Goal: Task Accomplishment & Management: Use online tool/utility

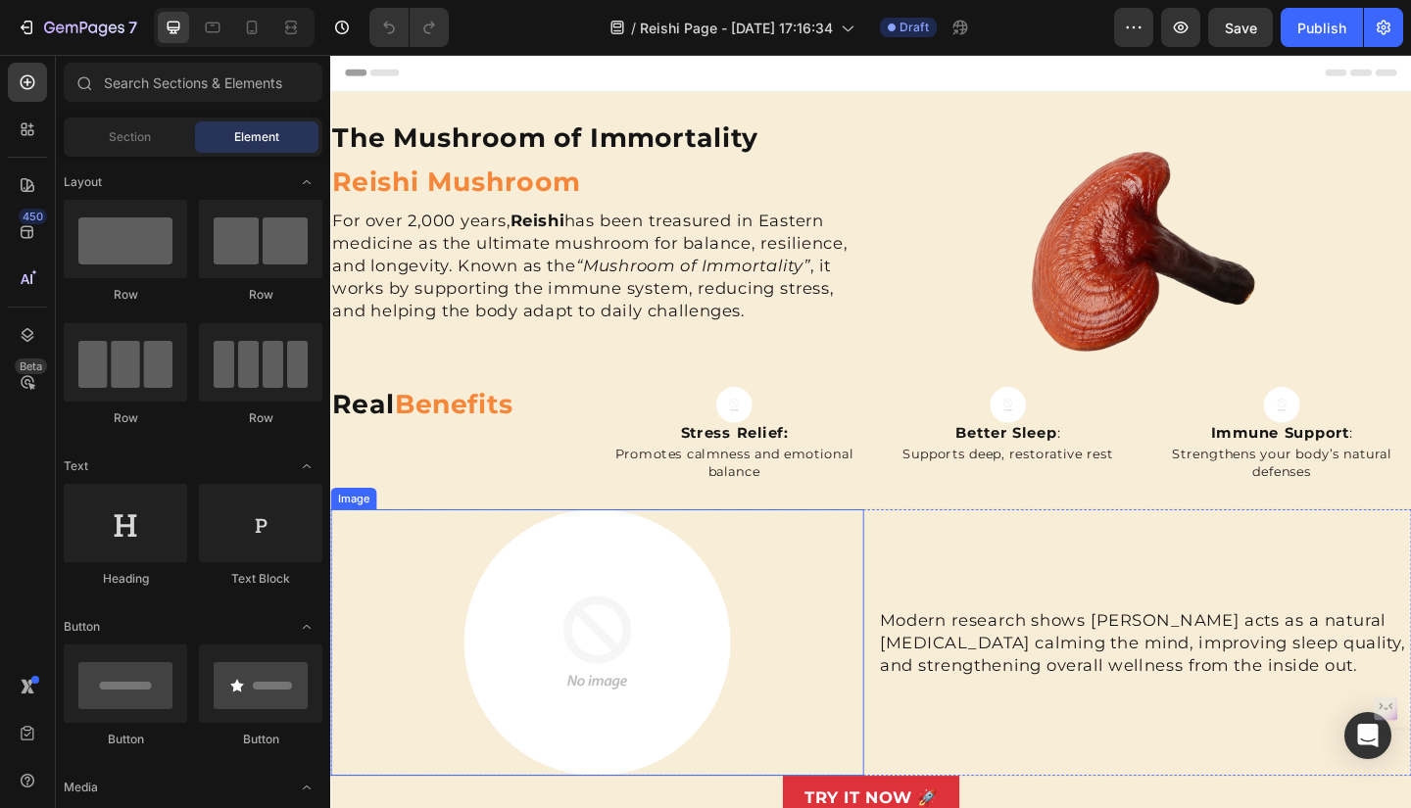
click at [609, 736] on img at bounding box center [620, 695] width 290 height 290
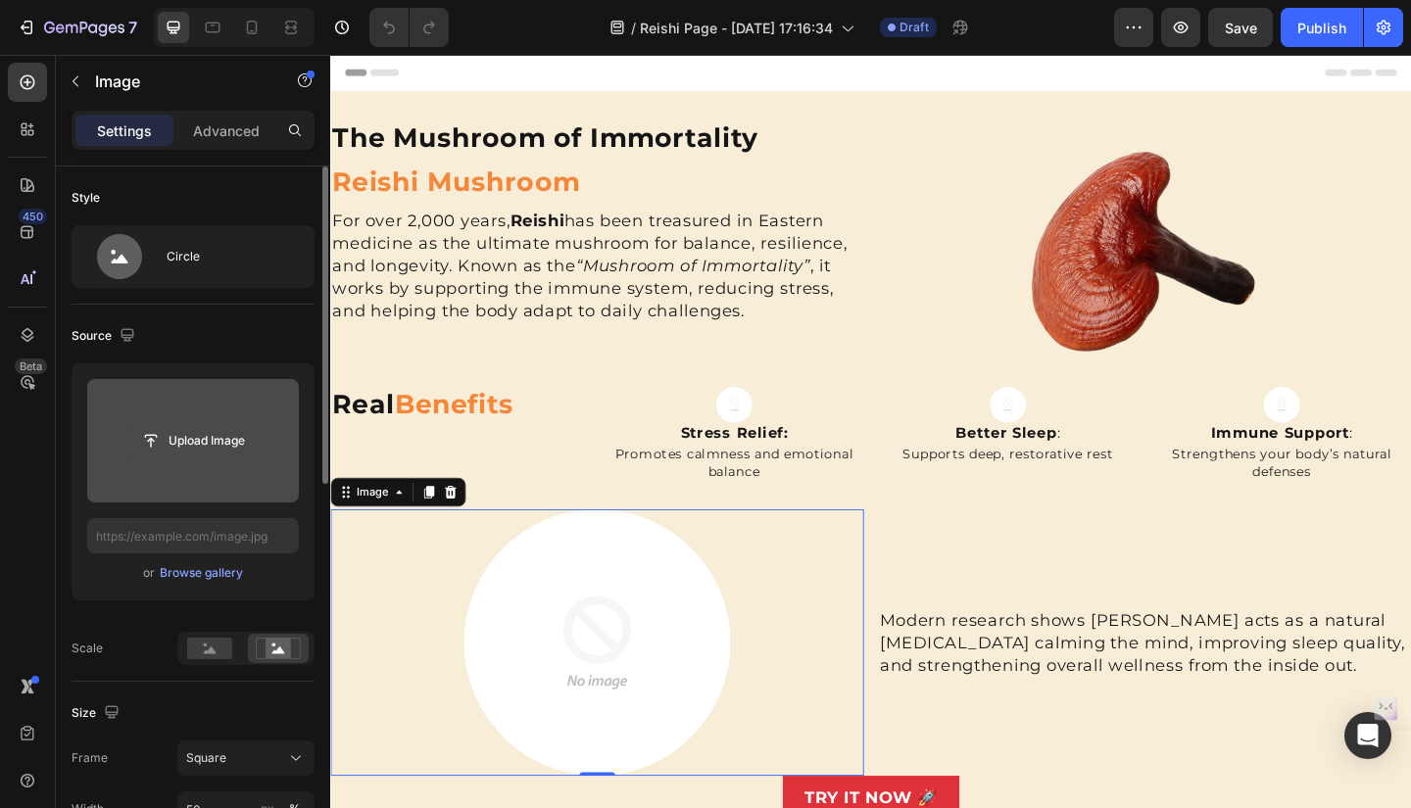
click at [220, 432] on input "file" at bounding box center [192, 440] width 135 height 33
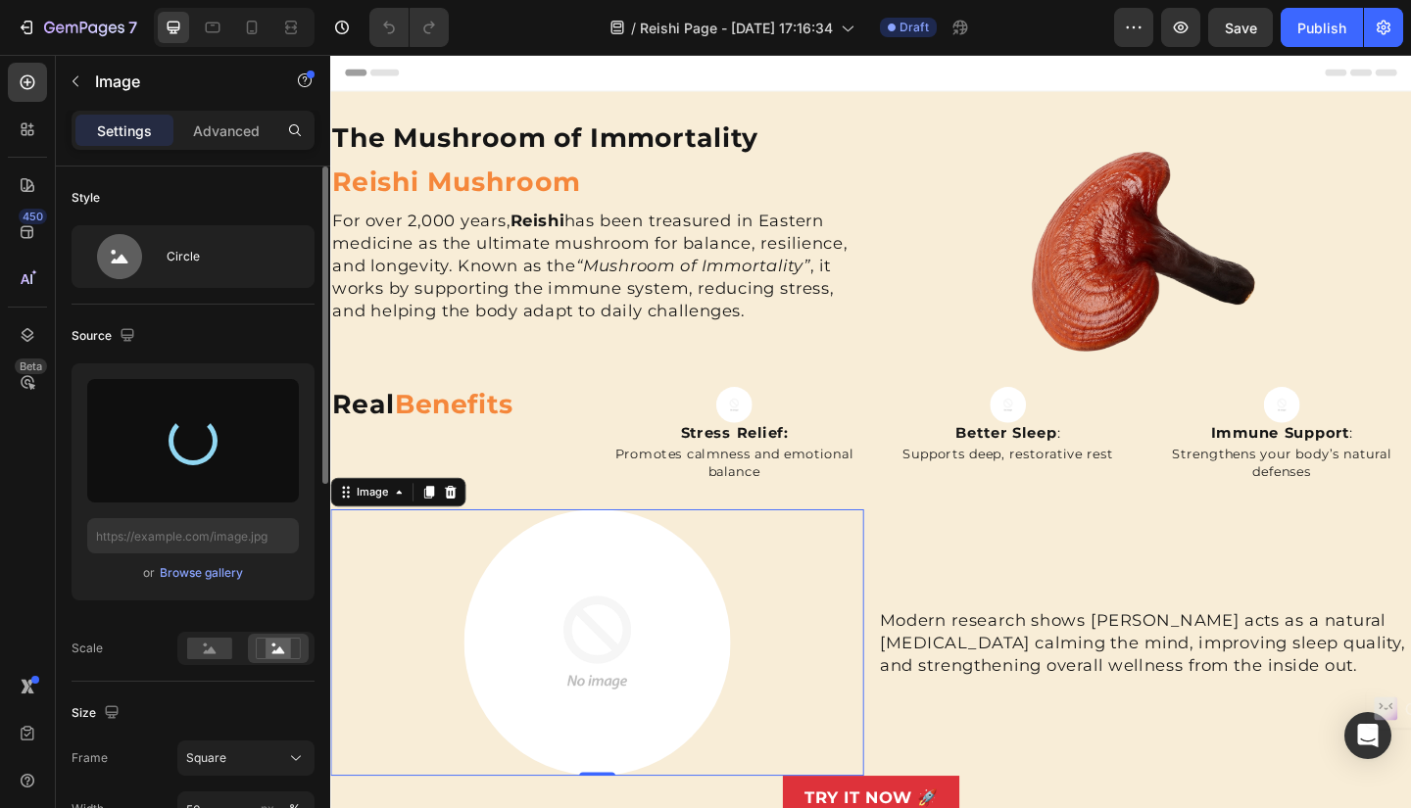
type input "https://cdn.shopify.com/s/files/1/0652/3496/0493/files/gempages_583564643495052…"
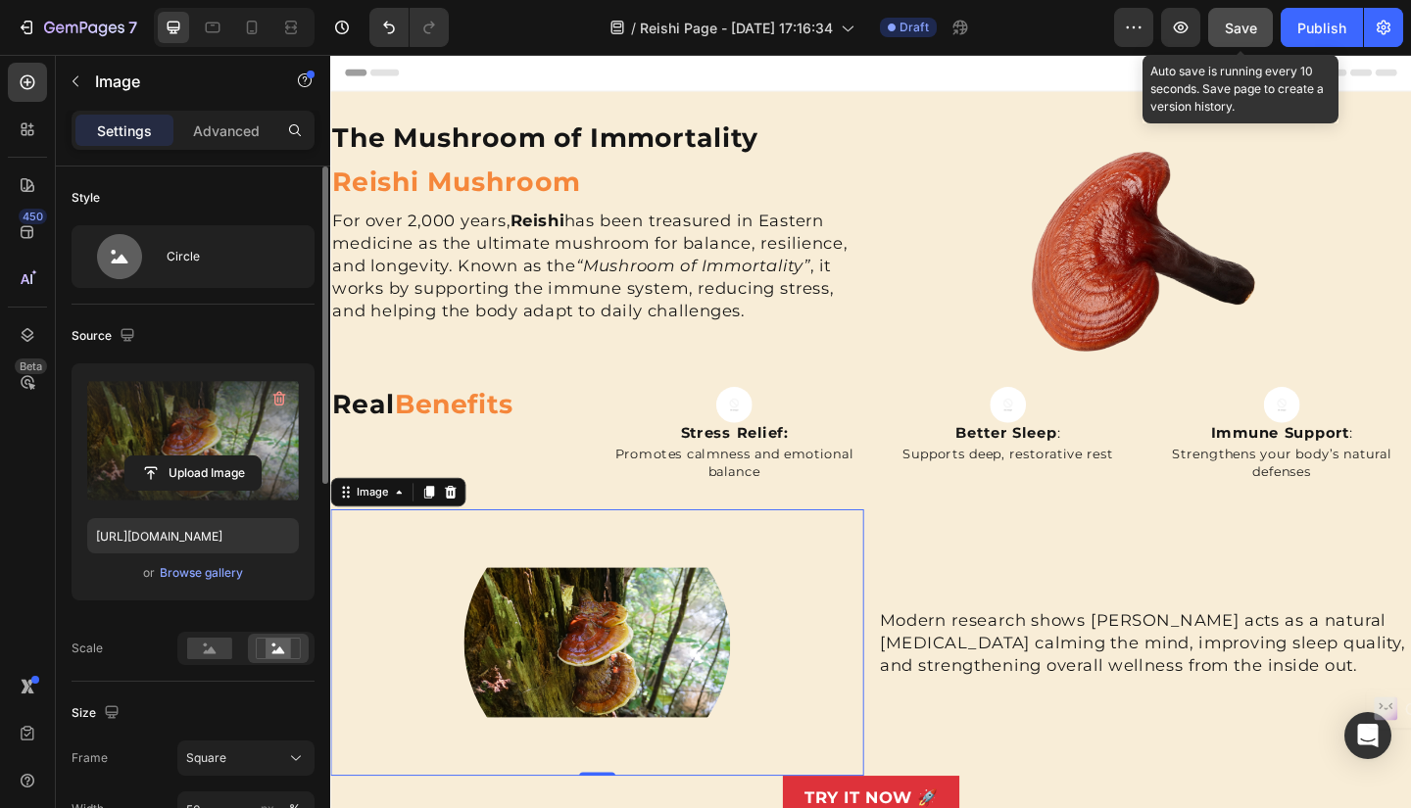
click at [1238, 30] on span "Save" at bounding box center [1241, 28] width 32 height 17
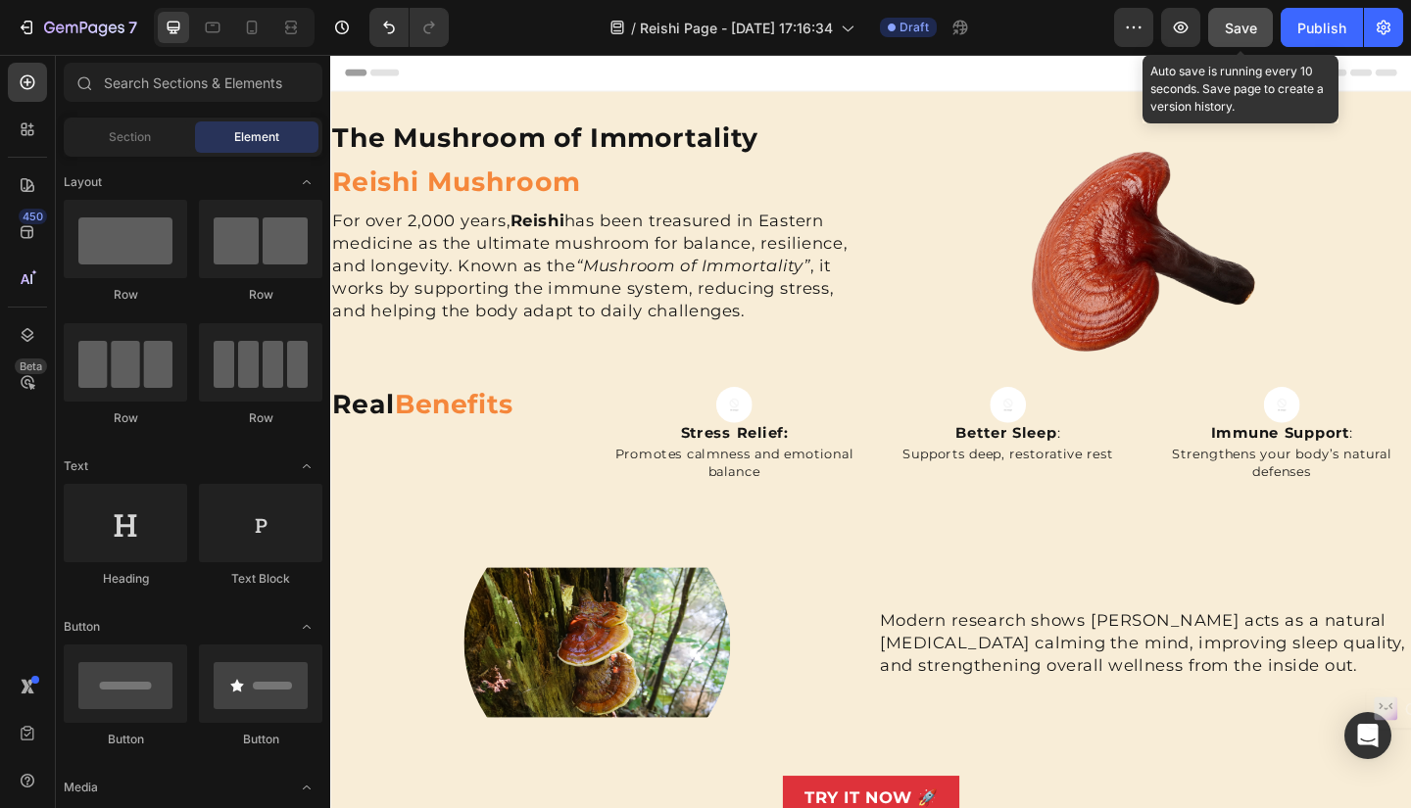
click at [1248, 38] on button "Save" at bounding box center [1240, 27] width 65 height 39
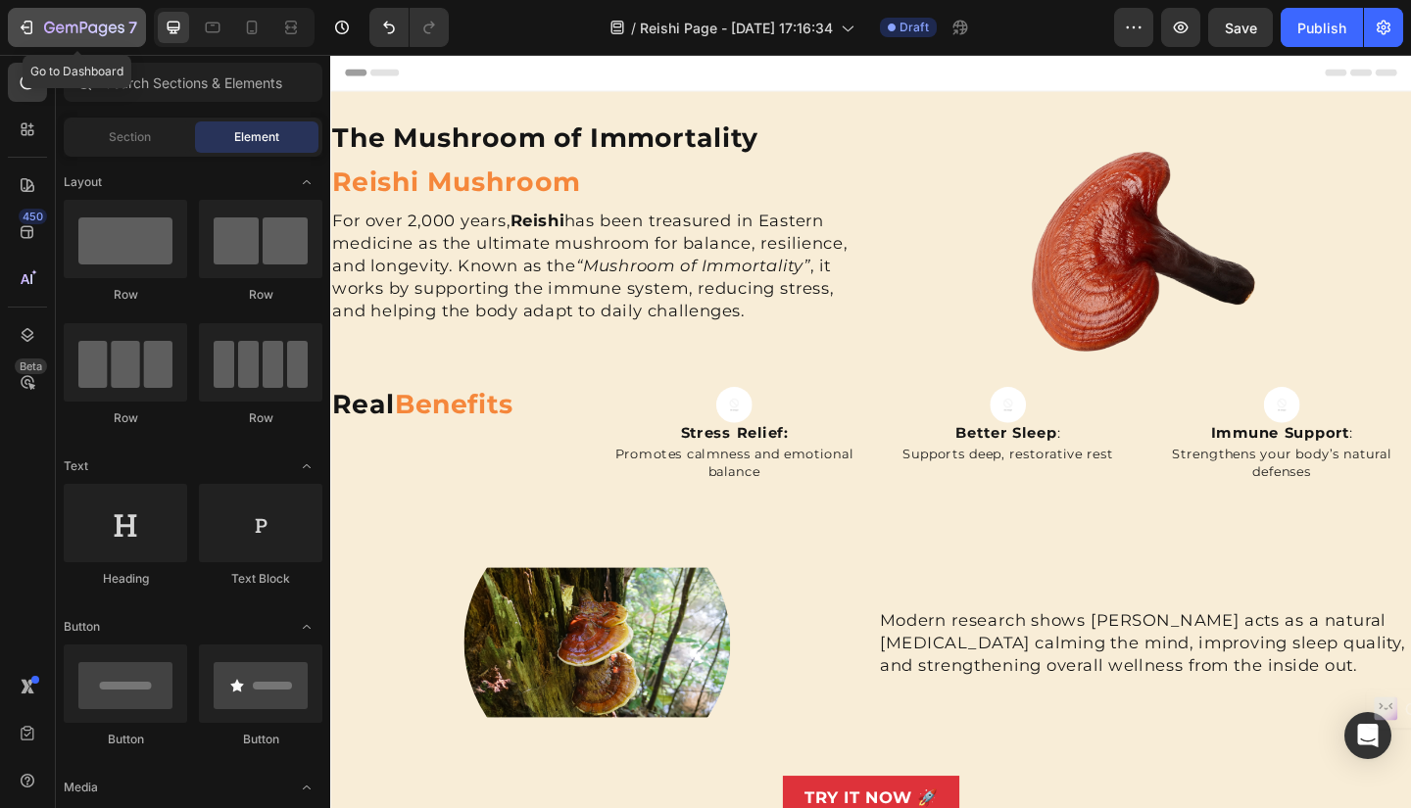
click at [43, 18] on div "7" at bounding box center [77, 28] width 120 height 24
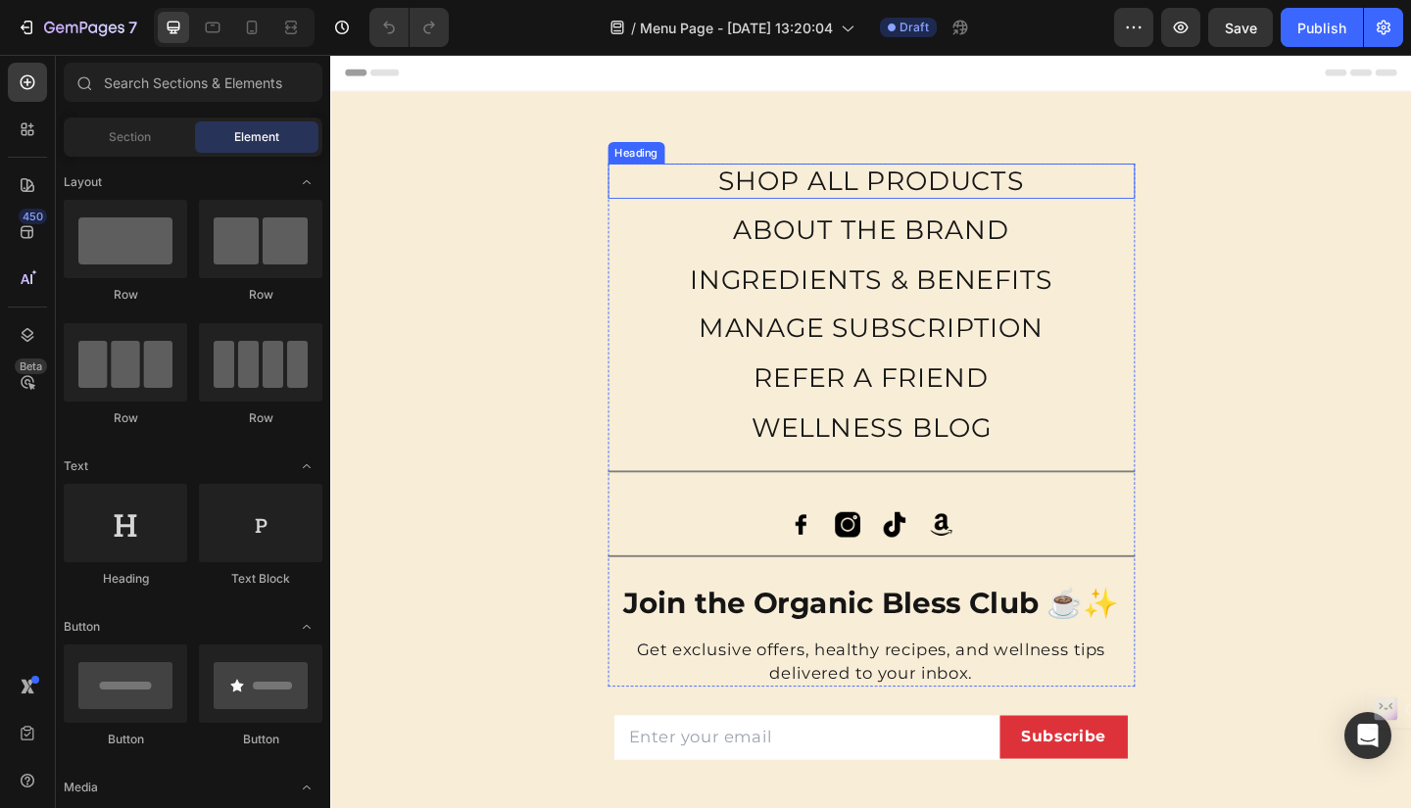
click at [938, 182] on h2 "SHOP ALL PRODUCTS" at bounding box center [918, 192] width 573 height 38
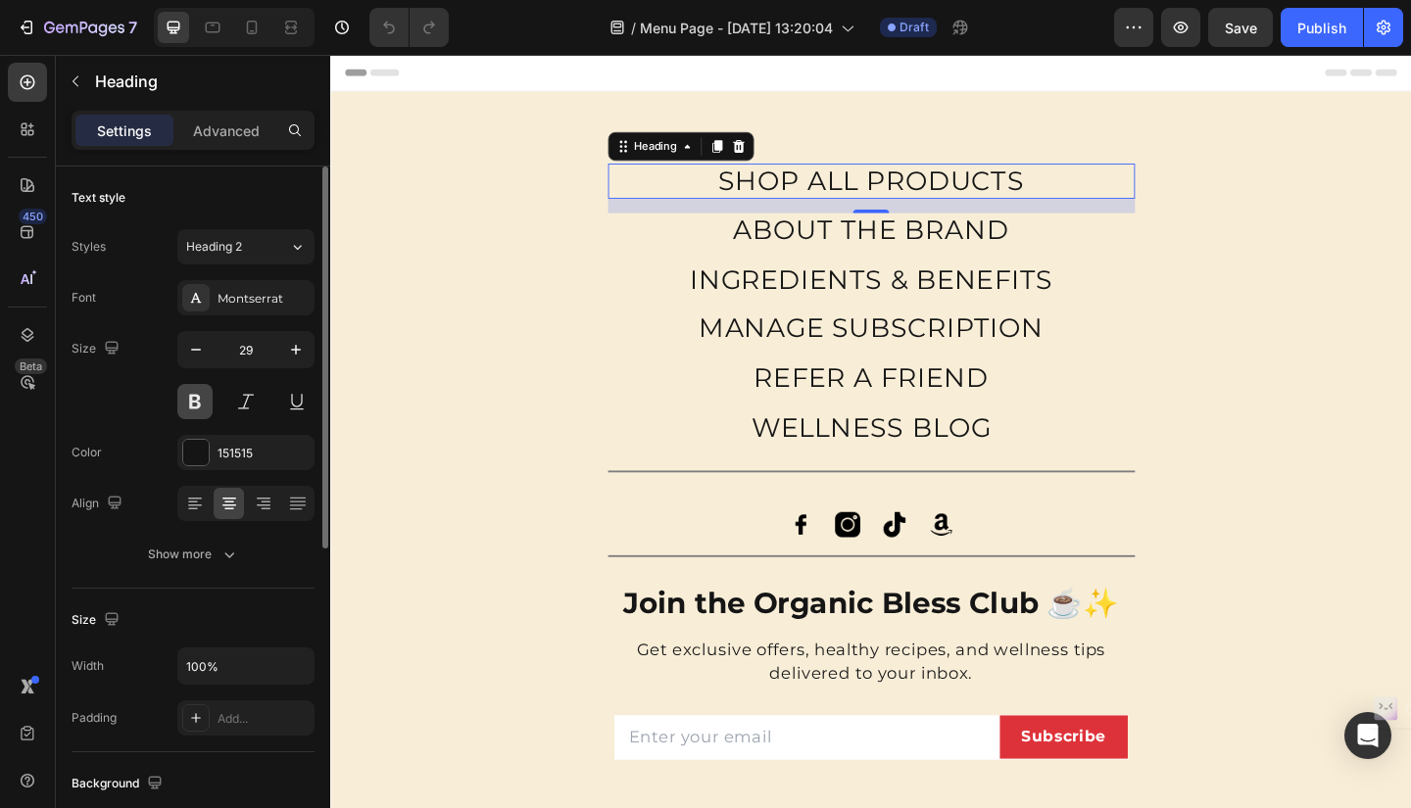
click at [200, 403] on button at bounding box center [194, 401] width 35 height 35
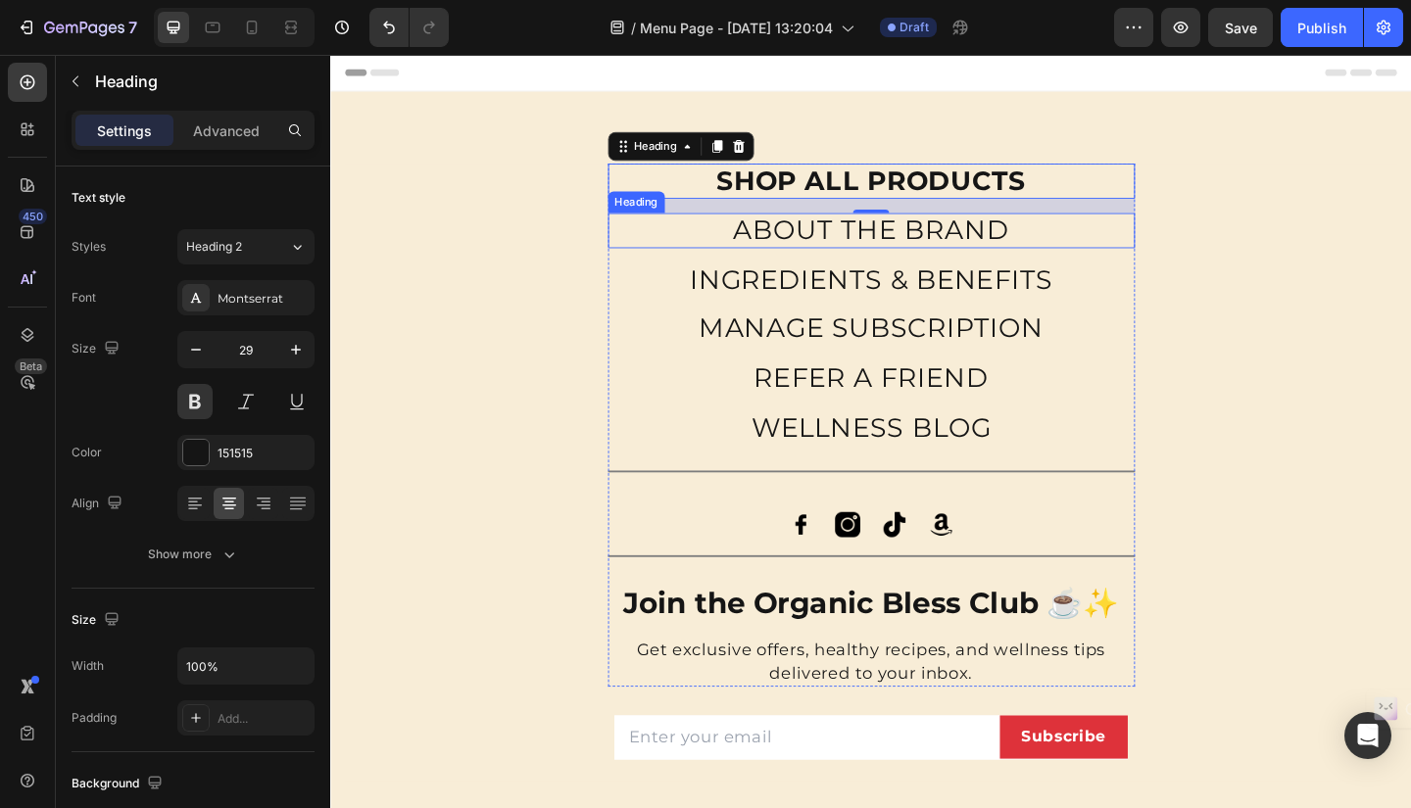
click at [806, 248] on h2 "ABOUT THE BRAND" at bounding box center [918, 246] width 573 height 38
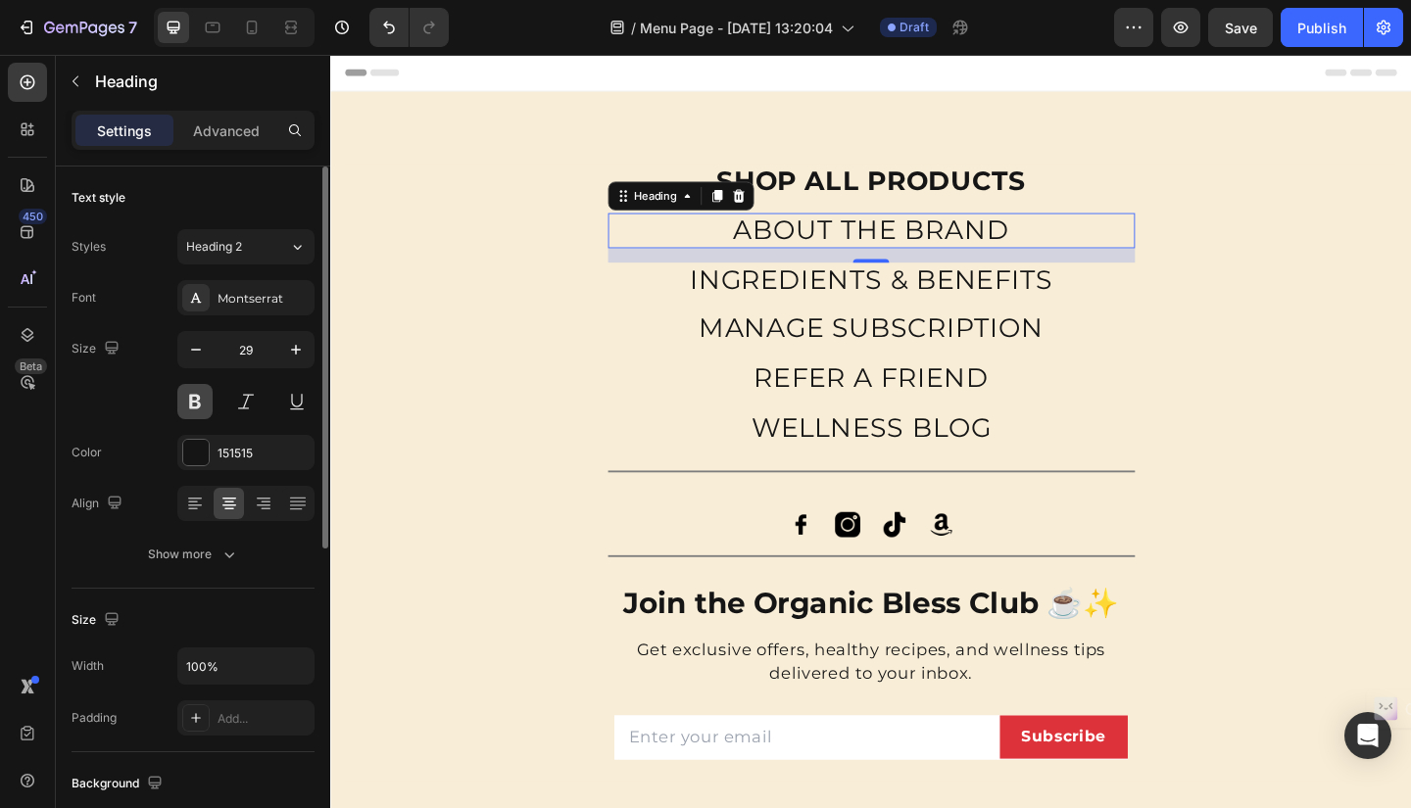
click at [195, 402] on button at bounding box center [194, 401] width 35 height 35
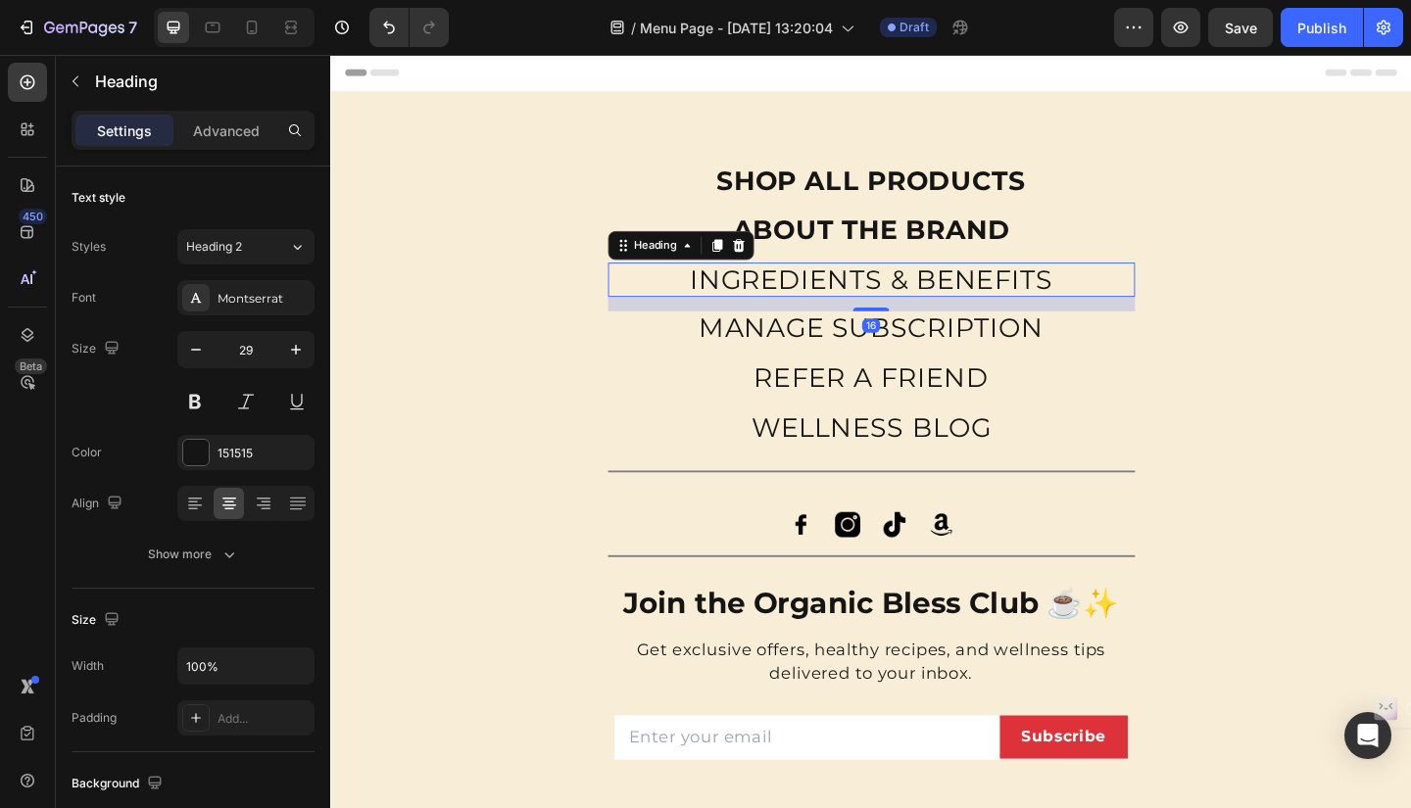
click at [739, 289] on h2 "INGREDIENTS & BENEFITS" at bounding box center [918, 300] width 573 height 38
click at [195, 403] on button at bounding box center [194, 401] width 35 height 35
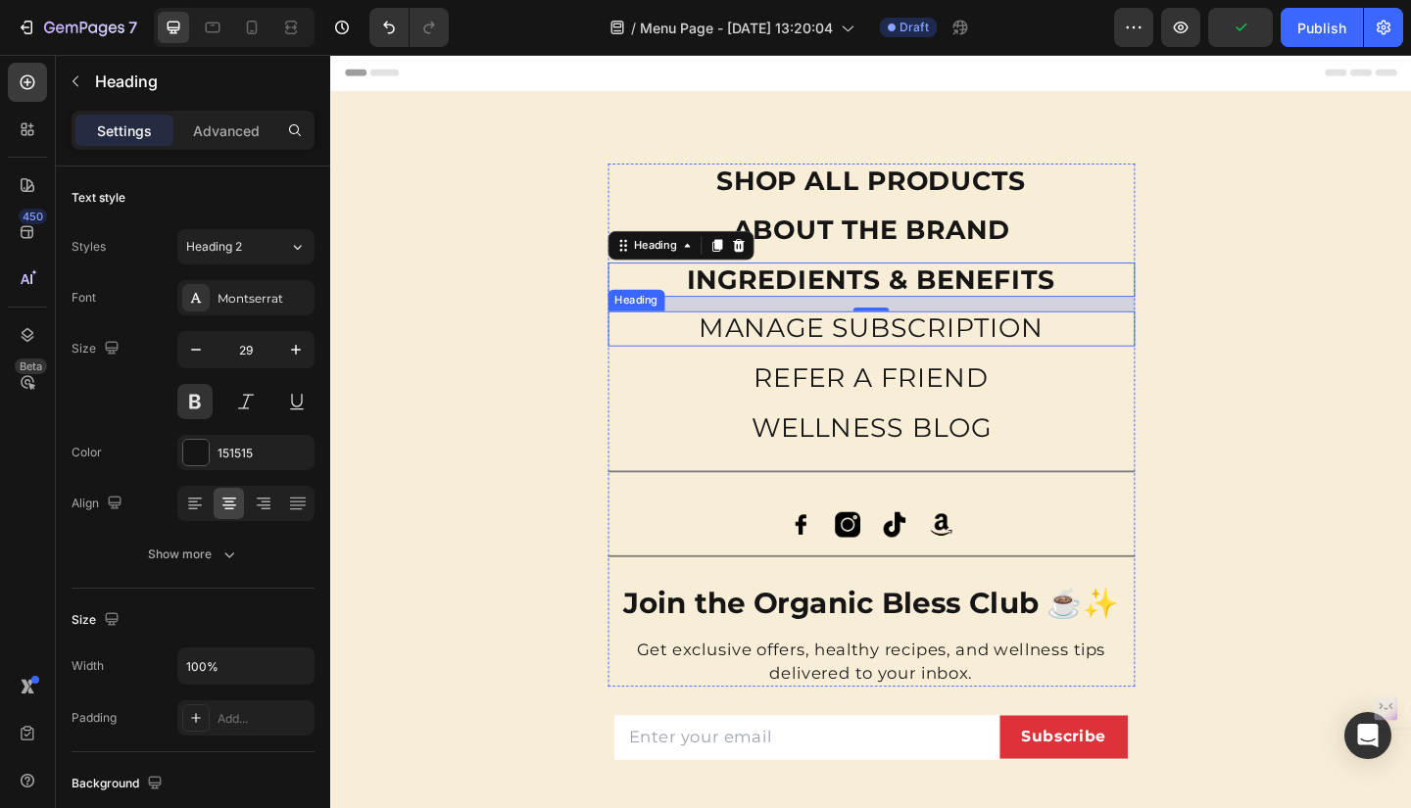
click at [733, 344] on h2 "MANAGE SUBSCRIPTION" at bounding box center [918, 353] width 573 height 38
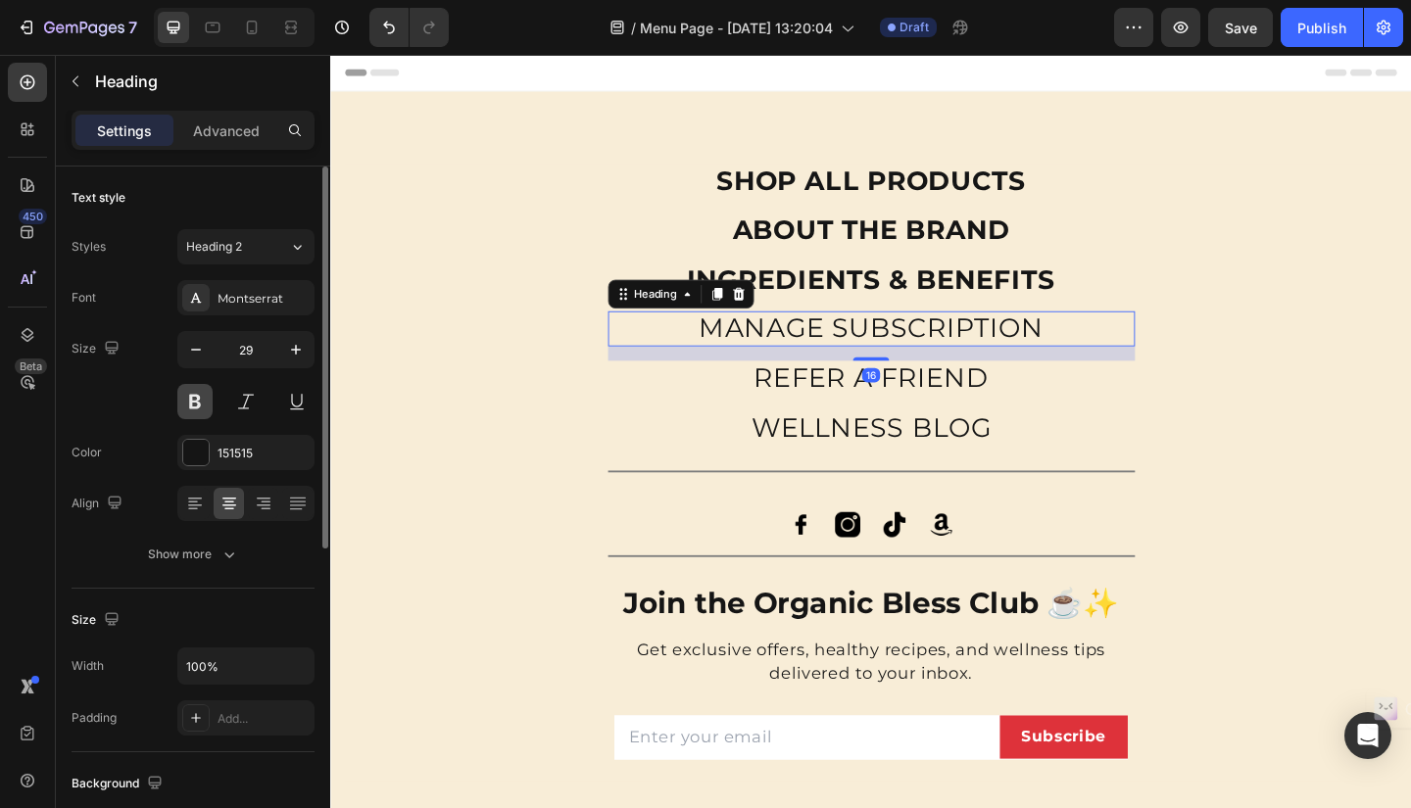
click at [189, 396] on button at bounding box center [194, 401] width 35 height 35
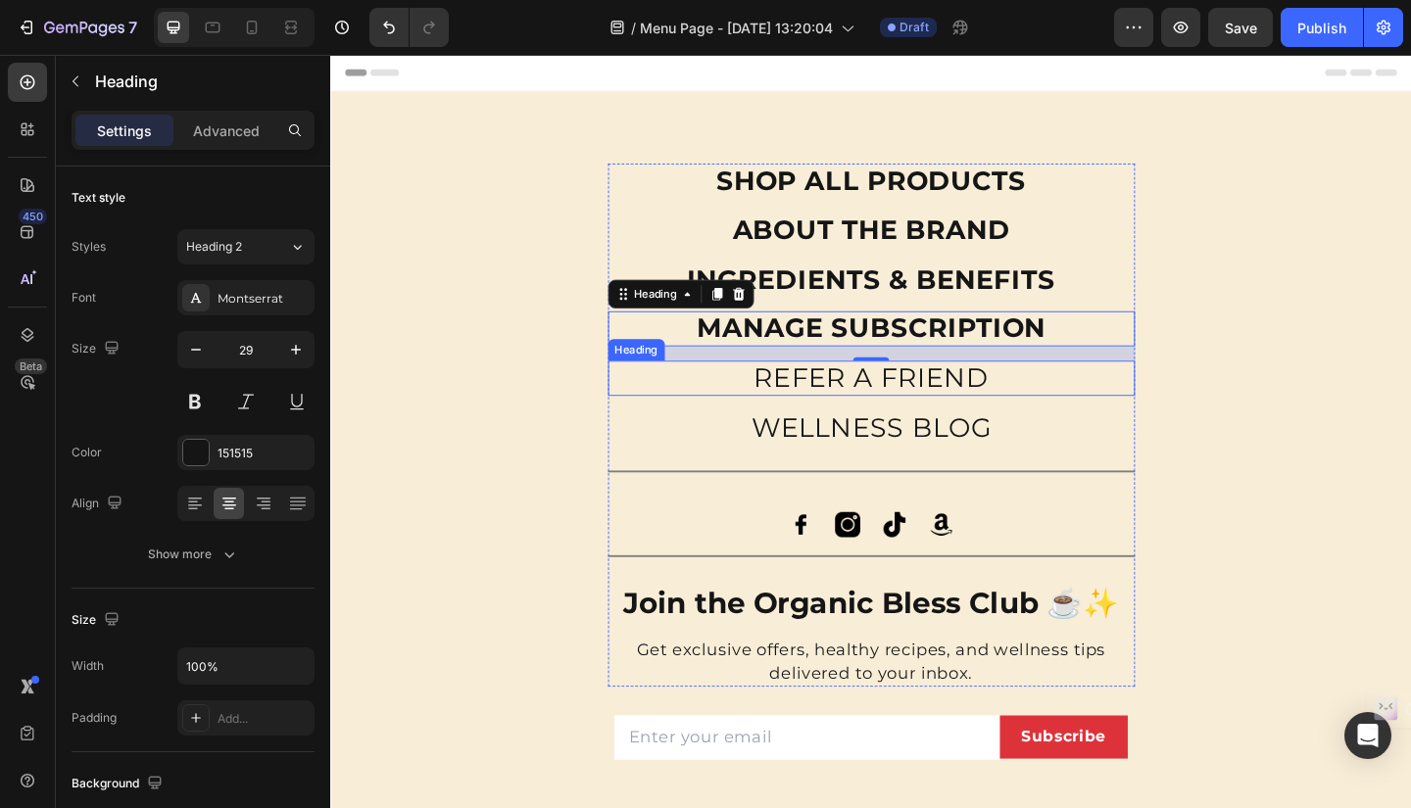
click at [790, 406] on h2 "REFER A FRIEND" at bounding box center [918, 407] width 573 height 38
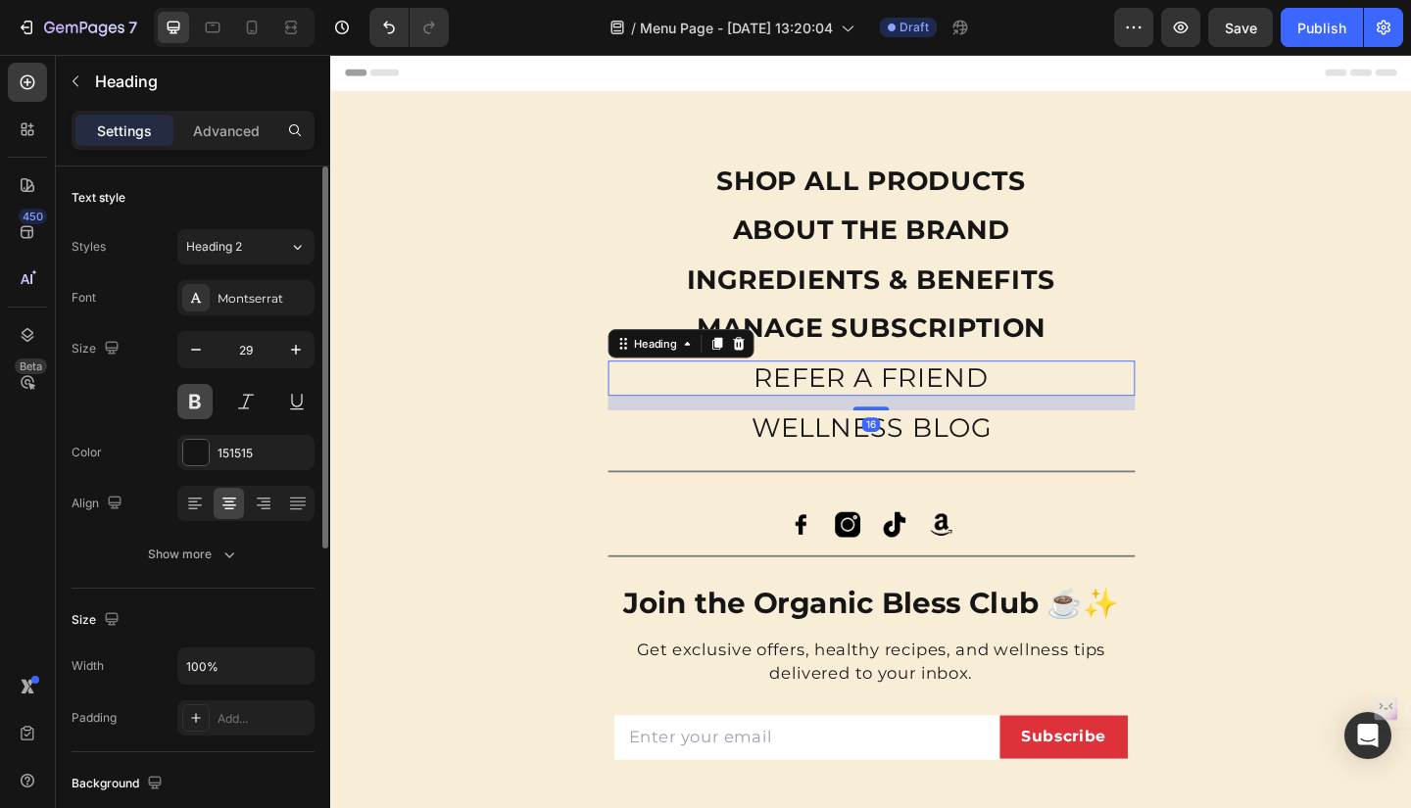
click at [201, 396] on button at bounding box center [194, 401] width 35 height 35
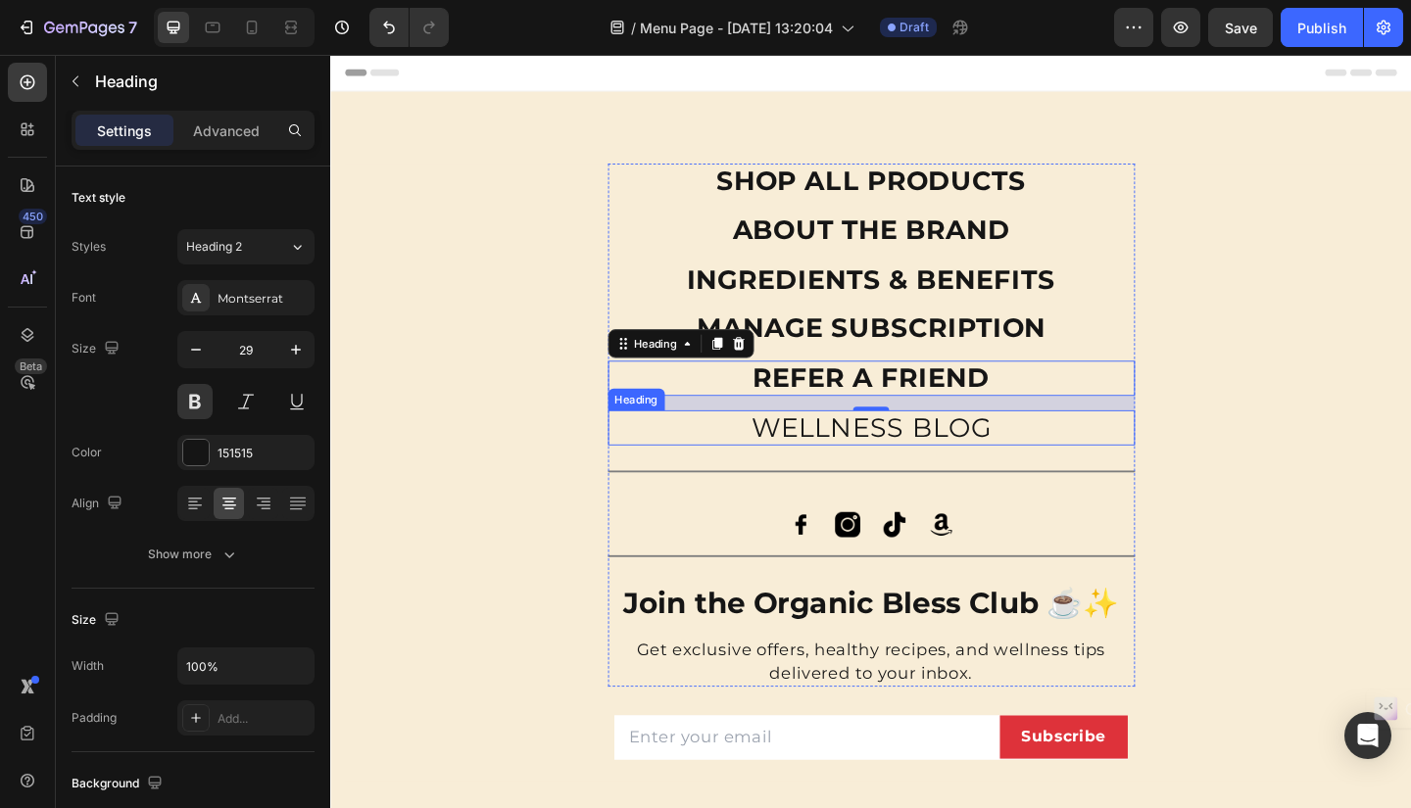
click at [813, 466] on h2 "WELLNESS BLOG" at bounding box center [918, 461] width 573 height 38
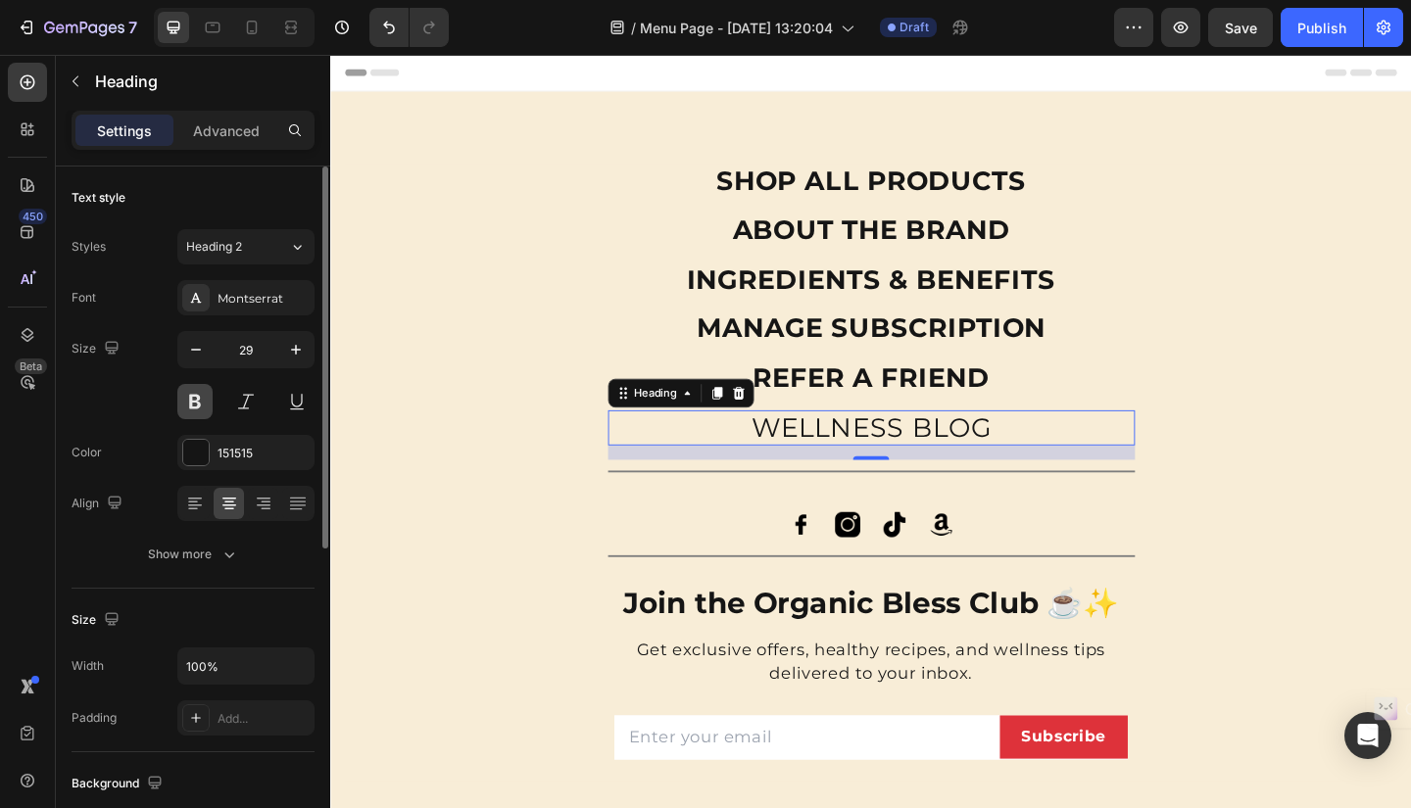
click at [189, 401] on button at bounding box center [194, 401] width 35 height 35
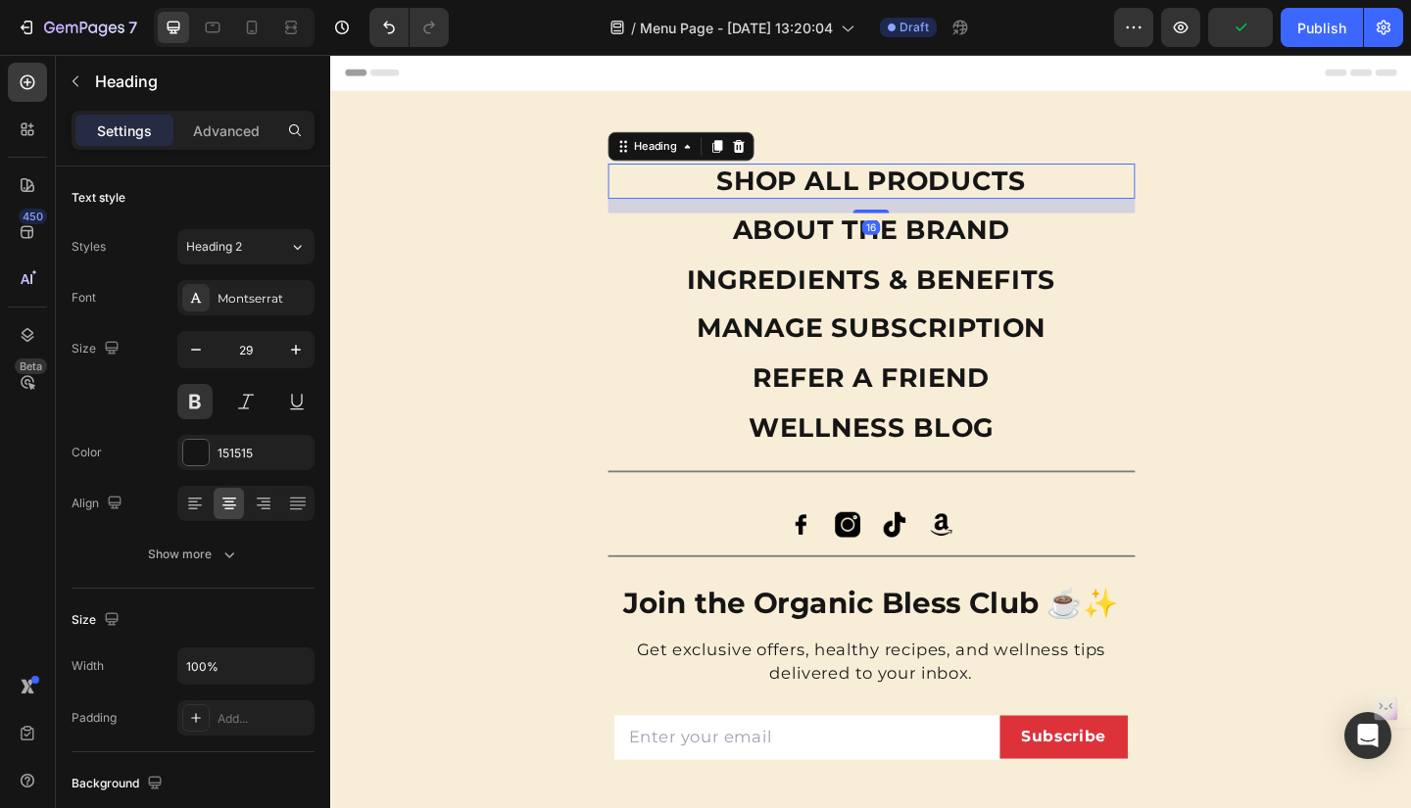
click at [962, 186] on h2 "SHOP ALL PRODUCTS" at bounding box center [918, 192] width 573 height 38
click at [202, 354] on icon "button" at bounding box center [196, 350] width 20 height 20
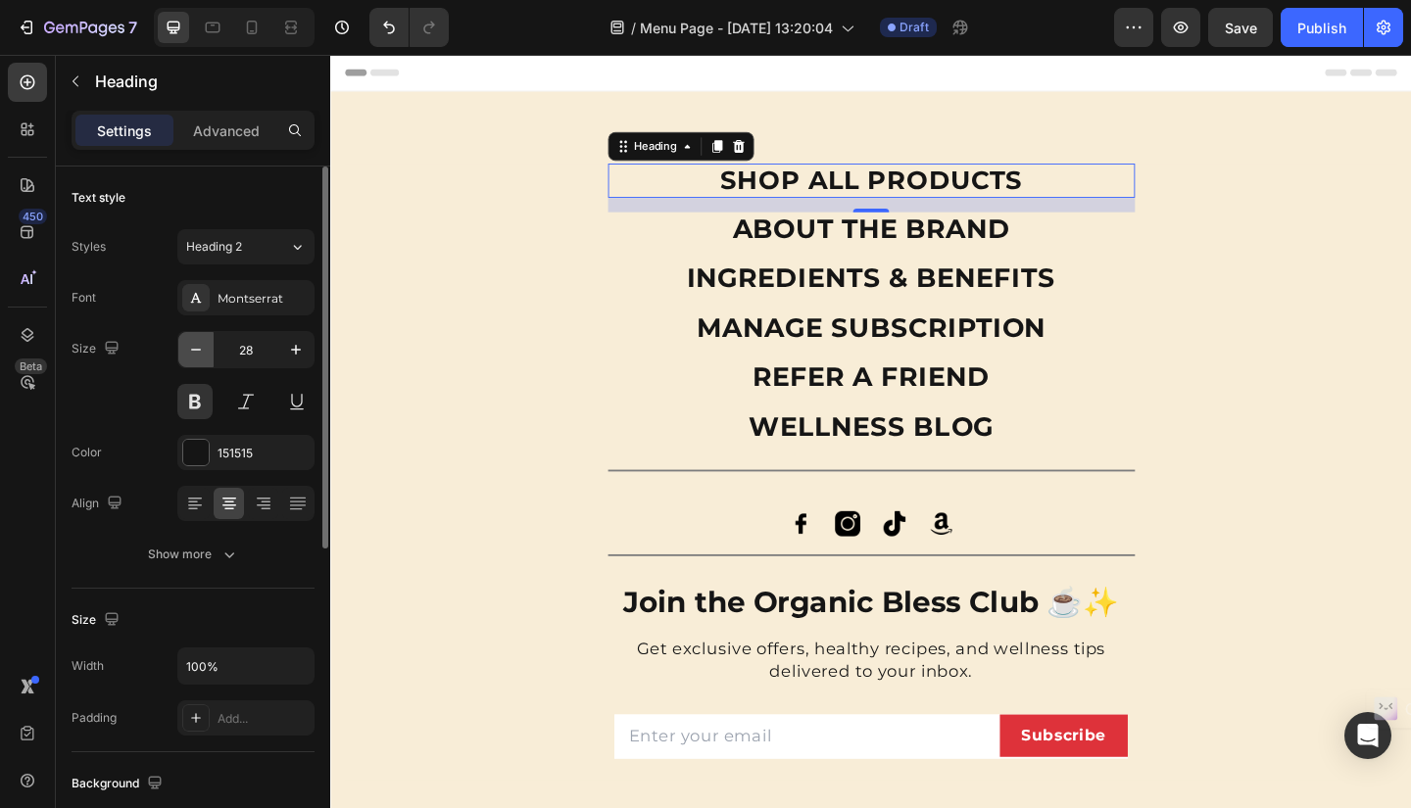
click at [202, 354] on icon "button" at bounding box center [196, 350] width 20 height 20
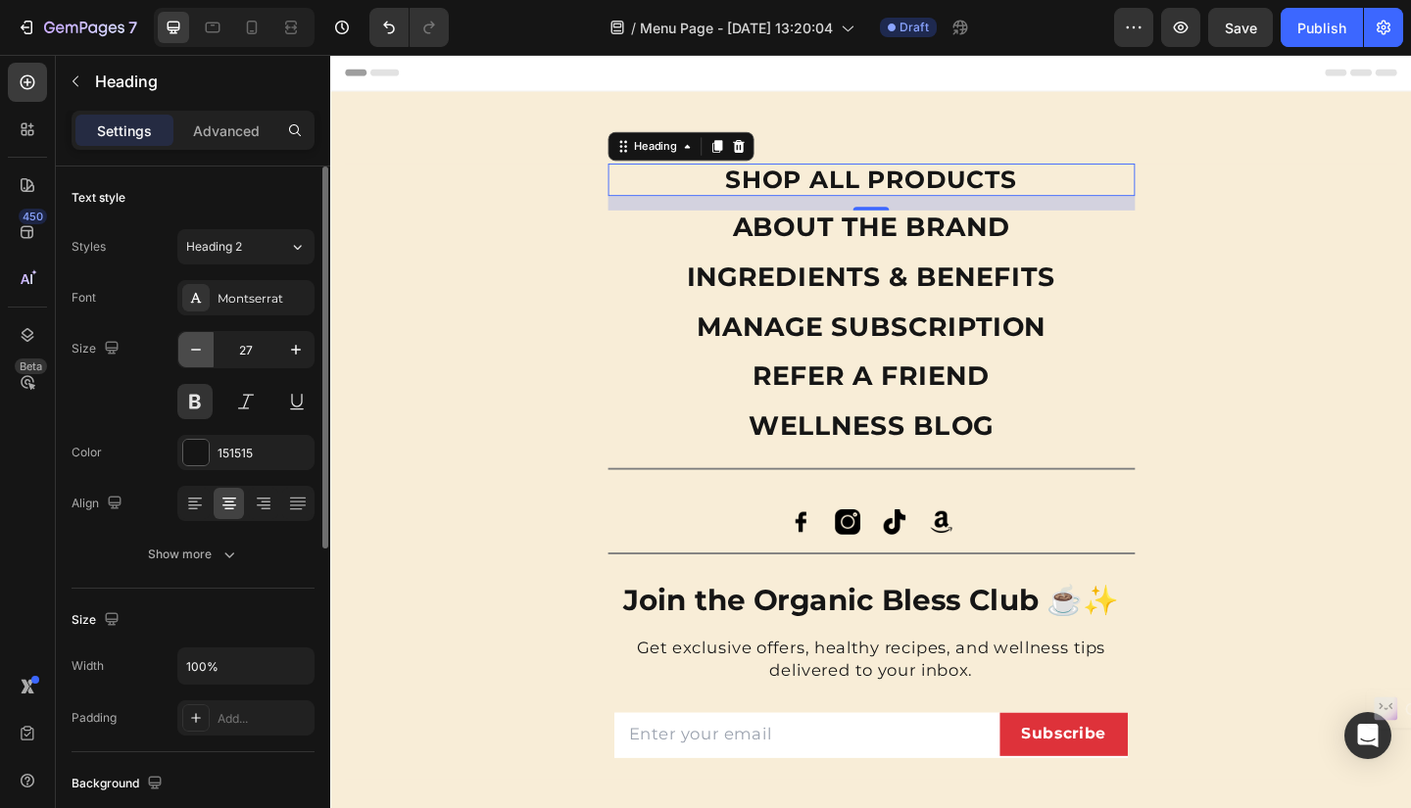
click at [202, 354] on icon "button" at bounding box center [196, 350] width 20 height 20
type input "25"
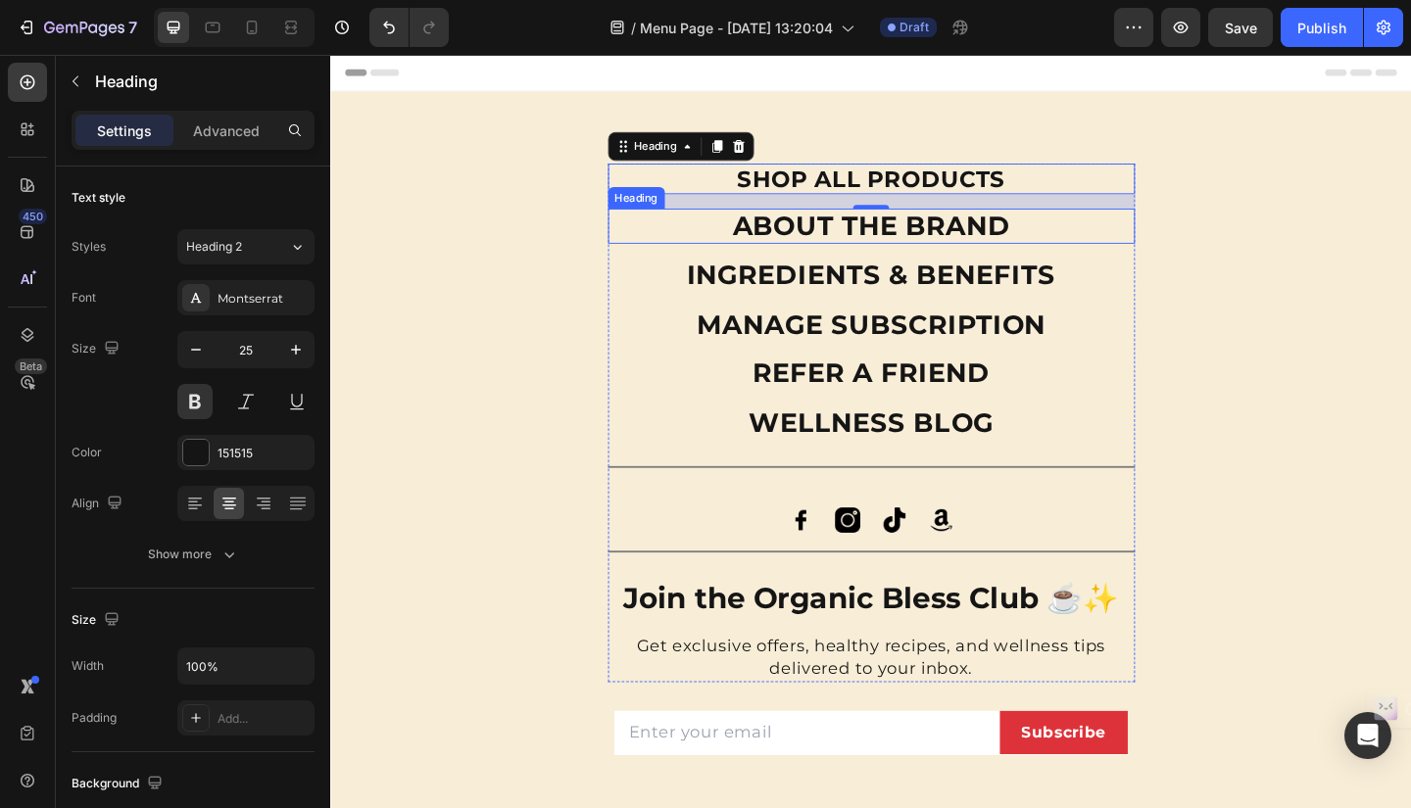
click at [796, 248] on h2 "ABOUT THE BRAND" at bounding box center [918, 241] width 573 height 38
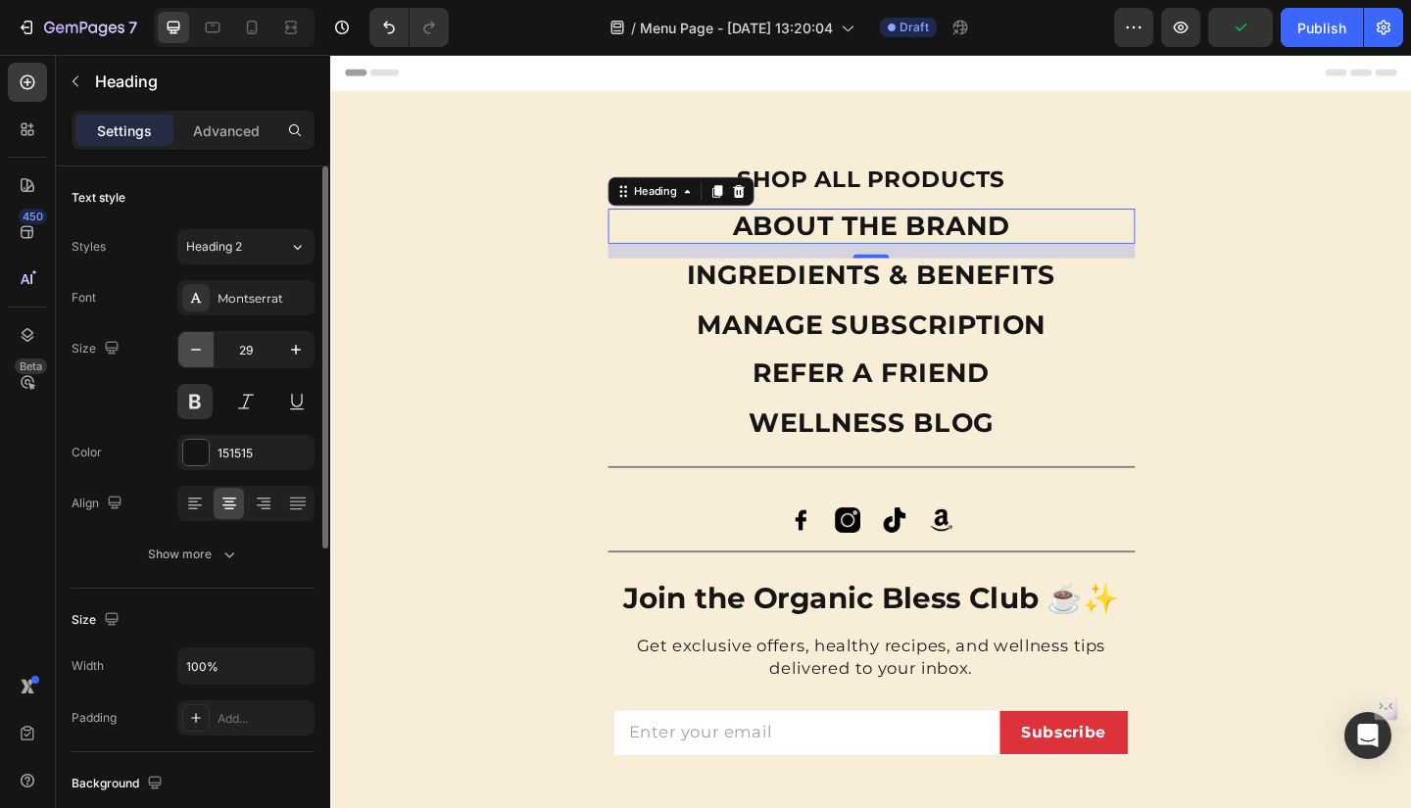
click at [194, 346] on icon "button" at bounding box center [196, 350] width 20 height 20
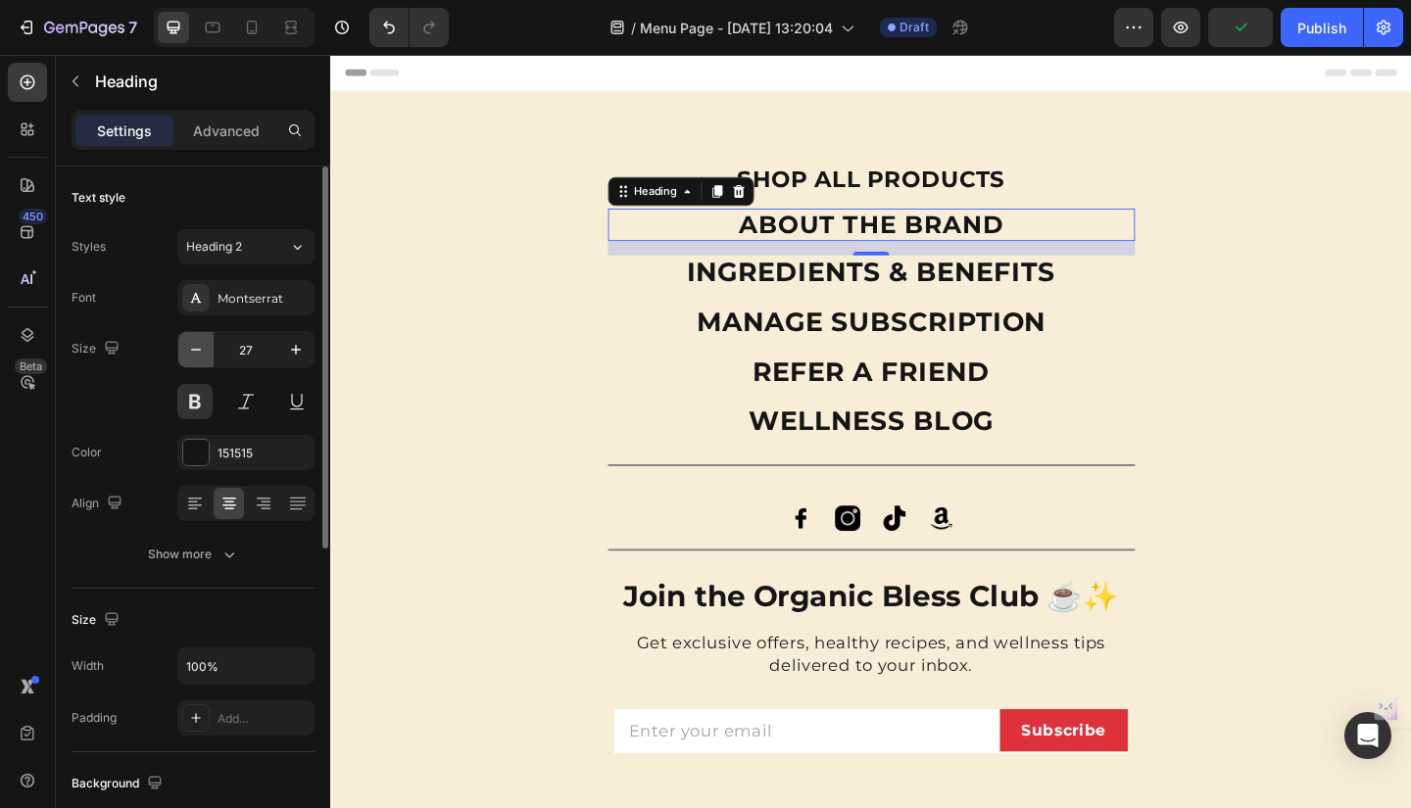
click at [194, 346] on icon "button" at bounding box center [196, 350] width 20 height 20
type input "25"
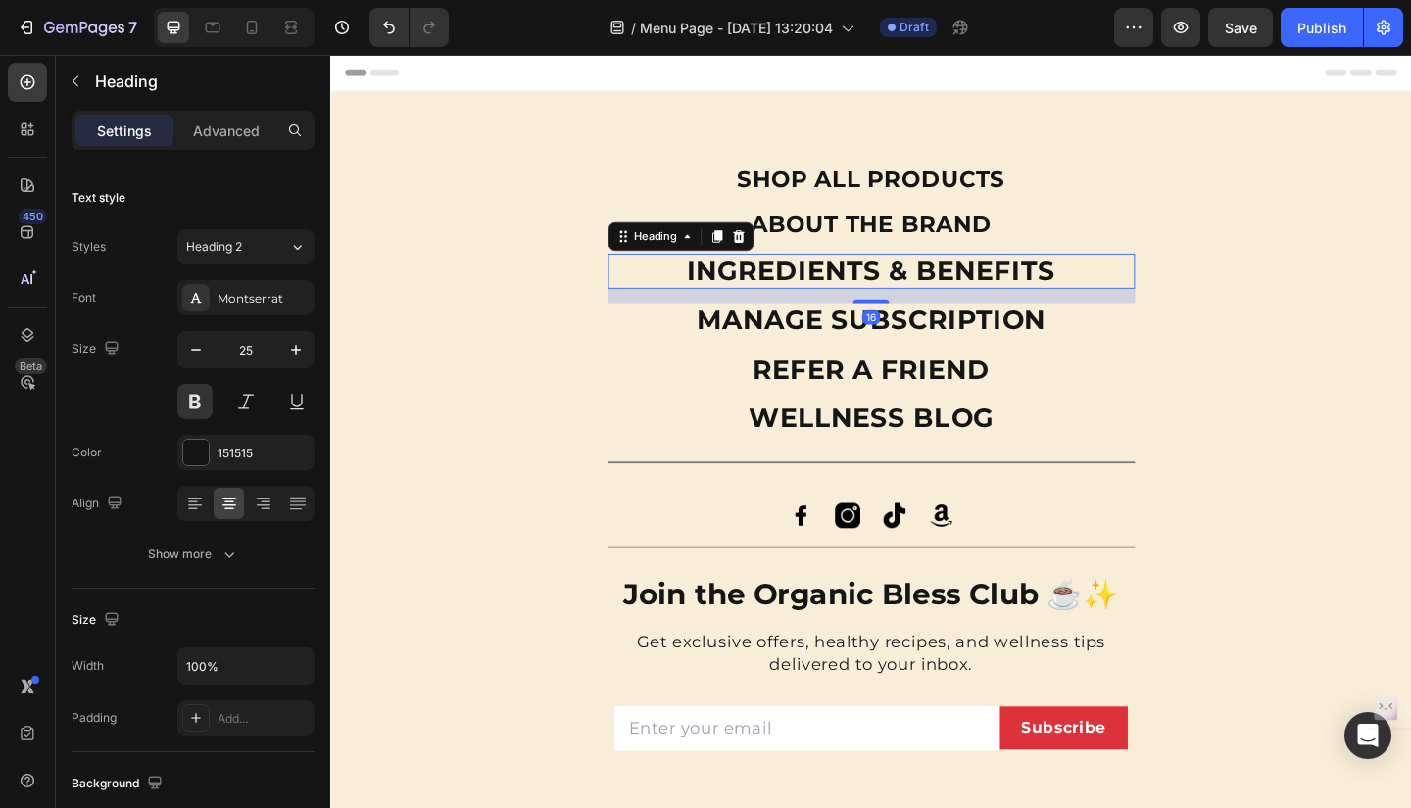
click at [888, 281] on h2 "INGREDIENTS & BENEFITS" at bounding box center [918, 290] width 573 height 38
click at [185, 350] on button "button" at bounding box center [195, 349] width 35 height 35
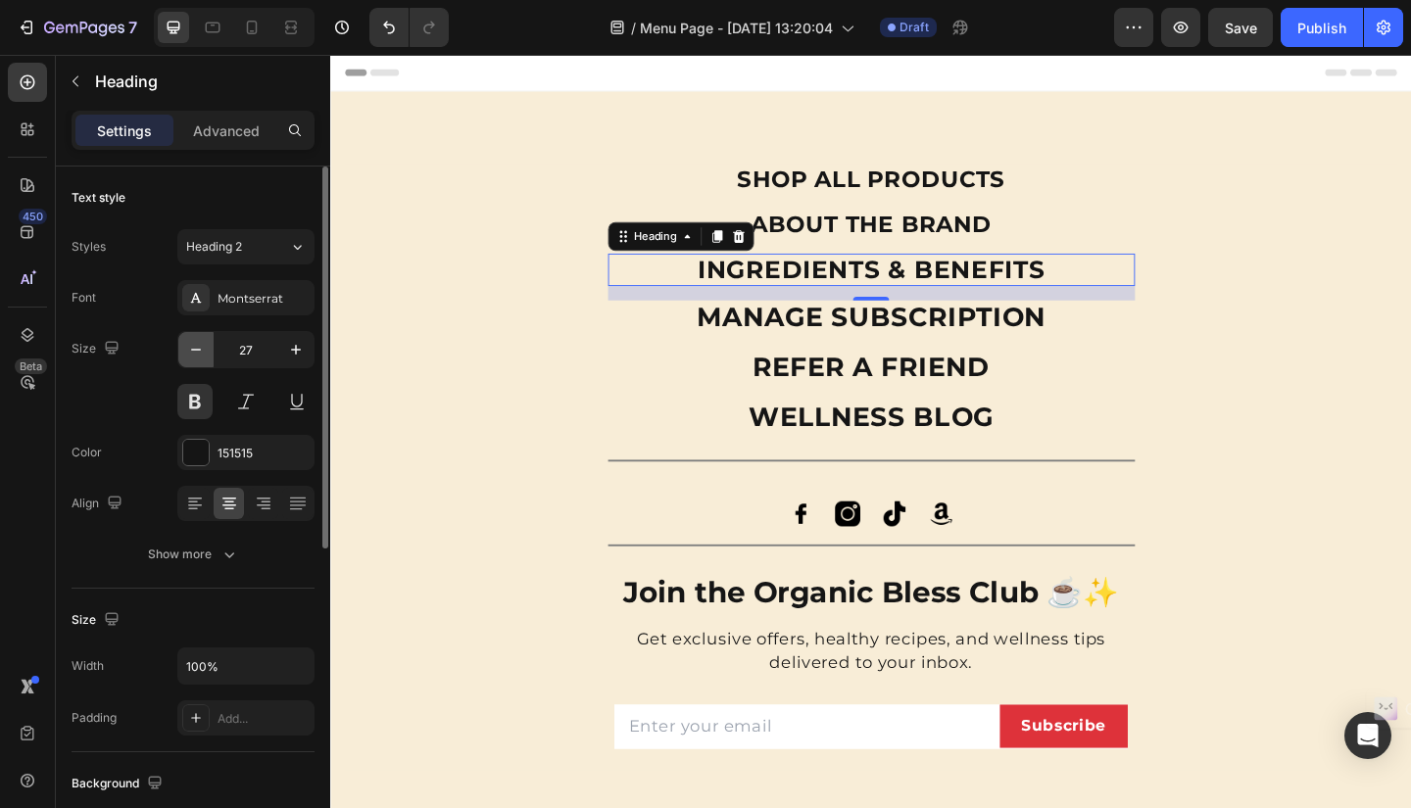
click at [185, 350] on button "button" at bounding box center [195, 349] width 35 height 35
type input "25"
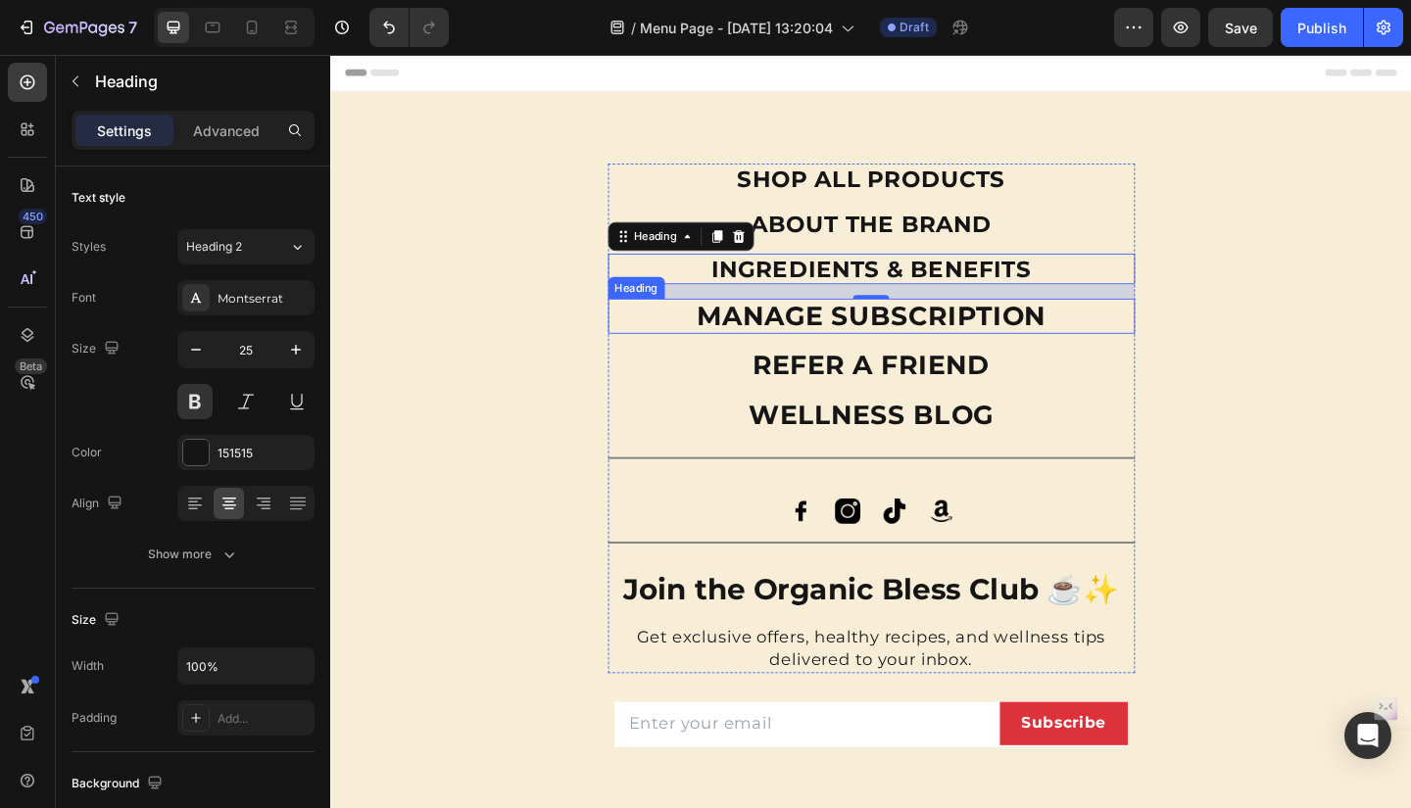
click at [725, 355] on h2 "MANAGE SUBSCRIPTION" at bounding box center [918, 339] width 573 height 38
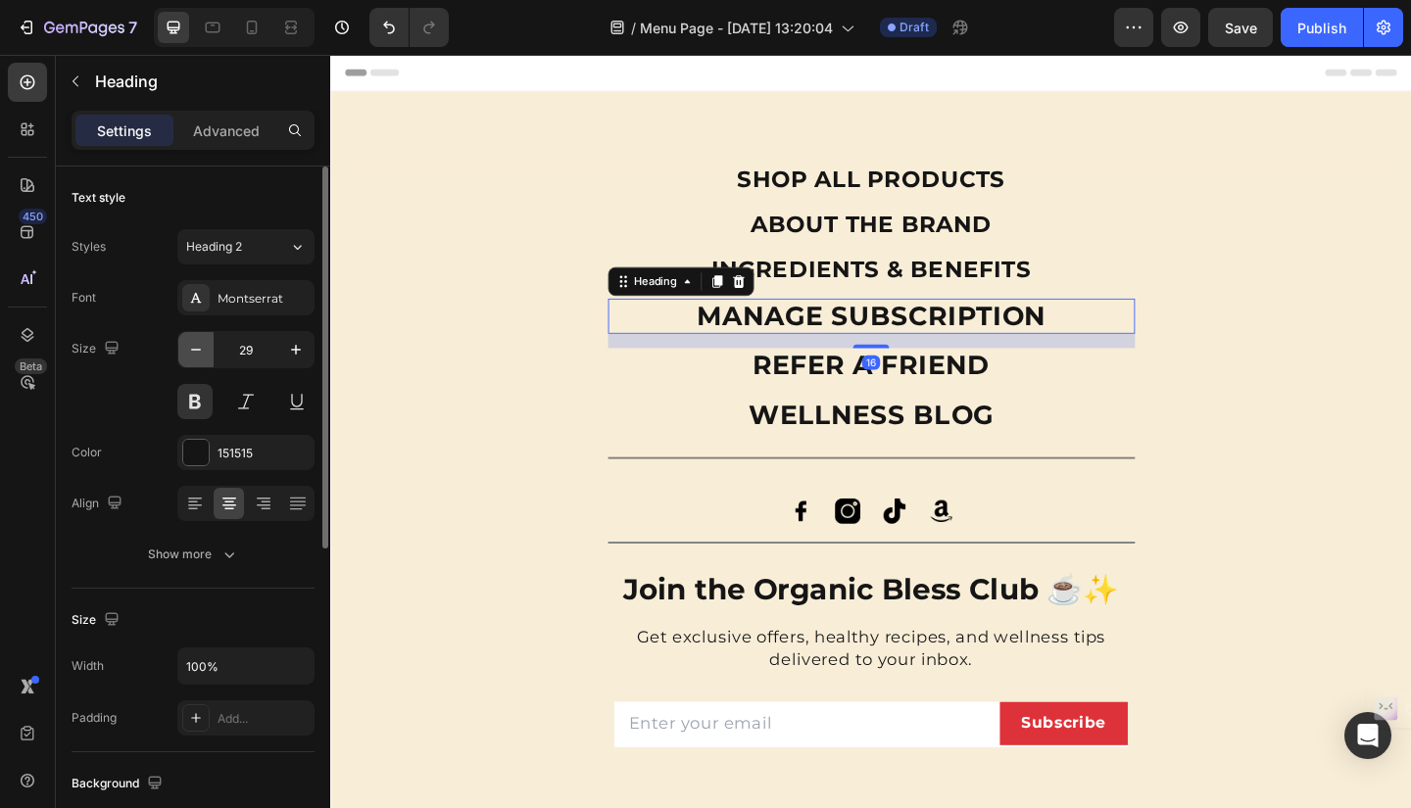
click at [186, 357] on icon "button" at bounding box center [196, 350] width 20 height 20
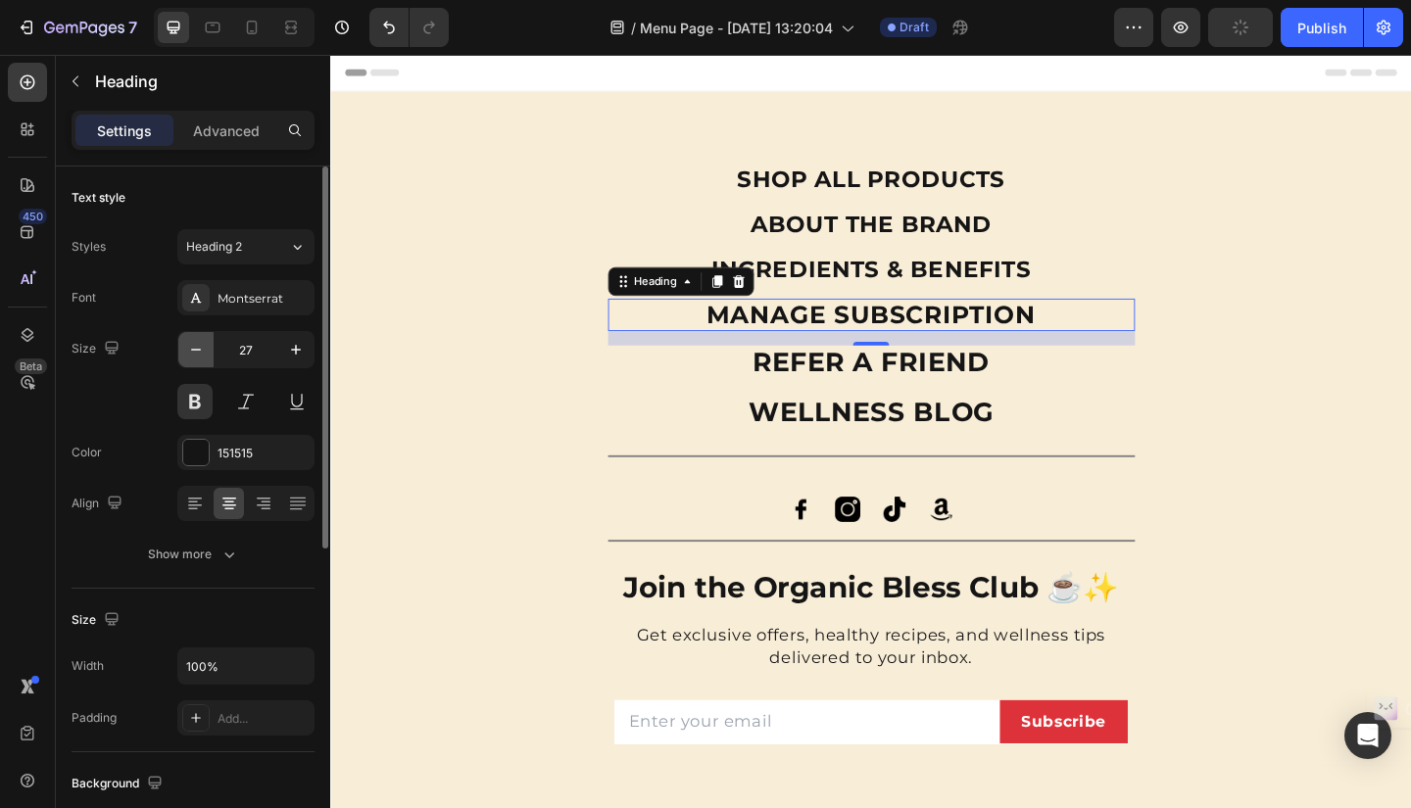
click at [186, 357] on icon "button" at bounding box center [196, 350] width 20 height 20
type input "25"
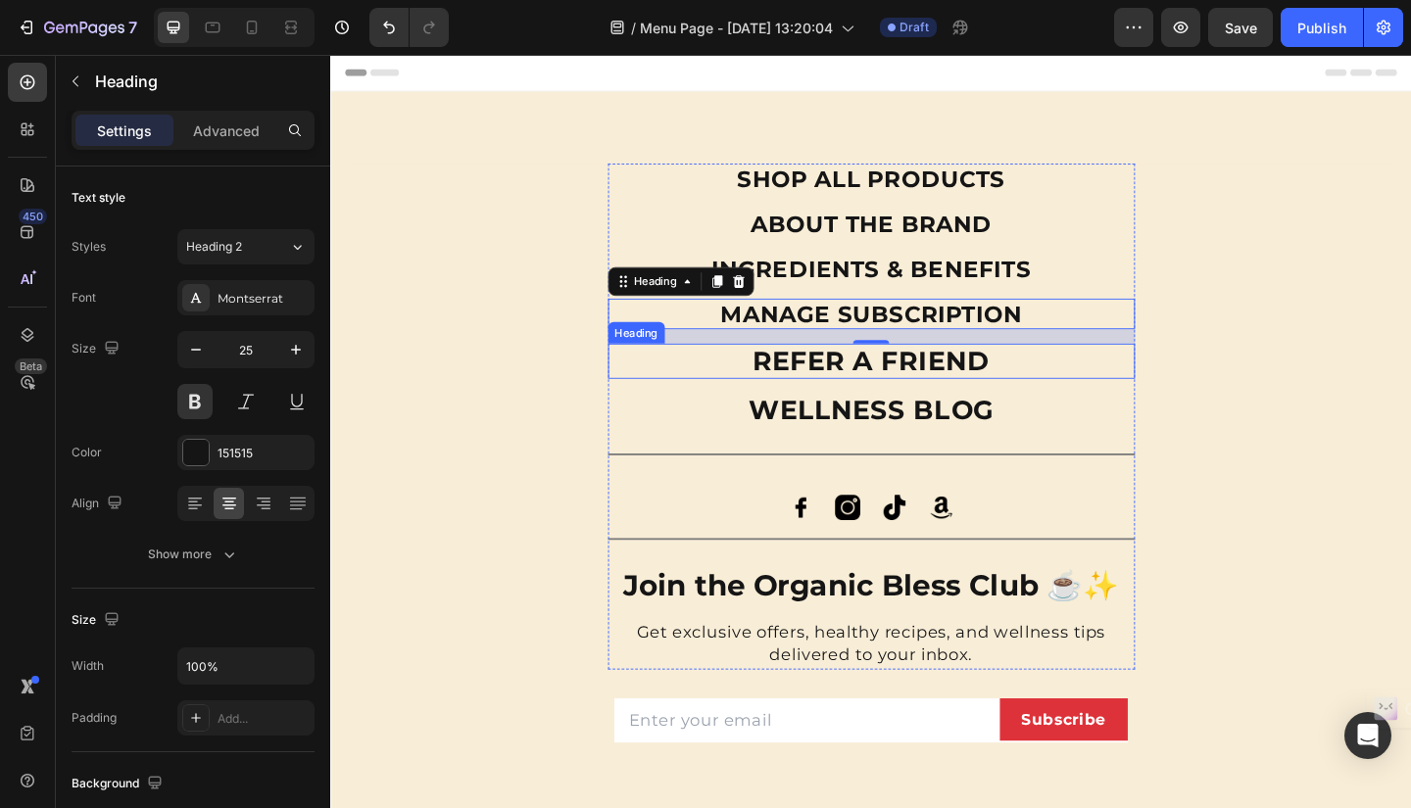
click at [735, 391] on h2 "REFER A FRIEND" at bounding box center [918, 388] width 573 height 38
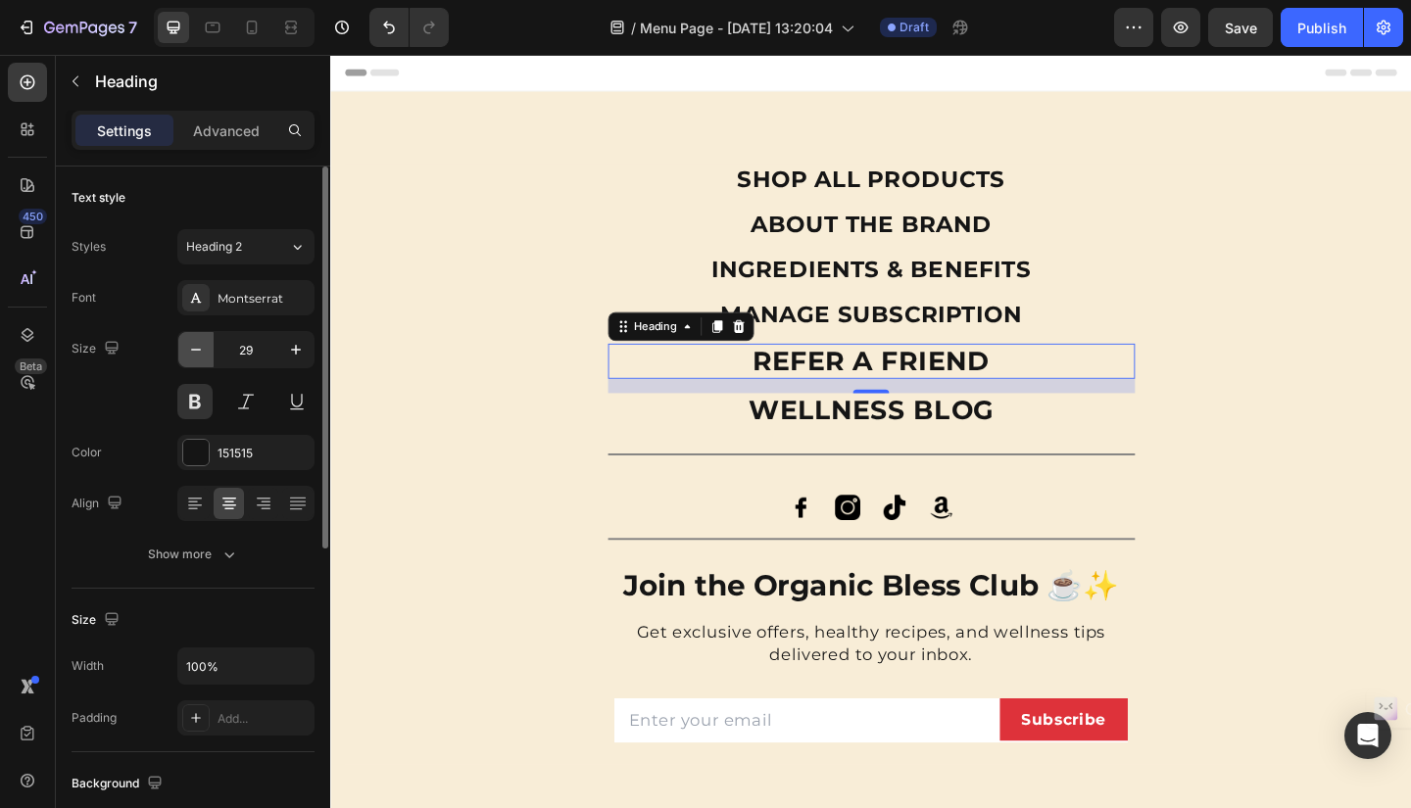
click at [187, 349] on icon "button" at bounding box center [196, 350] width 20 height 20
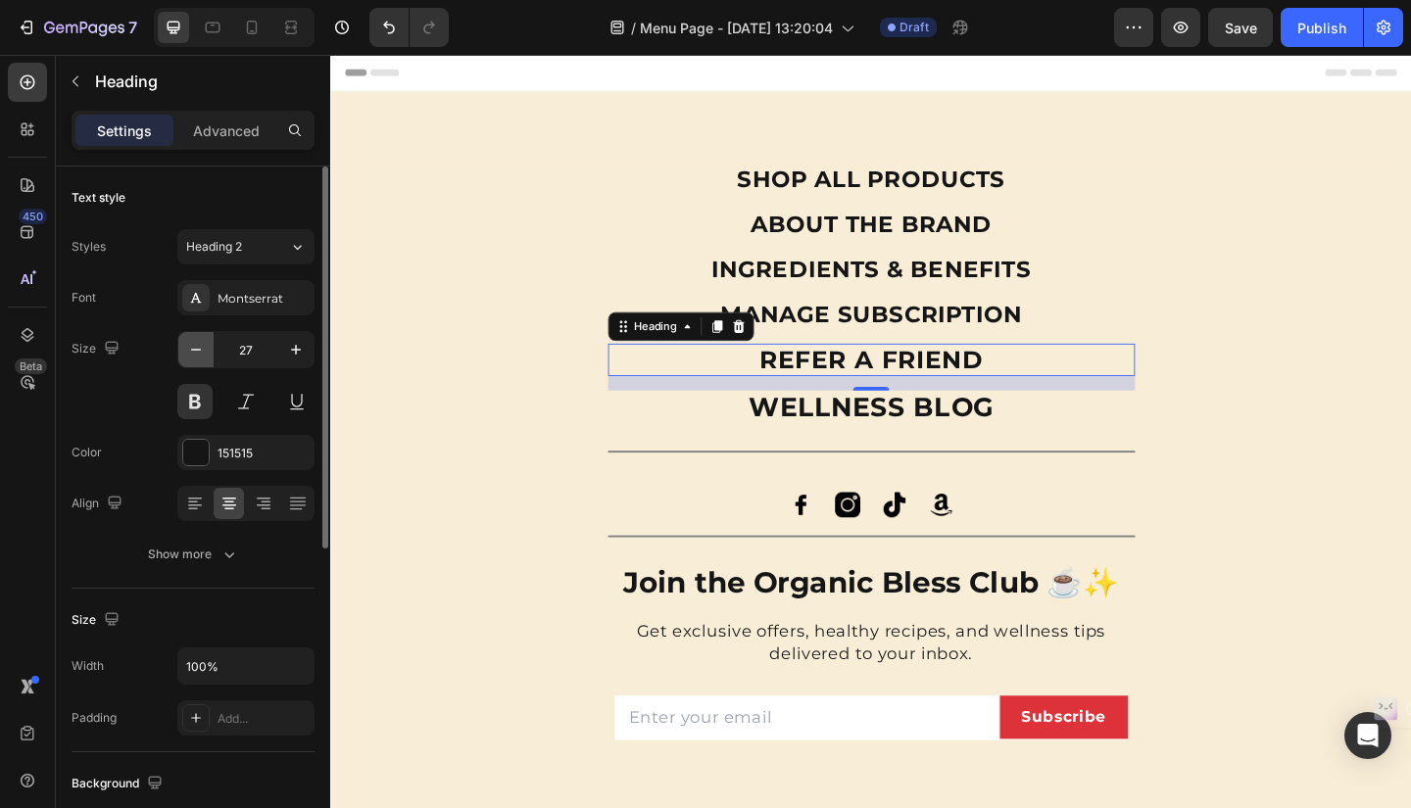
click at [187, 349] on icon "button" at bounding box center [196, 350] width 20 height 20
type input "25"
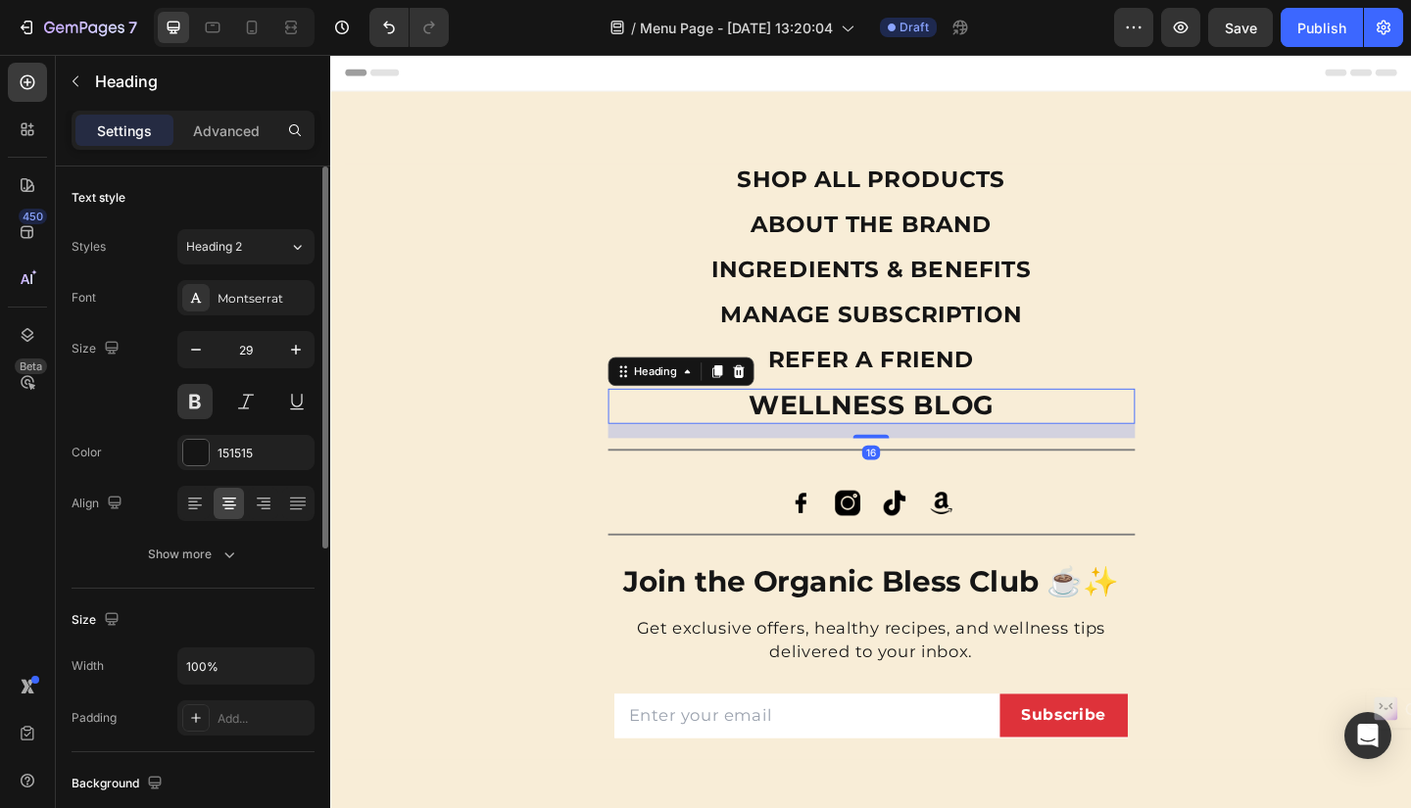
click at [746, 444] on h2 "WELLNESS BLOG" at bounding box center [918, 437] width 573 height 38
click at [191, 347] on icon "button" at bounding box center [196, 350] width 20 height 20
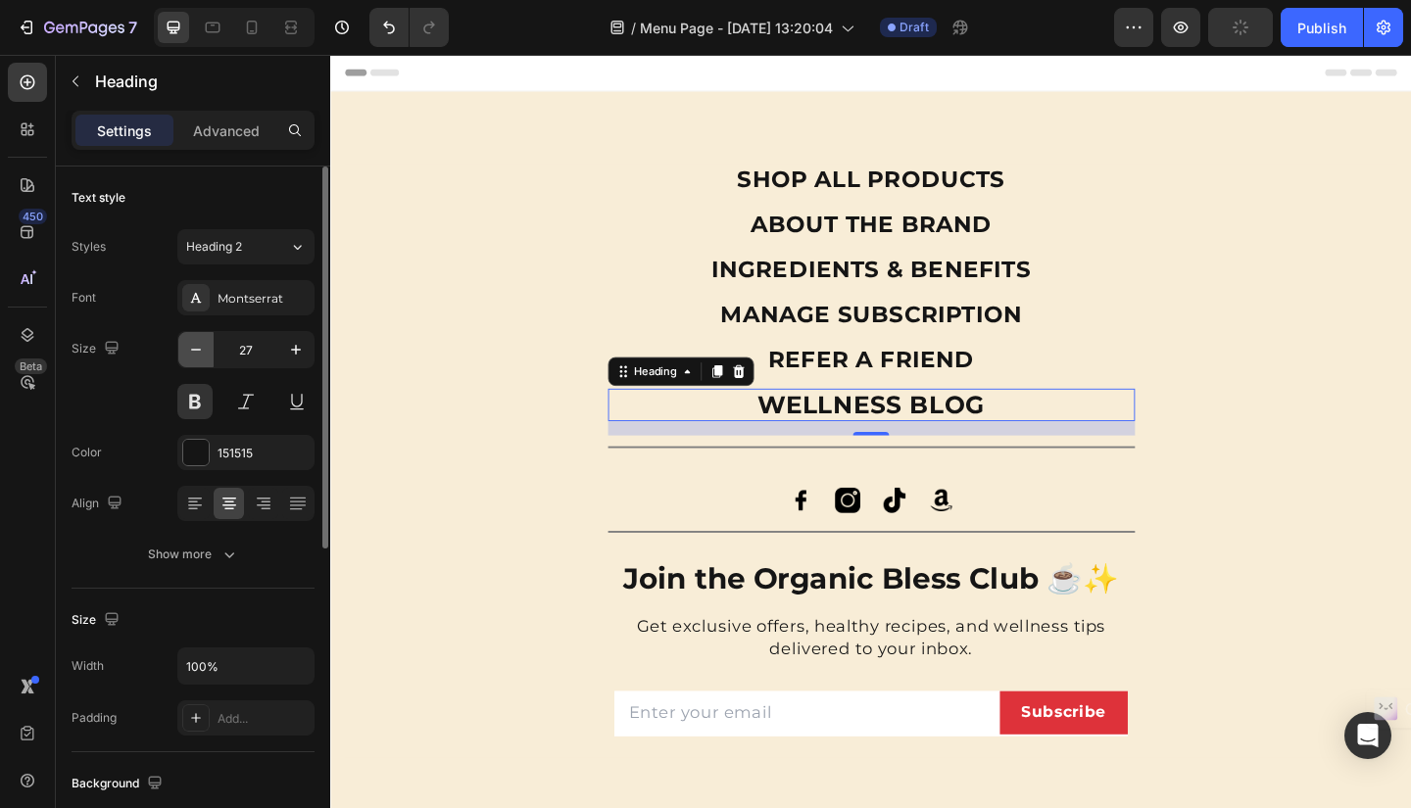
click at [191, 347] on icon "button" at bounding box center [196, 350] width 20 height 20
type input "25"
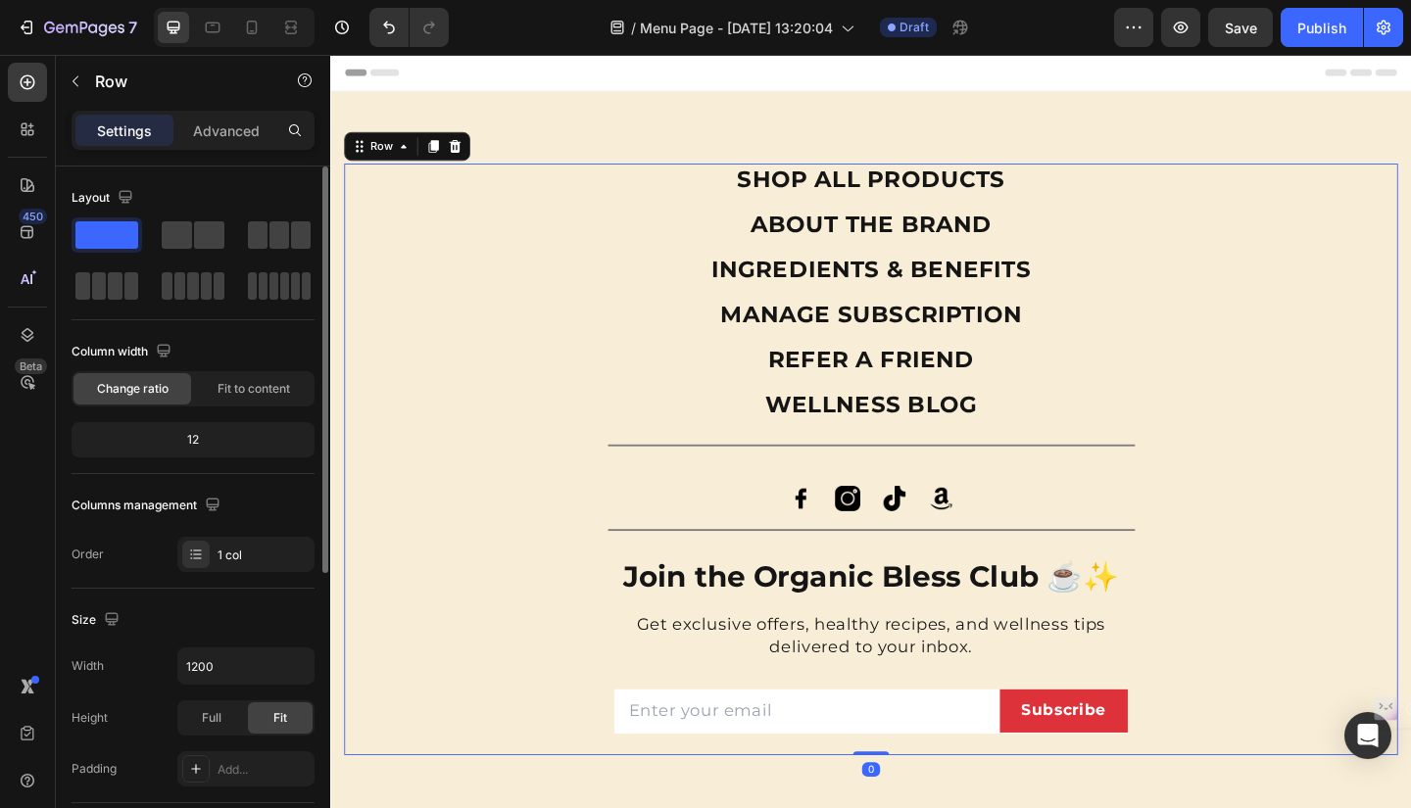
click at [1323, 265] on div "SHOP ALL PRODUCTS Heading ABOUT THE BRAND Heading INGREDIENTS & BENEFITS Headin…" at bounding box center [918, 495] width 1146 height 644
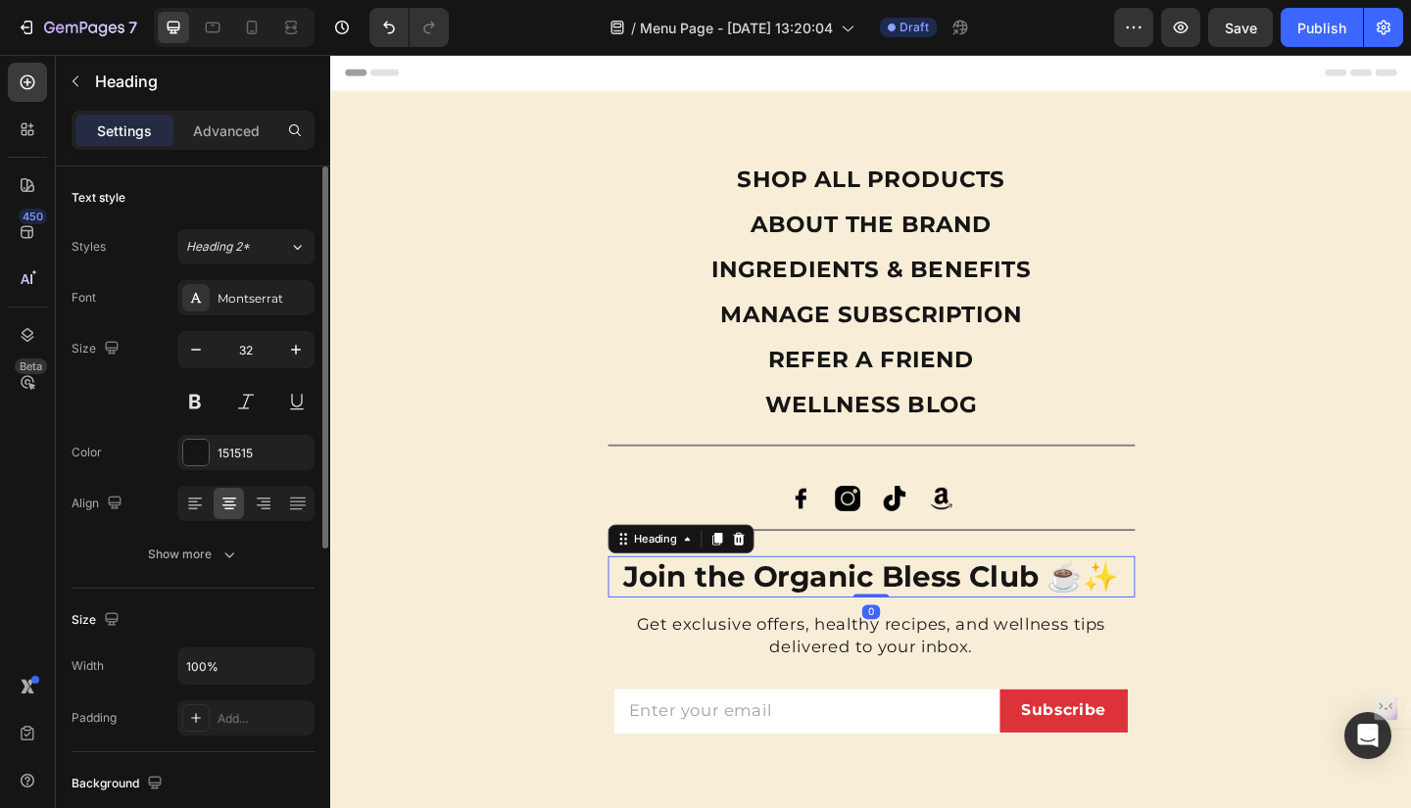
click at [928, 640] on h2 "Join the Organic Bless Club ☕✨" at bounding box center [918, 623] width 573 height 45
click at [200, 350] on icon "button" at bounding box center [196, 350] width 10 height 2
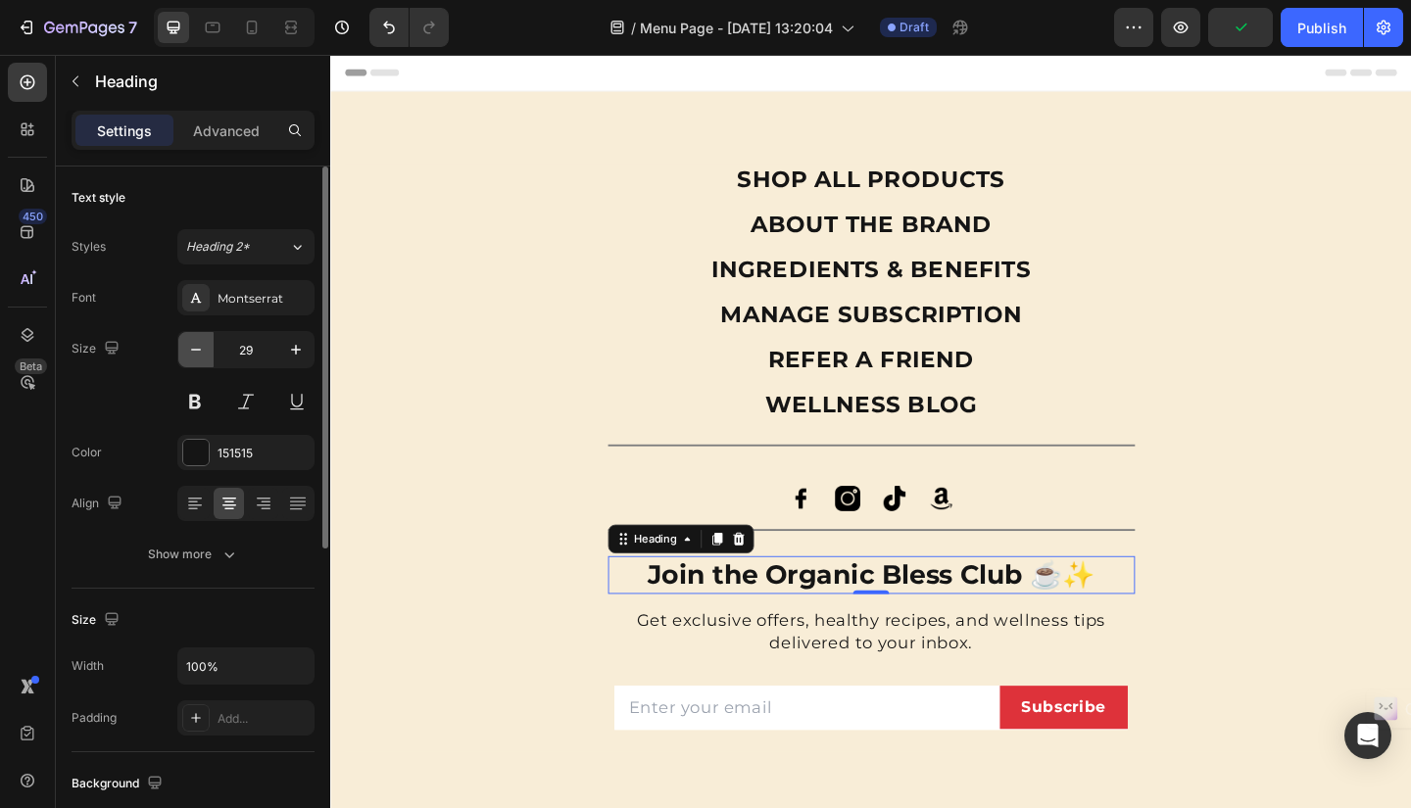
click at [200, 350] on icon "button" at bounding box center [196, 350] width 10 height 2
type input "28"
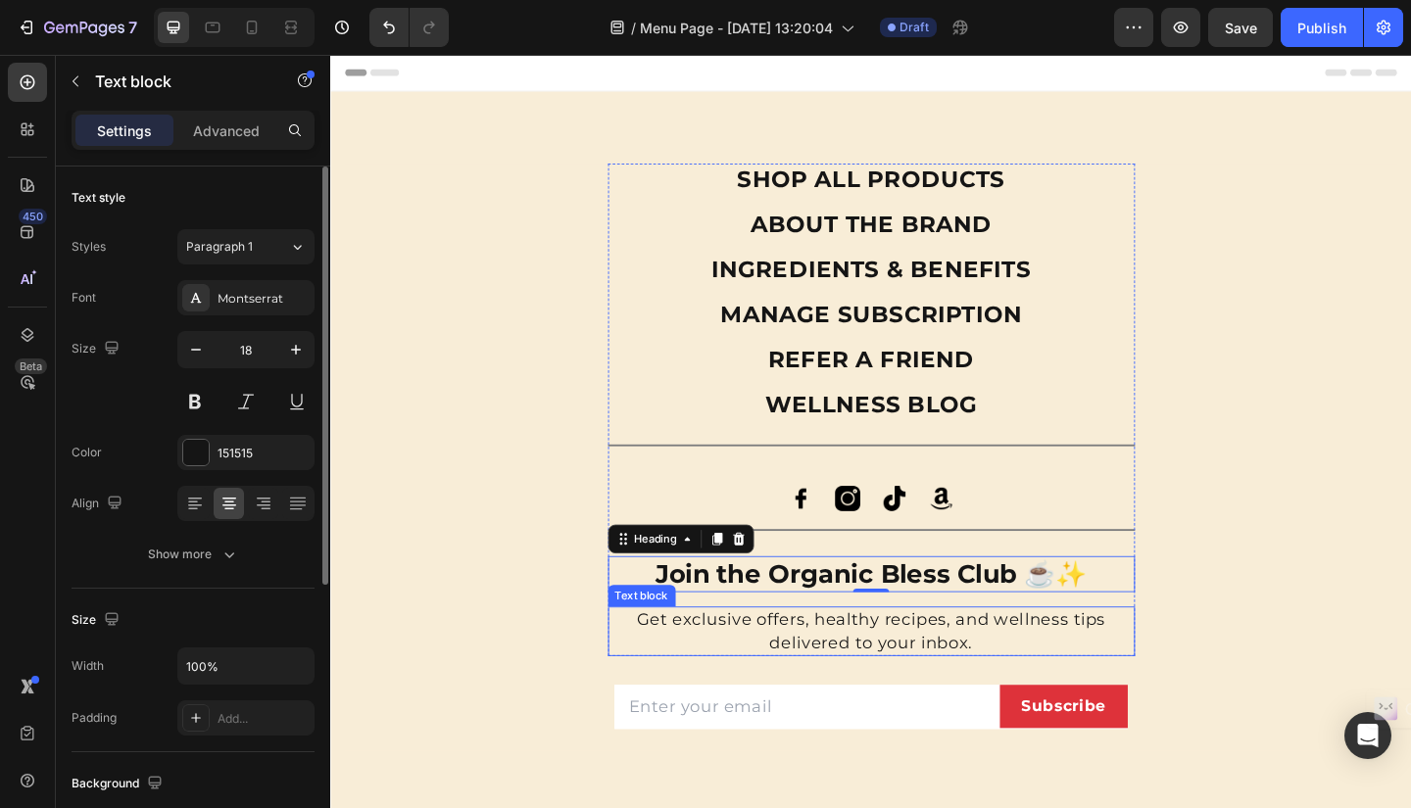
click at [785, 666] on p "Get exclusive offers, healthy recipes, and wellness tips delivered to your inbo…" at bounding box center [918, 681] width 569 height 49
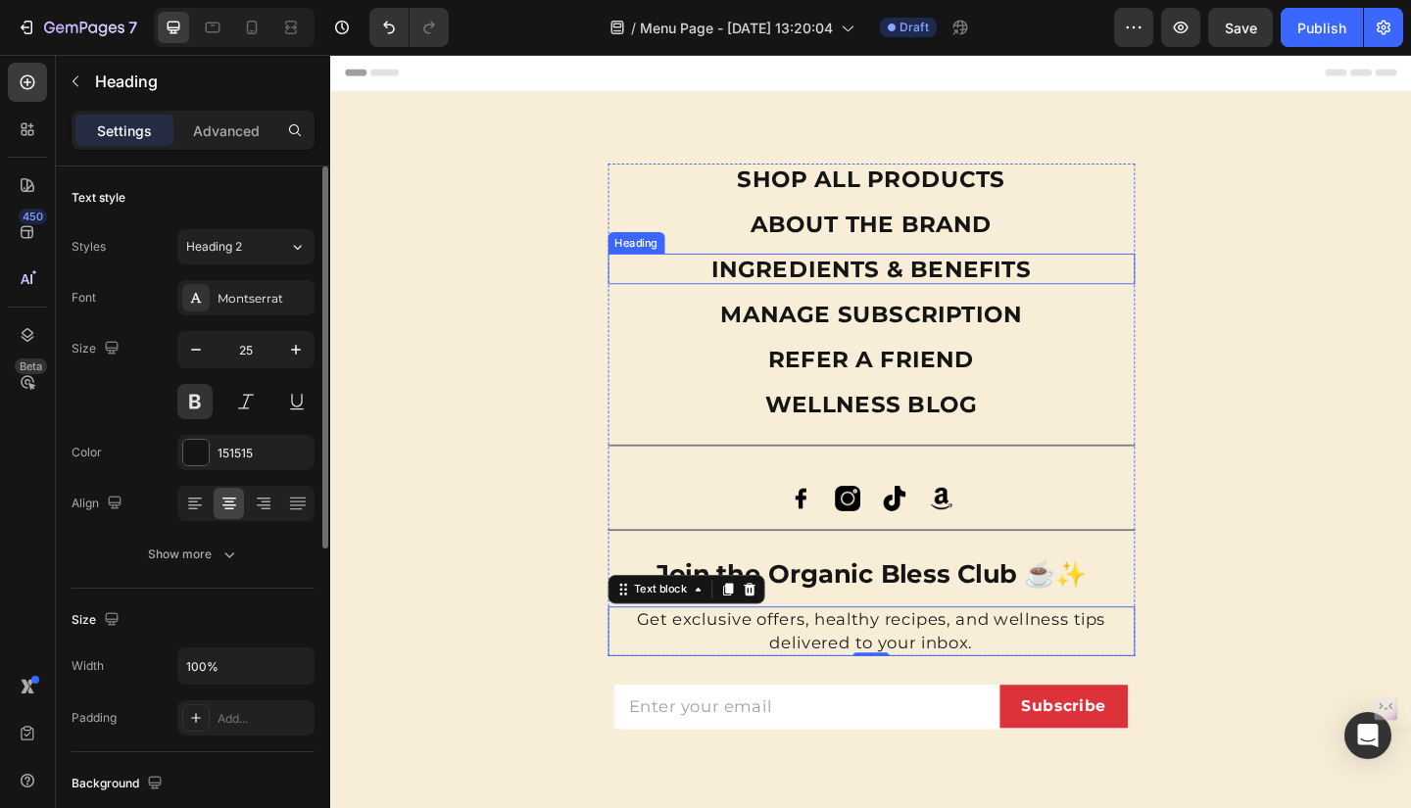
click at [1107, 287] on h2 "INGREDIENTS & BENEFITS" at bounding box center [918, 287] width 573 height 33
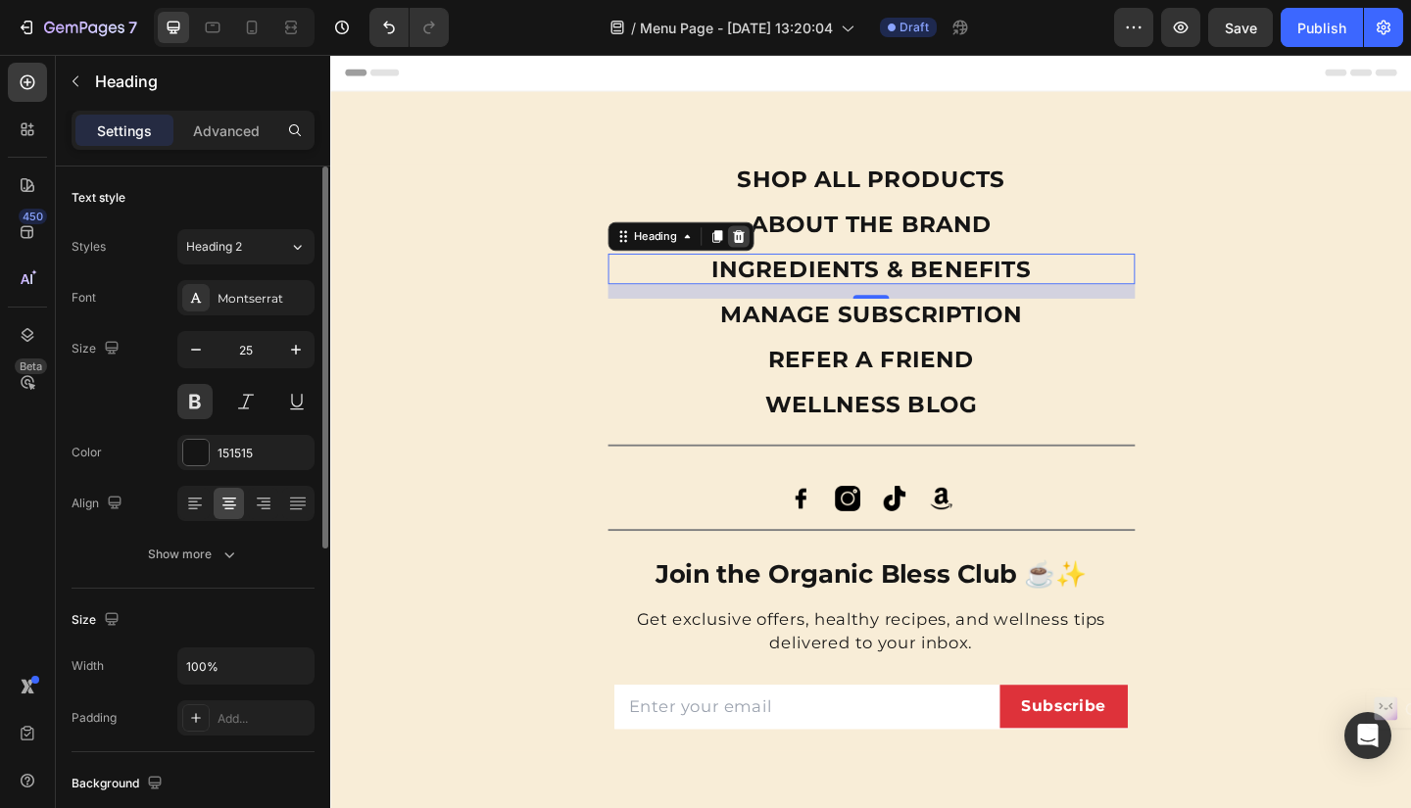
click at [779, 256] on div at bounding box center [774, 253] width 24 height 24
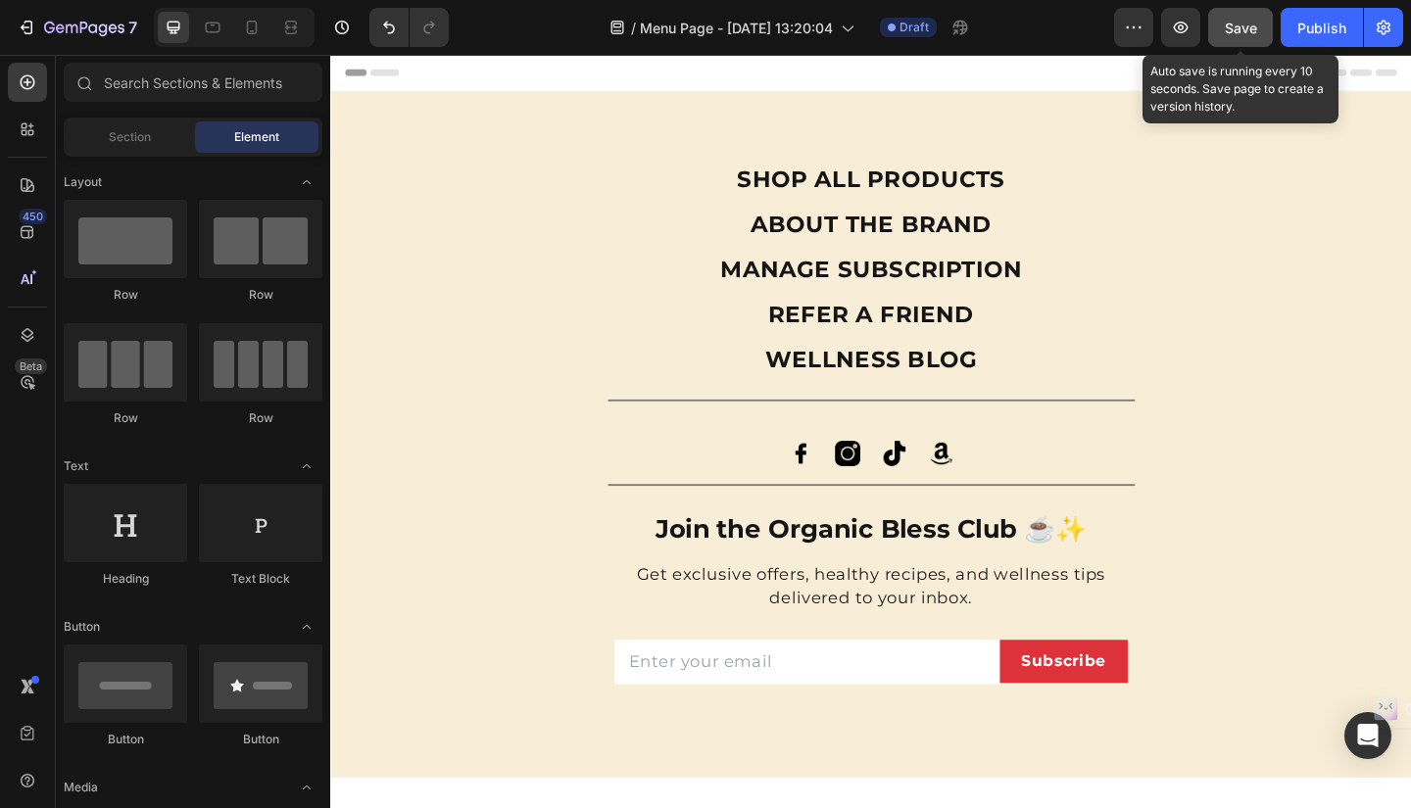
click at [1245, 20] on span "Save" at bounding box center [1241, 28] width 32 height 17
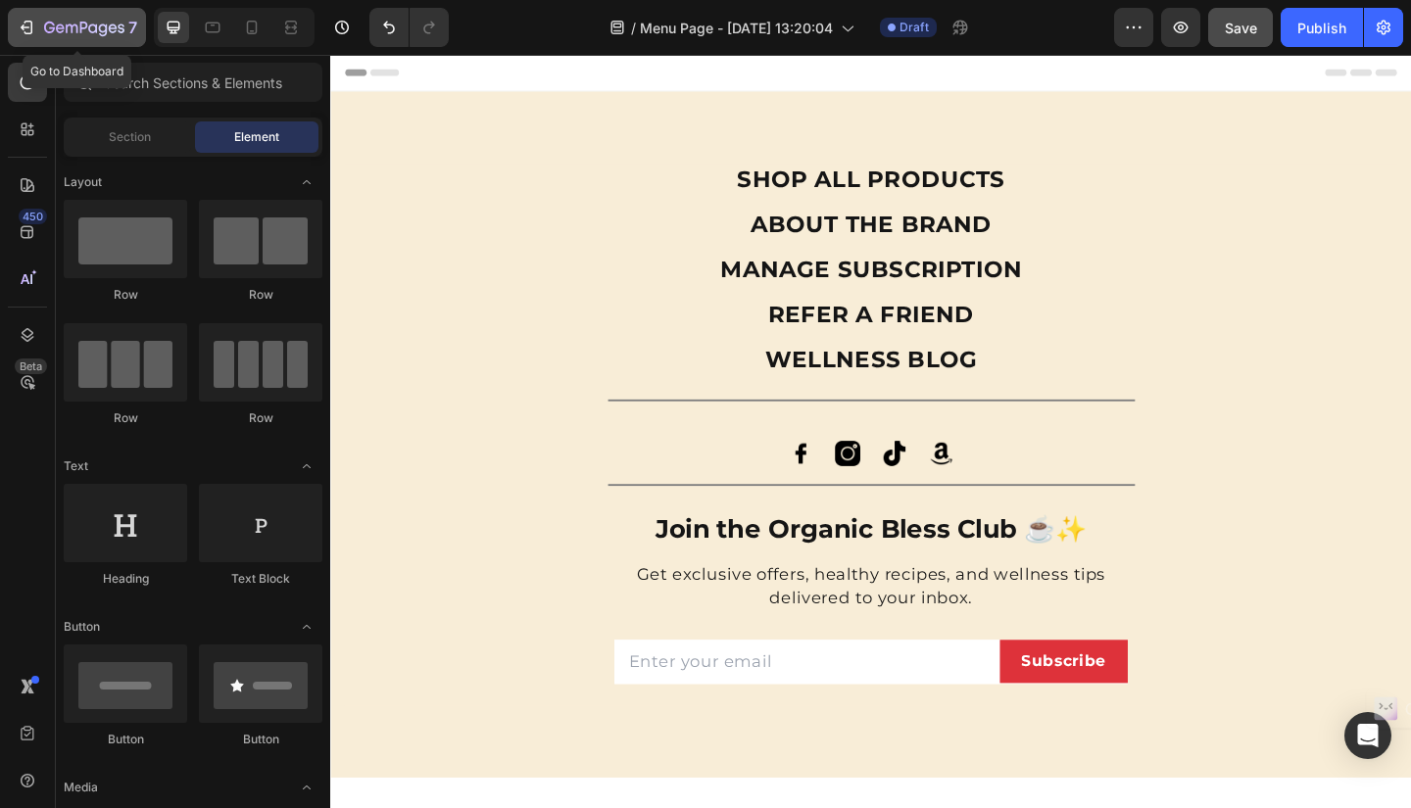
click at [38, 27] on div "7" at bounding box center [77, 28] width 120 height 24
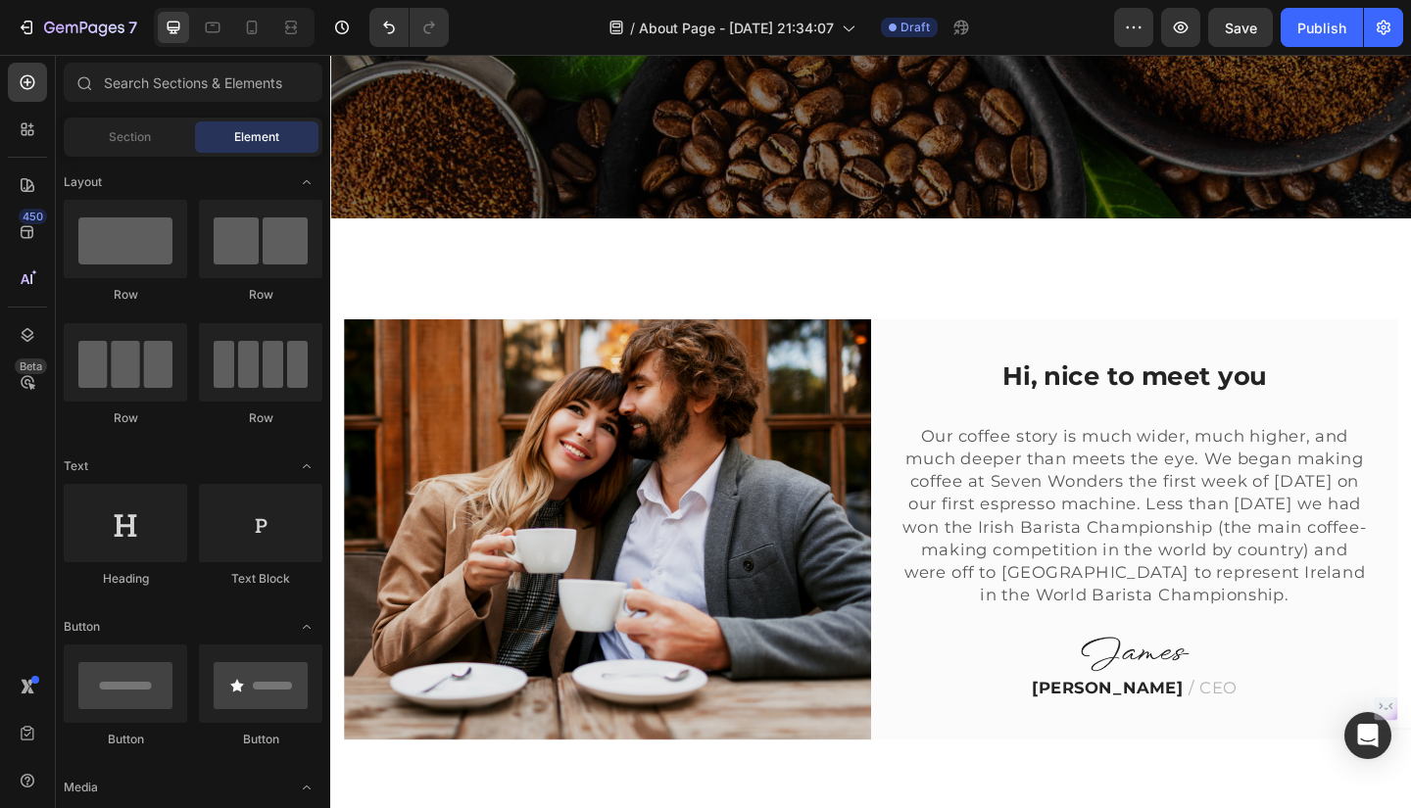
scroll to position [513, 0]
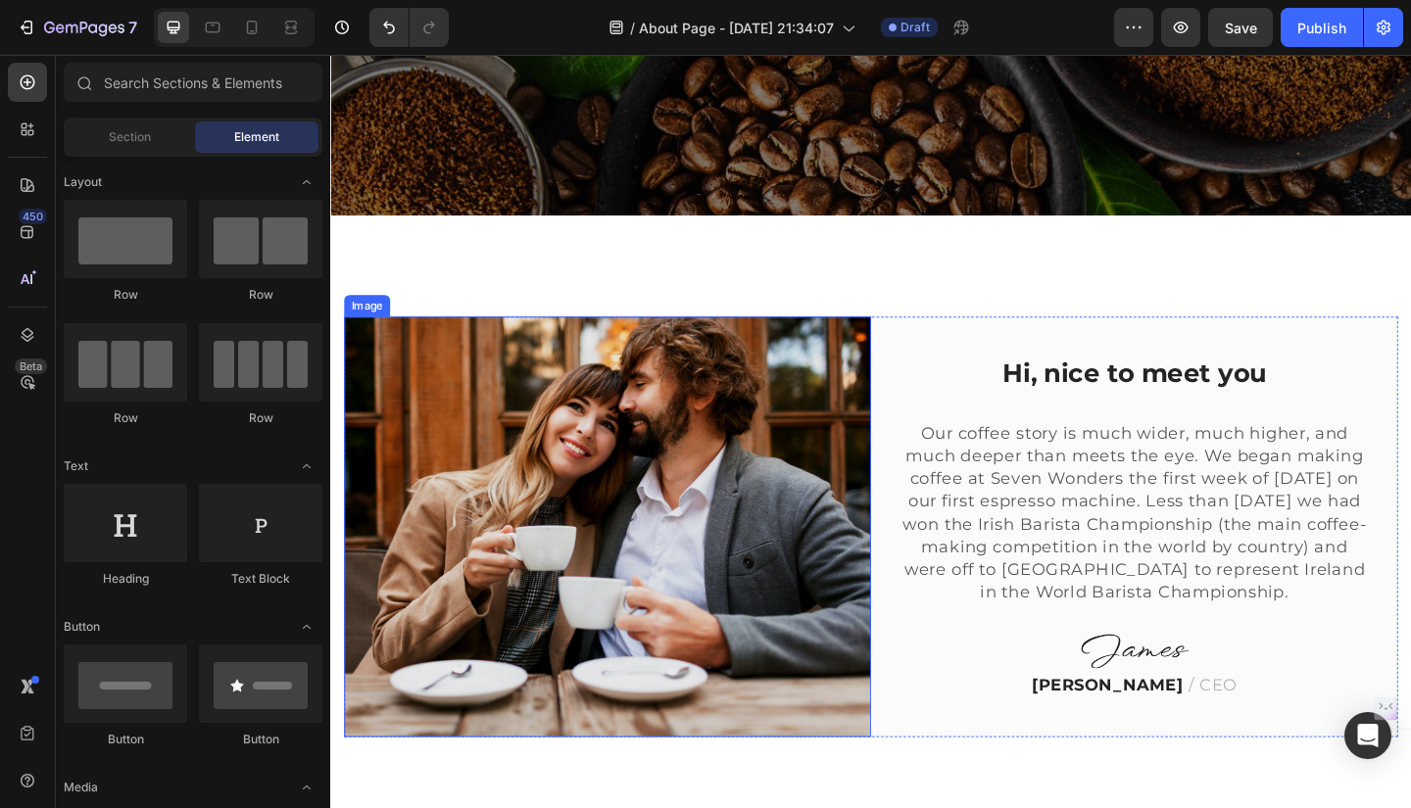
click at [614, 584] on img at bounding box center [631, 568] width 573 height 457
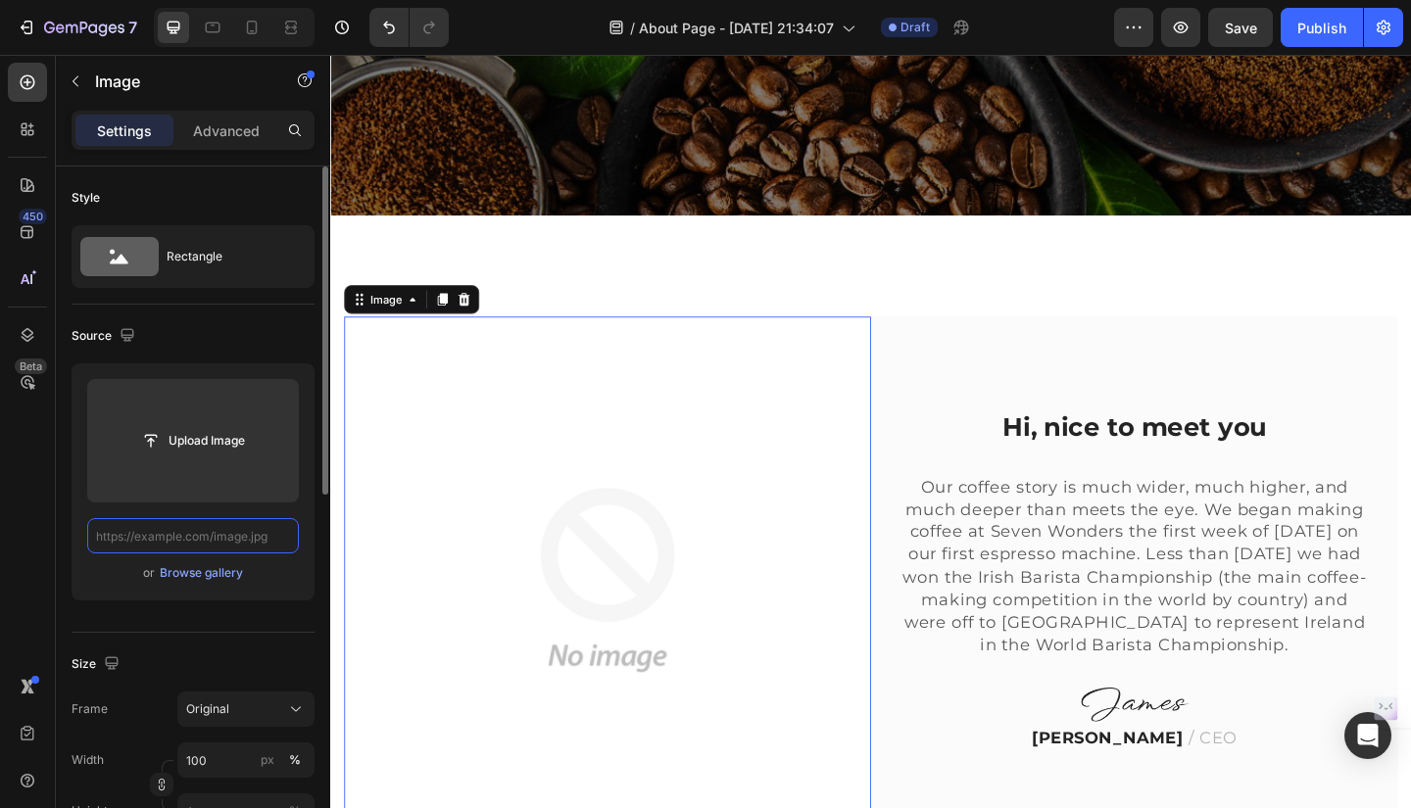
scroll to position [0, 0]
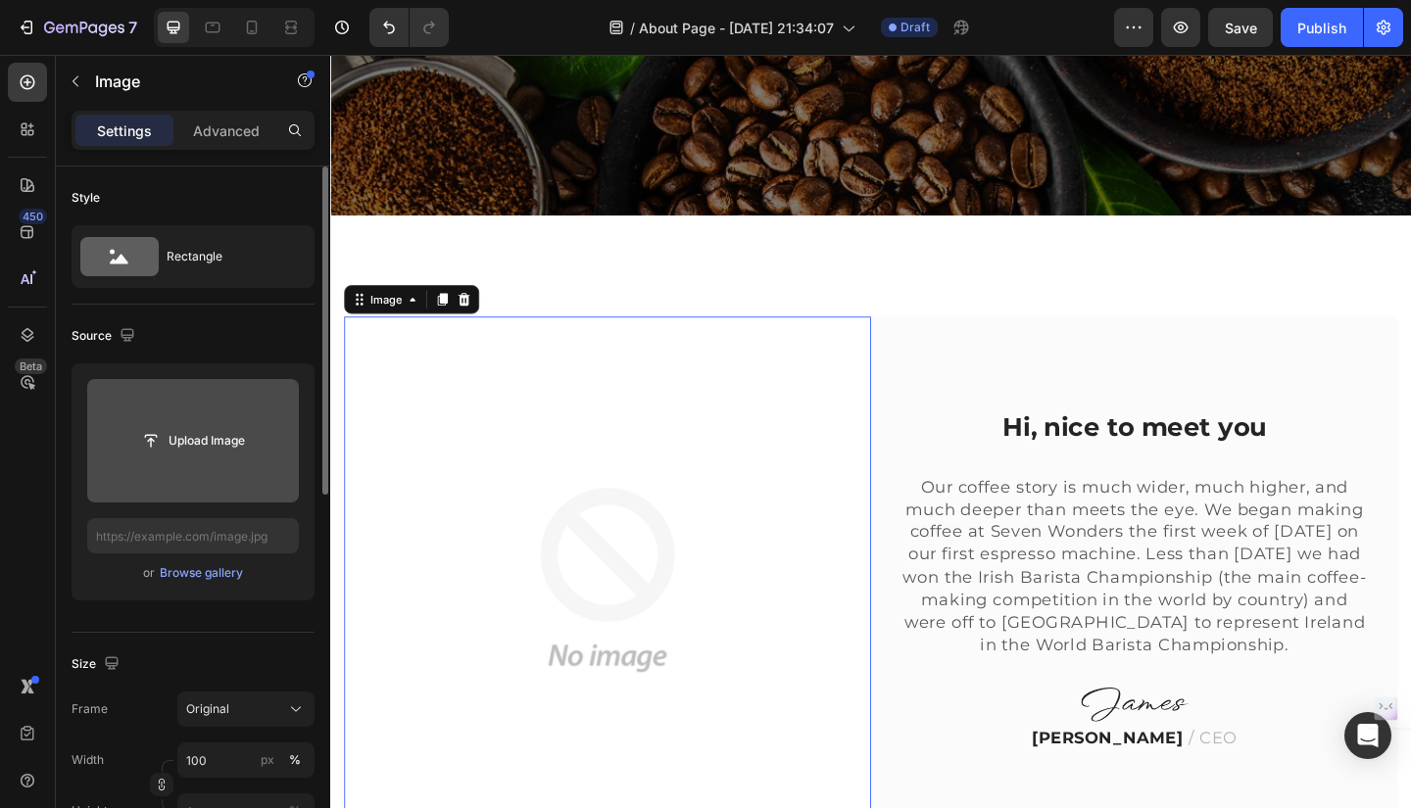
click at [205, 444] on input "file" at bounding box center [192, 440] width 135 height 33
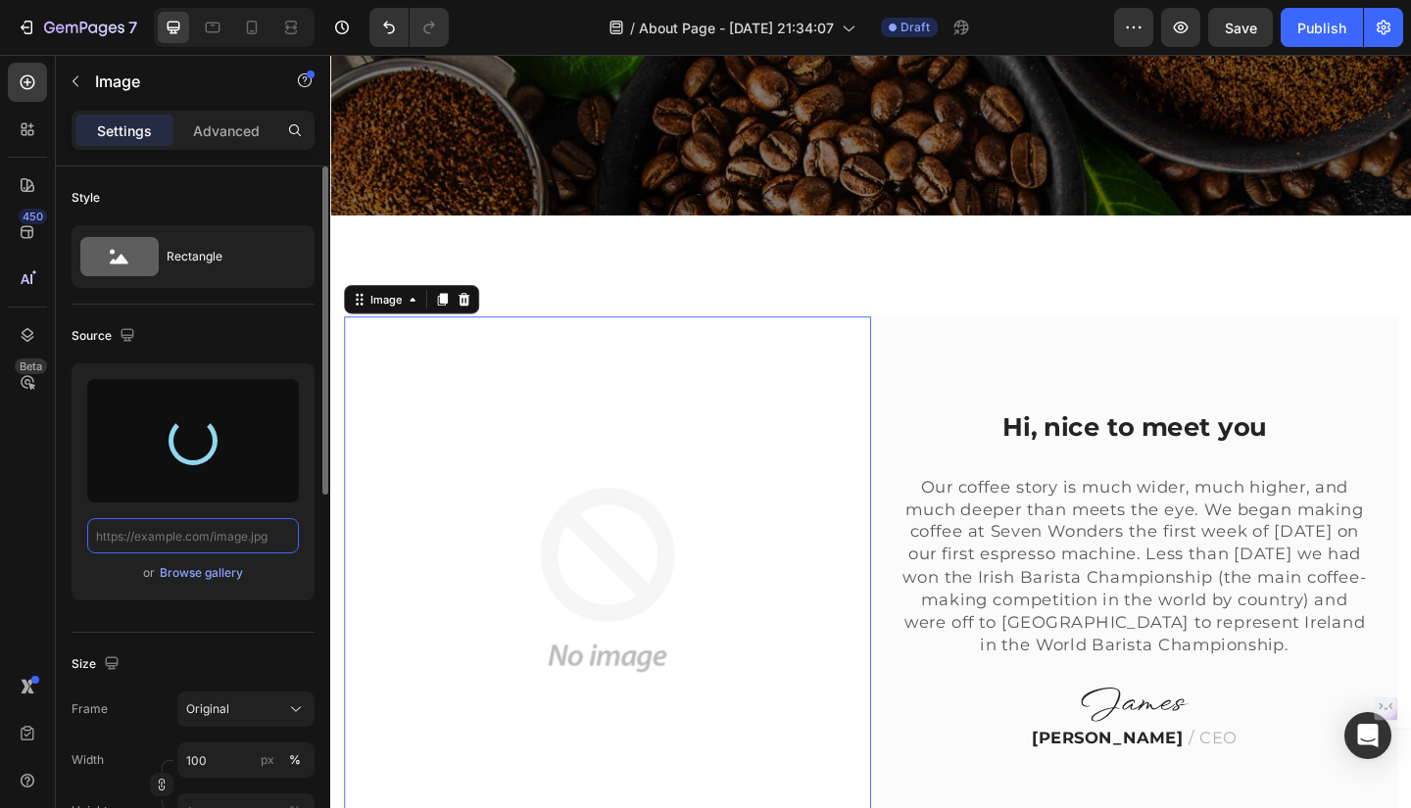
click at [276, 543] on input "text" at bounding box center [193, 535] width 212 height 35
click at [183, 573] on div "Browse gallery" at bounding box center [201, 573] width 83 height 18
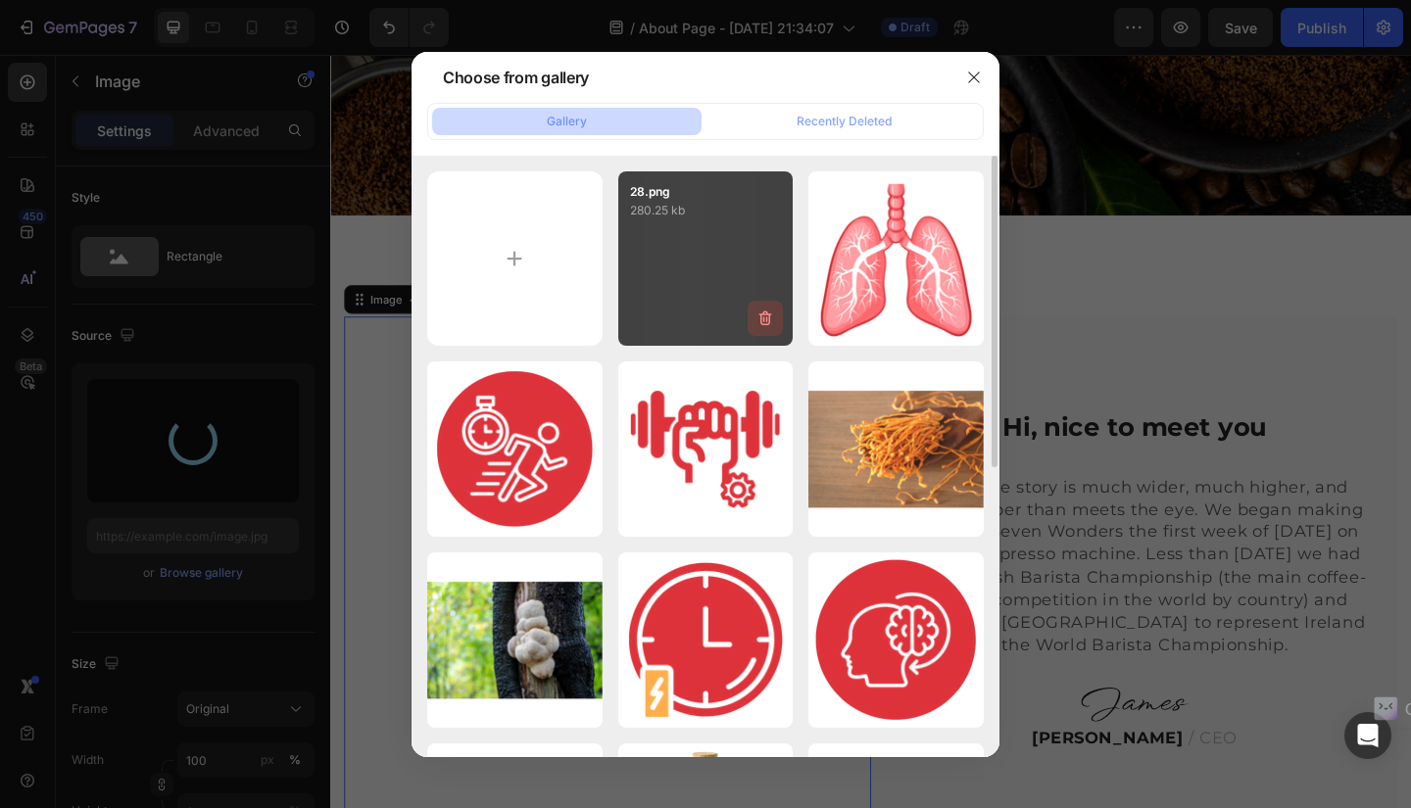
click at [766, 313] on icon "button" at bounding box center [765, 319] width 20 height 20
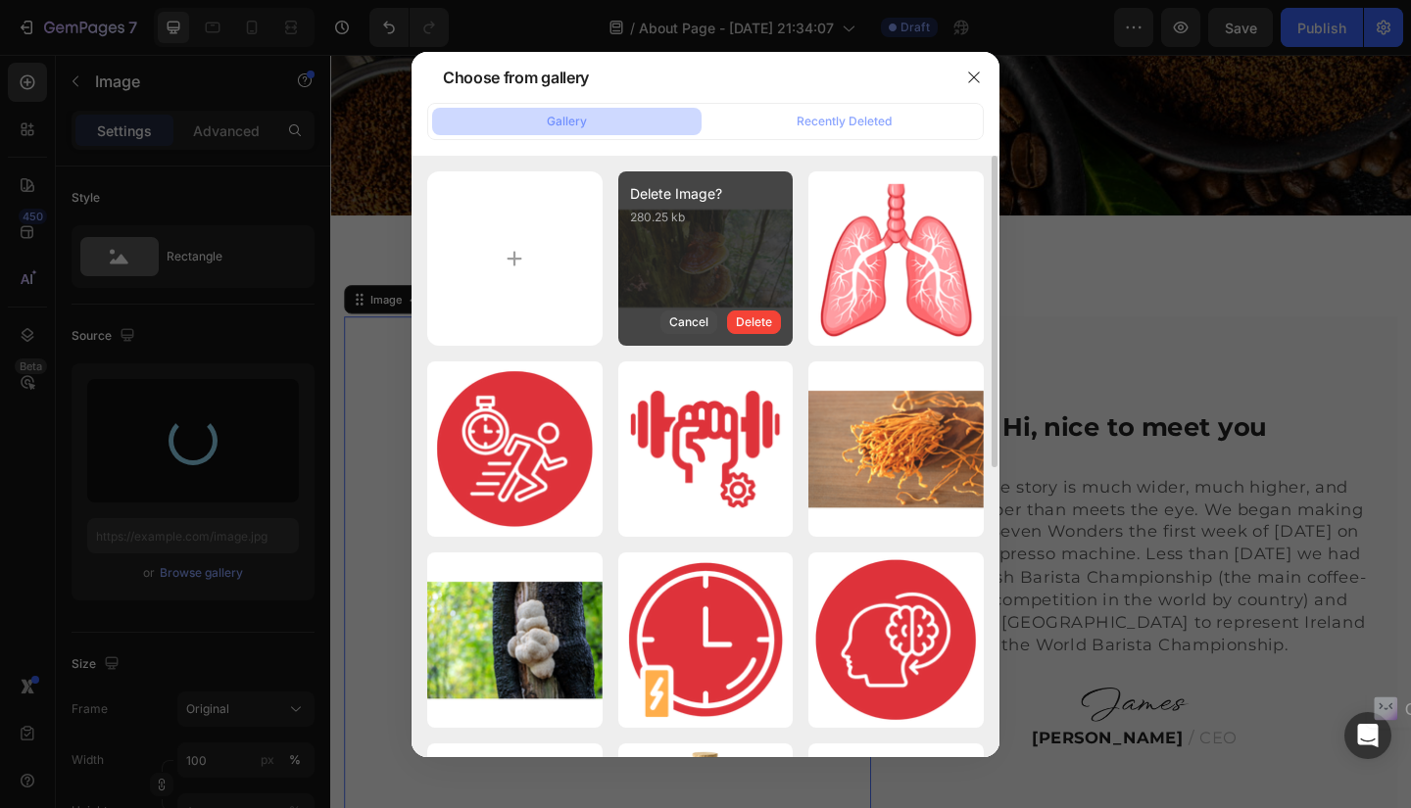
click at [695, 316] on div "Cancel" at bounding box center [688, 322] width 39 height 18
click at [970, 79] on icon "button" at bounding box center [974, 78] width 16 height 16
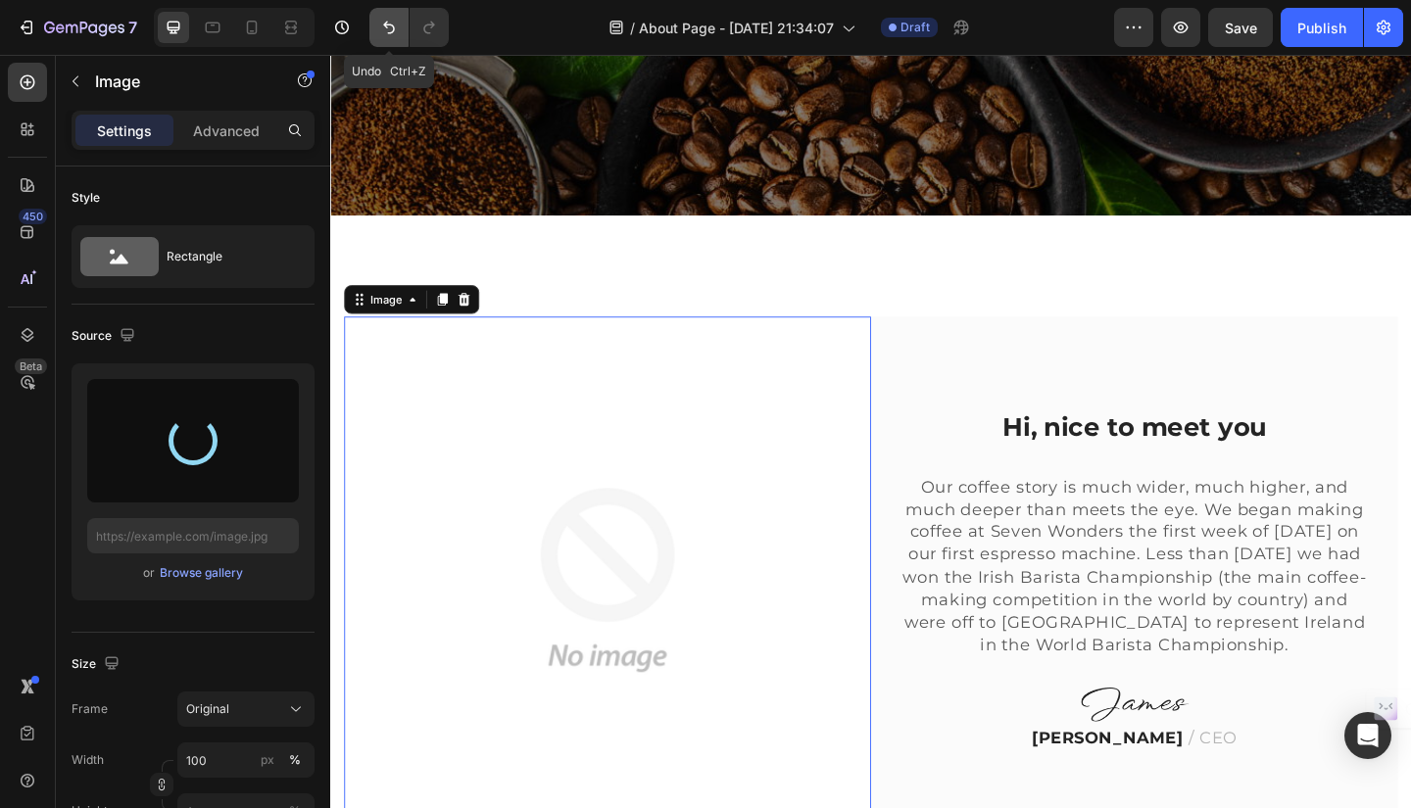
click at [387, 27] on icon "Undo/Redo" at bounding box center [389, 28] width 12 height 13
type input "https://ucarecdn.com/deef01d6-d494-46f9-b522-4696db076f7f/-/format/auto/"
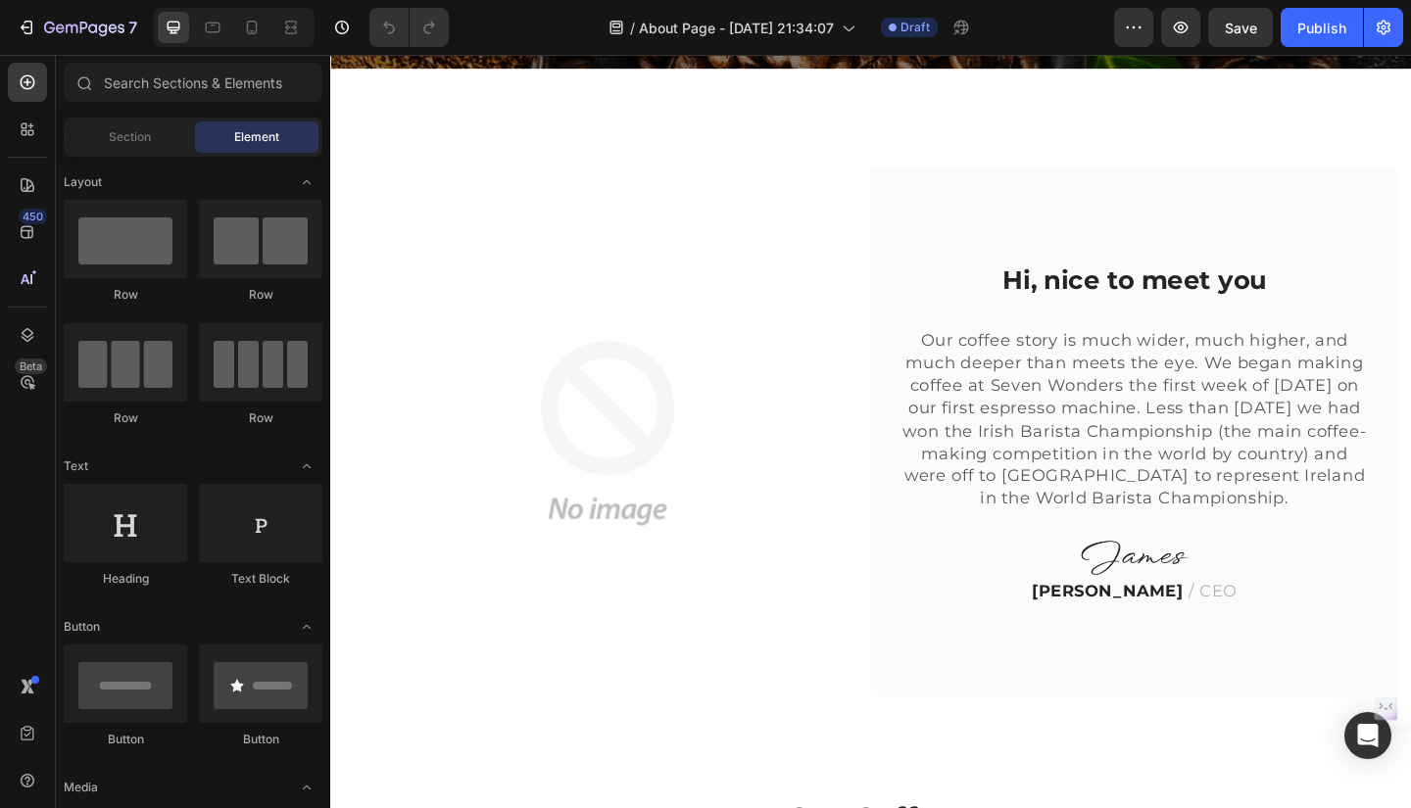
scroll to position [681, 0]
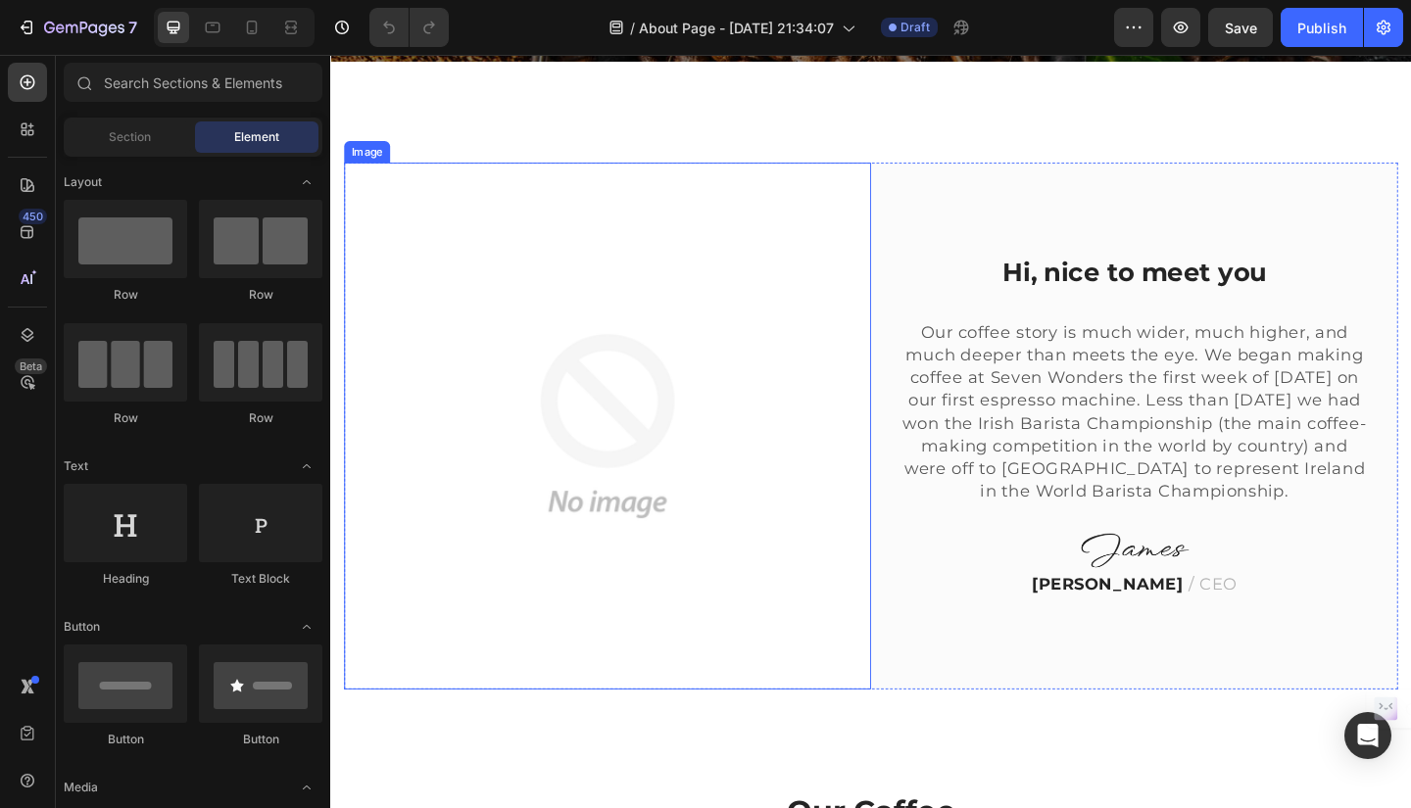
click at [735, 519] on img at bounding box center [631, 458] width 573 height 573
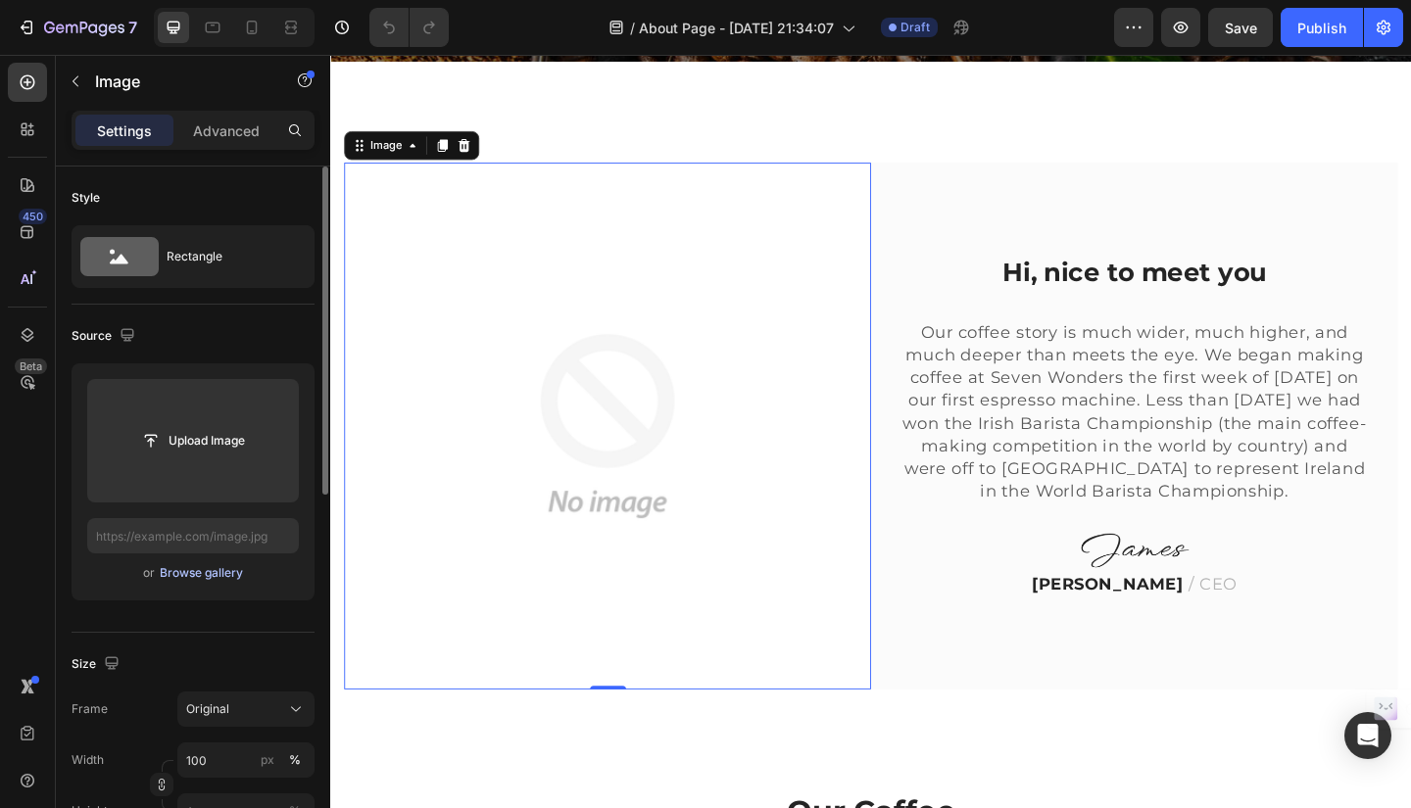
click at [207, 571] on div "Browse gallery" at bounding box center [201, 573] width 83 height 18
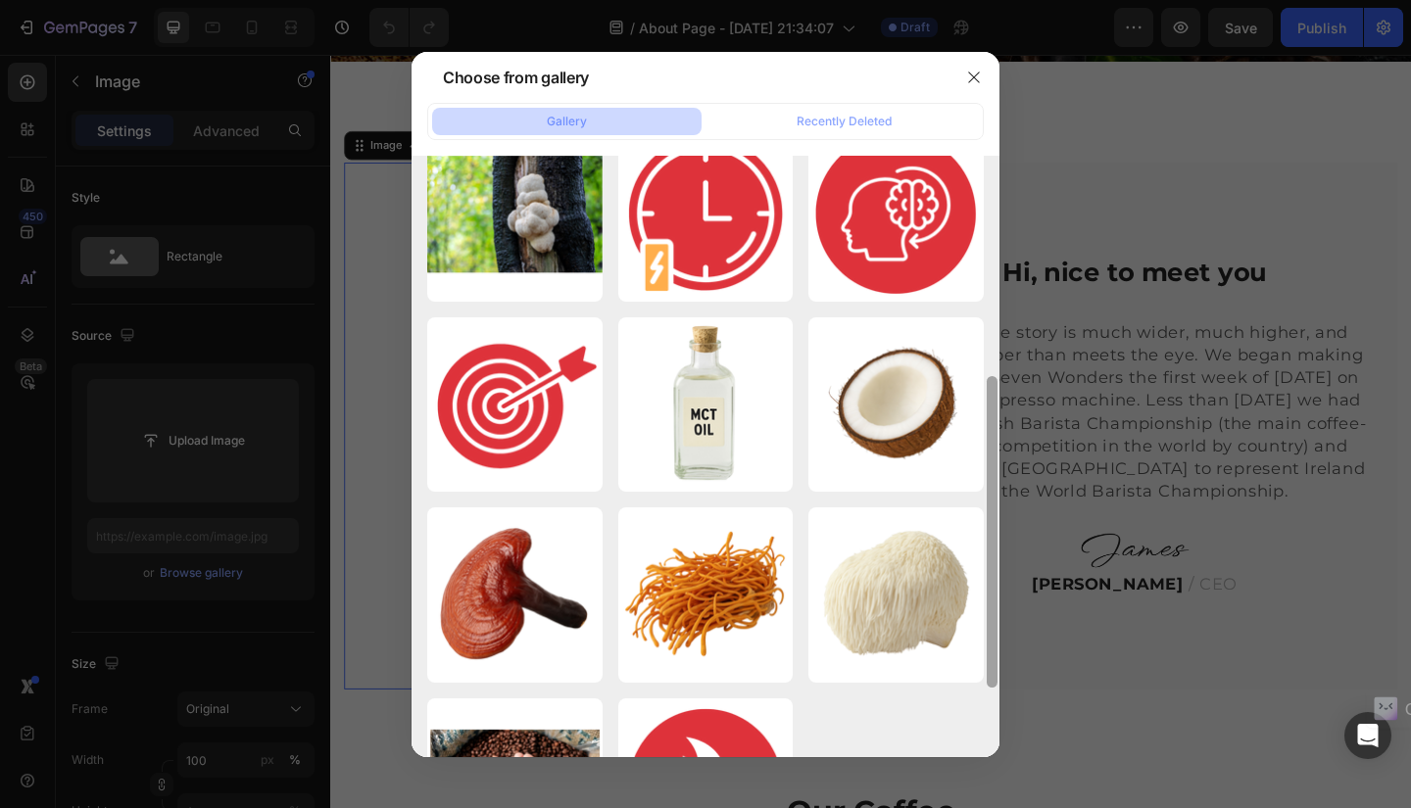
drag, startPoint x: 994, startPoint y: 238, endPoint x: 999, endPoint y: 461, distance: 223.4
click at [999, 461] on div "Choose from gallery Gallery Recently Deleted 28.png 280.25 kb 31.png 106.79 kb …" at bounding box center [705, 404] width 1411 height 808
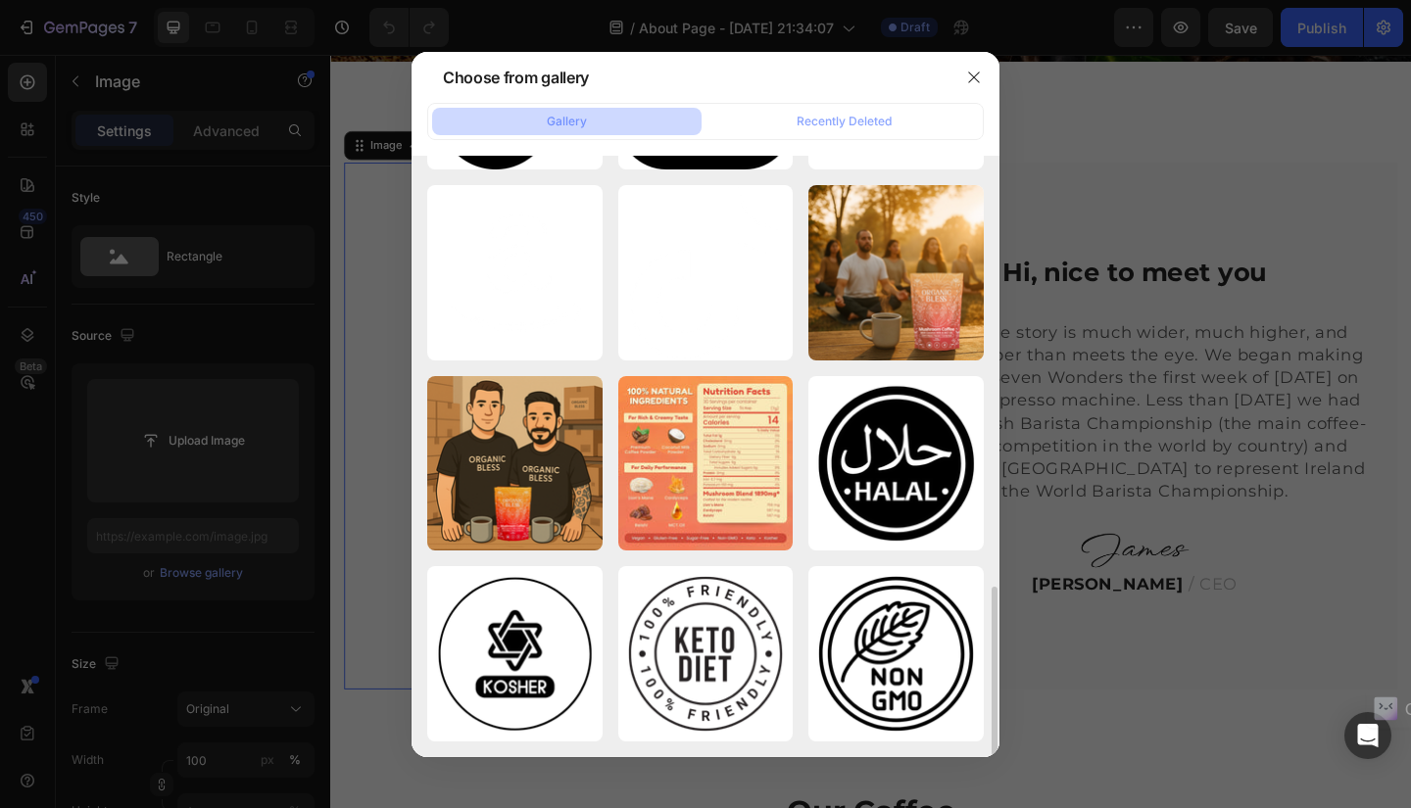
scroll to position [1514, 0]
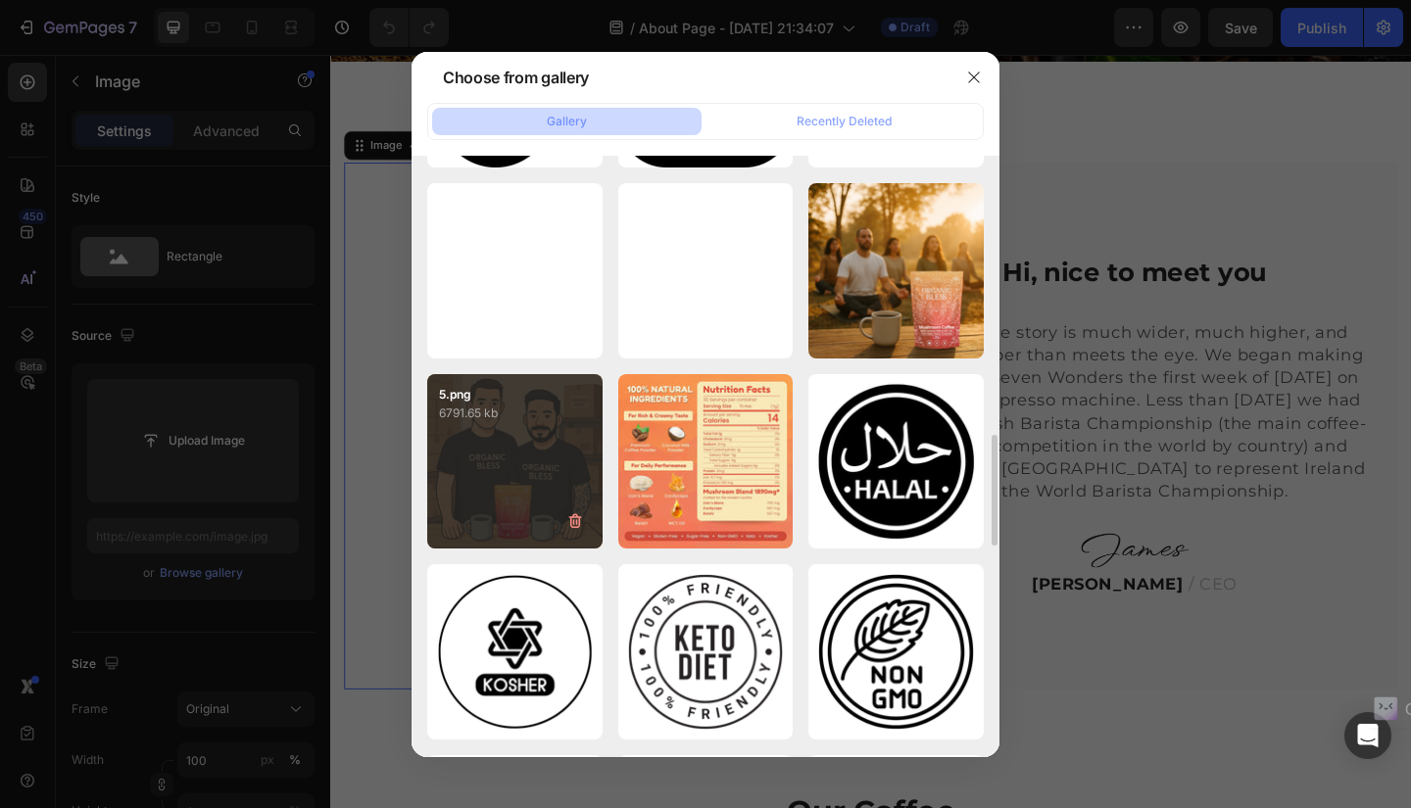
click at [524, 492] on div "5.png 6791.65 kb" at bounding box center [514, 461] width 175 height 175
type input "[URL][DOMAIN_NAME]"
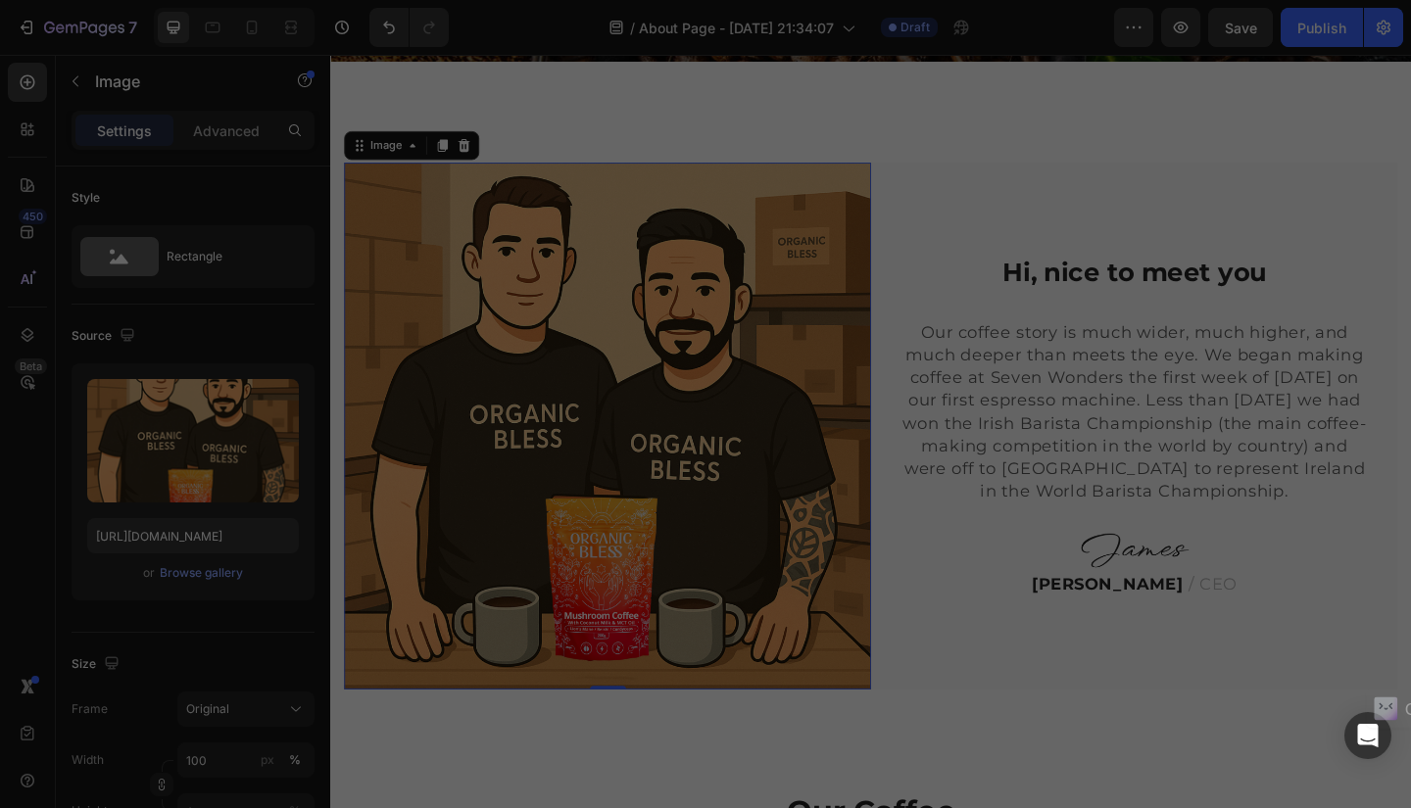
click at [524, 492] on div "5.png 6791.65 kb" at bounding box center [514, 461] width 175 height 175
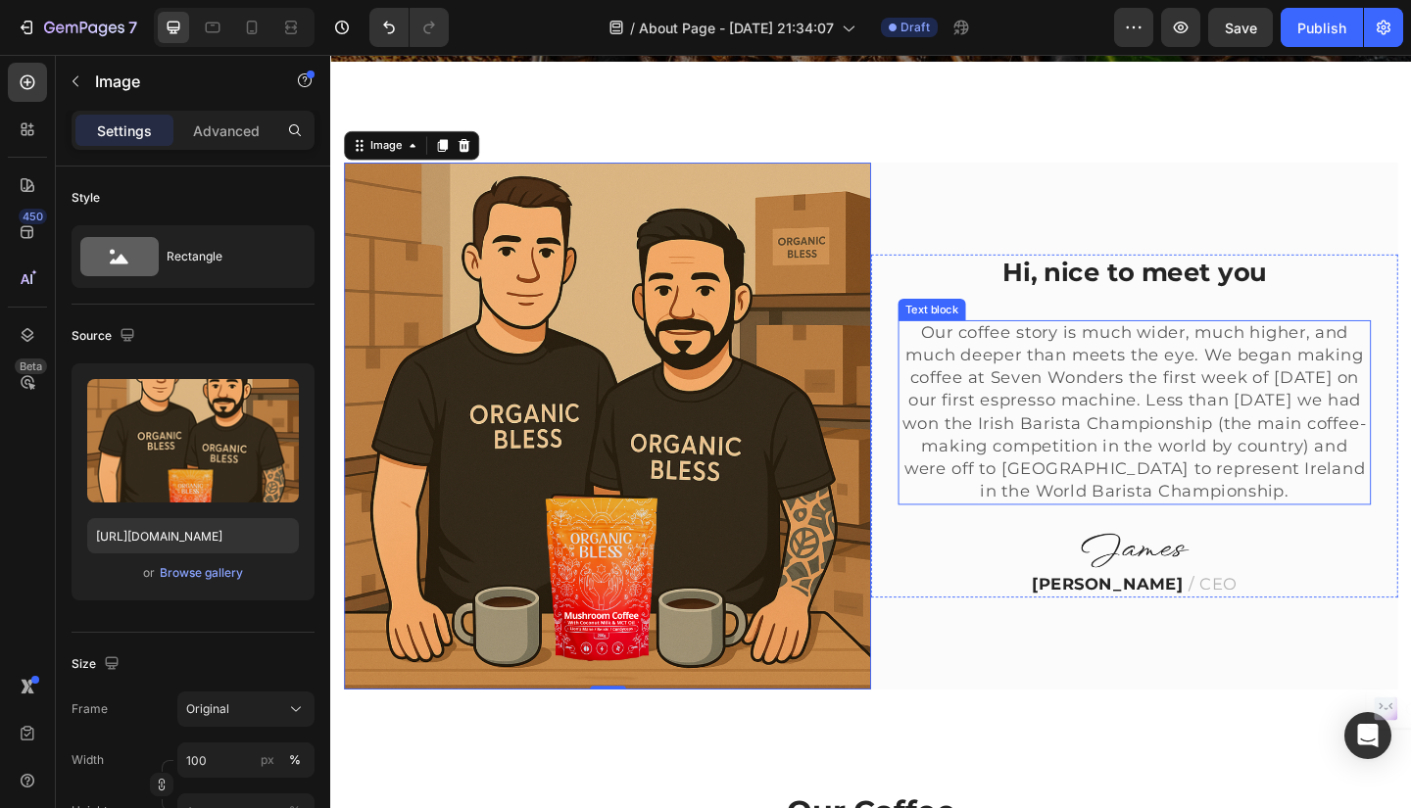
click at [959, 348] on p "Our coffee story is much wider, much higher, and much deeper than meets the eye…" at bounding box center [1204, 445] width 510 height 198
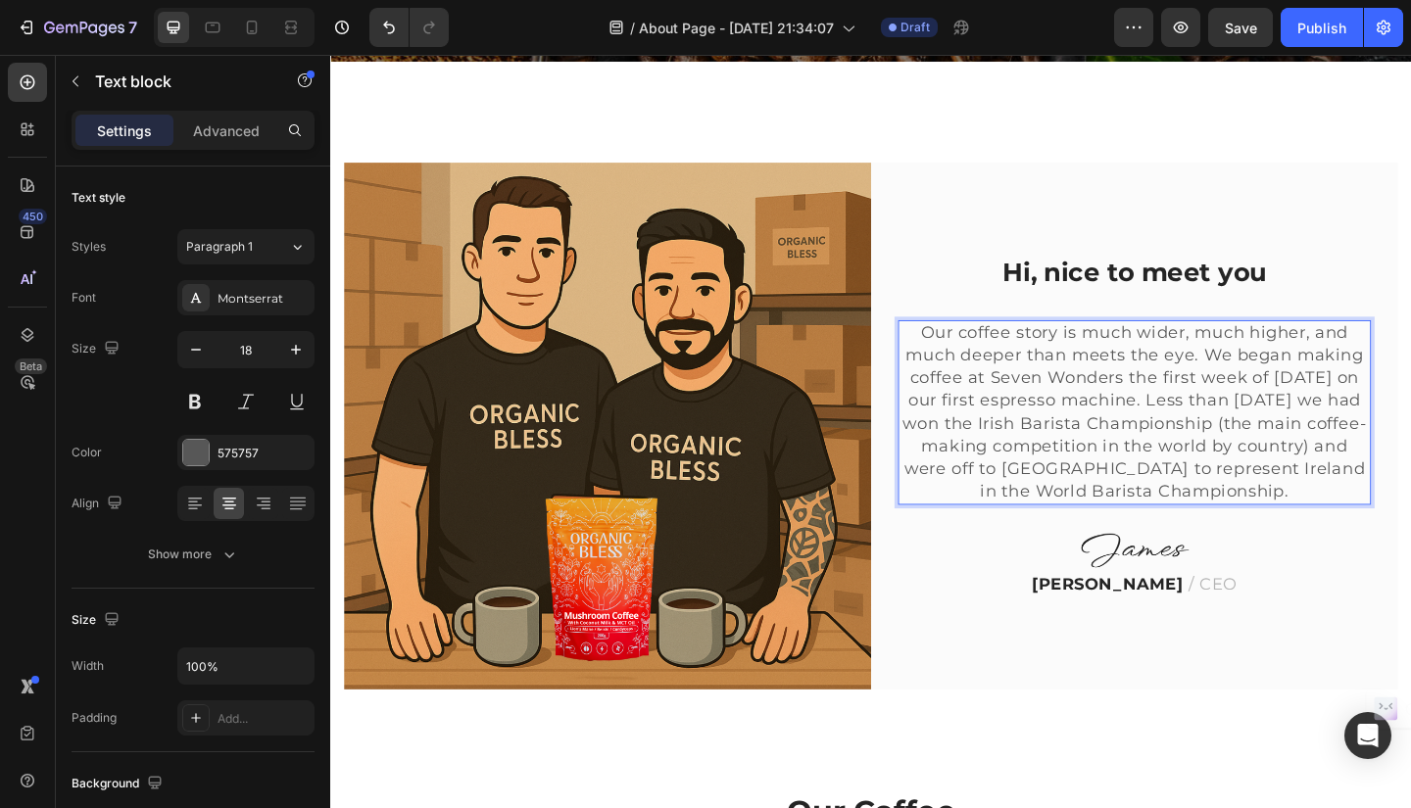
scroll to position [584, 0]
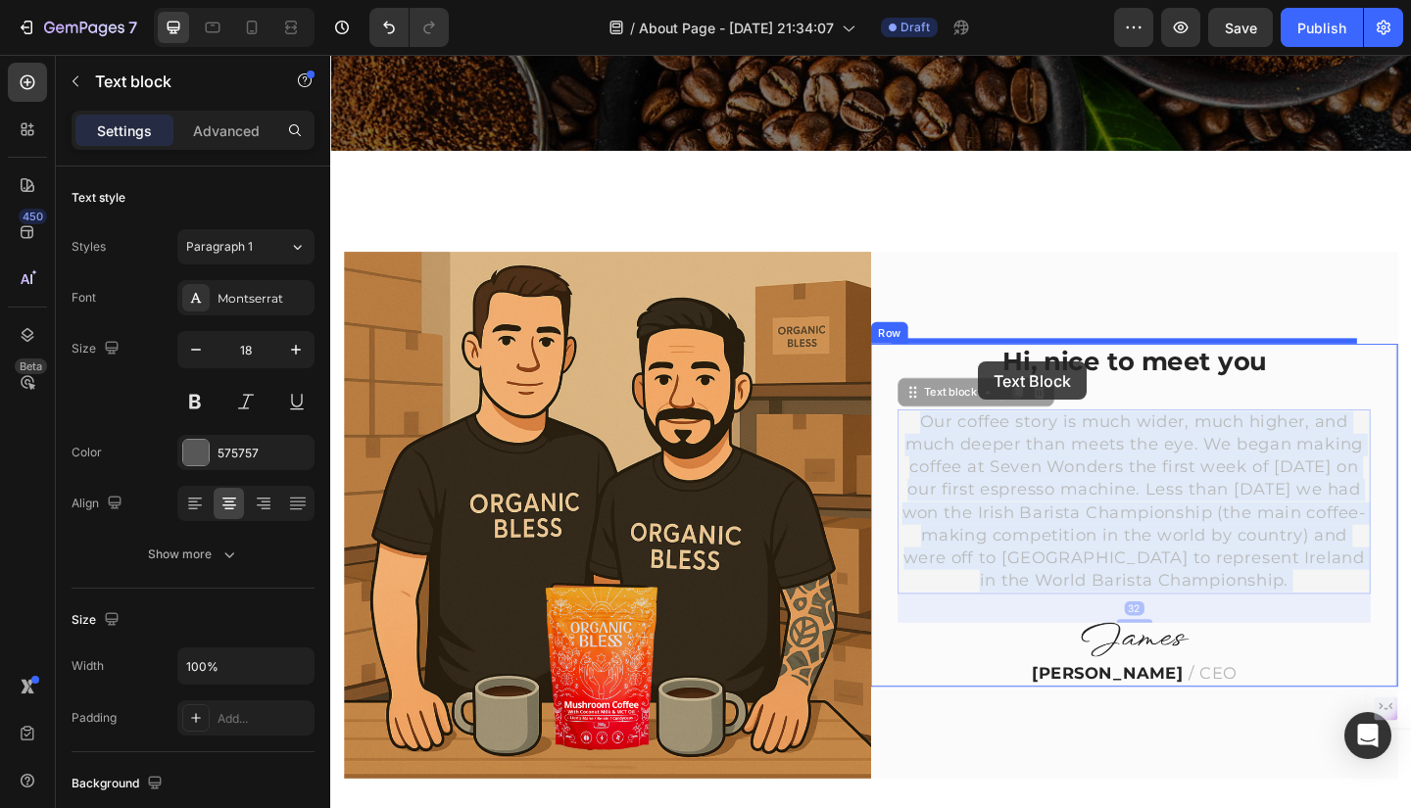
drag, startPoint x: 961, startPoint y: 348, endPoint x: 1035, endPoint y: 389, distance: 84.2
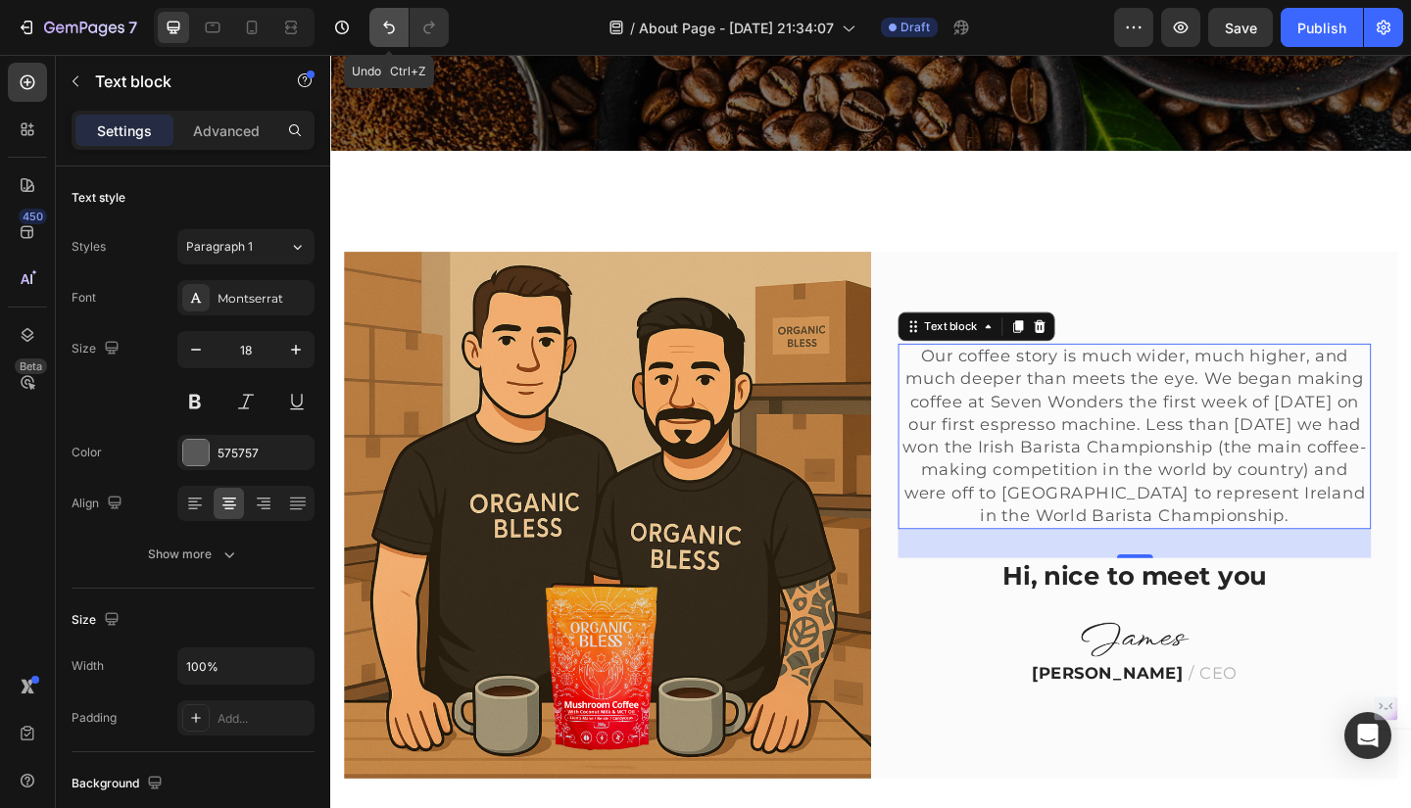
click at [378, 24] on button "Undo/Redo" at bounding box center [388, 27] width 39 height 39
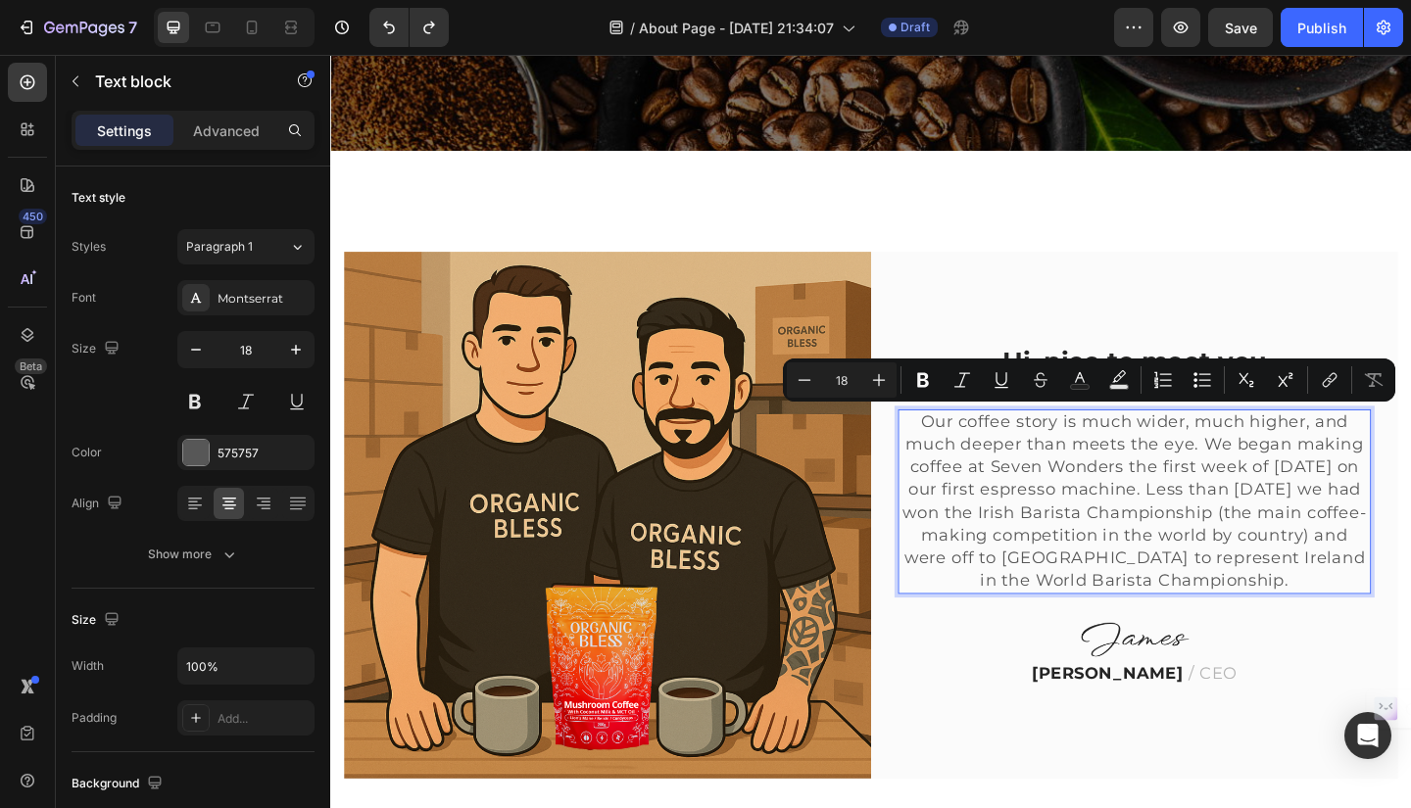
drag, startPoint x: 963, startPoint y: 444, endPoint x: 1440, endPoint y: 623, distance: 509.7
click at [1410, 623] on p "Our coffee story is much wider, much higher, and much deeper than meets the eye…" at bounding box center [1204, 542] width 510 height 198
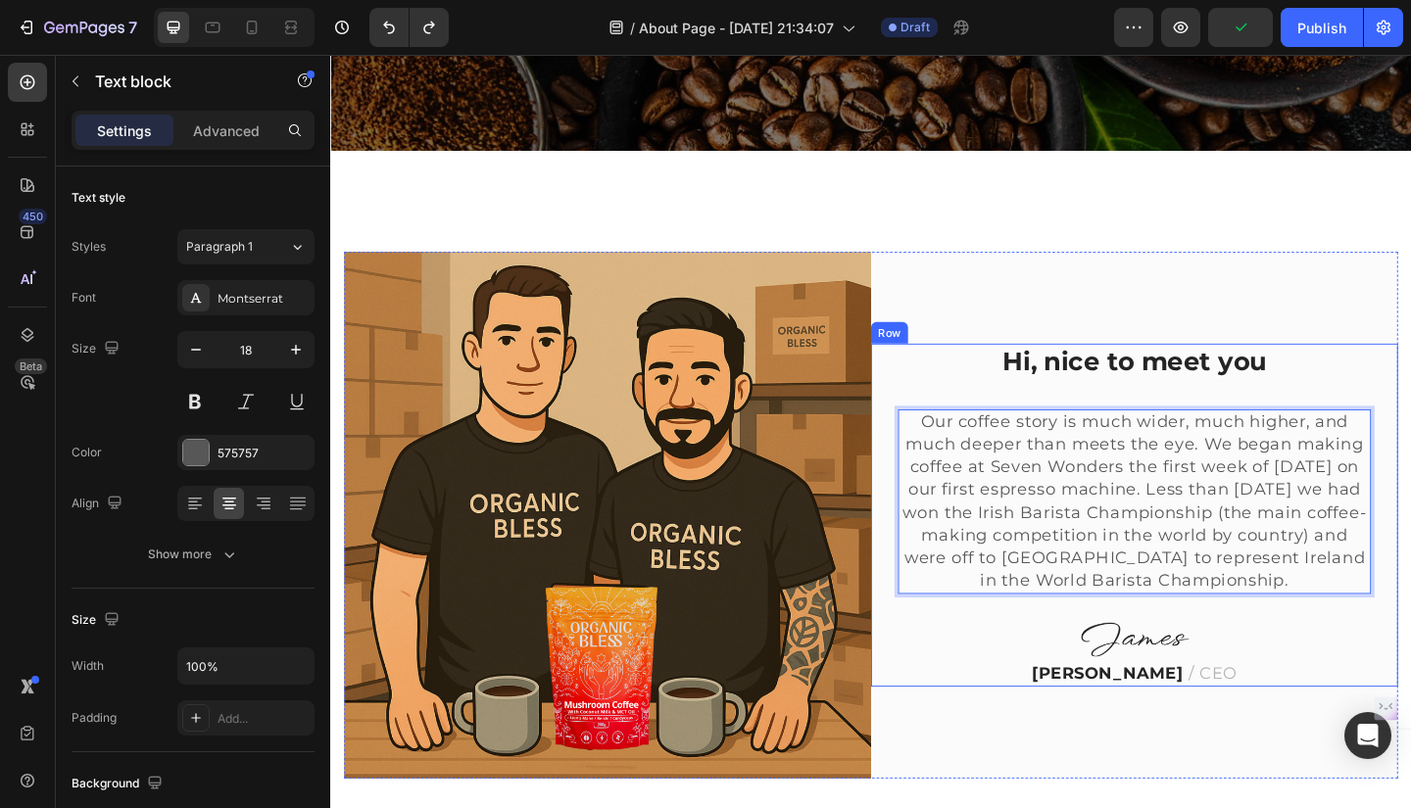
scroll to position [670, 0]
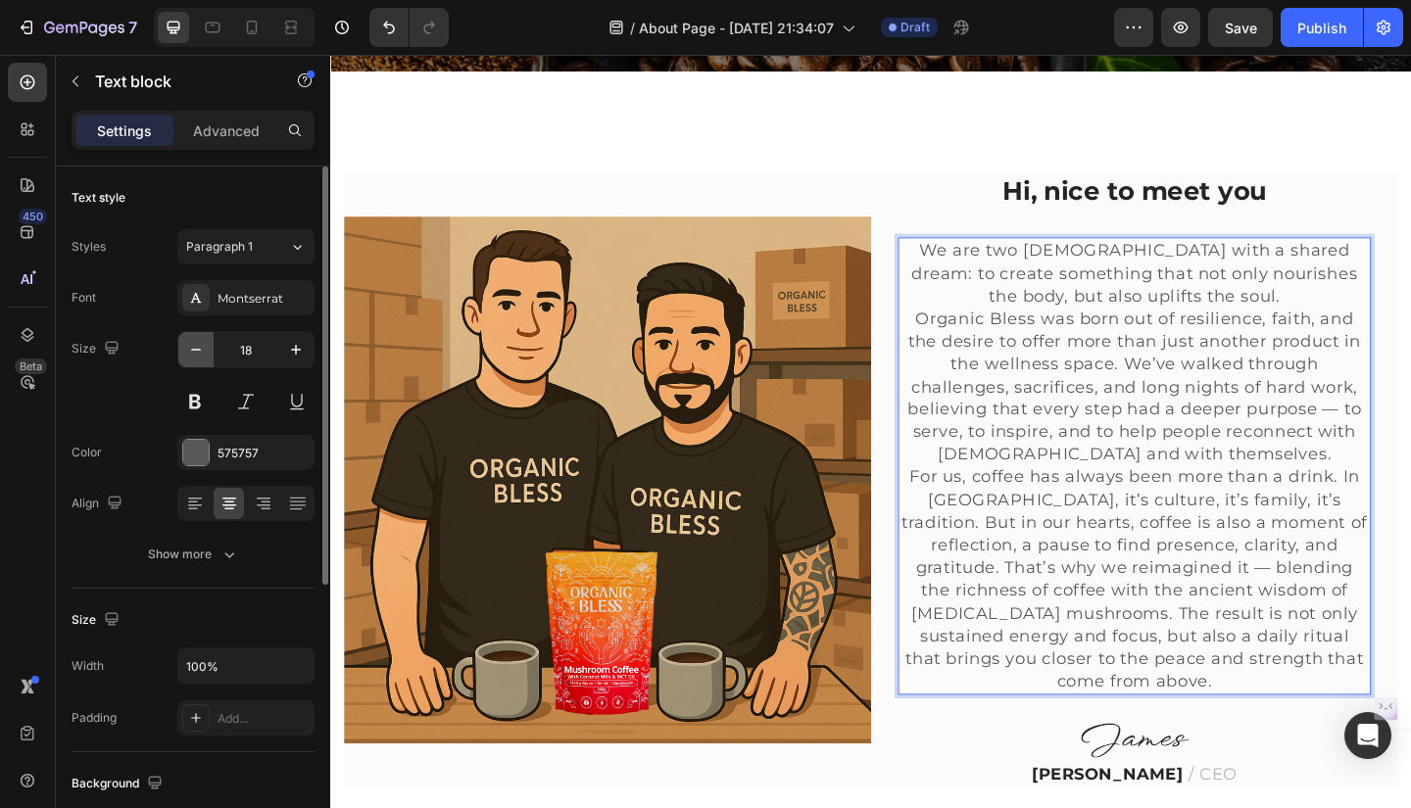
click at [196, 353] on icon "button" at bounding box center [196, 350] width 20 height 20
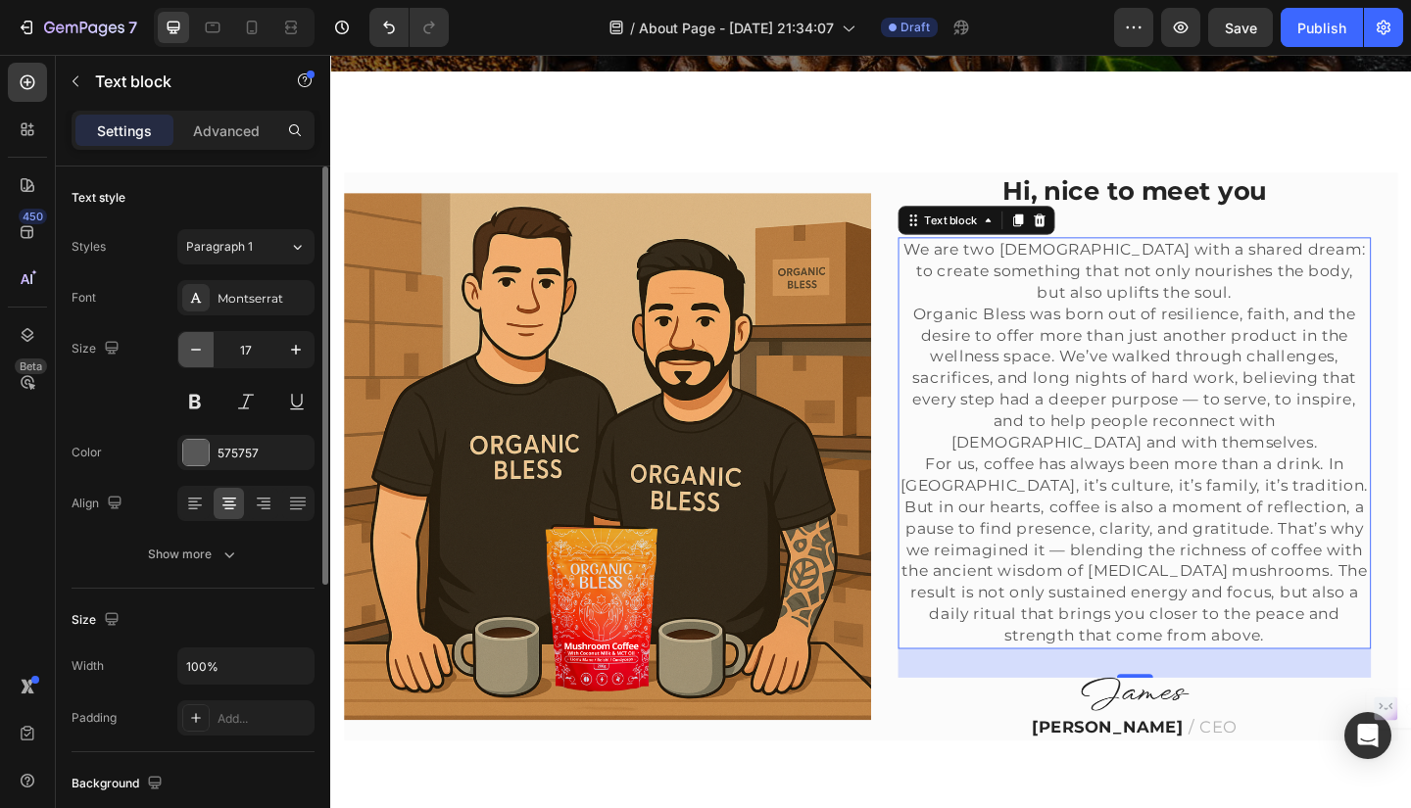
click at [196, 353] on icon "button" at bounding box center [196, 350] width 20 height 20
type input "16"
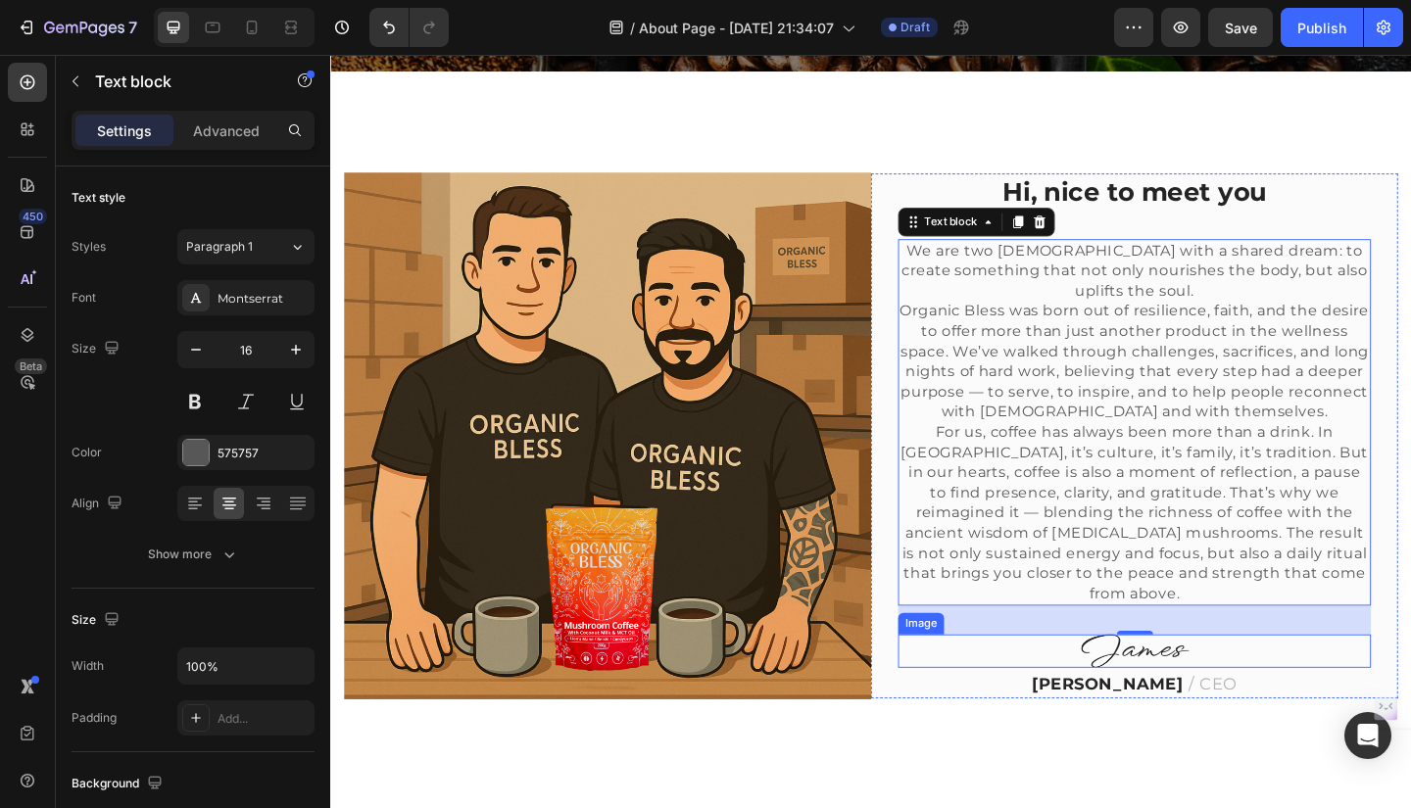
click at [1185, 700] on img at bounding box center [1205, 704] width 118 height 36
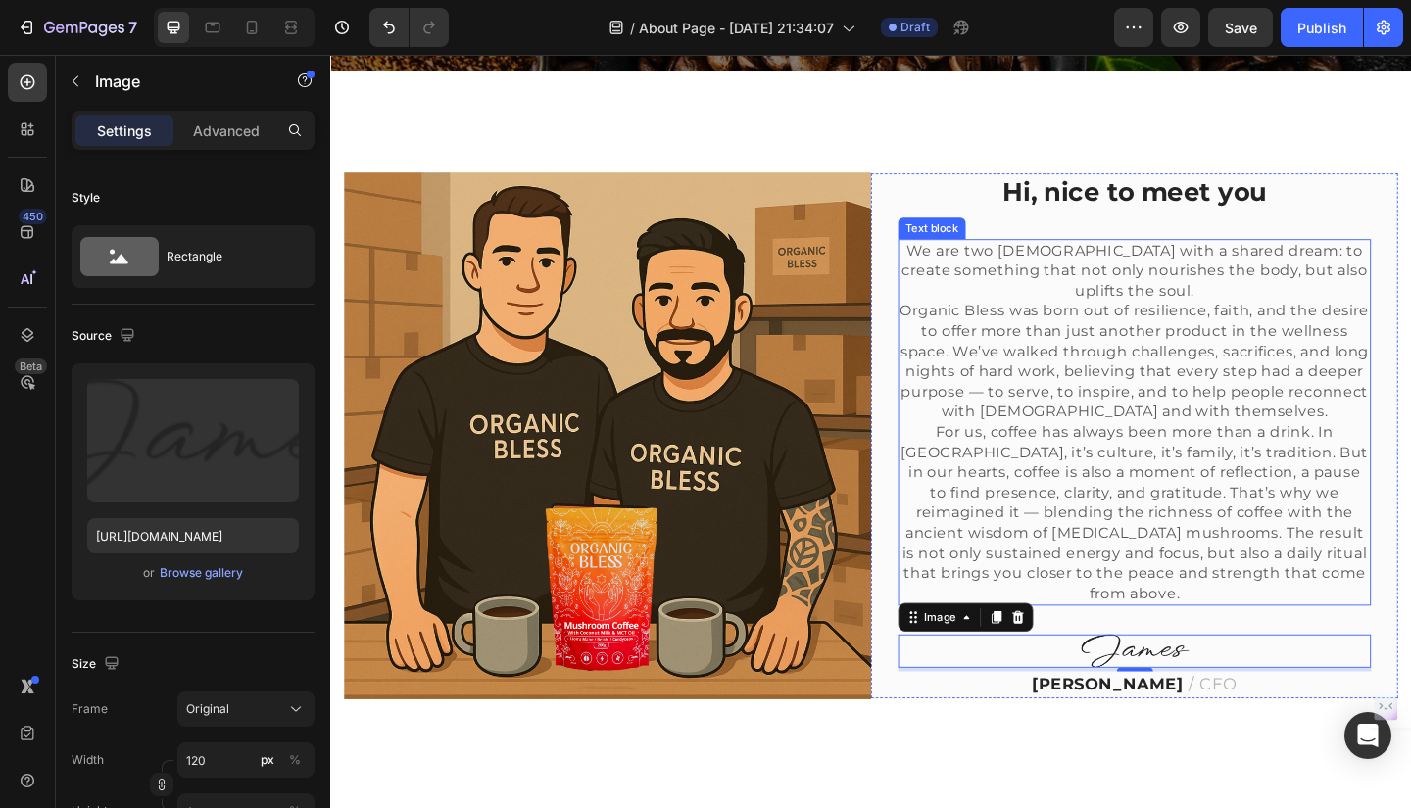
click at [1232, 323] on p "Organic Bless was born out of resilience, faith, and the desire to offer more t…" at bounding box center [1204, 388] width 510 height 131
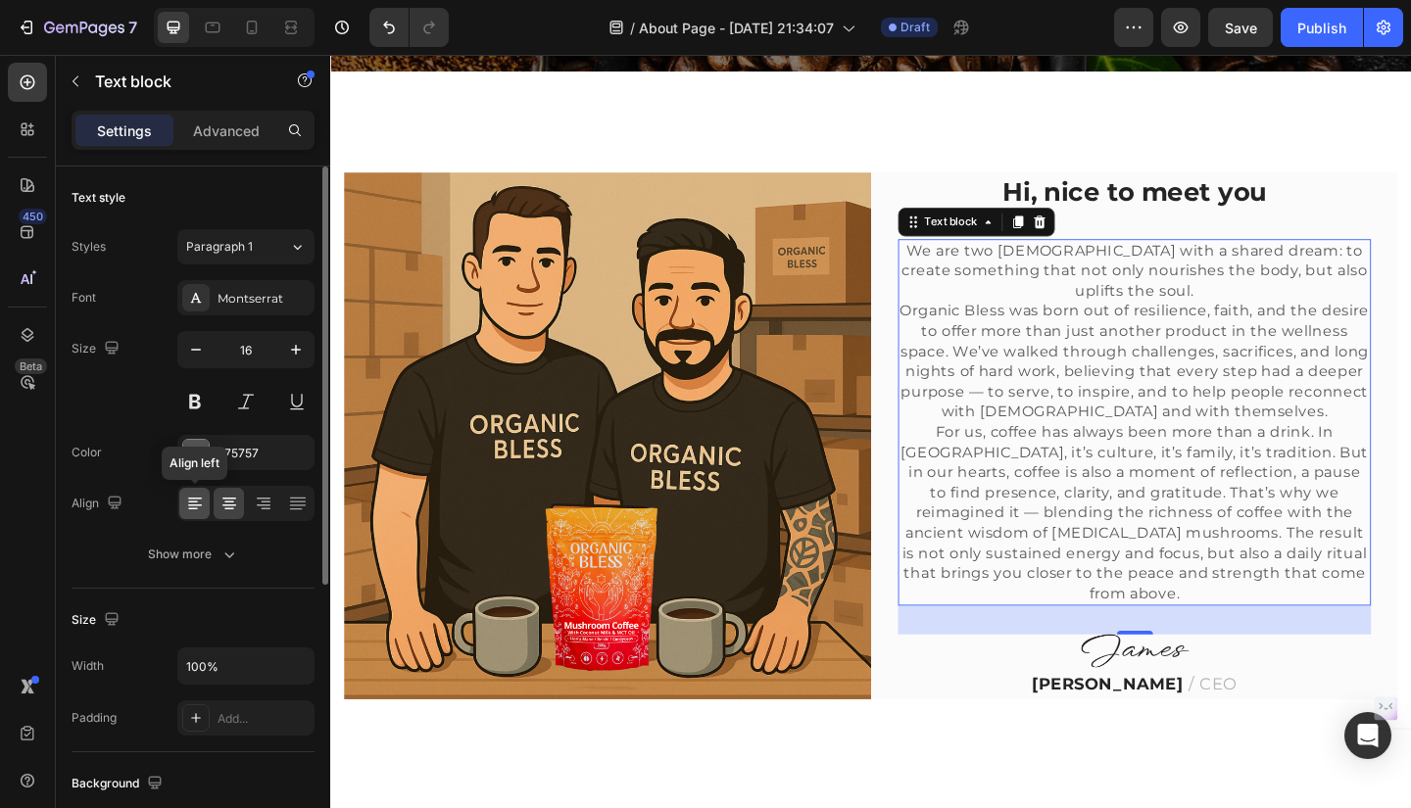
click at [186, 505] on icon at bounding box center [195, 504] width 20 height 20
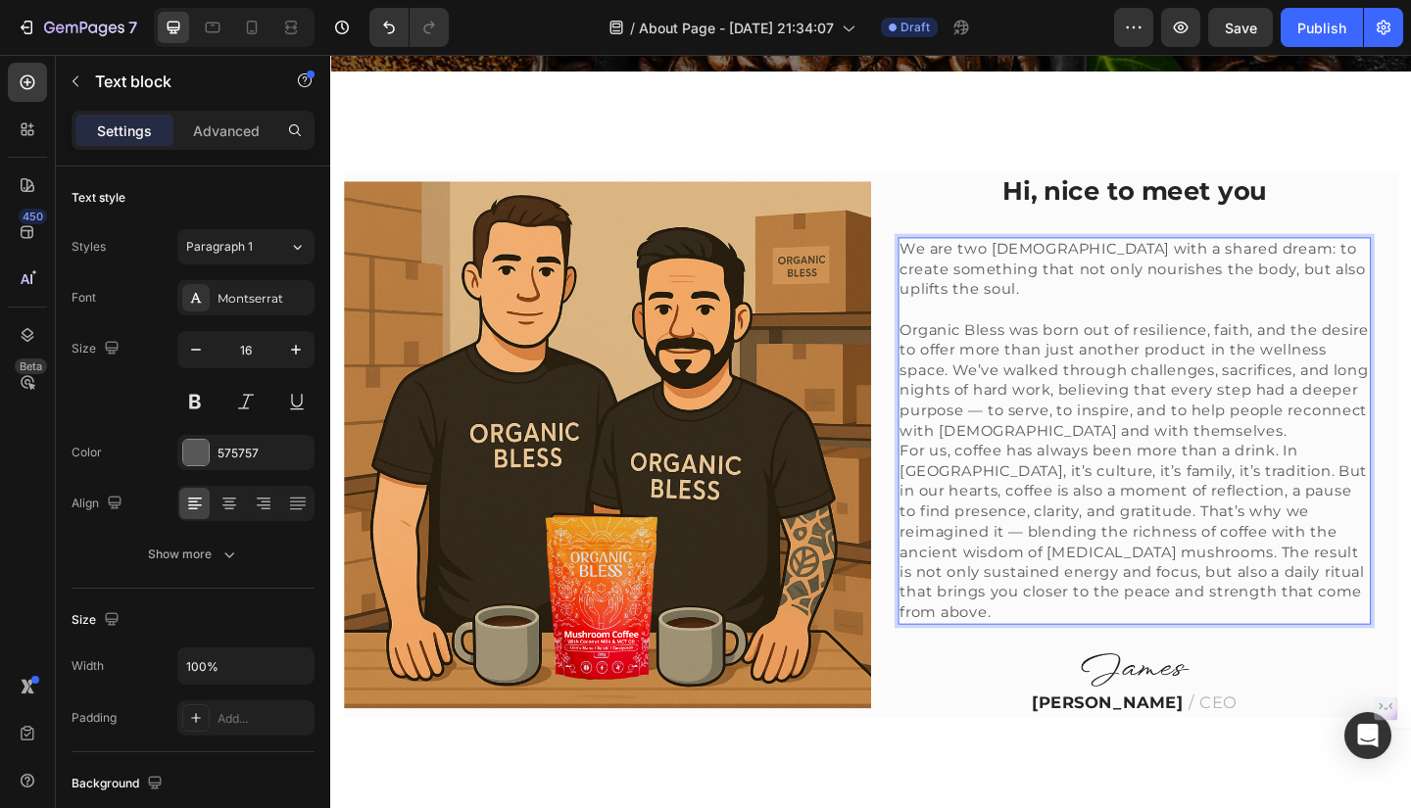
click at [1410, 461] on p "Organic Bless was born out of resilience, faith, and the desire to offer more t…" at bounding box center [1204, 409] width 510 height 131
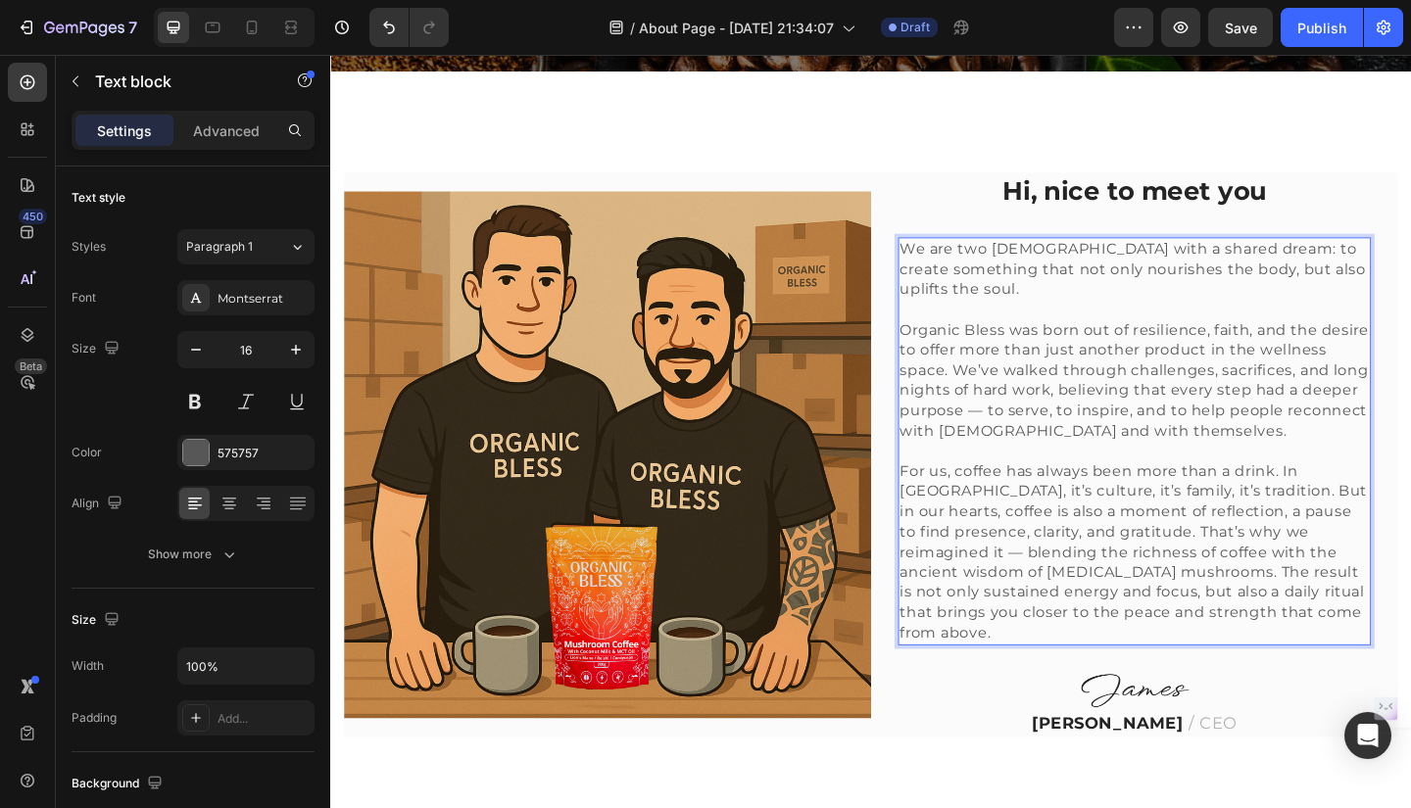
click at [974, 593] on p "For us, coffee has always been more than a drink. In Colombia, it’s culture, it…" at bounding box center [1204, 597] width 510 height 198
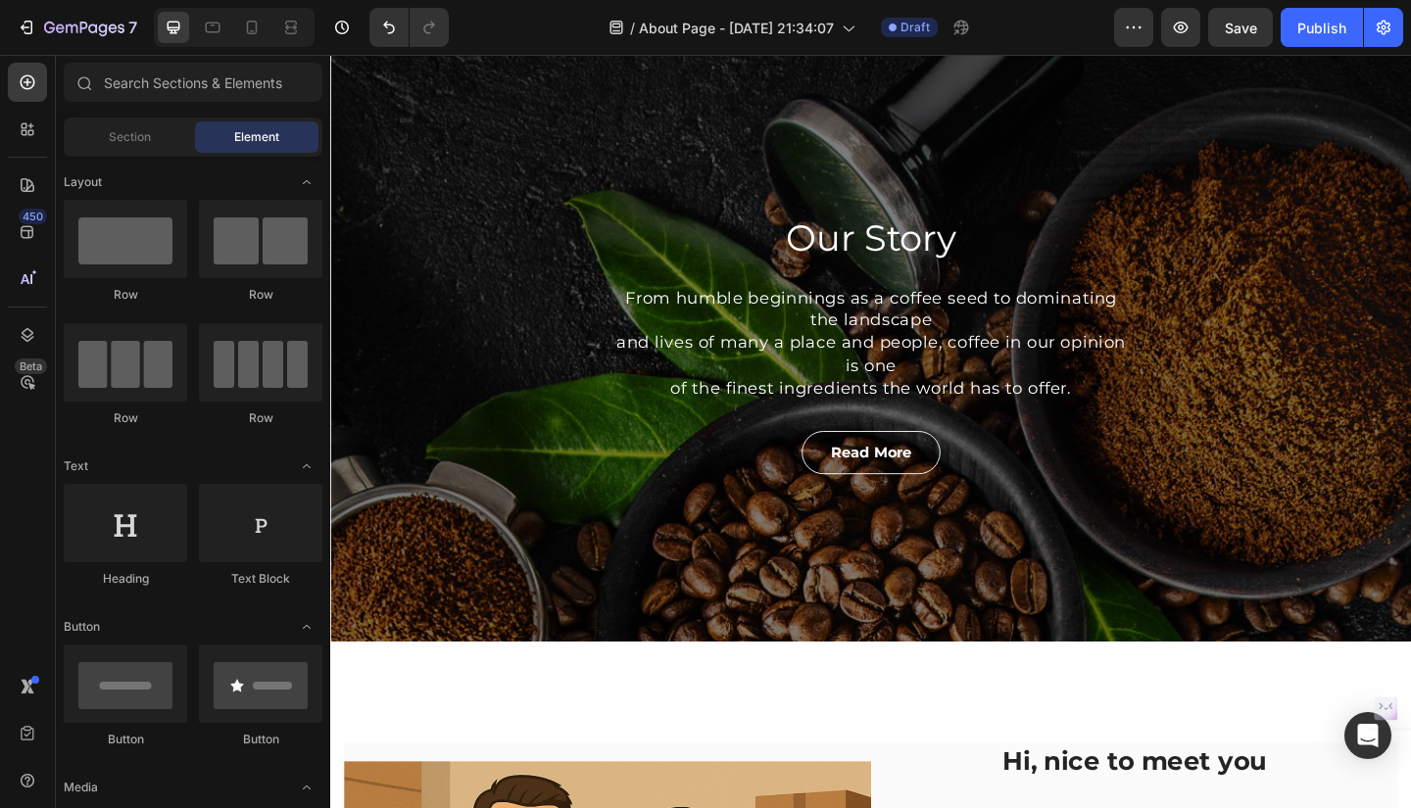
scroll to position [39, 0]
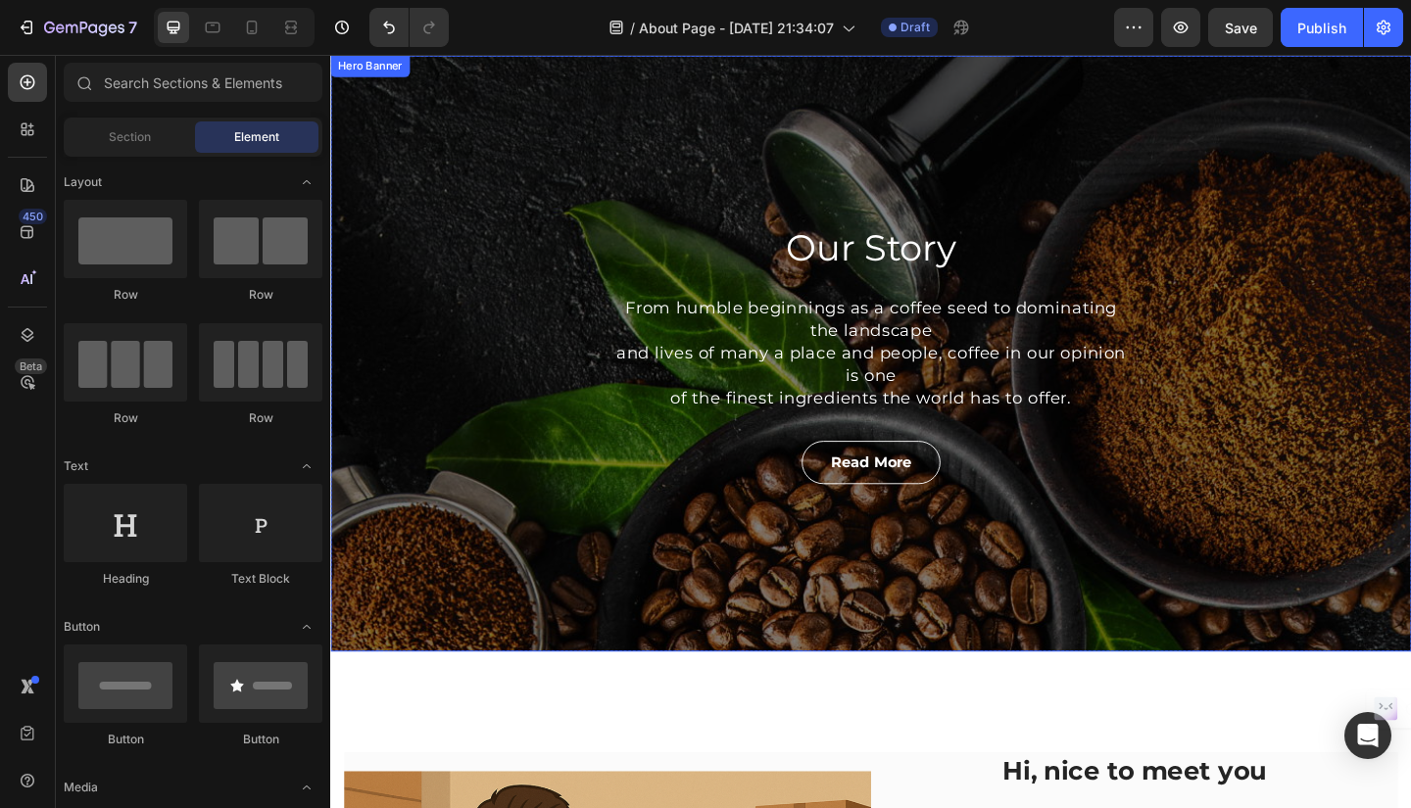
click at [1294, 223] on div "Our Story Heading From humble beginnings as a coffee seed to dominating the lan…" at bounding box center [918, 380] width 1176 height 649
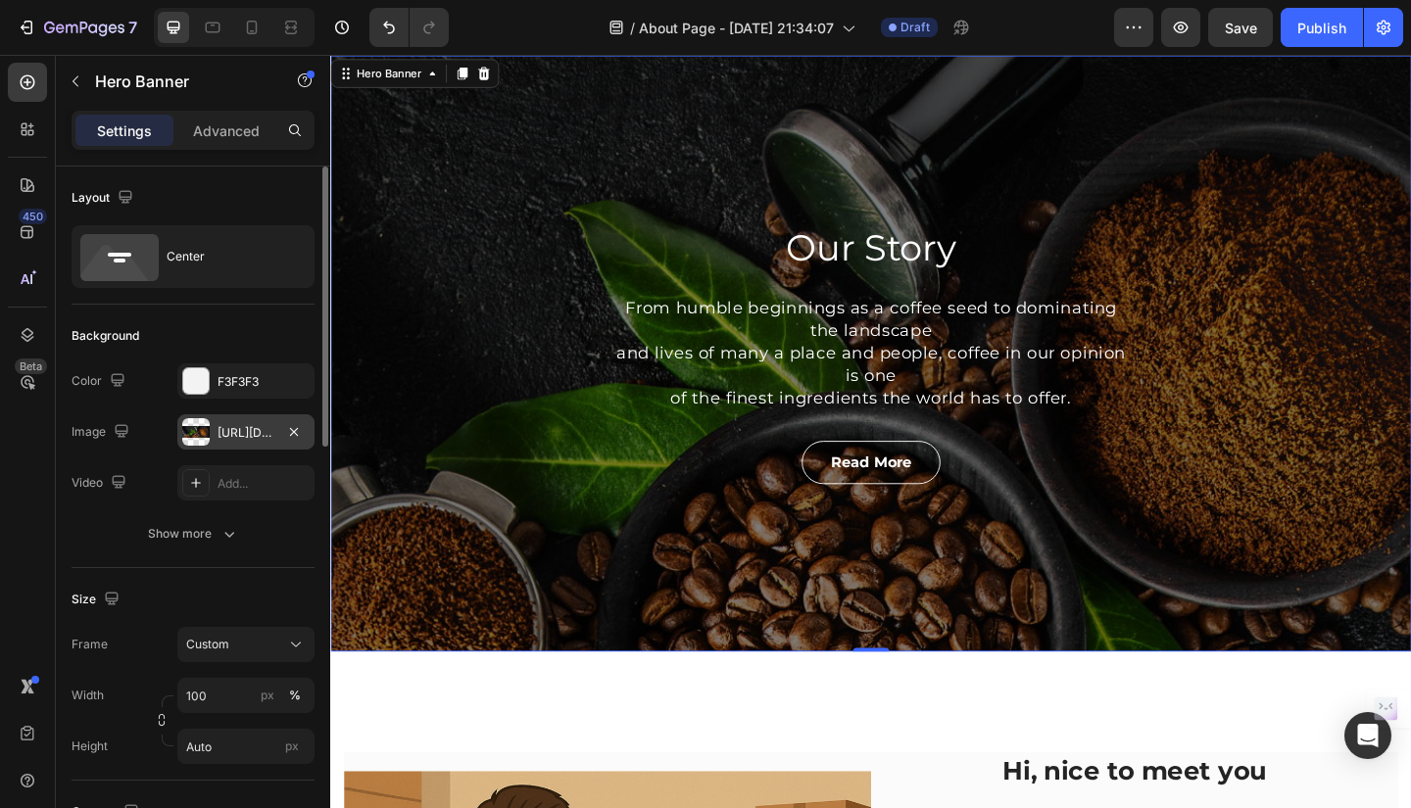
click at [231, 432] on div "https://ucarecdn.com/58b18a38-3950-4829-9df9-5d6cbdbd20ae/-/format/auto/" at bounding box center [245, 433] width 57 height 18
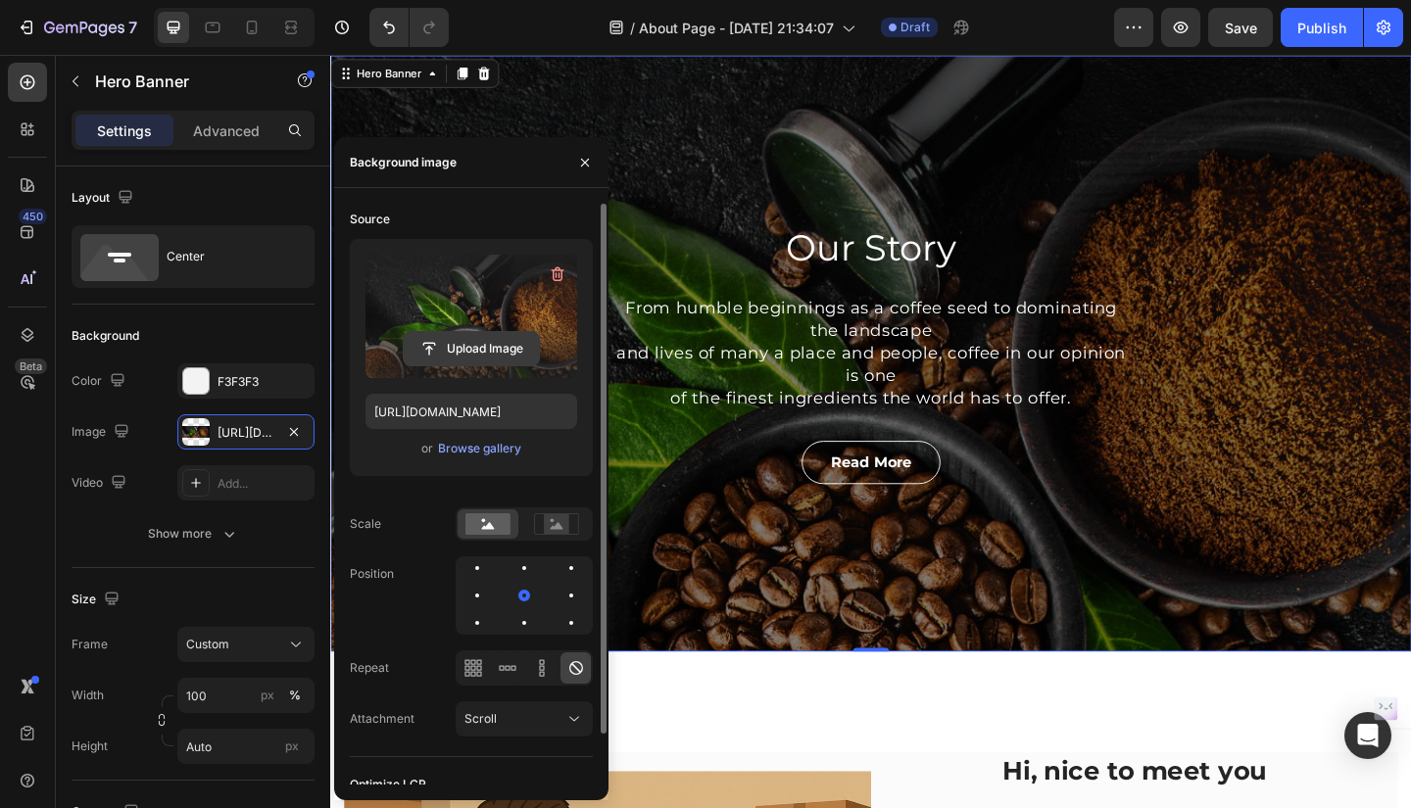
click at [472, 347] on input "file" at bounding box center [471, 348] width 135 height 33
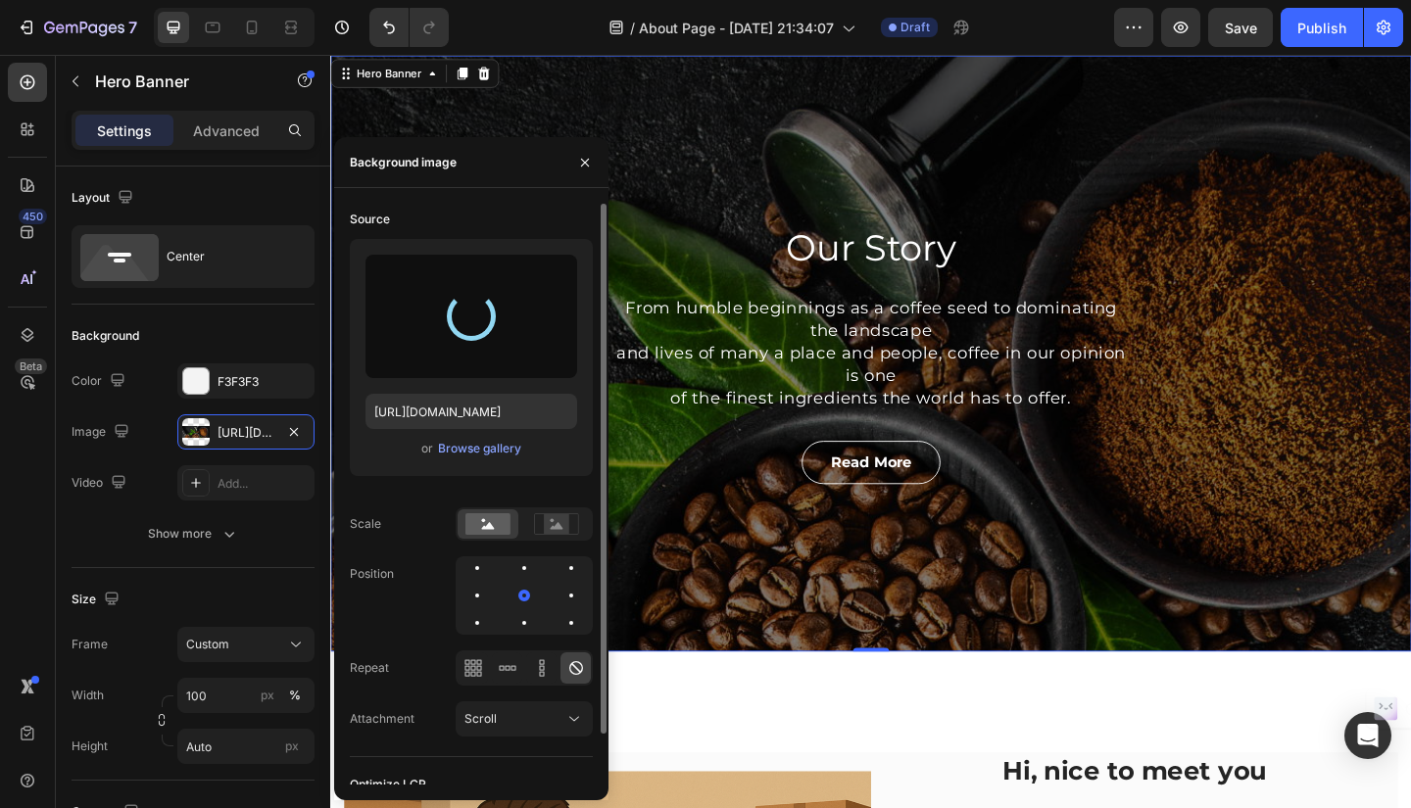
type input "https://cdn.shopify.com/s/files/1/0652/3496/0493/files/gempages_583564643495052…"
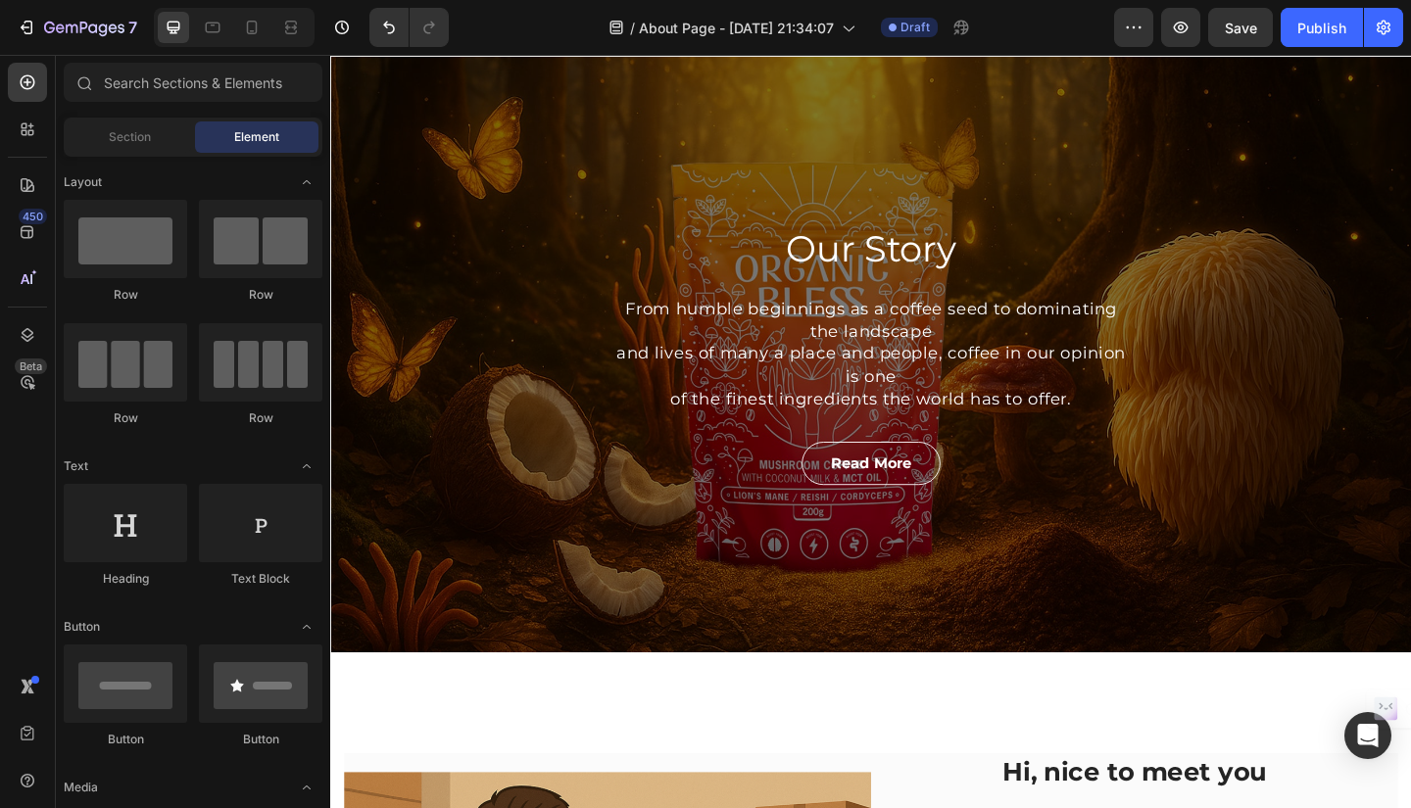
scroll to position [25, 0]
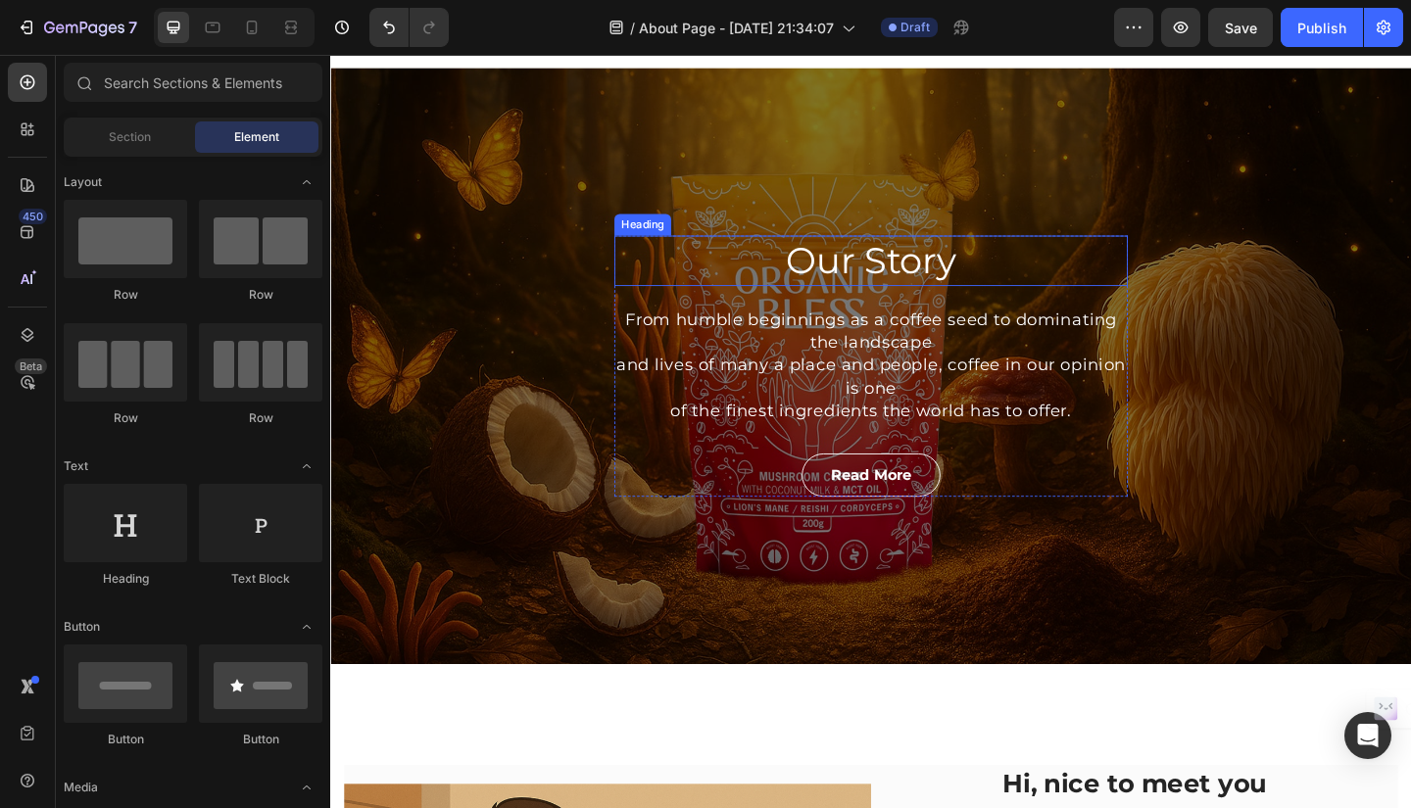
click at [930, 274] on p "Our Story" at bounding box center [918, 279] width 554 height 51
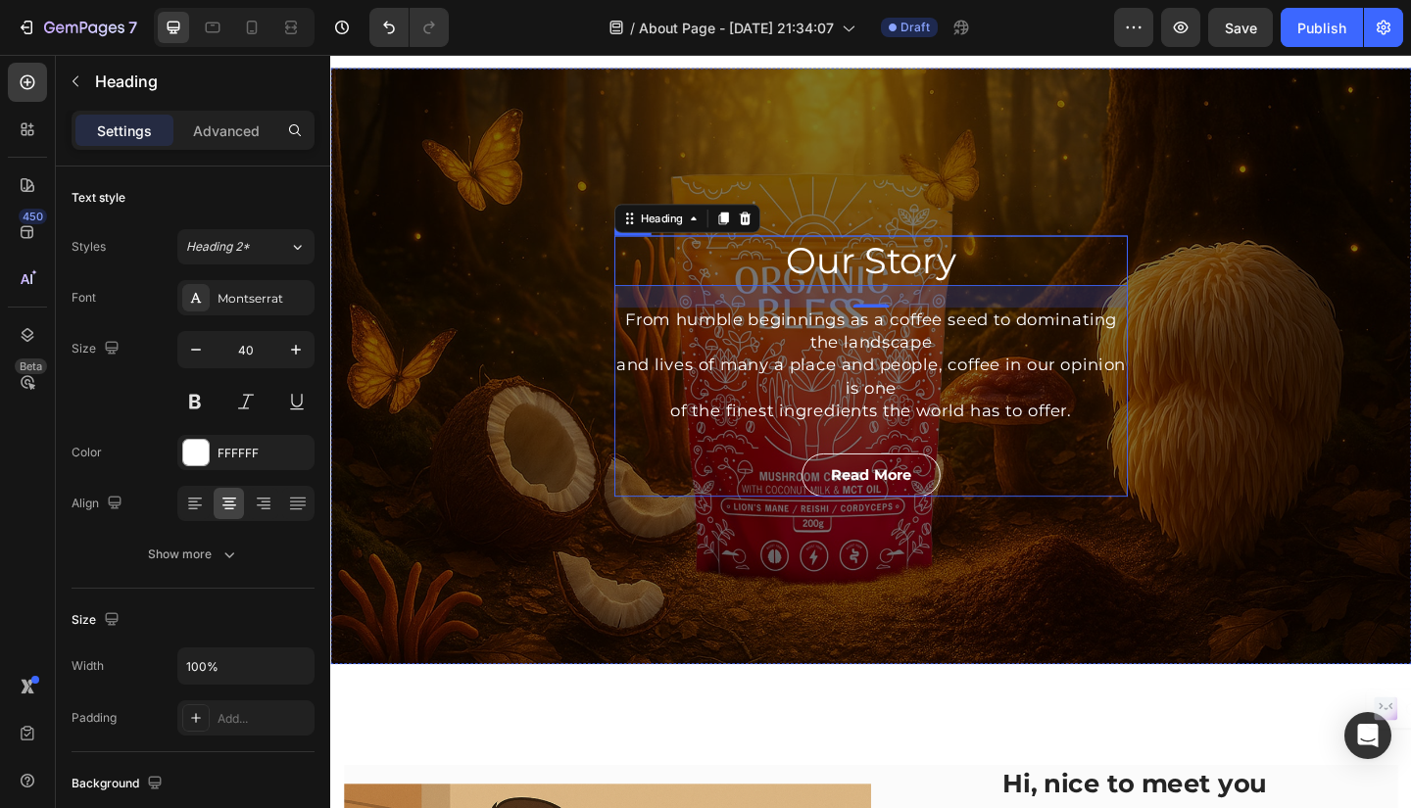
click at [1185, 475] on div "Our Story Heading 24 From humble beginnings as a coffee seed to dominating the …" at bounding box center [918, 394] width 558 height 284
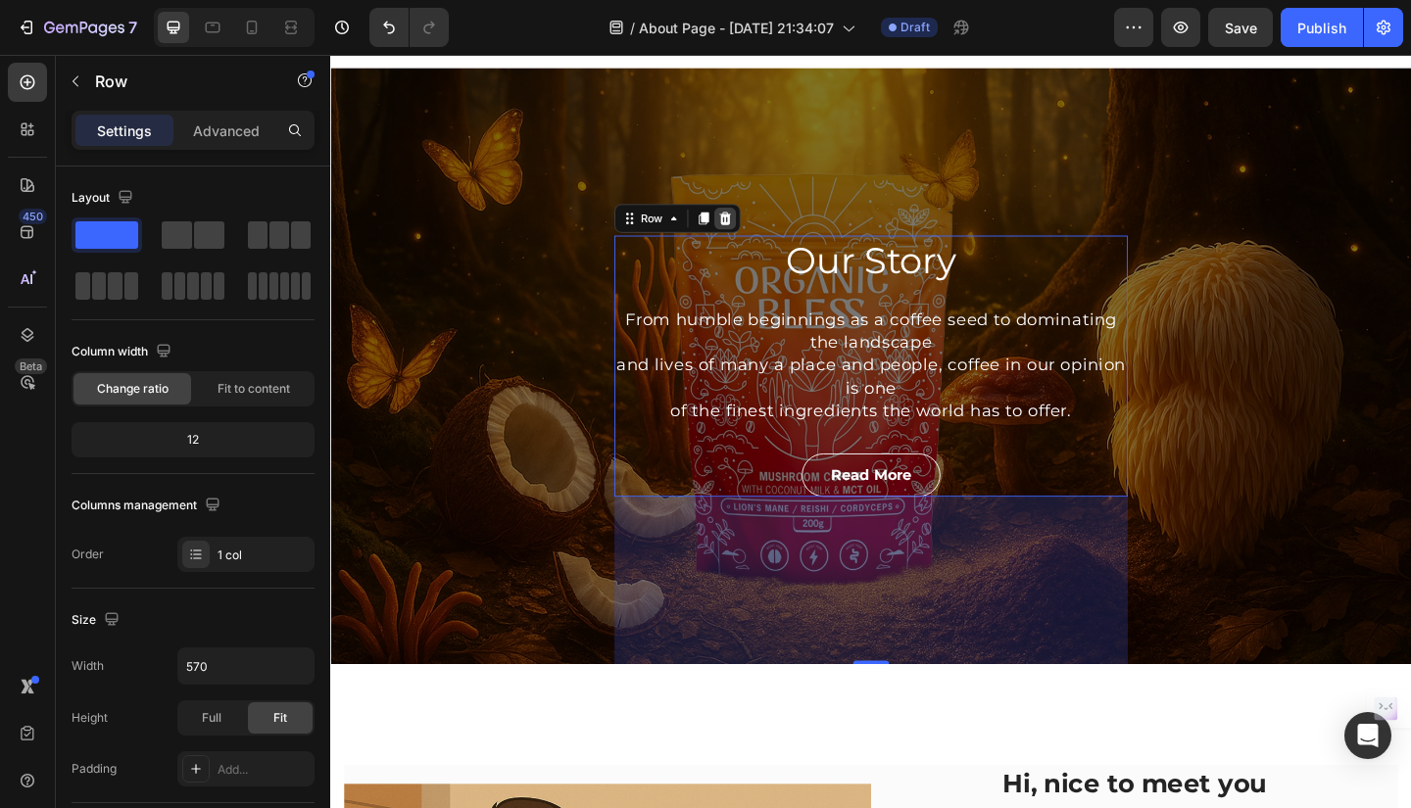
click at [756, 235] on icon at bounding box center [759, 233] width 16 height 16
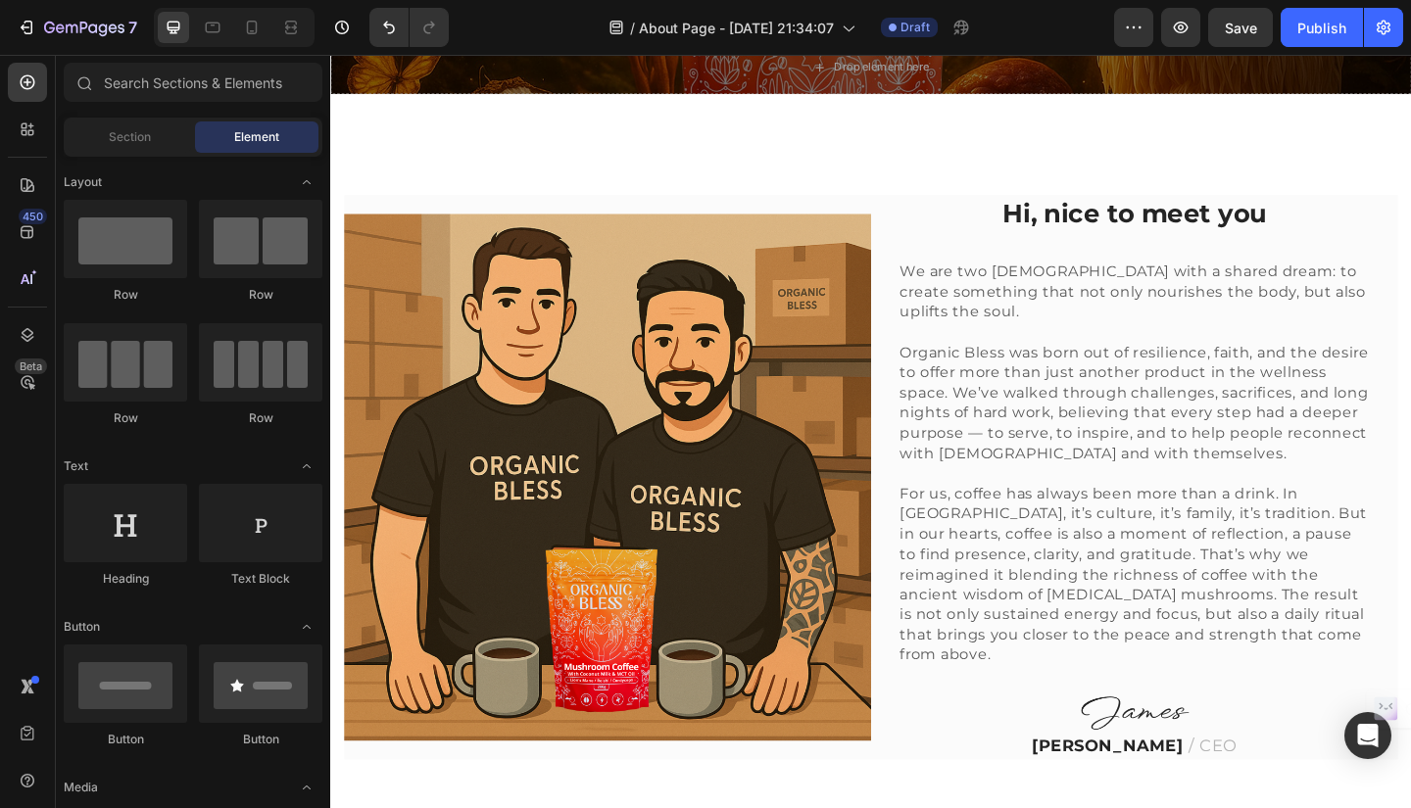
scroll to position [0, 0]
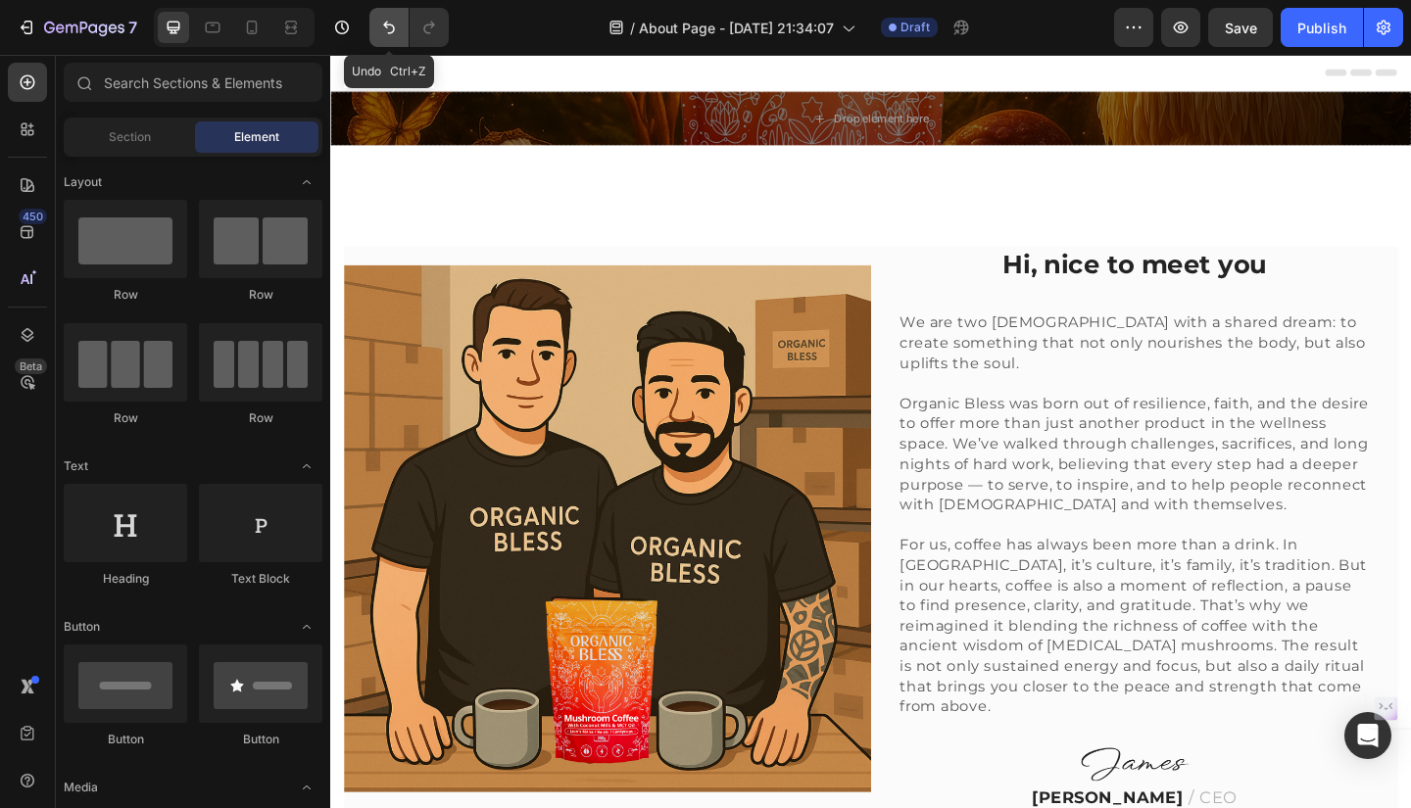
click at [382, 22] on icon "Undo/Redo" at bounding box center [389, 28] width 20 height 20
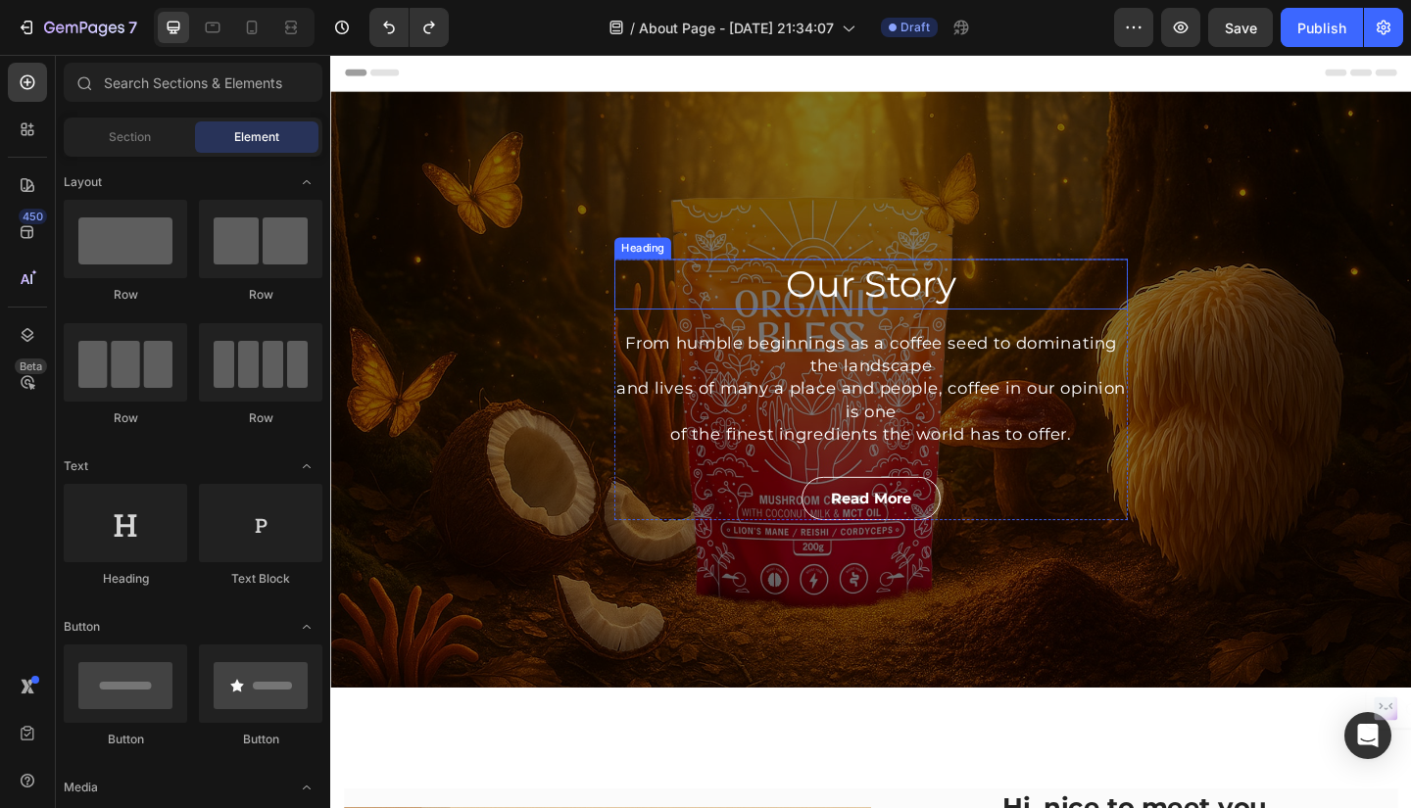
click at [786, 304] on p "Our Story" at bounding box center [918, 304] width 554 height 51
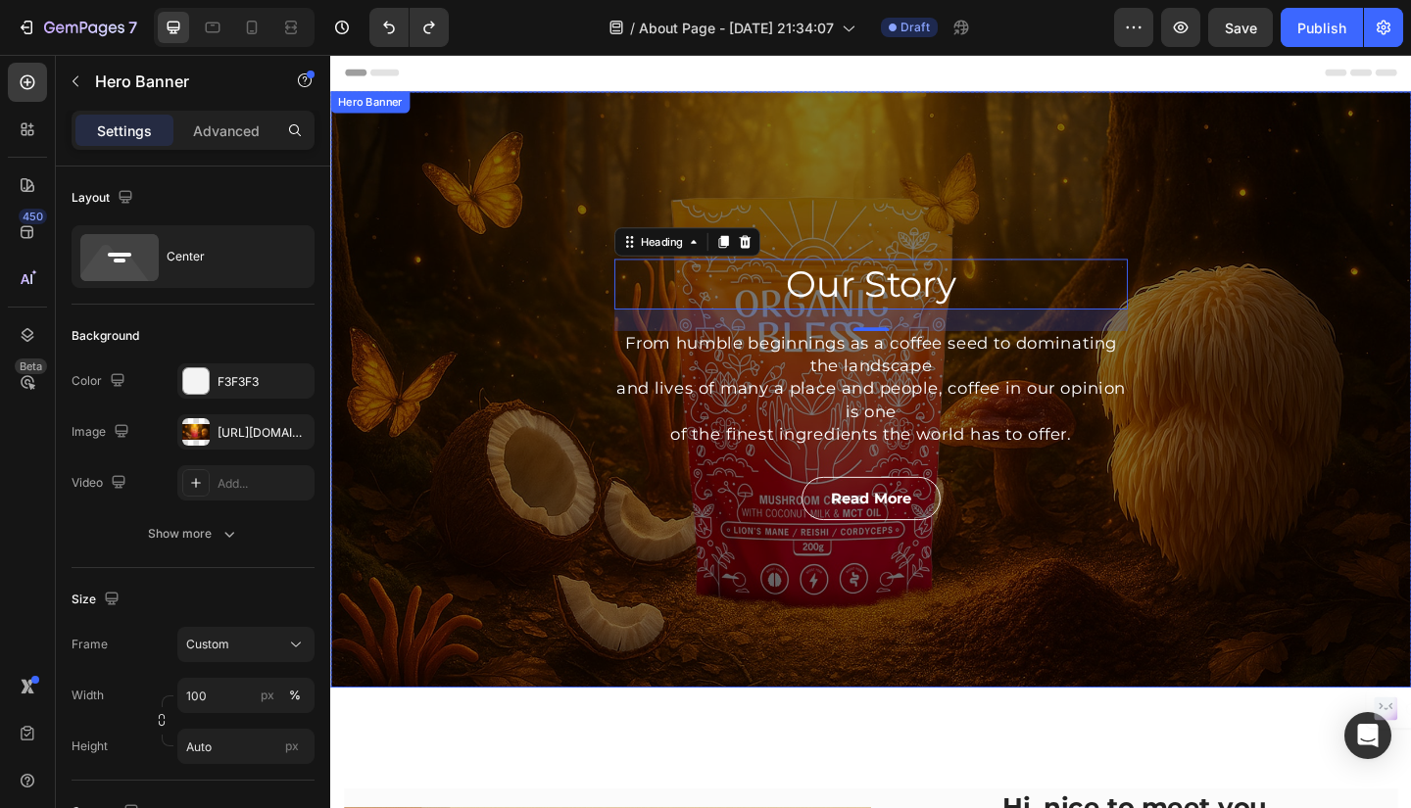
click at [516, 459] on div "Our Story Heading 24 From humble beginnings as a coffee seed to dominating the …" at bounding box center [918, 419] width 1176 height 649
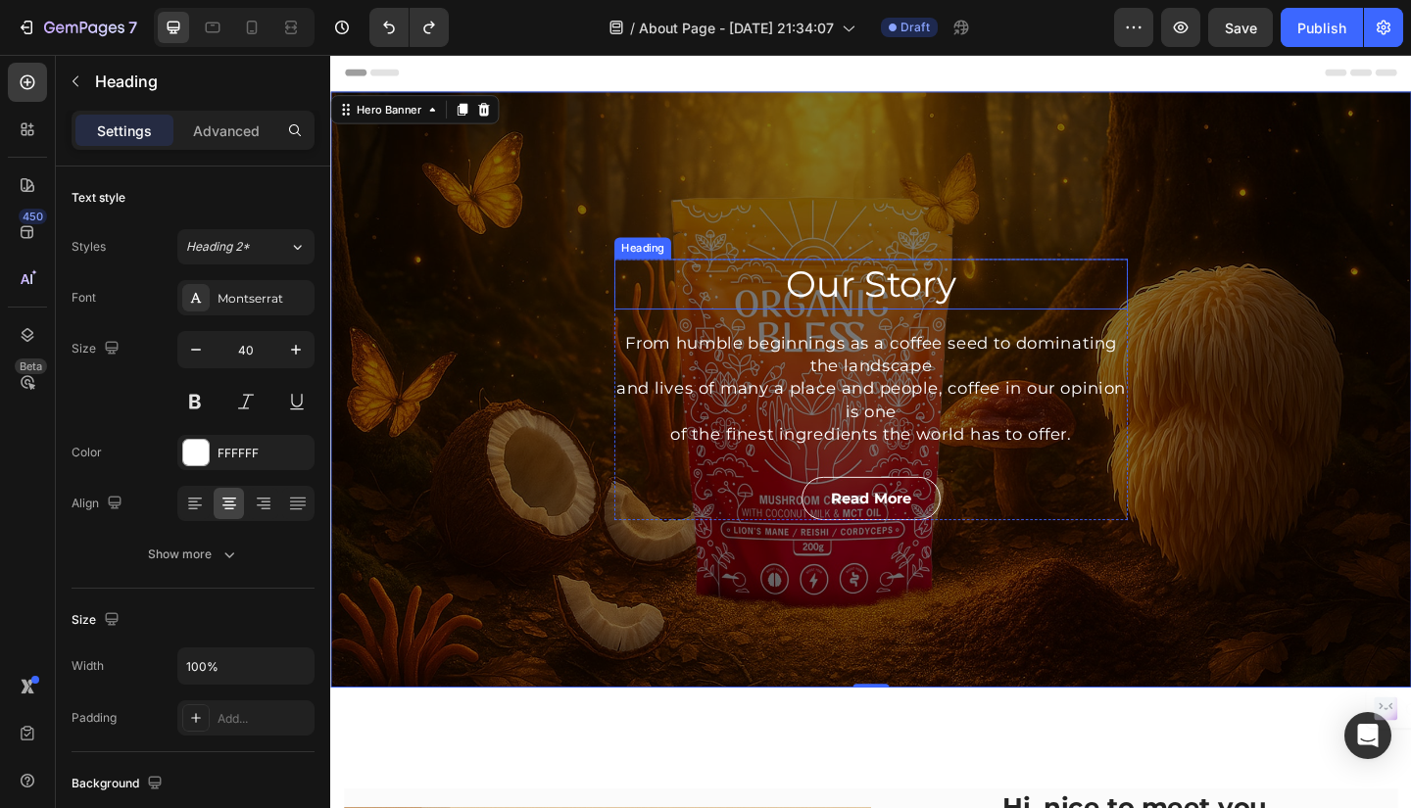
click at [930, 320] on p "Our Story" at bounding box center [918, 304] width 554 height 51
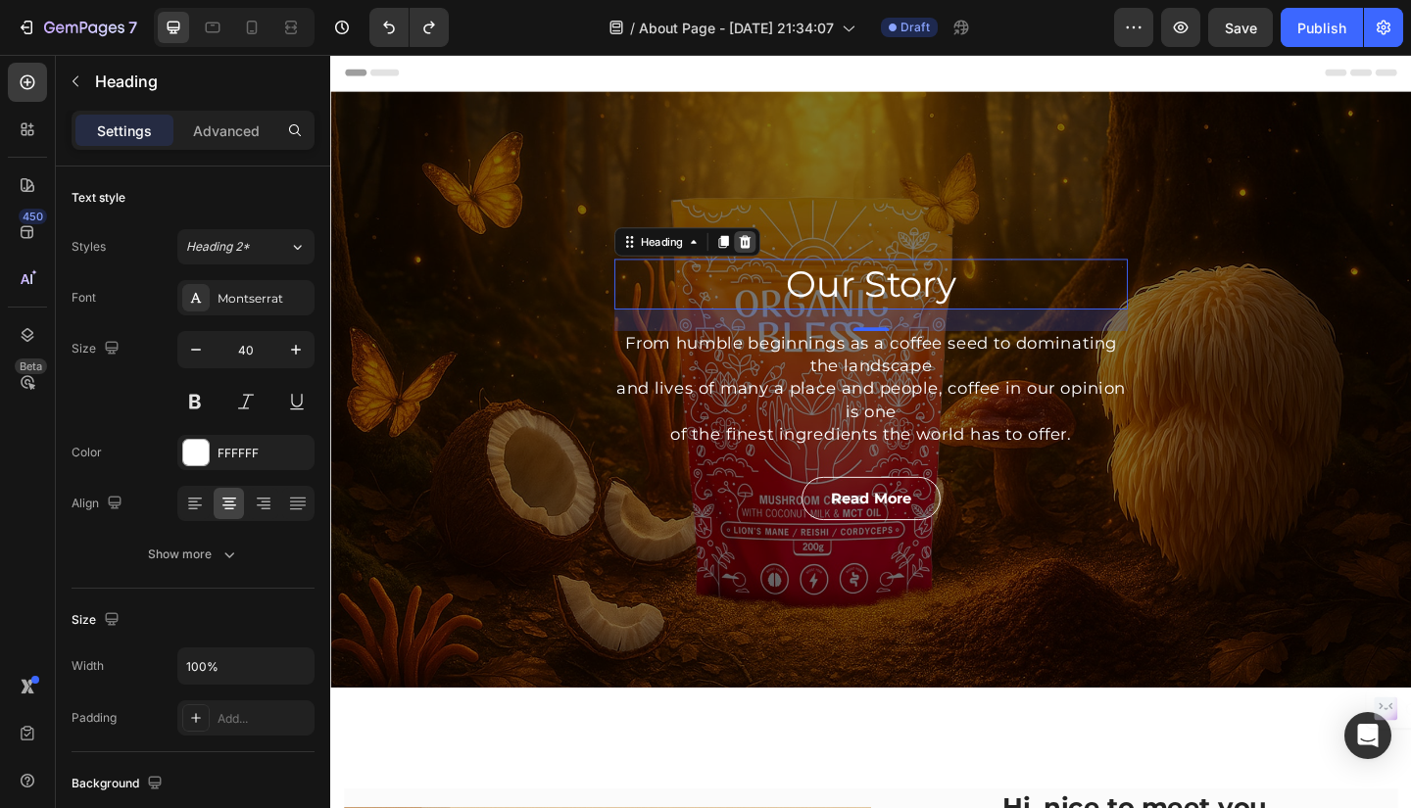
click at [776, 259] on icon at bounding box center [781, 259] width 16 height 16
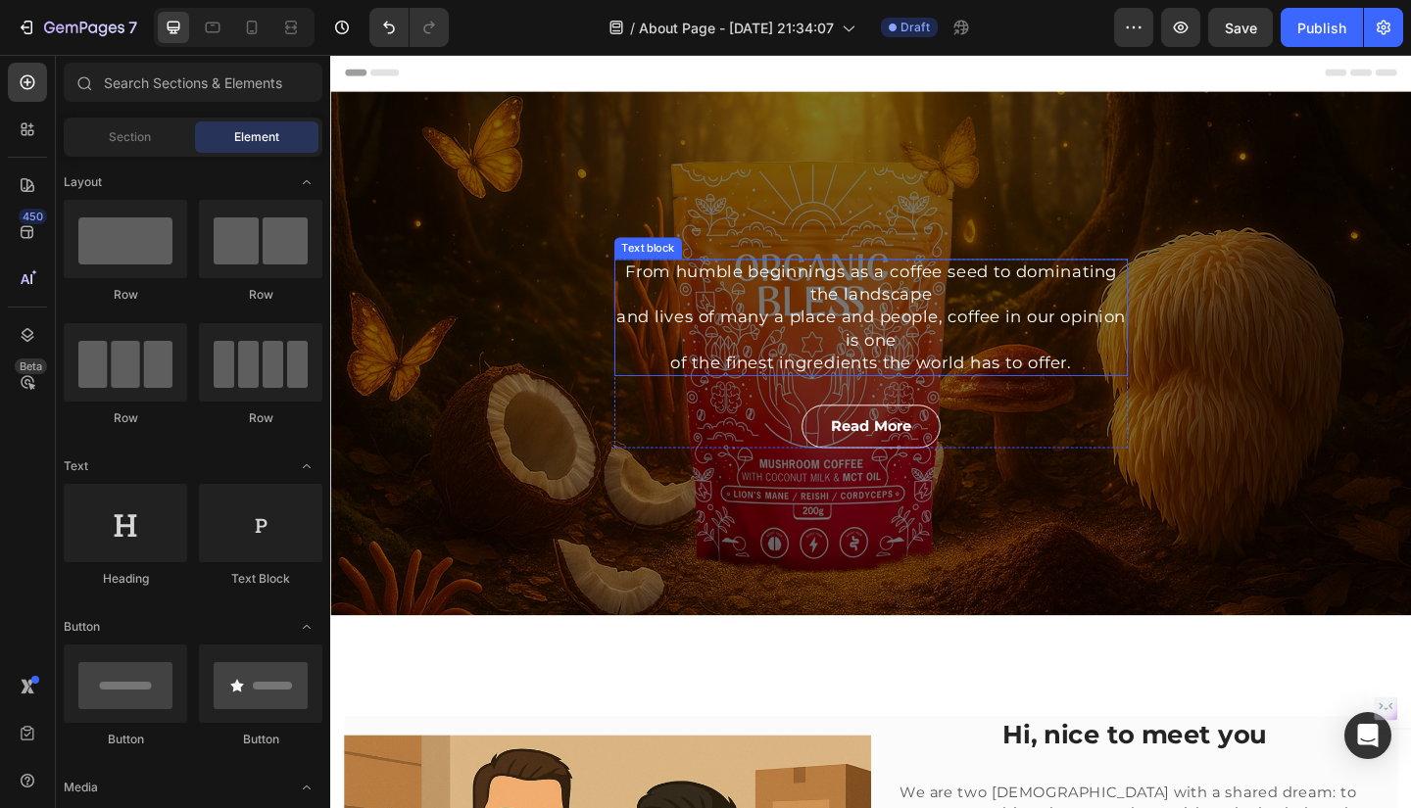
click at [1043, 313] on p "From humble beginnings as a coffee seed to dominating the landscape and lives o…" at bounding box center [918, 340] width 554 height 123
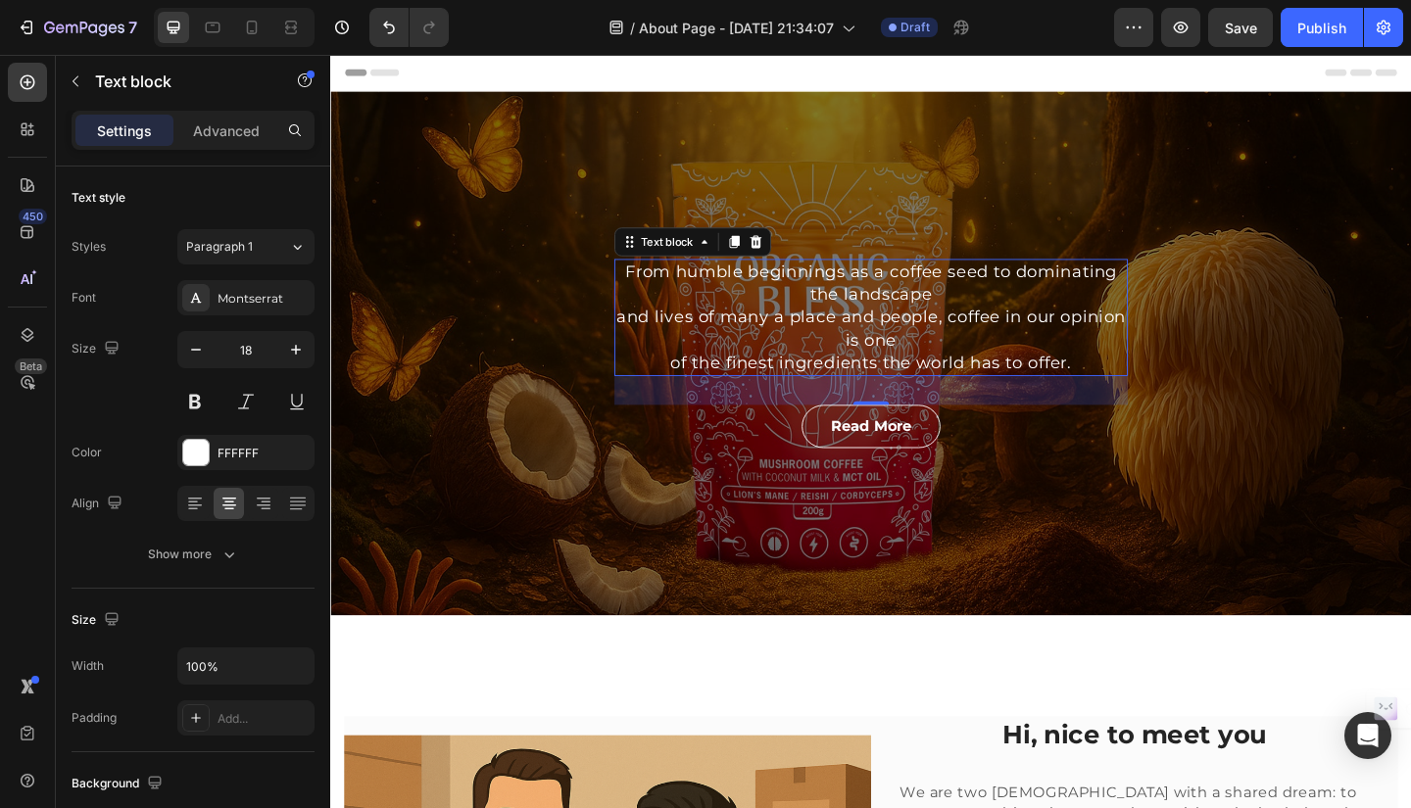
click at [795, 271] on div "Text block" at bounding box center [724, 258] width 170 height 31
click at [792, 261] on icon at bounding box center [793, 259] width 16 height 16
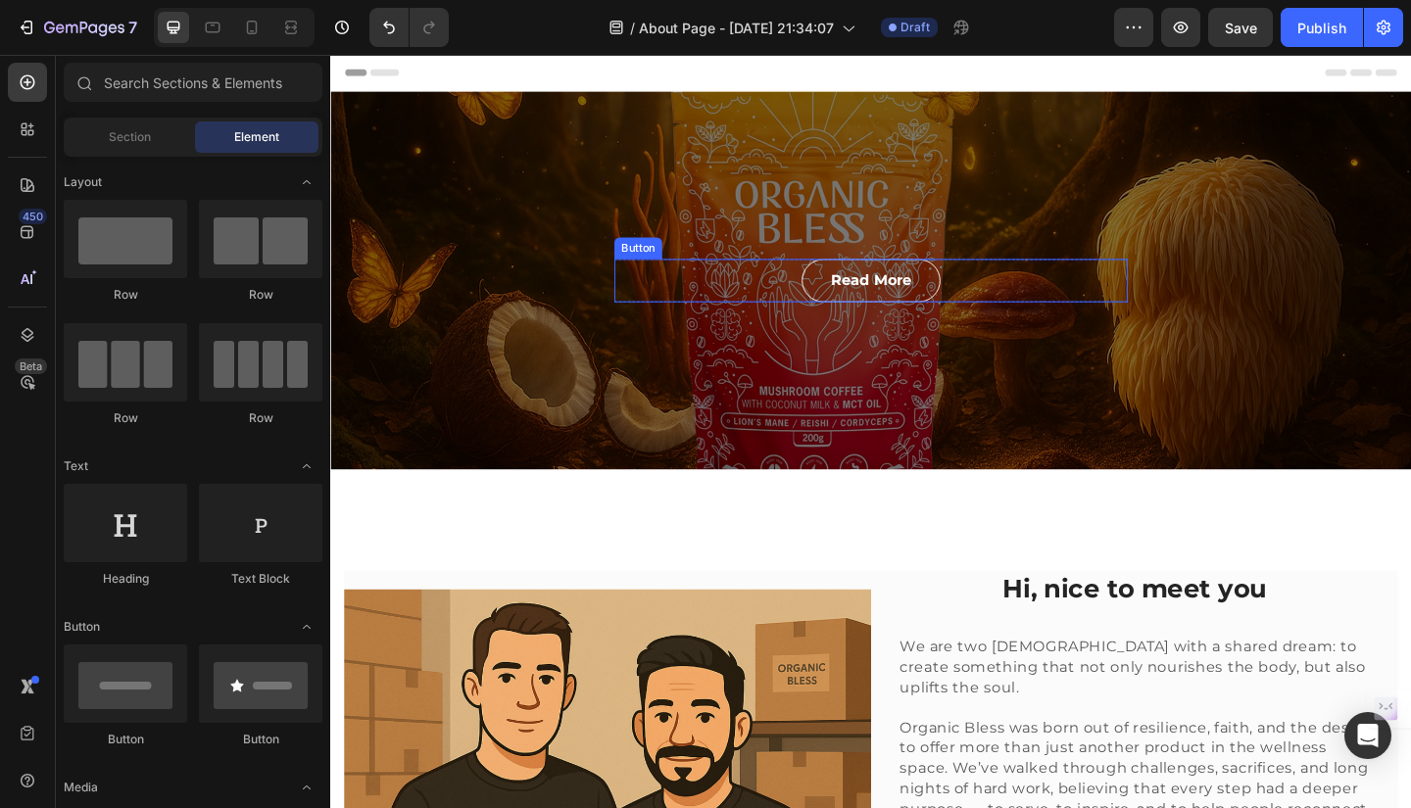
click at [1055, 302] on div "Read More Button" at bounding box center [918, 300] width 558 height 47
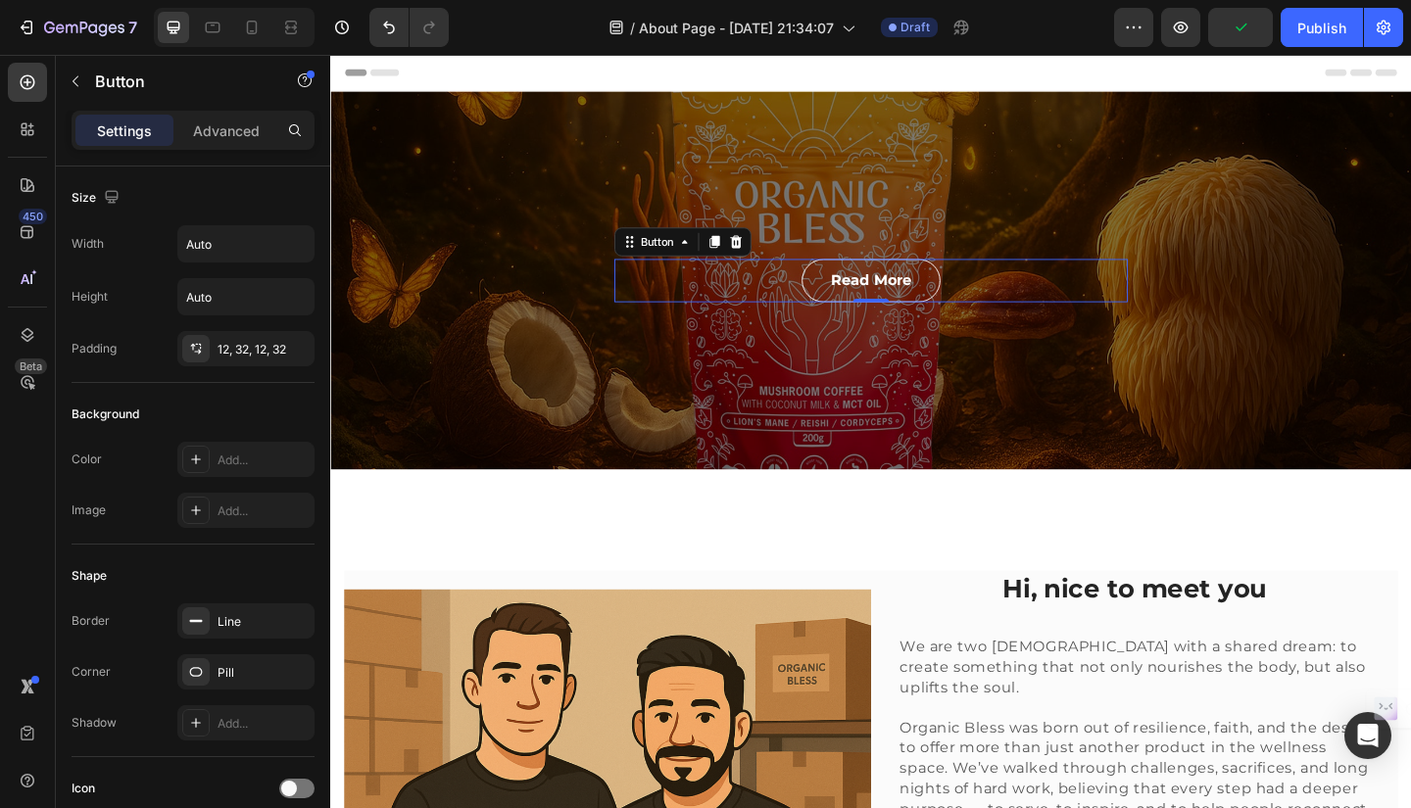
click at [770, 258] on icon at bounding box center [771, 259] width 16 height 16
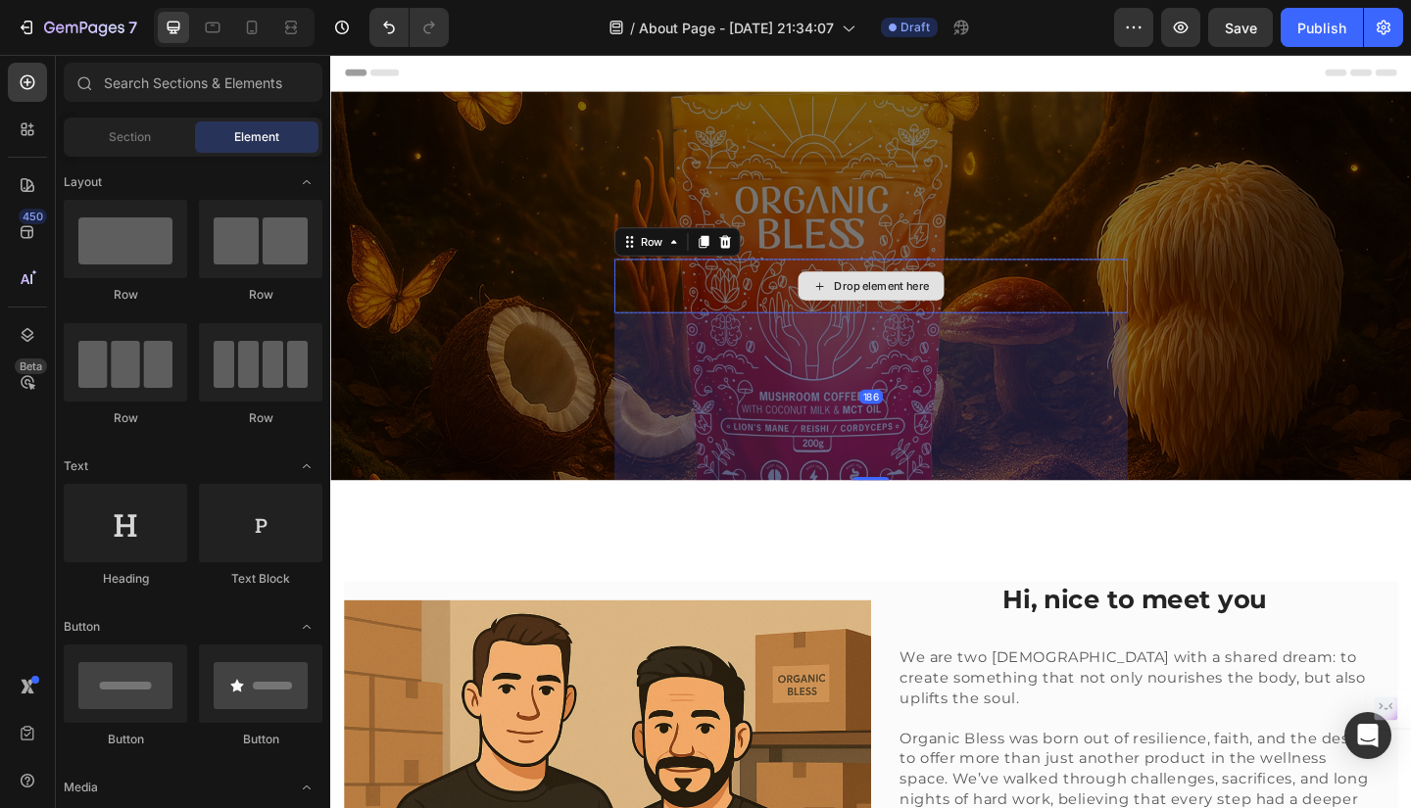
click at [1091, 310] on div "Drop element here" at bounding box center [918, 306] width 558 height 59
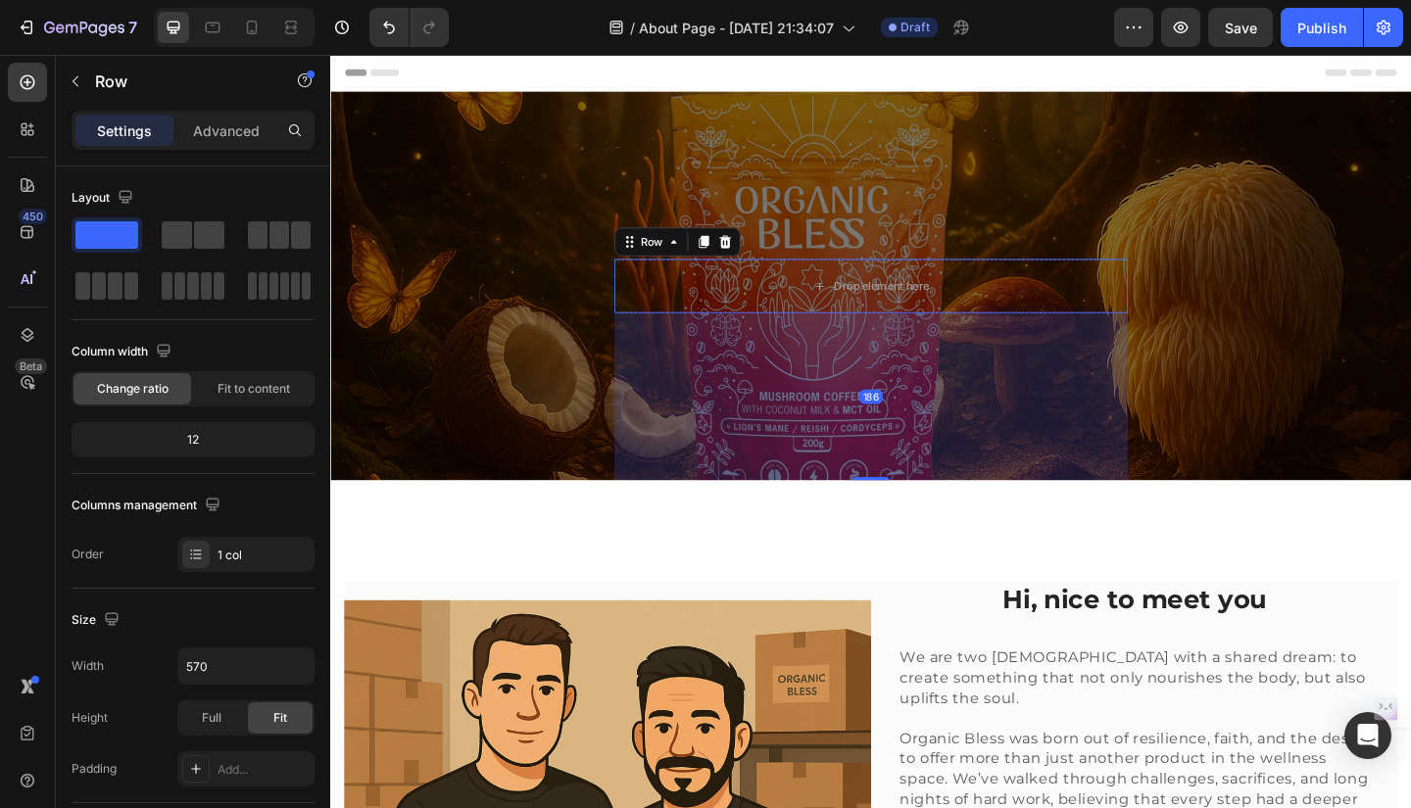
click at [757, 258] on icon at bounding box center [759, 259] width 16 height 16
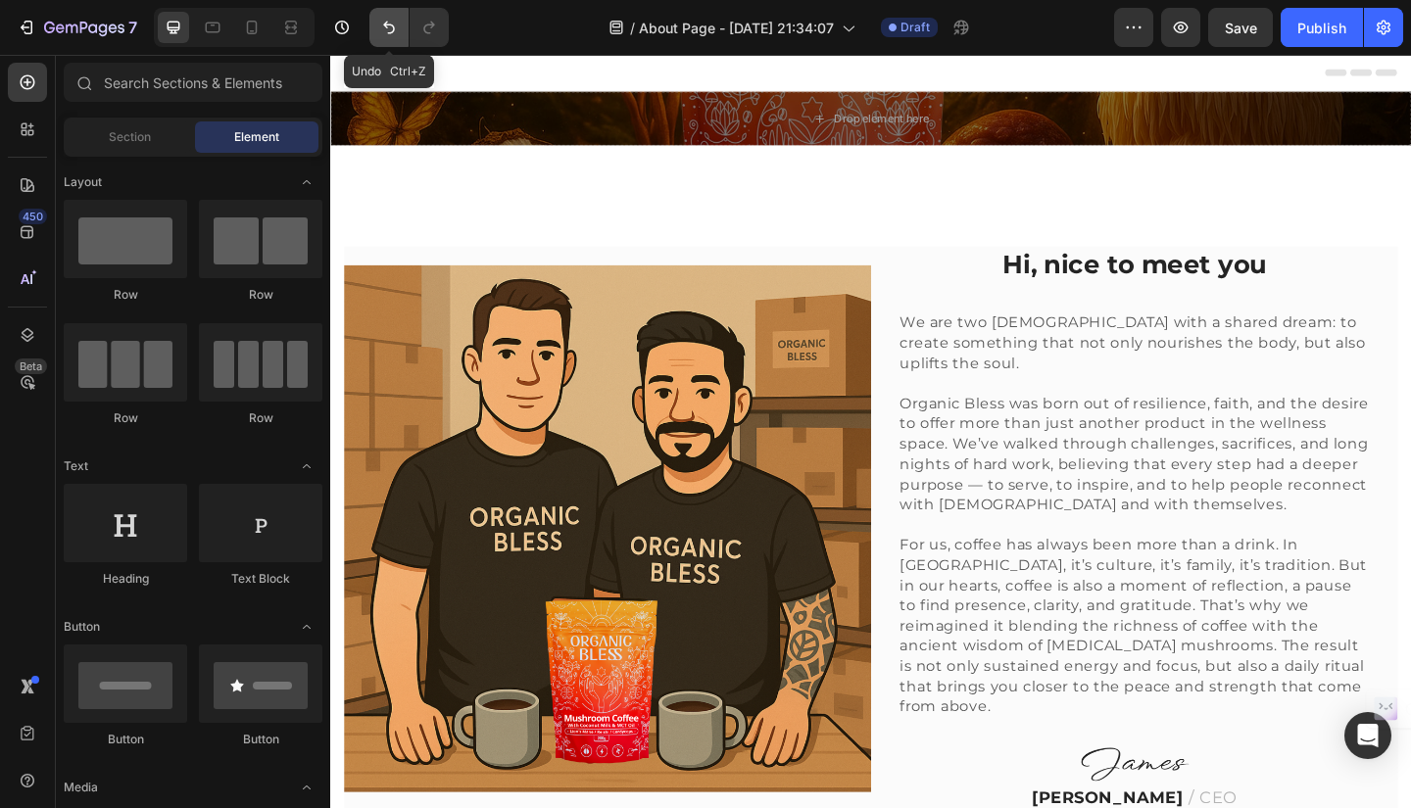
click at [387, 18] on icon "Undo/Redo" at bounding box center [389, 28] width 20 height 20
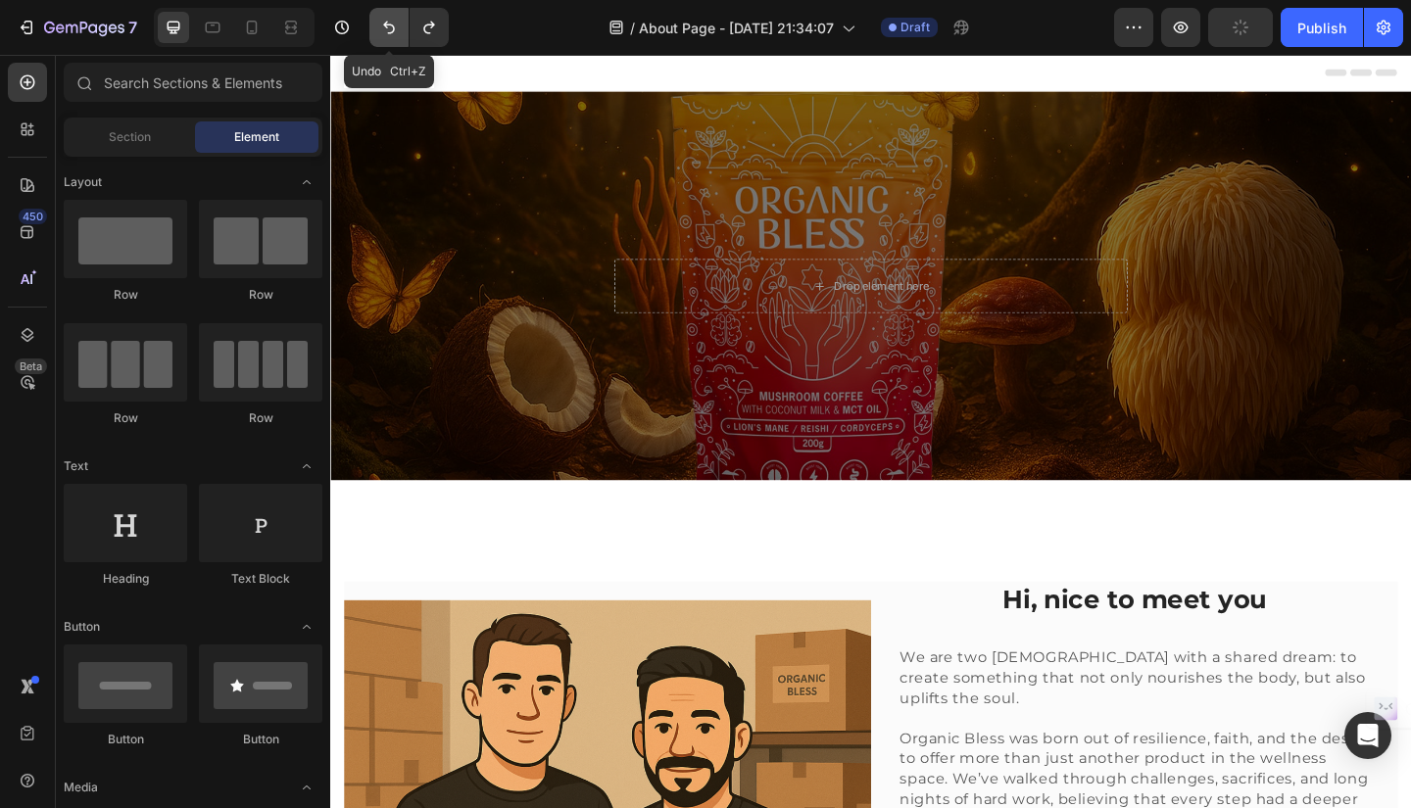
click at [387, 18] on icon "Undo/Redo" at bounding box center [389, 28] width 20 height 20
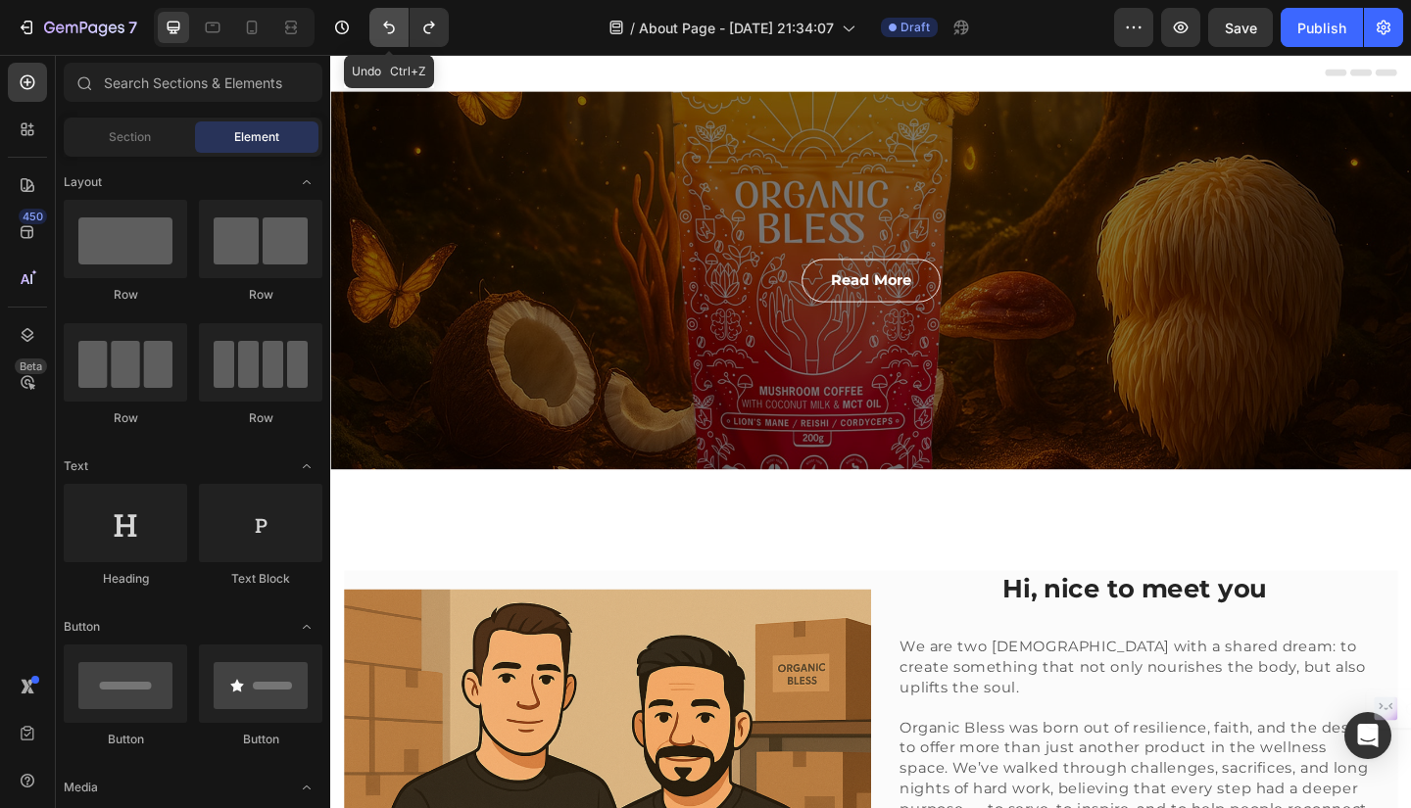
click at [387, 18] on icon "Undo/Redo" at bounding box center [389, 28] width 20 height 20
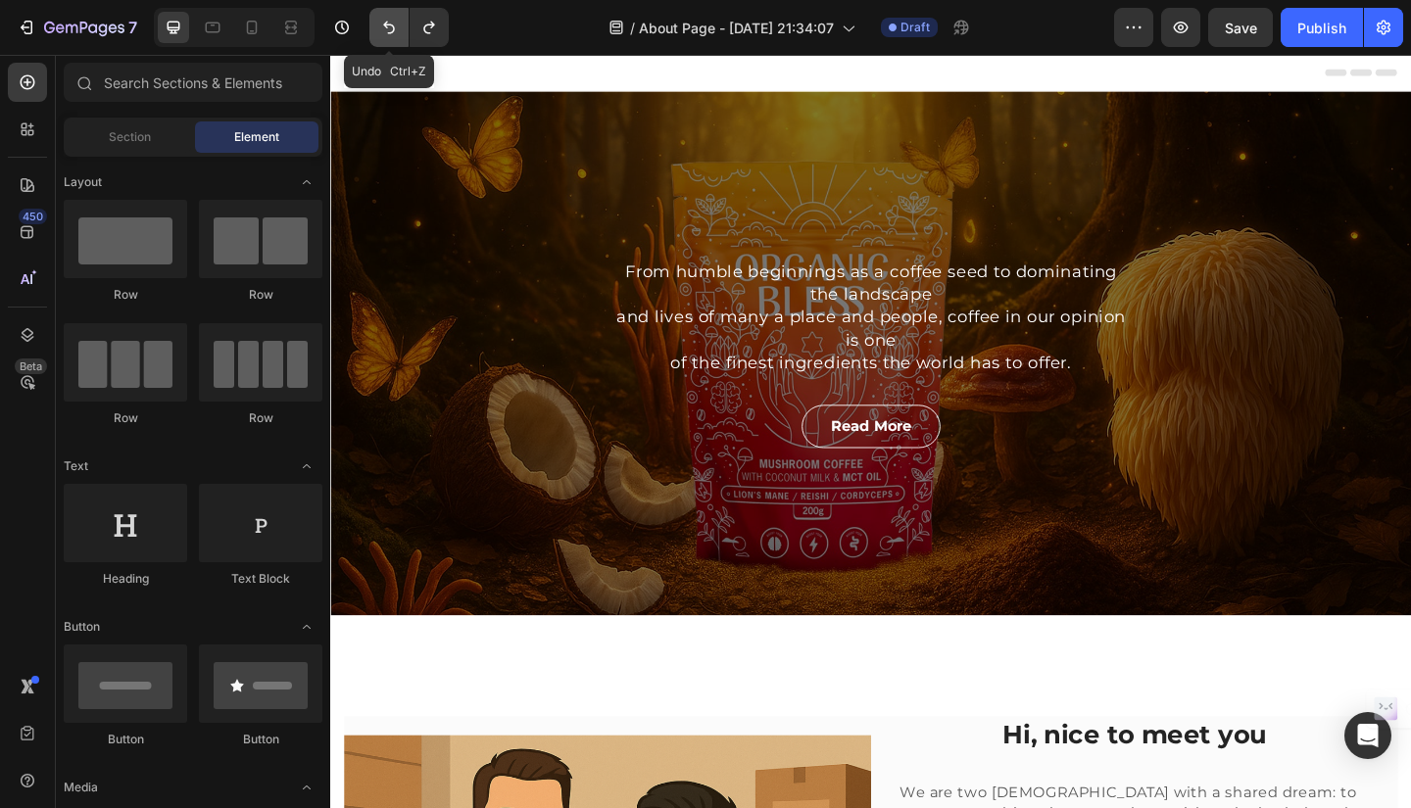
click at [387, 18] on icon "Undo/Redo" at bounding box center [389, 28] width 20 height 20
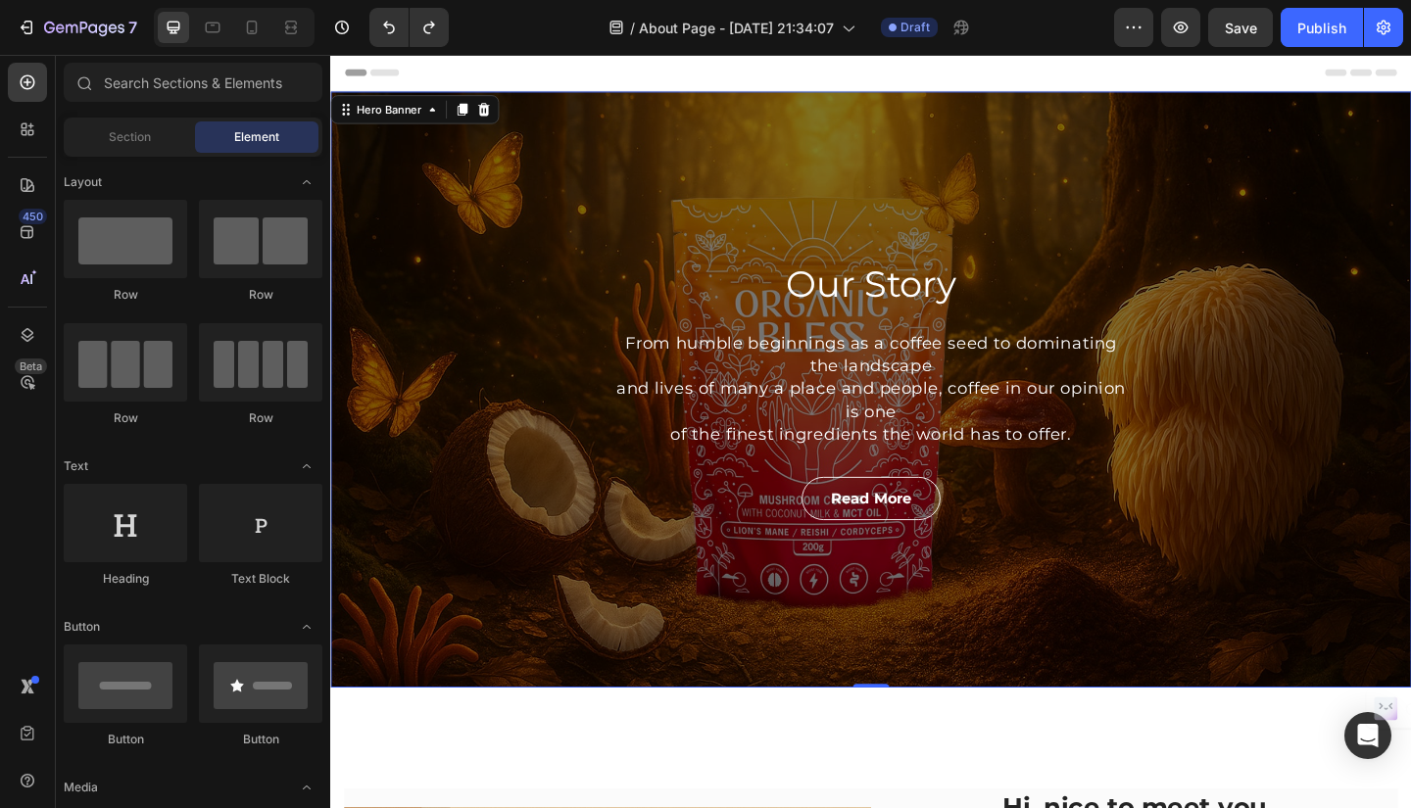
click at [1365, 396] on div "Our Story Heading From humble beginnings as a coffee seed to dominating the lan…" at bounding box center [918, 419] width 1176 height 649
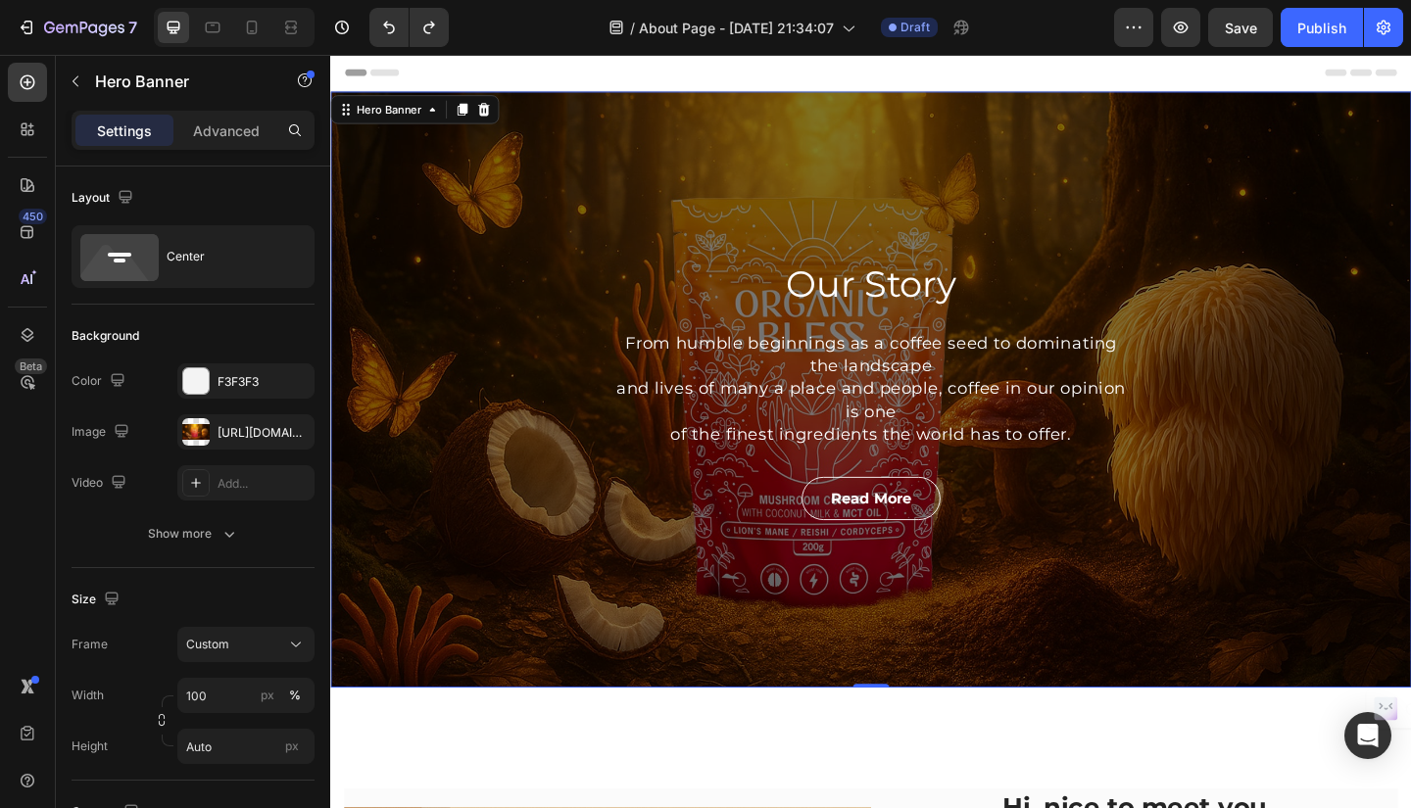
click at [436, 456] on div "Our Story Heading From humble beginnings as a coffee seed to dominating the lan…" at bounding box center [918, 419] width 1176 height 649
click at [30, 77] on icon at bounding box center [28, 82] width 20 height 20
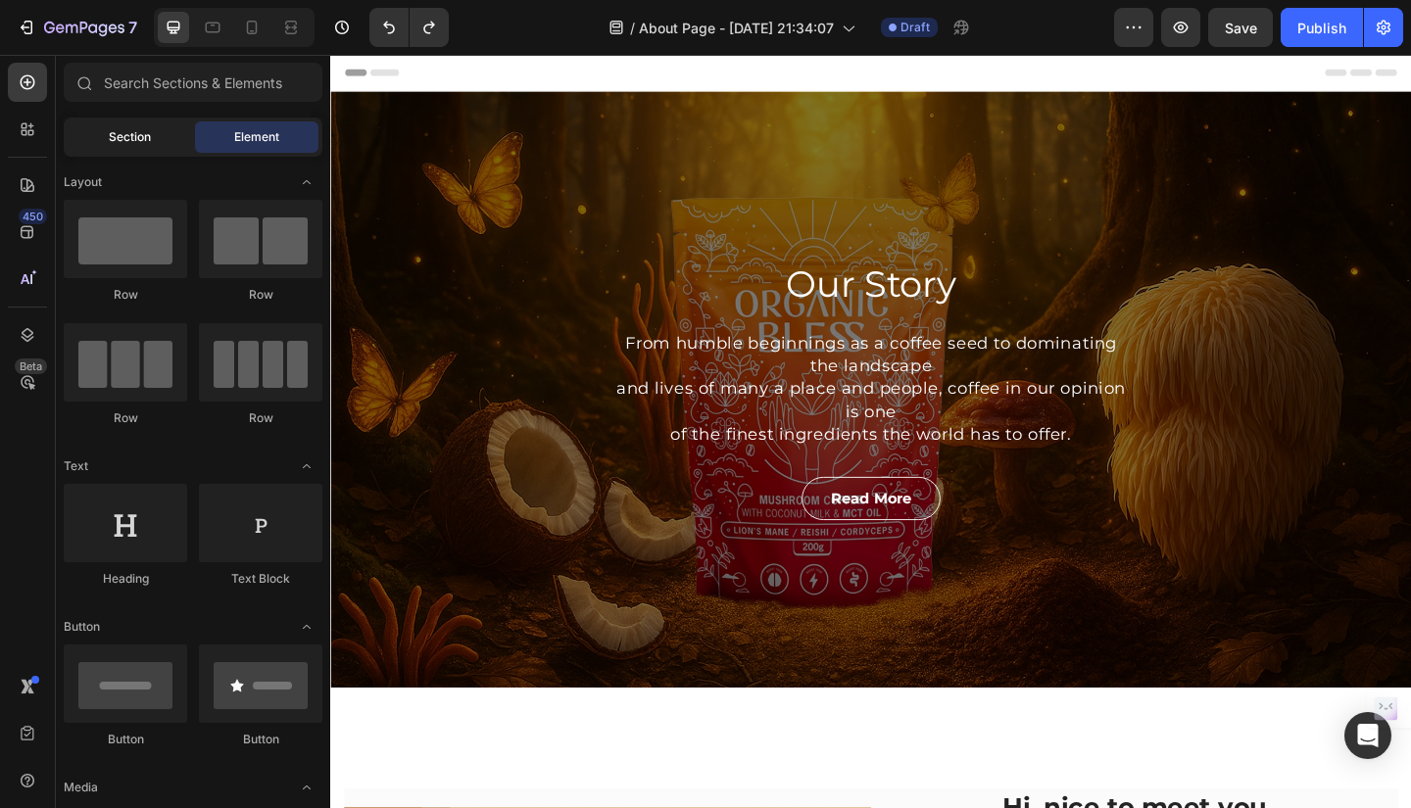
click at [121, 130] on span "Section" at bounding box center [130, 137] width 42 height 18
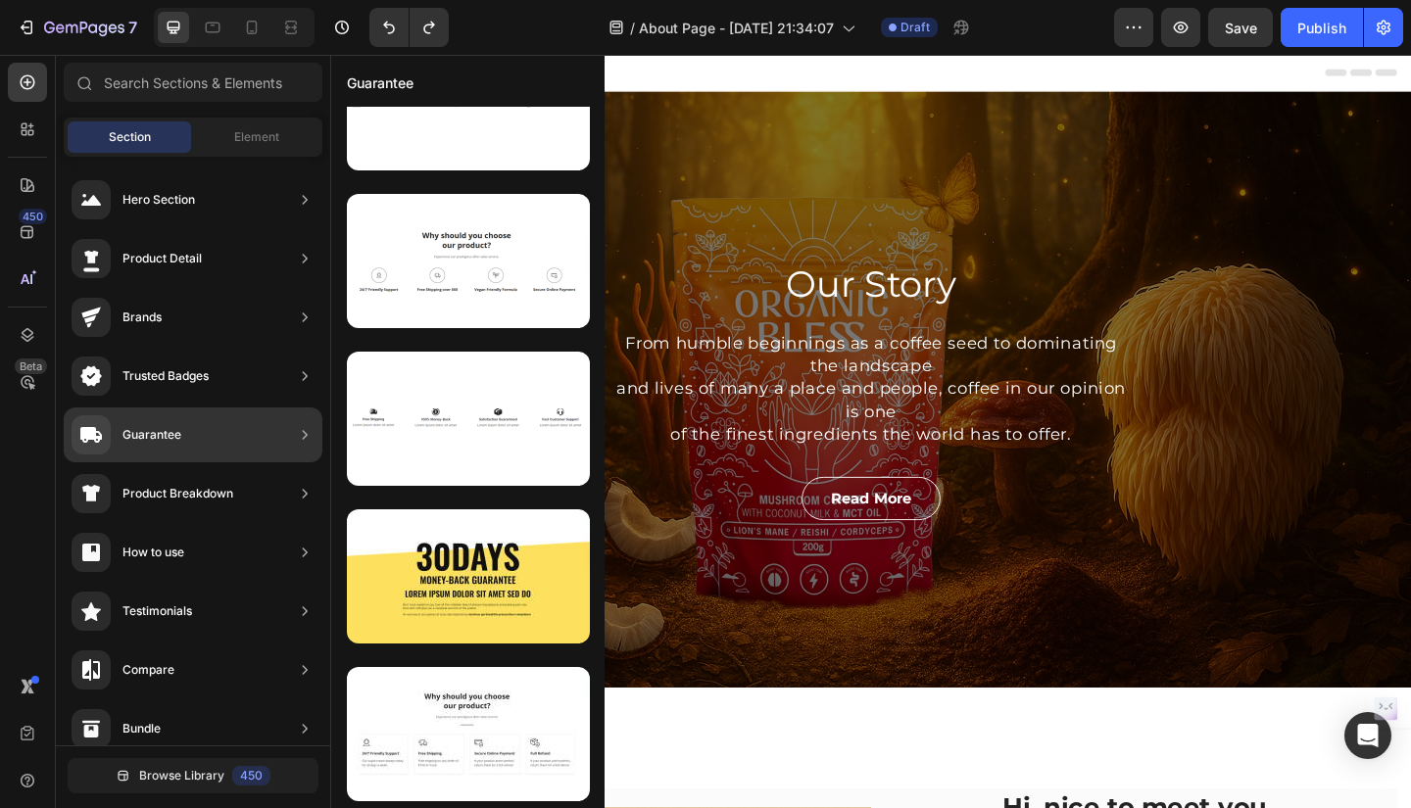
scroll to position [76, 0]
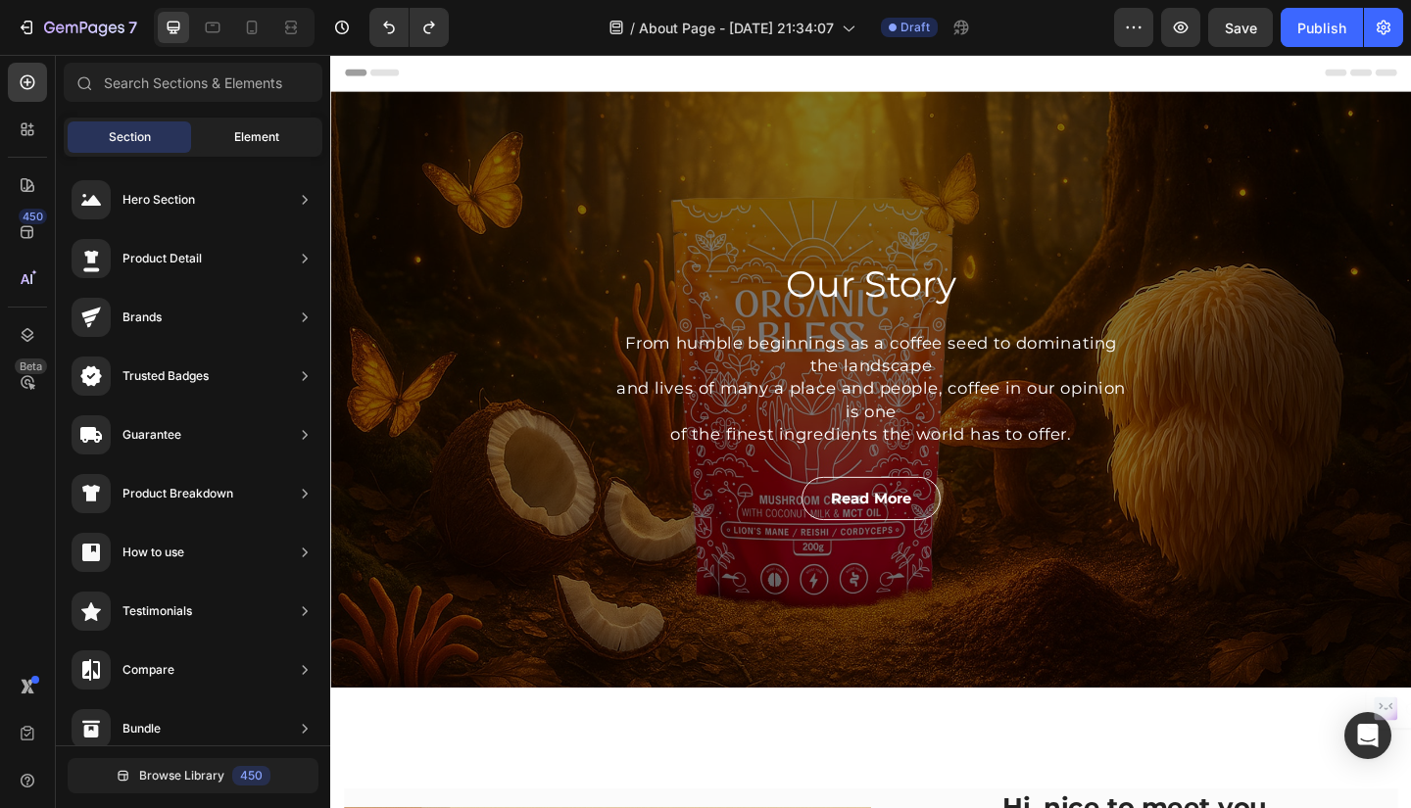
click at [282, 148] on div "Element" at bounding box center [256, 136] width 123 height 31
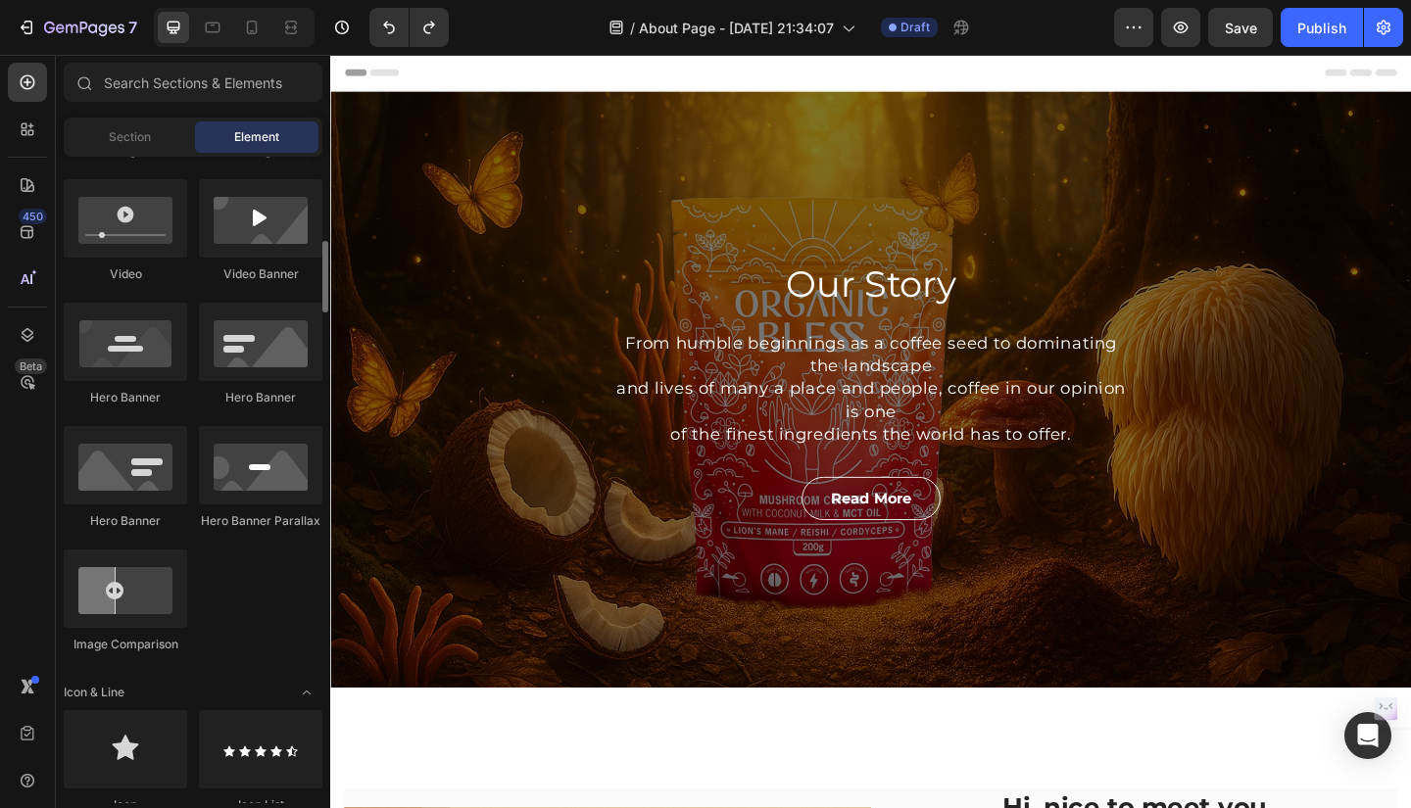
scroll to position [748, 0]
click at [303, 360] on div at bounding box center [260, 343] width 123 height 78
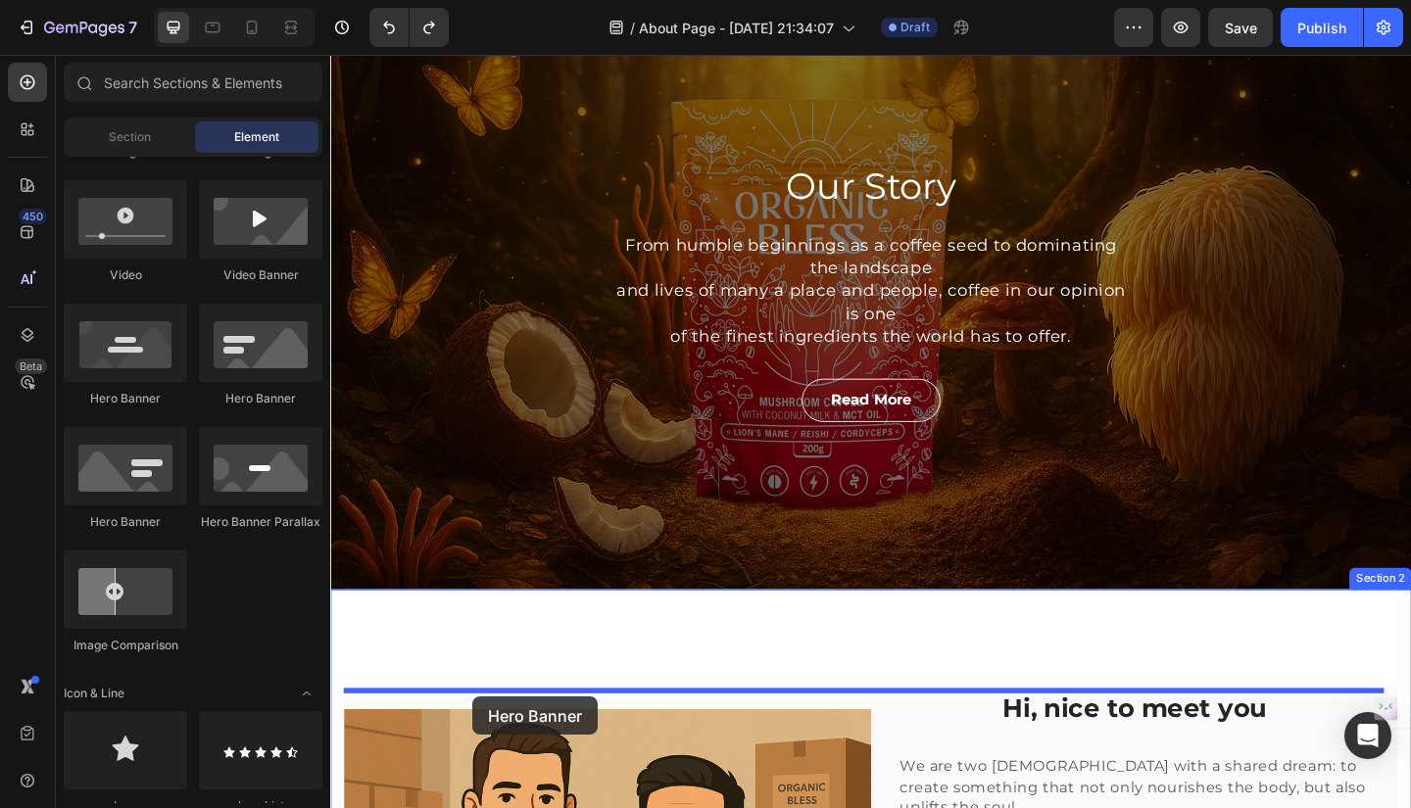
scroll to position [165, 0]
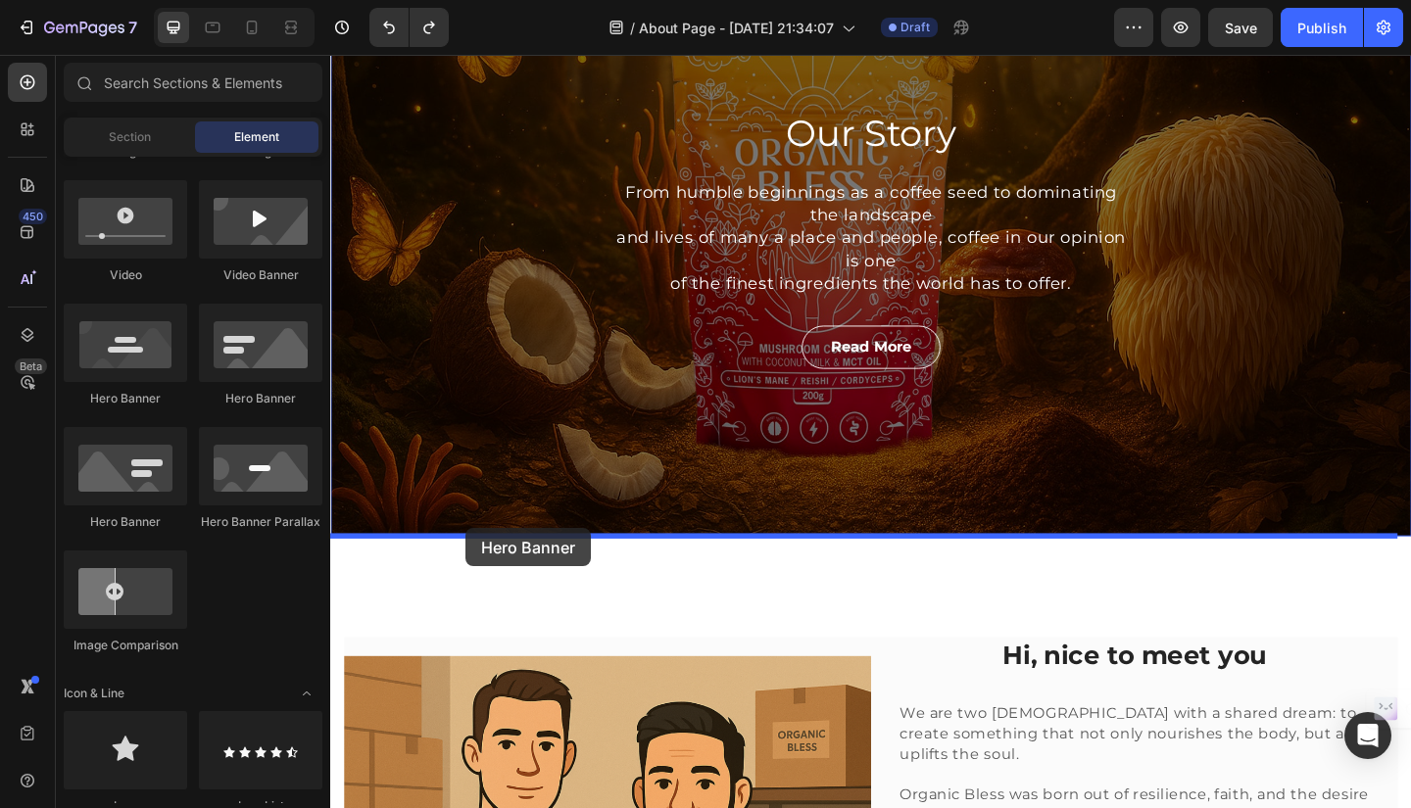
drag, startPoint x: 633, startPoint y: 414, endPoint x: 477, endPoint y: 570, distance: 220.3
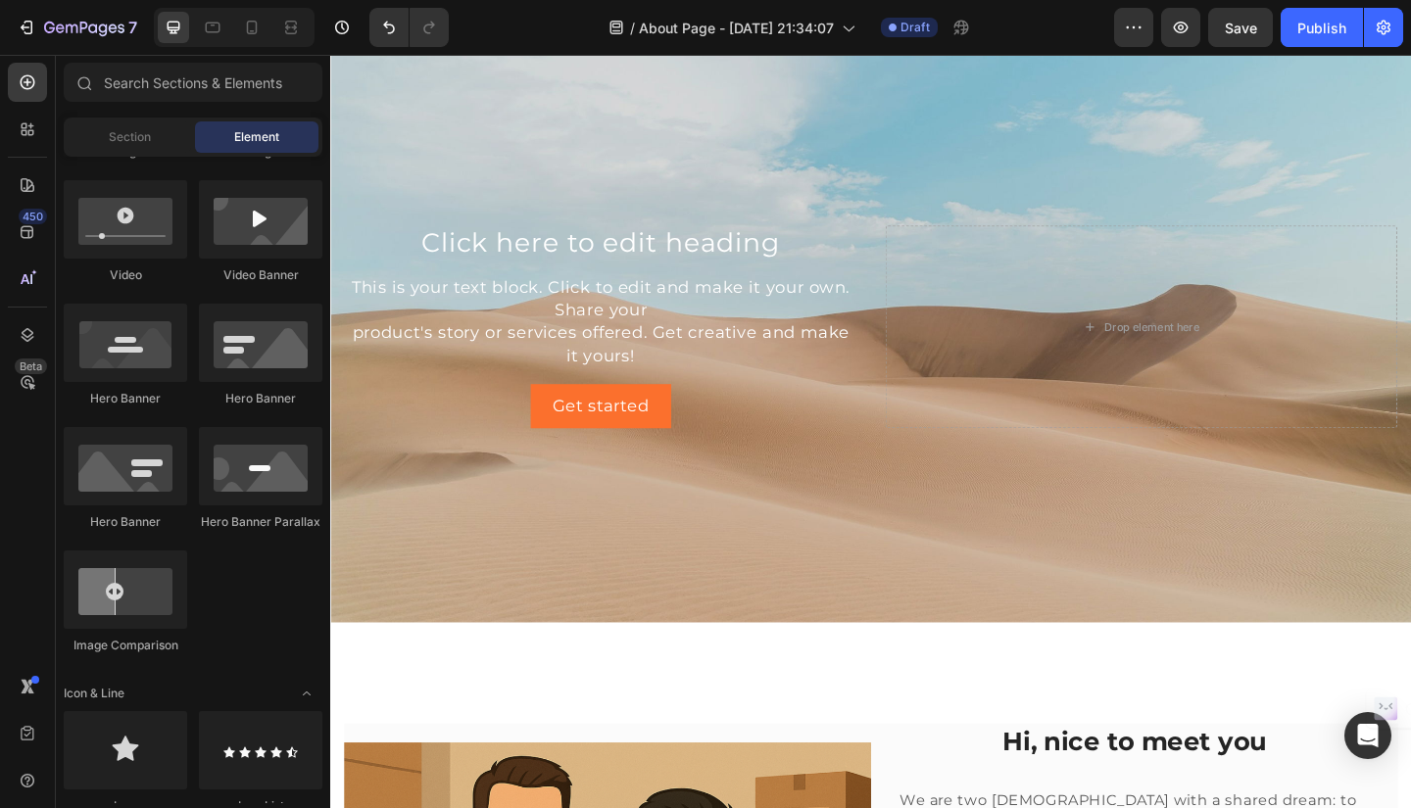
scroll to position [717, 0]
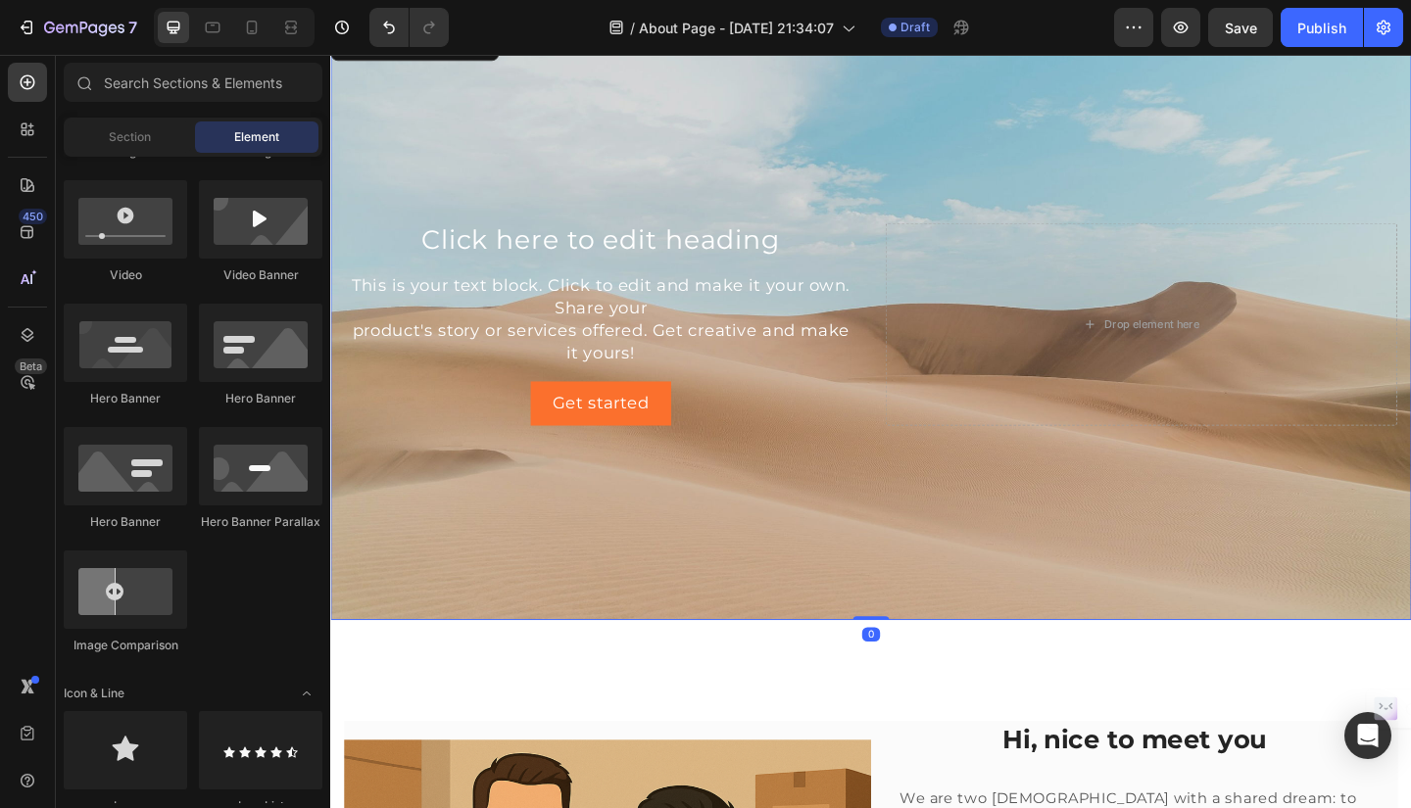
click at [1308, 148] on div "Background Image" at bounding box center [918, 348] width 1176 height 644
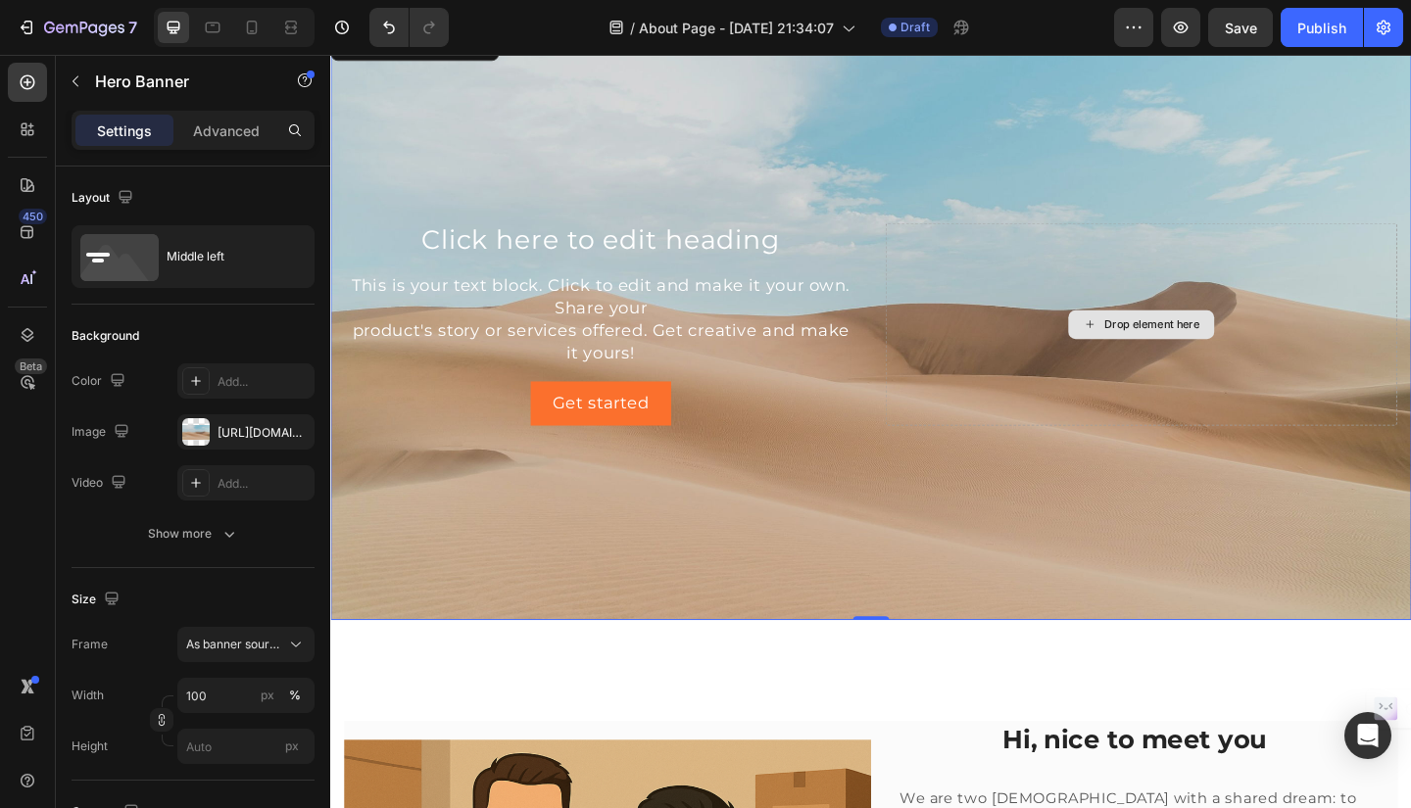
click at [1074, 281] on div "Drop element here" at bounding box center [1212, 348] width 556 height 220
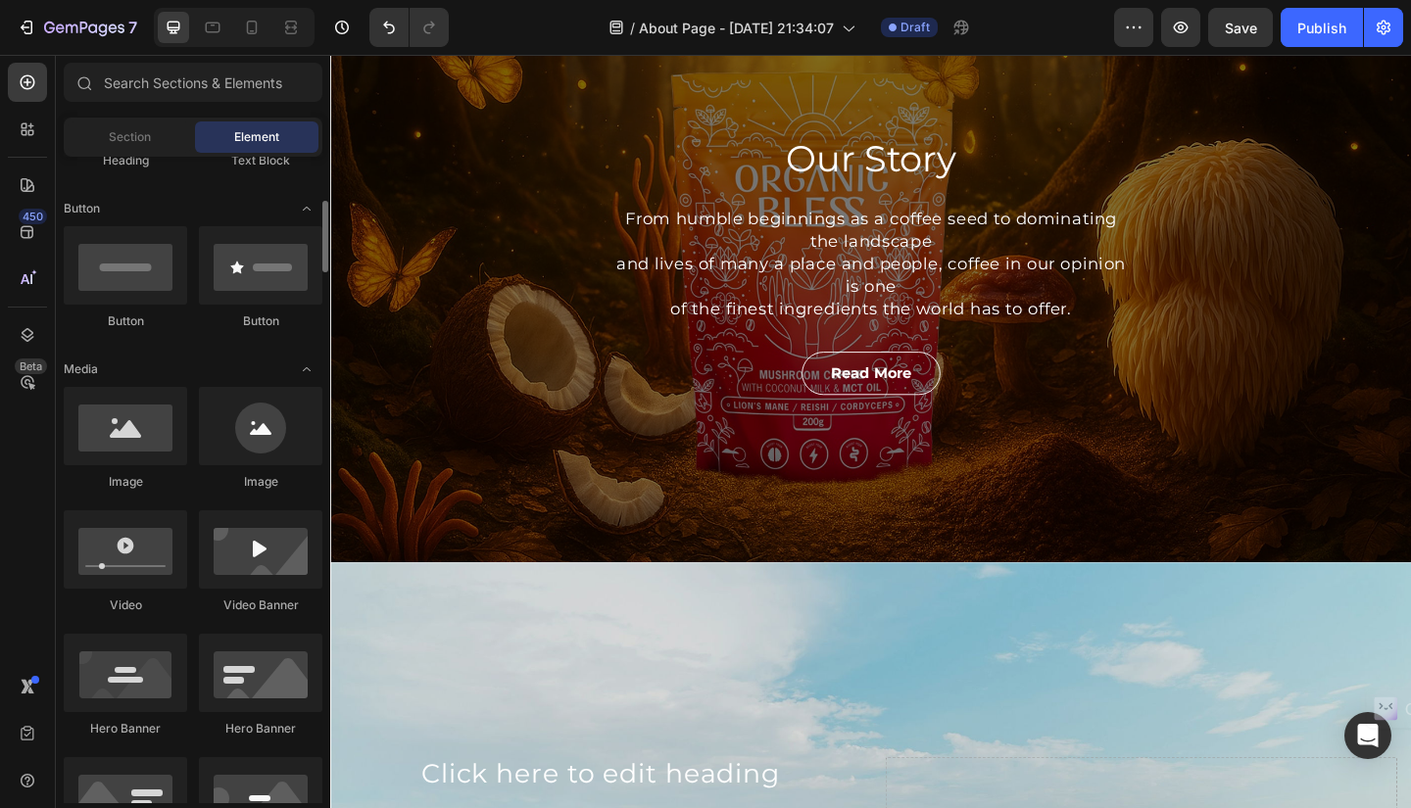
scroll to position [422, 0]
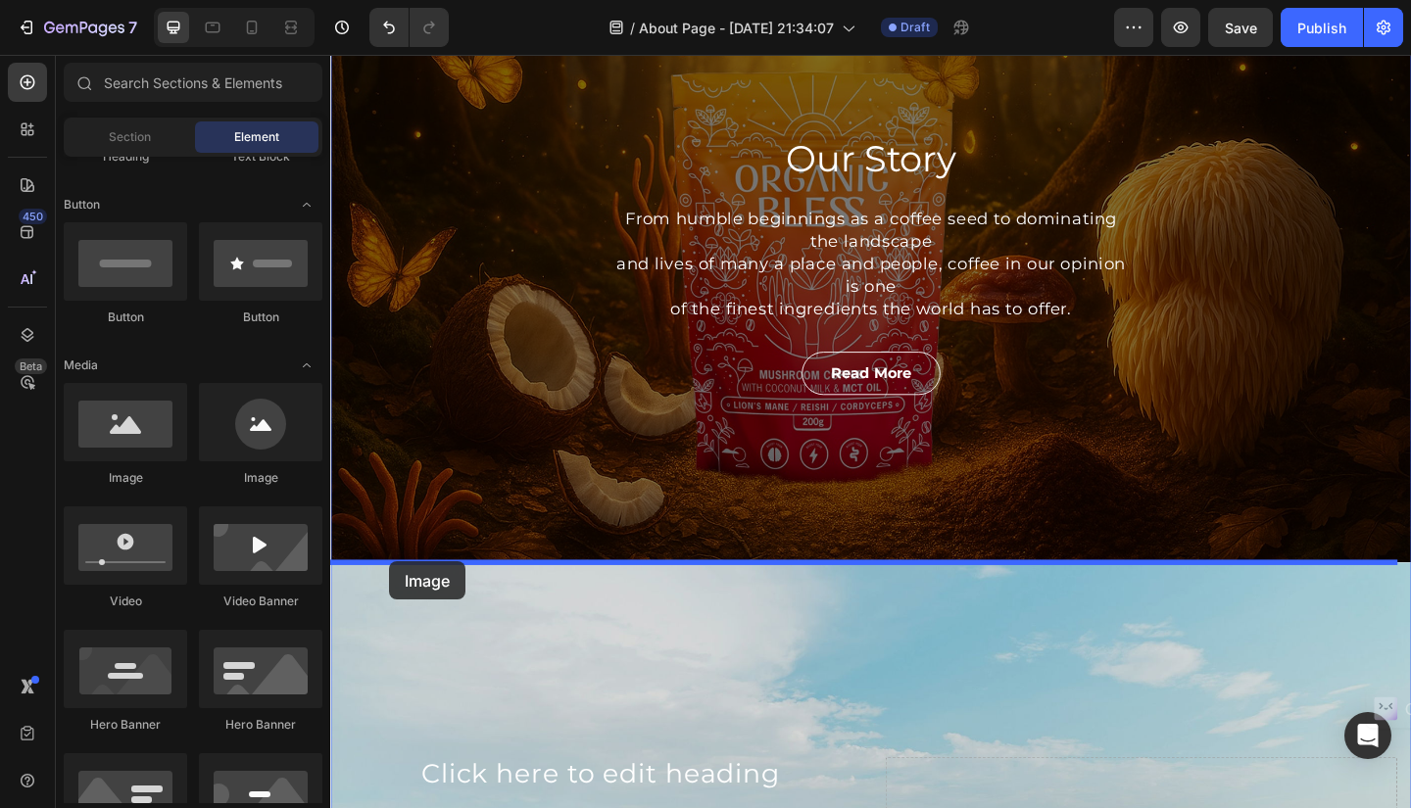
drag, startPoint x: 433, startPoint y: 477, endPoint x: 394, endPoint y: 606, distance: 135.1
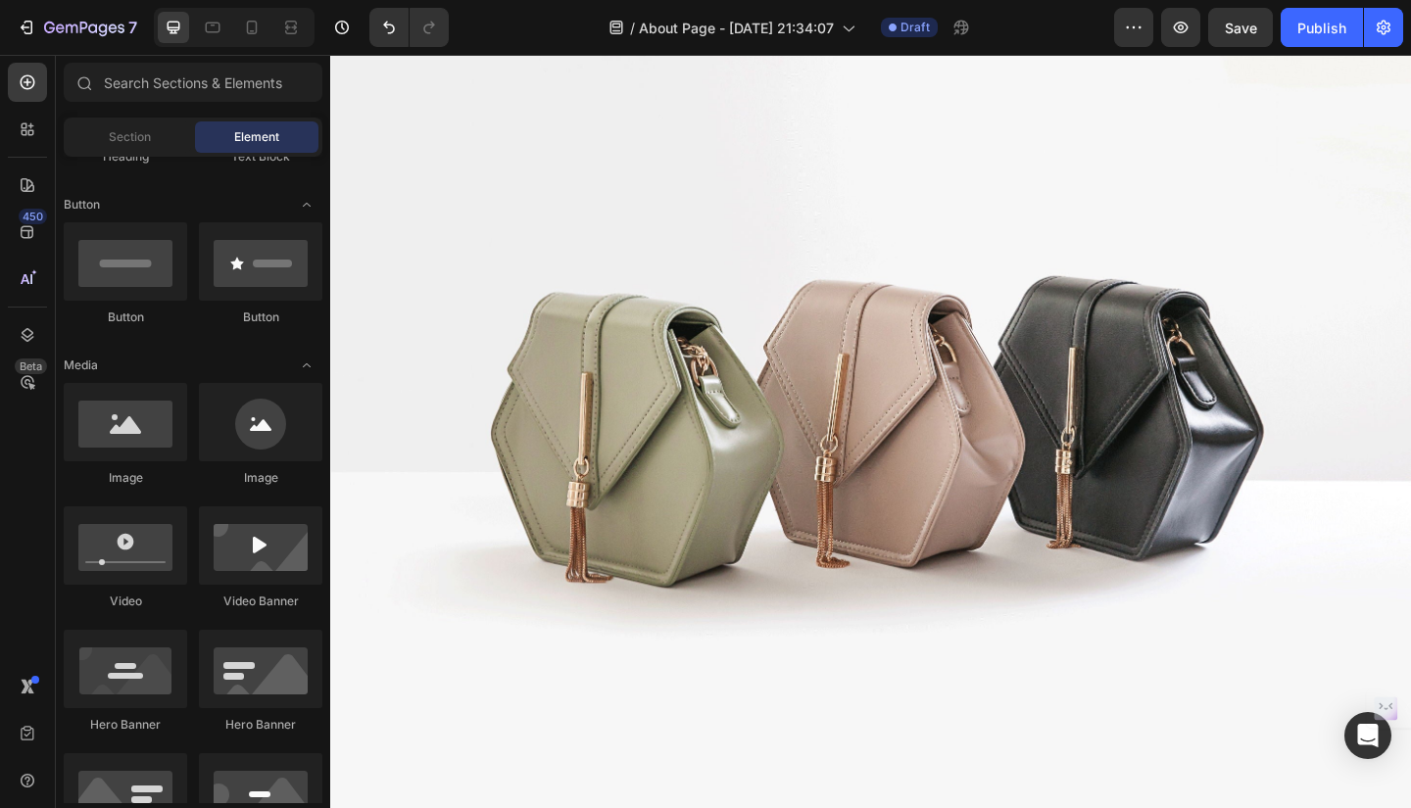
scroll to position [737, 0]
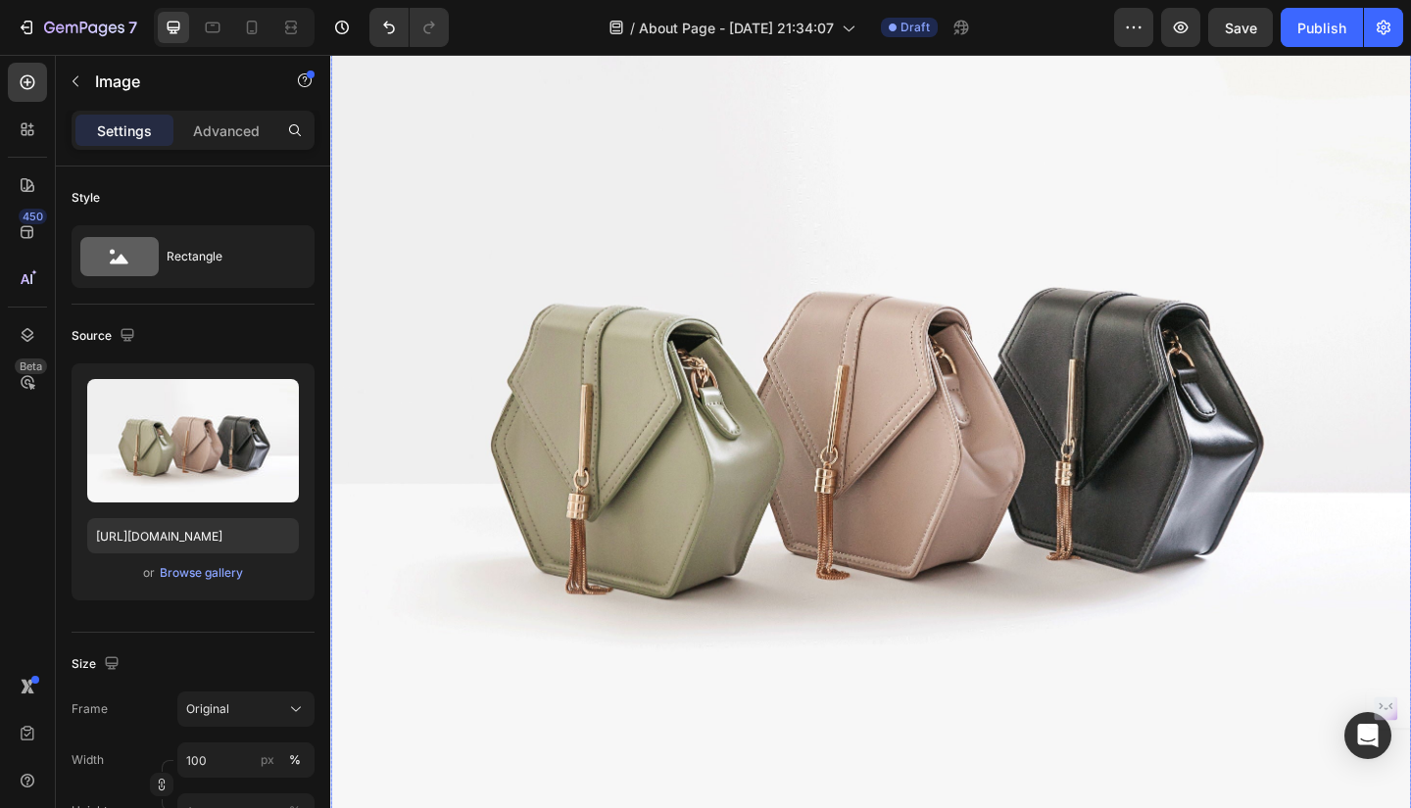
click at [1024, 326] on img at bounding box center [918, 448] width 1176 height 882
click at [199, 575] on div "Browse gallery" at bounding box center [201, 573] width 83 height 18
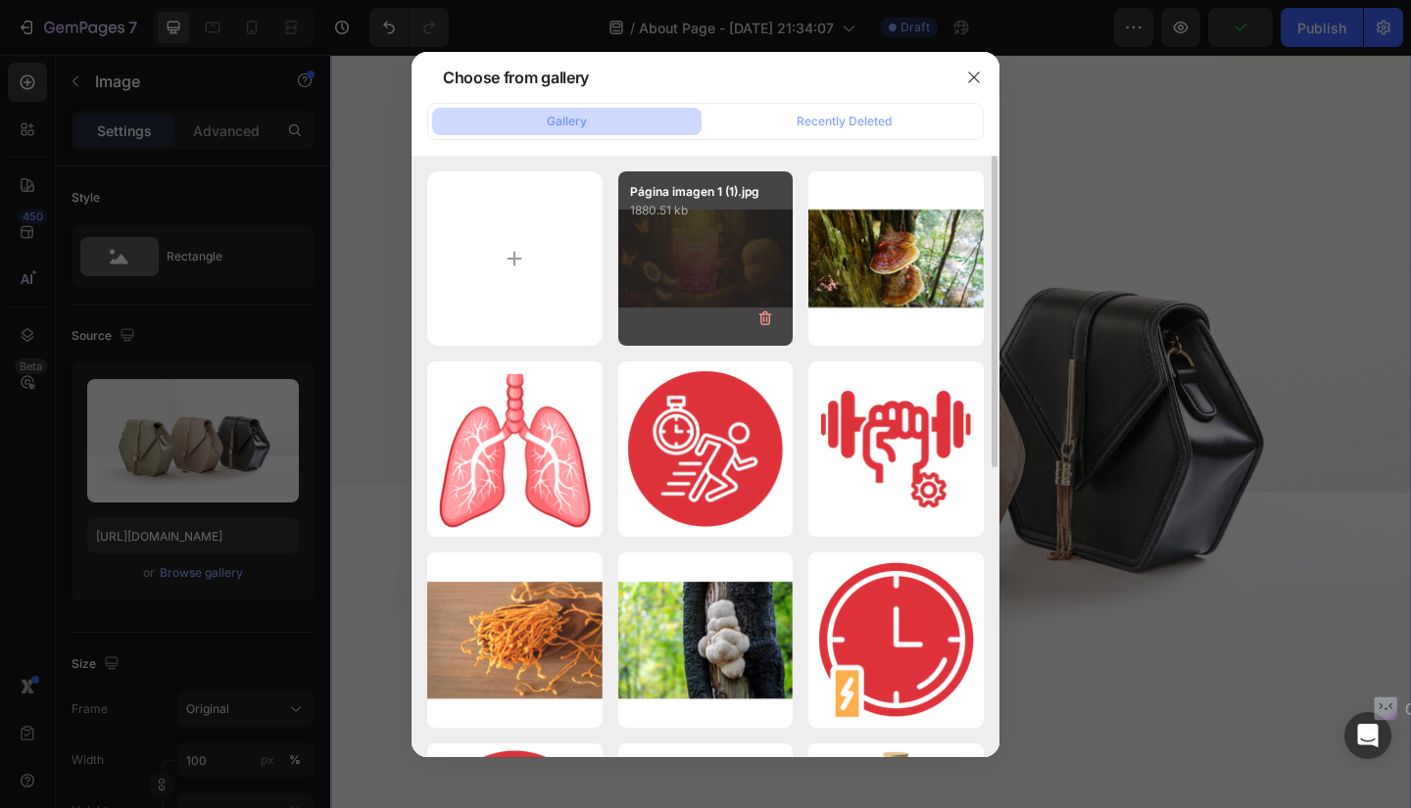
click at [678, 240] on div "Página imagen 1 (1).jpg 1880.51 kb" at bounding box center [705, 258] width 175 height 175
type input "https://cdn.shopify.com/s/files/1/0652/3496/0493/files/gempages_583564643495052…"
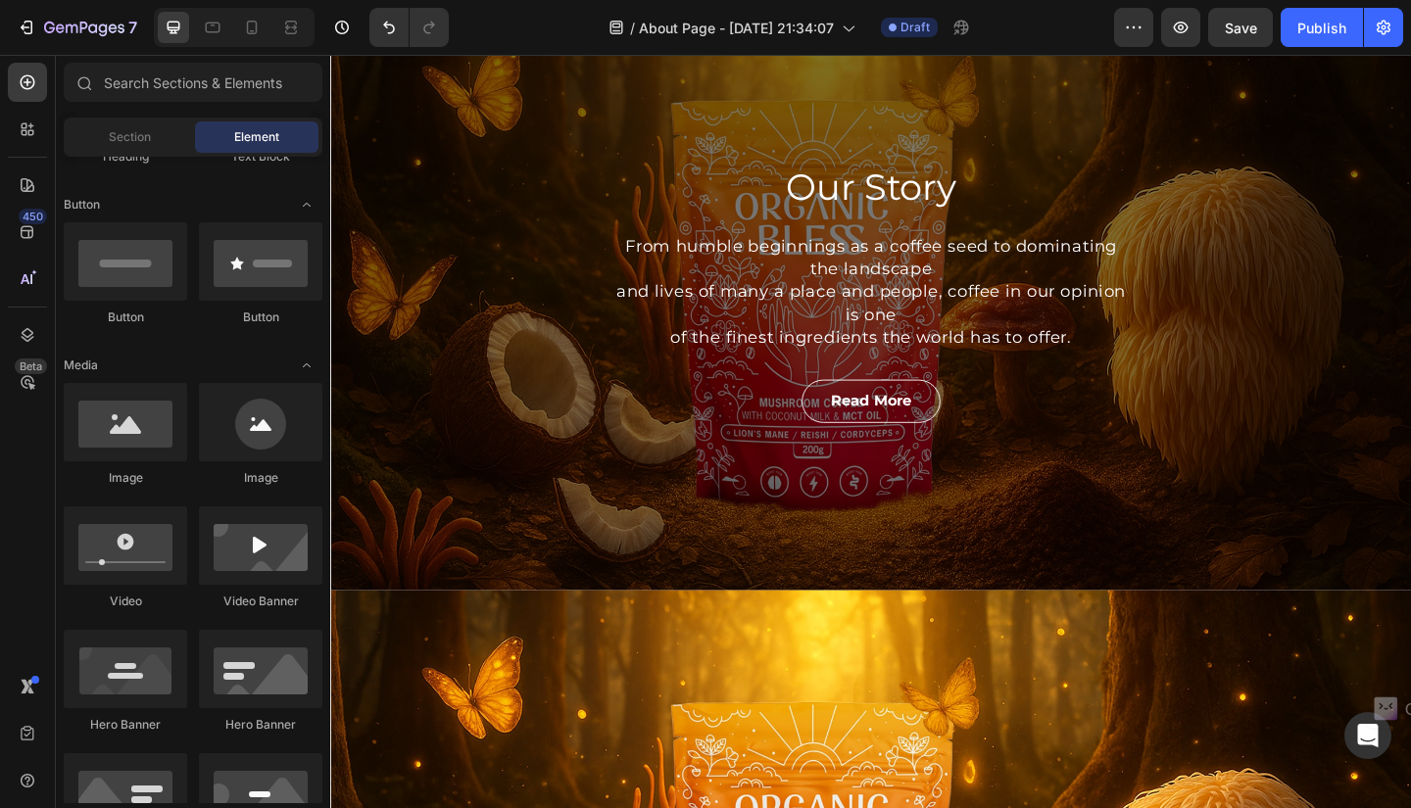
scroll to position [0, 0]
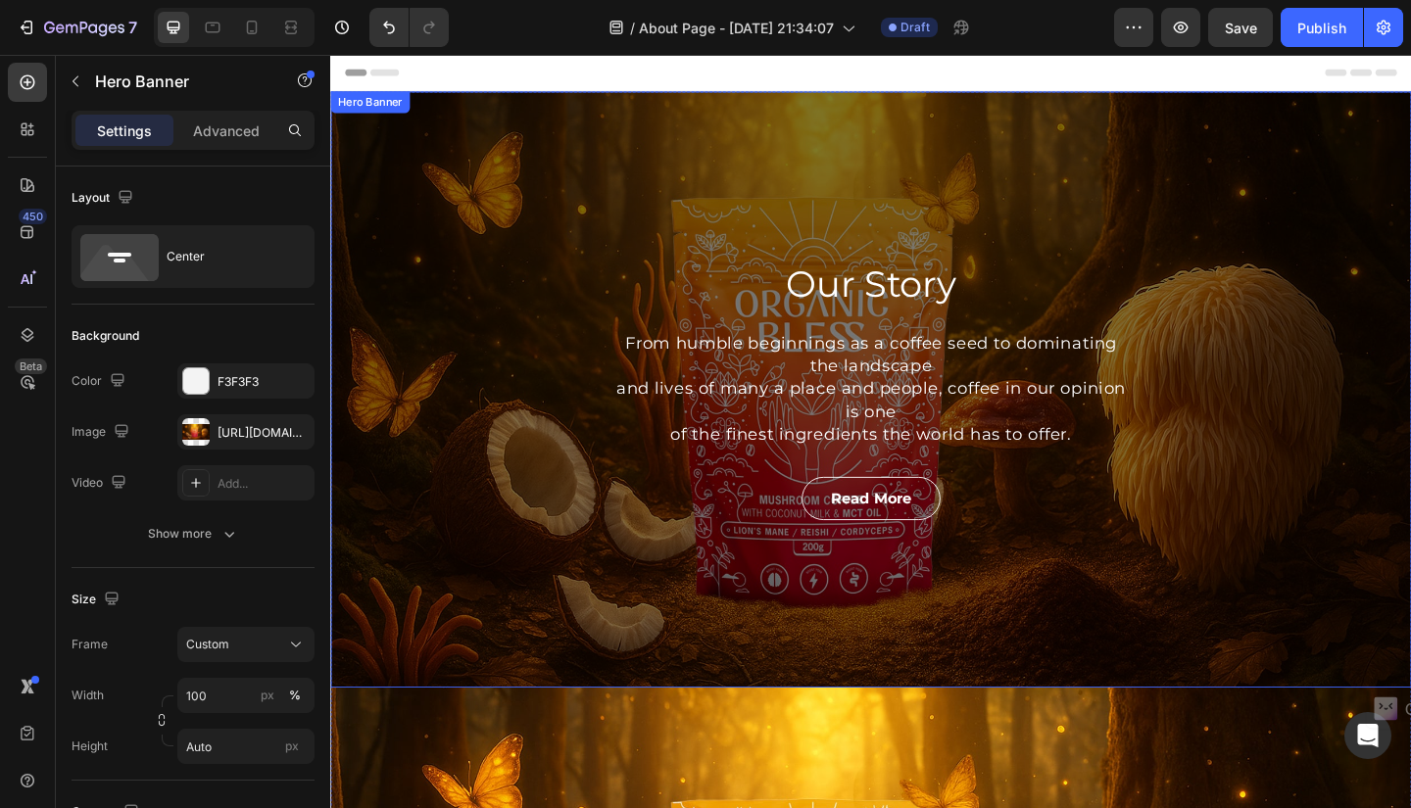
click at [1306, 136] on div "Our Story Heading From humble beginnings as a coffee seed to dominating the lan…" at bounding box center [918, 419] width 1176 height 649
click at [492, 114] on icon at bounding box center [497, 115] width 13 height 14
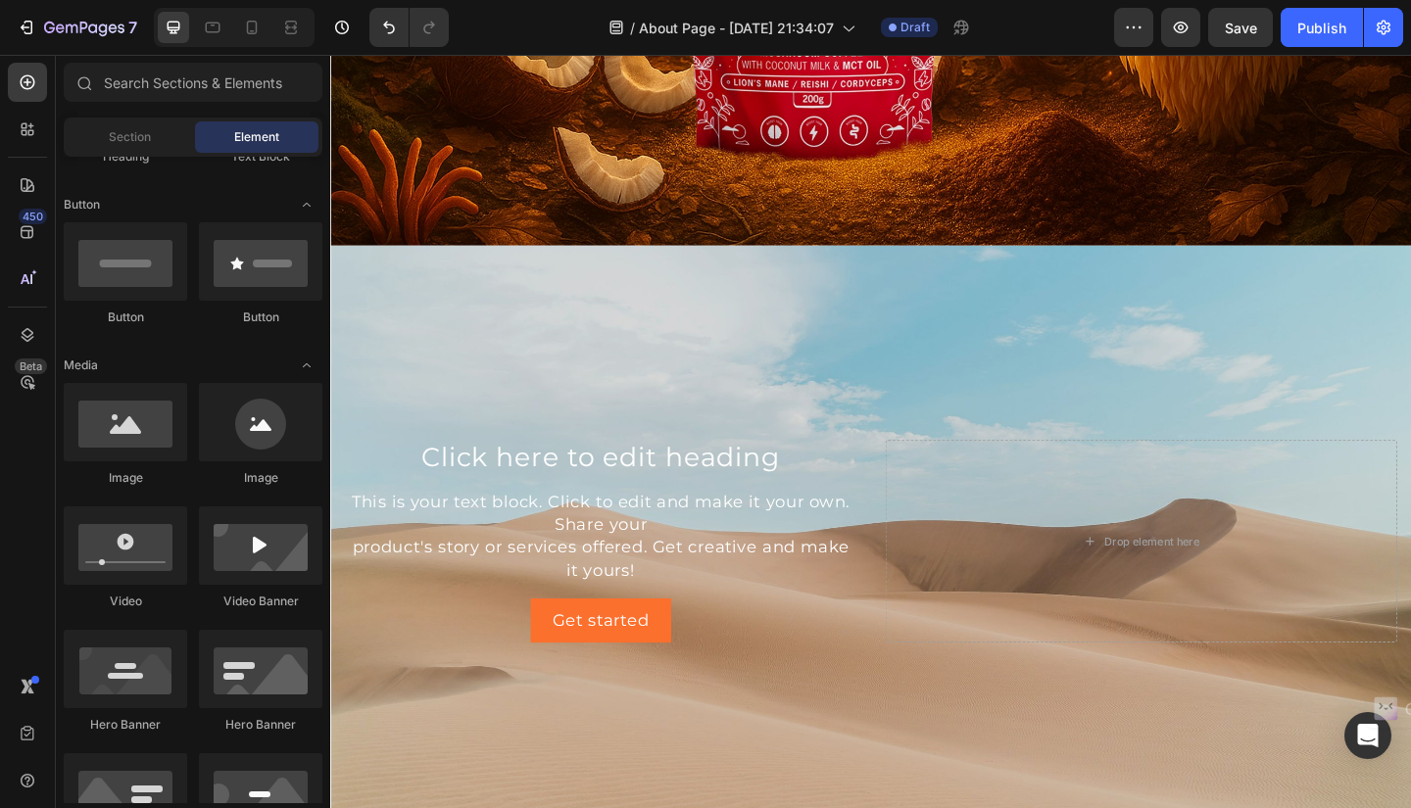
scroll to position [507, 0]
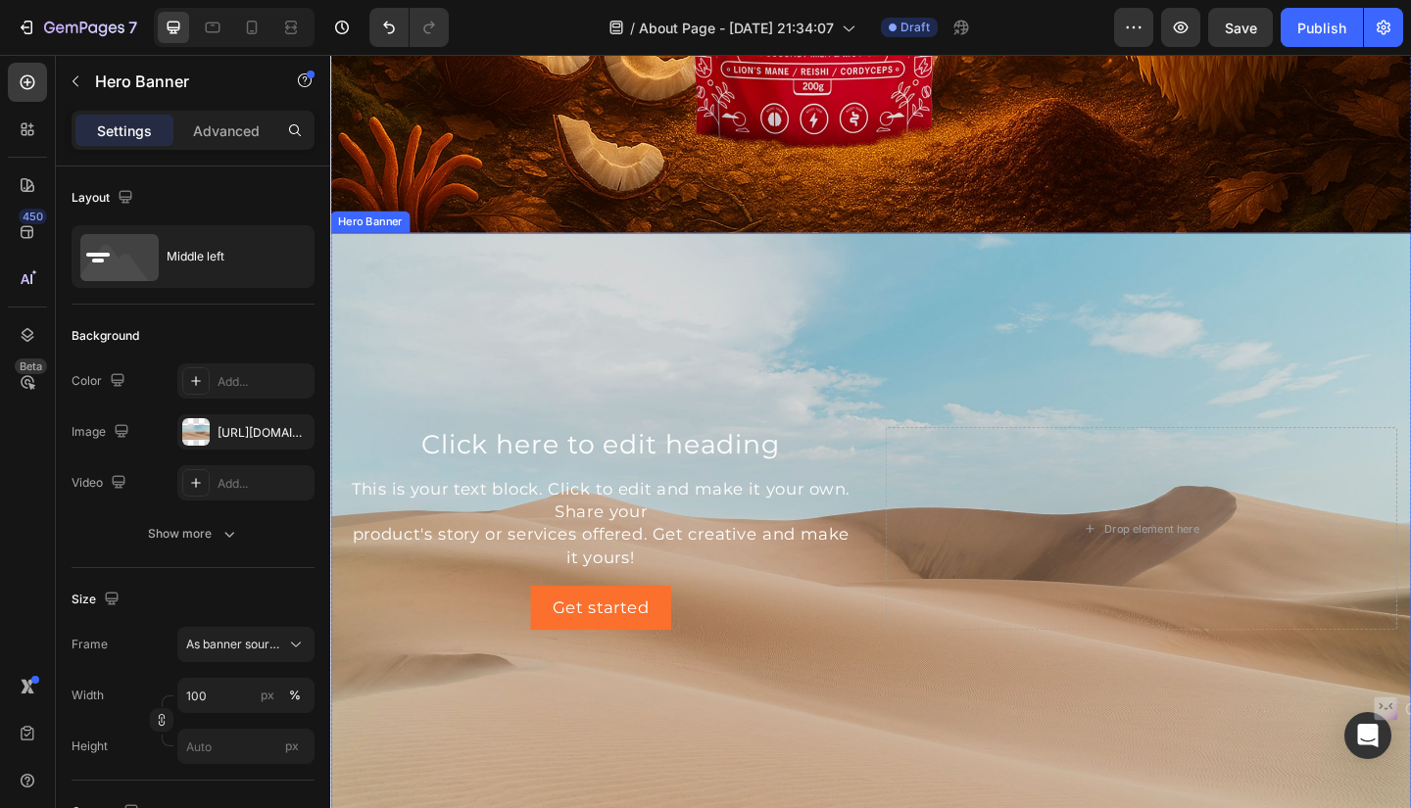
click at [1303, 324] on div "Background Image" at bounding box center [918, 571] width 1176 height 644
click at [1410, 340] on div "Background Image" at bounding box center [918, 571] width 1176 height 644
click at [501, 226] on icon at bounding box center [497, 230] width 13 height 14
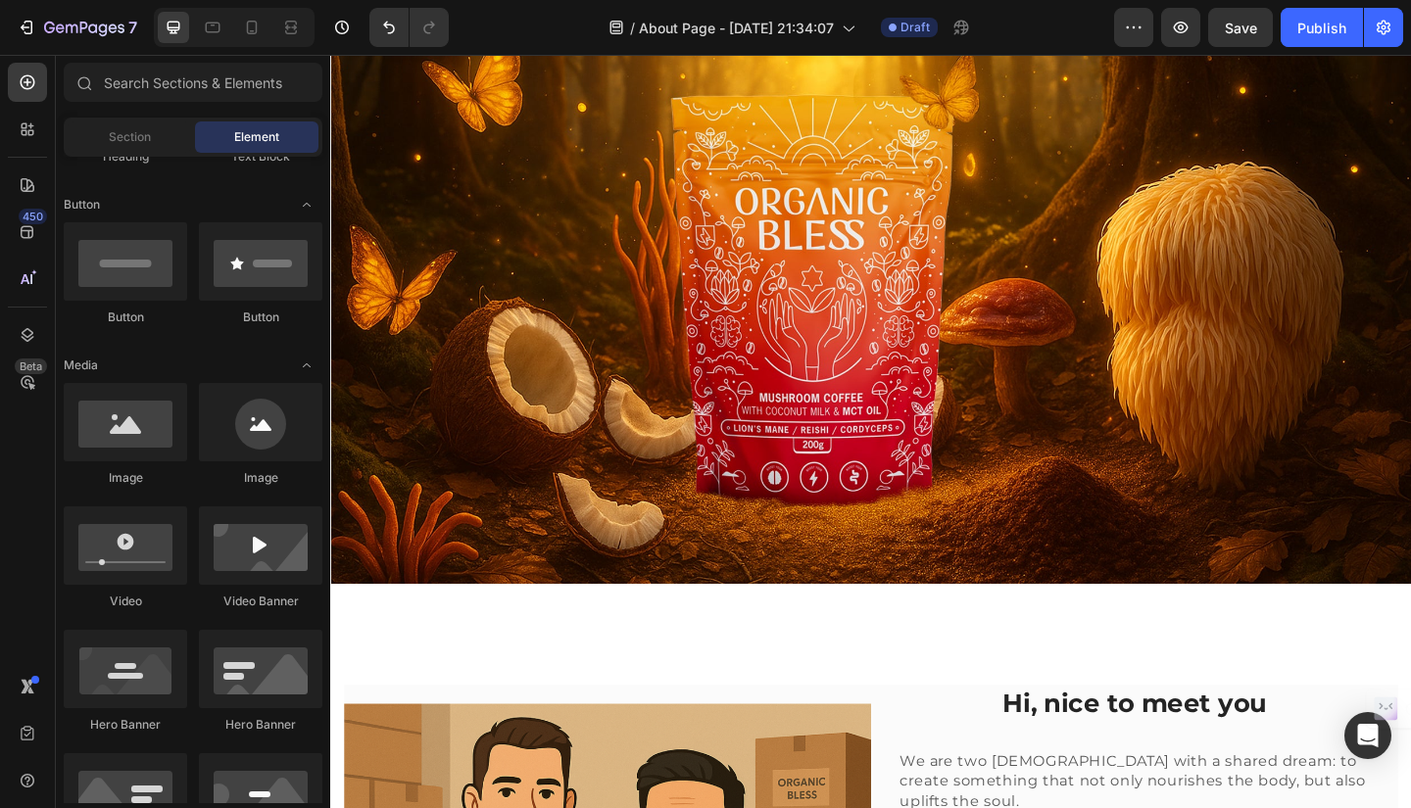
scroll to position [0, 0]
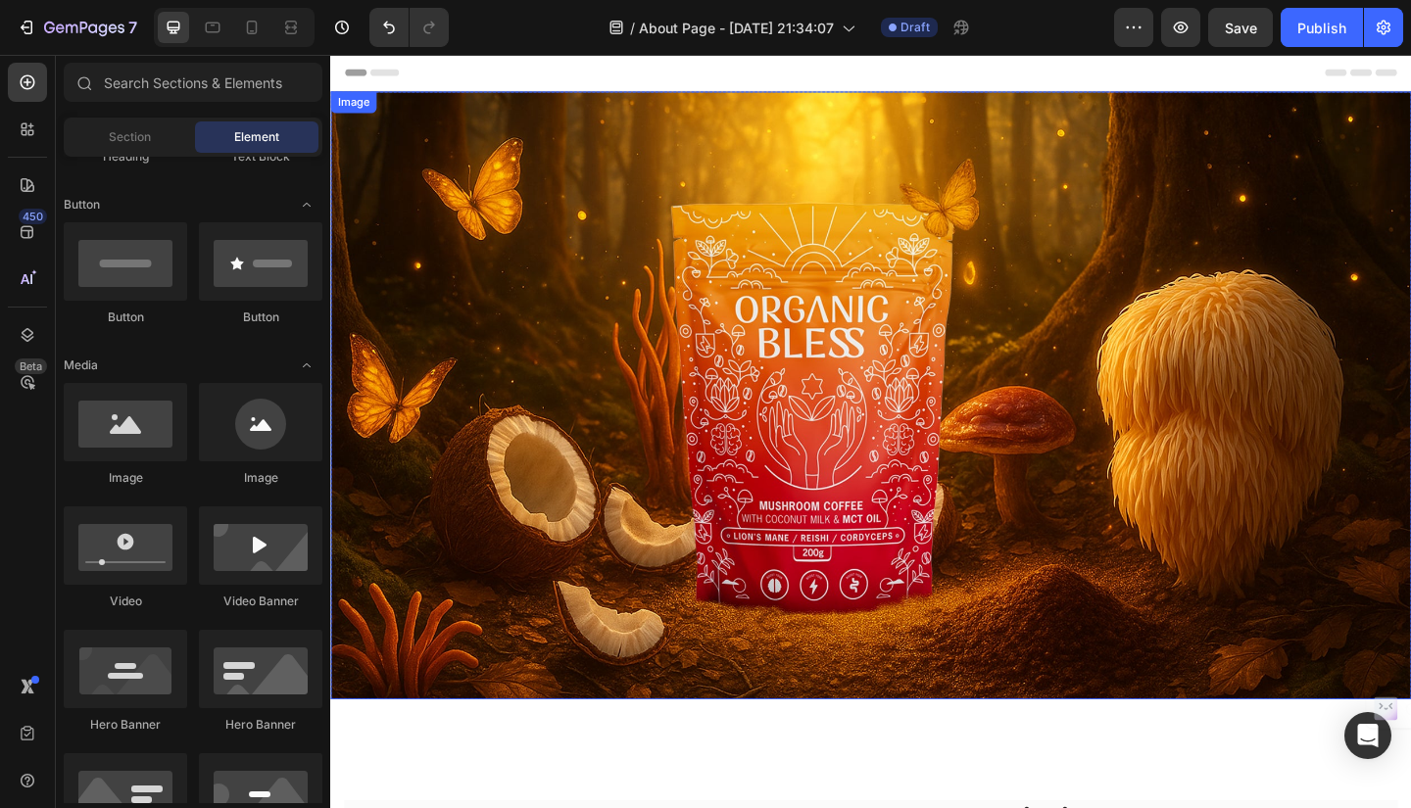
click at [1339, 114] on img at bounding box center [918, 425] width 1176 height 661
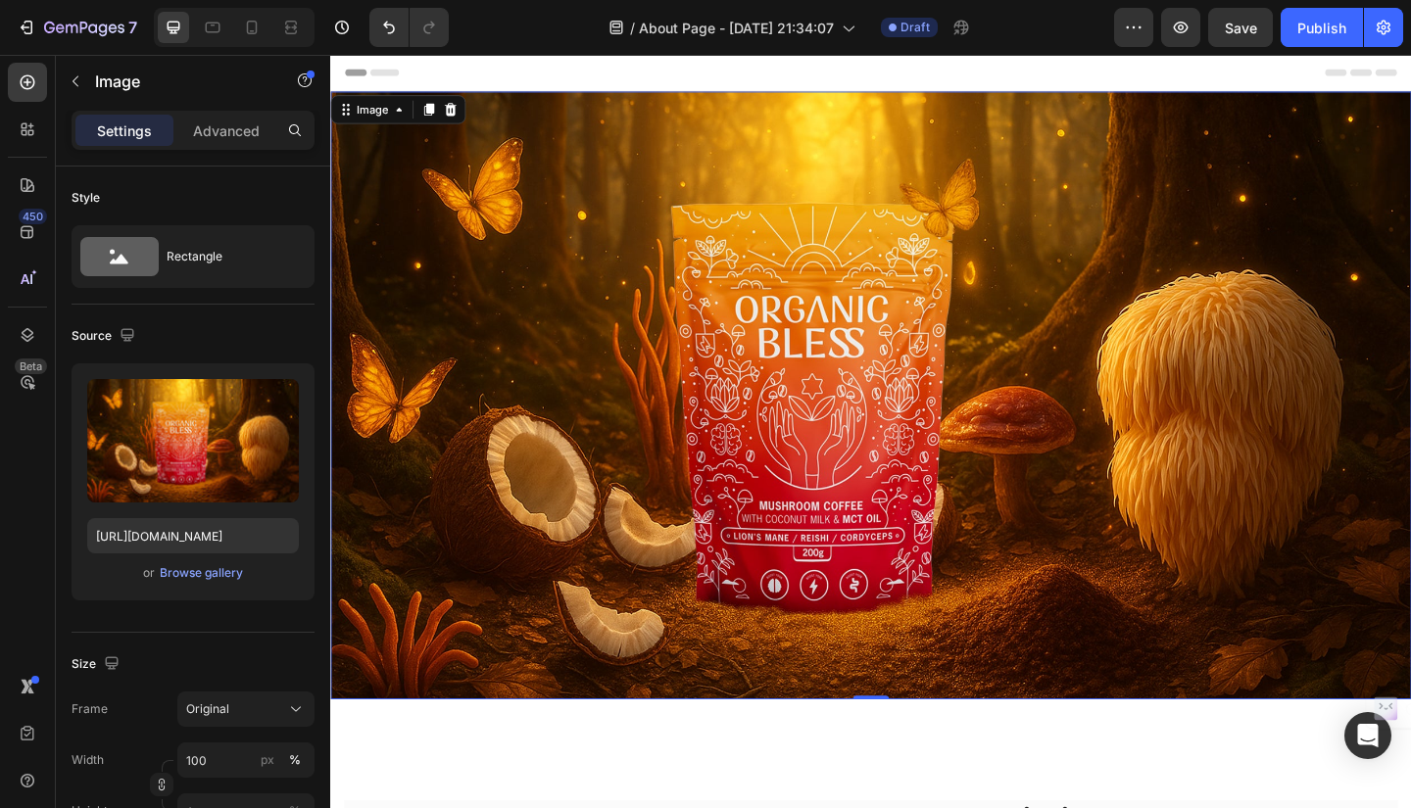
click at [1410, 96] on img at bounding box center [918, 425] width 1176 height 661
click at [37, 334] on div at bounding box center [27, 334] width 39 height 39
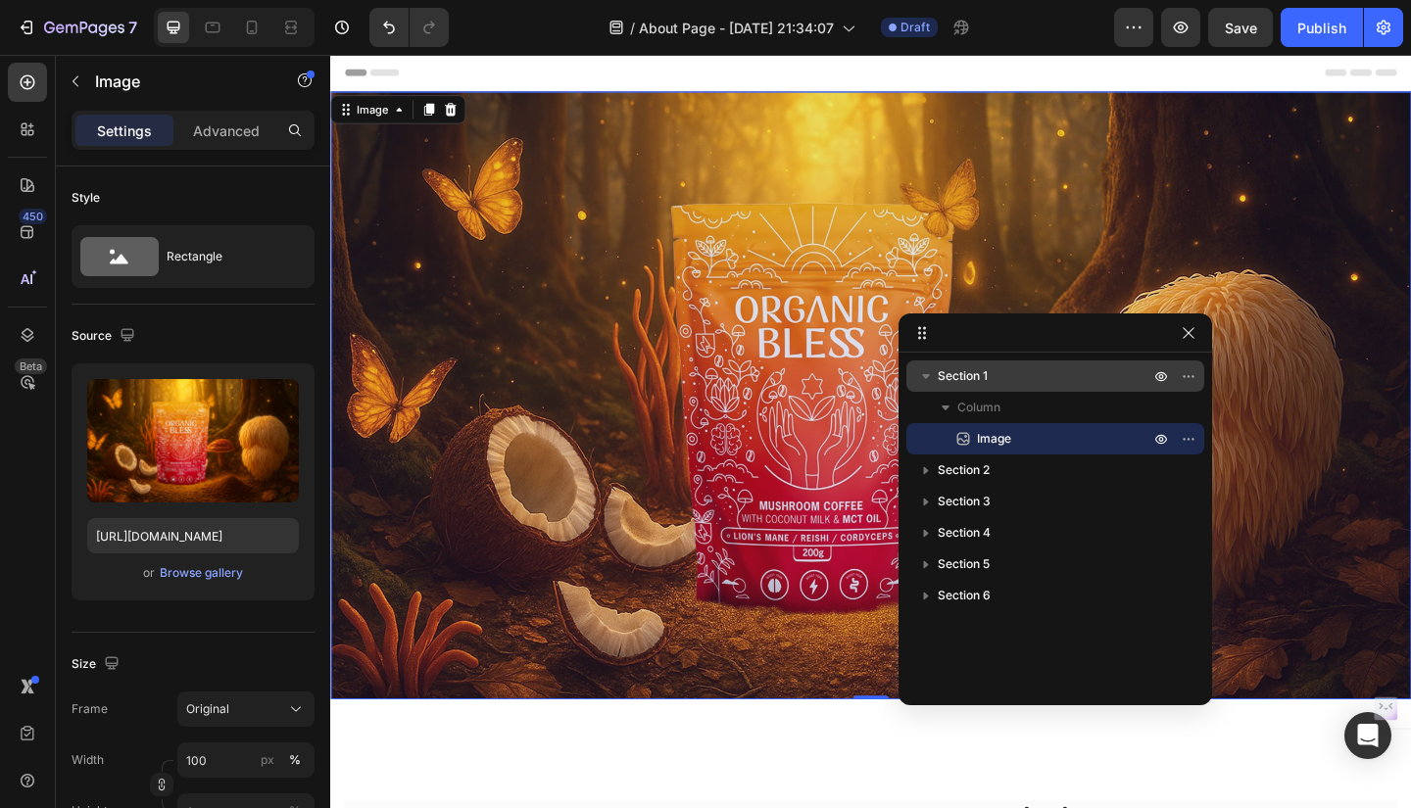
click at [963, 389] on div "Section 1" at bounding box center [1055, 376] width 282 height 31
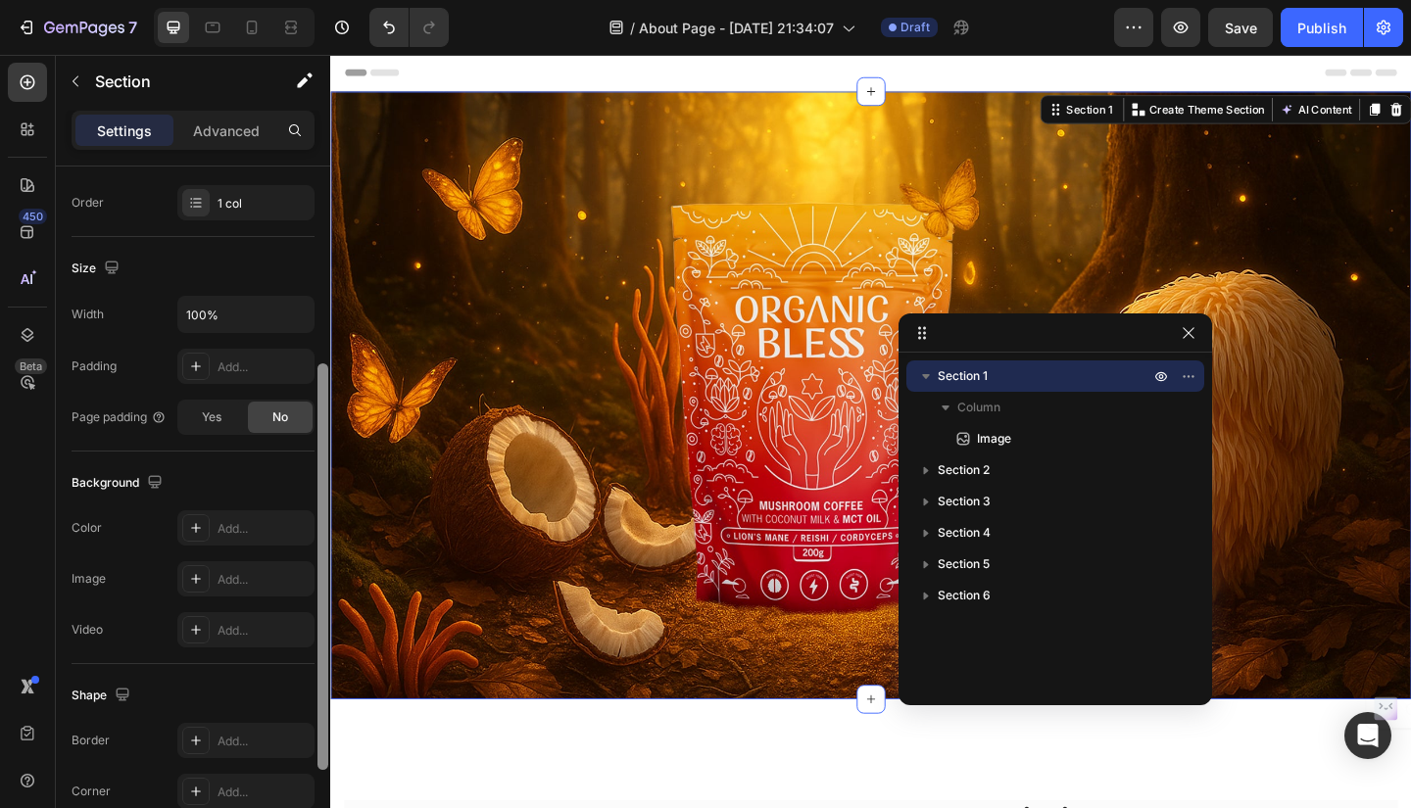
scroll to position [359, 0]
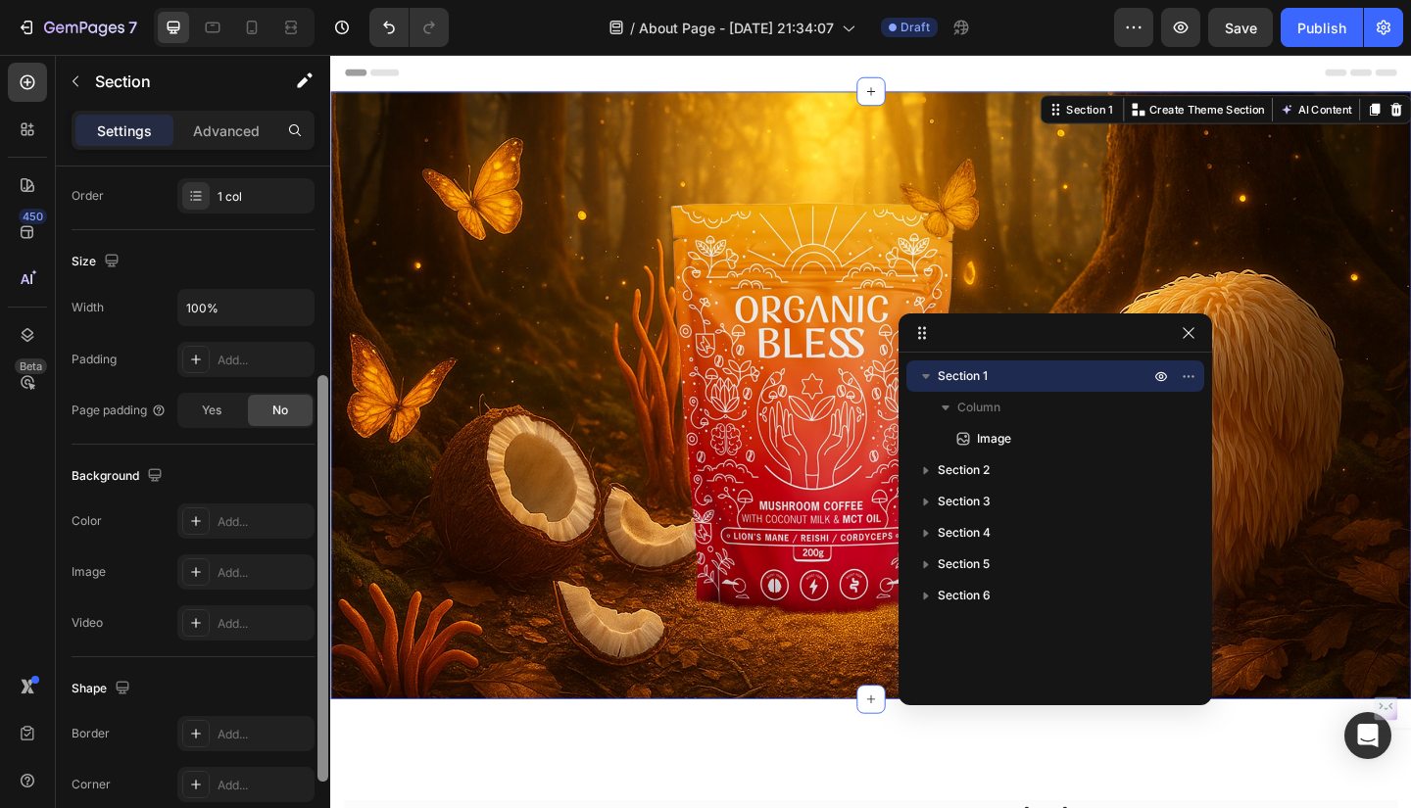
drag, startPoint x: 323, startPoint y: 225, endPoint x: 318, endPoint y: 435, distance: 209.7
click at [318, 435] on div at bounding box center [322, 578] width 11 height 407
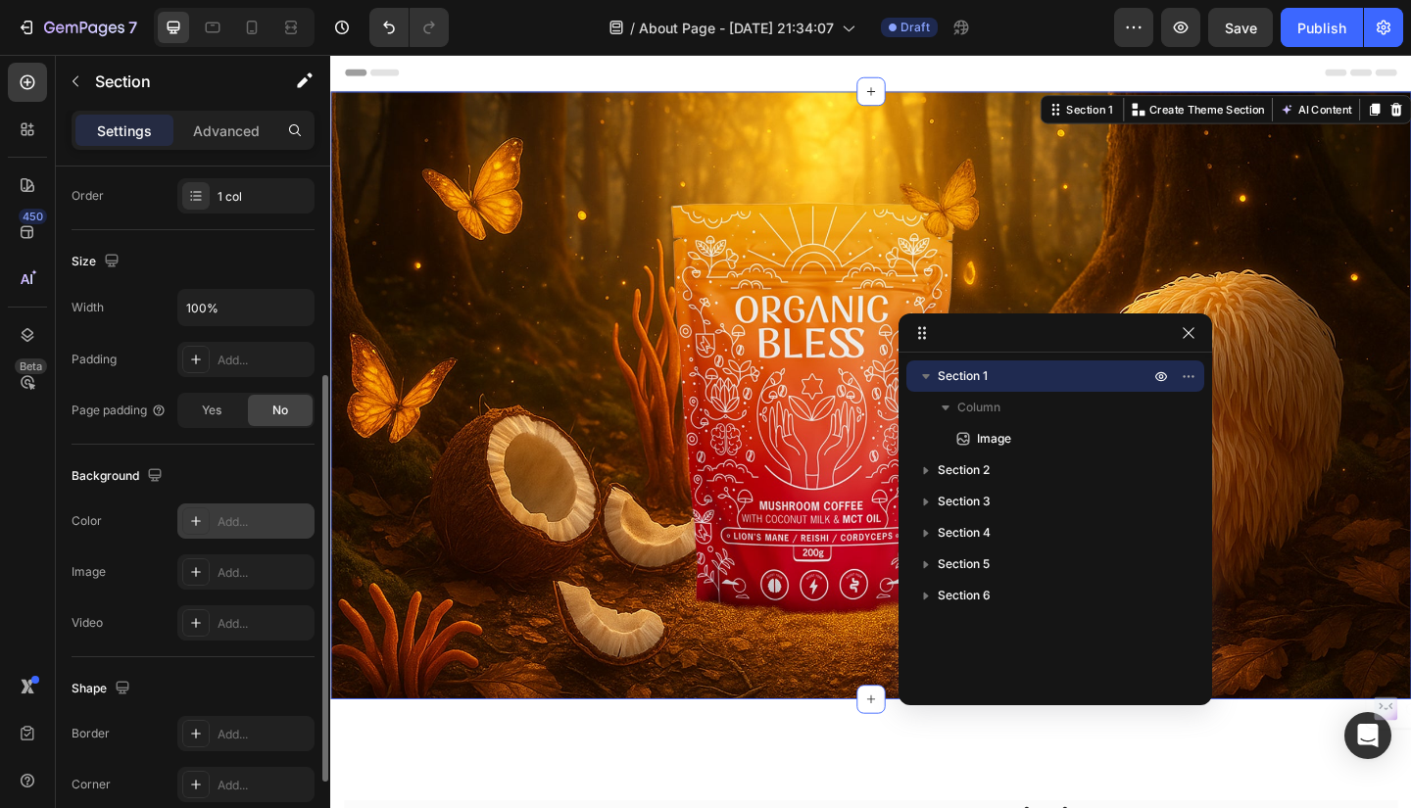
click at [208, 512] on div at bounding box center [195, 520] width 27 height 27
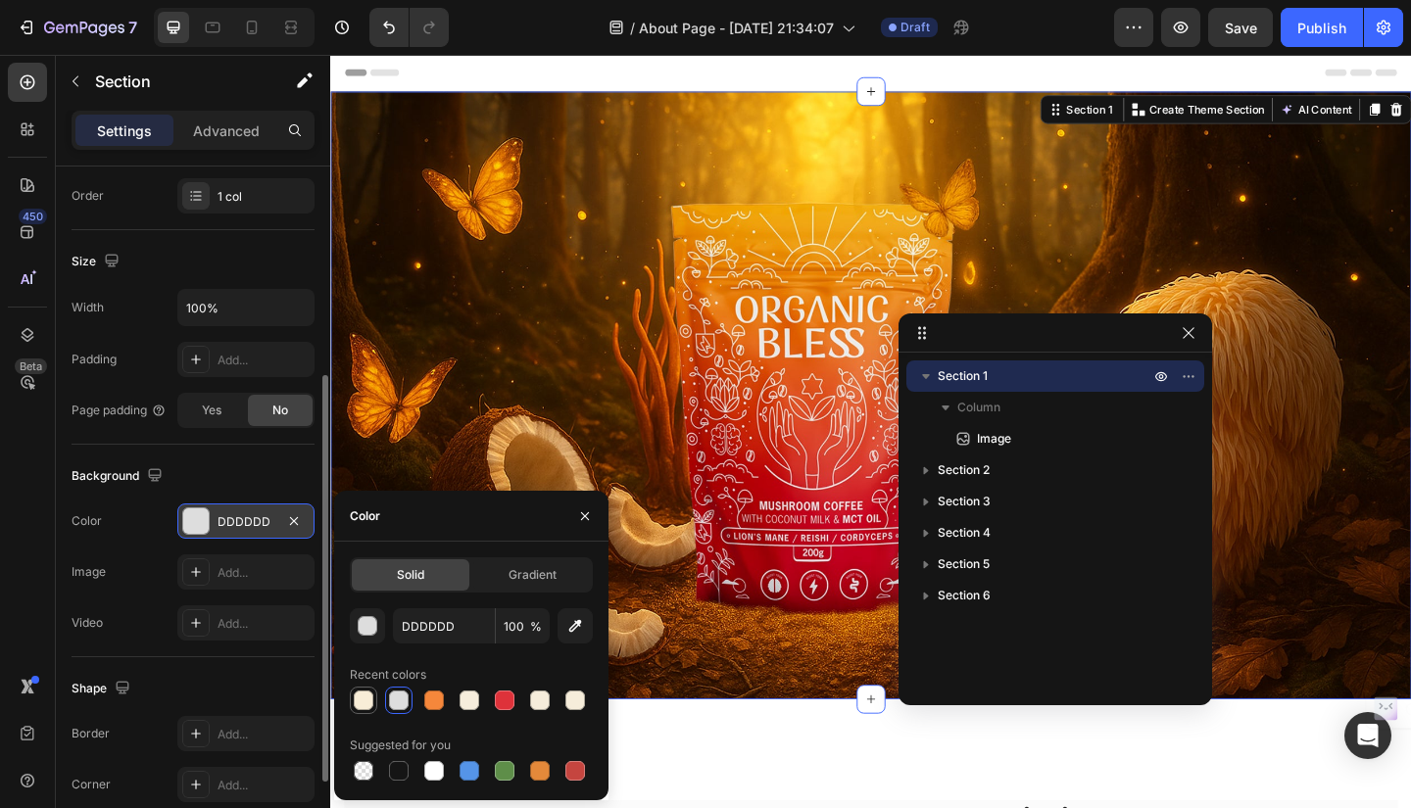
click at [360, 705] on div at bounding box center [364, 701] width 20 height 20
type input "F8EDD7"
click at [586, 516] on icon "button" at bounding box center [585, 515] width 8 height 8
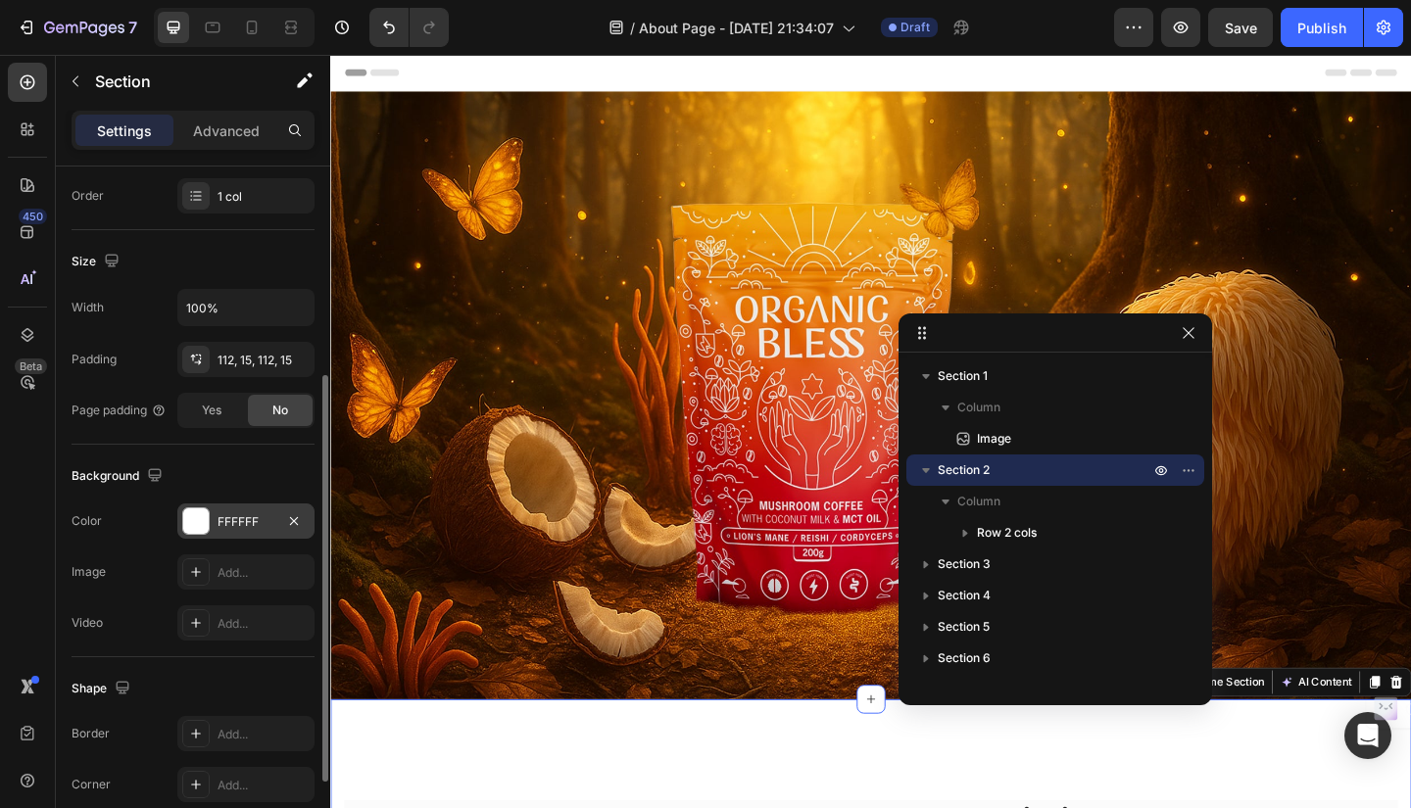
click at [212, 521] on div "FFFFFF" at bounding box center [245, 521] width 137 height 35
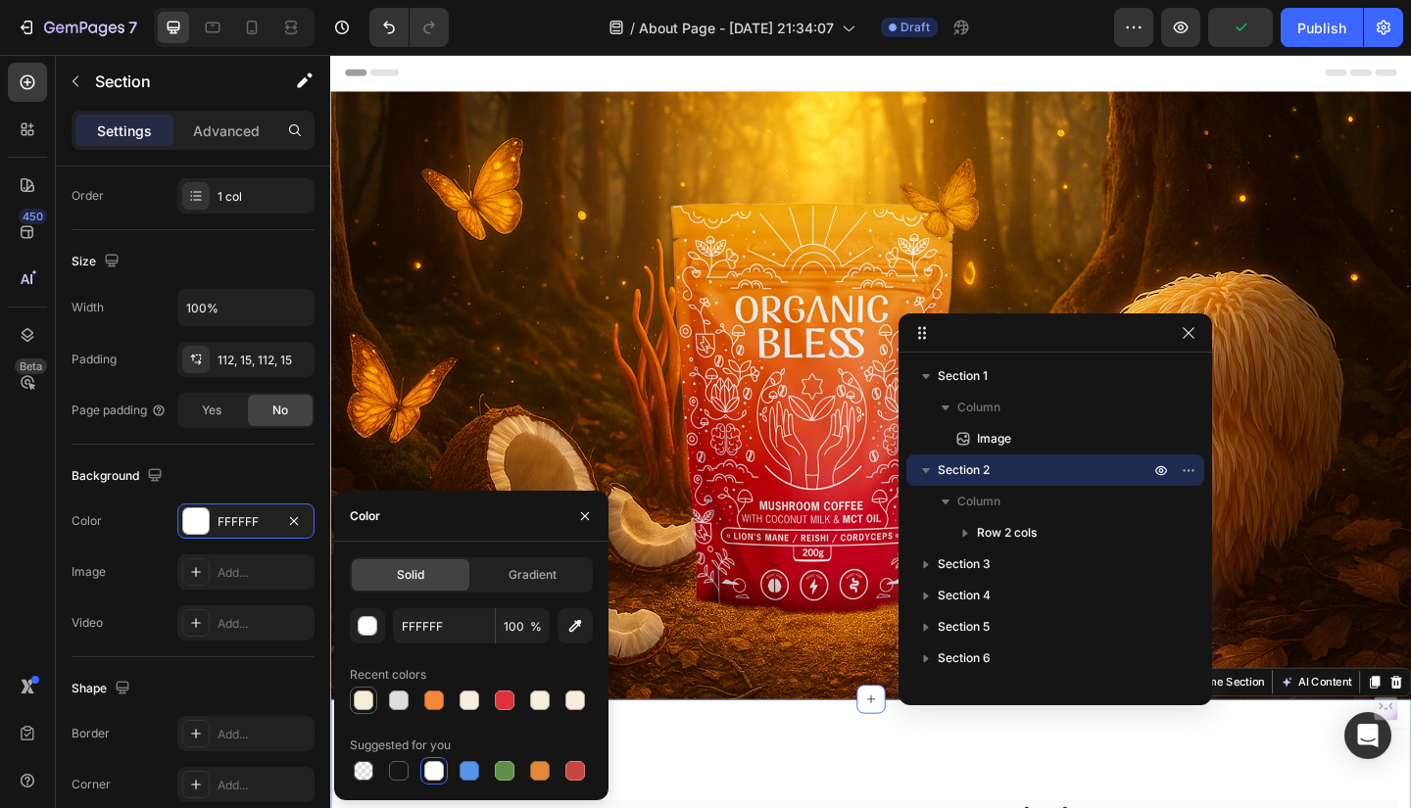
click at [363, 699] on div at bounding box center [364, 701] width 20 height 20
type input "F8EDD7"
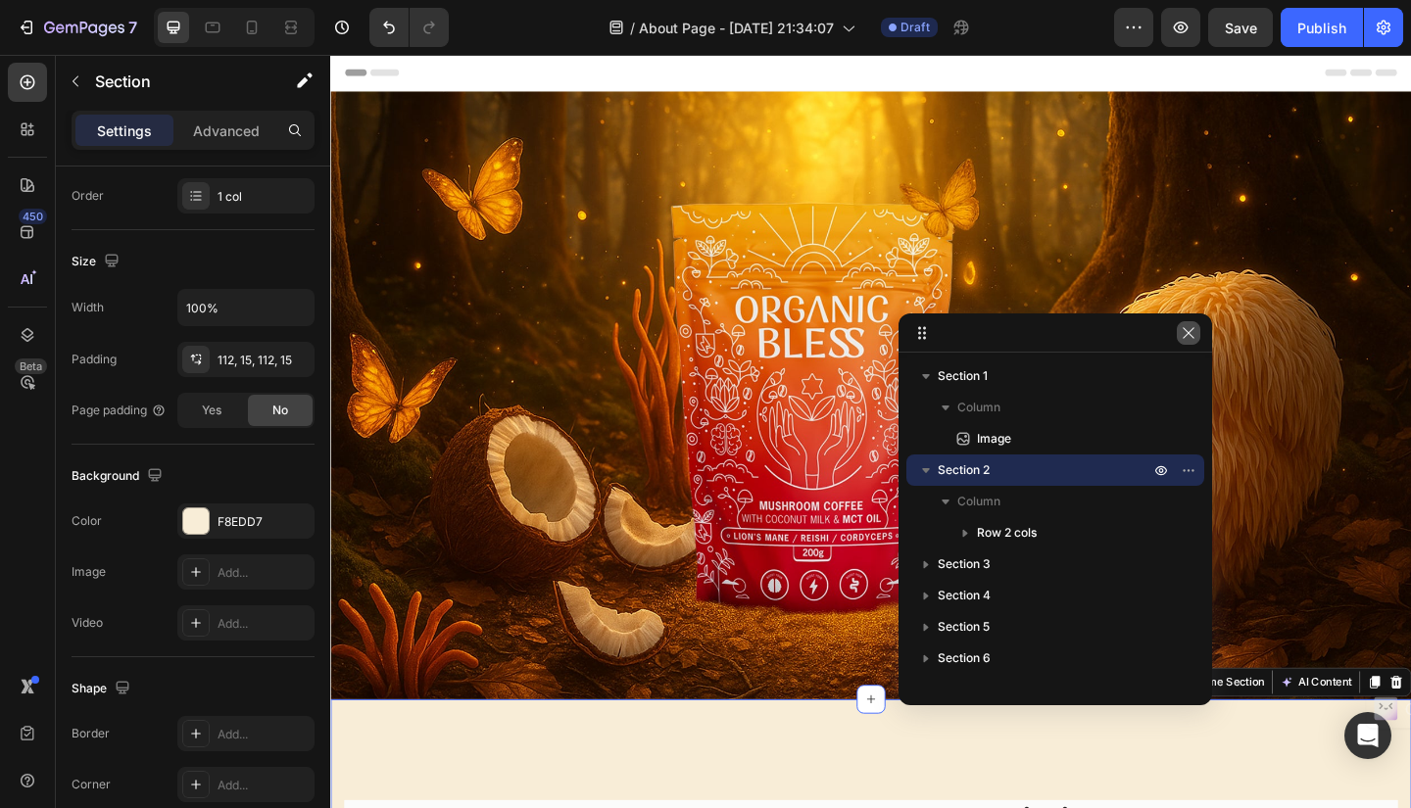
click at [1191, 332] on icon "button" at bounding box center [1188, 333] width 16 height 16
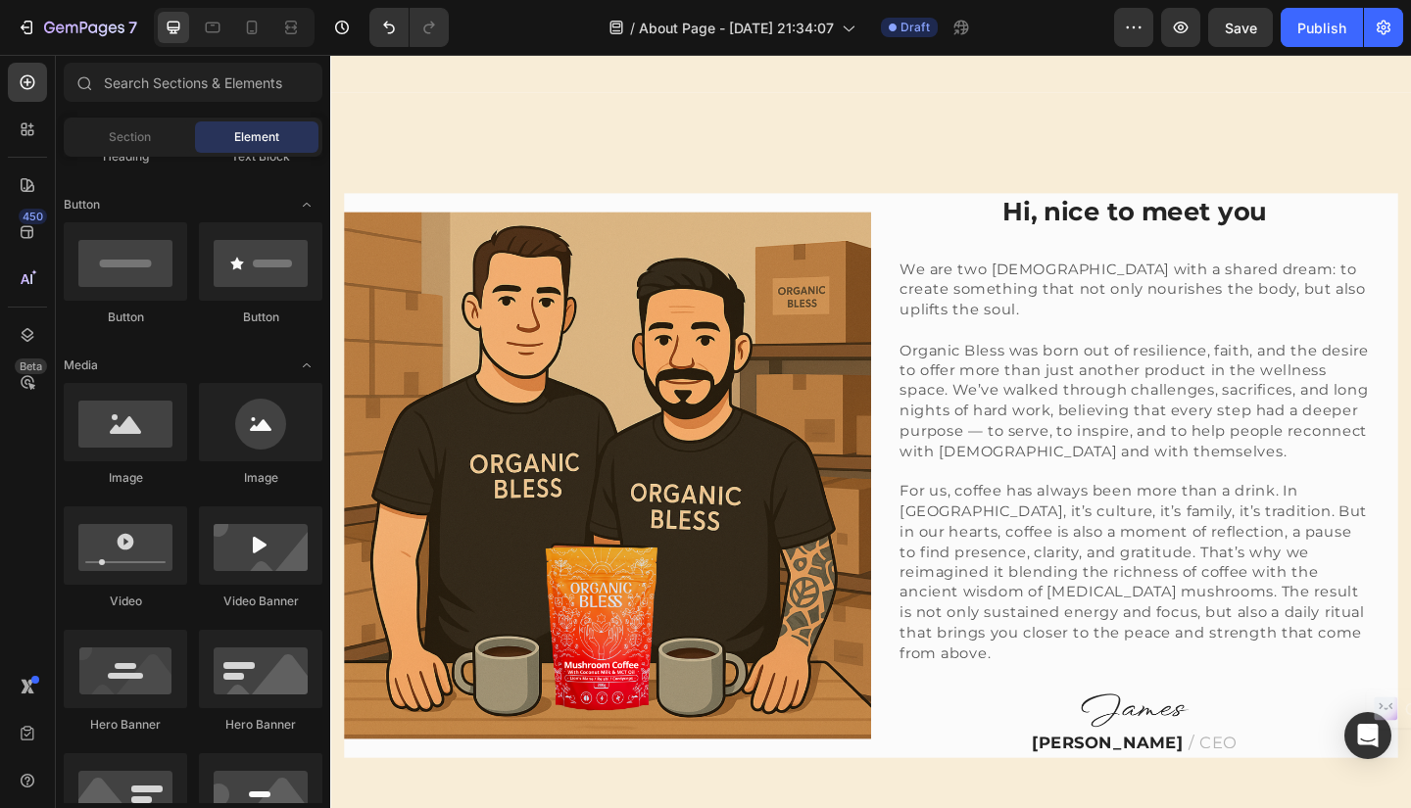
scroll to position [634, 0]
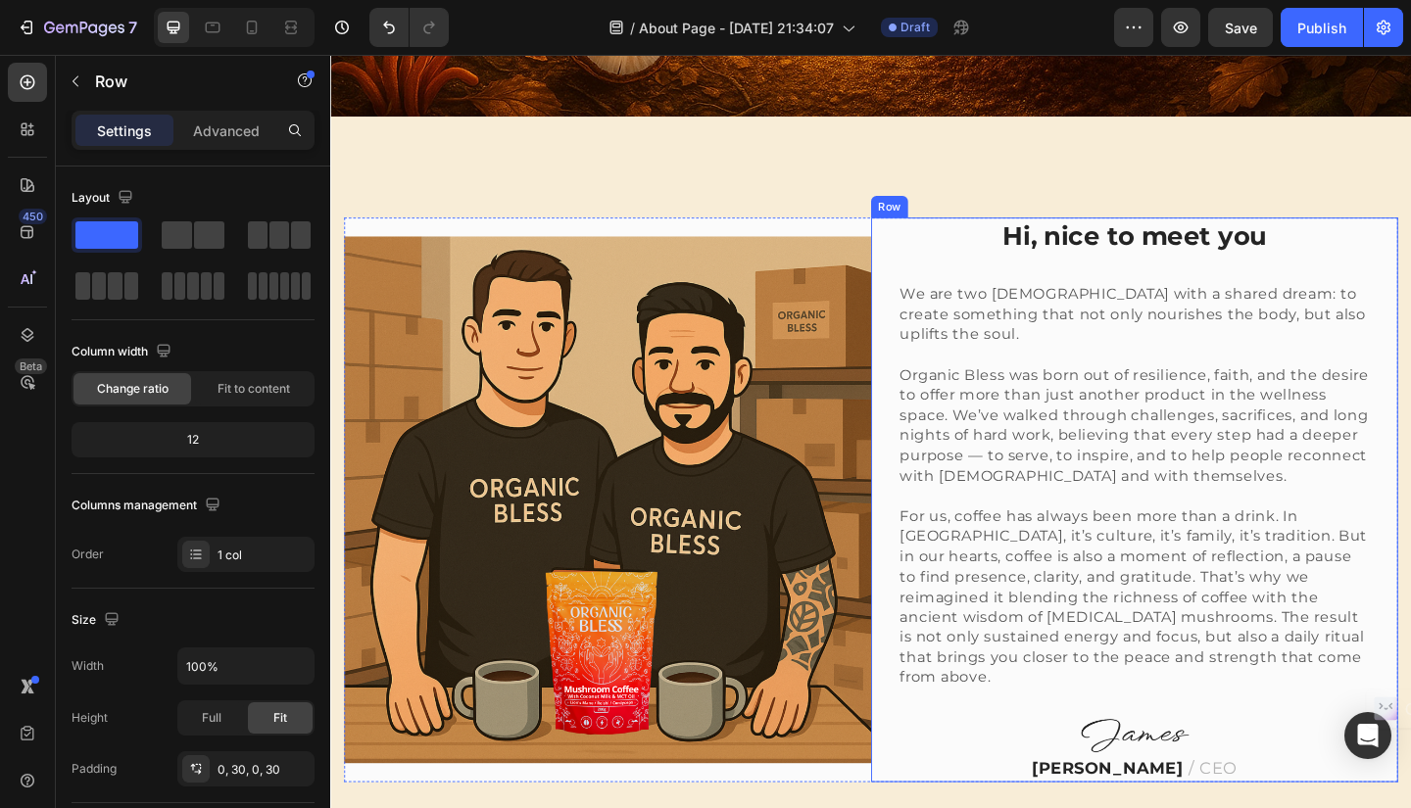
click at [929, 257] on div "Hi, nice to meet you Heading We are two Colombians with a shared dream: to crea…" at bounding box center [1204, 539] width 573 height 614
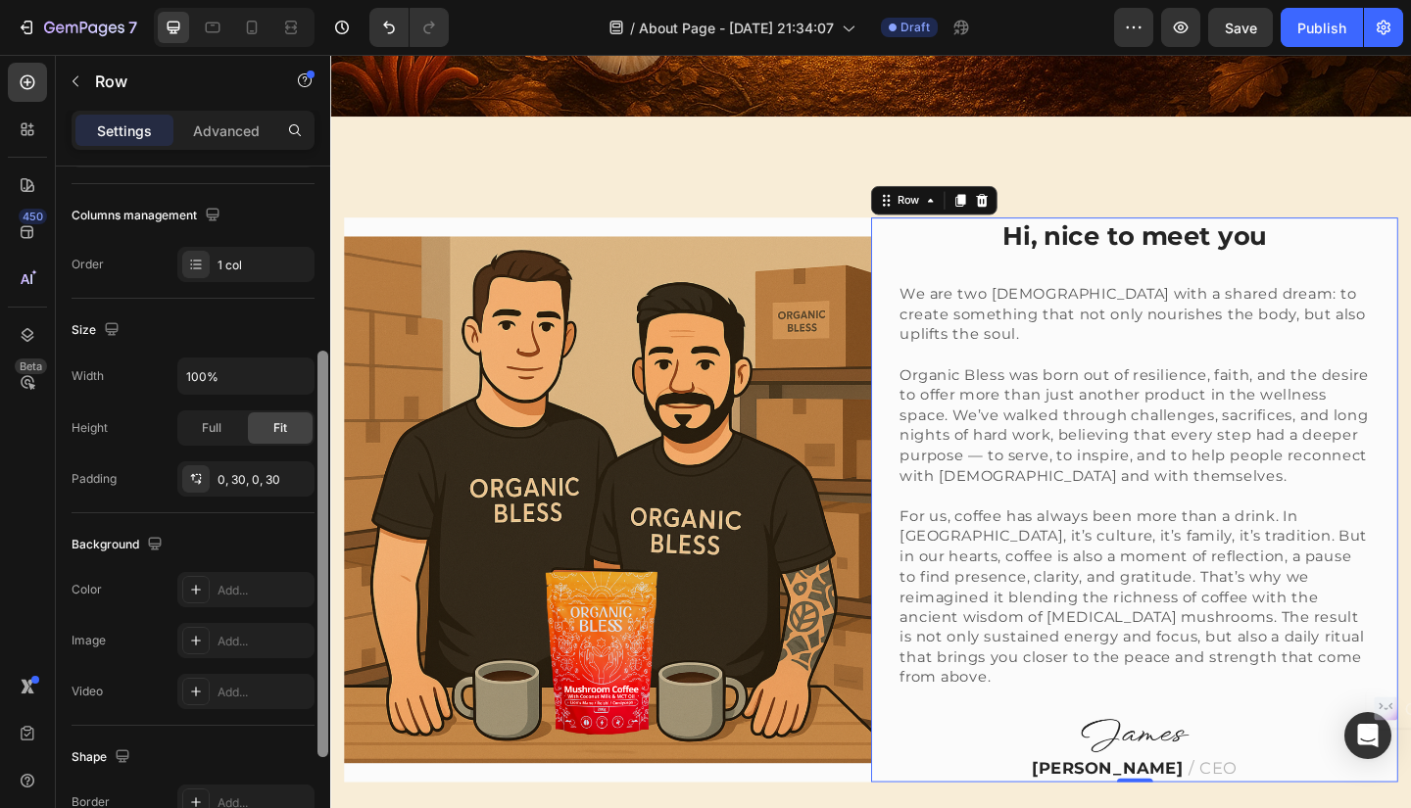
scroll to position [300, 0]
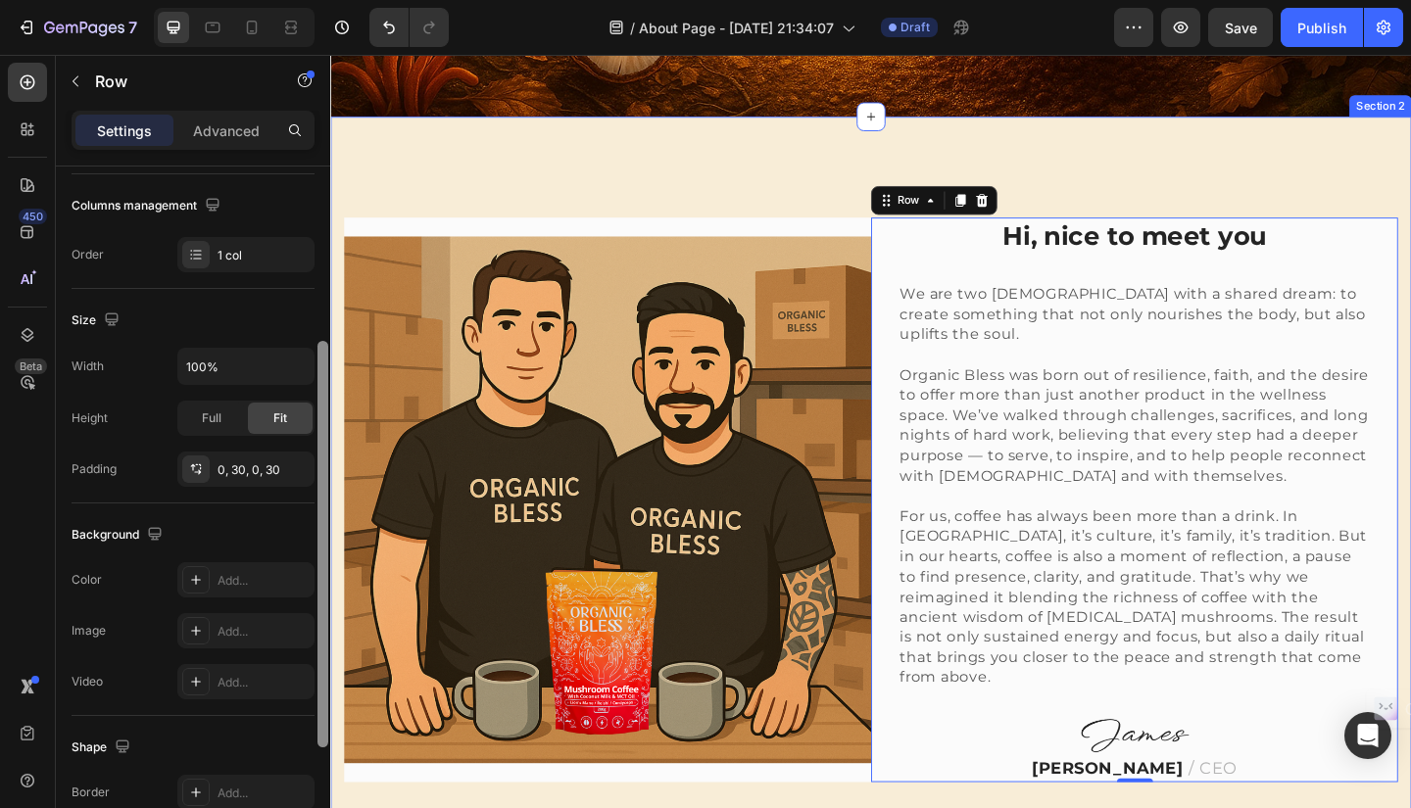
drag, startPoint x: 654, startPoint y: 436, endPoint x: 339, endPoint y: 652, distance: 382.6
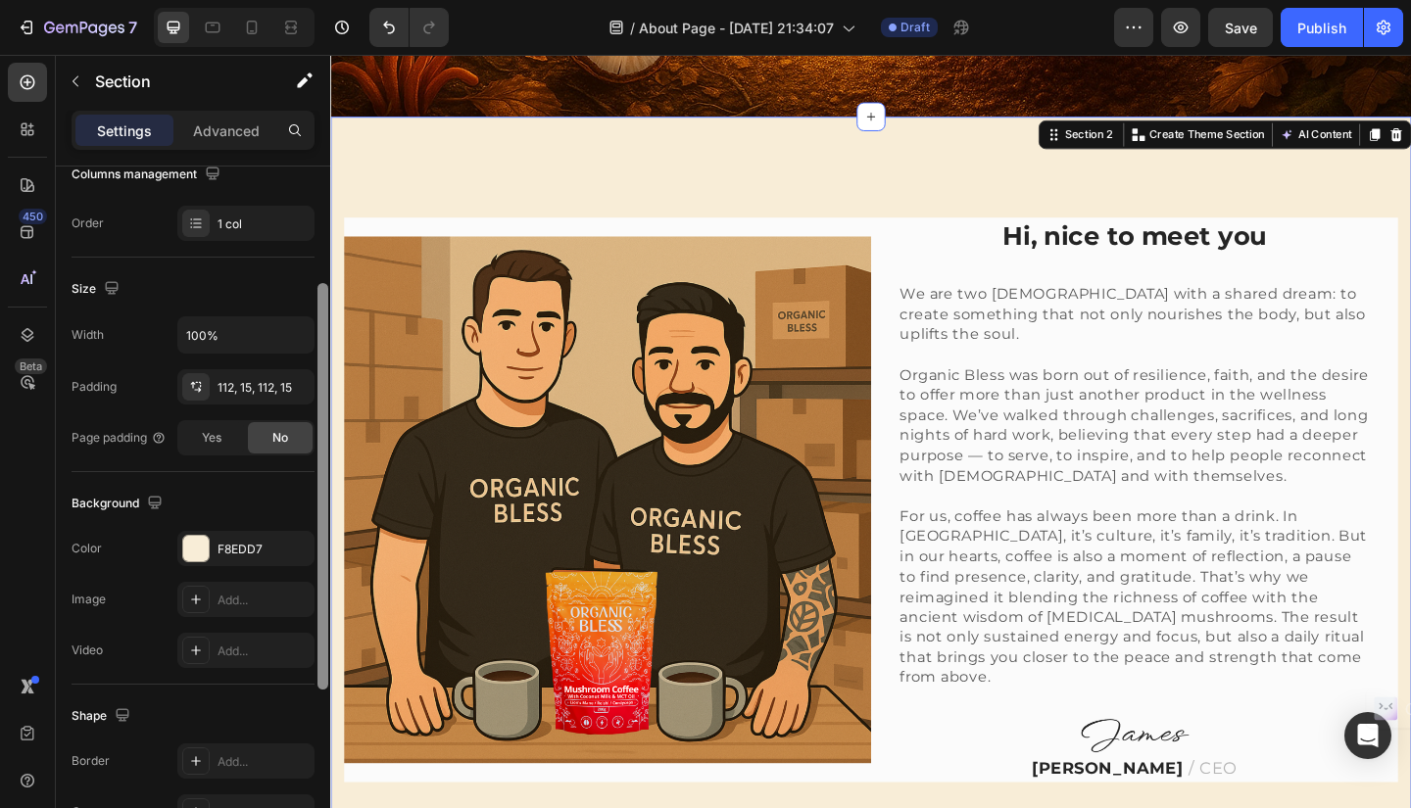
scroll to position [283, 0]
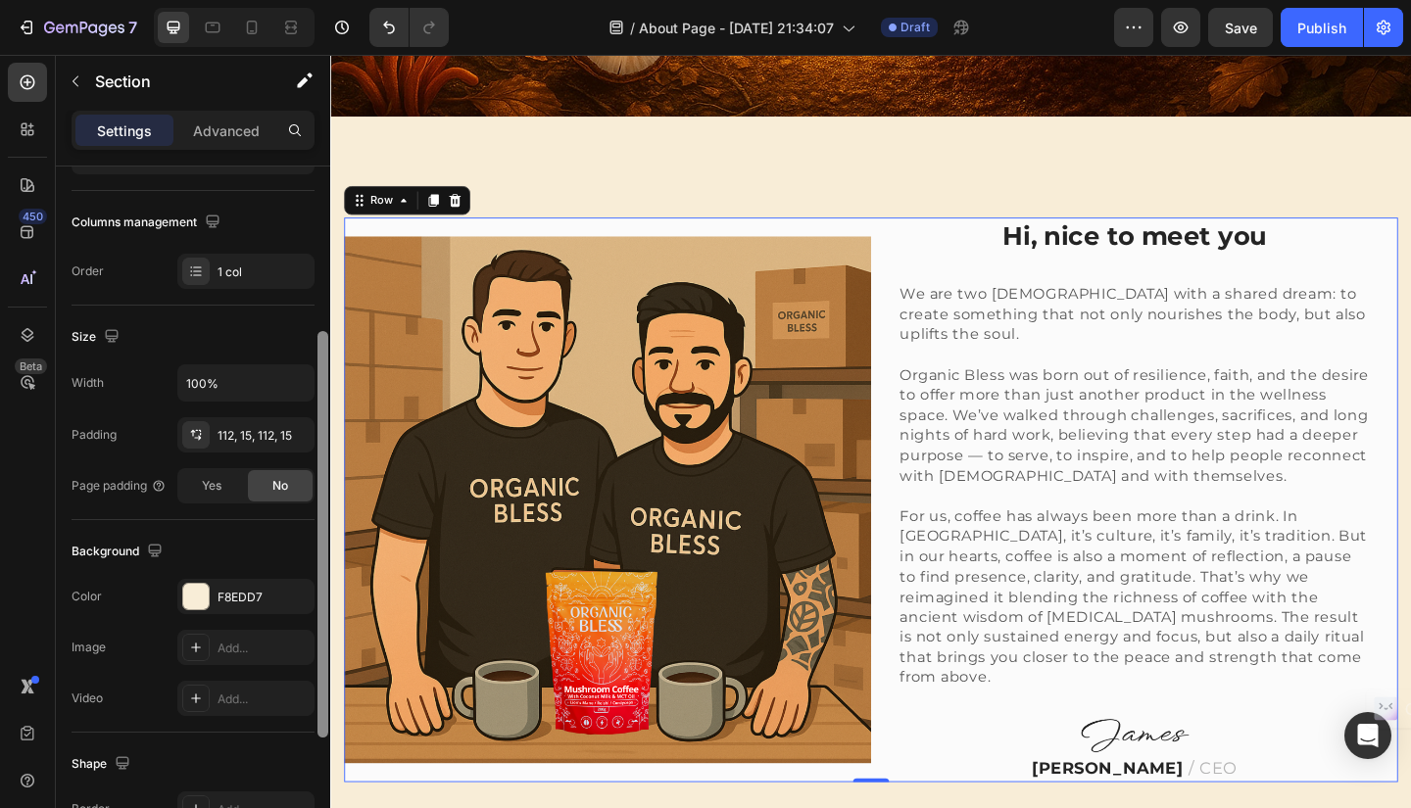
click at [898, 232] on div "Image" at bounding box center [631, 539] width 573 height 614
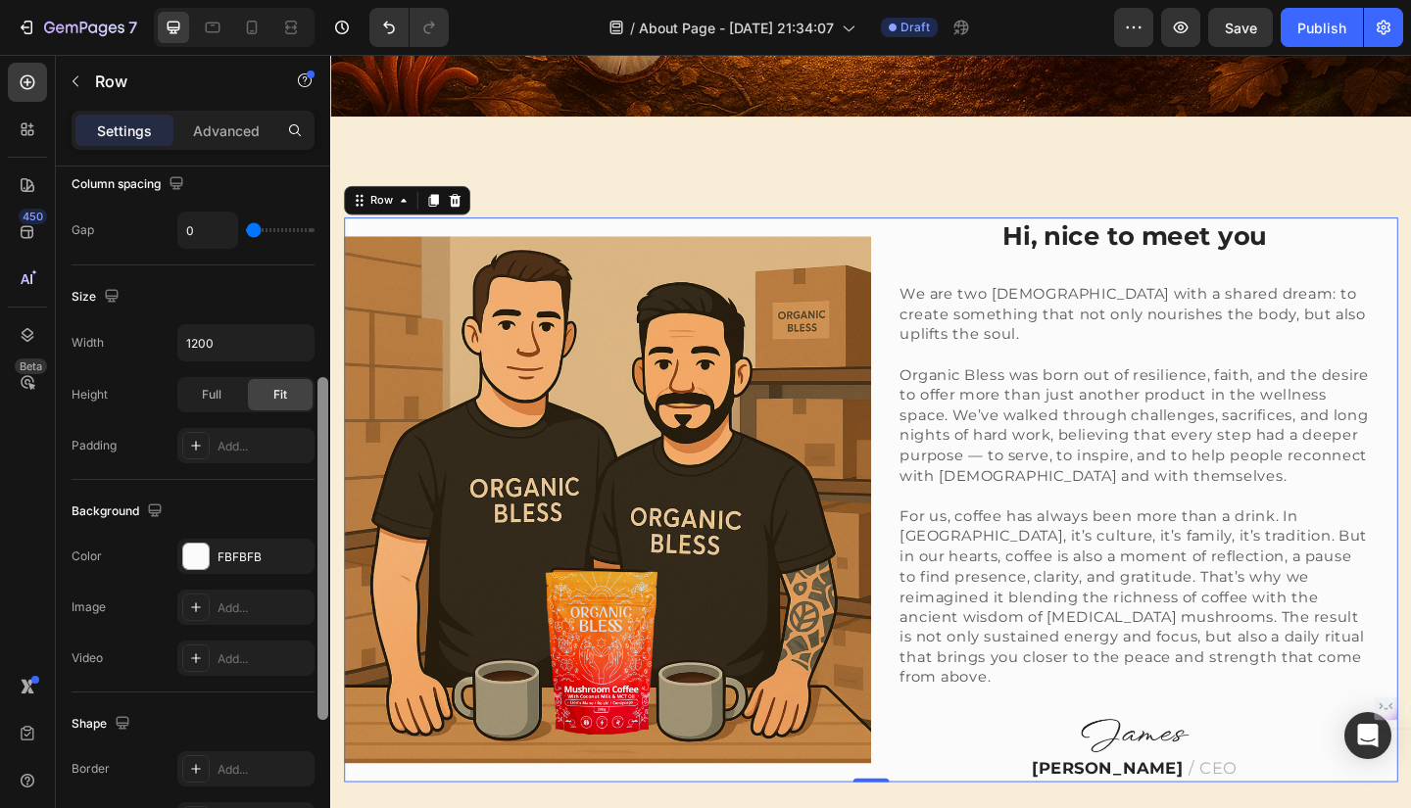
scroll to position [444, 0]
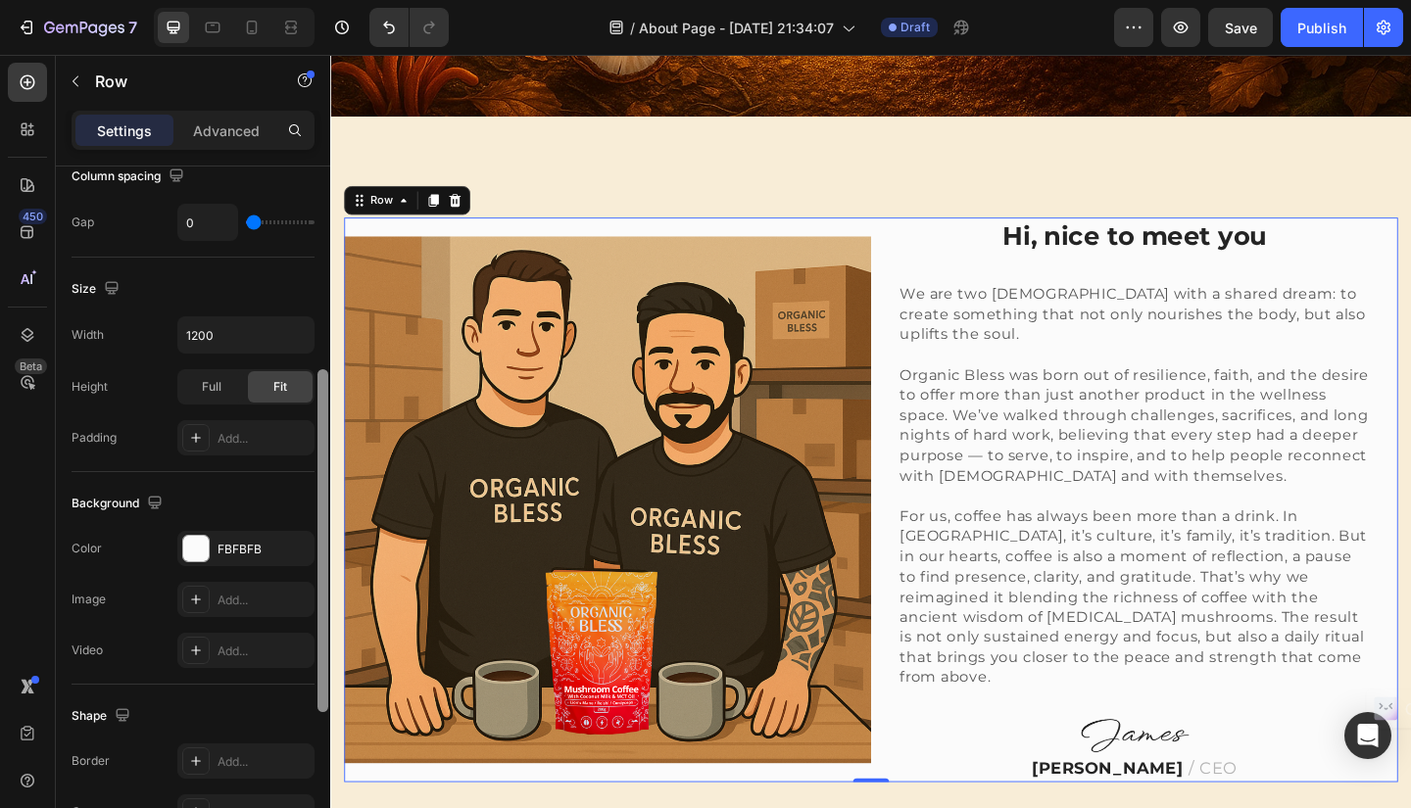
drag, startPoint x: 322, startPoint y: 264, endPoint x: 326, endPoint y: 482, distance: 218.5
click at [326, 482] on div at bounding box center [322, 540] width 11 height 343
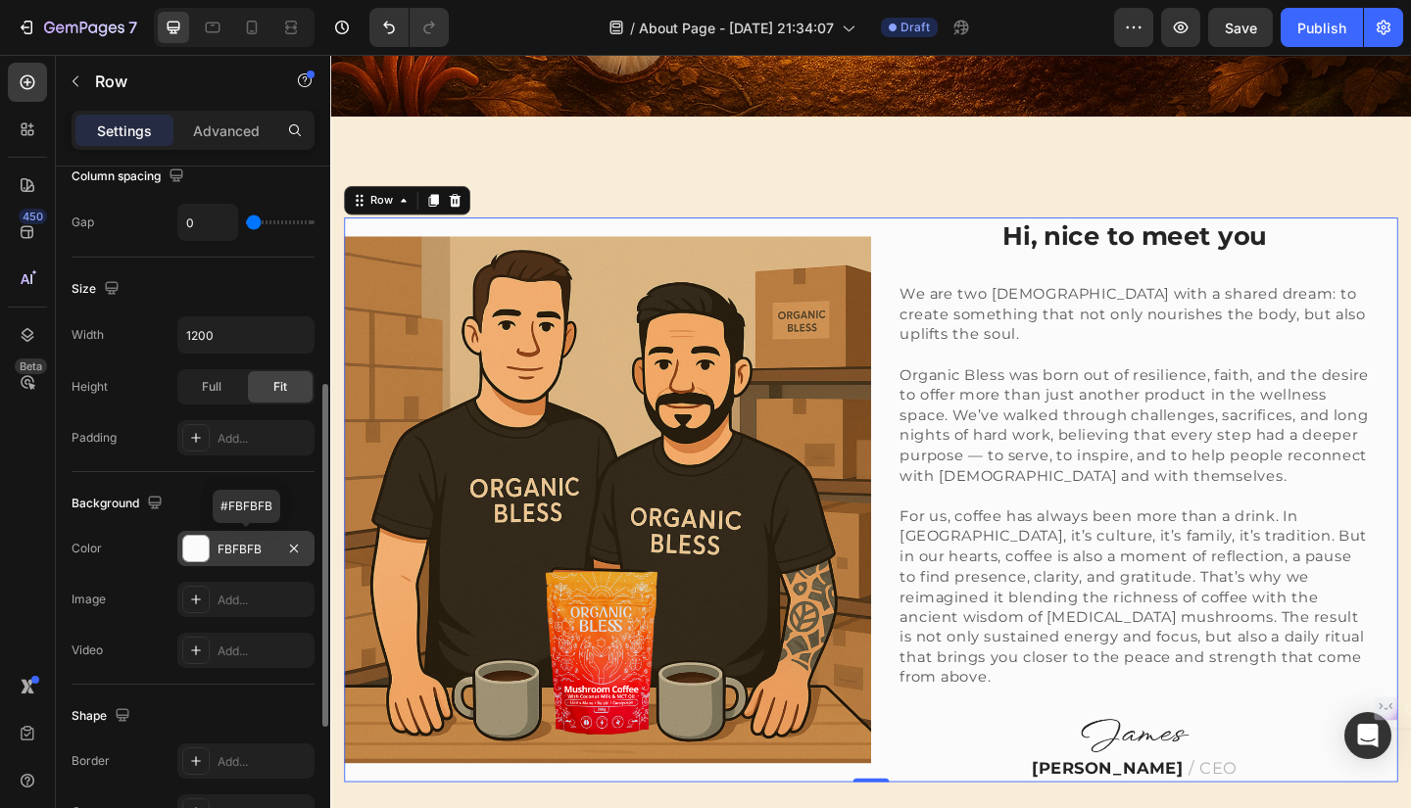
click at [230, 537] on div "FBFBFB" at bounding box center [245, 548] width 137 height 35
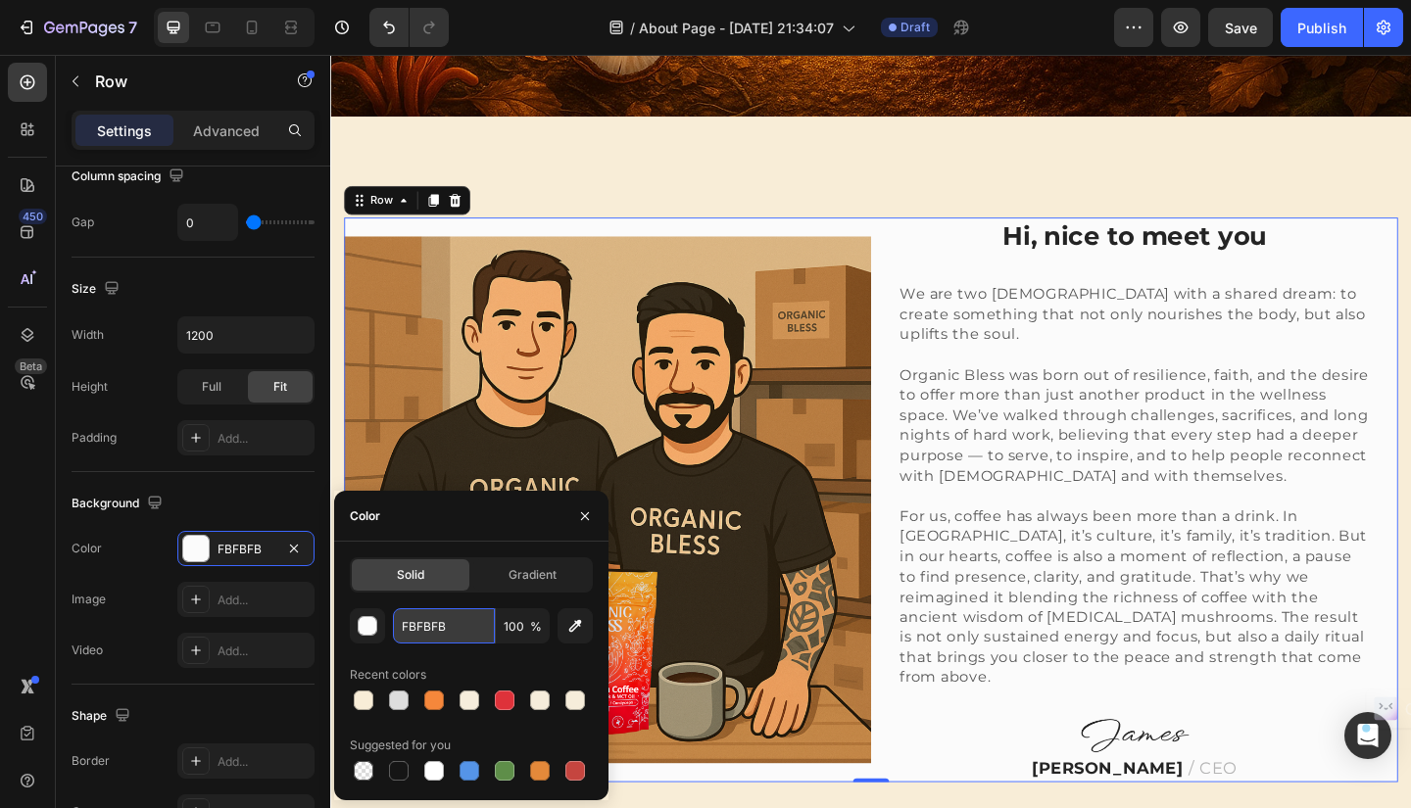
click at [439, 631] on input "FBFBFB" at bounding box center [444, 625] width 102 height 35
click at [362, 702] on div at bounding box center [364, 701] width 20 height 20
type input "F8EDD7"
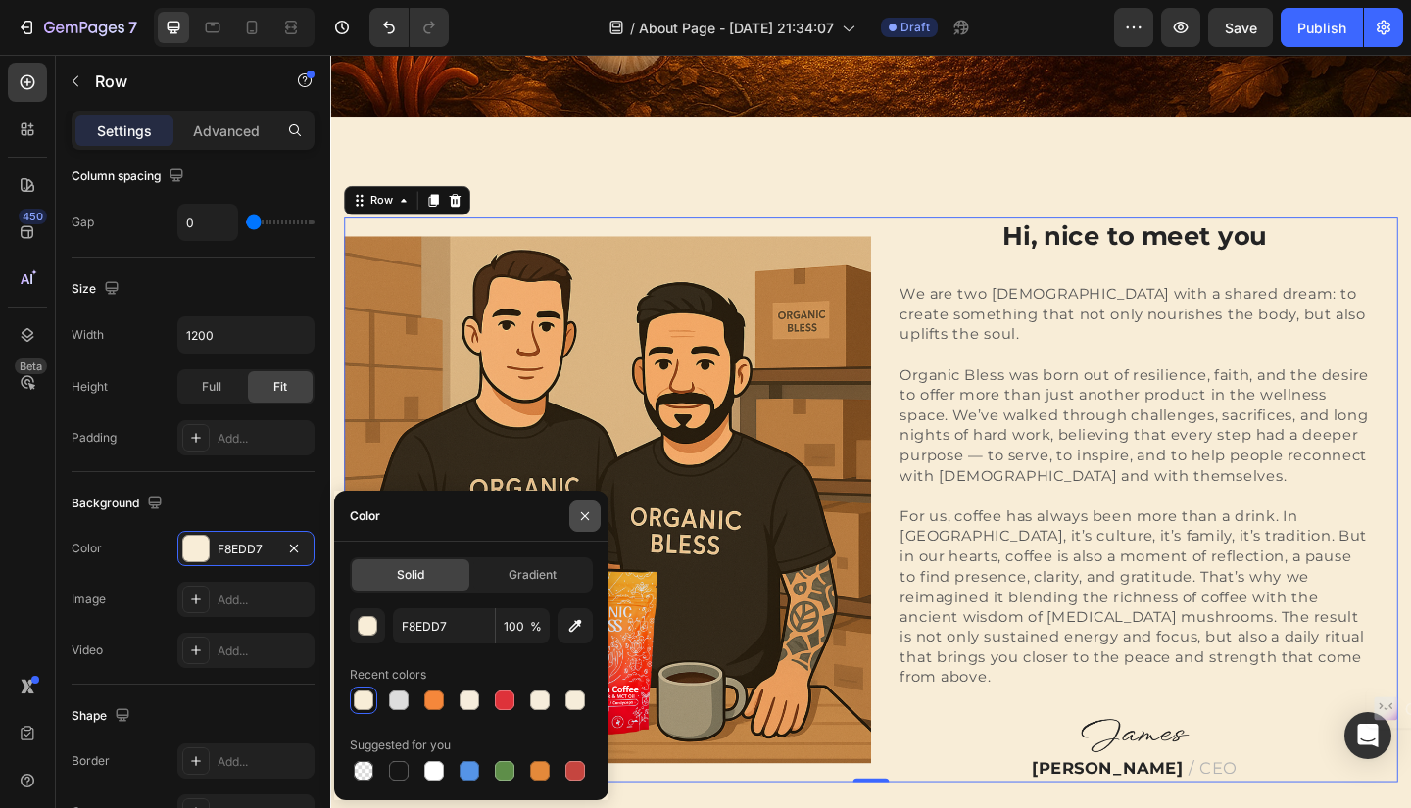
click at [584, 517] on icon "button" at bounding box center [585, 515] width 8 height 8
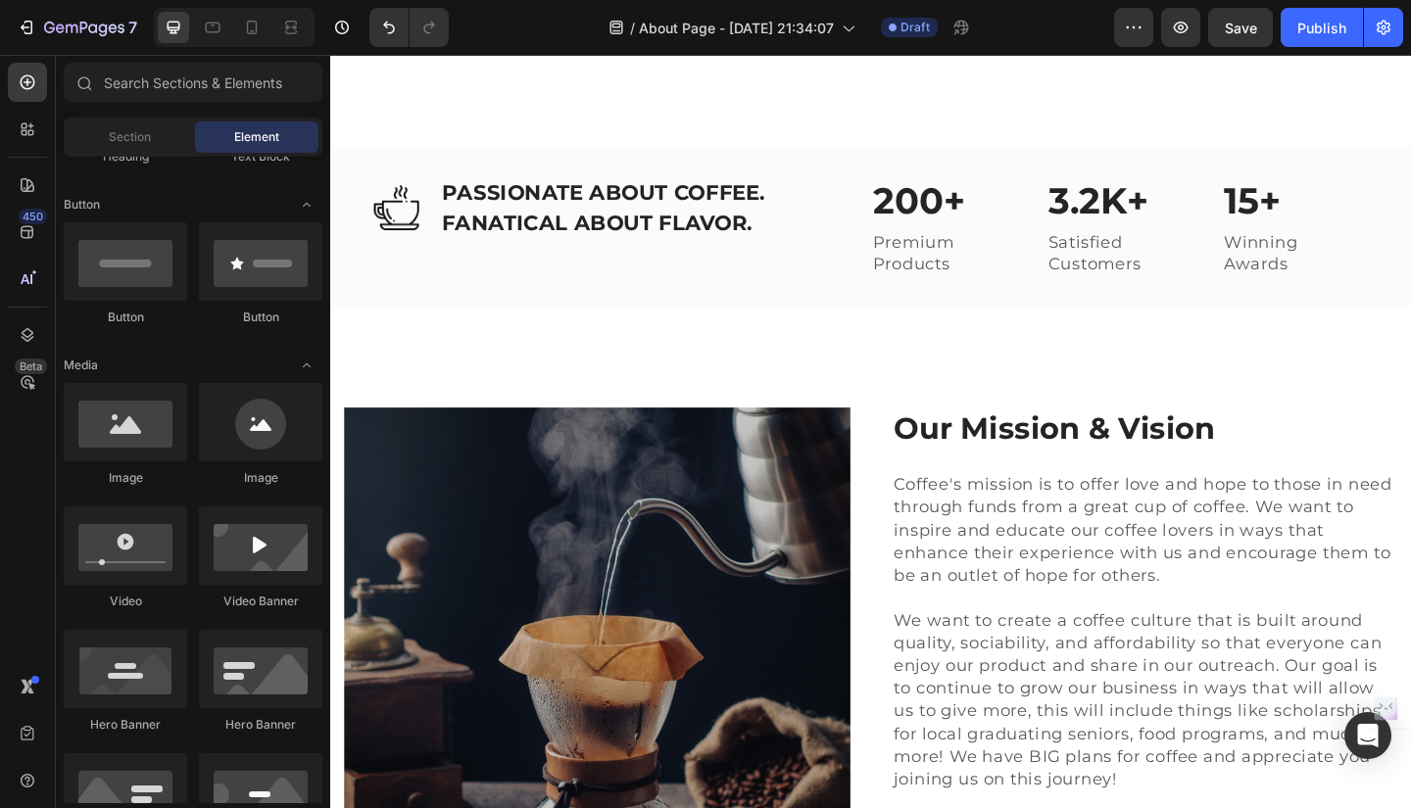
scroll to position [2437, 0]
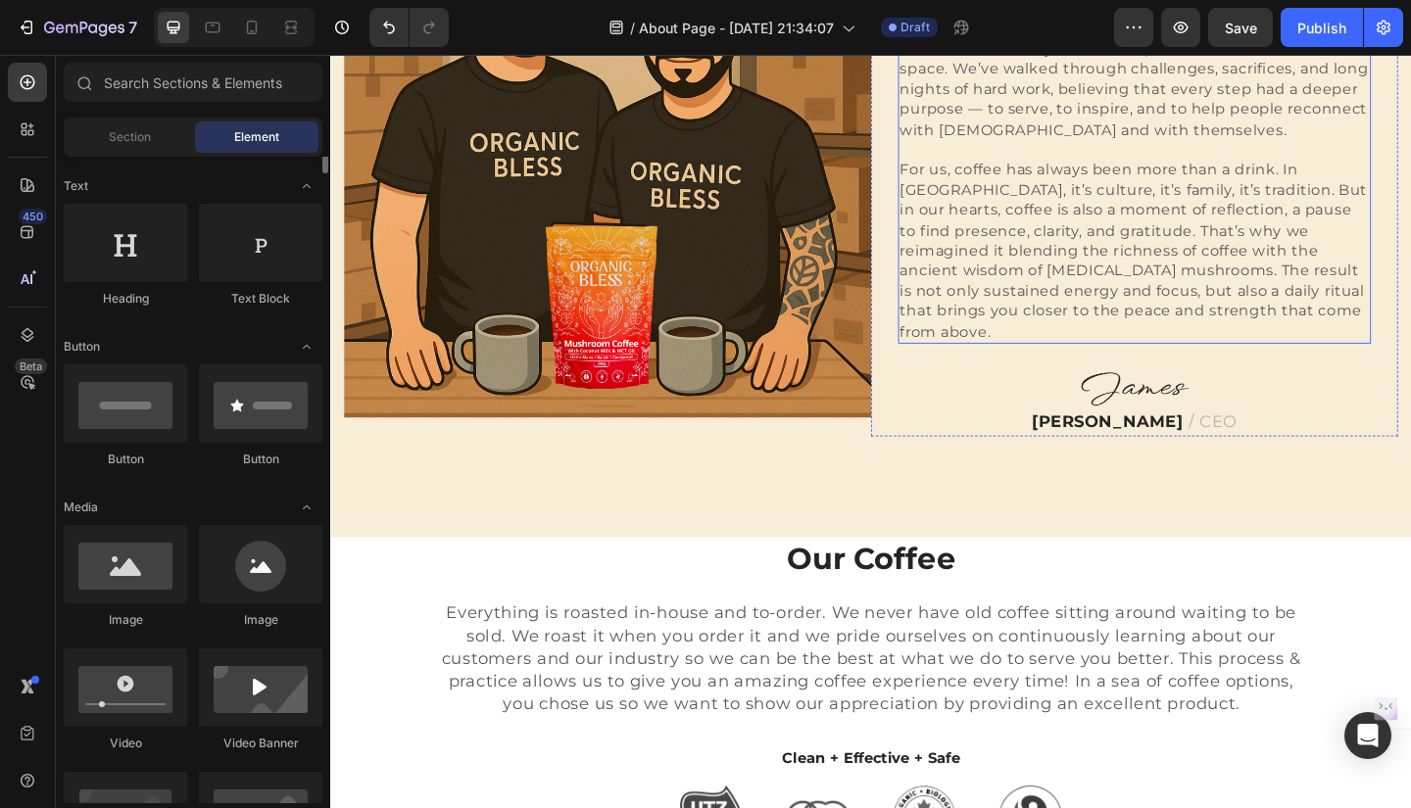
scroll to position [0, 0]
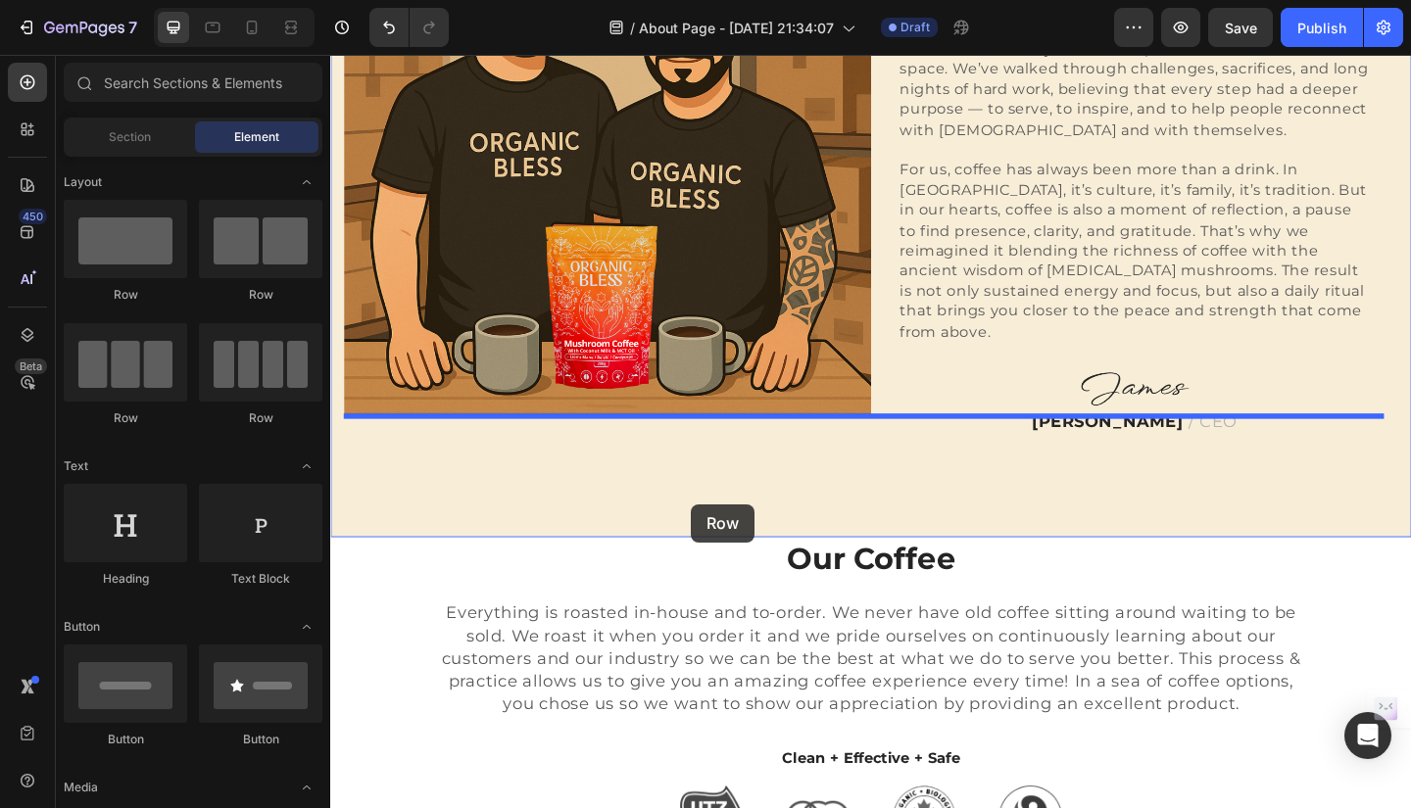
drag, startPoint x: 588, startPoint y: 295, endPoint x: 722, endPoint y: 544, distance: 282.7
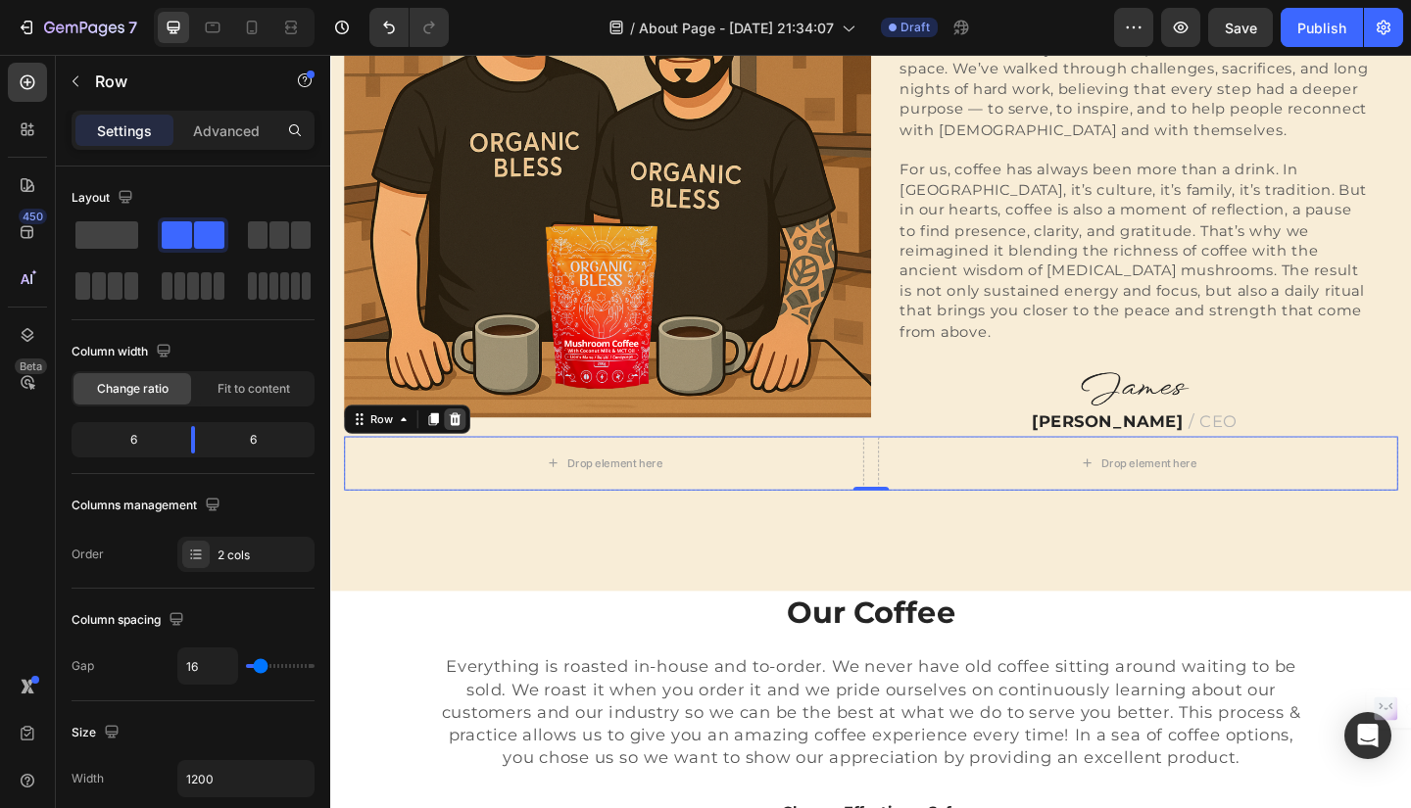
click at [464, 444] on icon at bounding box center [465, 451] width 13 height 14
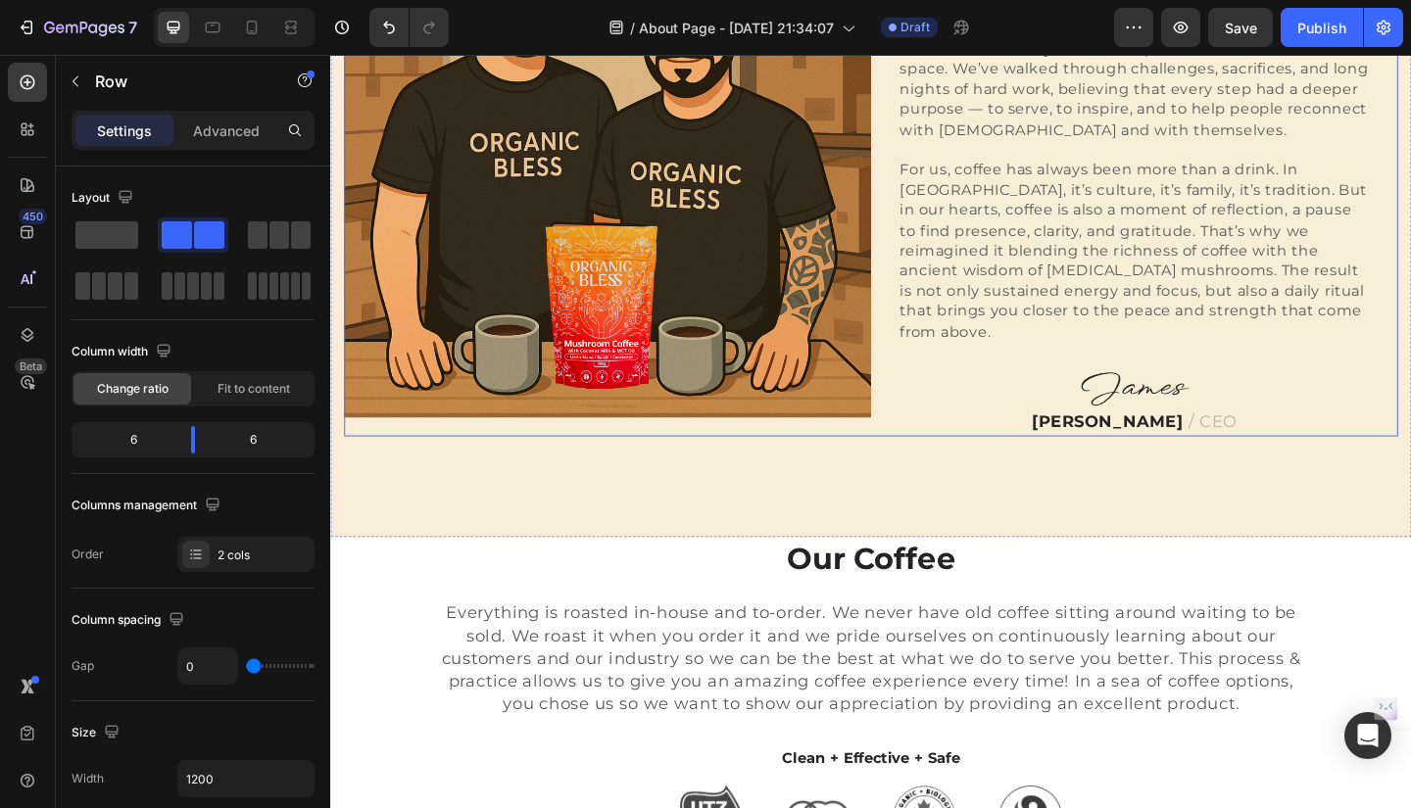
click at [906, 436] on div "Image" at bounding box center [631, 163] width 573 height 614
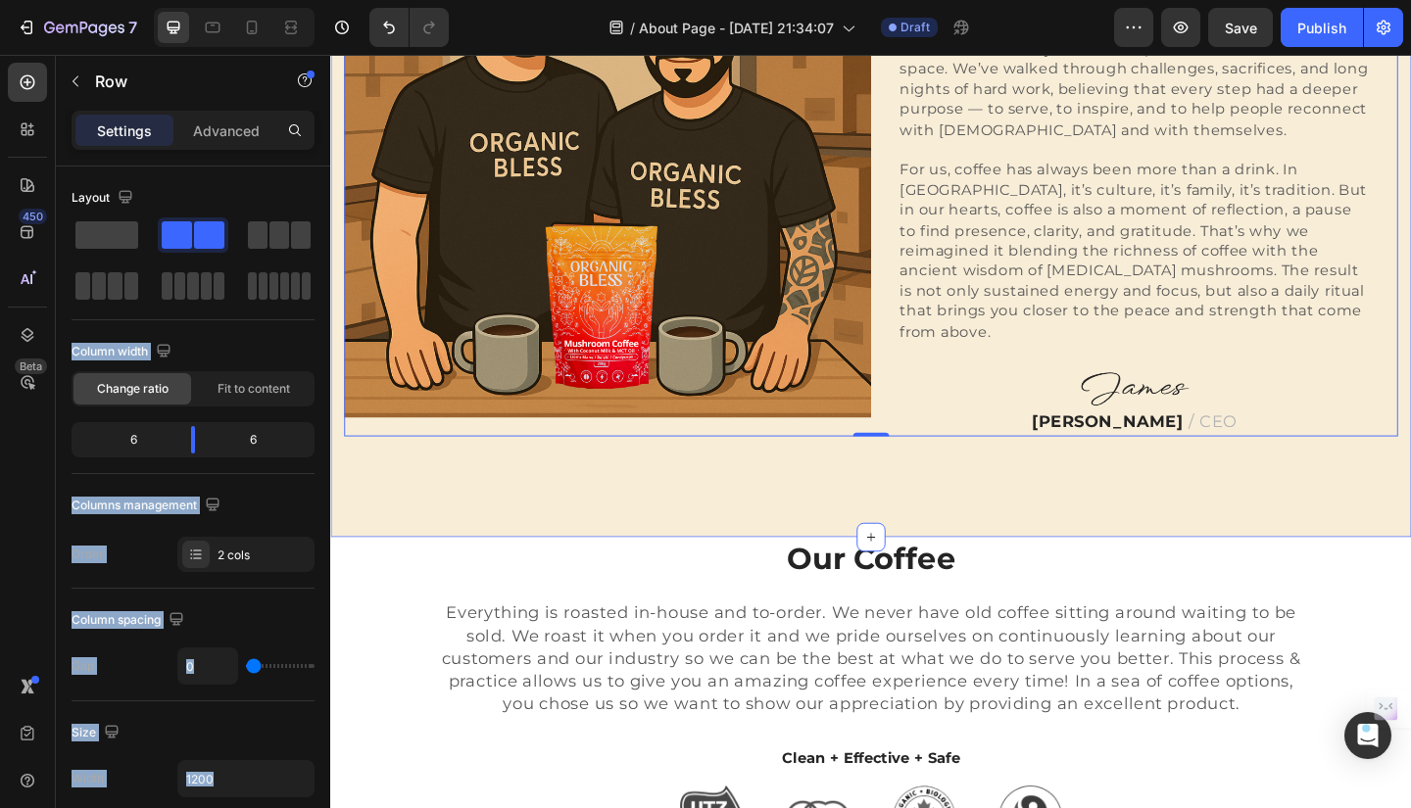
drag, startPoint x: 509, startPoint y: 289, endPoint x: 457, endPoint y: 517, distance: 234.3
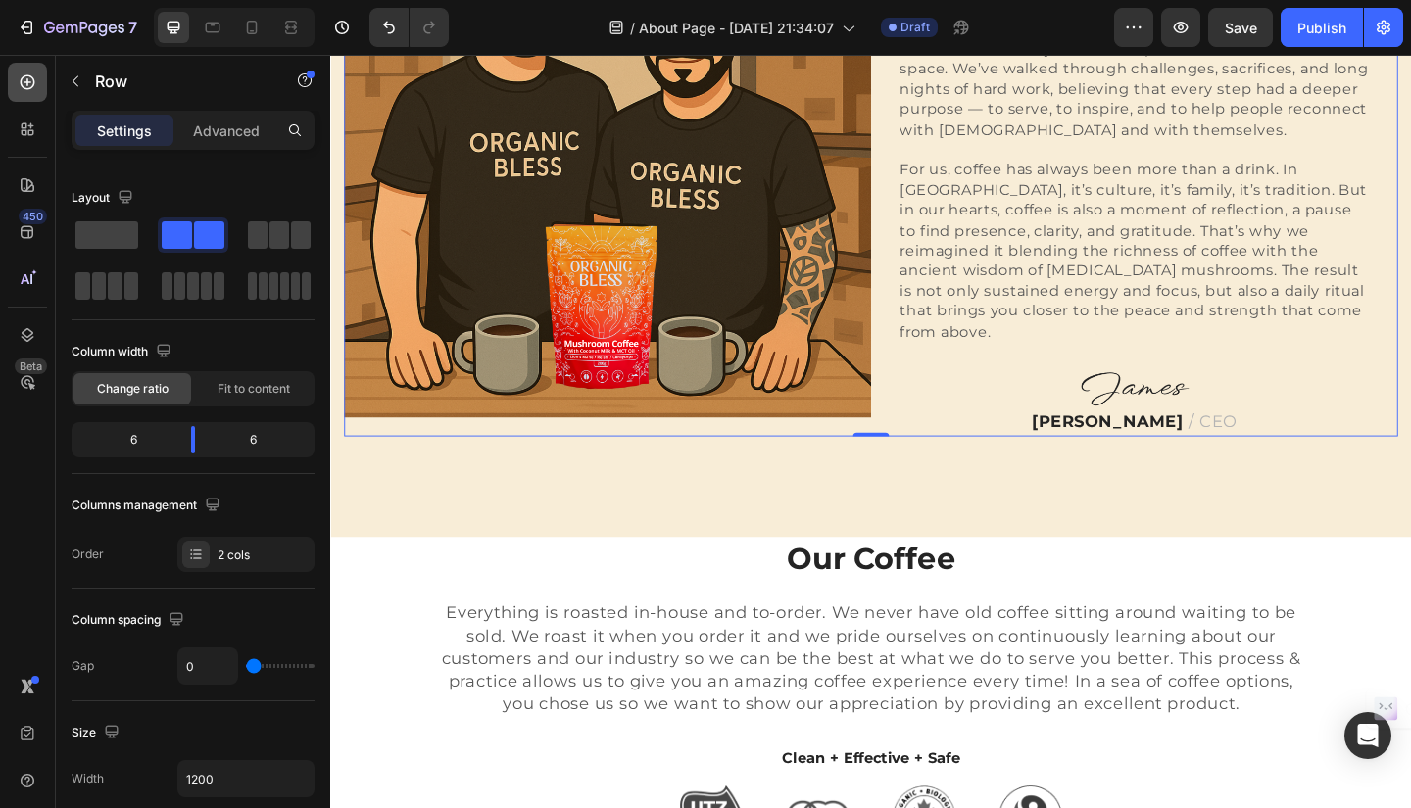
click at [32, 79] on icon at bounding box center [28, 82] width 15 height 15
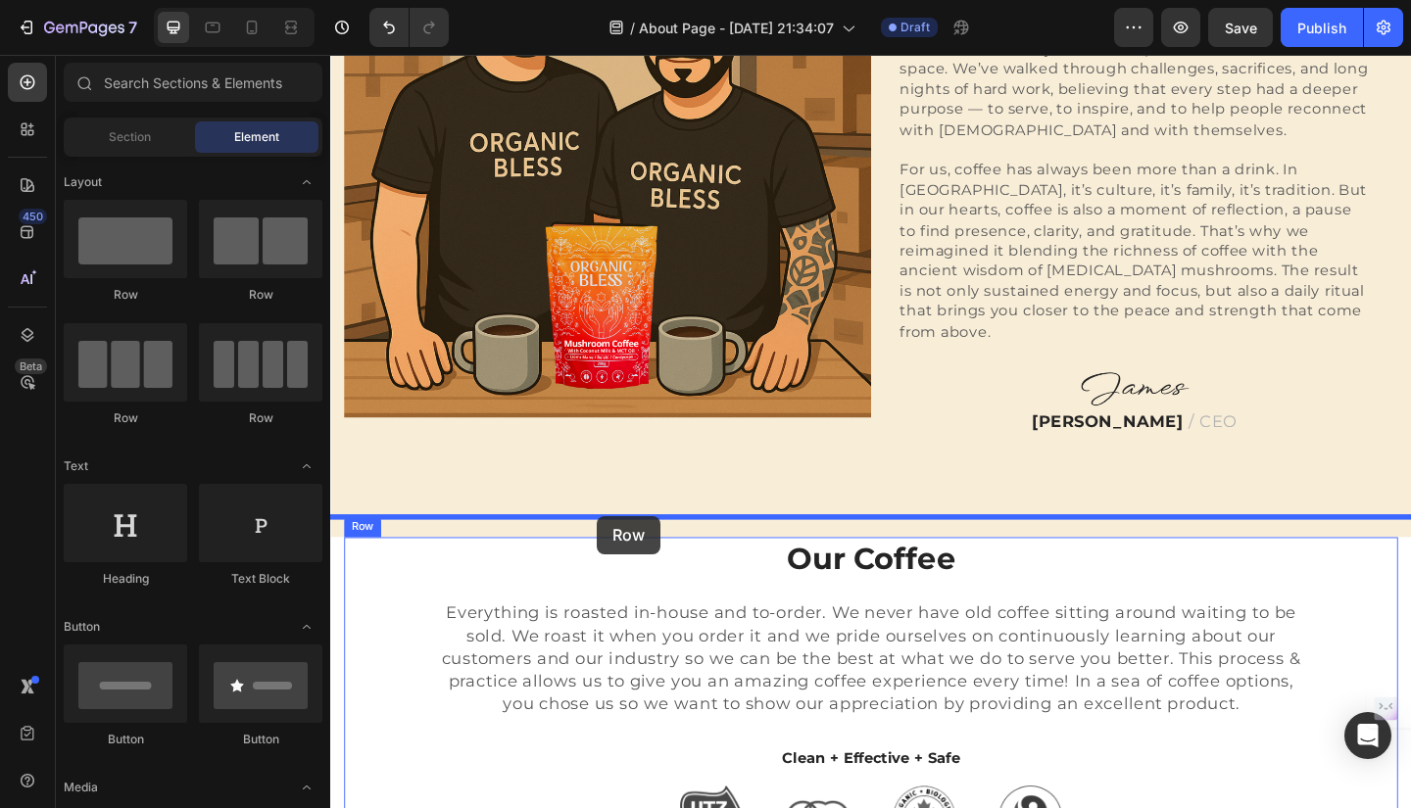
drag, startPoint x: 597, startPoint y: 287, endPoint x: 620, endPoint y: 556, distance: 270.4
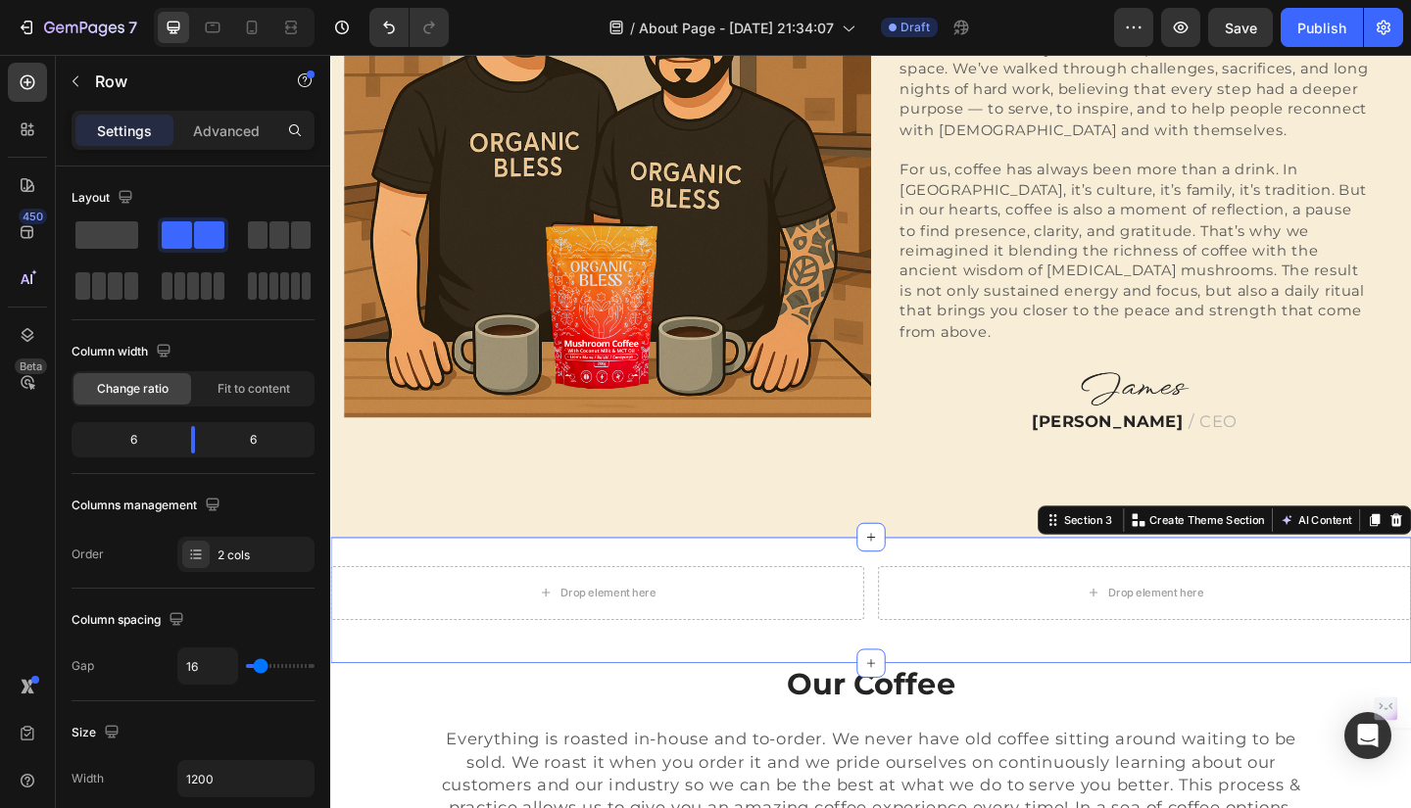
click at [685, 580] on div "Drop element here Drop element here Row Section 3 You can create reusable secti…" at bounding box center [918, 648] width 1176 height 137
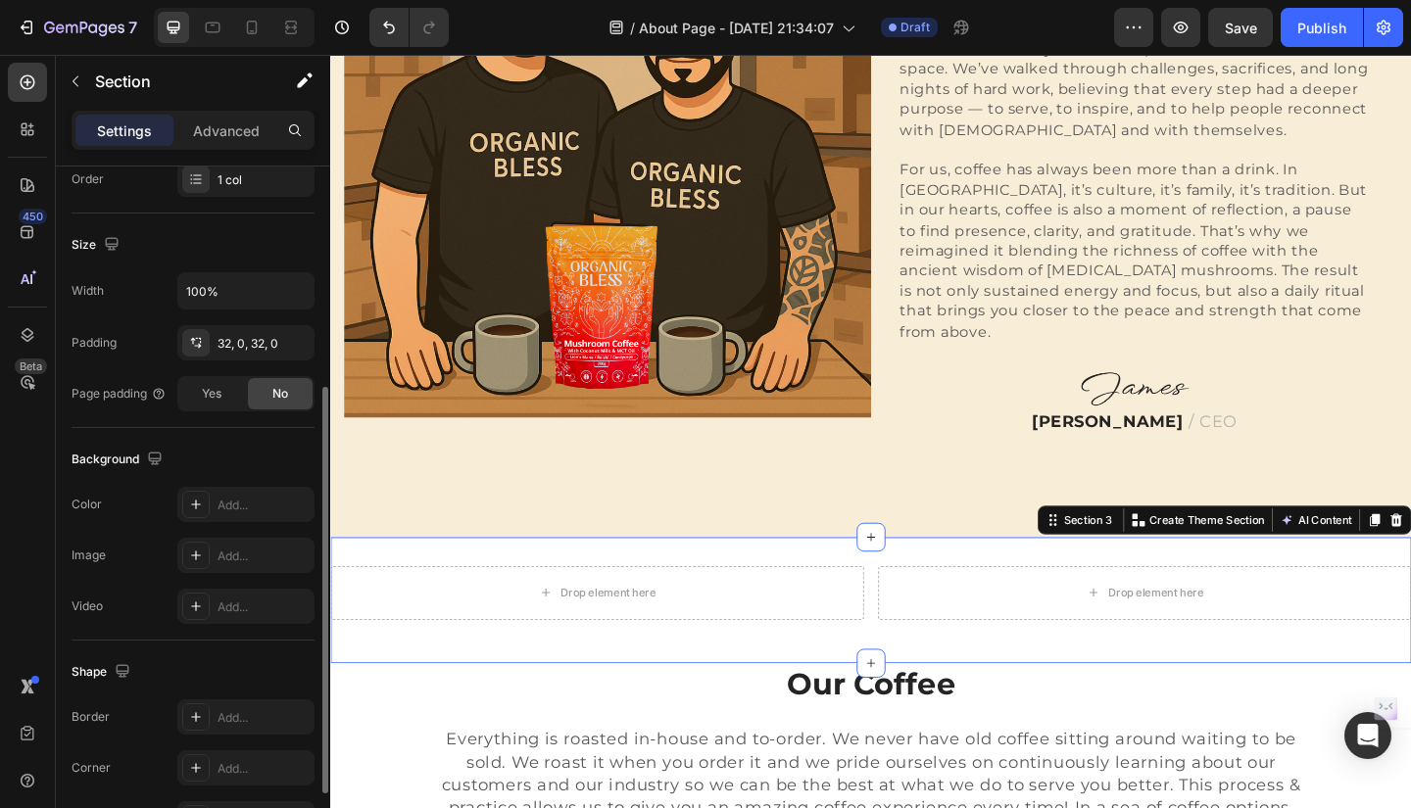
scroll to position [376, 0]
click at [197, 506] on icon at bounding box center [196, 504] width 16 height 16
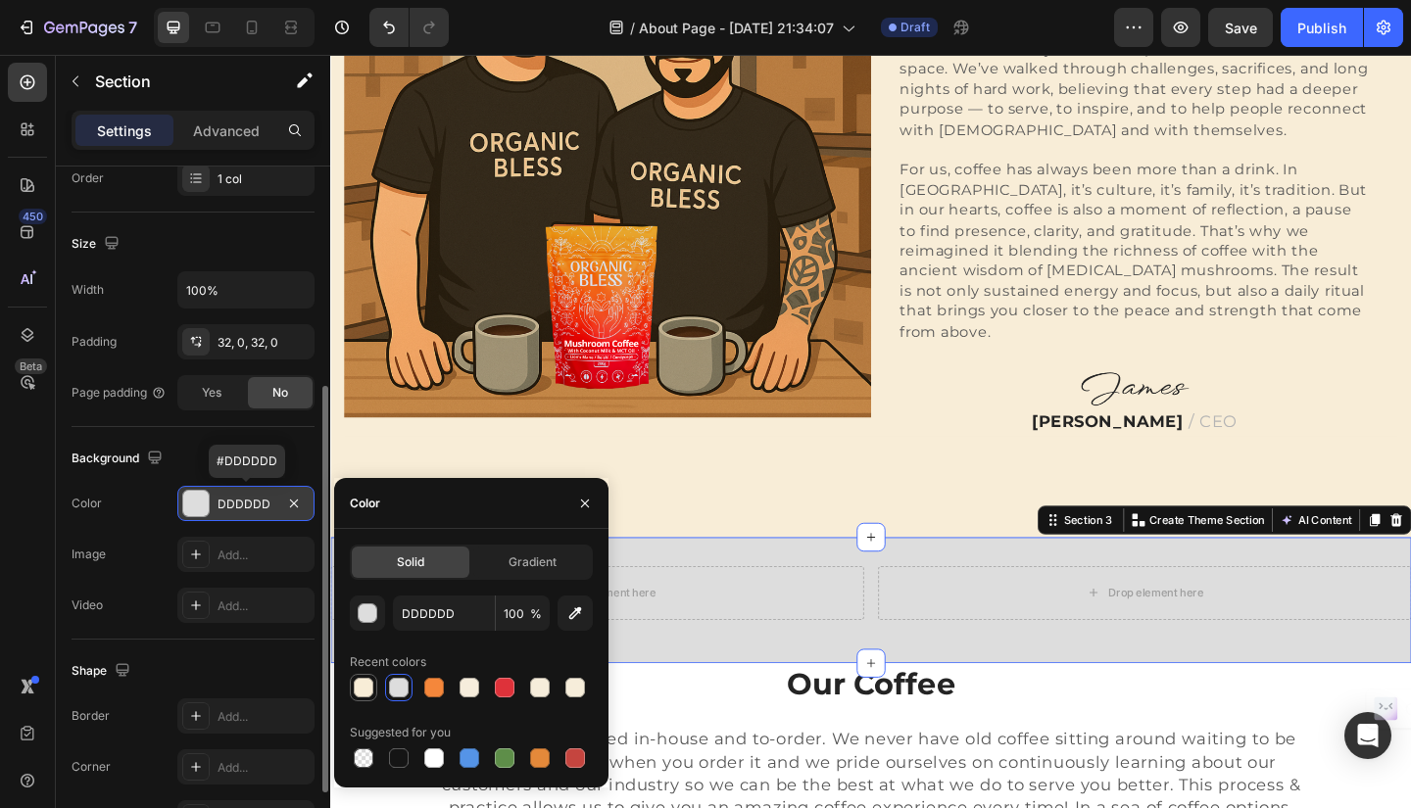
click at [367, 687] on div at bounding box center [364, 688] width 20 height 20
type input "F8EDD7"
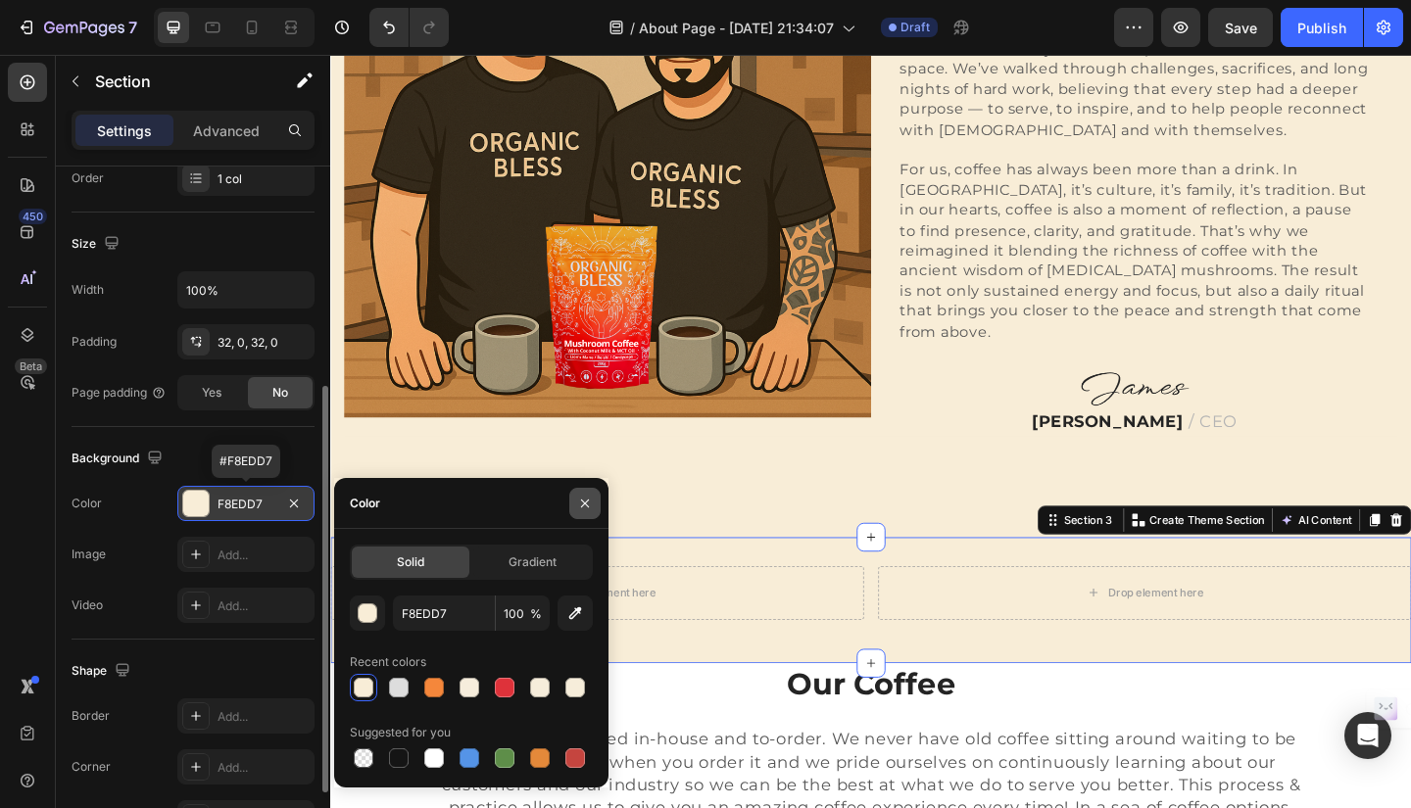
click at [584, 505] on icon "button" at bounding box center [585, 504] width 16 height 16
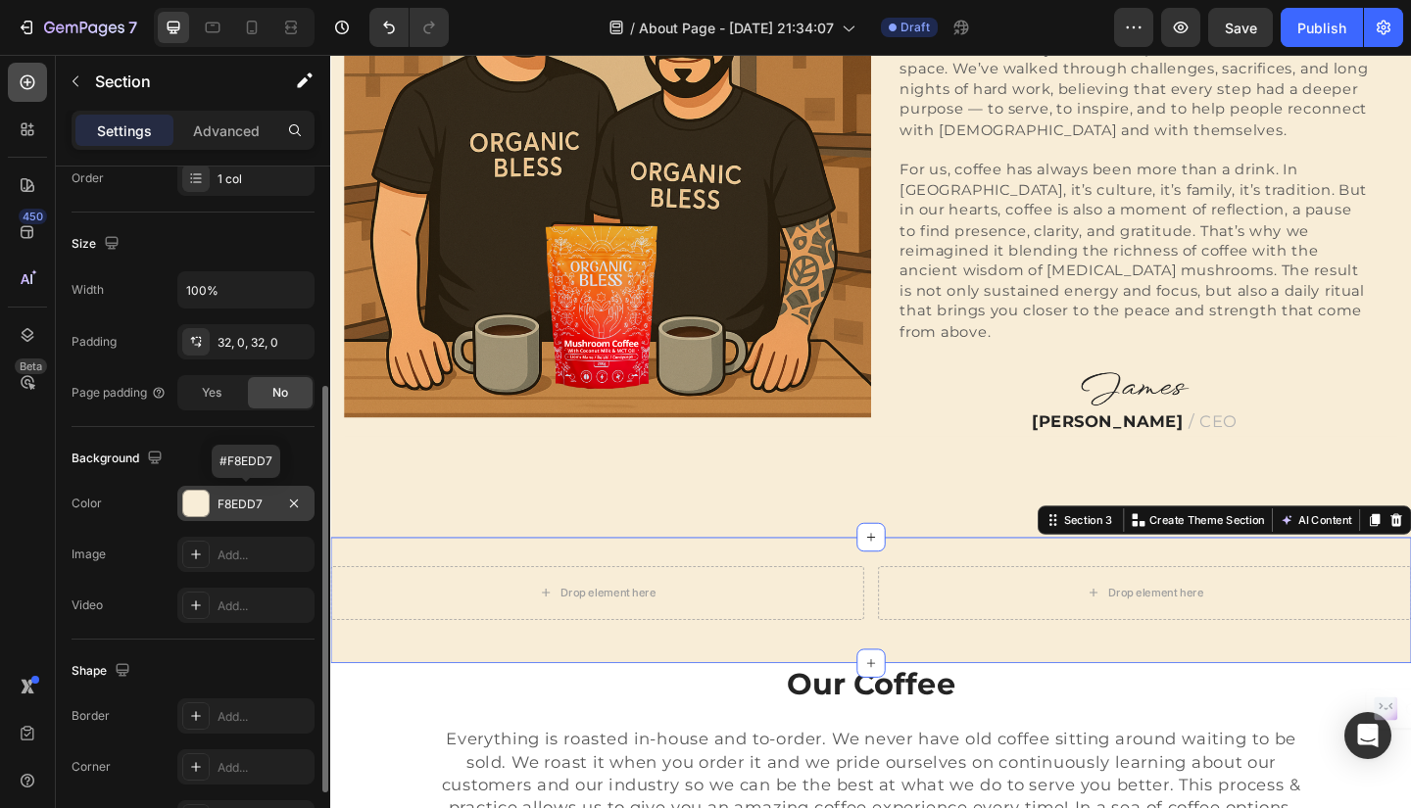
click at [26, 71] on div at bounding box center [27, 82] width 39 height 39
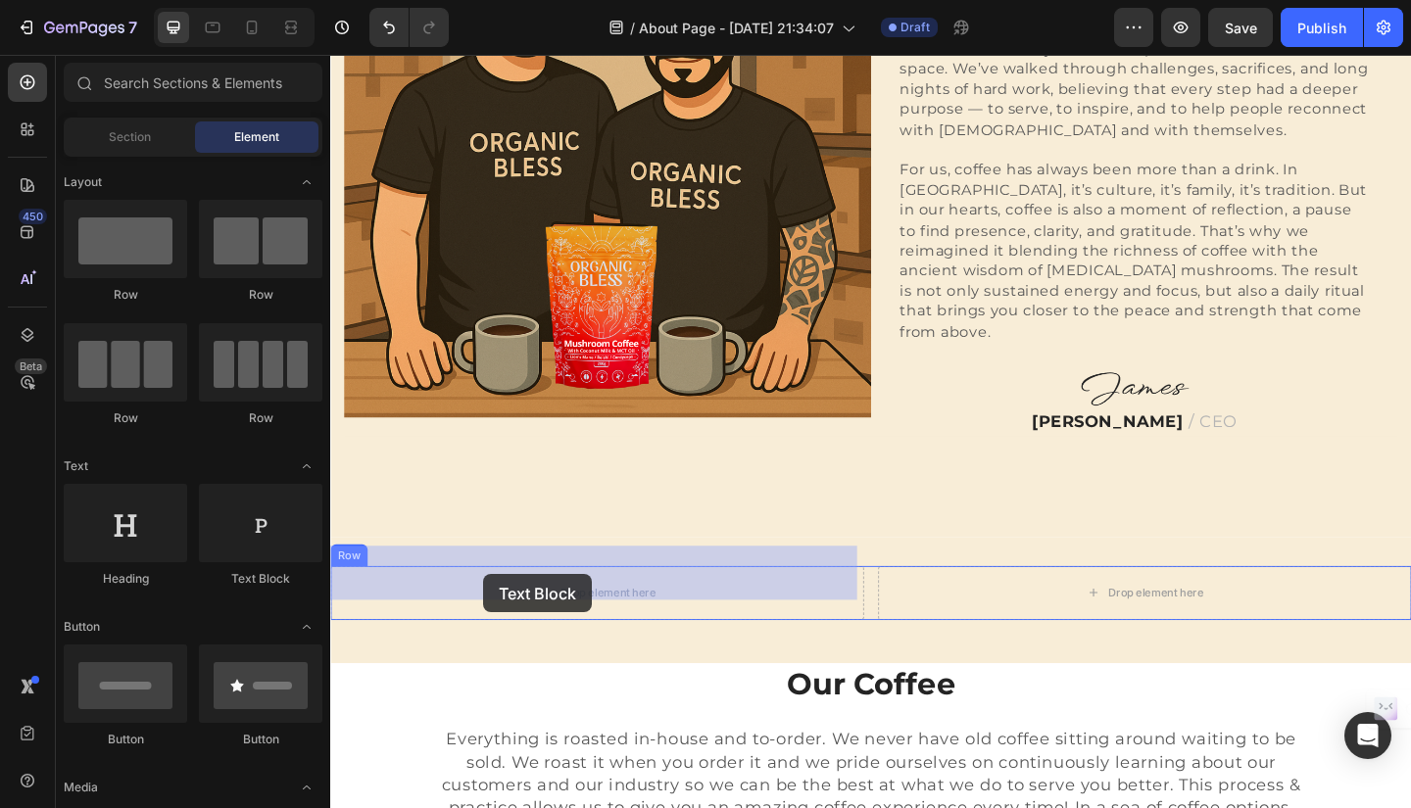
drag, startPoint x: 594, startPoint y: 588, endPoint x: 497, endPoint y: 620, distance: 102.2
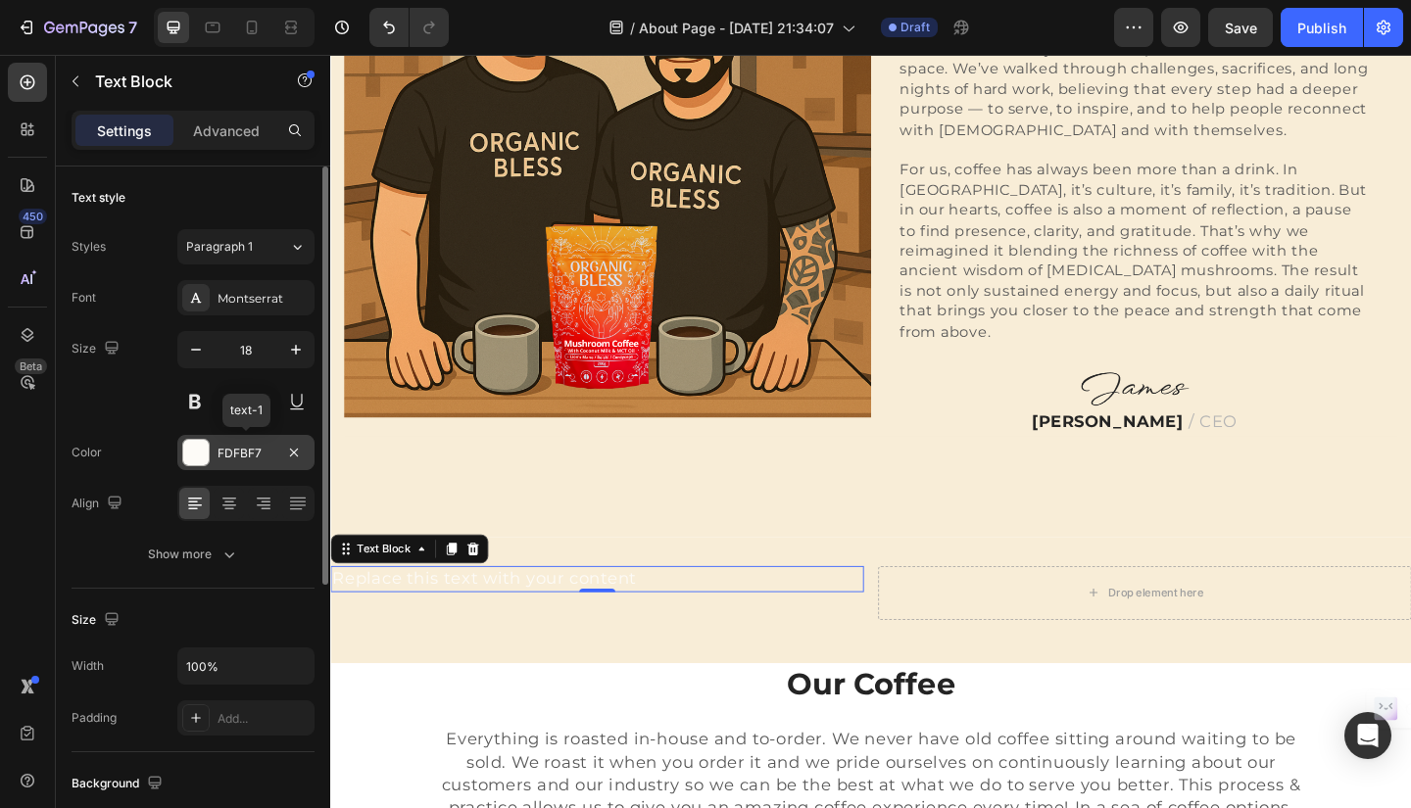
click at [249, 457] on div "FDFBF7" at bounding box center [245, 454] width 57 height 18
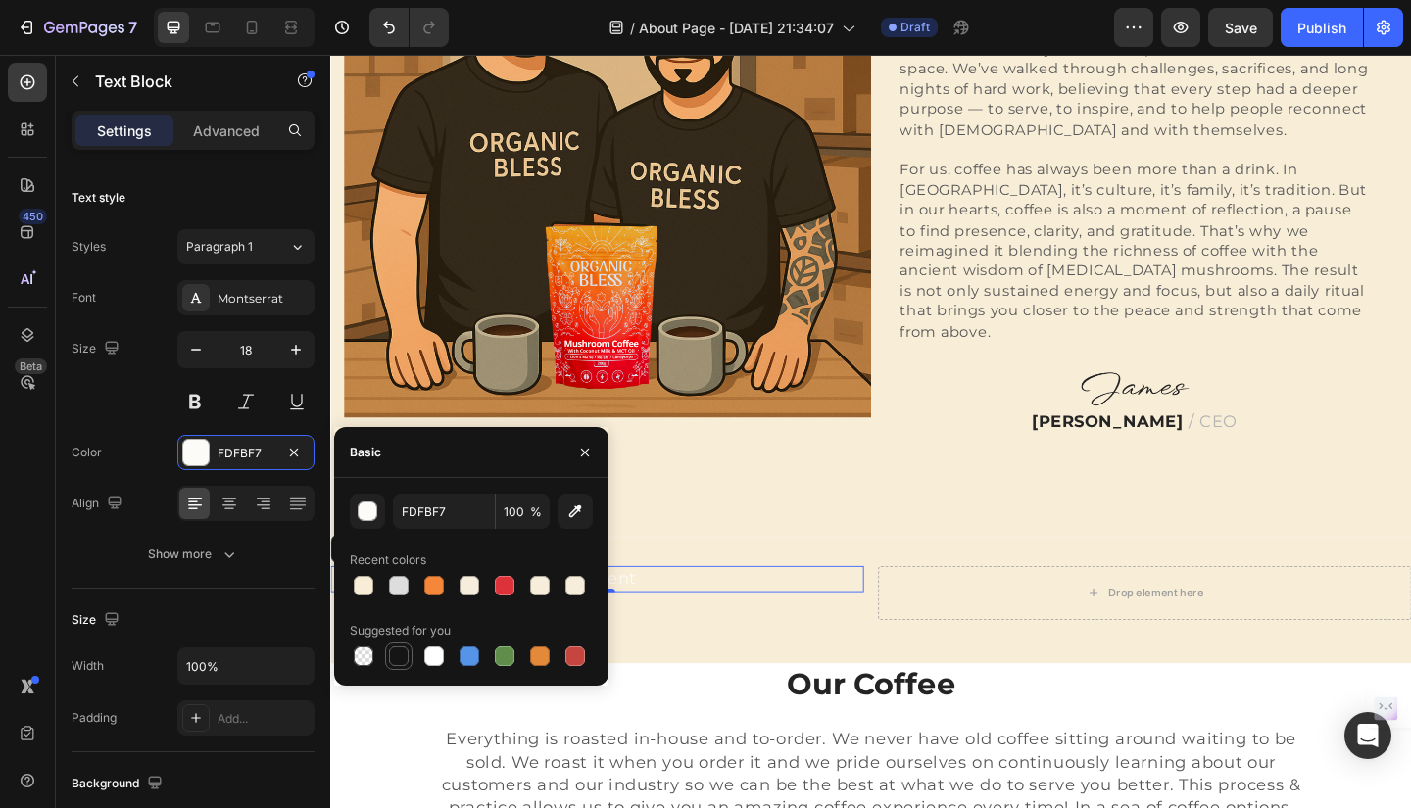
click at [393, 650] on div at bounding box center [399, 657] width 20 height 20
type input "151515"
click at [578, 458] on icon "button" at bounding box center [585, 453] width 16 height 16
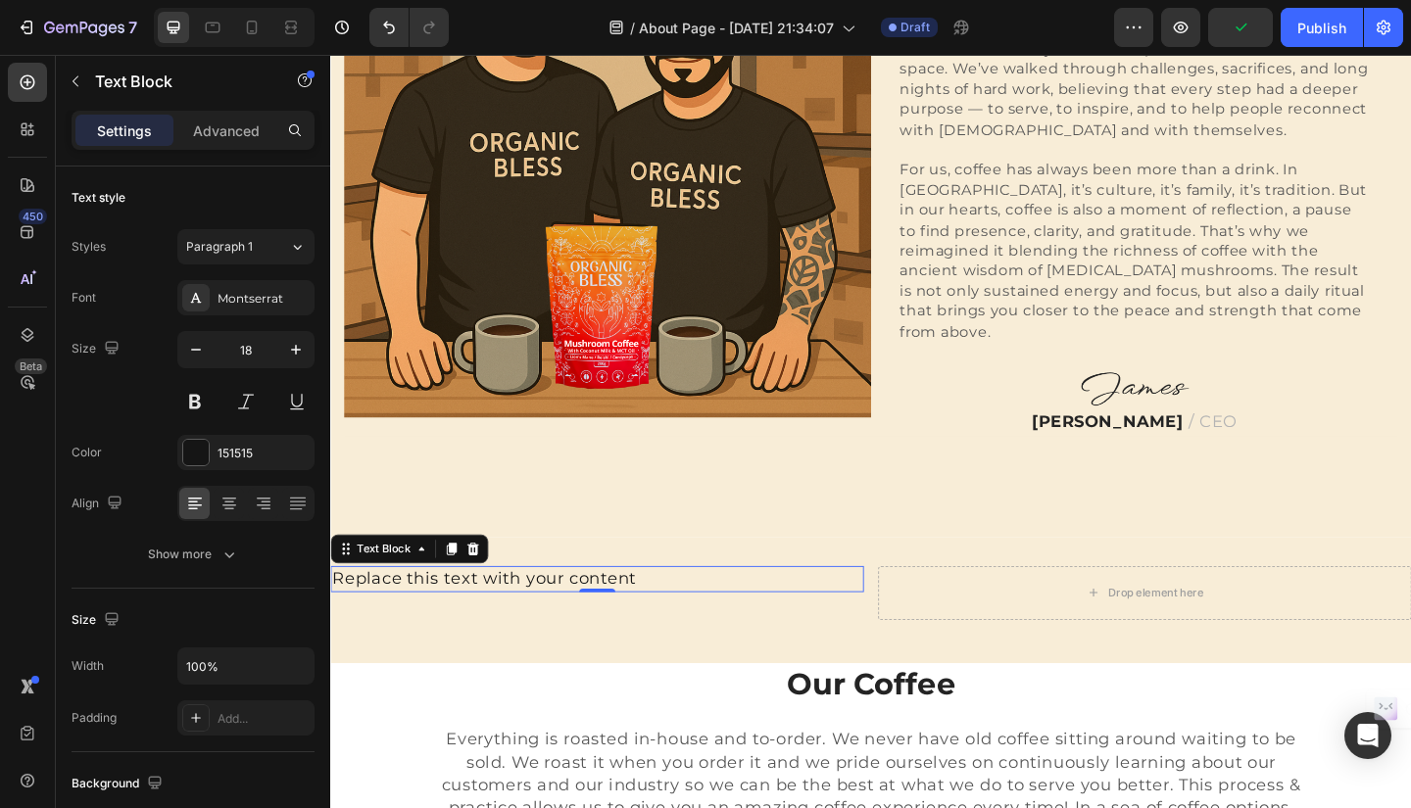
click at [691, 611] on div "Replace this text with your content" at bounding box center [620, 625] width 580 height 28
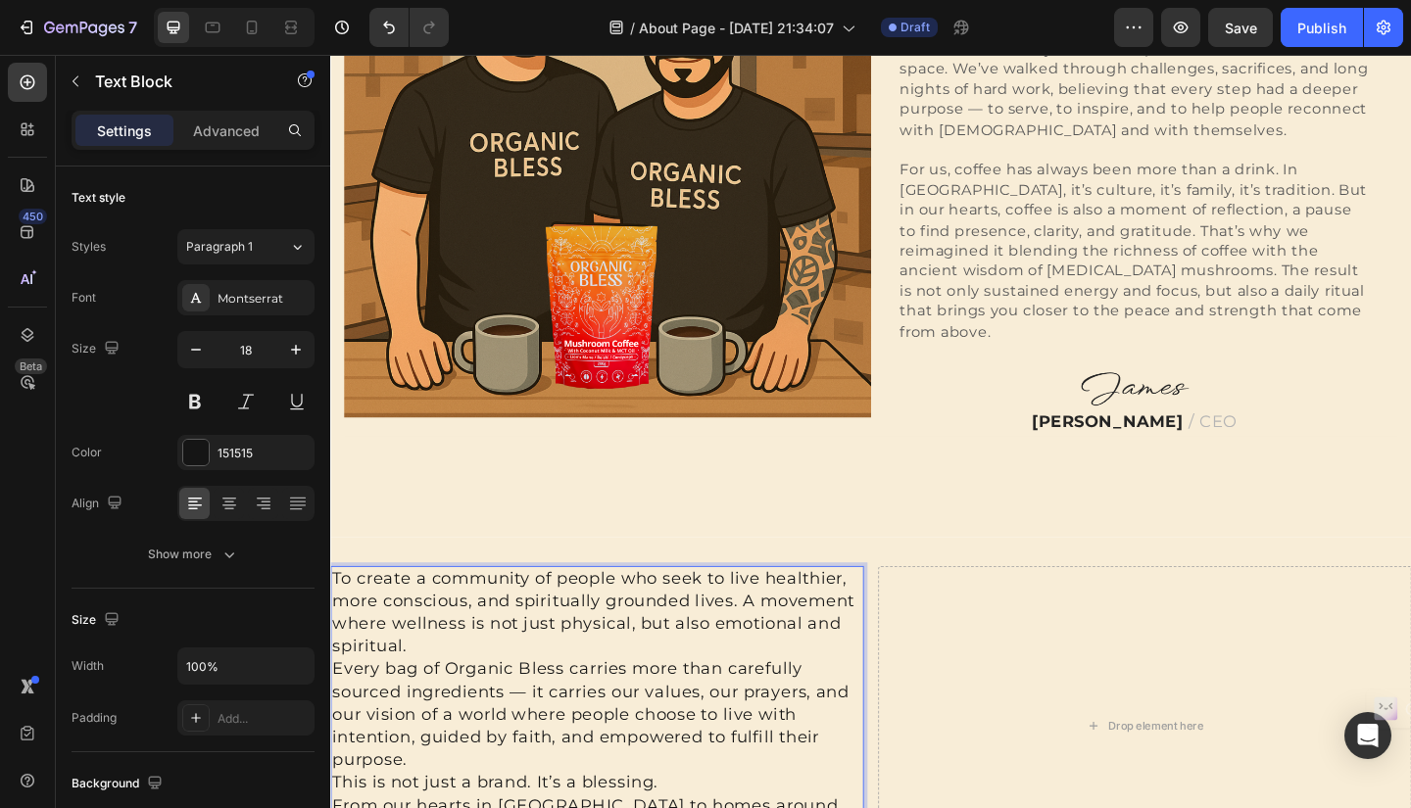
scroll to position [1083, 0]
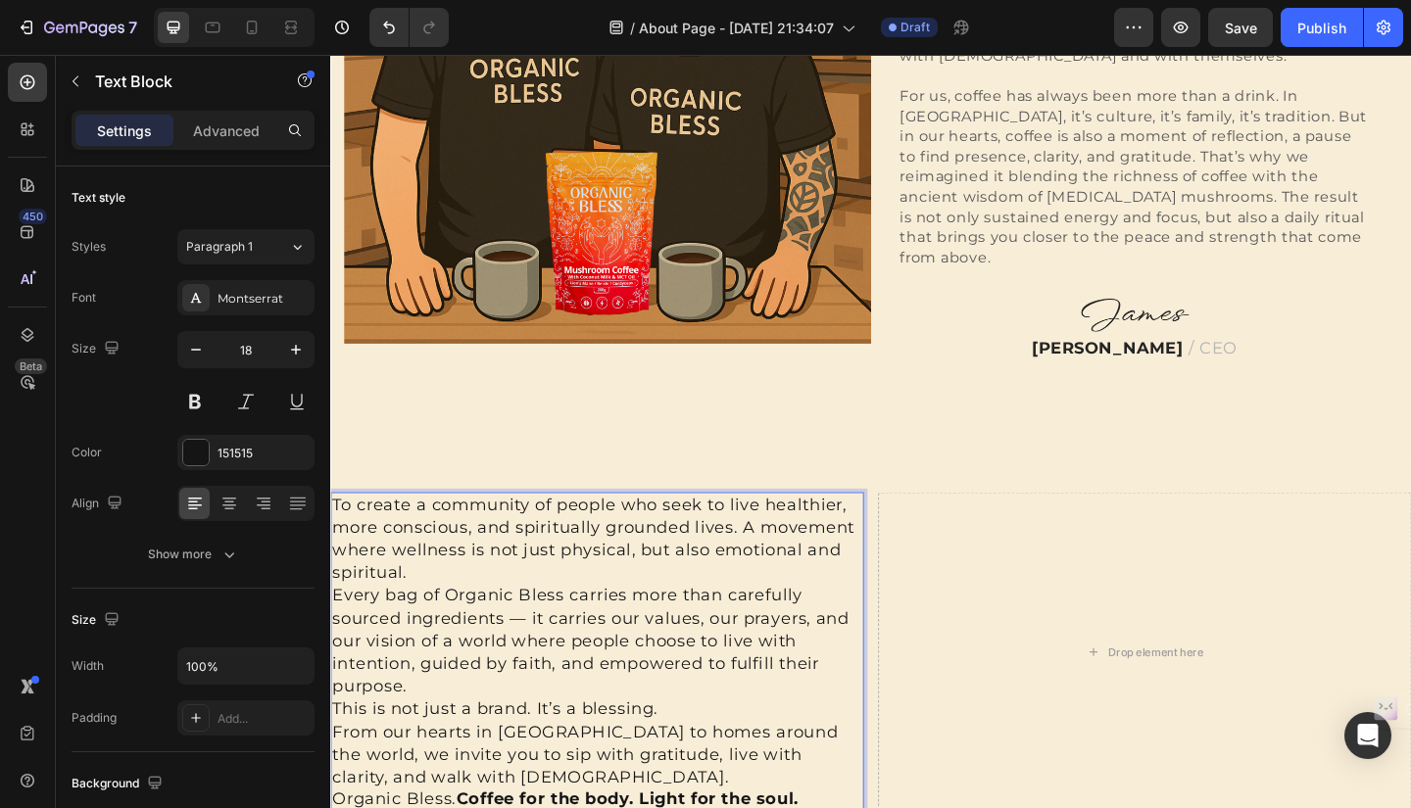
click at [439, 593] on p "To create a community of people who seek to live healthier, more conscious, and…" at bounding box center [620, 582] width 576 height 99
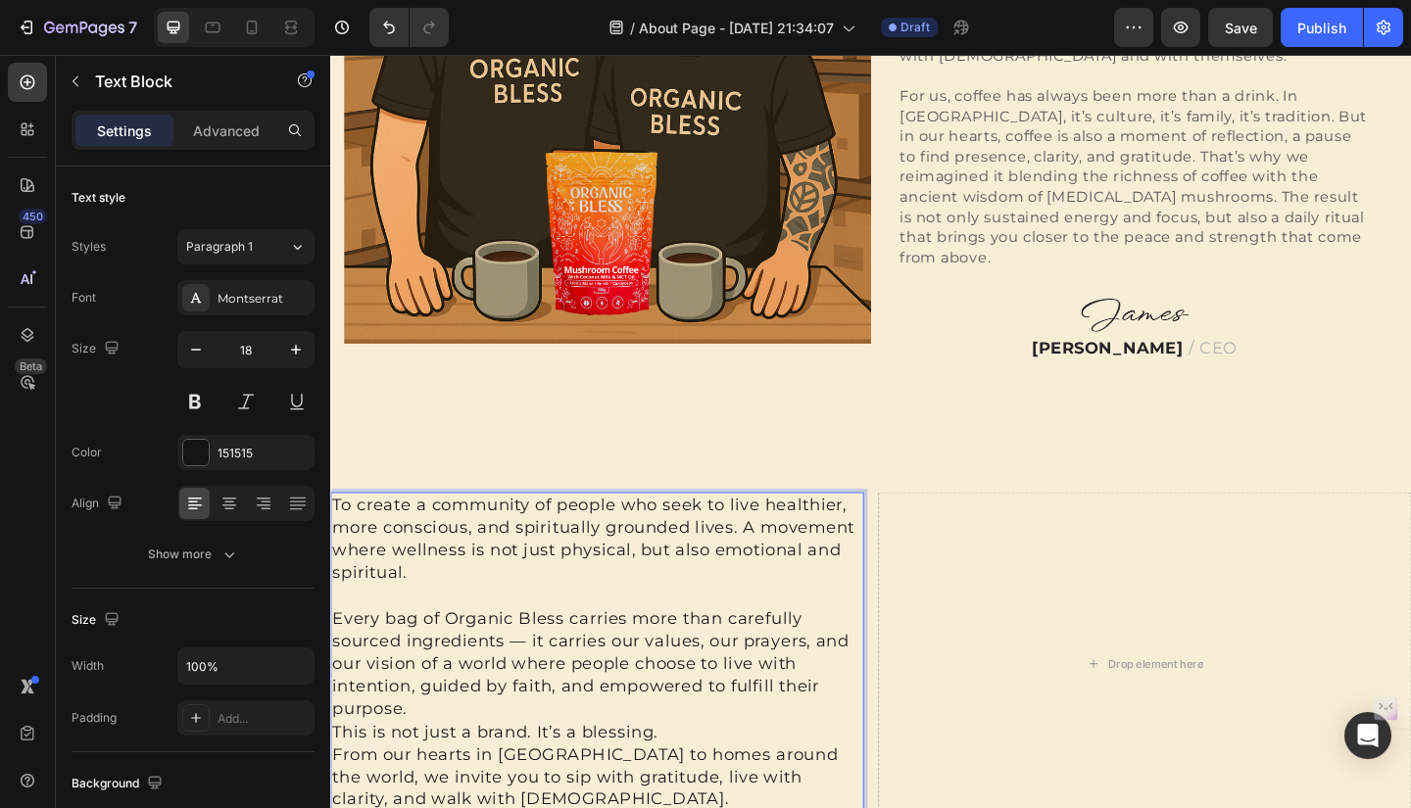
click at [478, 744] on p "Every bag of Organic Bless carries more than carefully sourced ingredients — it…" at bounding box center [620, 717] width 576 height 123
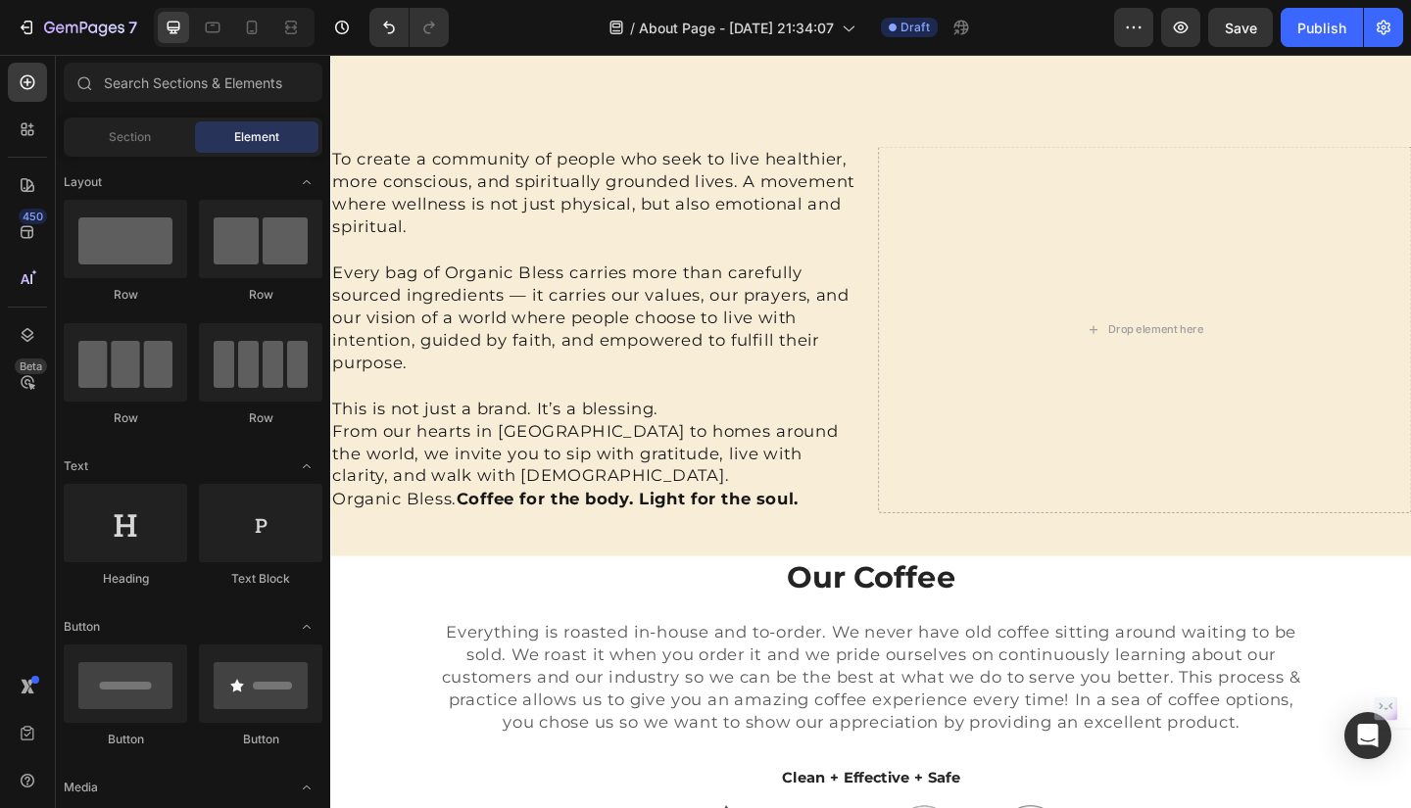
scroll to position [1516, 0]
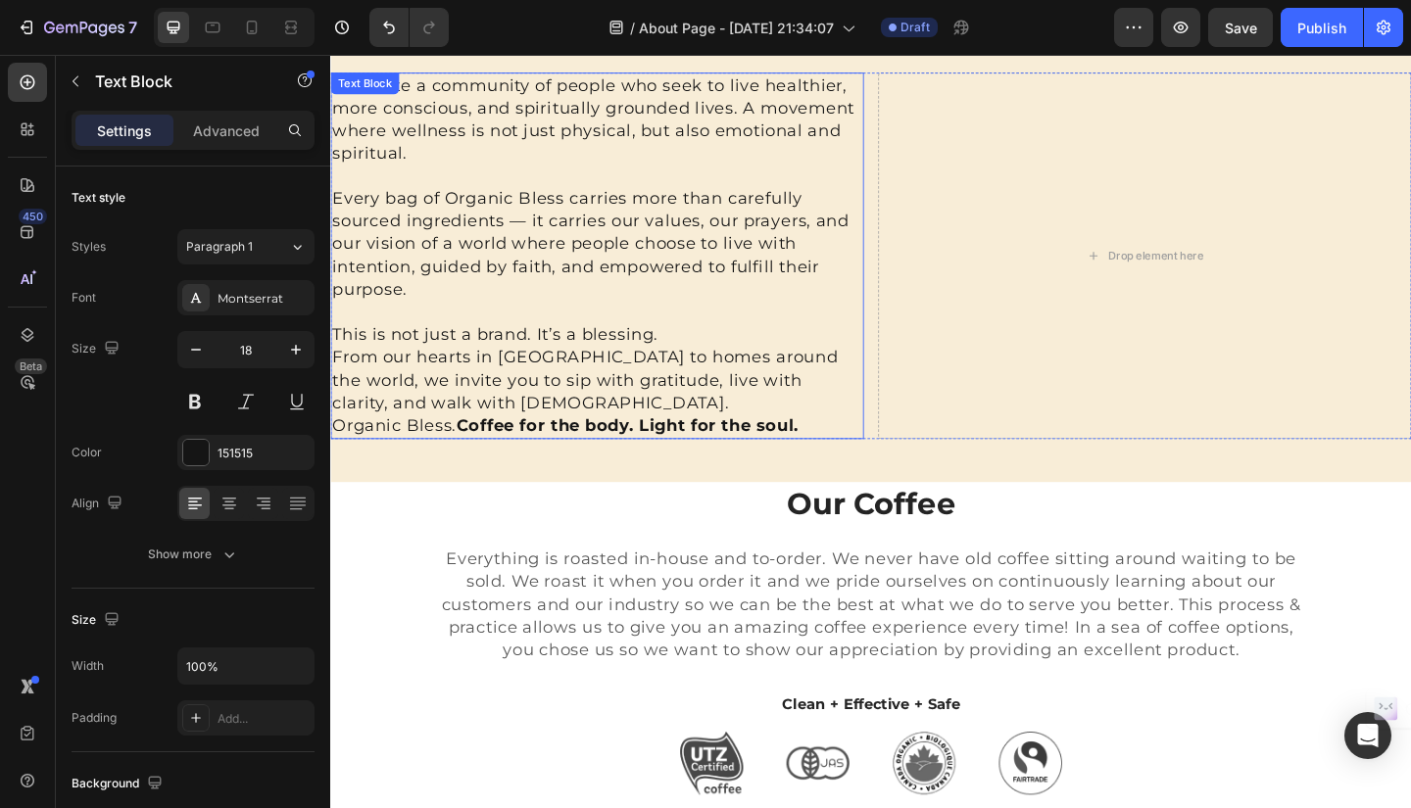
click at [452, 435] on p "This is not just a brand. It’s a blessing. From our hearts in Colombia to homes…" at bounding box center [620, 397] width 576 height 99
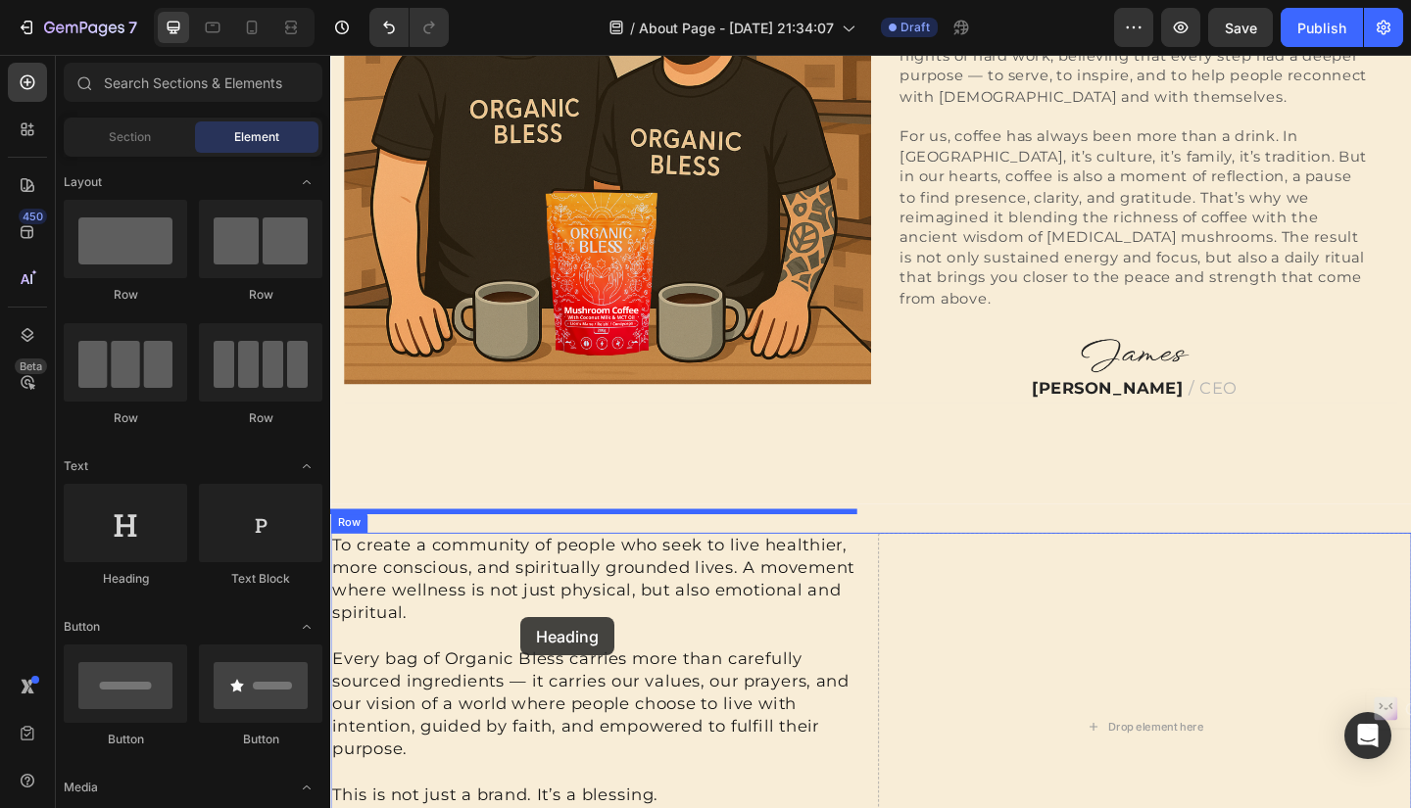
scroll to position [1043, 0]
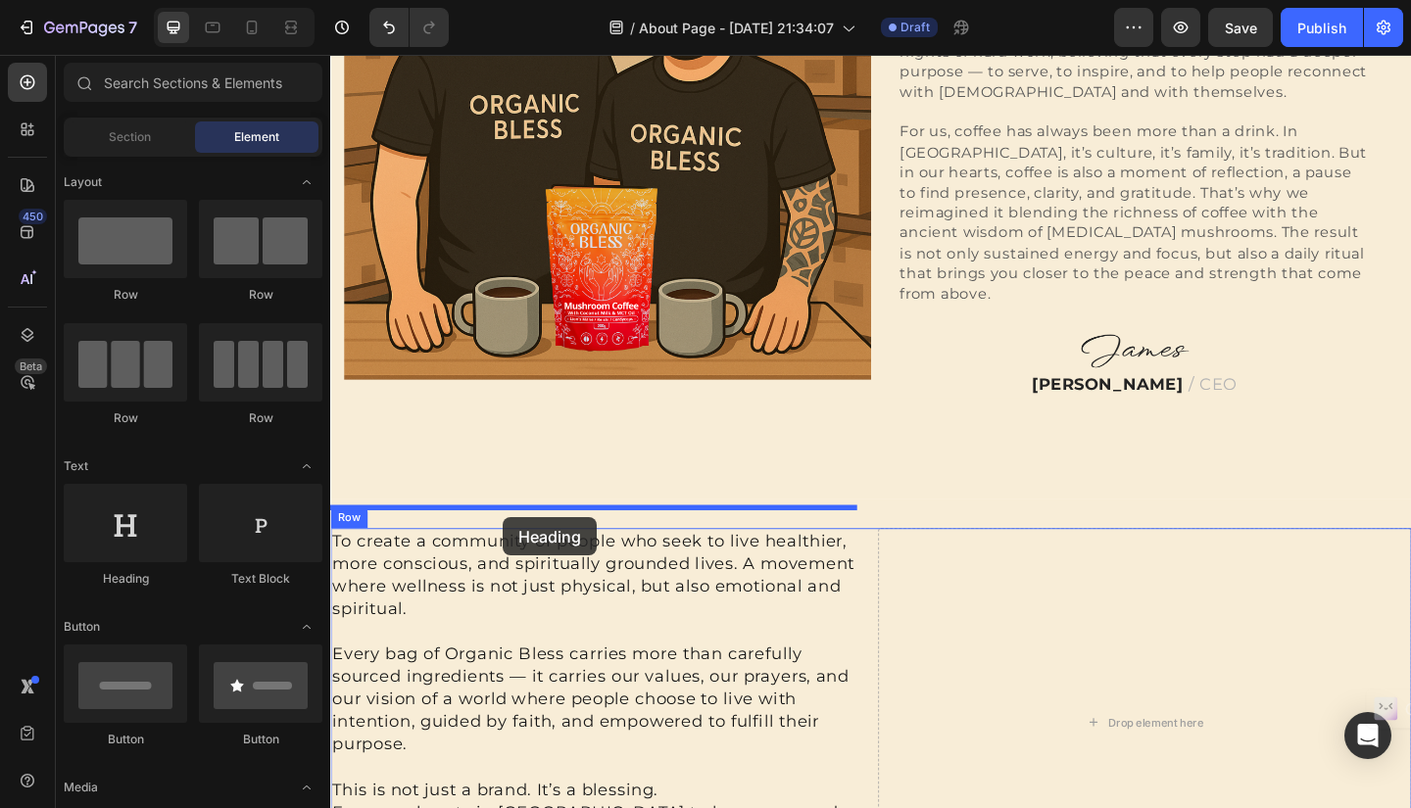
drag, startPoint x: 454, startPoint y: 602, endPoint x: 519, endPoint y: 558, distance: 78.5
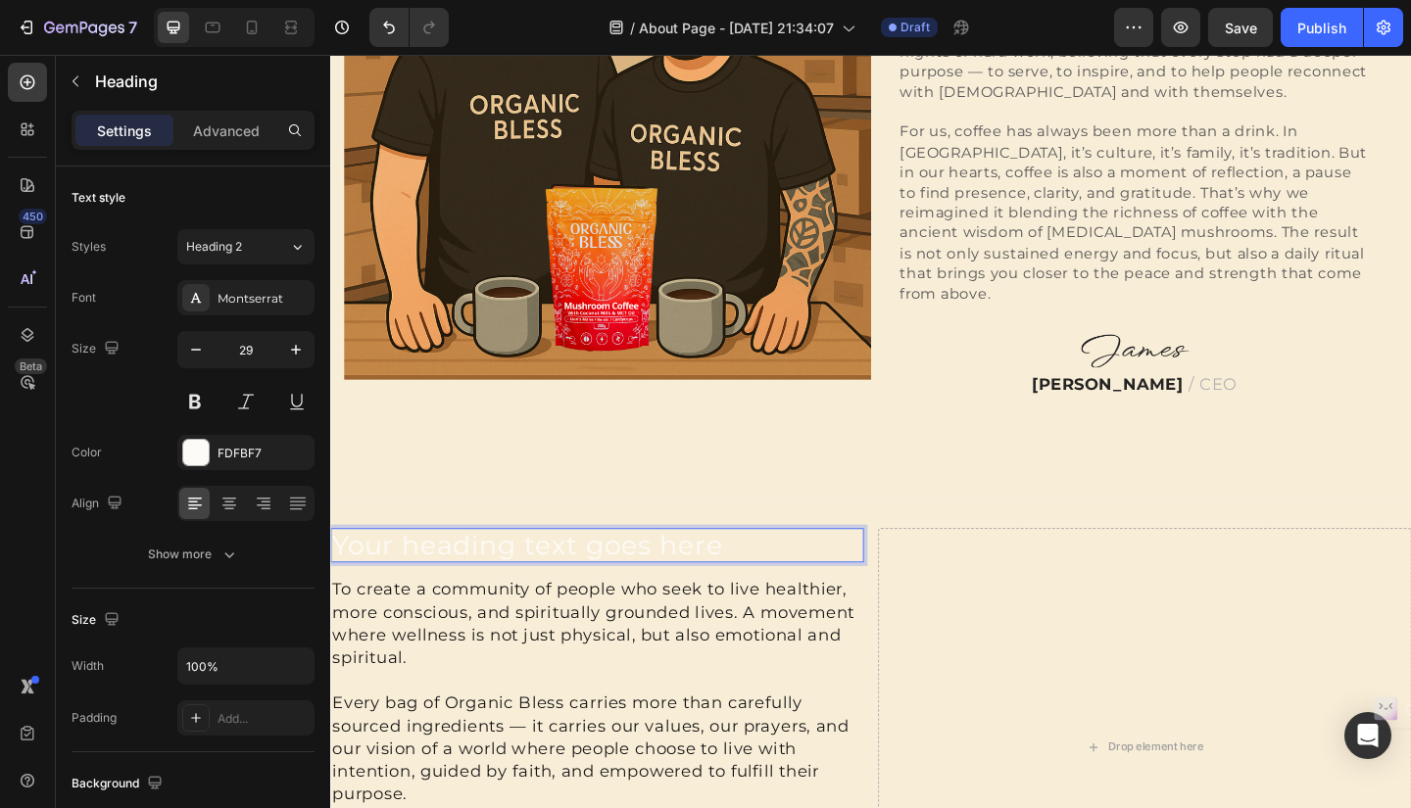
click at [807, 570] on h2 "Your heading text goes here" at bounding box center [620, 589] width 580 height 38
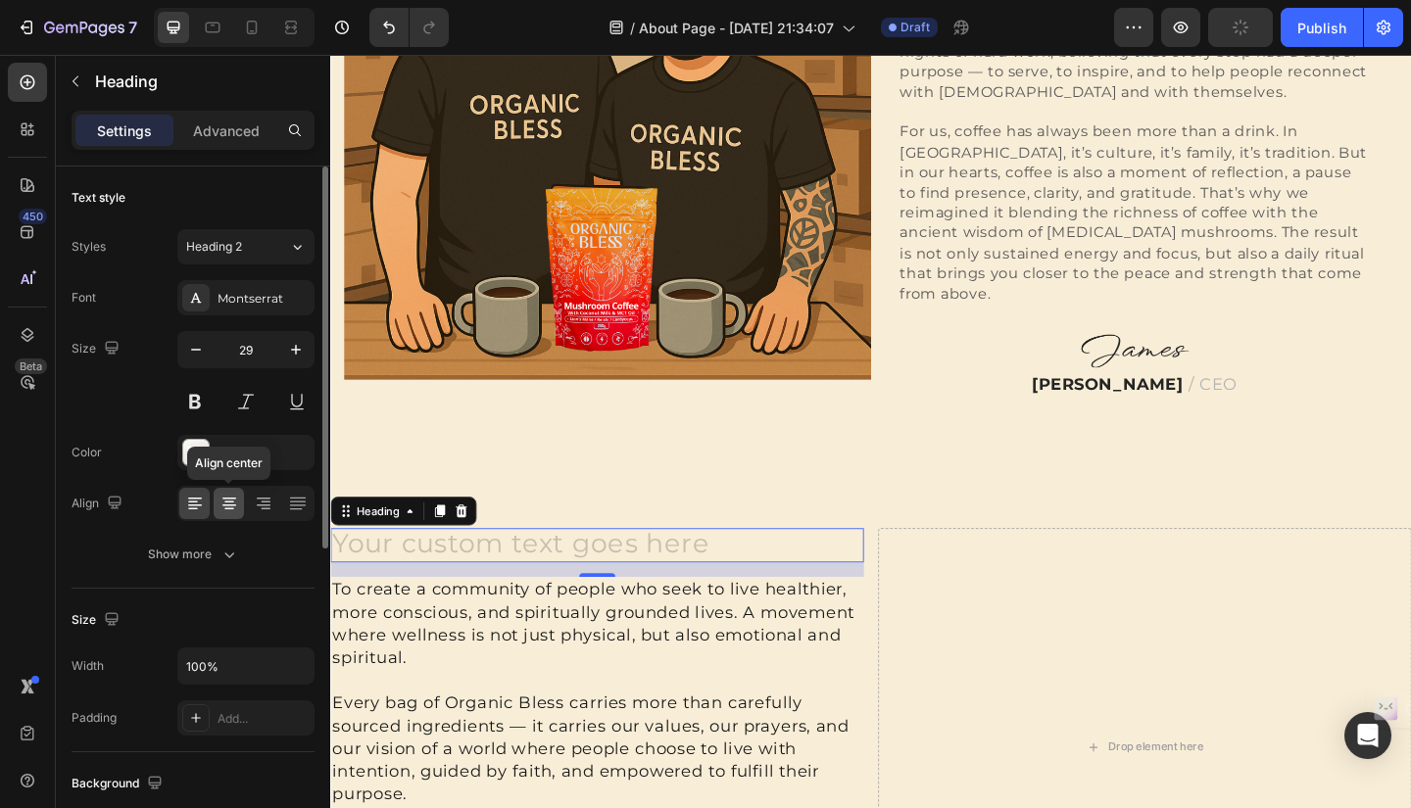
click at [224, 509] on icon at bounding box center [229, 504] width 20 height 20
click at [205, 463] on div at bounding box center [195, 452] width 25 height 25
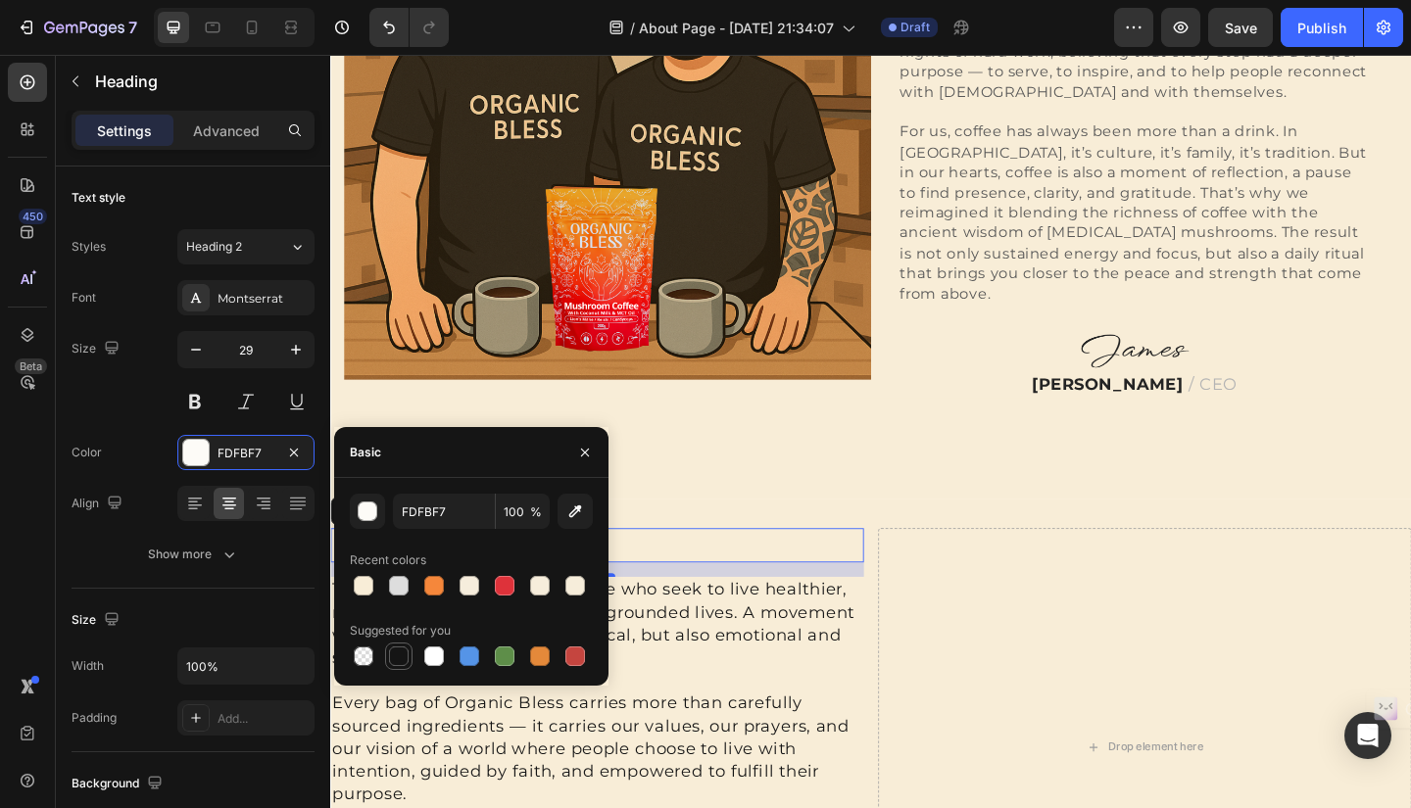
click at [399, 651] on div at bounding box center [399, 657] width 20 height 20
type input "151515"
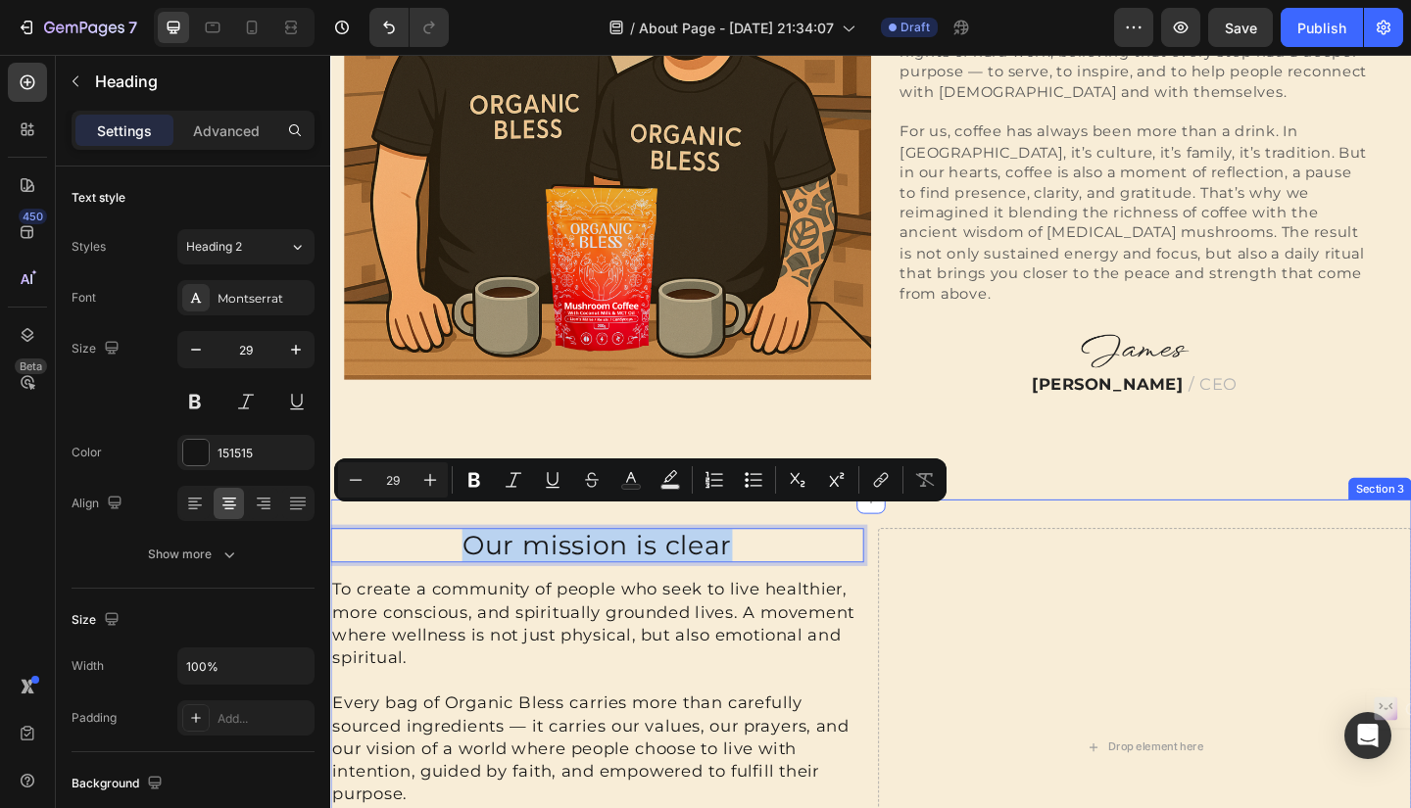
drag, startPoint x: 769, startPoint y: 563, endPoint x: 756, endPoint y: 554, distance: 15.5
click at [434, 539] on div "Our mission is clear Heading 16 To create a community of people who seek to liv…" at bounding box center [918, 816] width 1176 height 555
click at [472, 473] on icon "Editor contextual toolbar" at bounding box center [474, 480] width 12 height 15
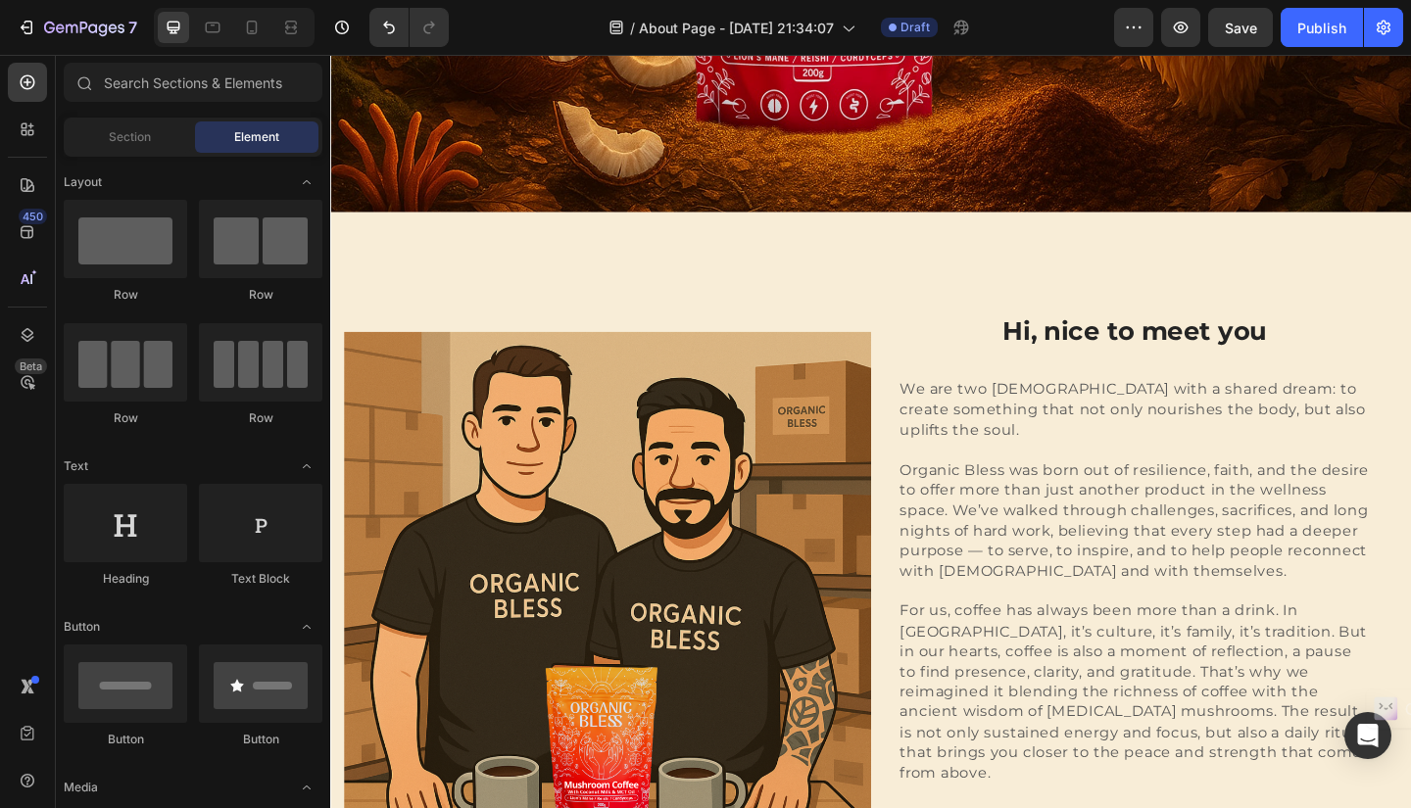
scroll to position [331, 0]
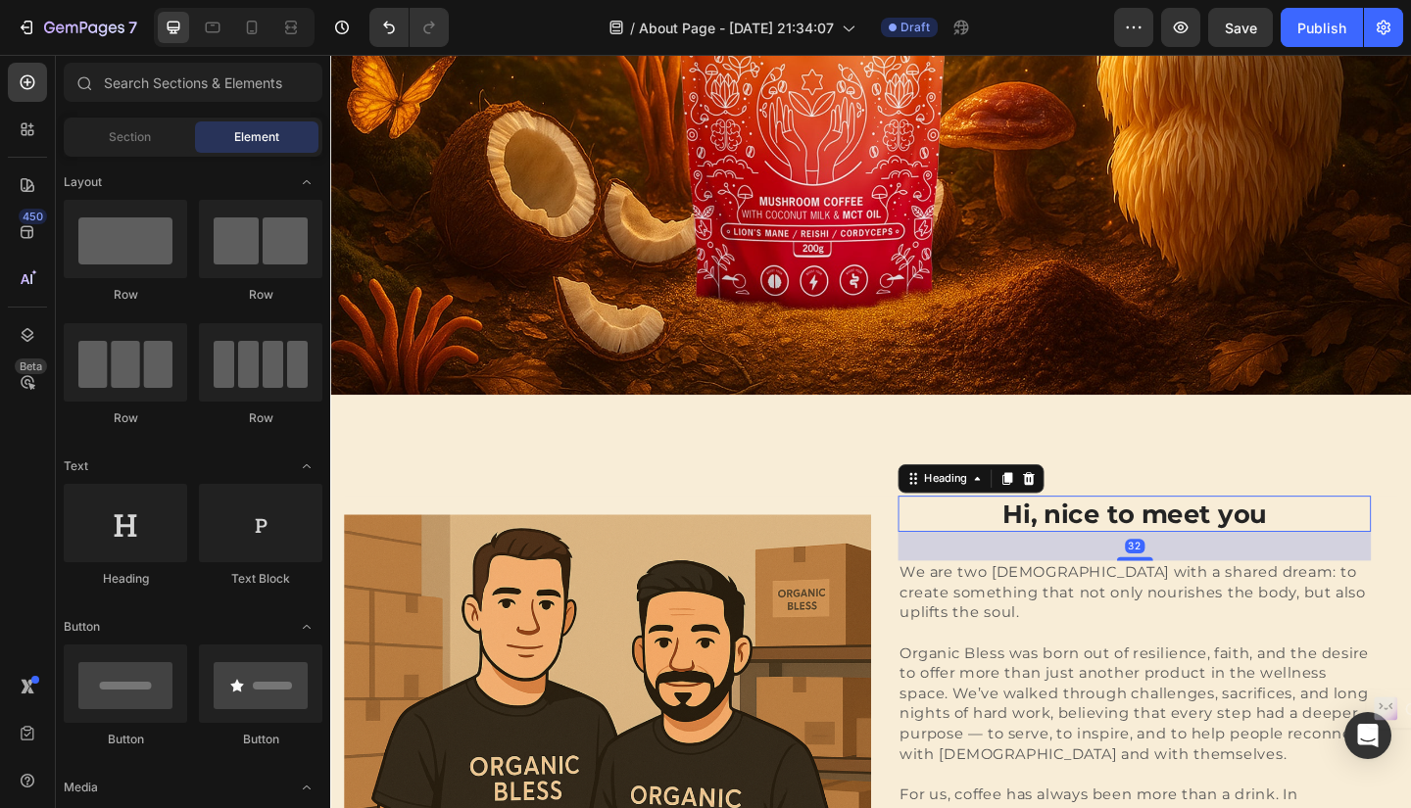
click at [1226, 548] on p "Hi, nice to meet you" at bounding box center [1204, 554] width 510 height 35
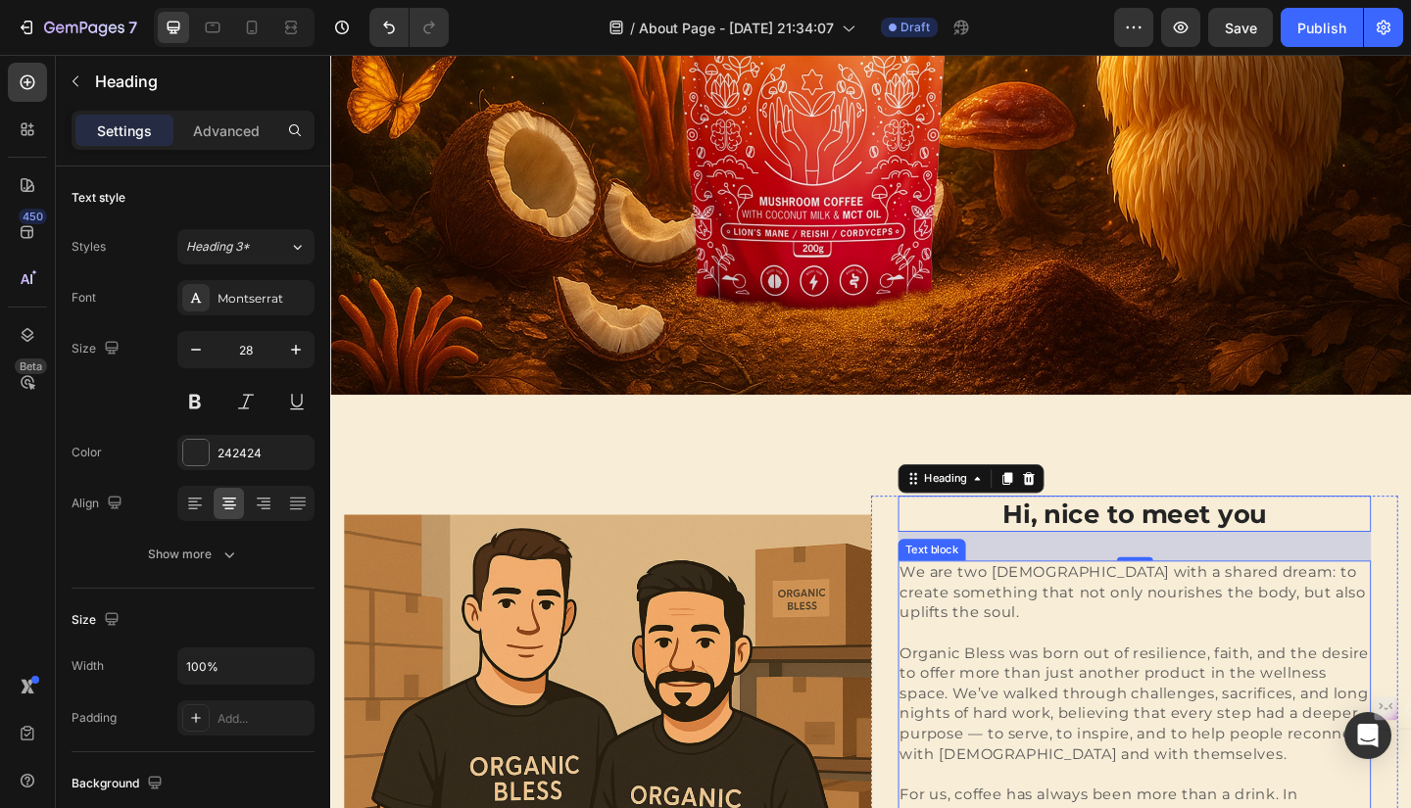
click at [1039, 617] on p "We are two Colombians with a shared dream: to create something that not only no…" at bounding box center [1204, 640] width 510 height 66
click at [1150, 538] on p "Hi, nice to meet you" at bounding box center [1204, 554] width 510 height 35
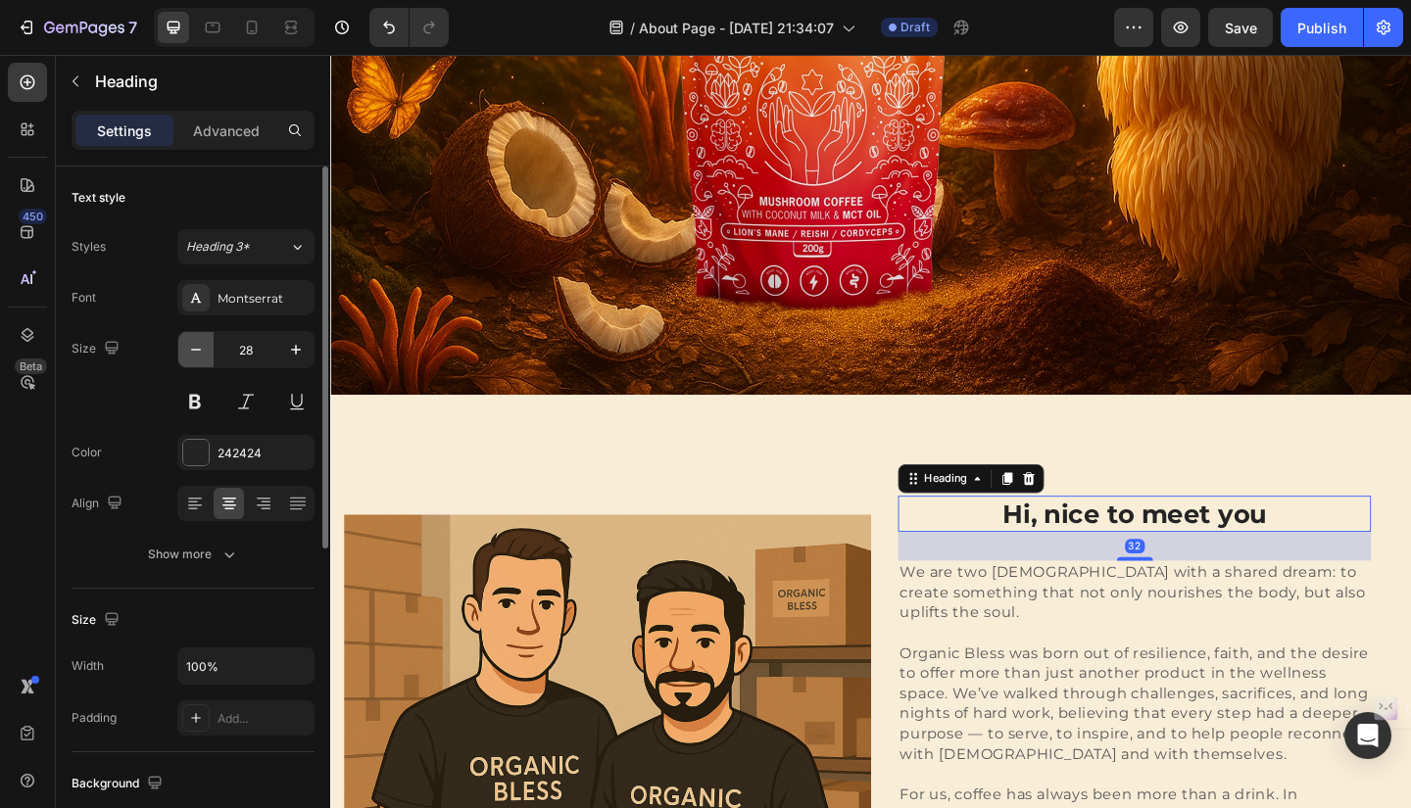
click at [203, 353] on icon "button" at bounding box center [196, 350] width 20 height 20
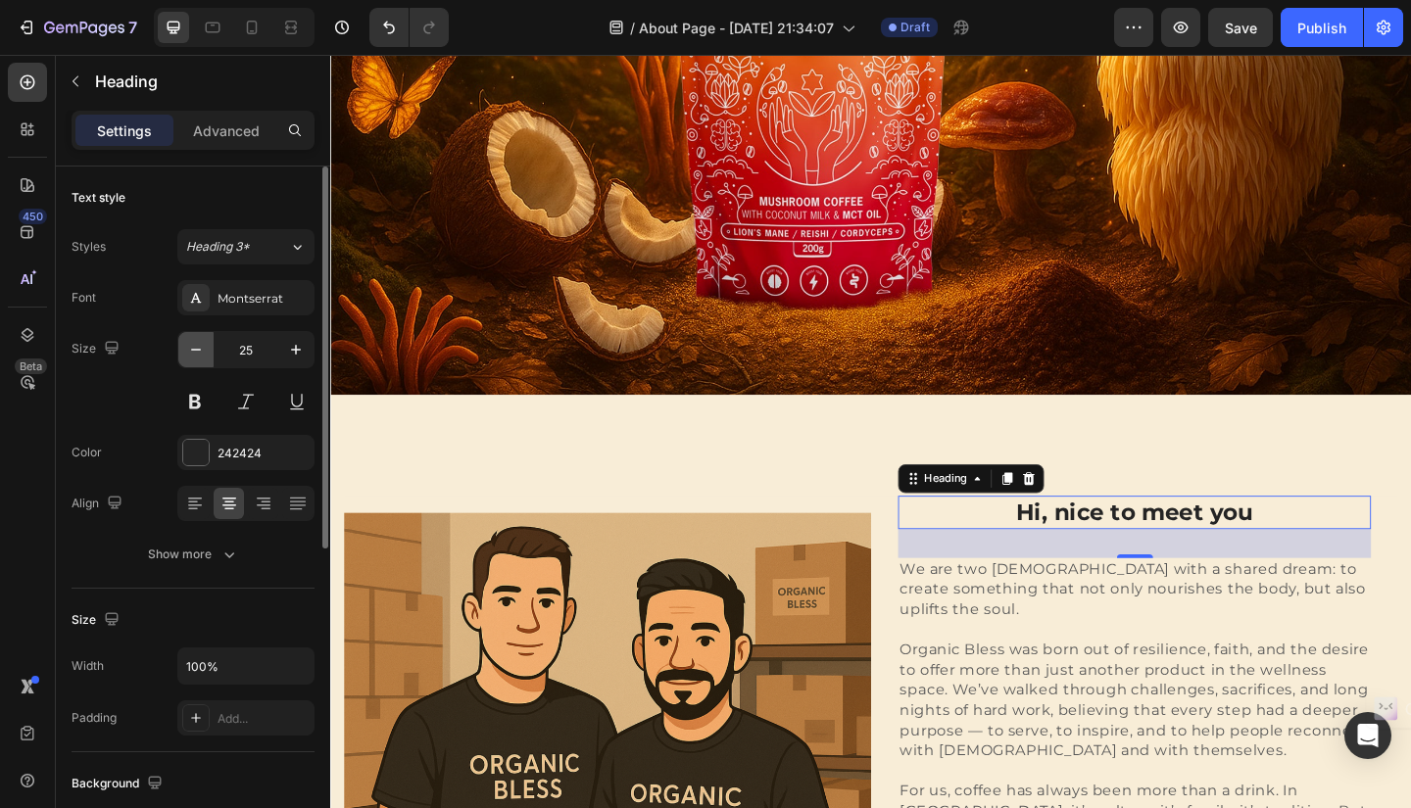
click at [203, 353] on icon "button" at bounding box center [196, 350] width 20 height 20
type input "24"
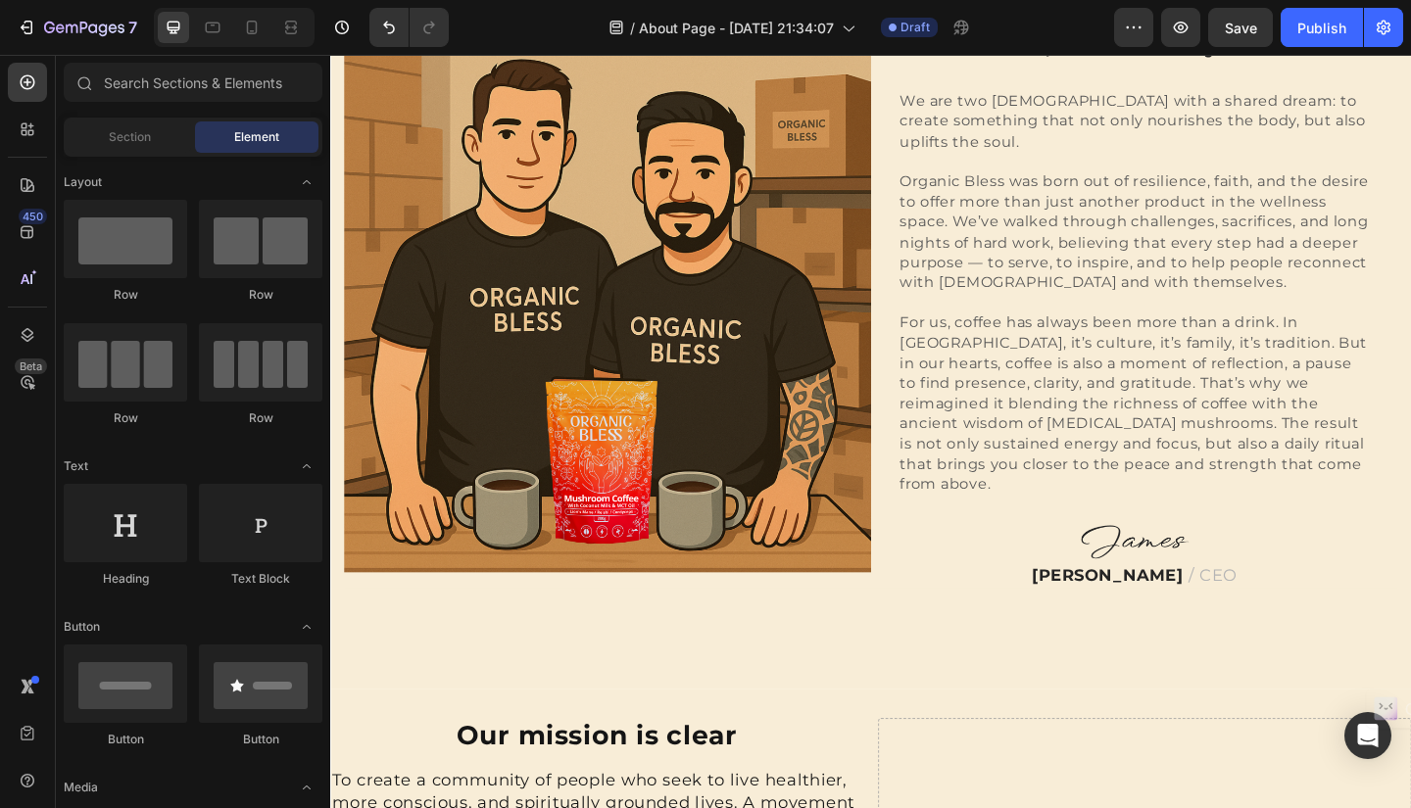
scroll to position [1087, 0]
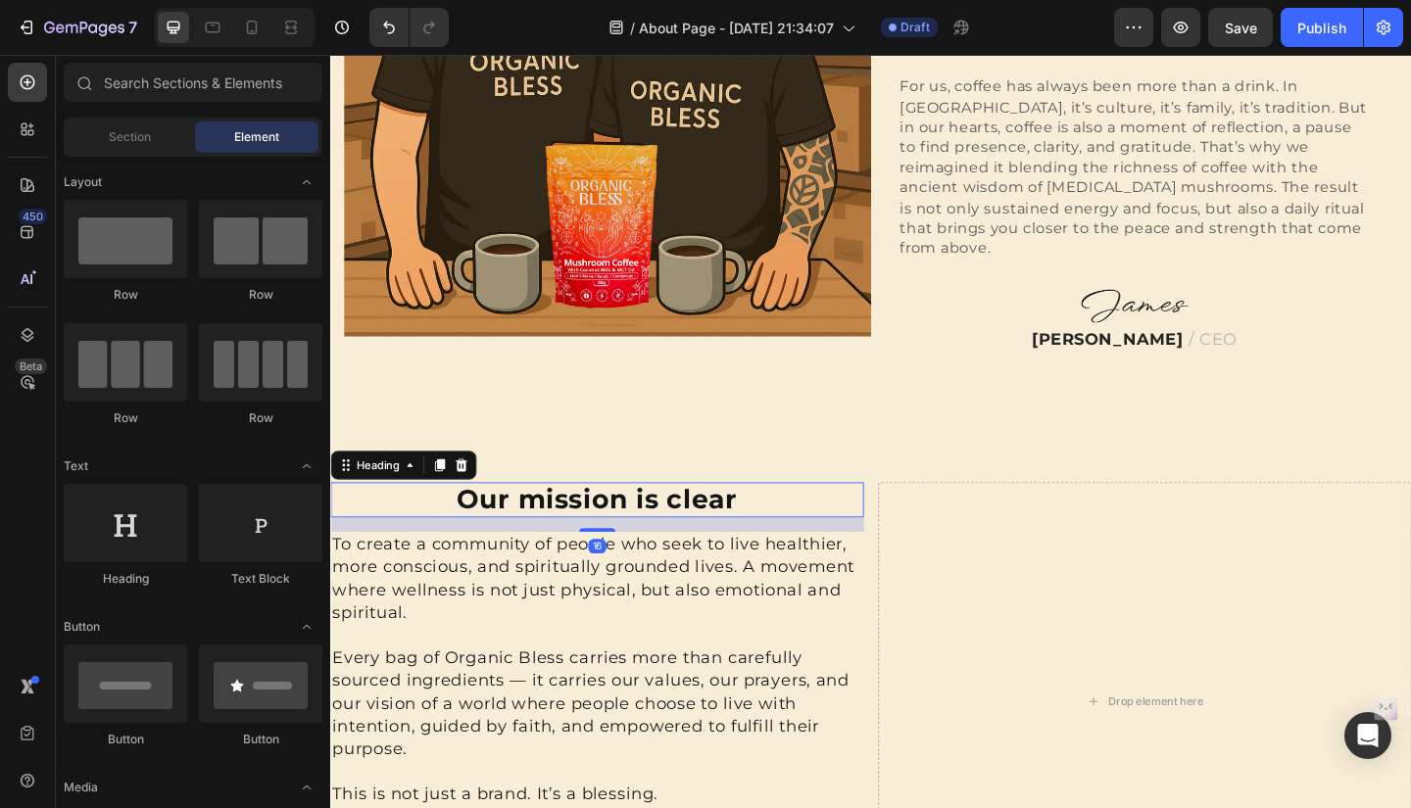
click at [731, 521] on strong "Our mission is clear" at bounding box center [619, 538] width 305 height 34
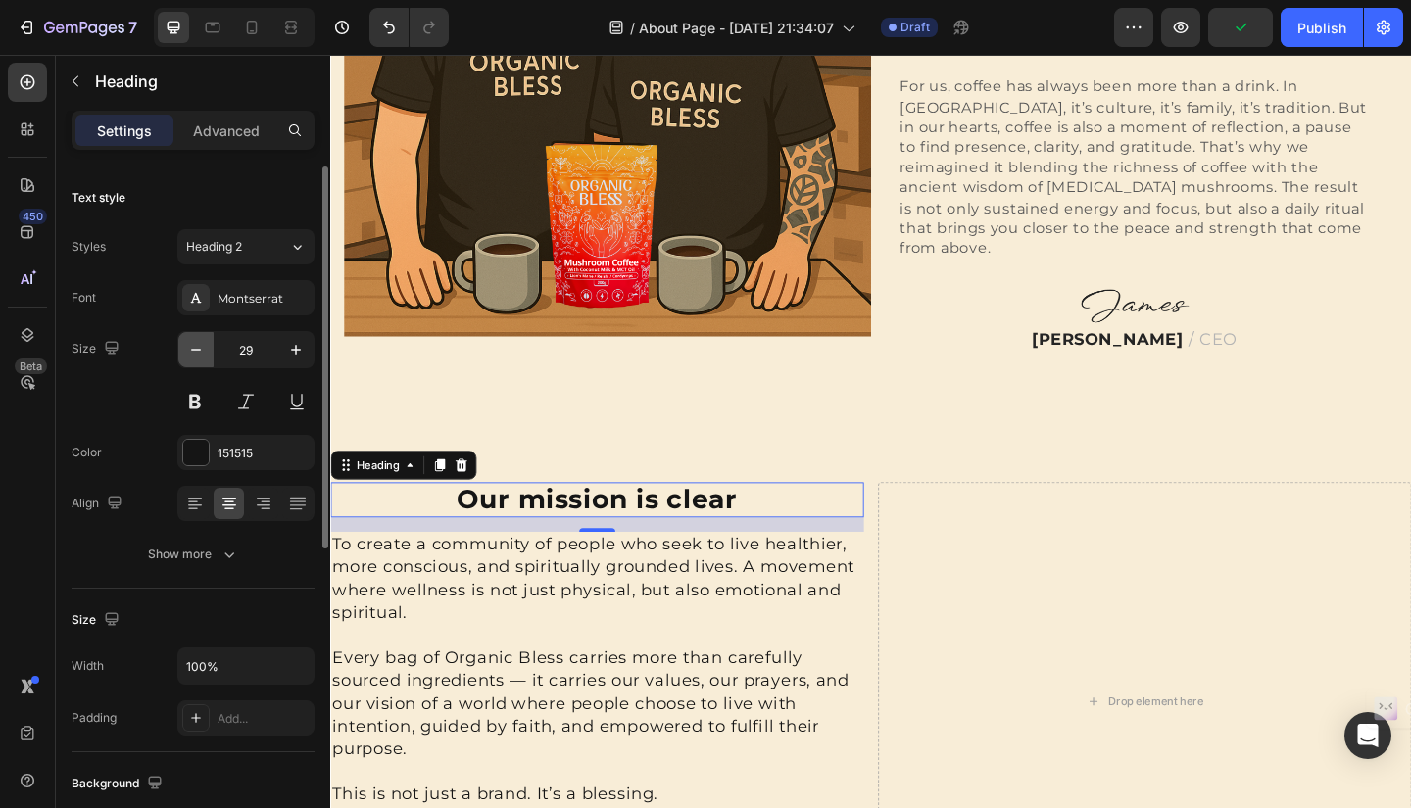
click at [197, 353] on icon "button" at bounding box center [196, 350] width 20 height 20
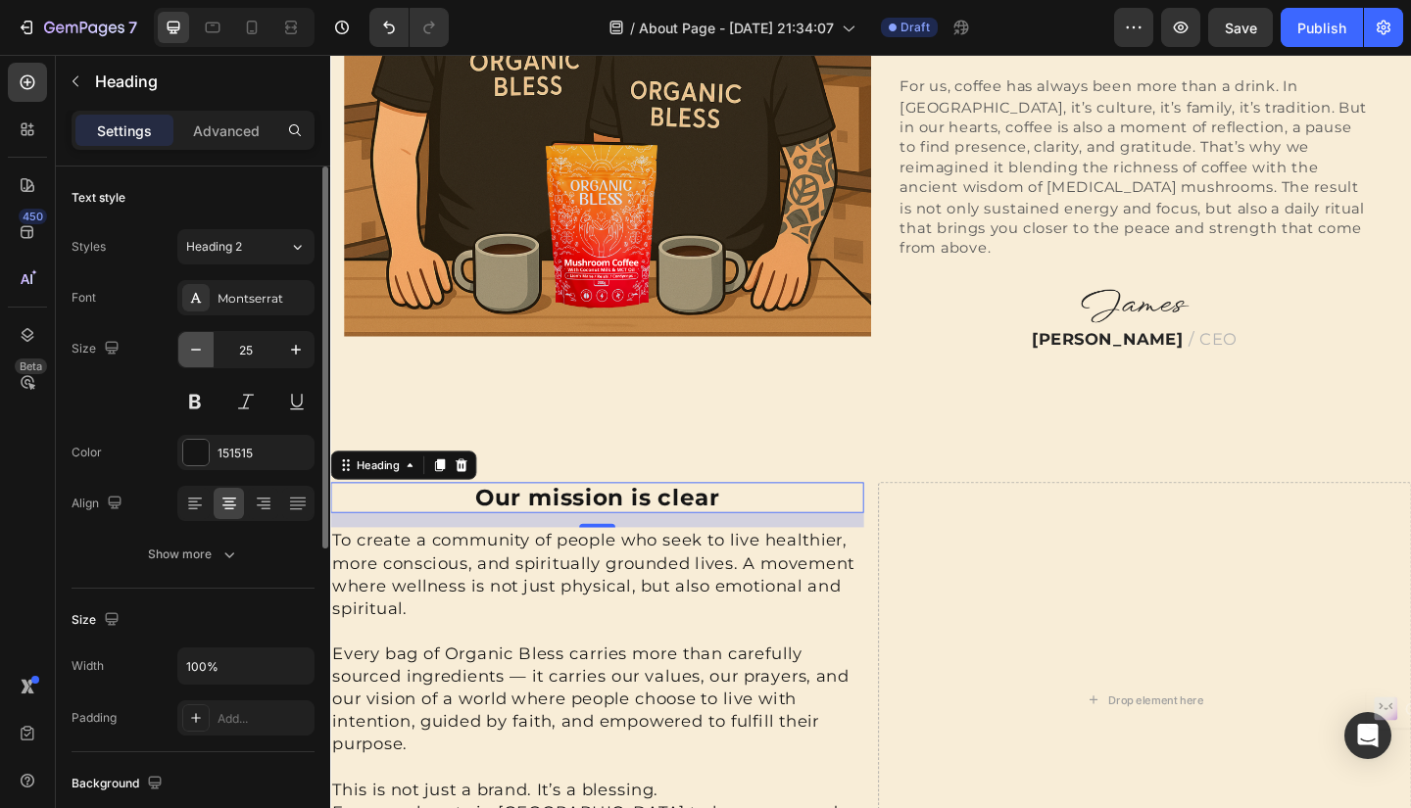
click at [197, 353] on icon "button" at bounding box center [196, 350] width 20 height 20
type input "24"
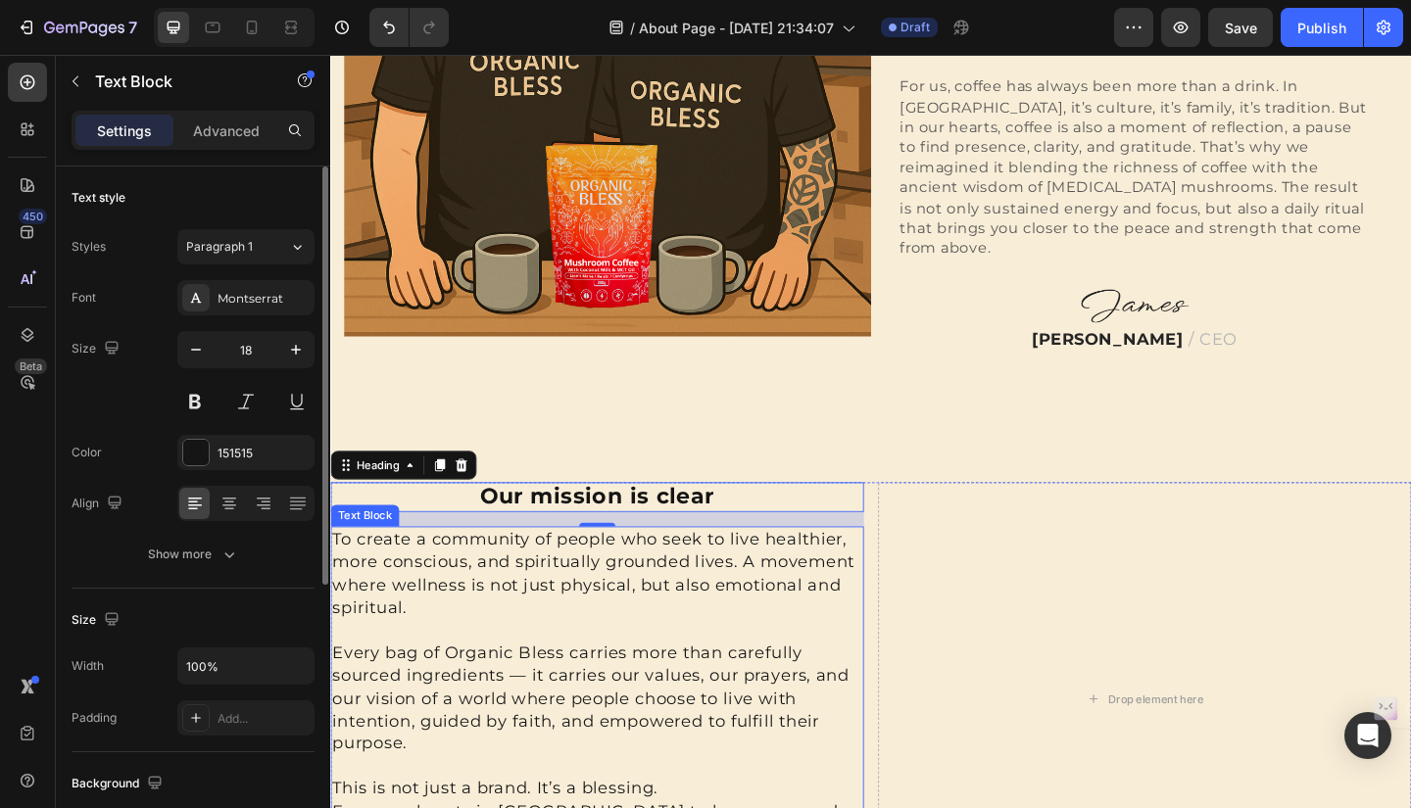
click at [842, 629] on p "To create a community of people who seek to live healthier, more conscious, and…" at bounding box center [620, 619] width 576 height 99
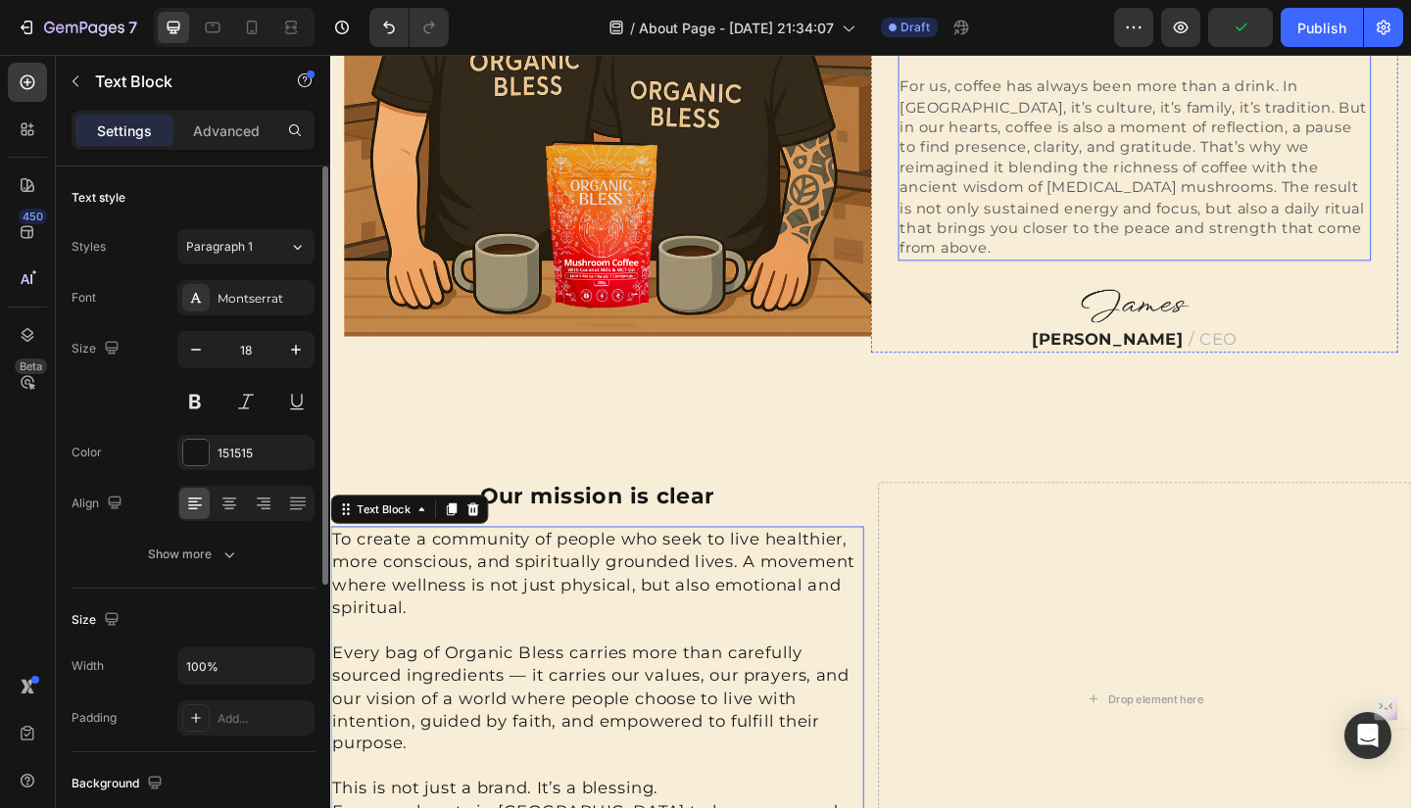
click at [1185, 154] on p "For us, coffee has always been more than a drink. In Colombia, it’s culture, it…" at bounding box center [1204, 178] width 510 height 198
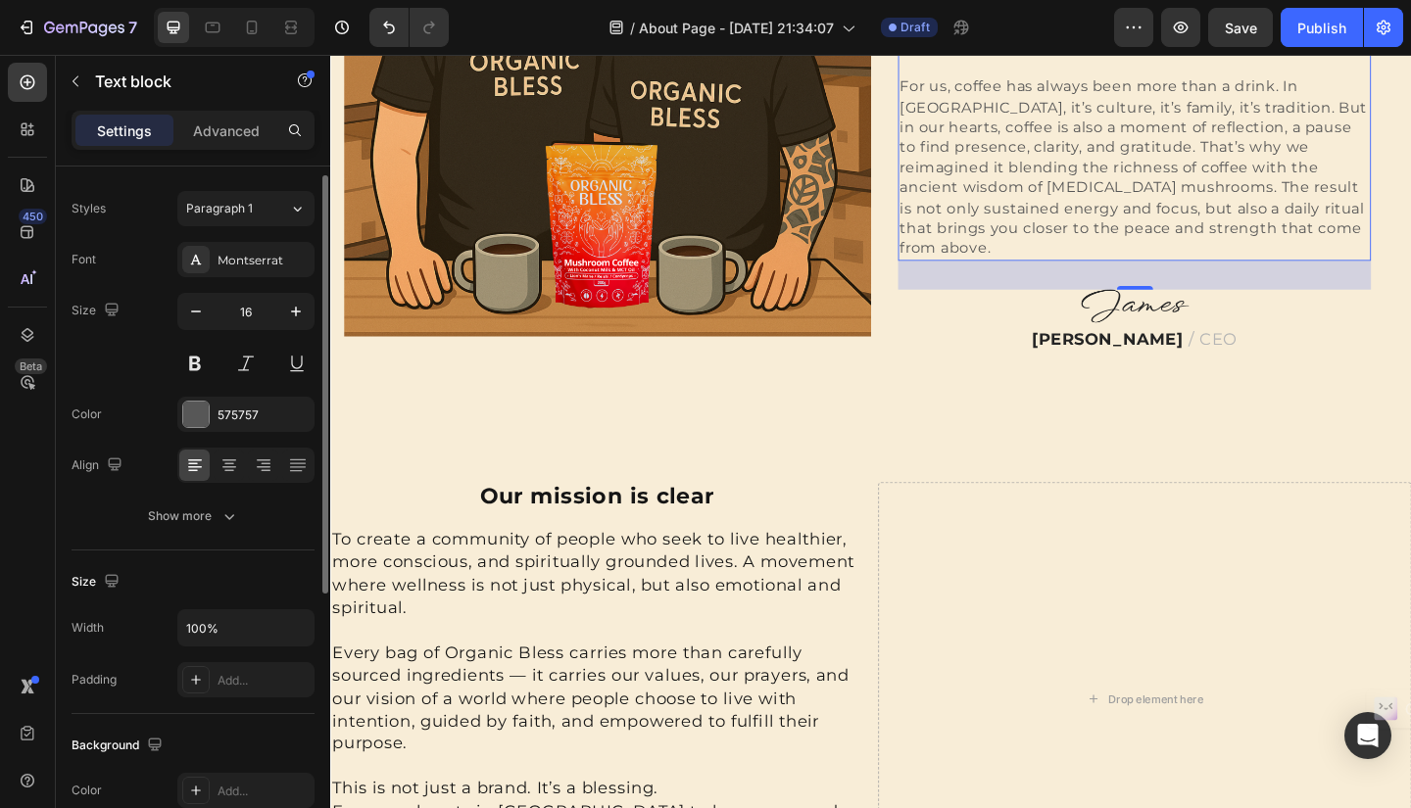
scroll to position [29, 0]
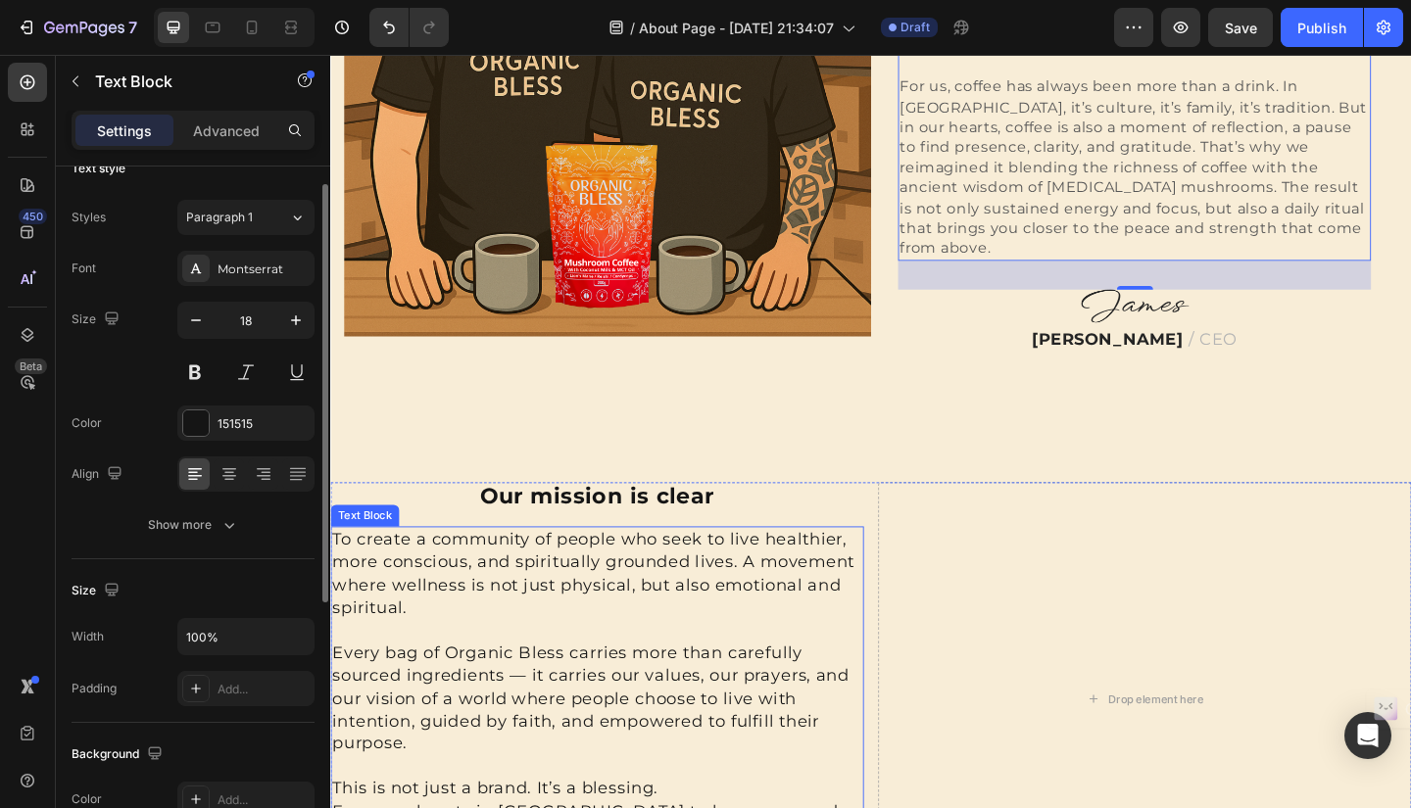
click at [806, 590] on p "To create a community of people who seek to live healthier, more conscious, and…" at bounding box center [620, 619] width 576 height 99
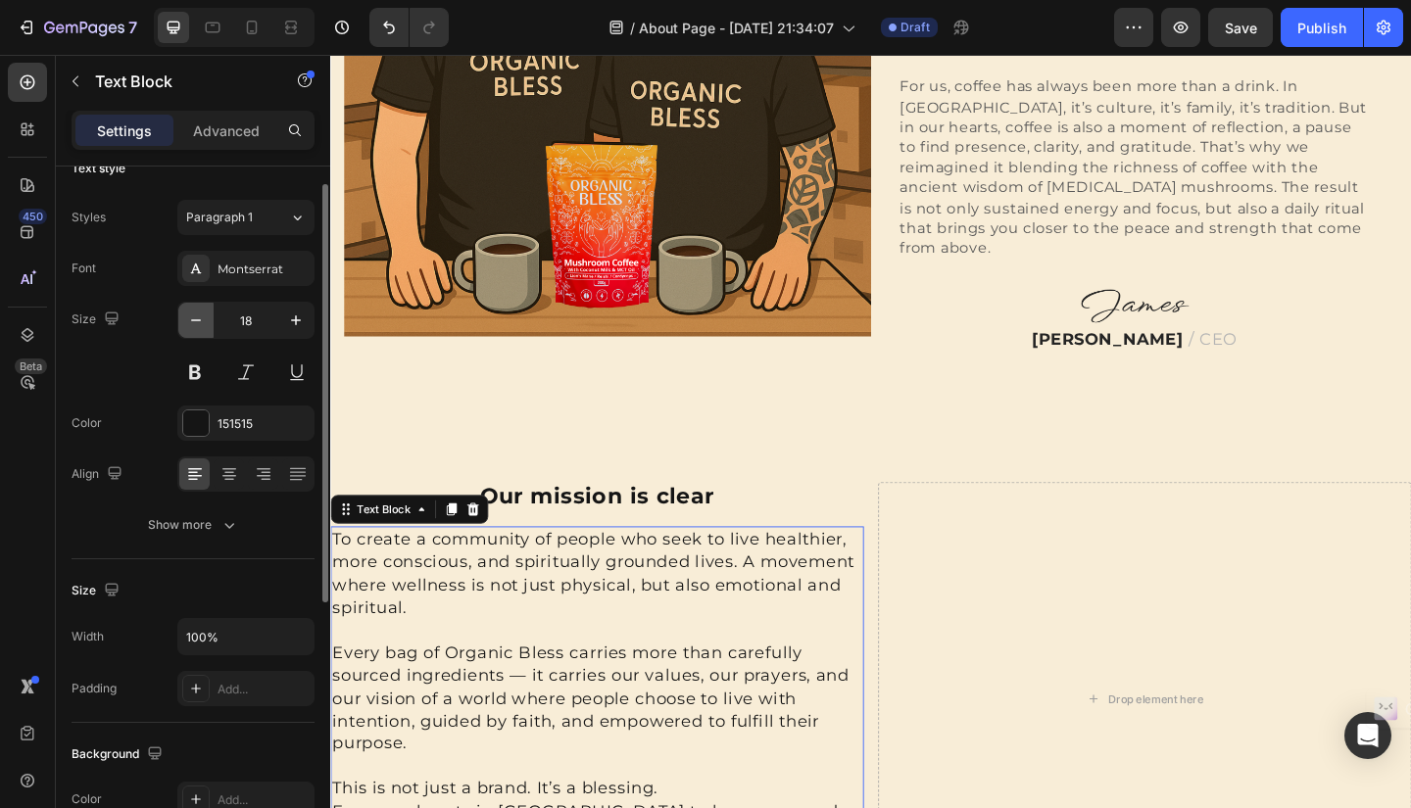
click at [200, 315] on icon "button" at bounding box center [196, 321] width 20 height 20
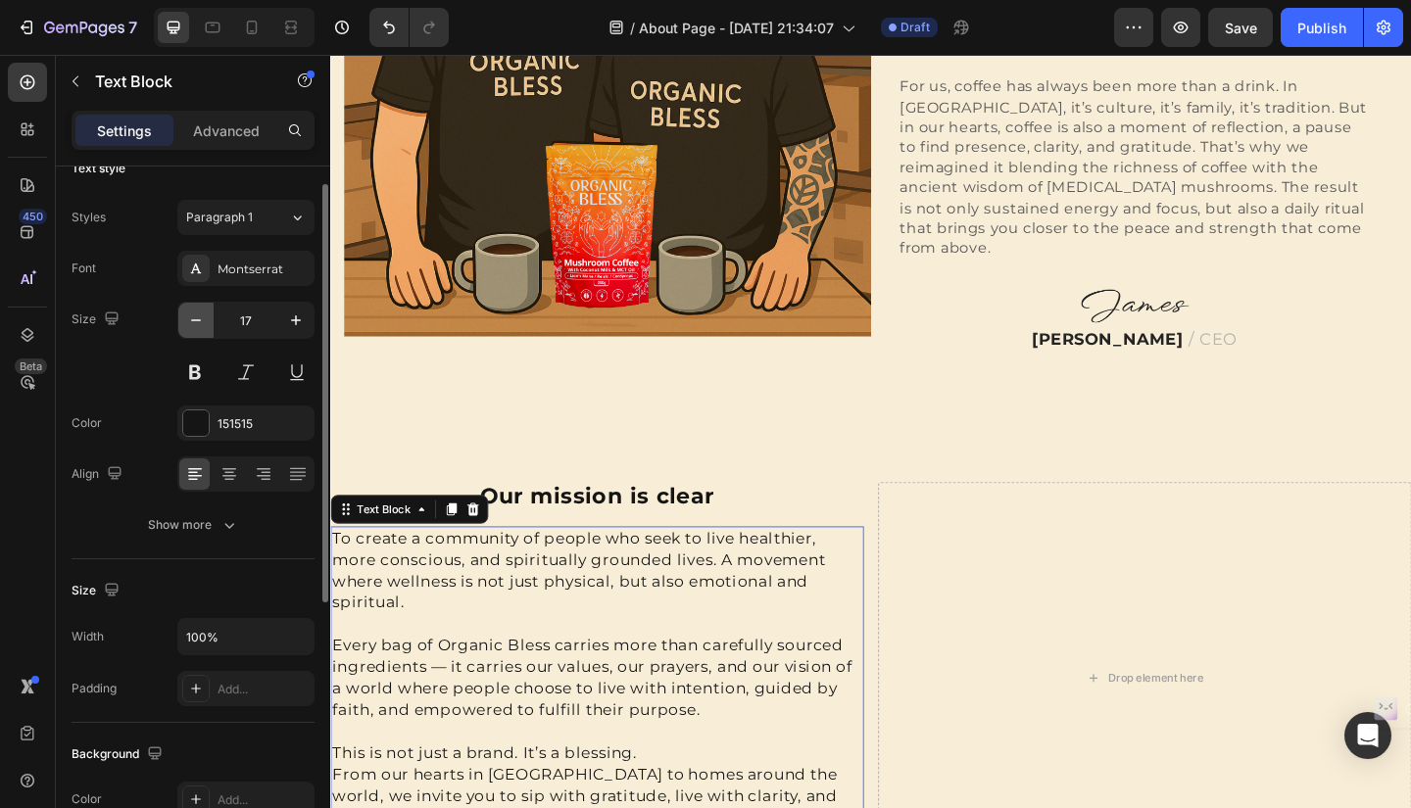
click at [200, 315] on icon "button" at bounding box center [196, 321] width 20 height 20
type input "16"
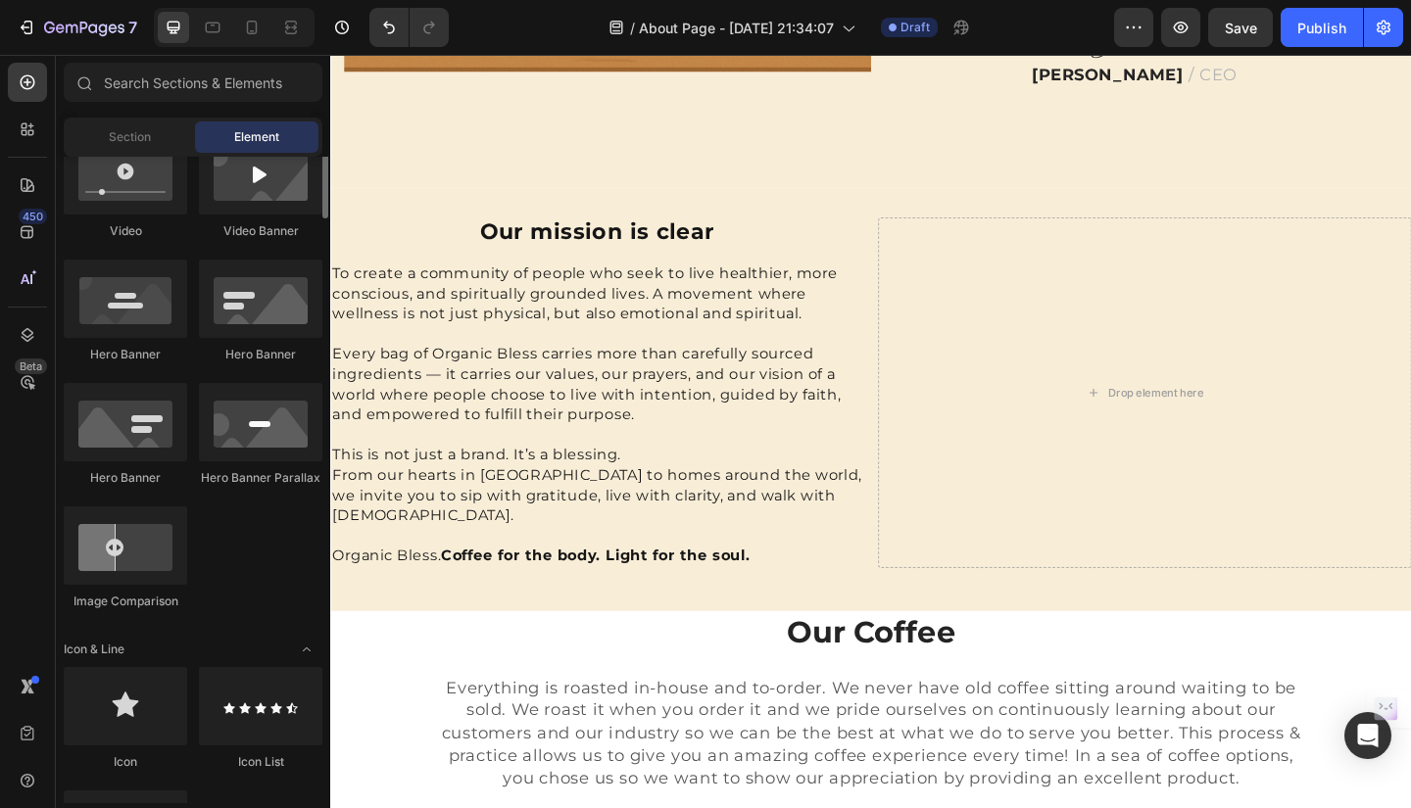
scroll to position [794, 0]
click at [120, 135] on span "Section" at bounding box center [130, 137] width 42 height 18
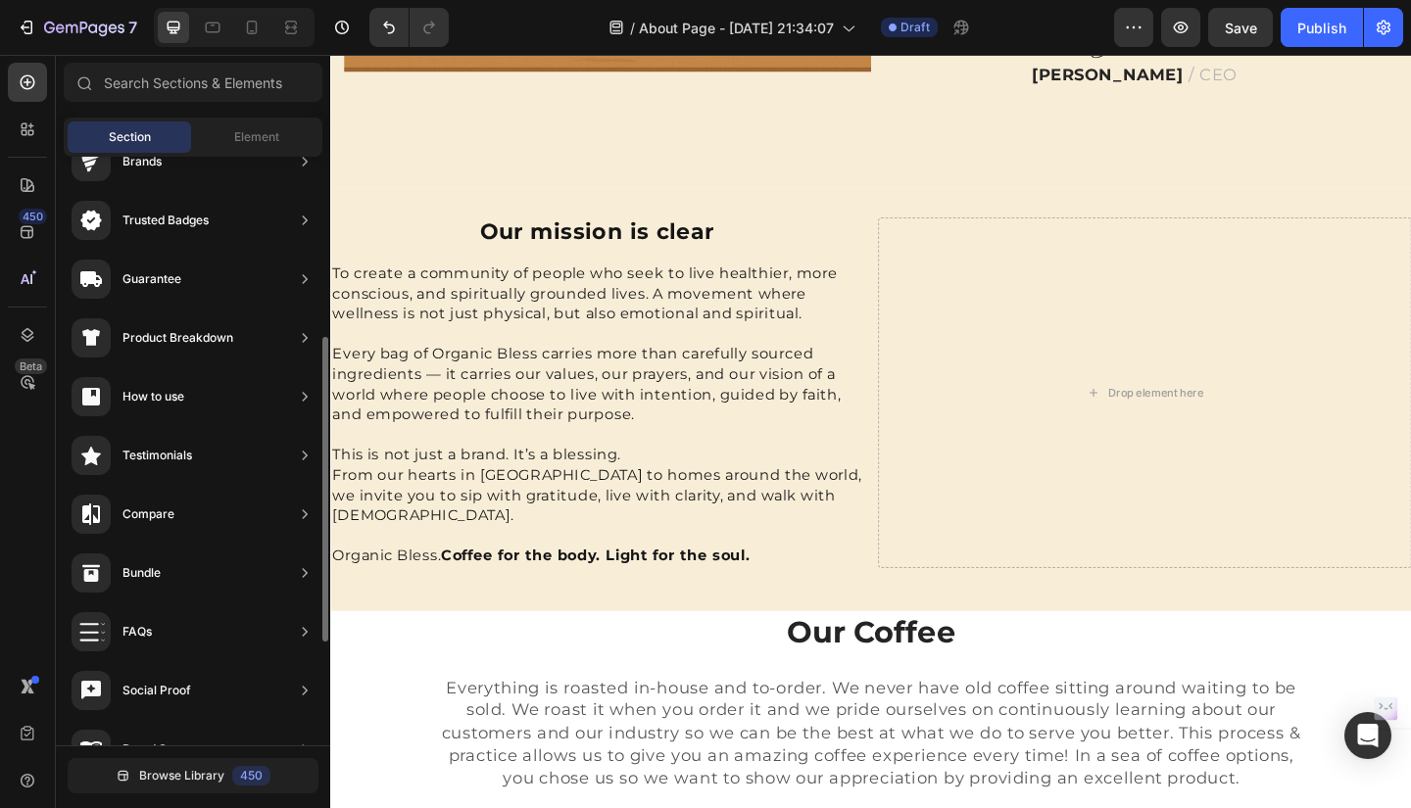
scroll to position [289, 0]
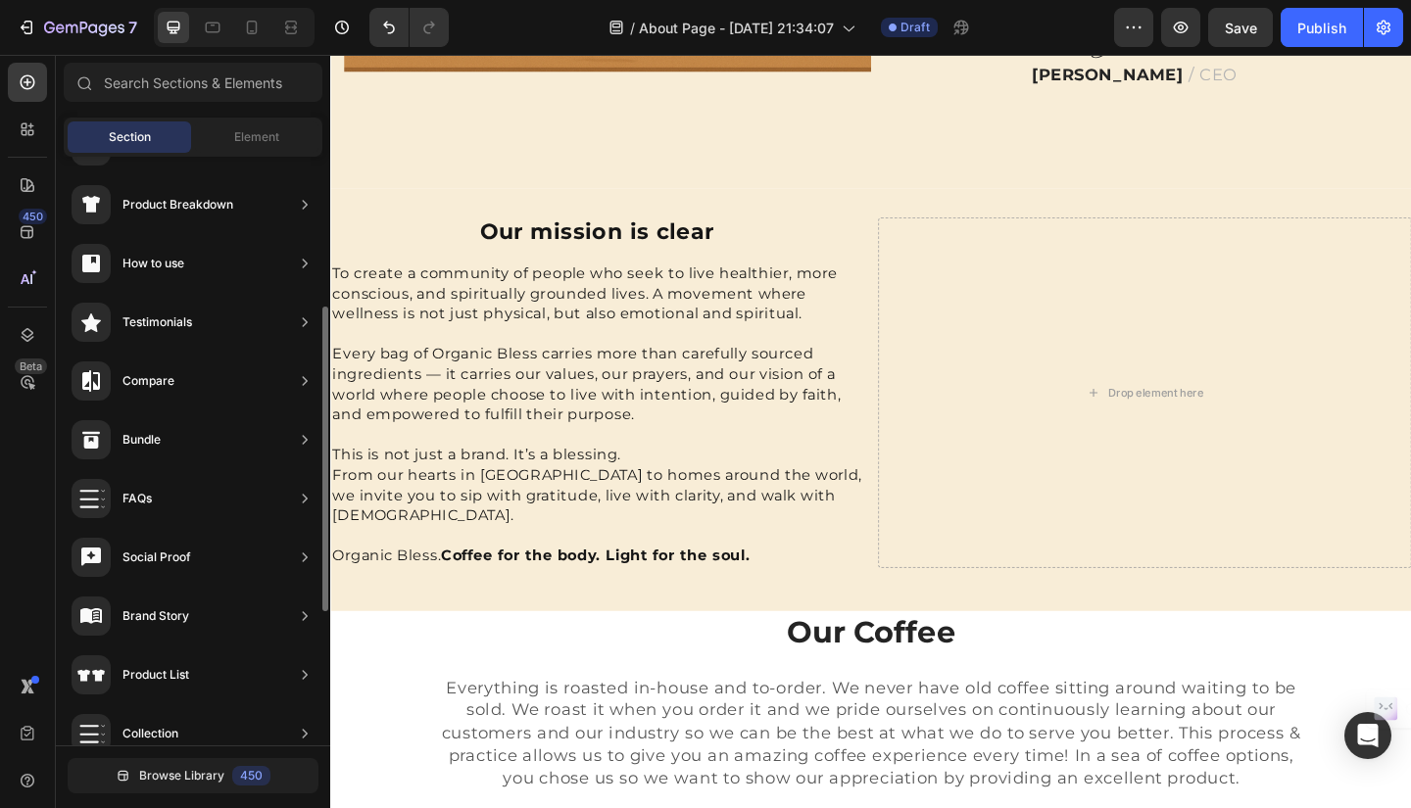
click at [145, 615] on div "Brand Story" at bounding box center [155, 616] width 67 height 20
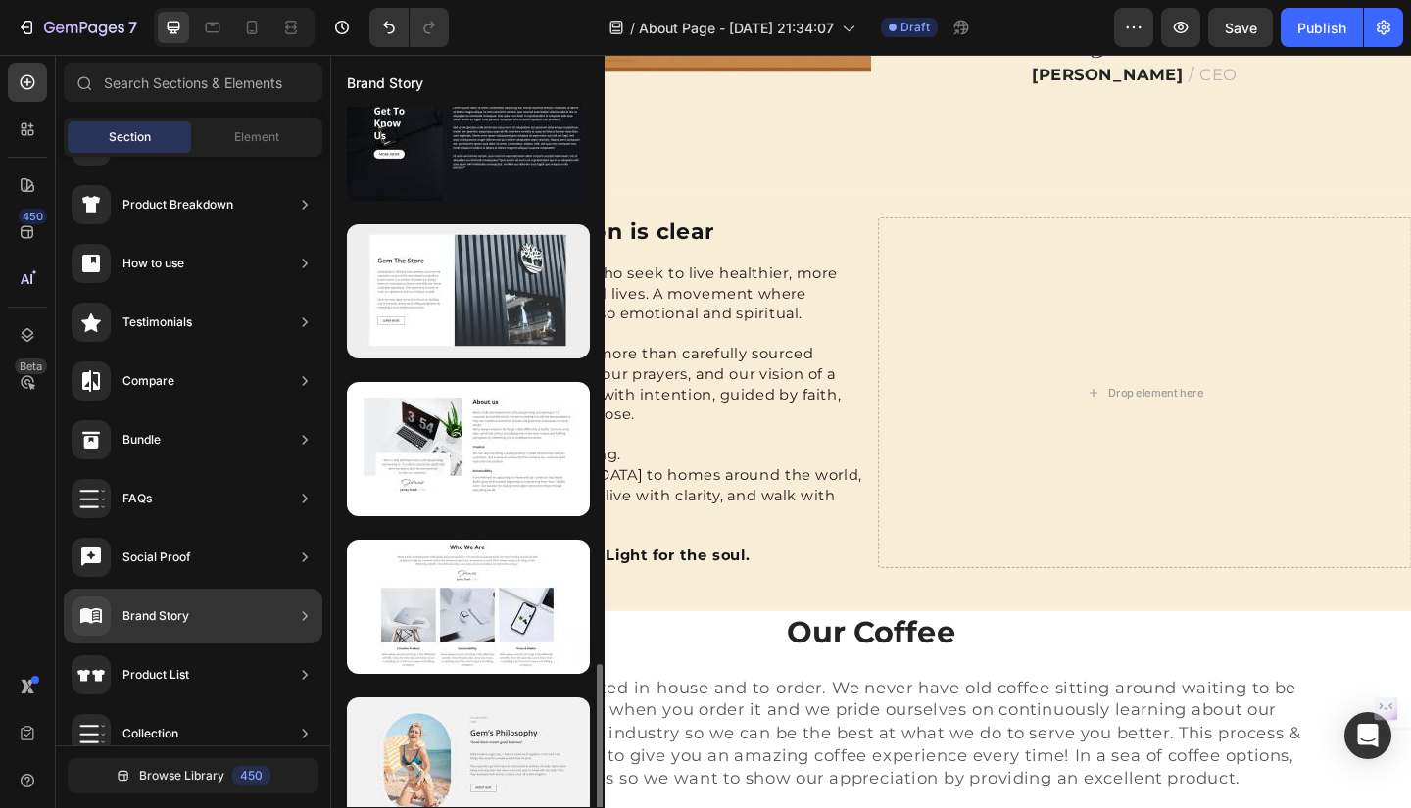
scroll to position [2127, 0]
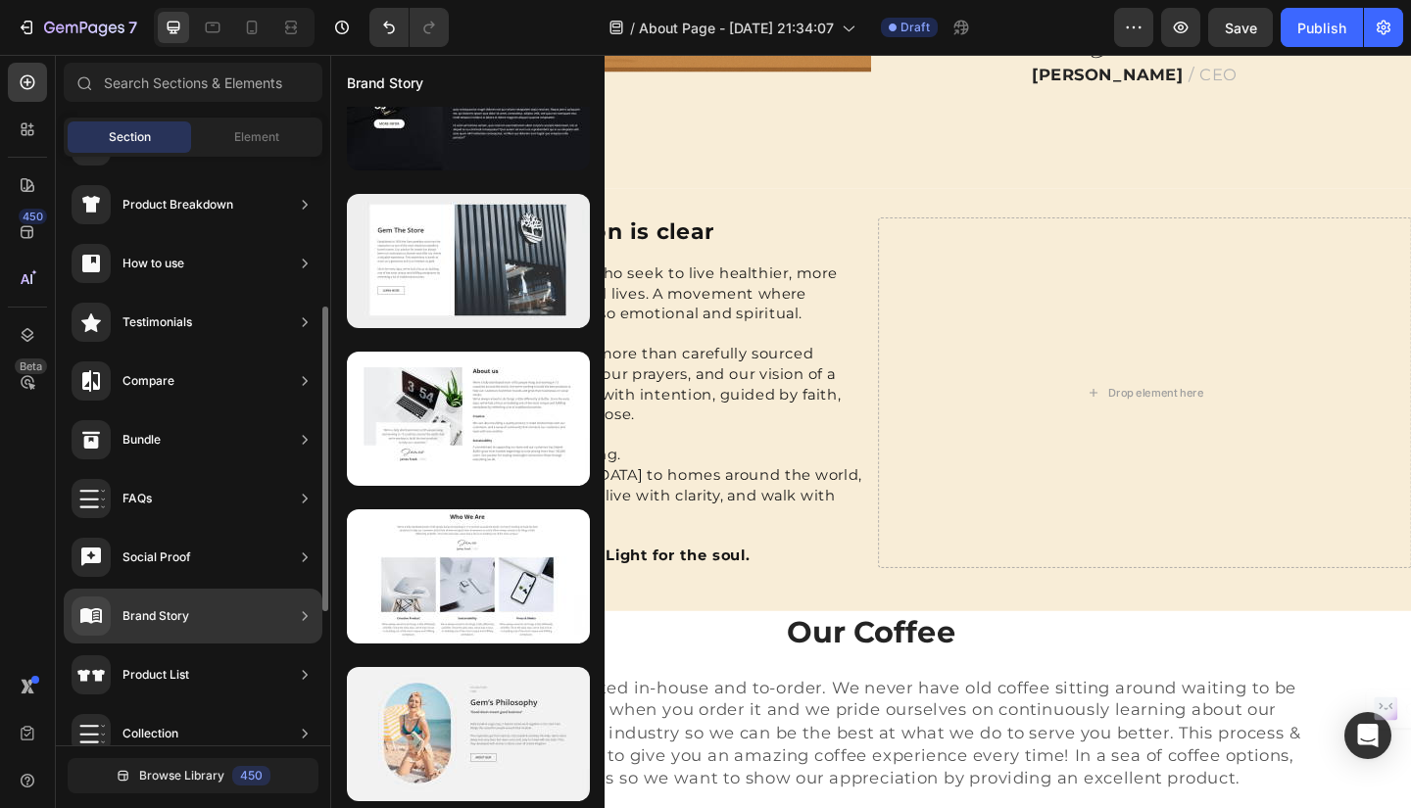
click at [95, 436] on icon at bounding box center [91, 440] width 18 height 17
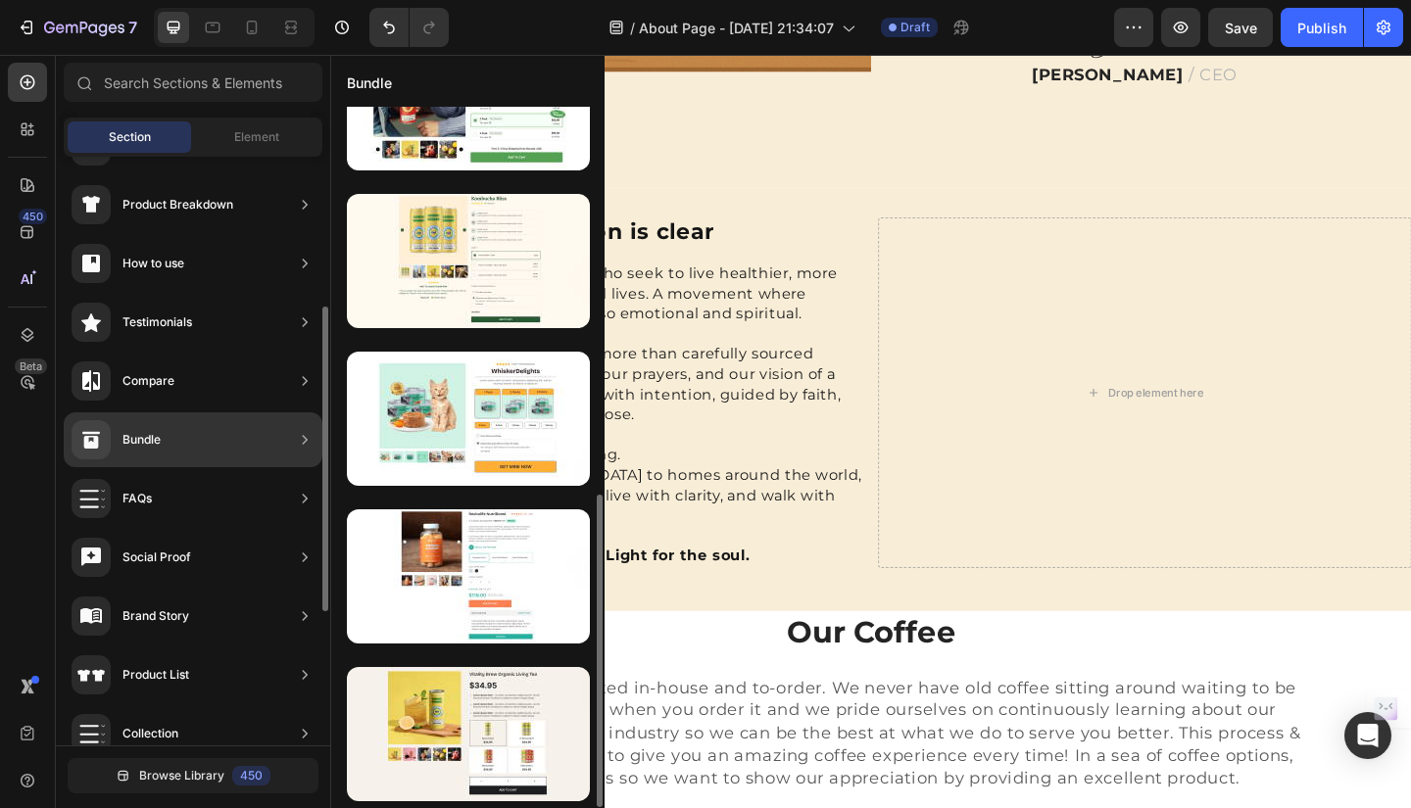
click at [115, 378] on div "Compare" at bounding box center [123, 380] width 103 height 39
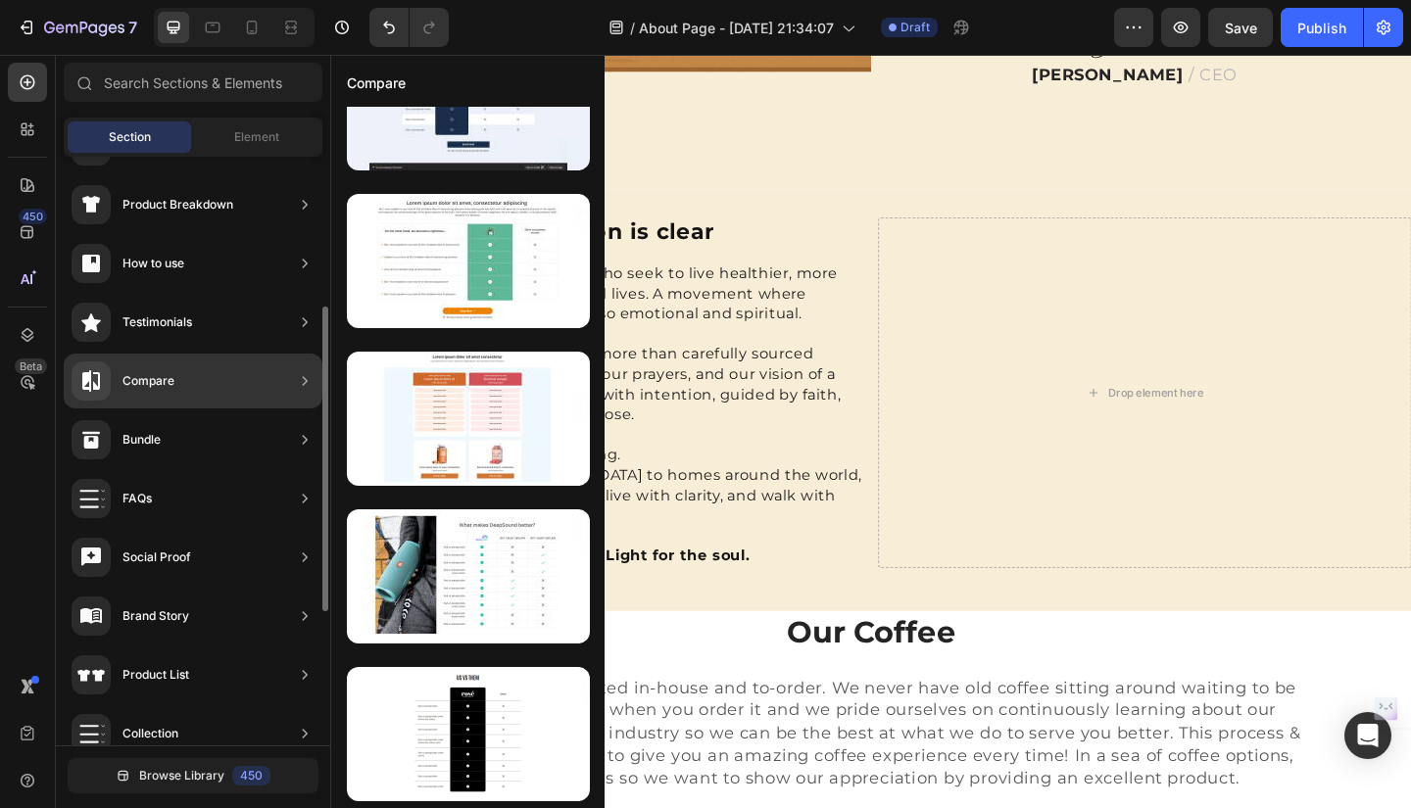
click at [104, 319] on div at bounding box center [91, 322] width 39 height 39
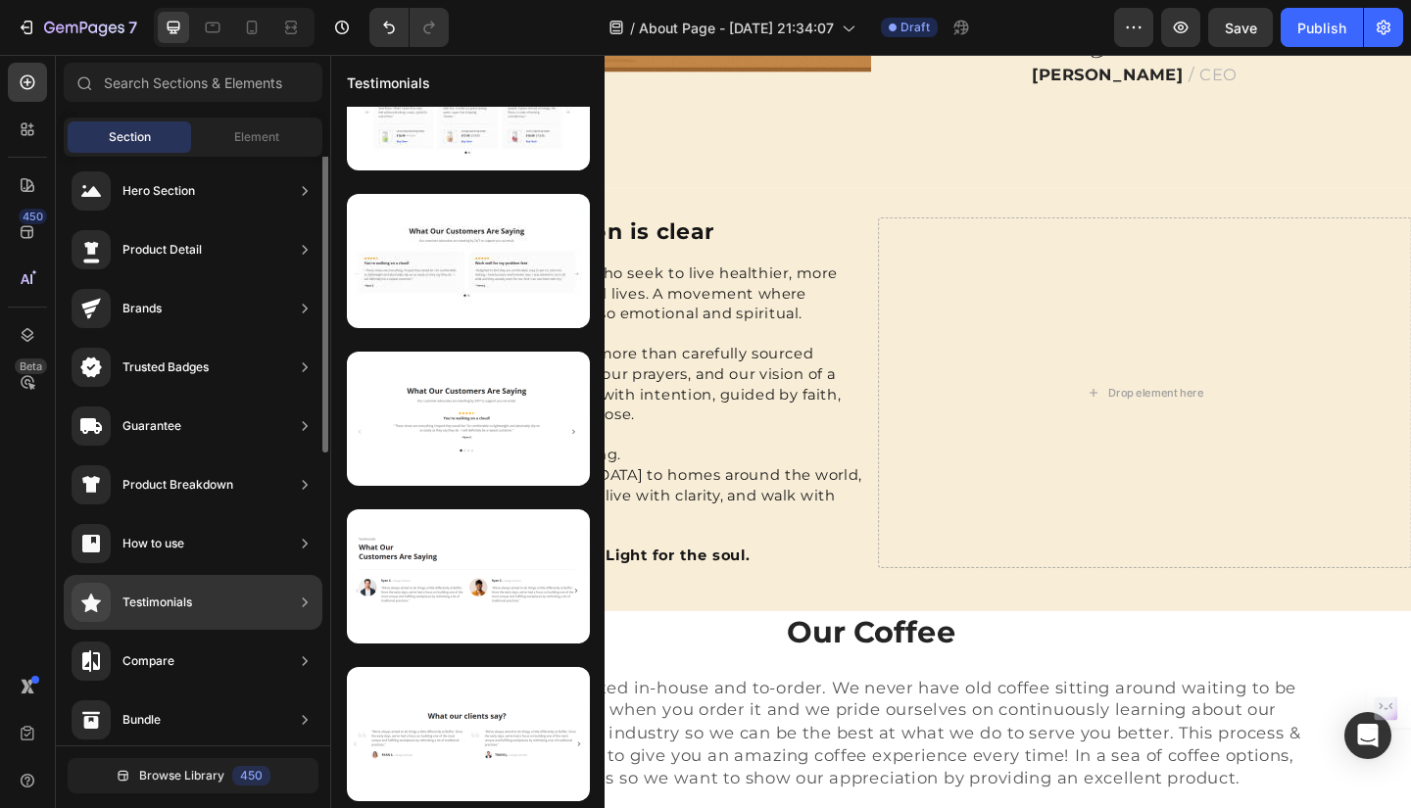
scroll to position [0, 0]
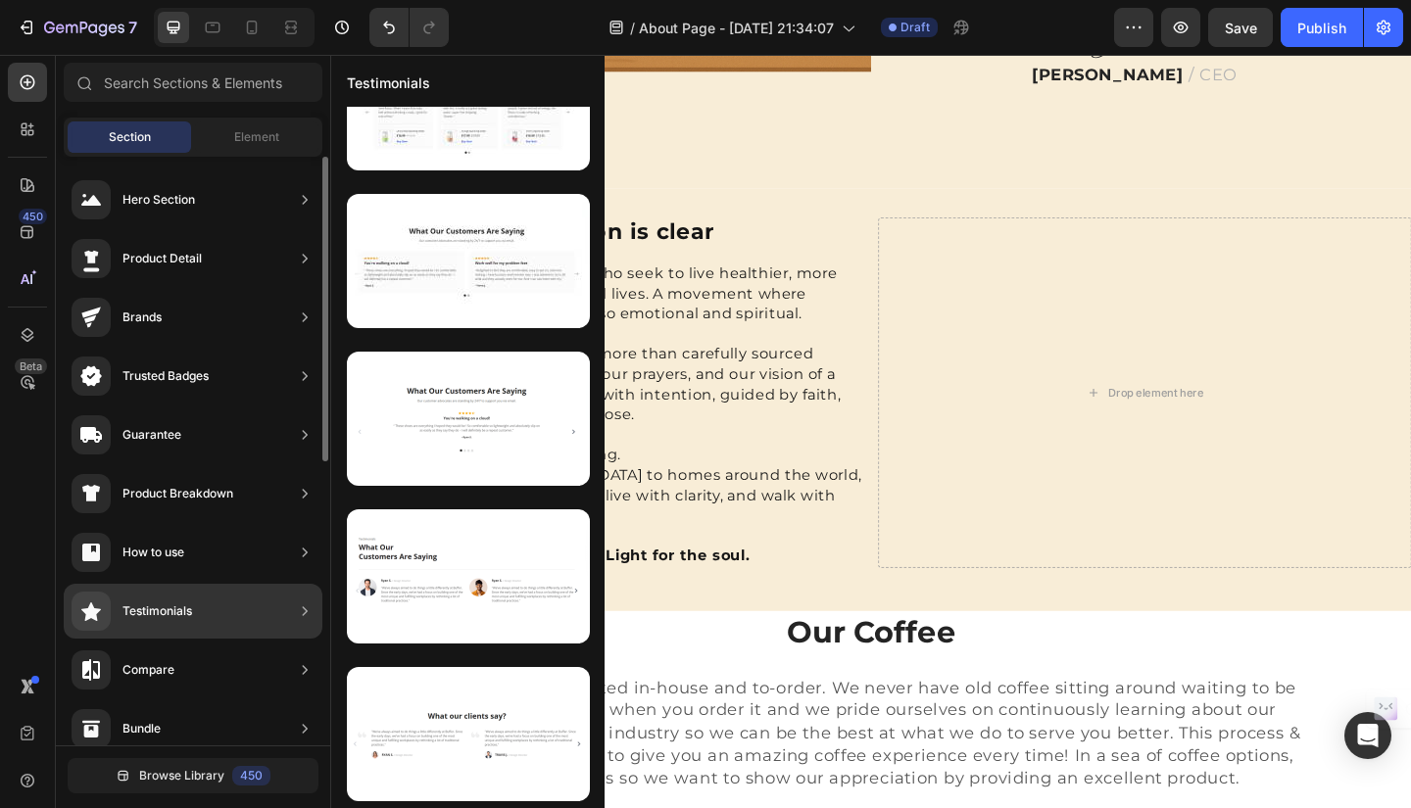
click at [119, 428] on div "Guarantee" at bounding box center [127, 434] width 110 height 39
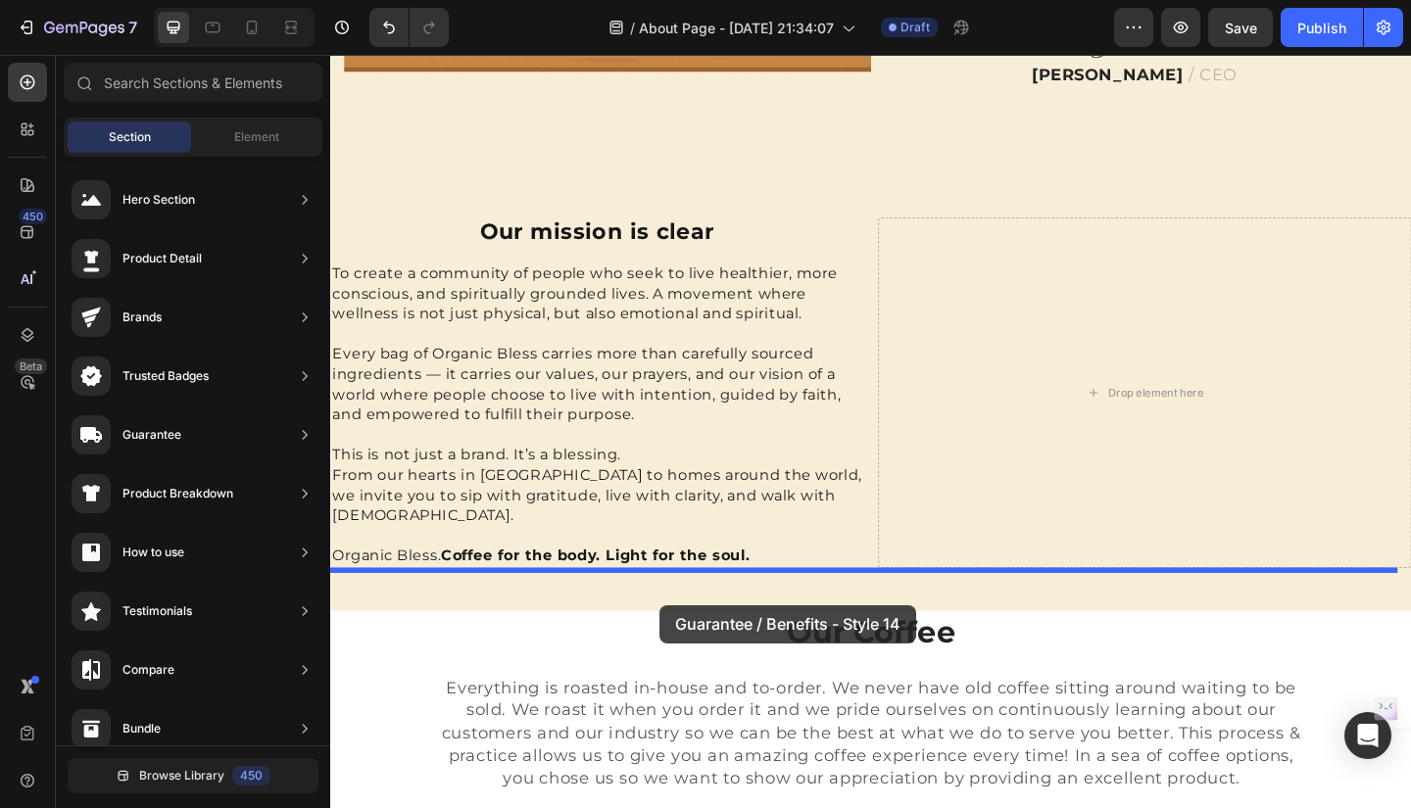
drag, startPoint x: 746, startPoint y: 709, endPoint x: 689, endPoint y: 653, distance: 79.7
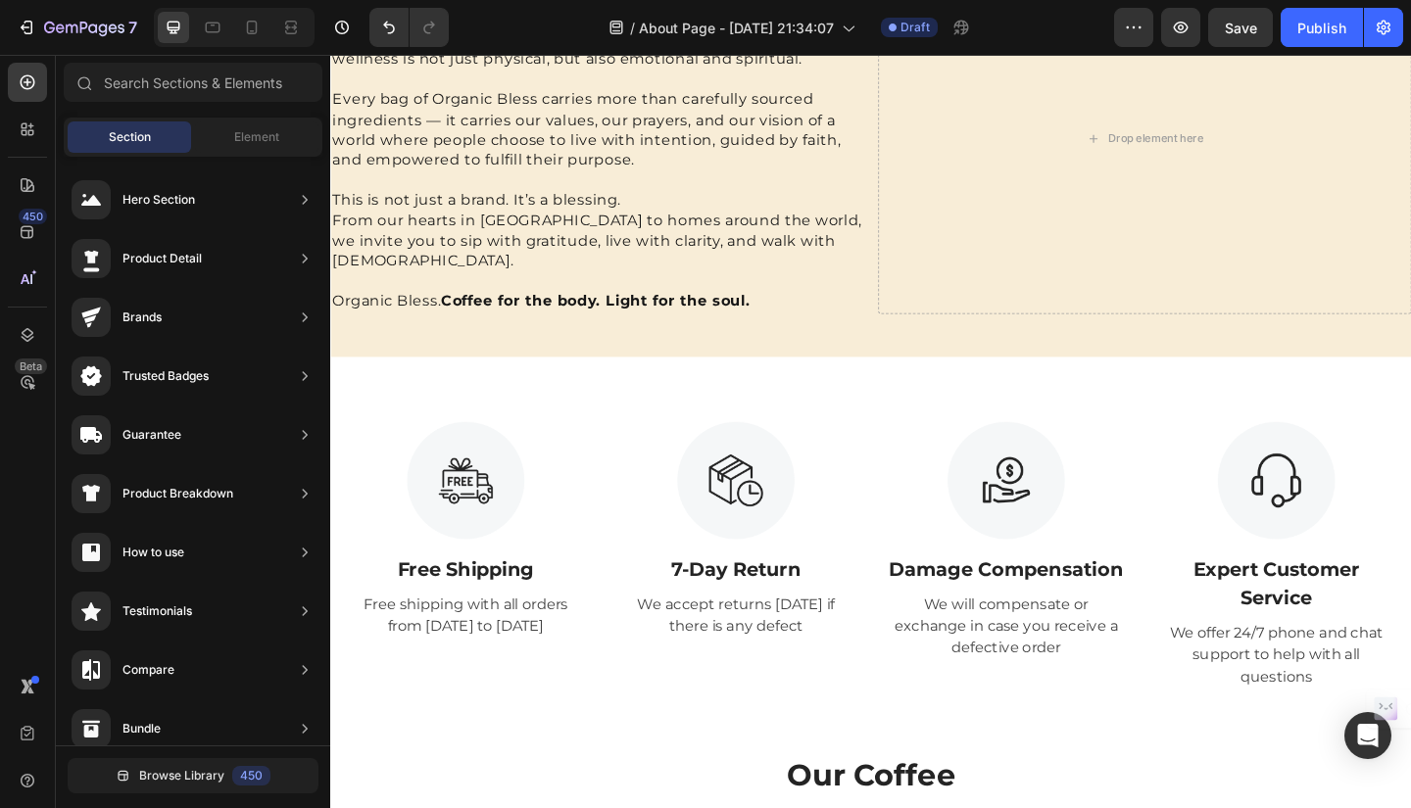
scroll to position [1637, 0]
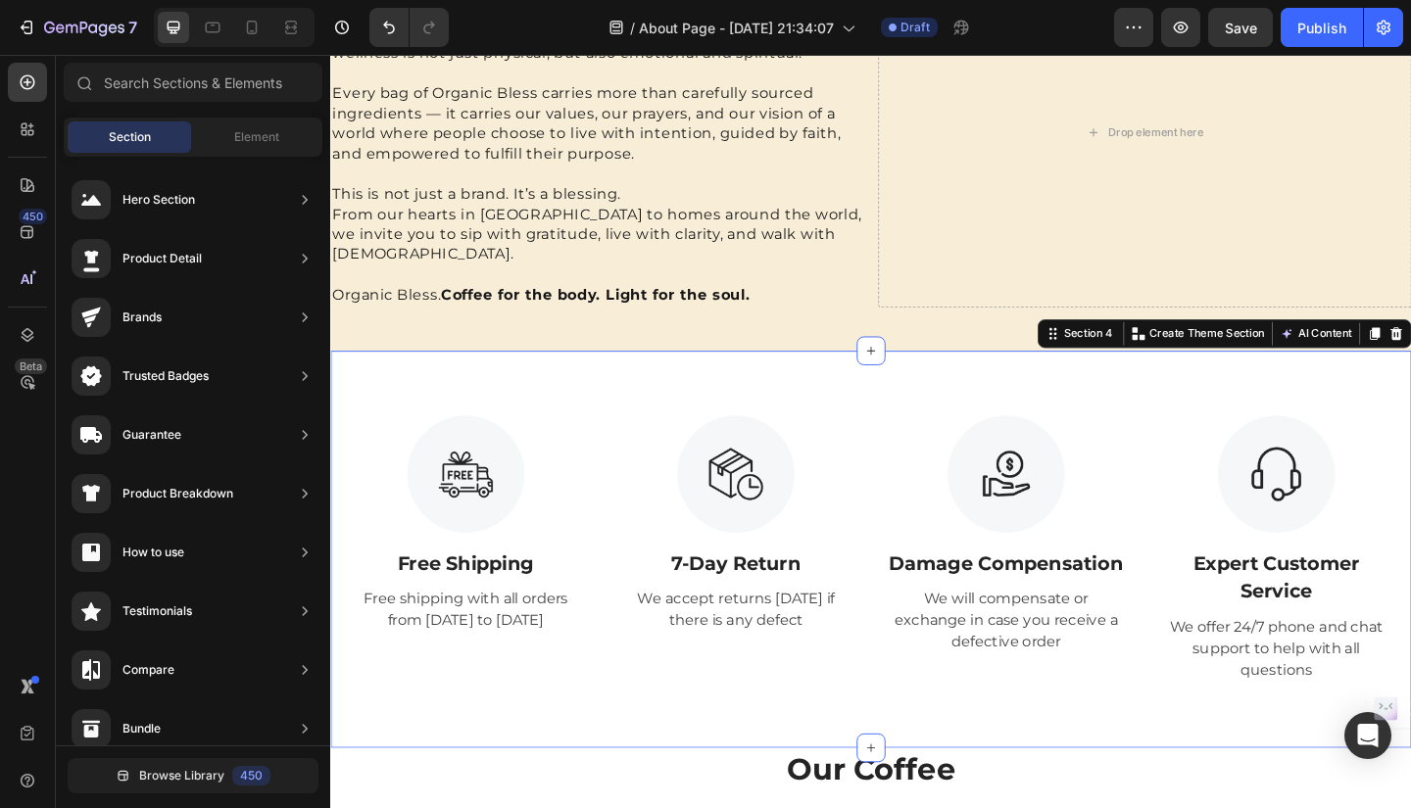
click at [956, 397] on div "Image Free Shipping Text Block Free shipping with all orders from April 1 to Ap…" at bounding box center [918, 593] width 1176 height 432
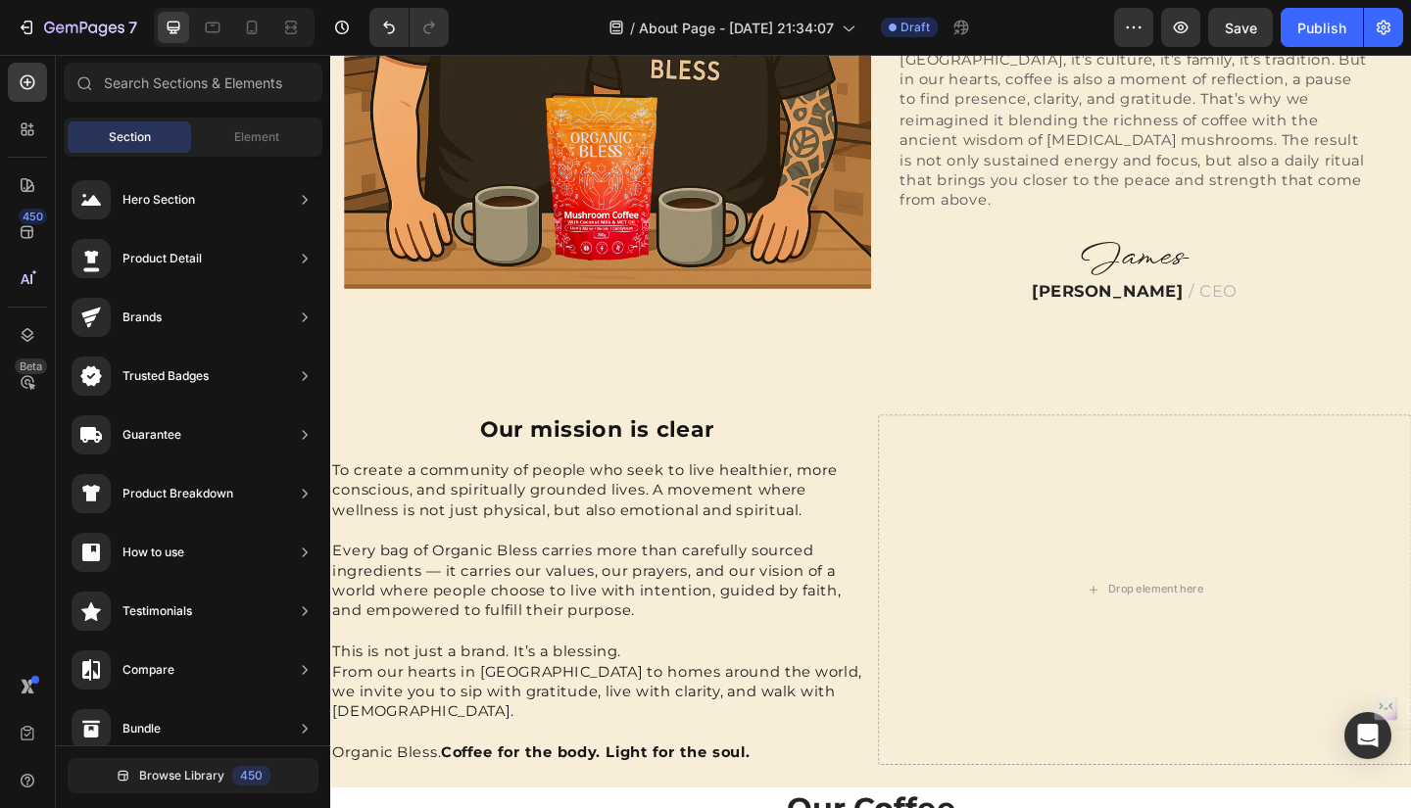
scroll to position [1130, 0]
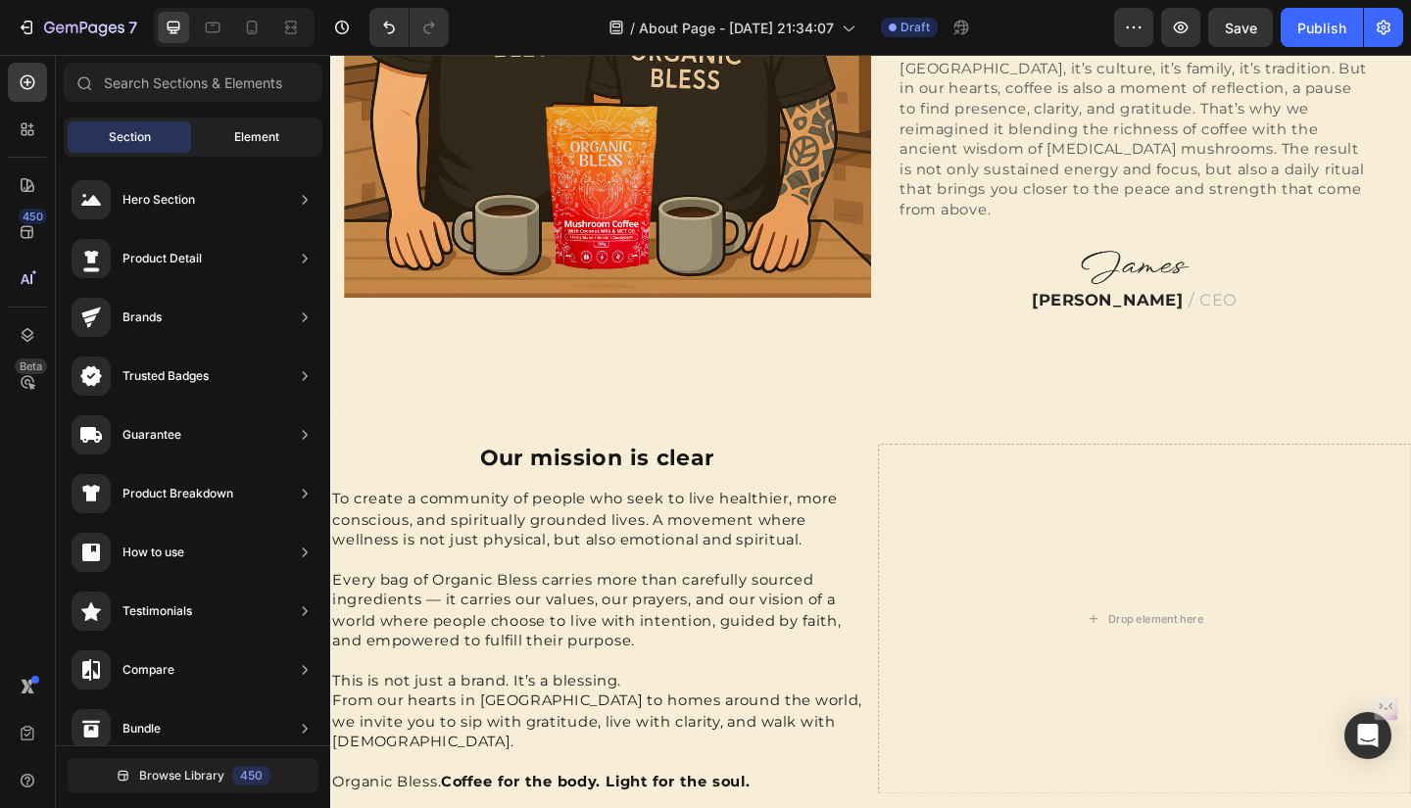
click at [262, 140] on span "Element" at bounding box center [256, 137] width 45 height 18
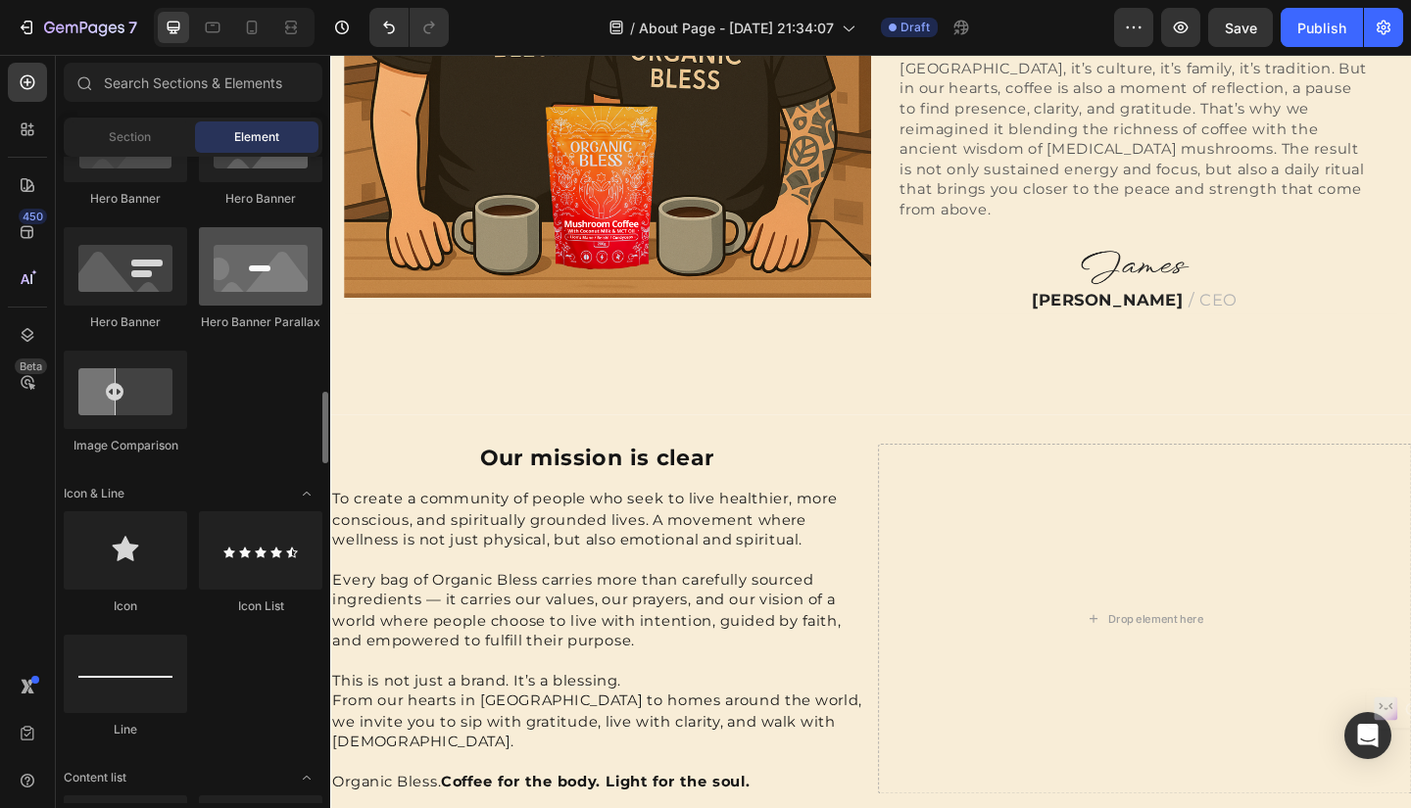
scroll to position [1094, 0]
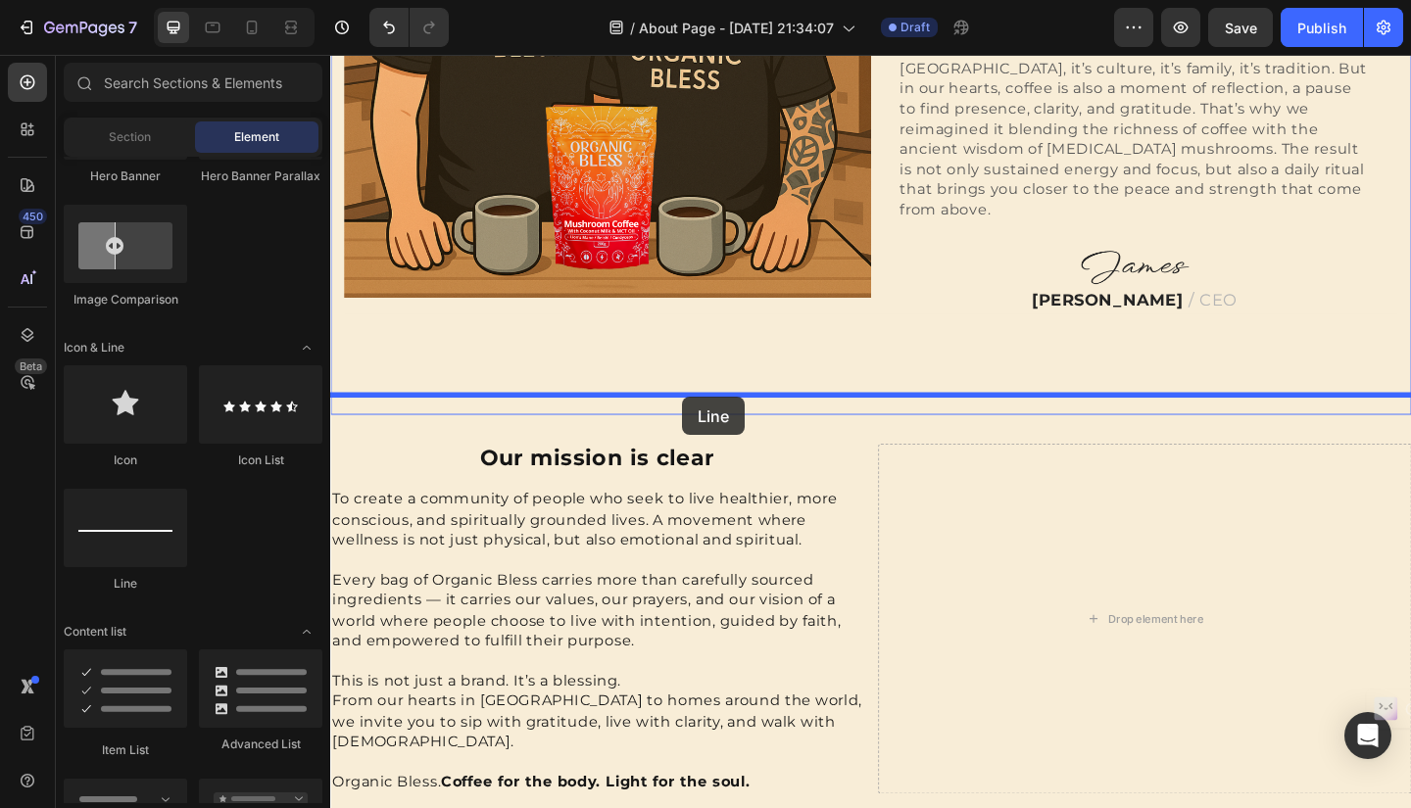
drag, startPoint x: 440, startPoint y: 596, endPoint x: 713, endPoint y: 427, distance: 321.1
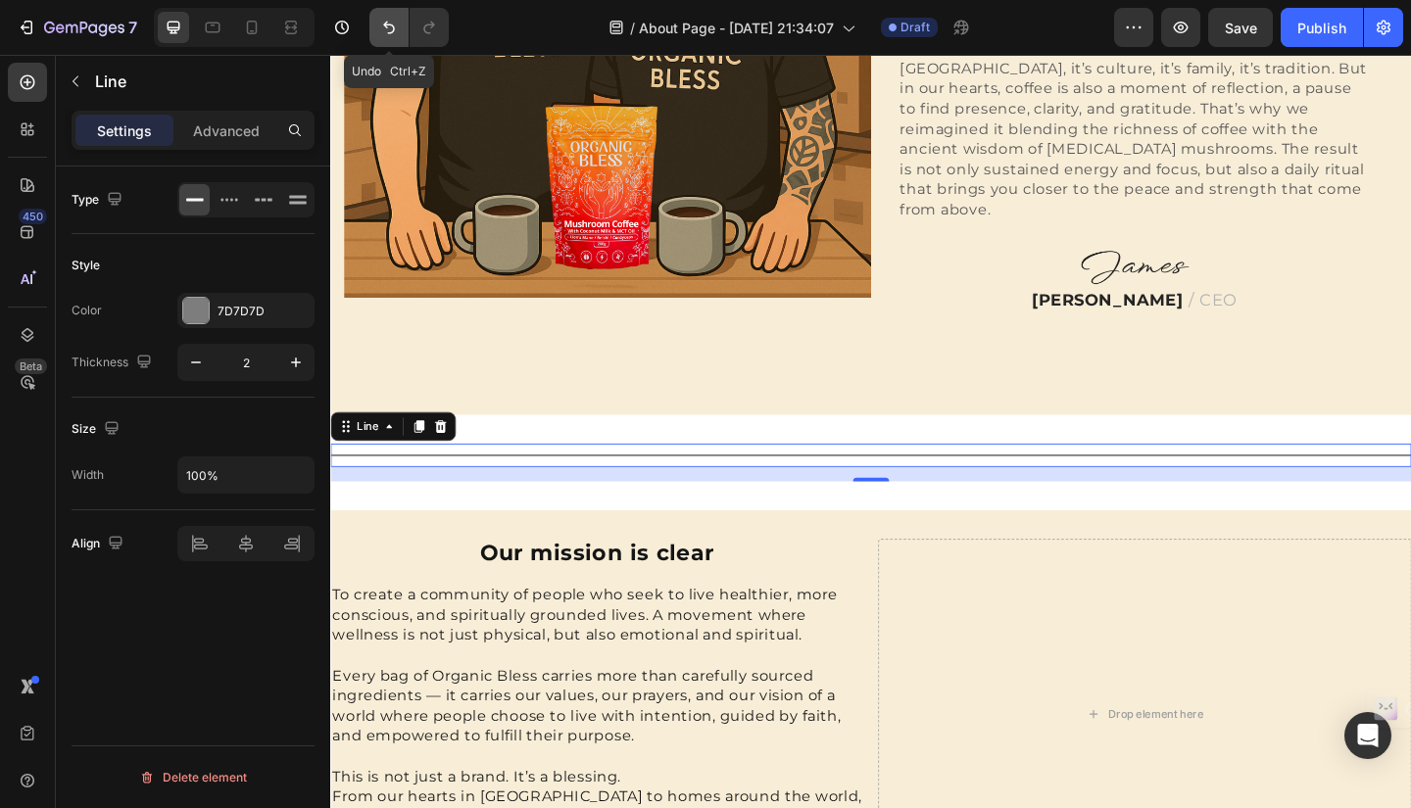
click at [384, 21] on icon "Undo/Redo" at bounding box center [389, 28] width 20 height 20
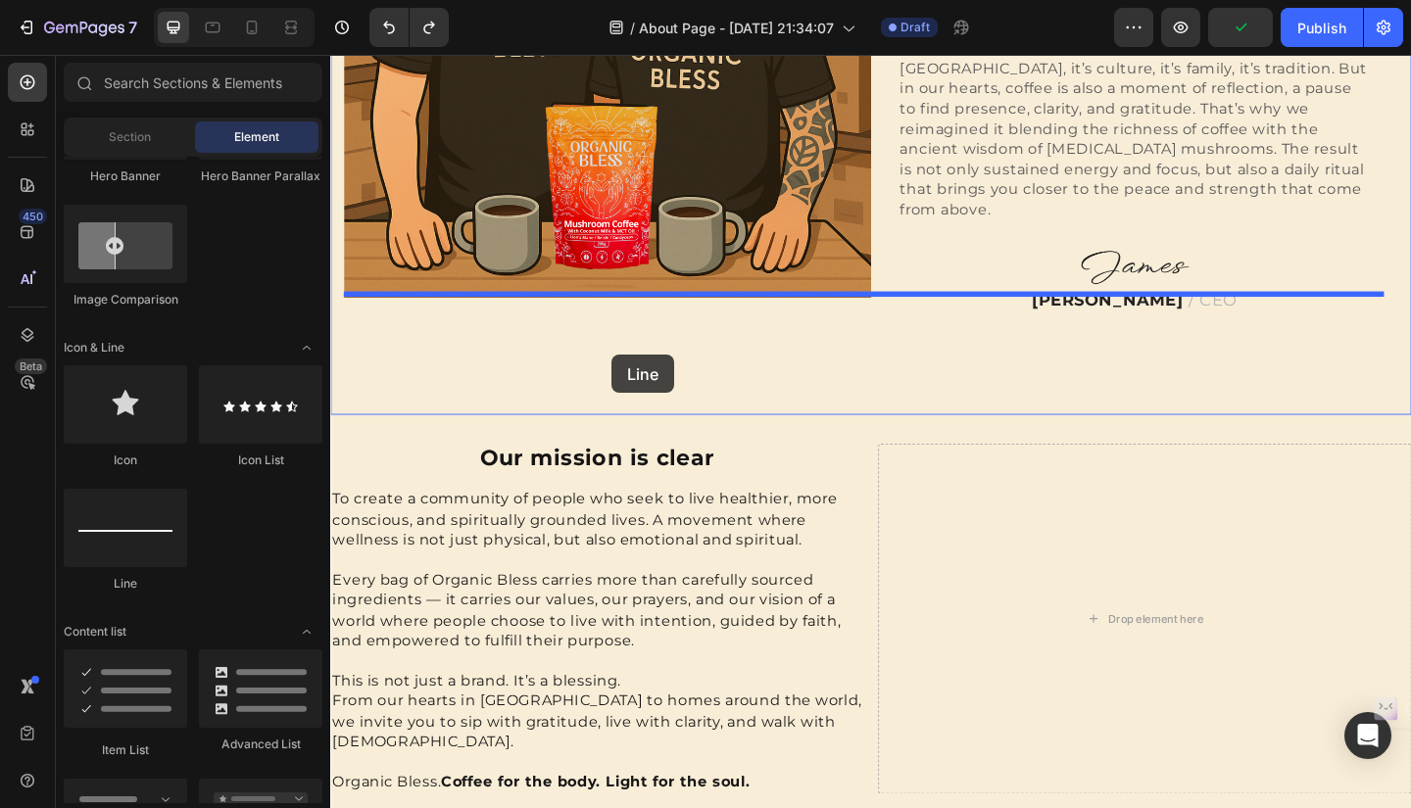
drag, startPoint x: 447, startPoint y: 578, endPoint x: 635, endPoint y: 382, distance: 271.6
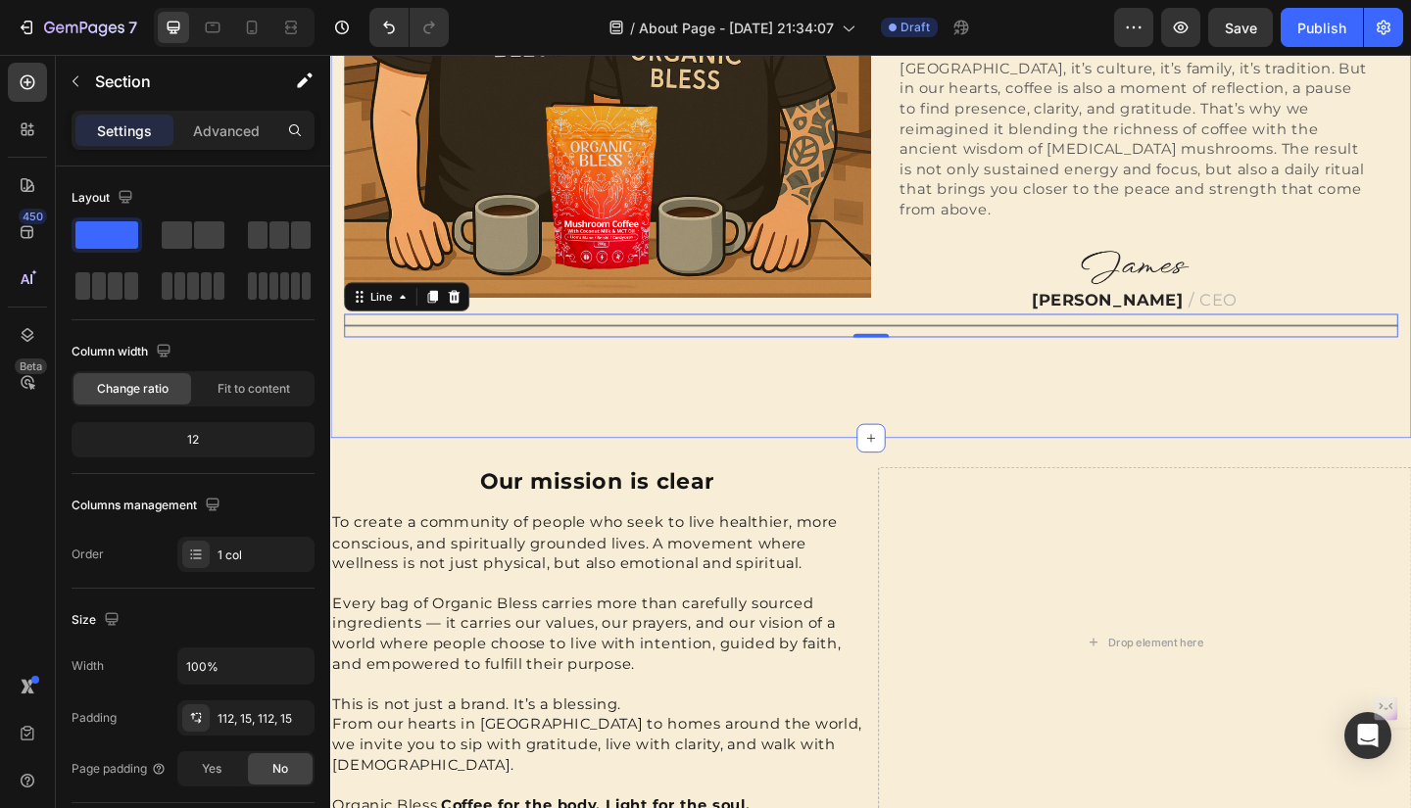
click at [695, 395] on div "Image Hi, nice to meet you Heading We are two Colombians with a shared dream: t…" at bounding box center [918, 46] width 1176 height 854
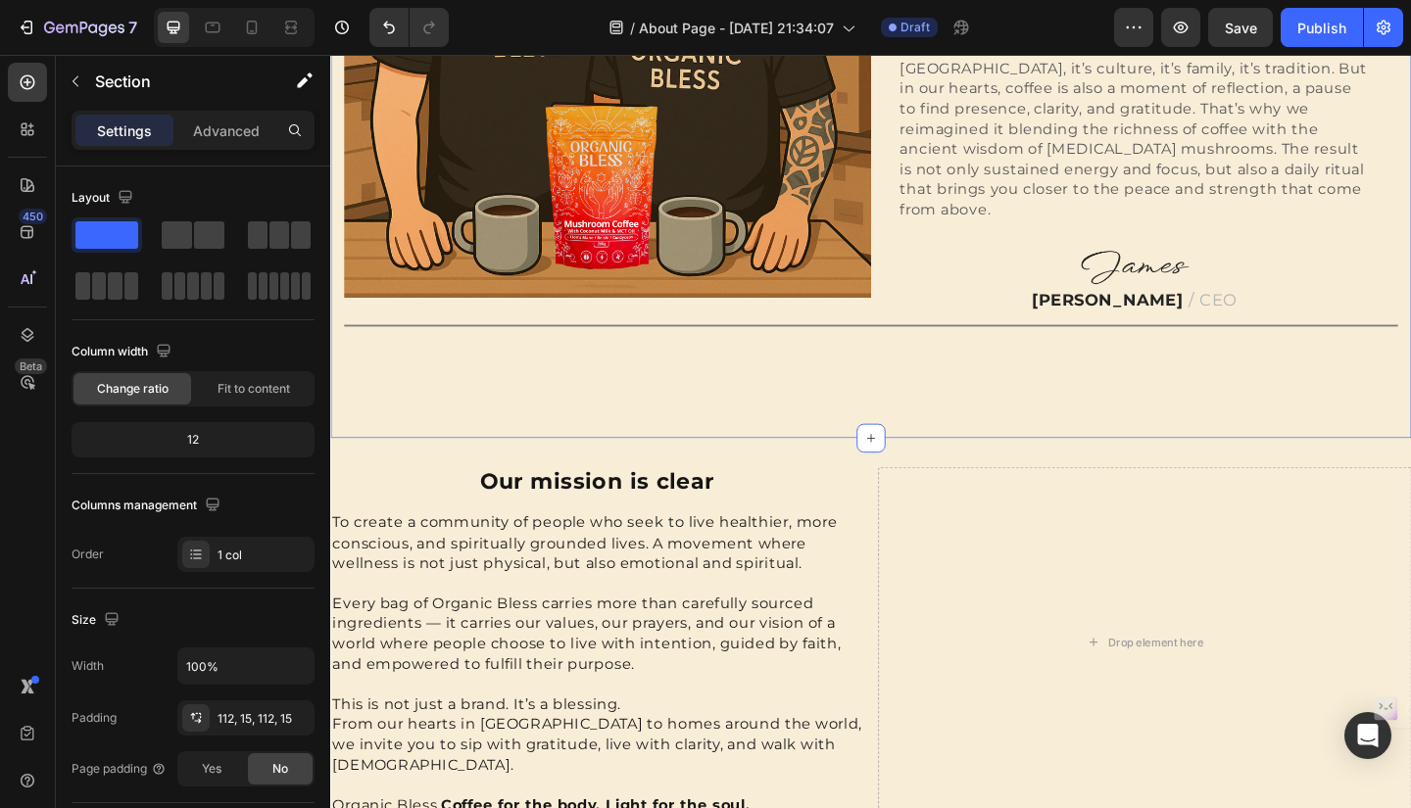
click at [840, 378] on div "Image Hi, nice to meet you Heading We are two Colombians with a shared dream: t…" at bounding box center [918, 46] width 1176 height 854
click at [843, 476] on div "Our mission is clear Heading To create a community of people who seek to live h…" at bounding box center [918, 701] width 1176 height 459
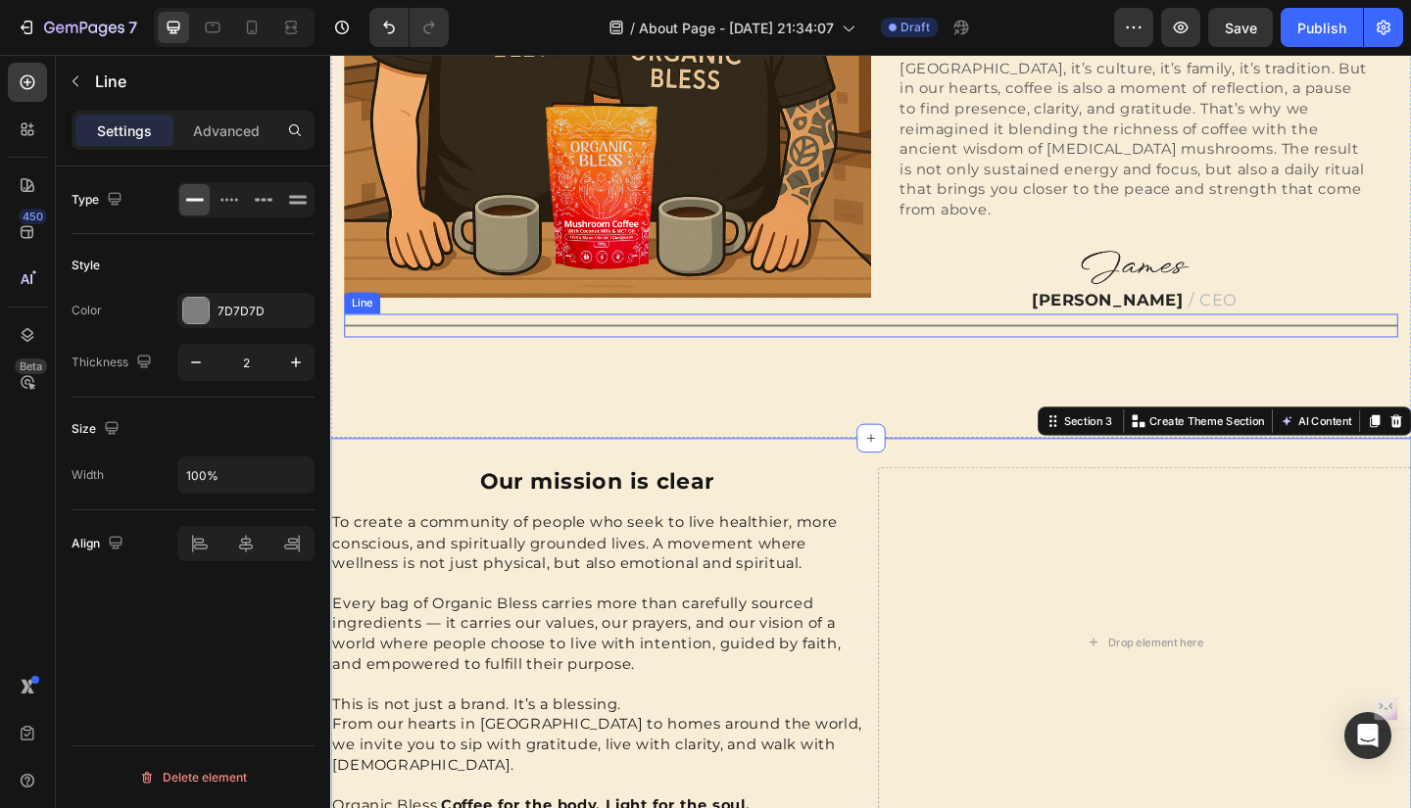
scroll to position [0, 0]
click at [928, 337] on div "Title Line" at bounding box center [918, 349] width 1146 height 25
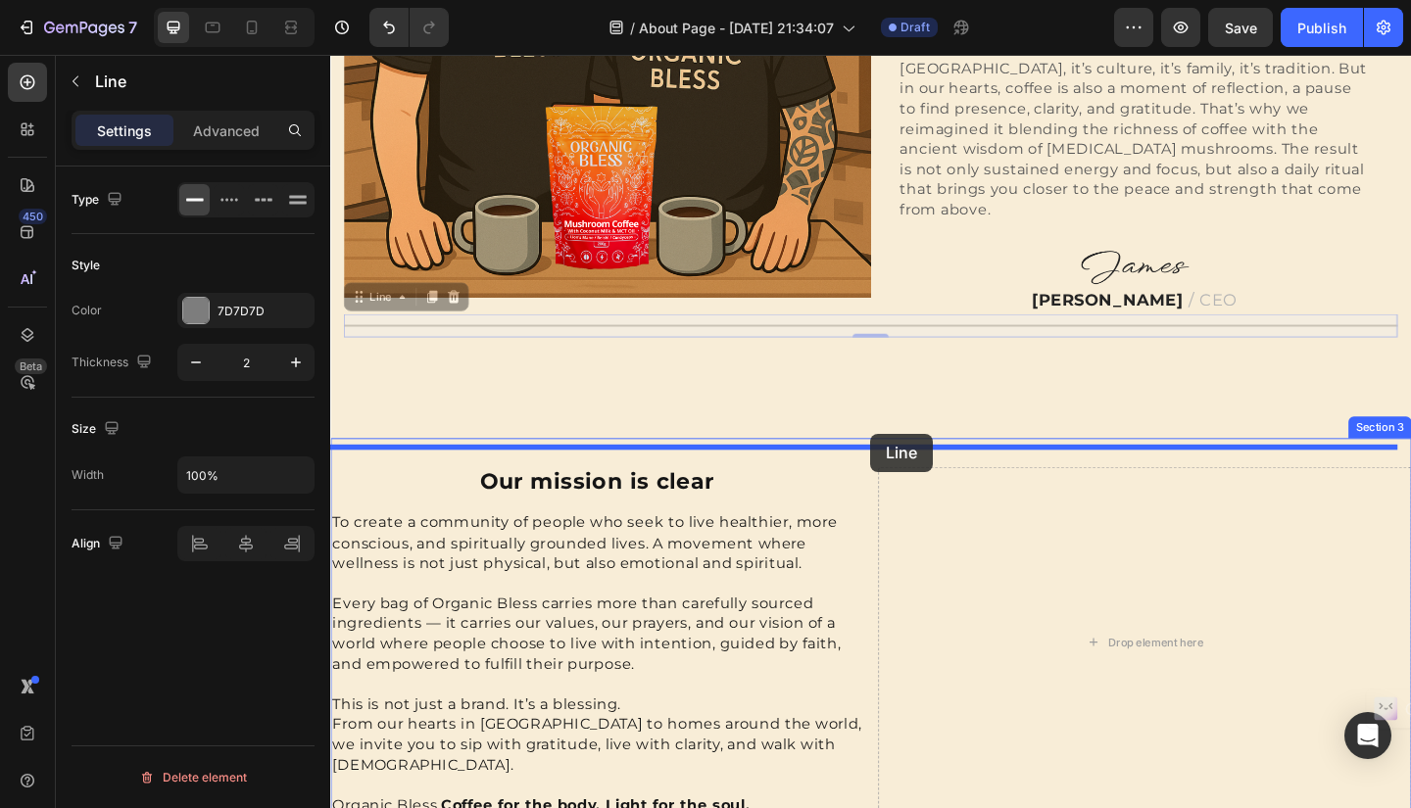
drag, startPoint x: 928, startPoint y: 331, endPoint x: 917, endPoint y: 467, distance: 136.6
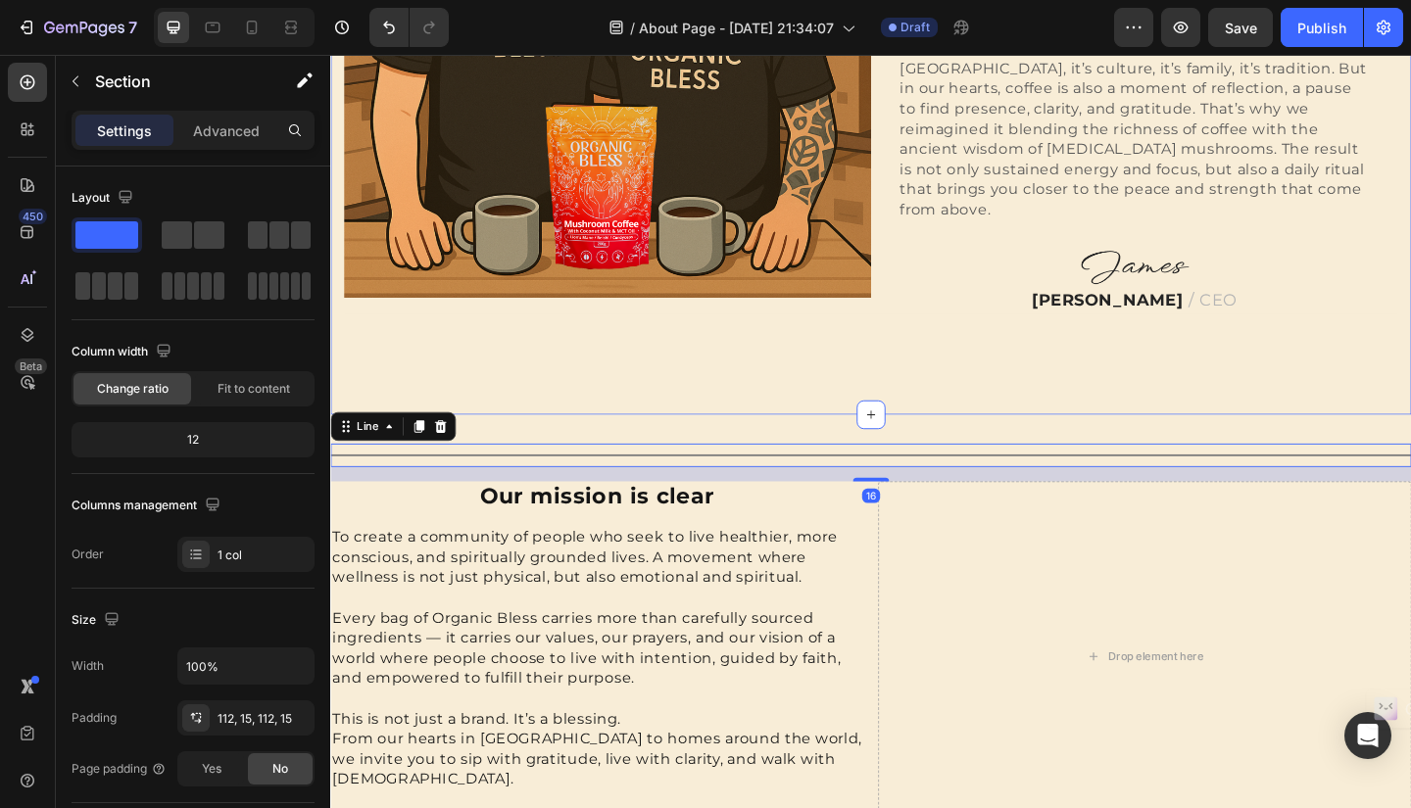
click at [953, 368] on div "Image Hi, nice to meet you Heading We are two Colombians with a shared dream: t…" at bounding box center [918, 33] width 1176 height 829
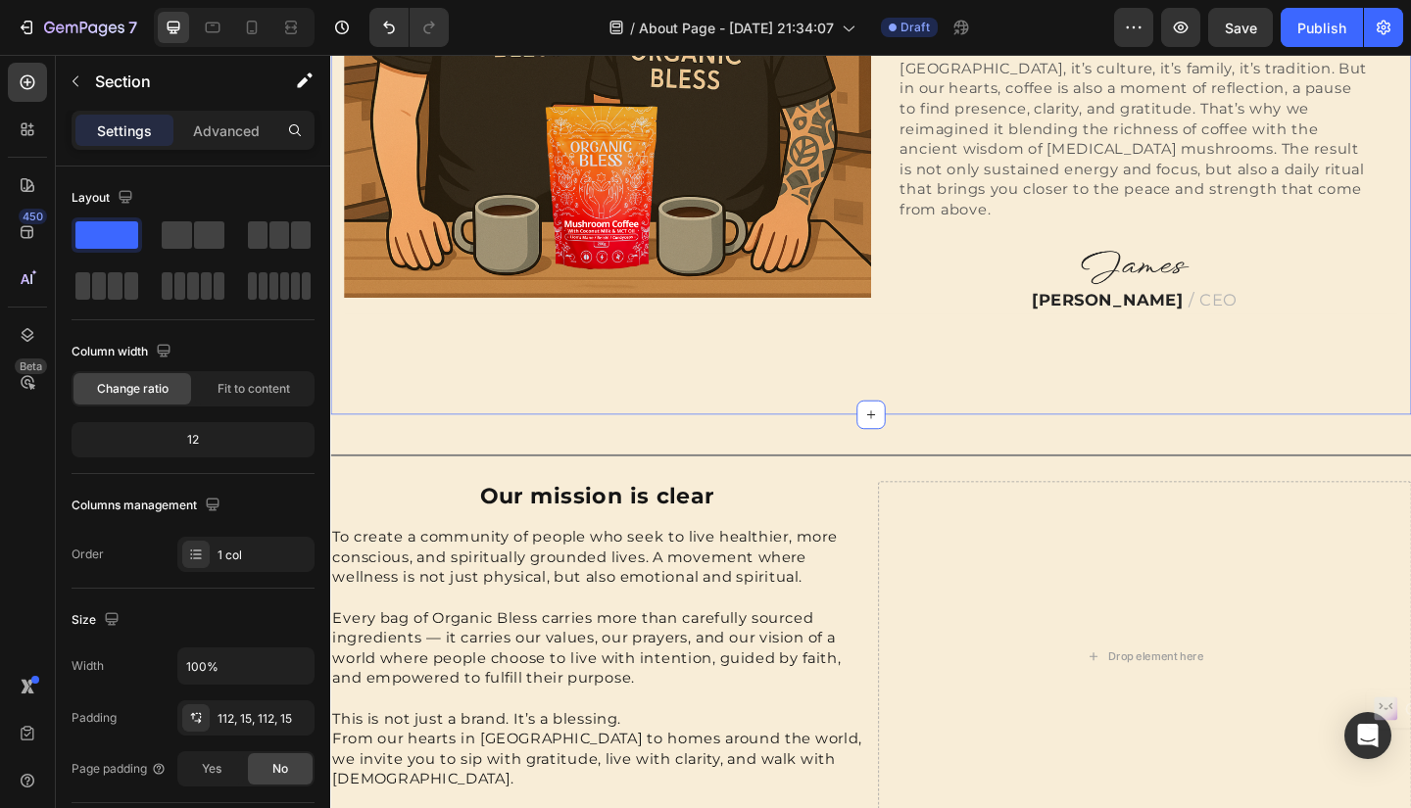
click at [1410, 341] on div "Image Hi, nice to meet you Heading We are two Colombians with a shared dream: t…" at bounding box center [918, 33] width 1176 height 829
click at [1401, 486] on div "Title Line Our mission is clear Heading To create a community of people who see…" at bounding box center [918, 697] width 1176 height 438
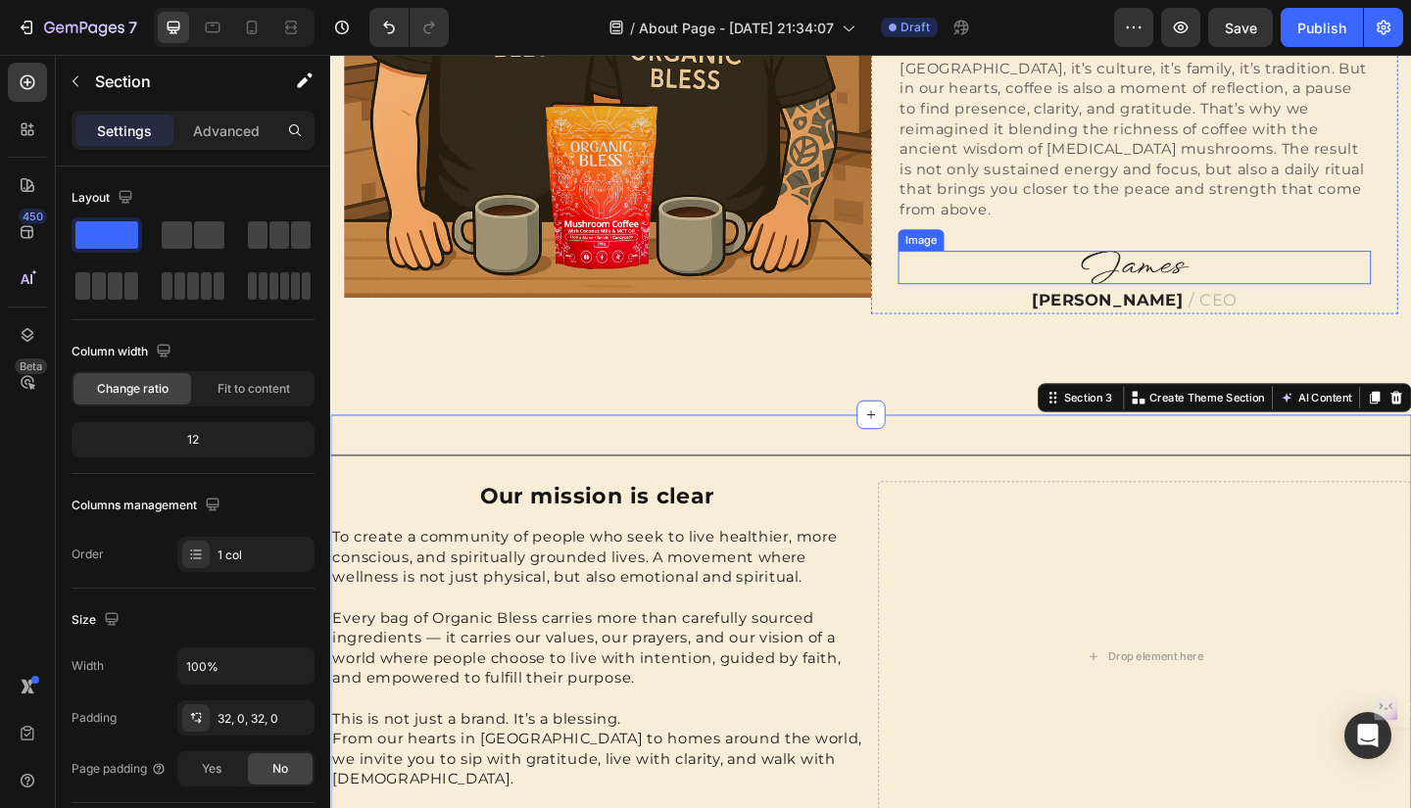
click at [1213, 268] on img at bounding box center [1205, 286] width 118 height 36
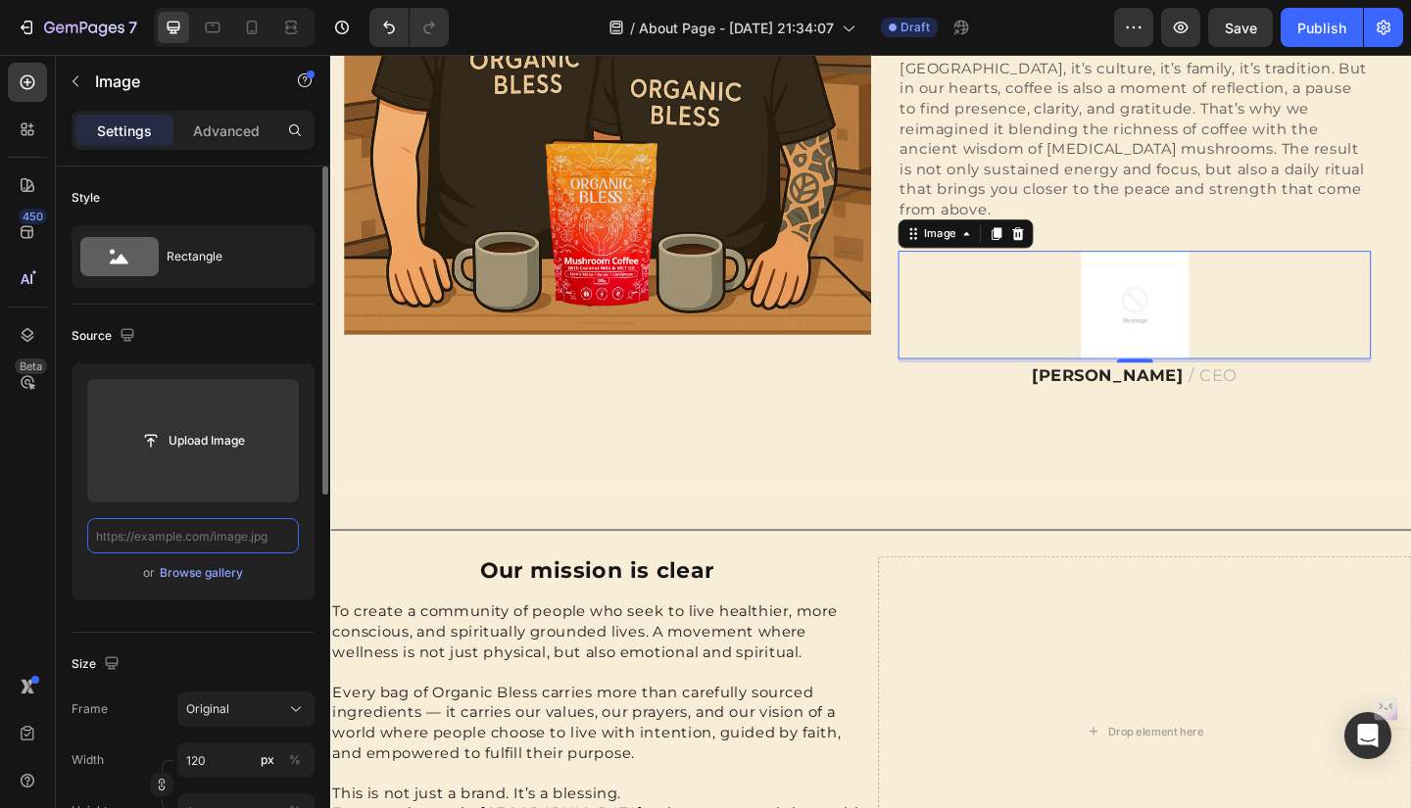
scroll to position [1170, 0]
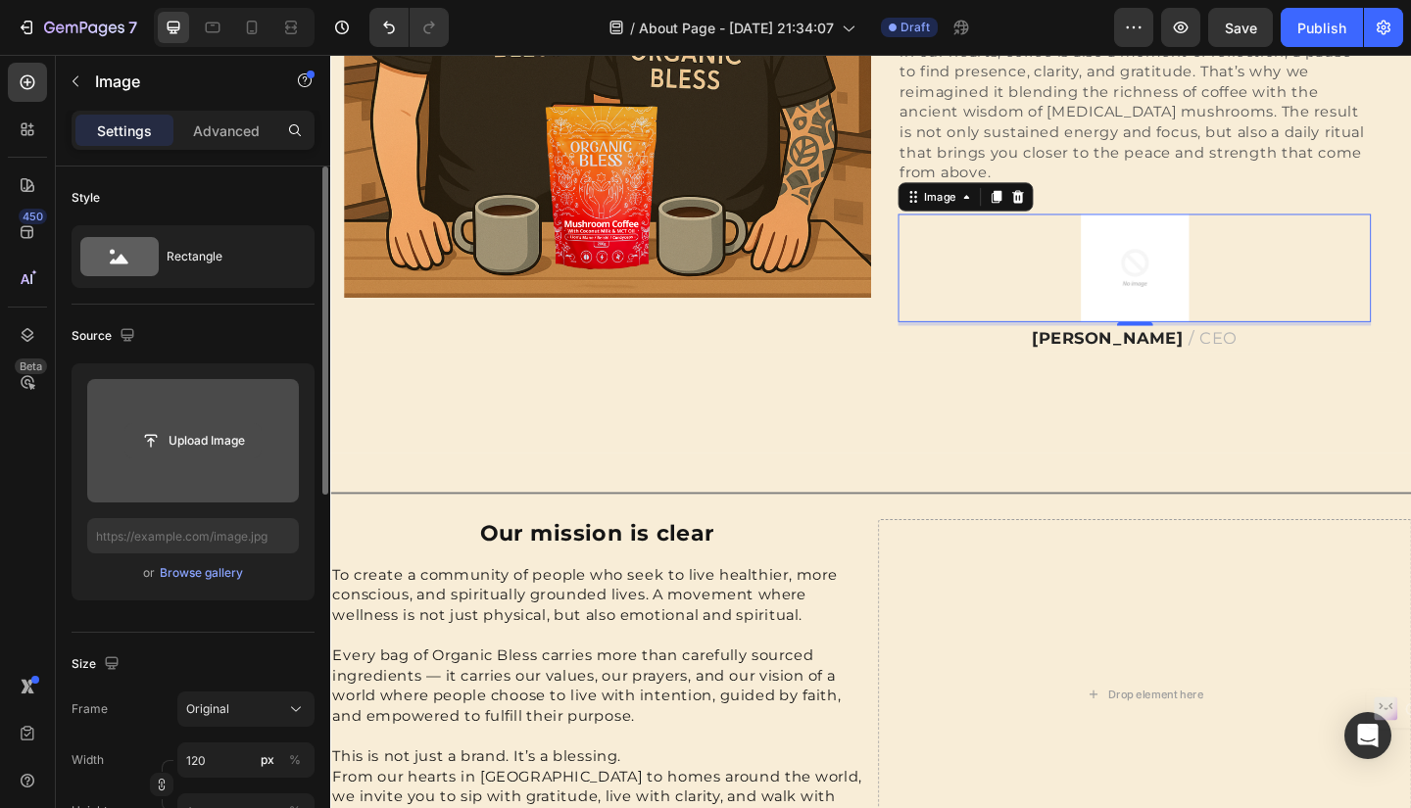
click at [179, 434] on input "file" at bounding box center [192, 440] width 135 height 33
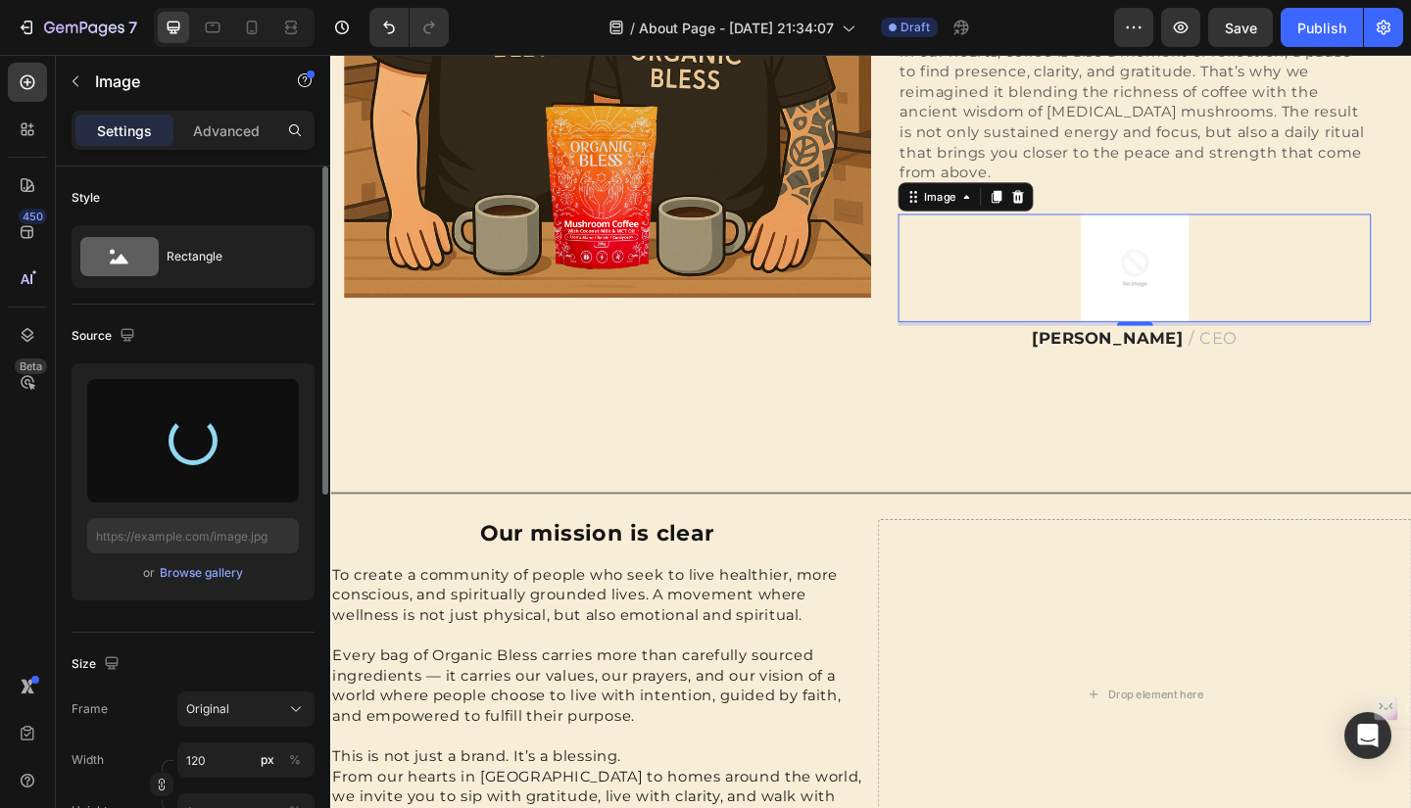
type input "https://cdn.shopify.com/s/files/1/0652/3496/0493/files/gempages_583564643495052…"
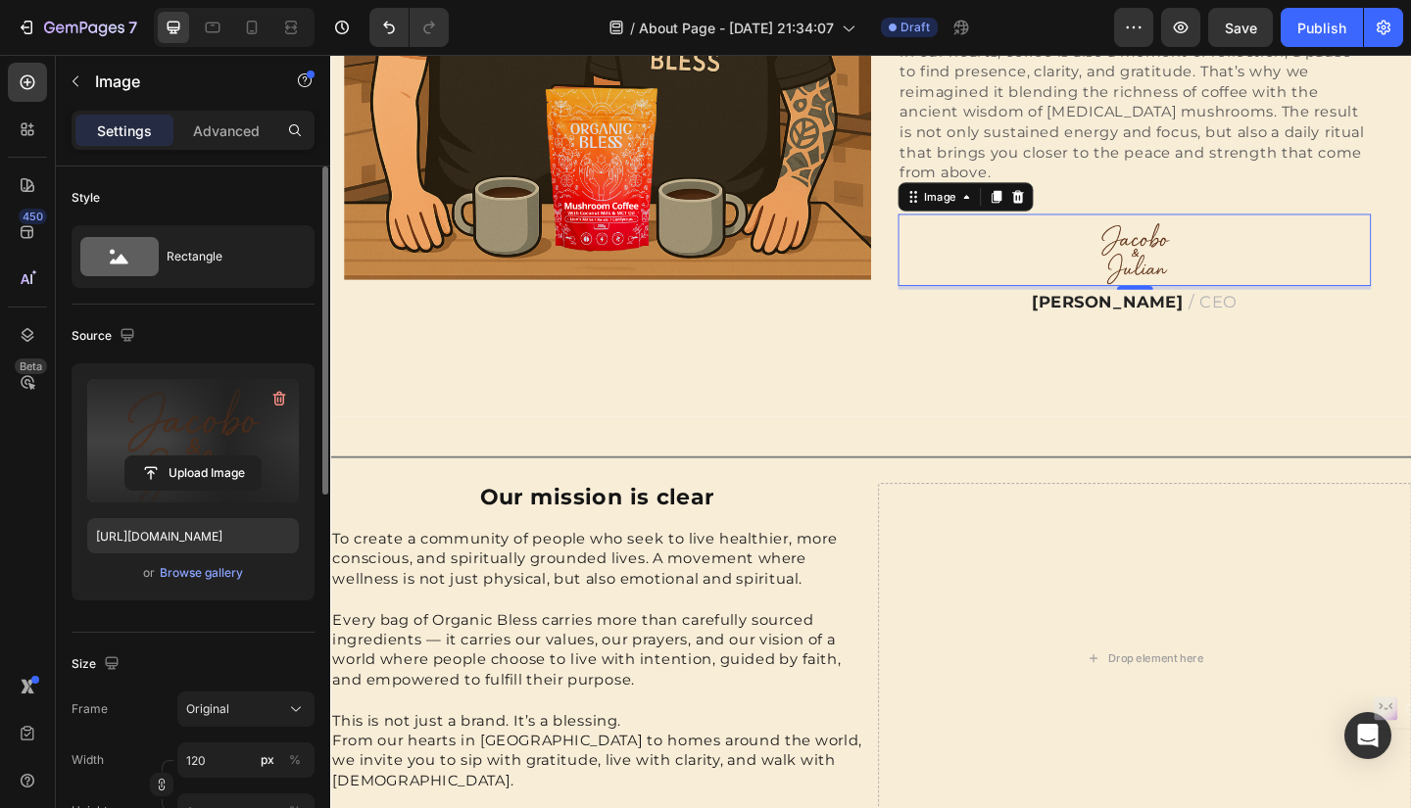
scroll to position [1150, 0]
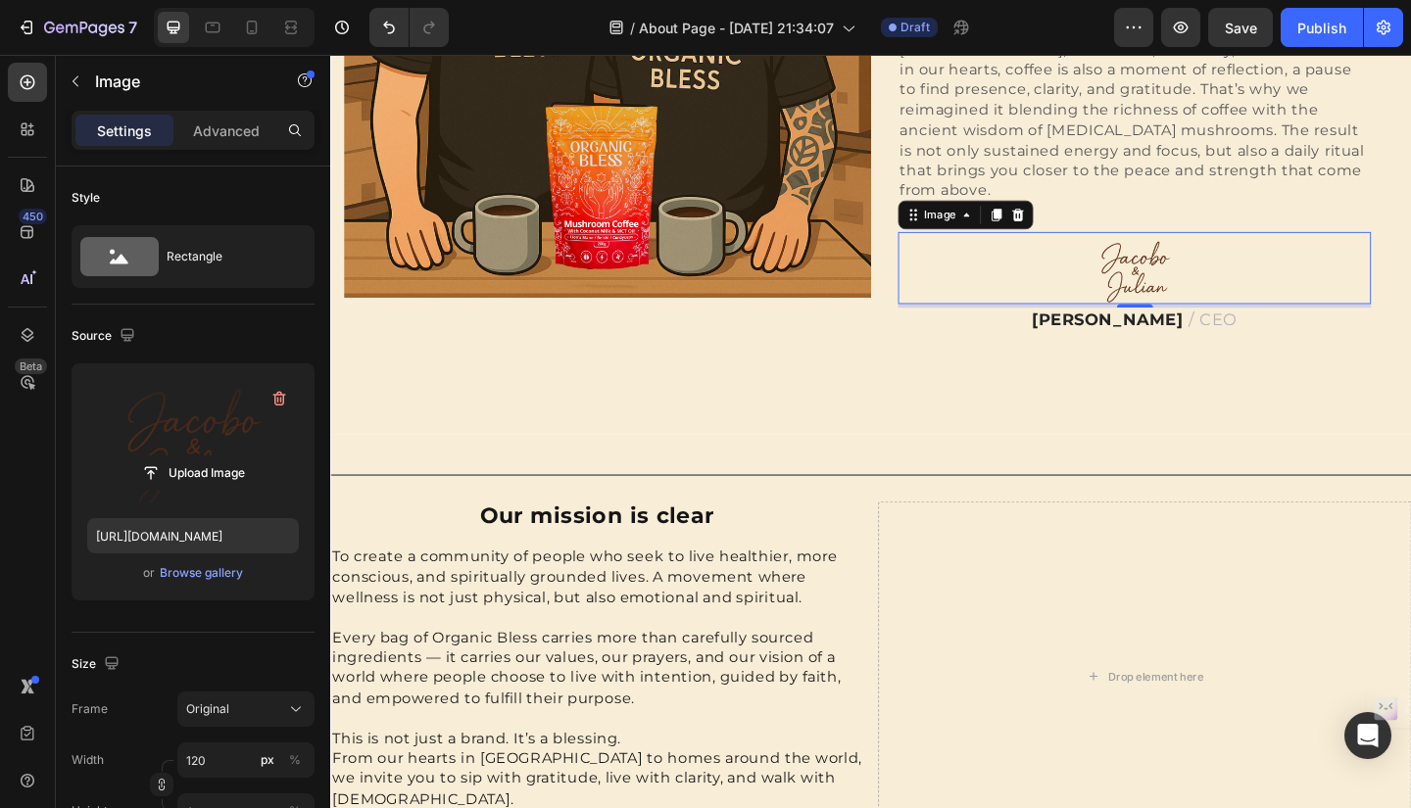
click at [1206, 262] on img at bounding box center [1205, 287] width 118 height 78
click at [219, 575] on div "Browse gallery" at bounding box center [201, 573] width 83 height 18
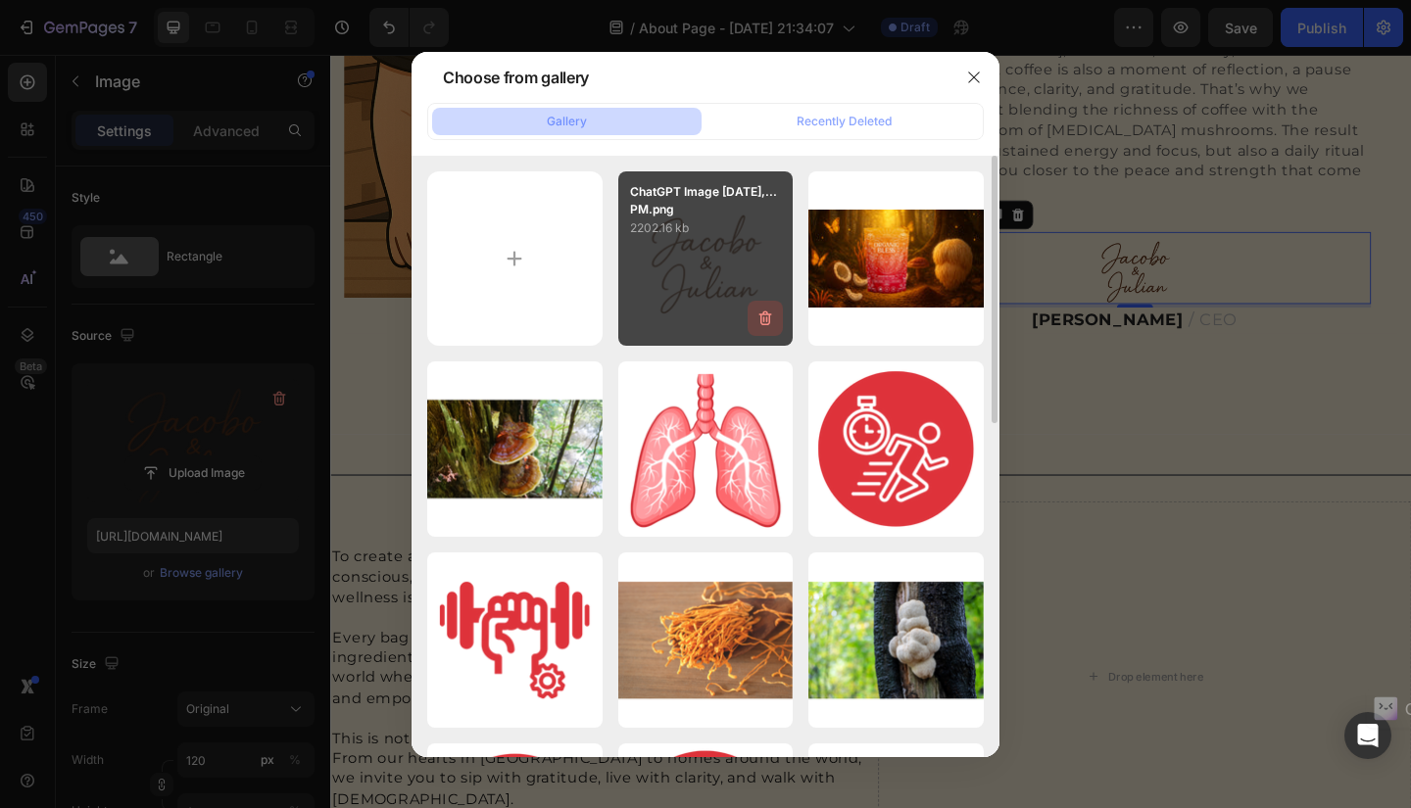
click at [768, 316] on icon "button" at bounding box center [765, 319] width 20 height 20
click at [768, 316] on div "Delete" at bounding box center [754, 322] width 36 height 18
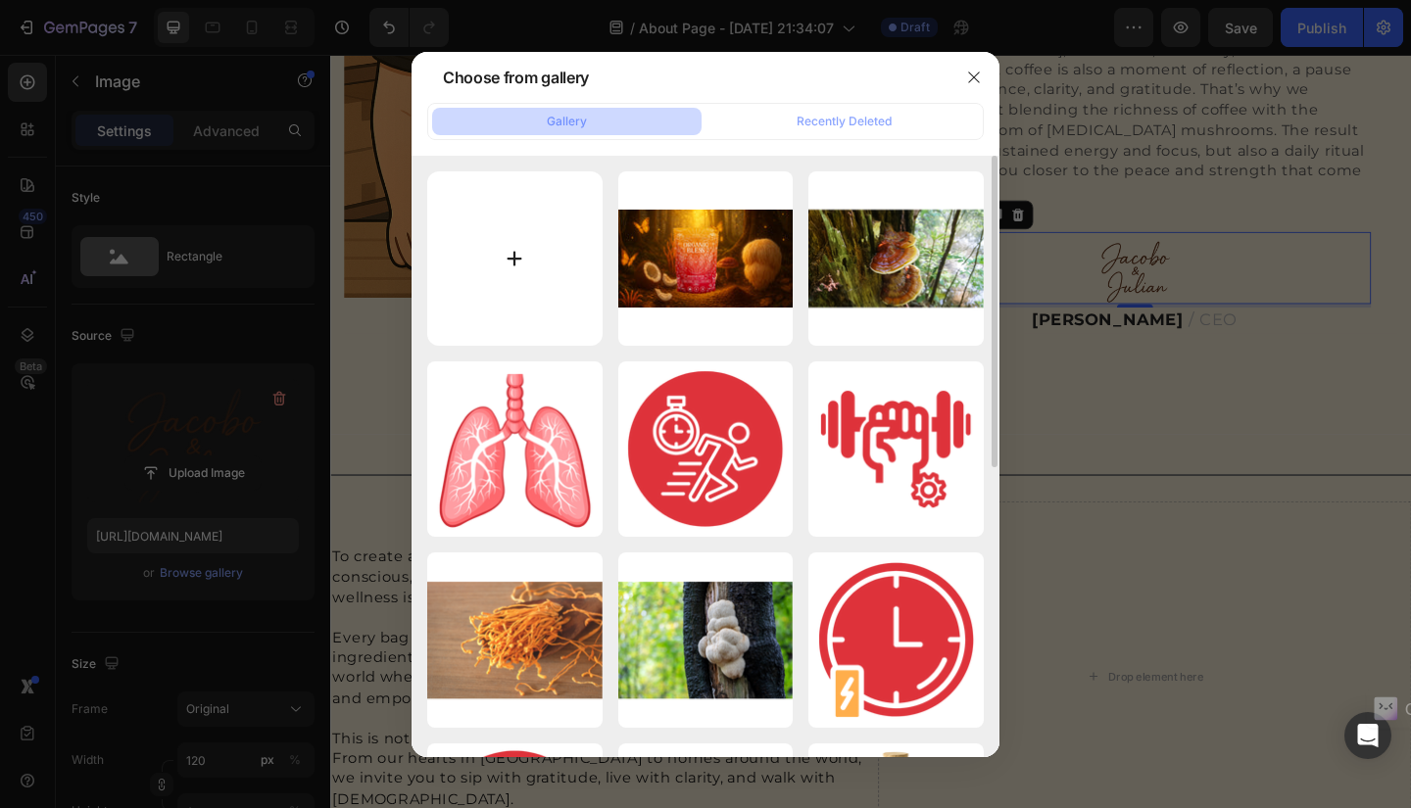
click at [508, 266] on input "file" at bounding box center [514, 258] width 175 height 175
type input "C:\fakepath\ChatGPT Image Sep 27, 2025, 10_32_10 PM.png"
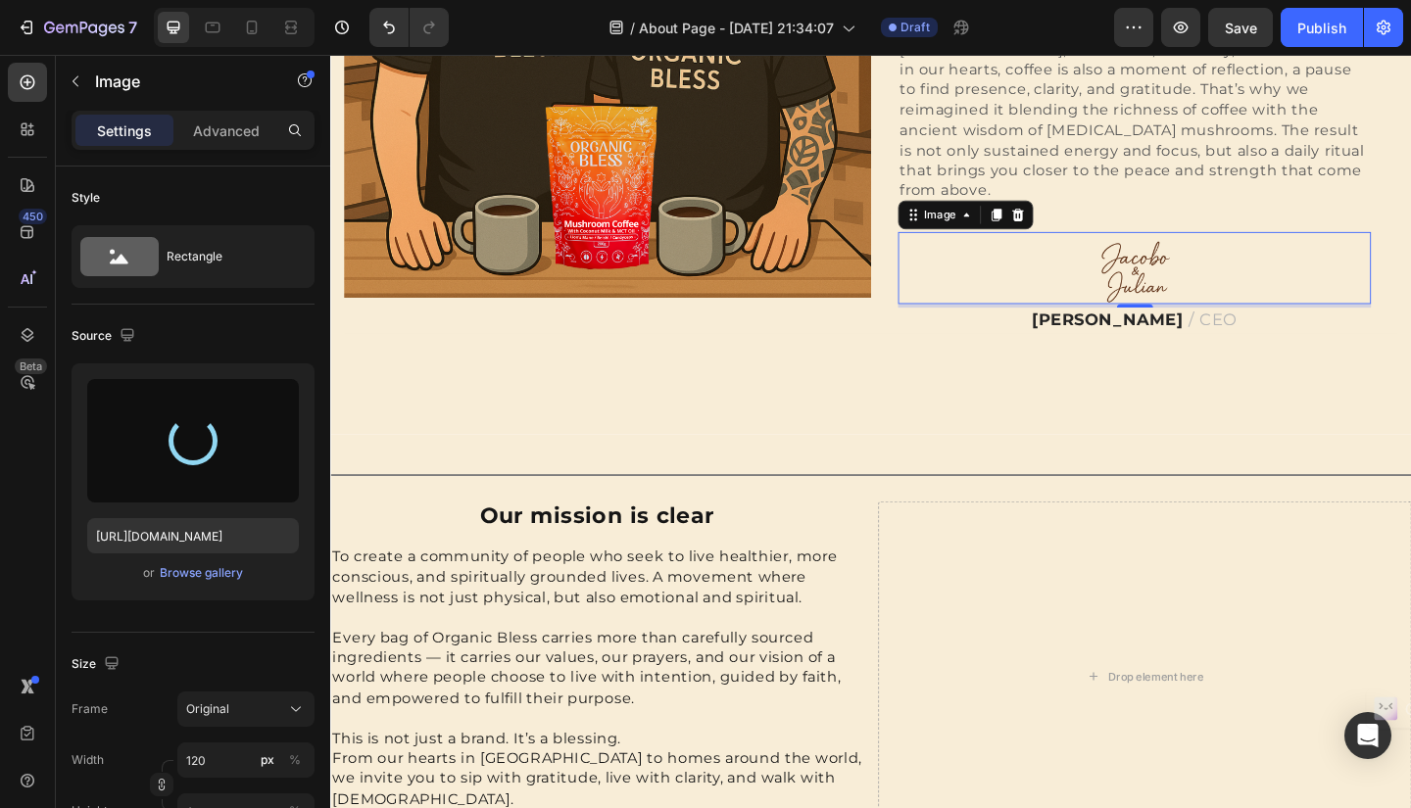
type input "https://cdn.shopify.com/s/files/1/0652/3496/0493/files/gempages_583564643495052…"
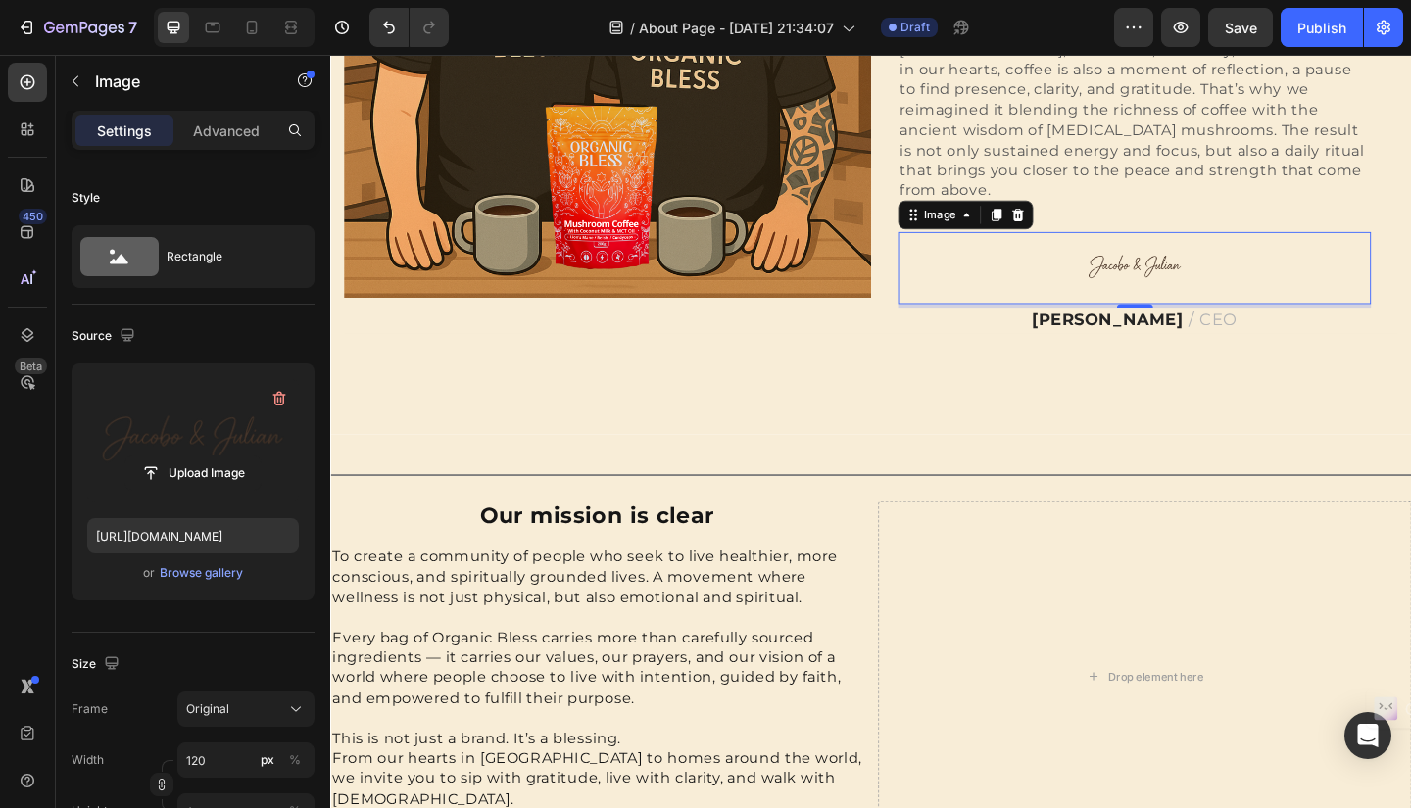
click at [1205, 256] on img at bounding box center [1205, 287] width 118 height 78
click at [1177, 333] on strong "James Frank" at bounding box center [1175, 344] width 166 height 22
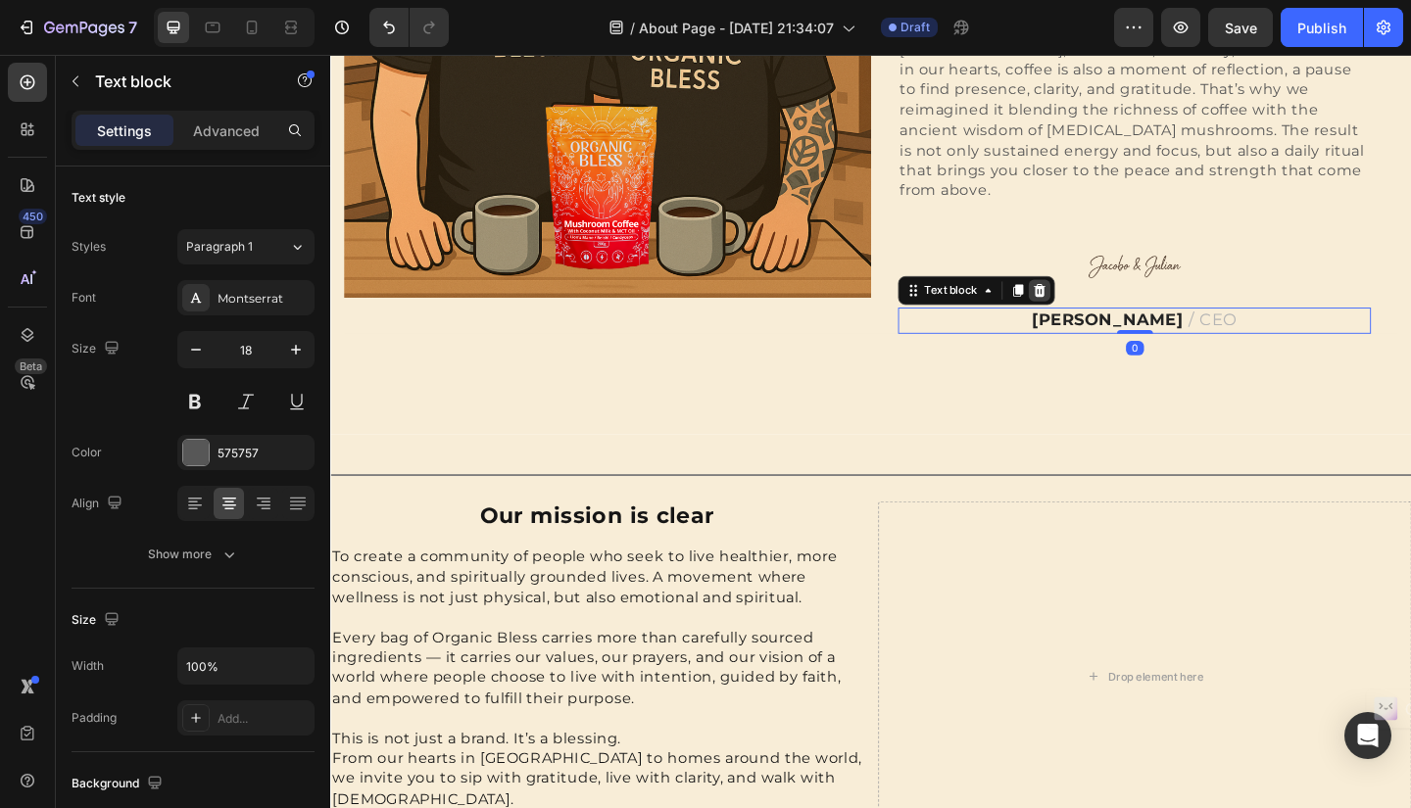
click at [1095, 305] on icon at bounding box center [1101, 312] width 13 height 14
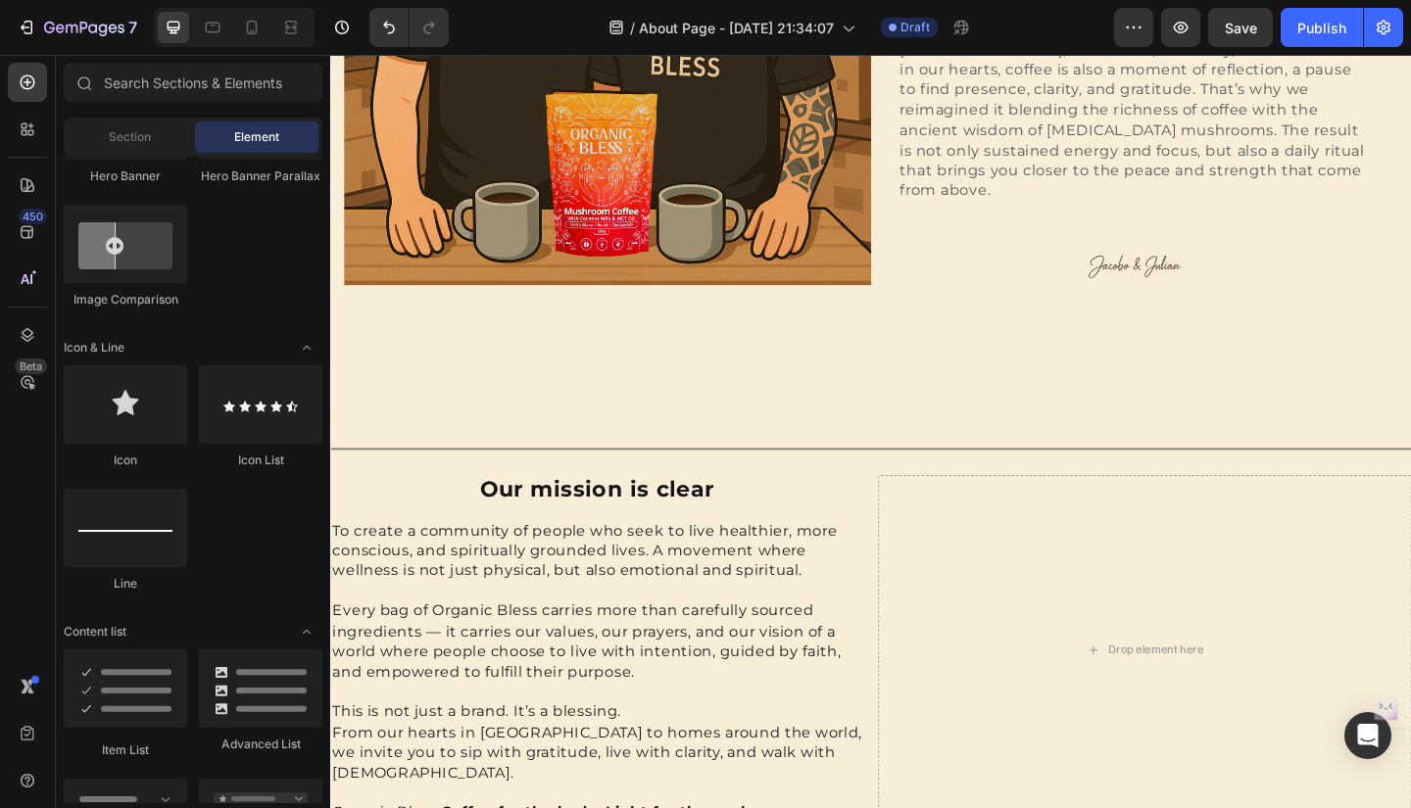
scroll to position [1135, 0]
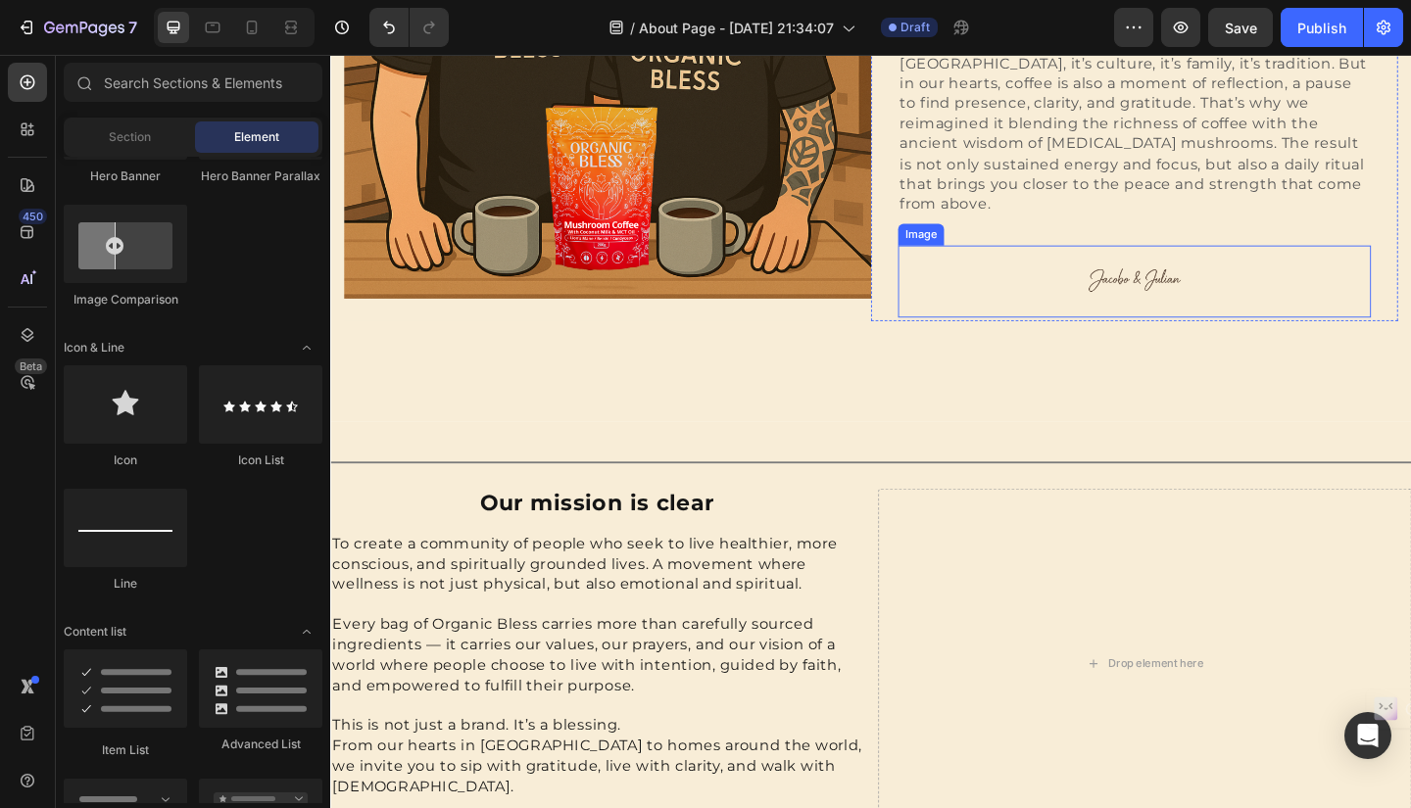
click at [1222, 273] on img at bounding box center [1205, 302] width 118 height 78
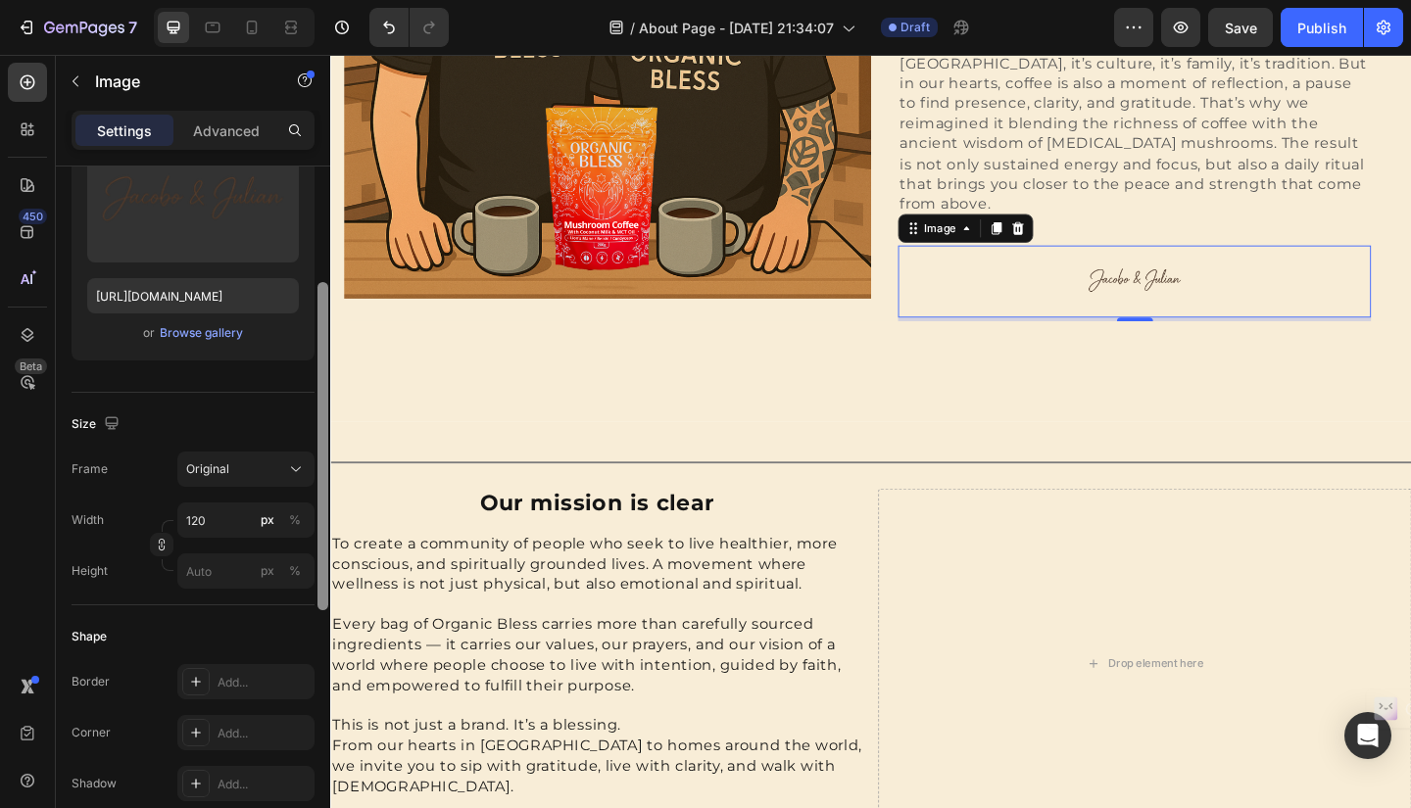
scroll to position [242, 0]
drag, startPoint x: 325, startPoint y: 266, endPoint x: 324, endPoint y: 381, distance: 114.6
click at [324, 381] on div at bounding box center [322, 444] width 11 height 328
click at [217, 516] on input "120" at bounding box center [245, 518] width 137 height 35
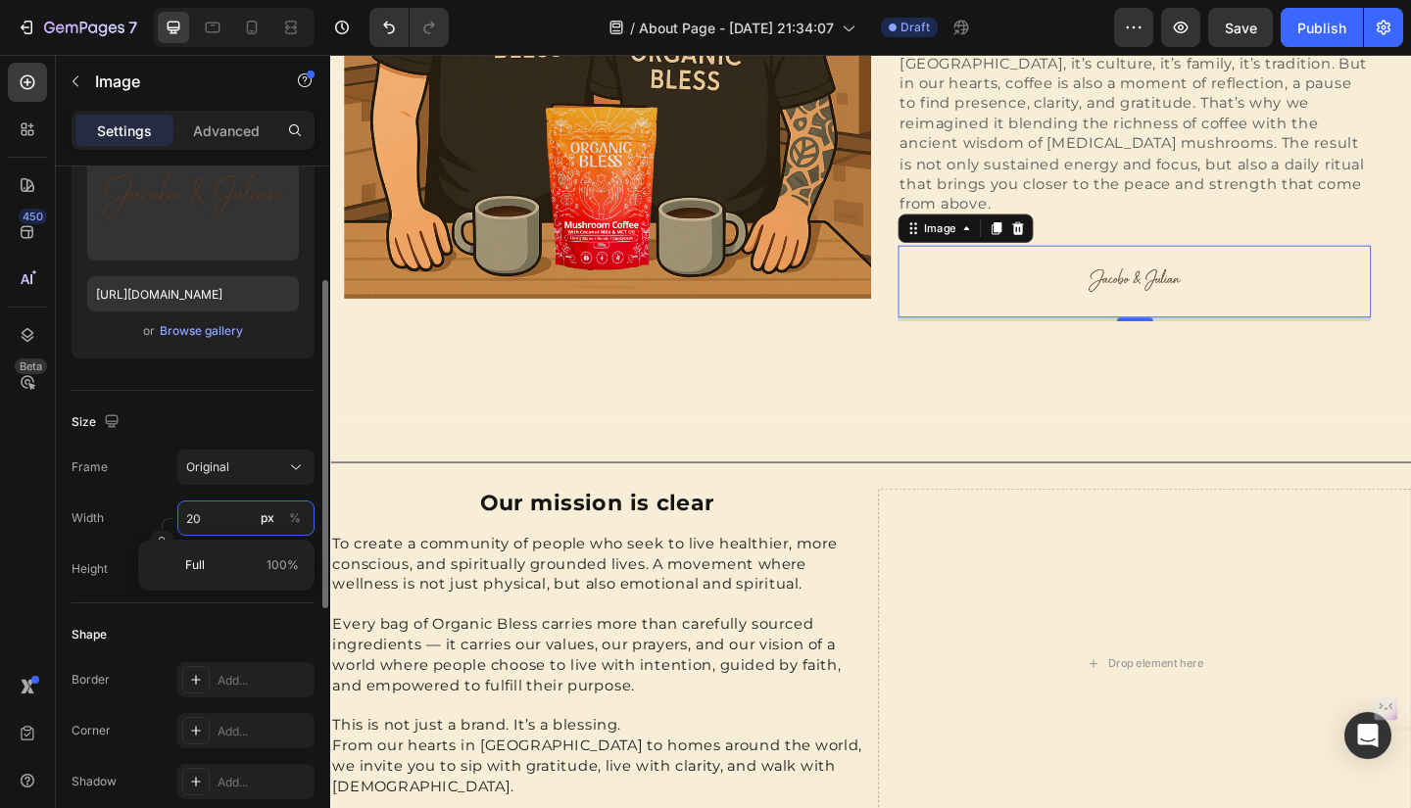
type input "200"
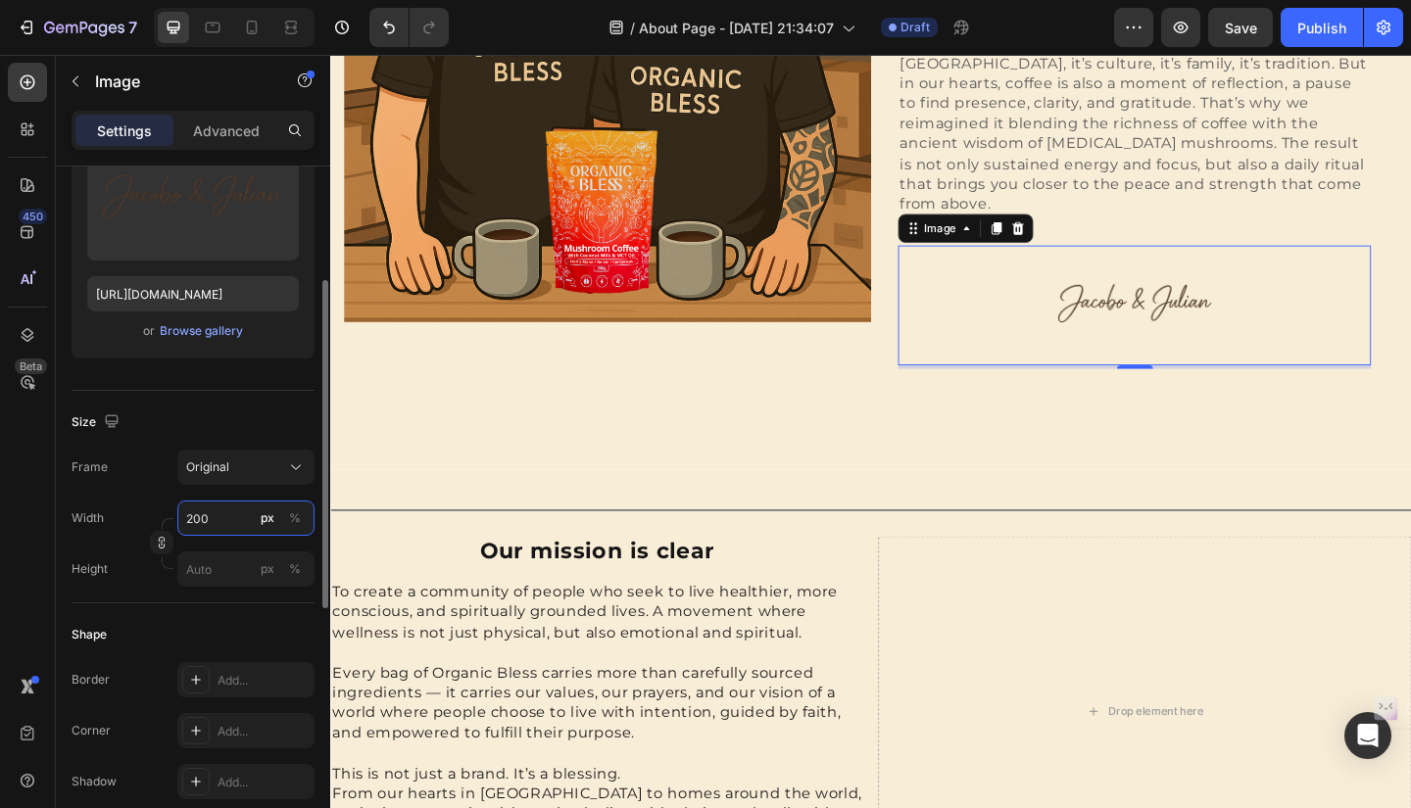
scroll to position [1162, 0]
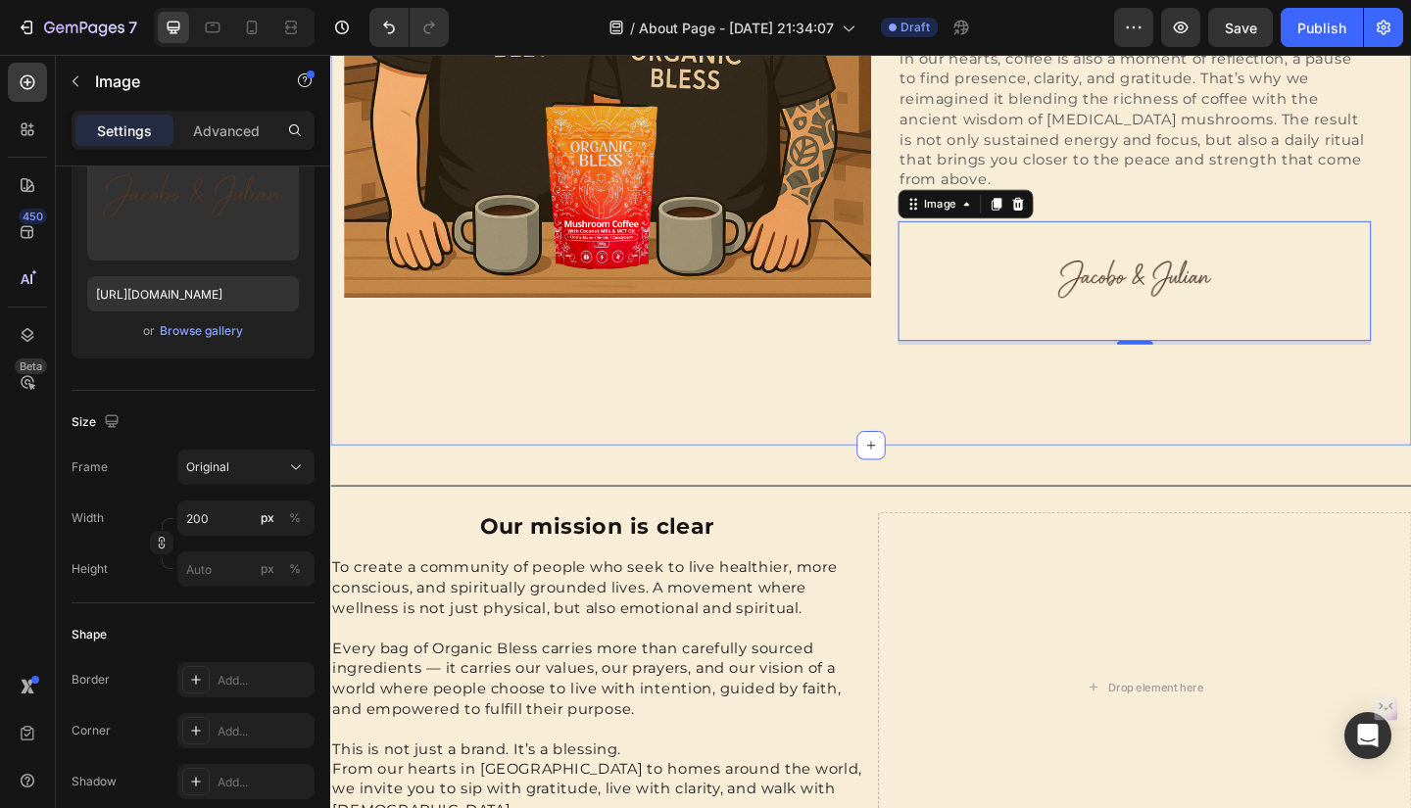
click at [696, 370] on div "Image Hi, nice to meet you Heading We are two Colombians with a shared dream: t…" at bounding box center [918, 34] width 1176 height 894
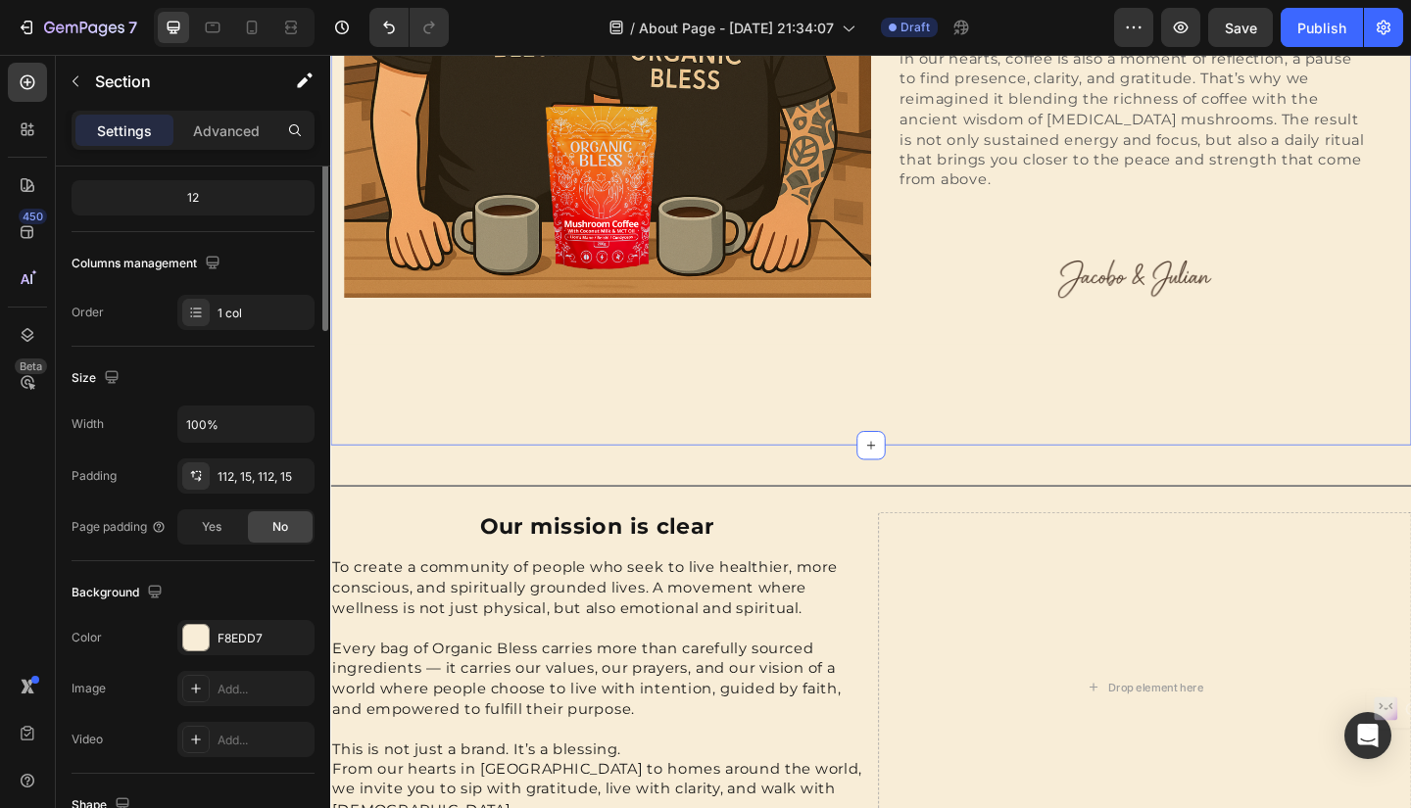
scroll to position [0, 0]
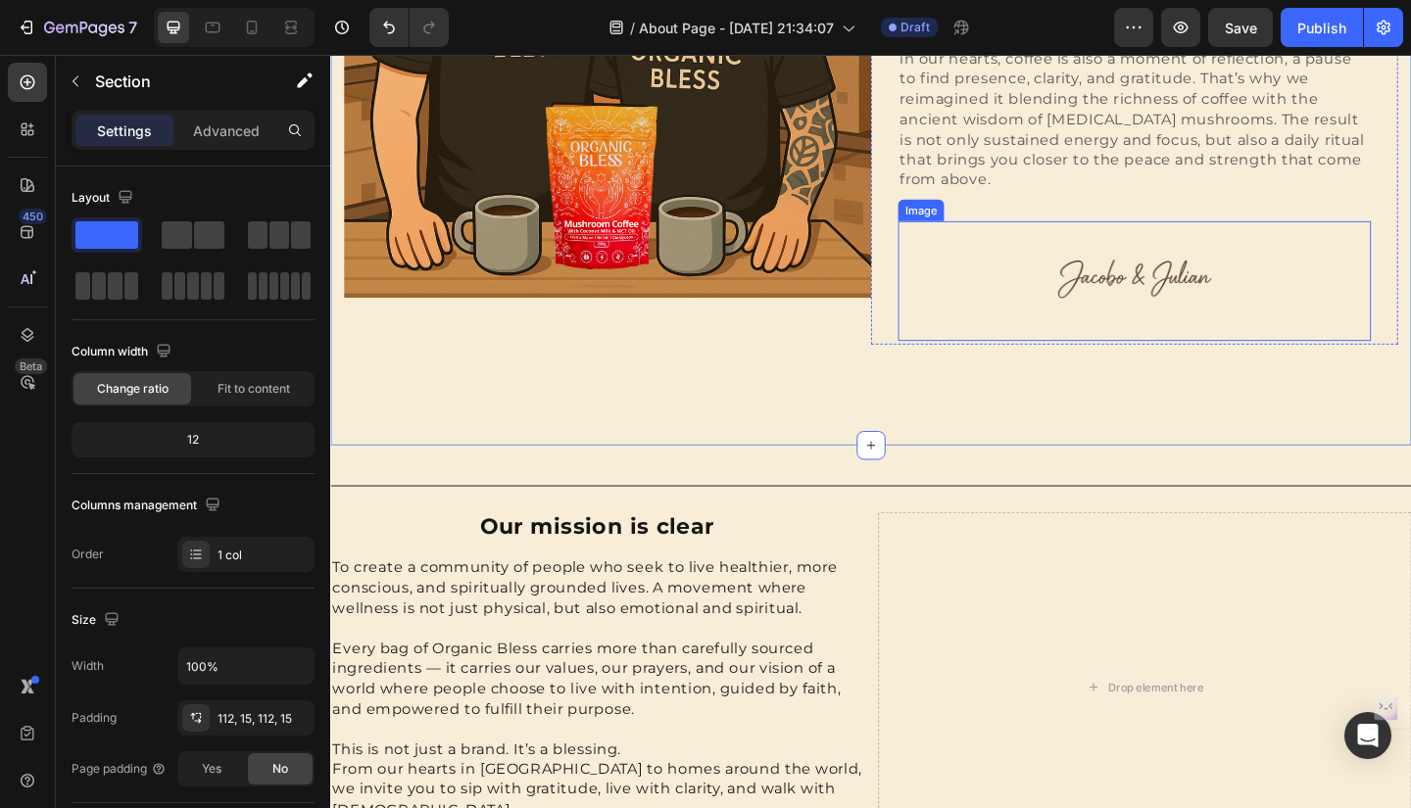
click at [1070, 264] on div at bounding box center [1204, 301] width 514 height 130
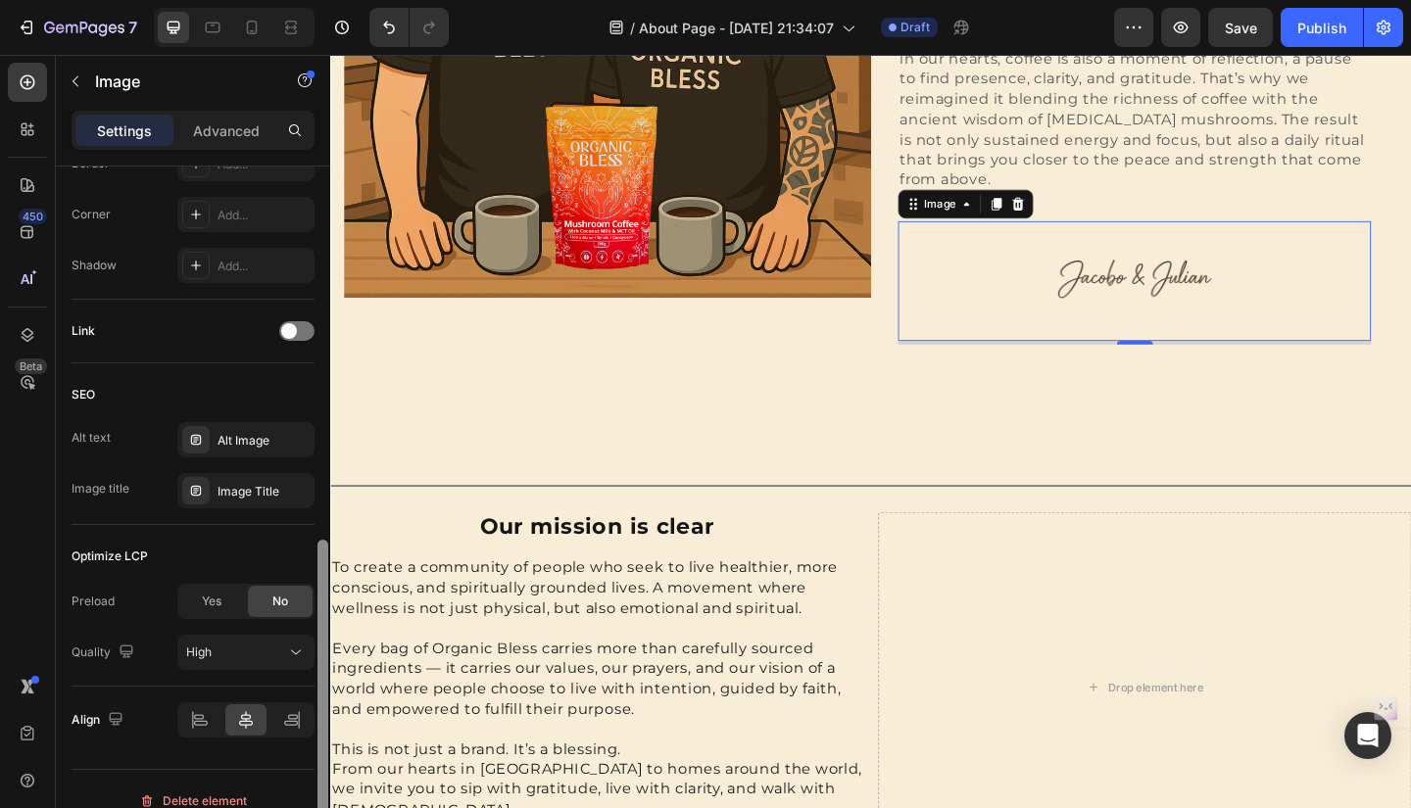
scroll to position [782, 0]
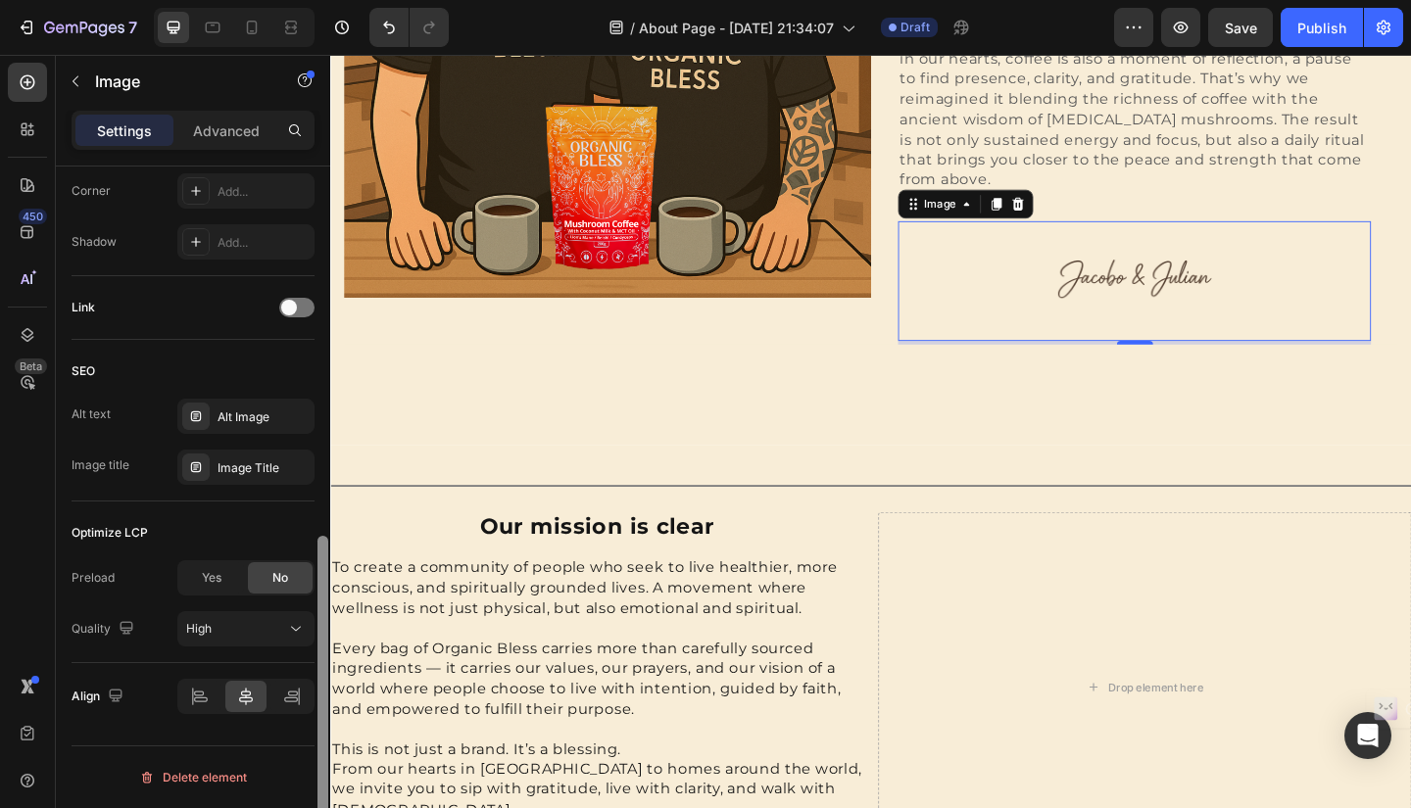
drag, startPoint x: 322, startPoint y: 282, endPoint x: 326, endPoint y: 657, distance: 375.2
click at [326, 657] on div at bounding box center [322, 700] width 11 height 328
click at [198, 693] on icon at bounding box center [200, 697] width 20 height 20
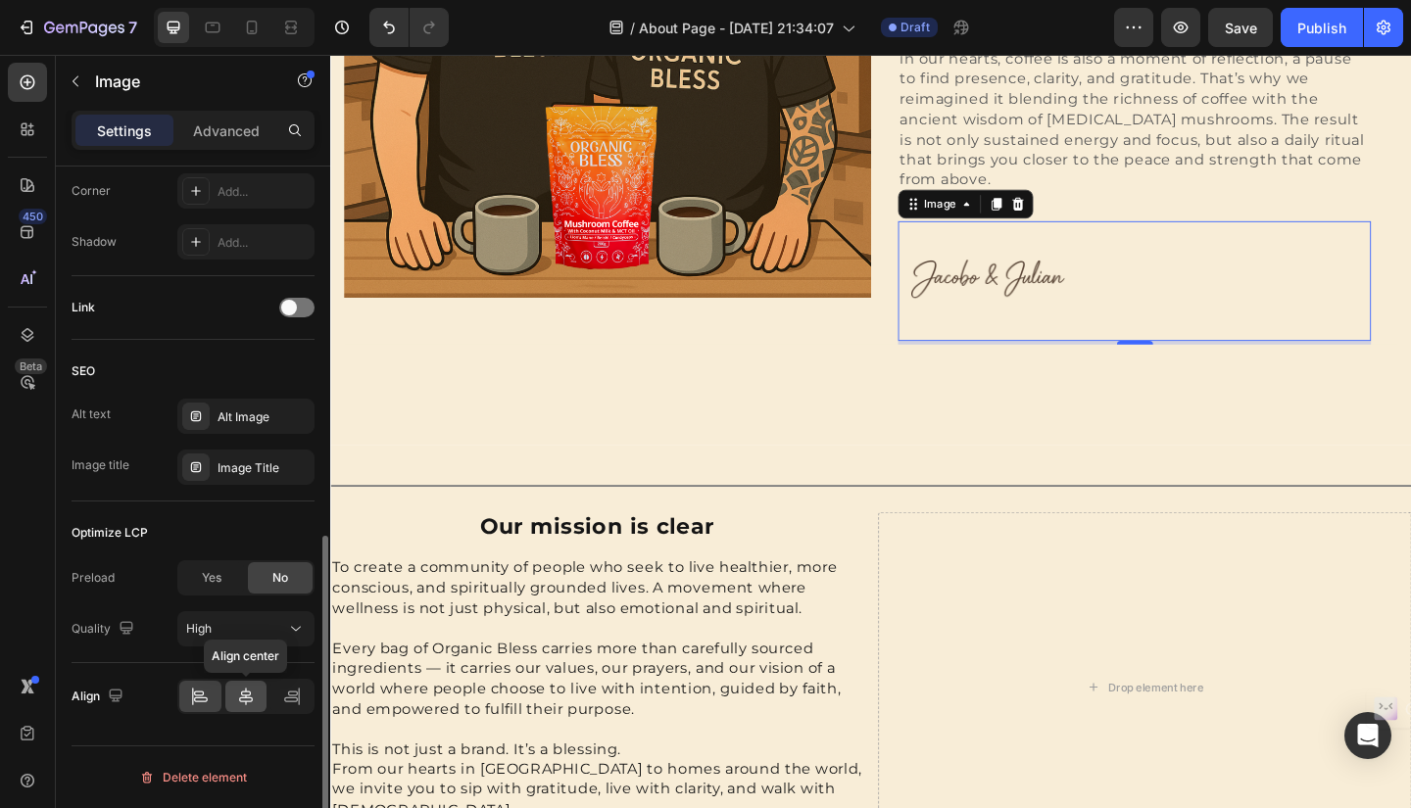
click at [244, 700] on icon at bounding box center [246, 697] width 20 height 20
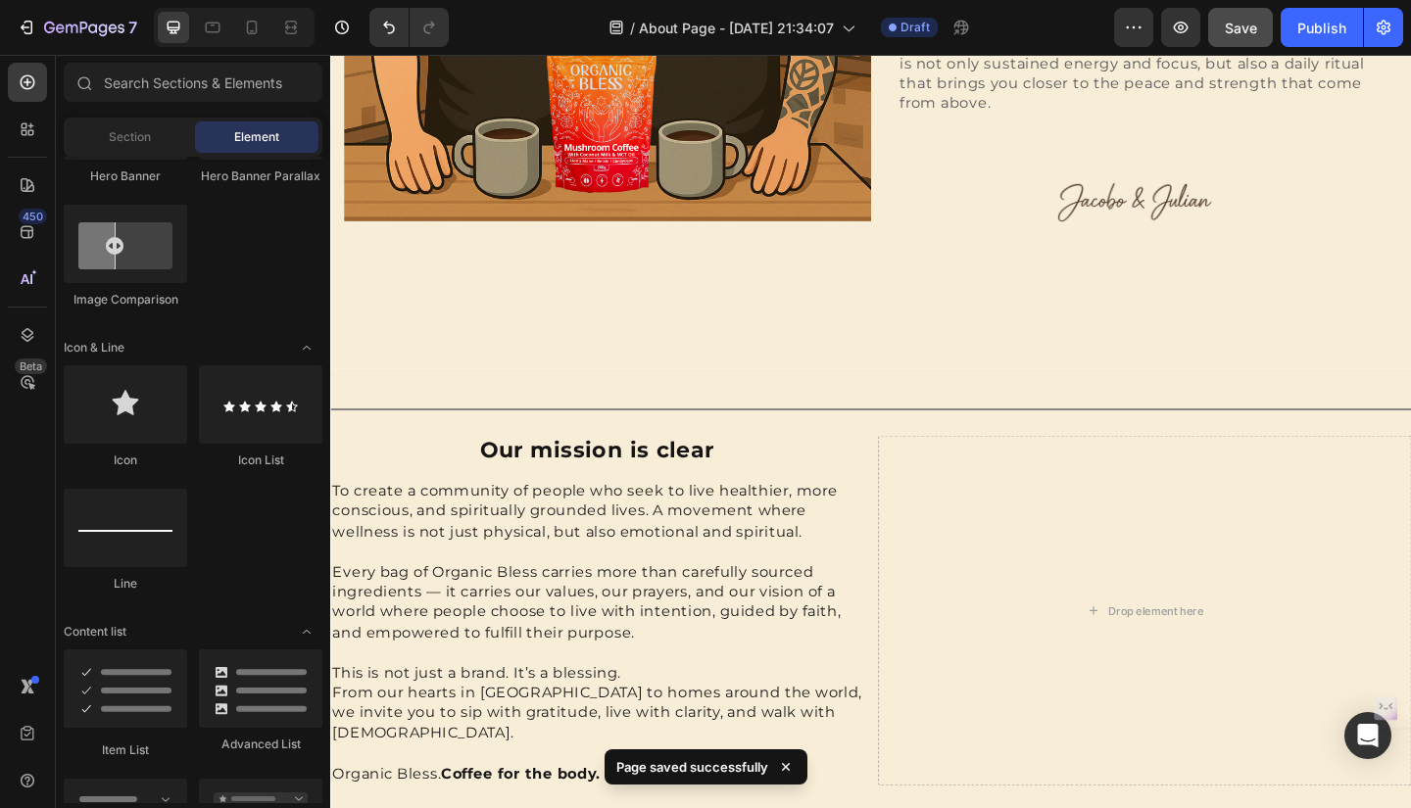
scroll to position [1228, 0]
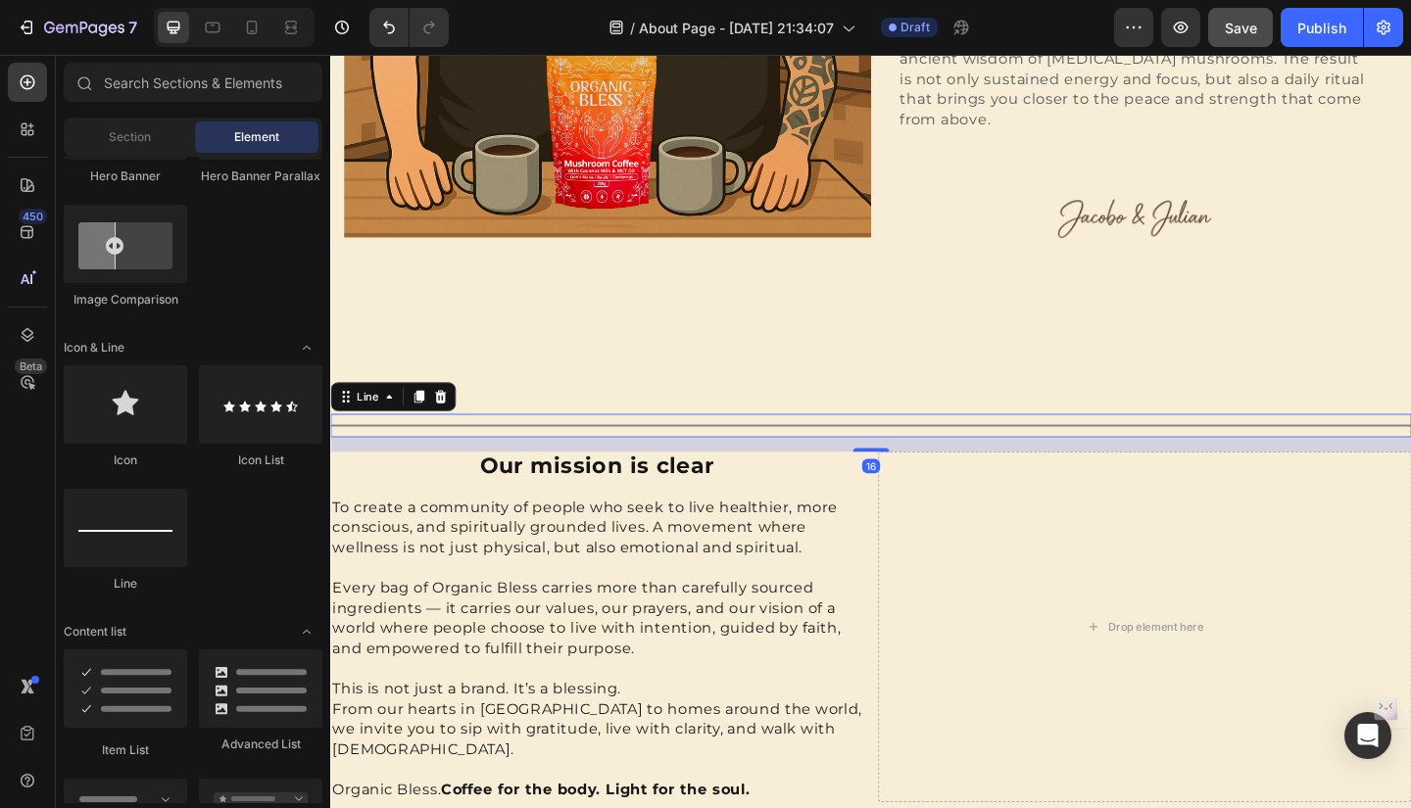
click at [1164, 446] on div "Title Line 16" at bounding box center [918, 458] width 1176 height 25
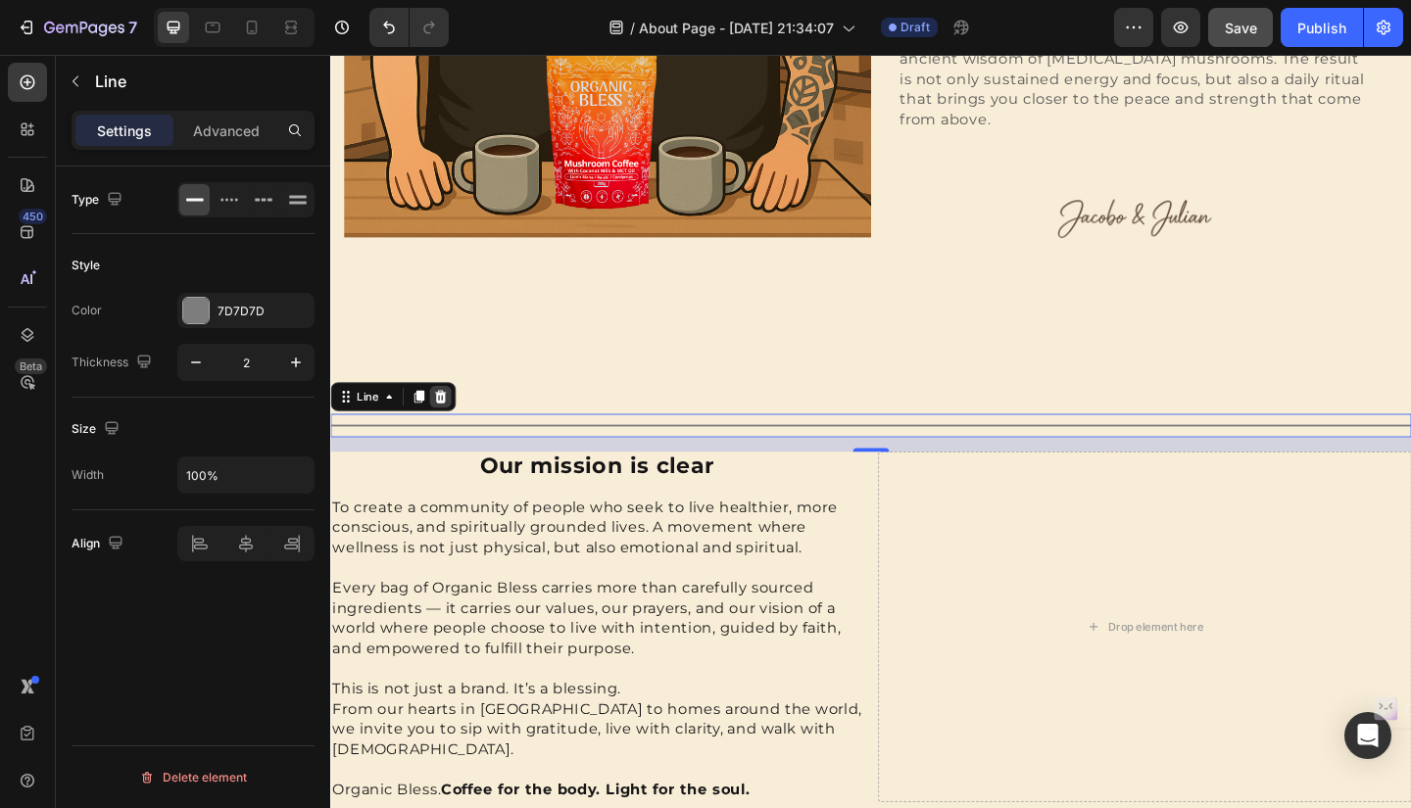
click at [454, 420] on icon at bounding box center [450, 427] width 13 height 14
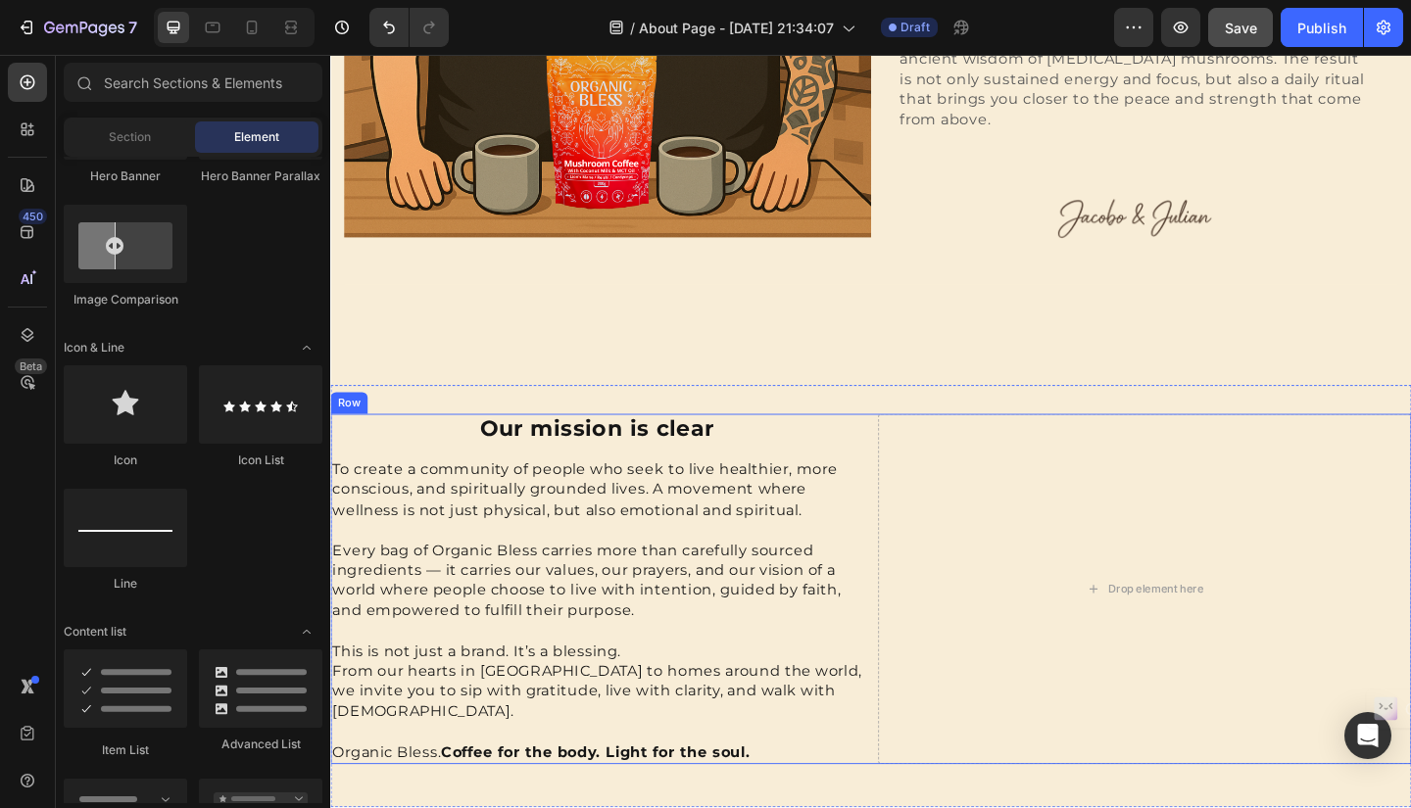
click at [912, 452] on div "Our mission is clear Heading To create a community of people who seek to live h…" at bounding box center [918, 636] width 1176 height 381
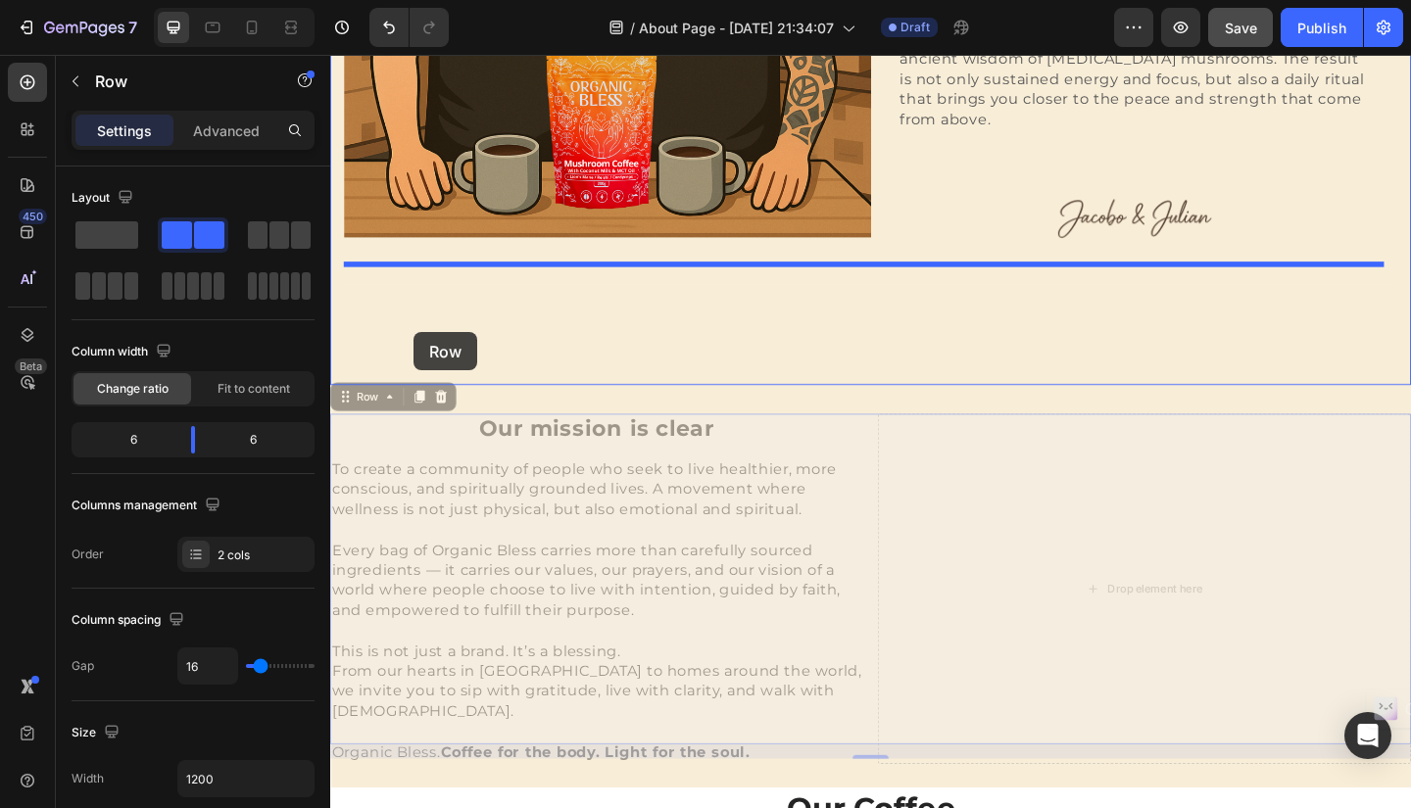
drag, startPoint x: 376, startPoint y: 409, endPoint x: 421, endPoint y: 357, distance: 68.8
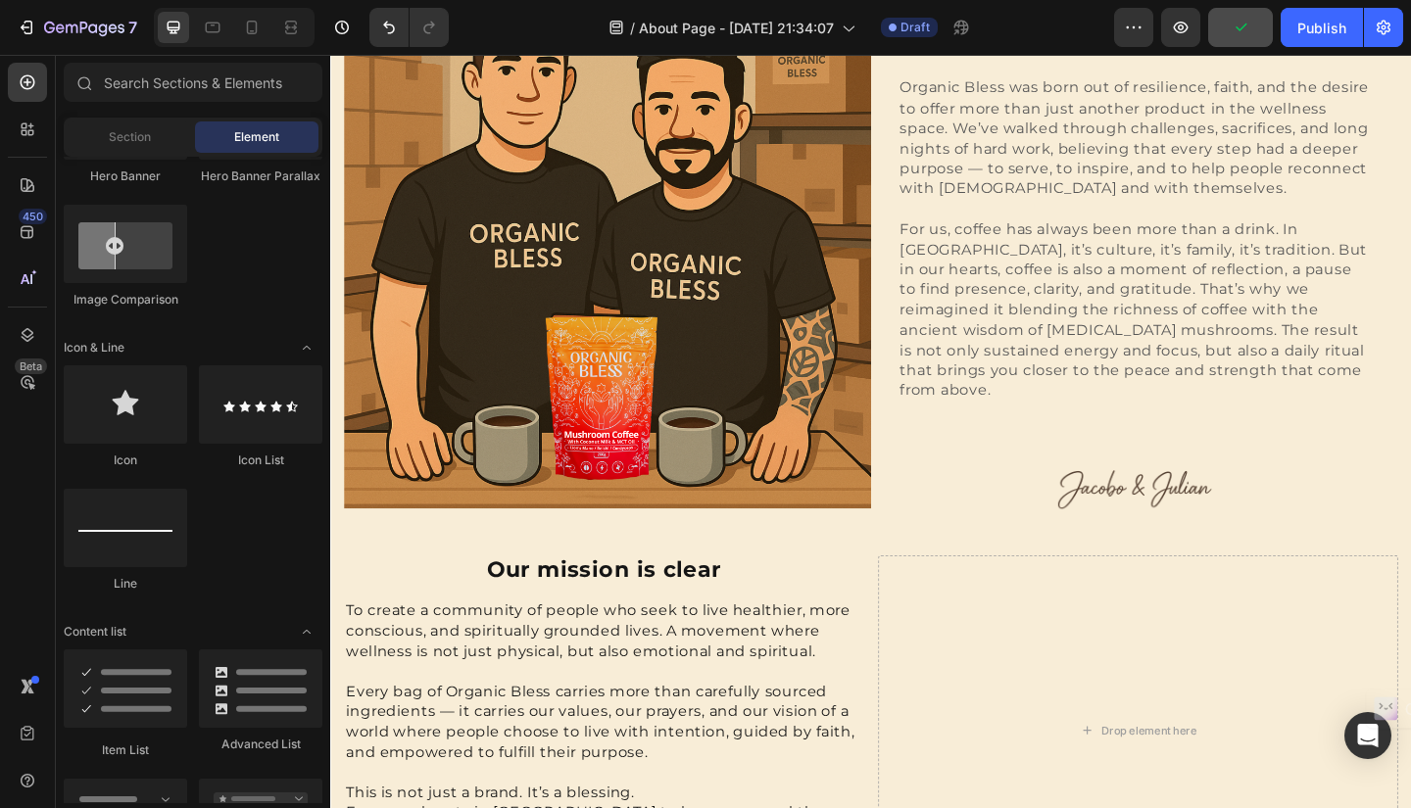
scroll to position [1030, 0]
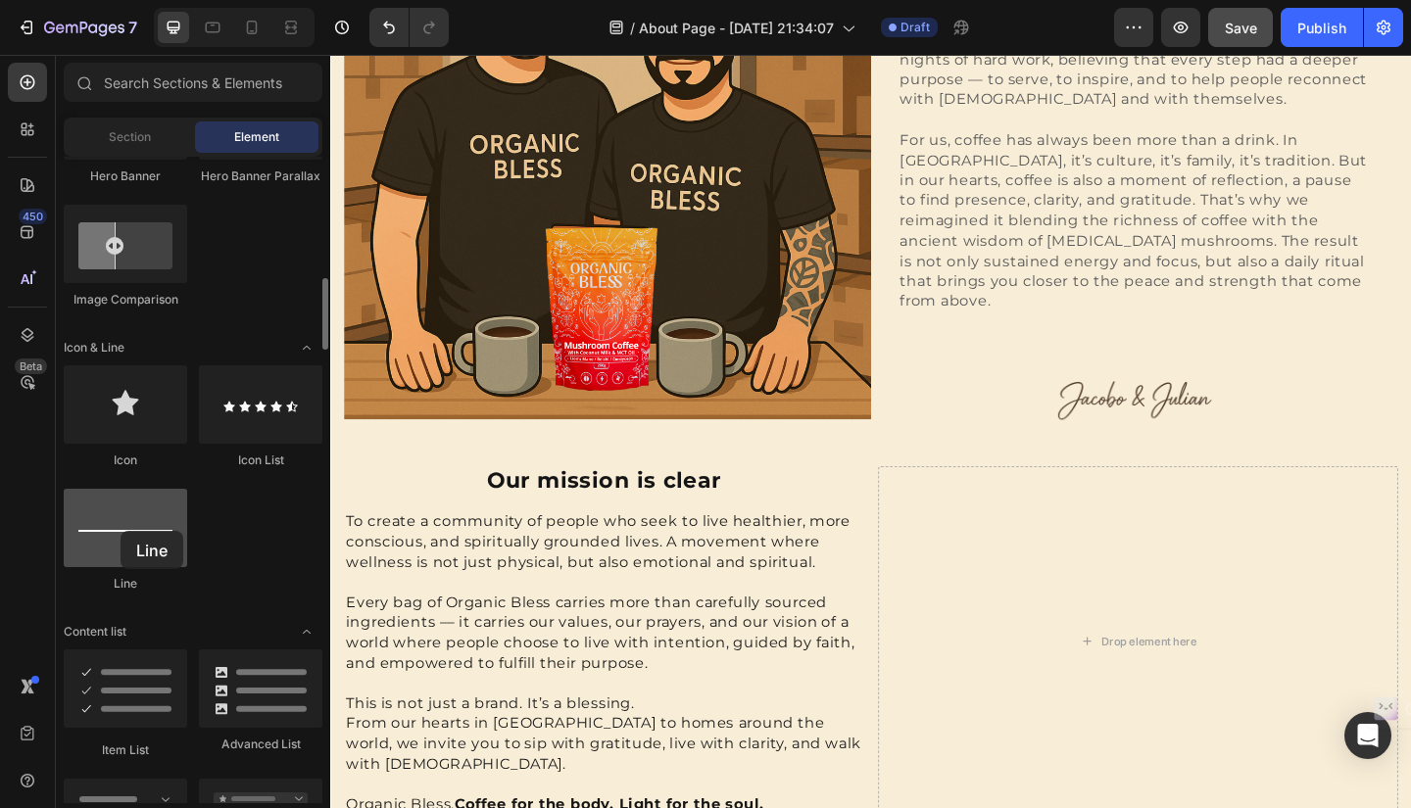
click at [120, 531] on div at bounding box center [125, 528] width 123 height 78
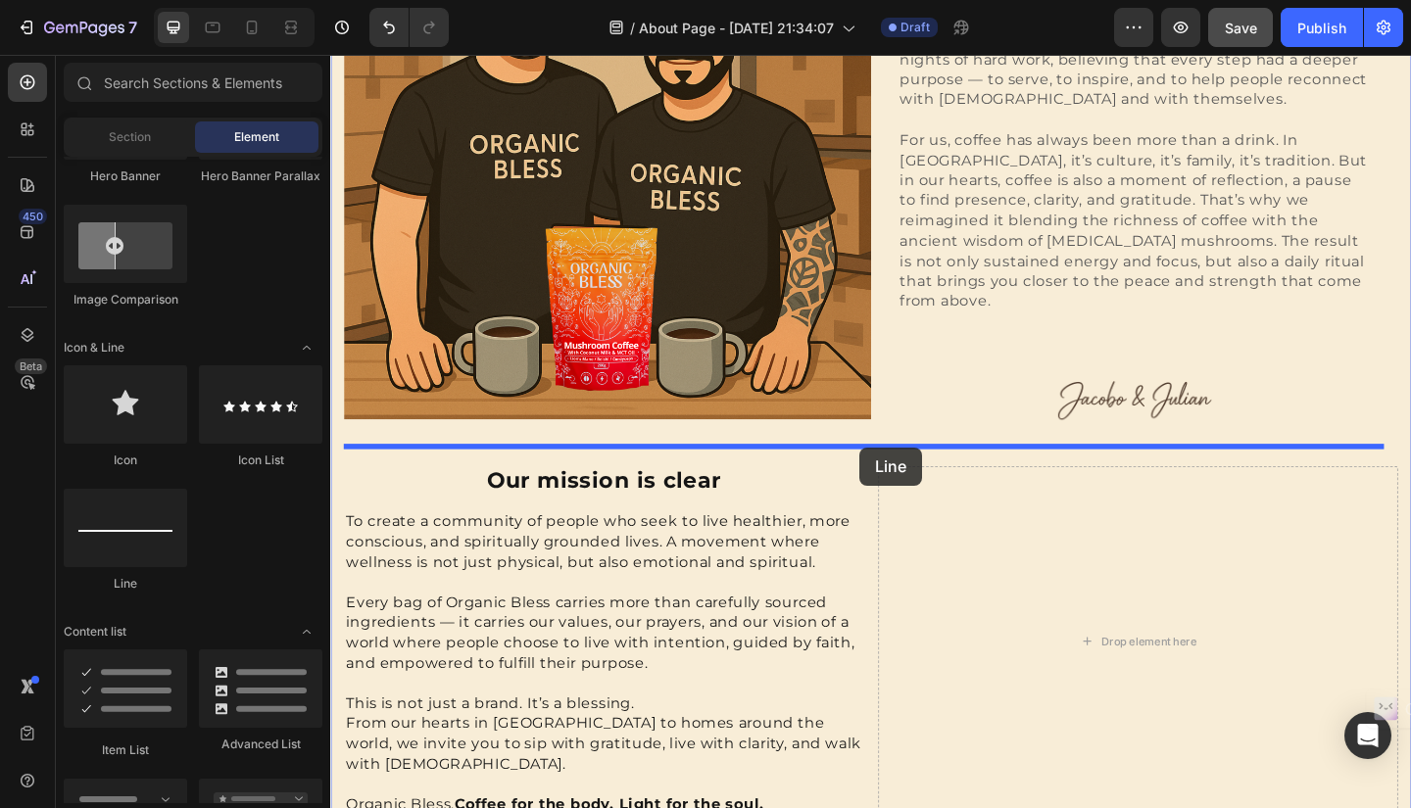
drag, startPoint x: 451, startPoint y: 586, endPoint x: 906, endPoint y: 482, distance: 467.2
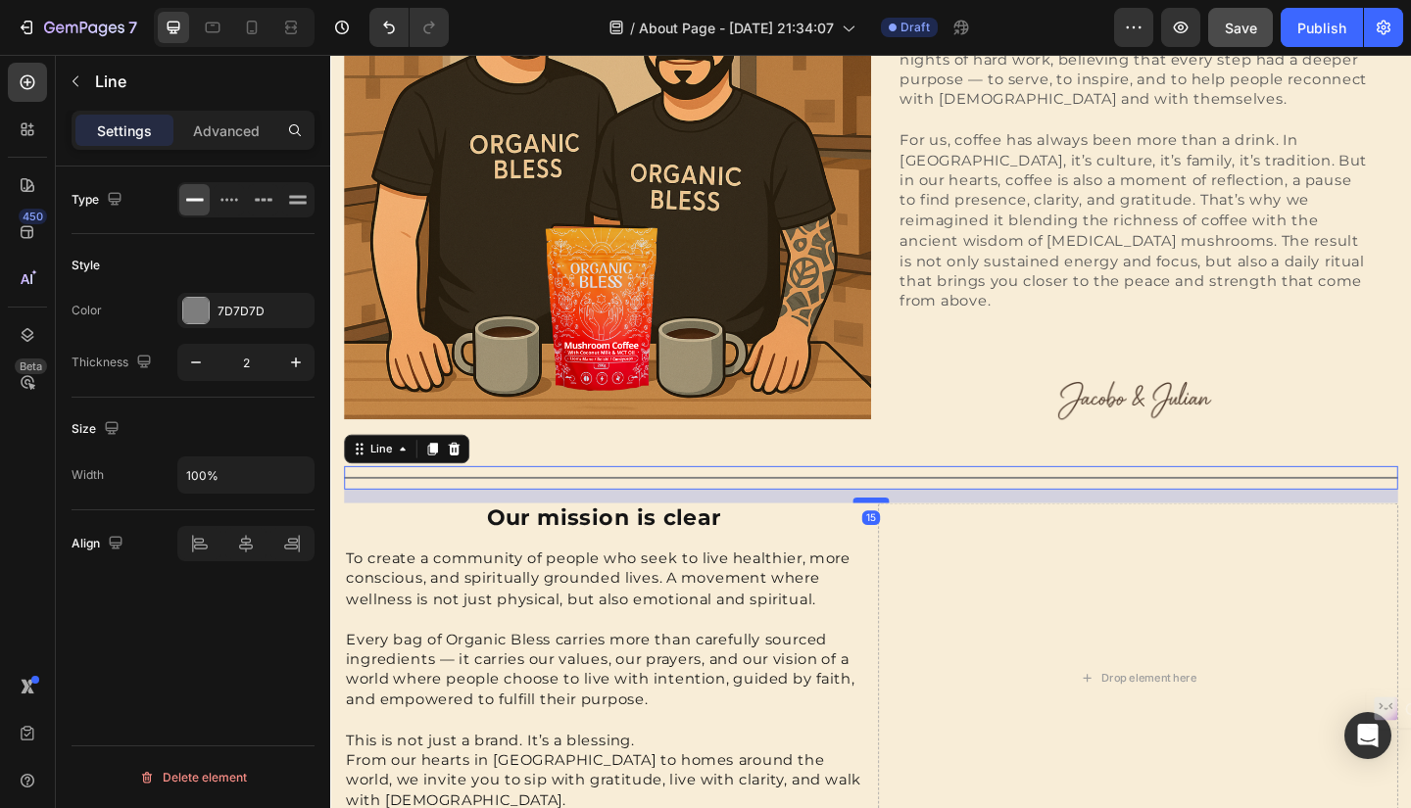
drag, startPoint x: 914, startPoint y: 500, endPoint x: 914, endPoint y: 514, distance: 14.7
click at [914, 537] on div at bounding box center [917, 540] width 39 height 6
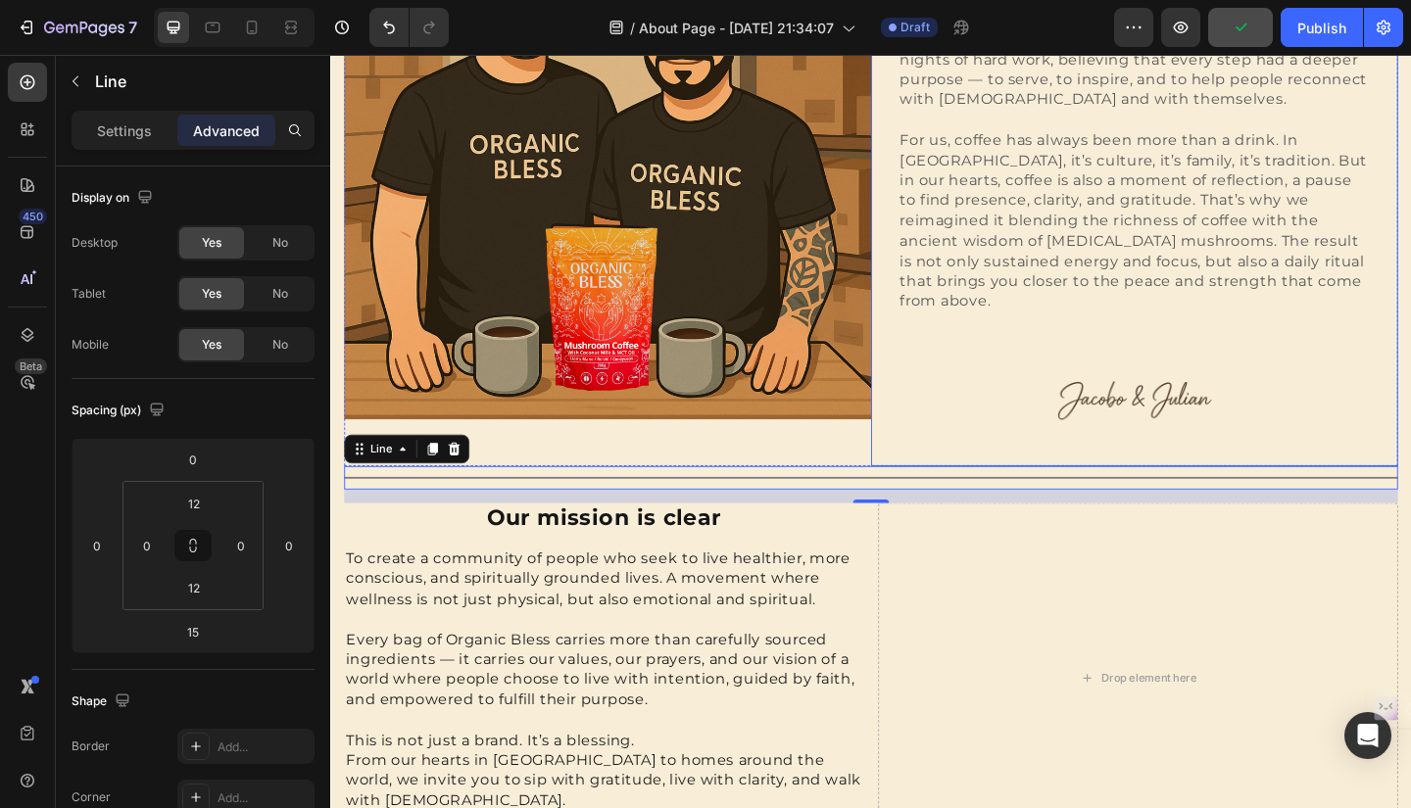
click at [1410, 333] on div "Hi, nice to meet you Heading We are two Colombians with a shared dream: to crea…" at bounding box center [1204, 166] width 514 height 675
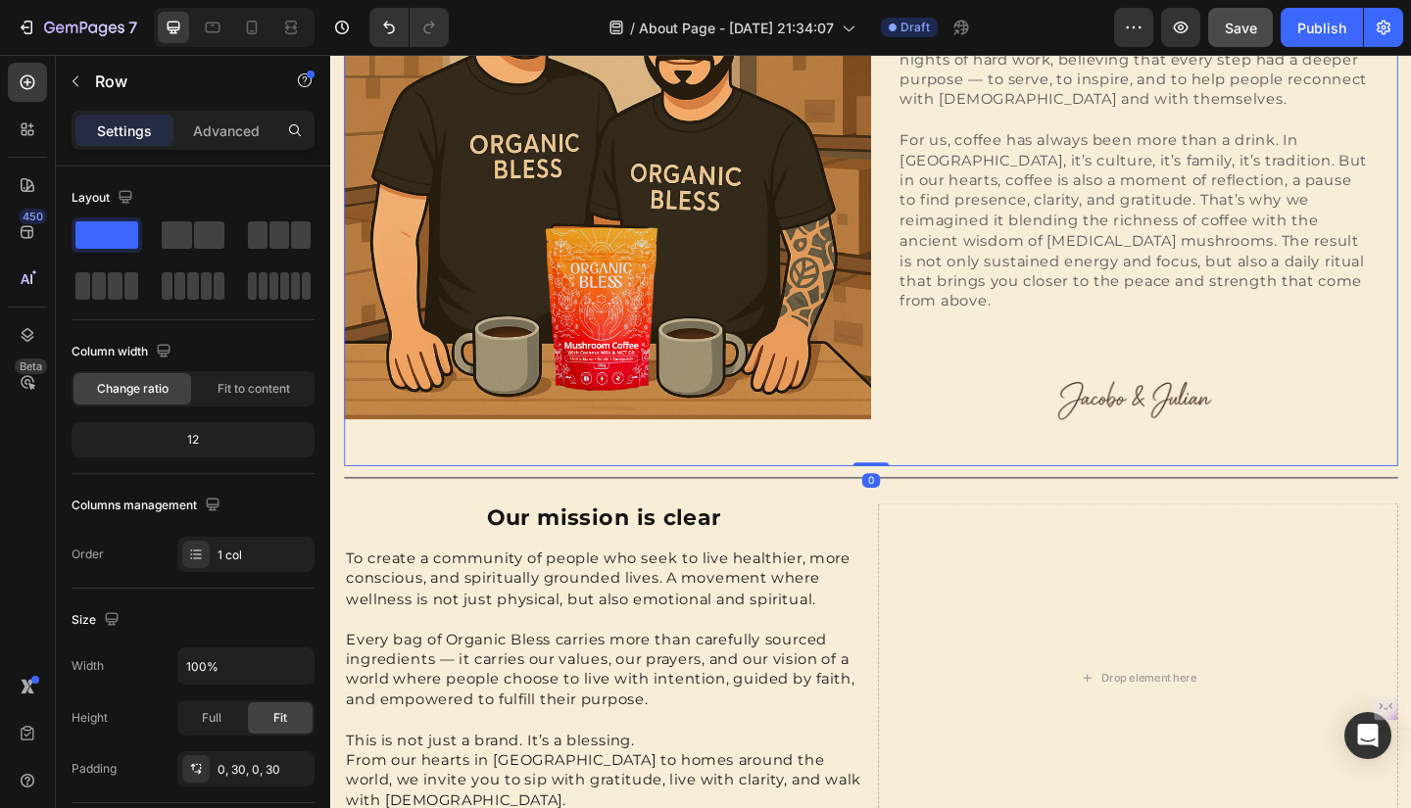
scroll to position [498, 0]
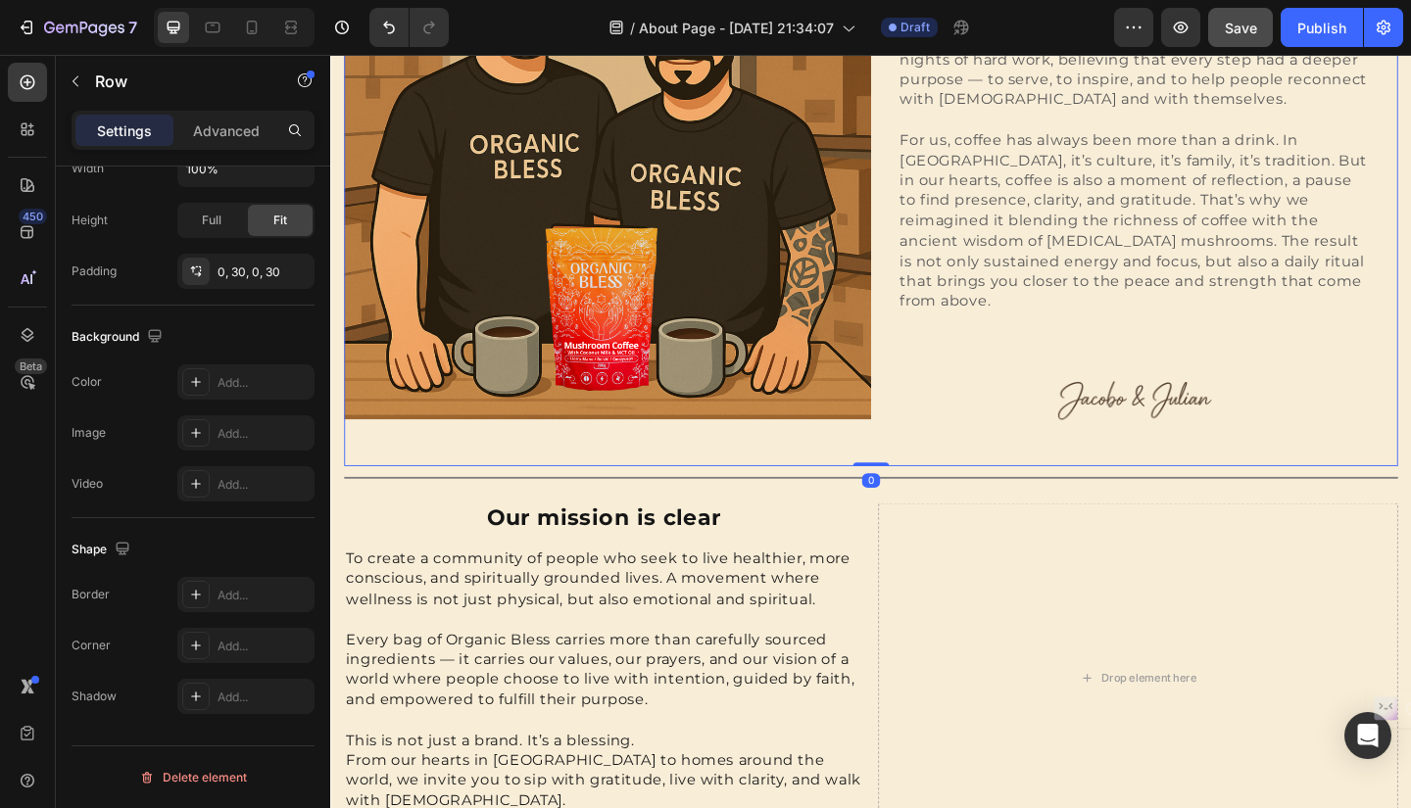
click at [899, 460] on div "Image" at bounding box center [631, 166] width 573 height 675
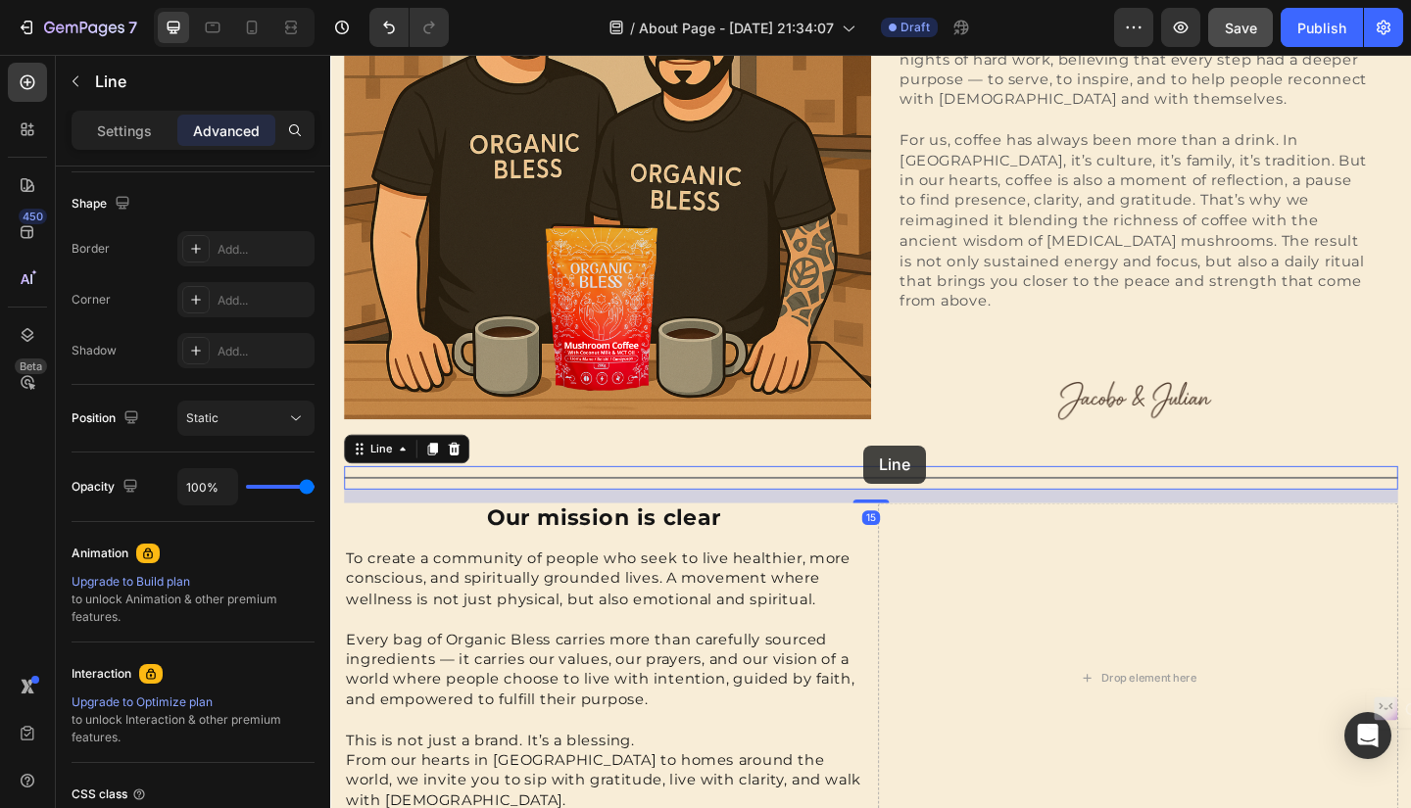
scroll to position [0, 0]
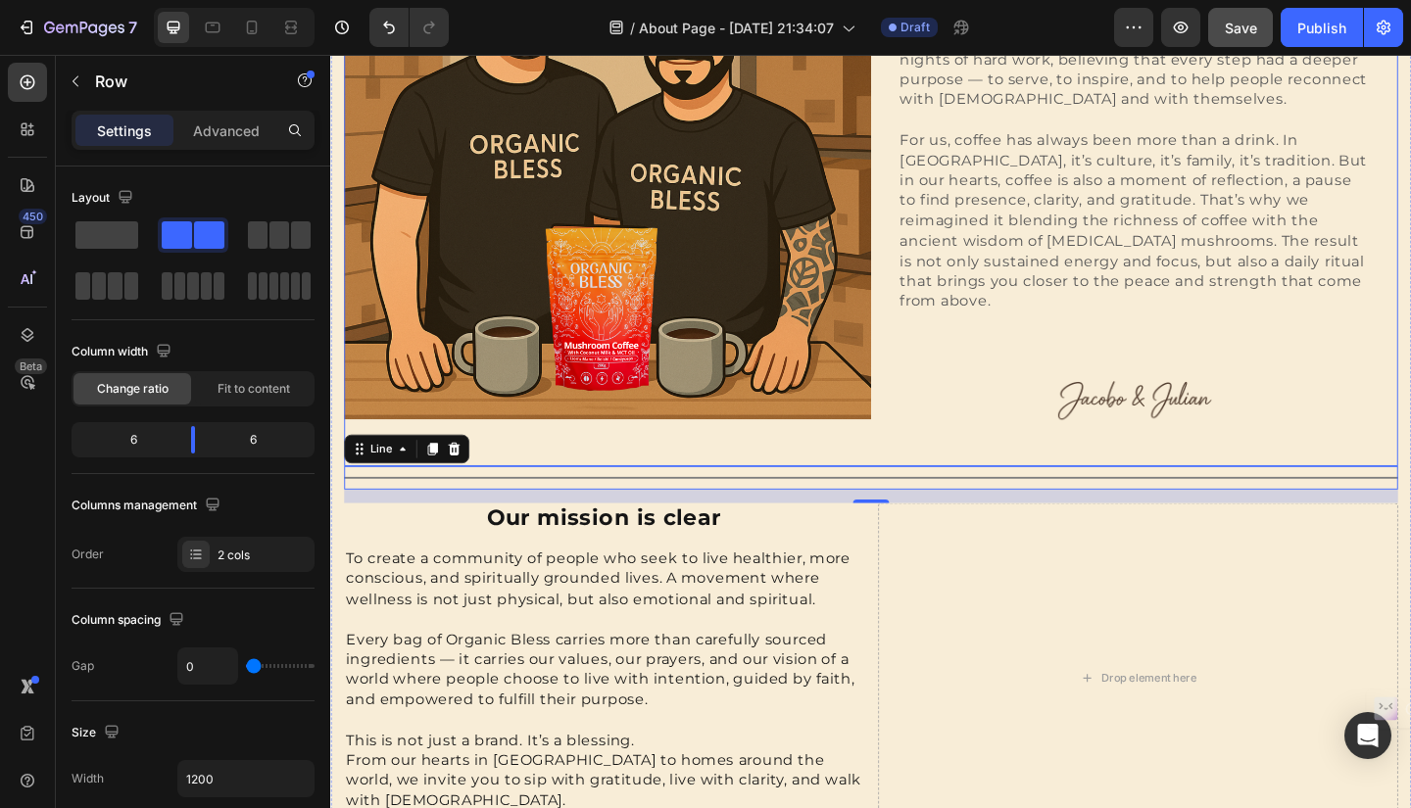
click at [878, 449] on div "Image" at bounding box center [631, 166] width 573 height 675
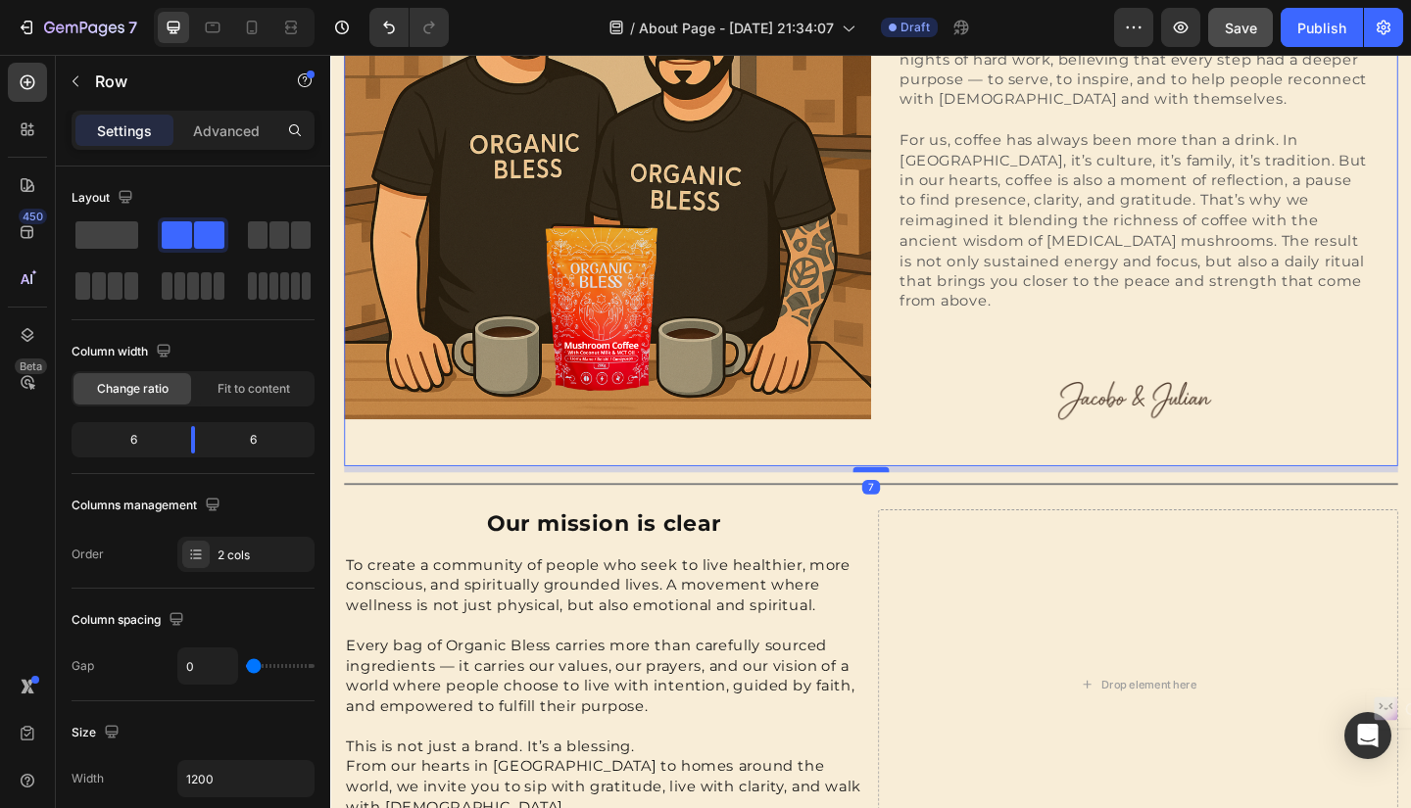
click at [907, 504] on div at bounding box center [917, 507] width 39 height 6
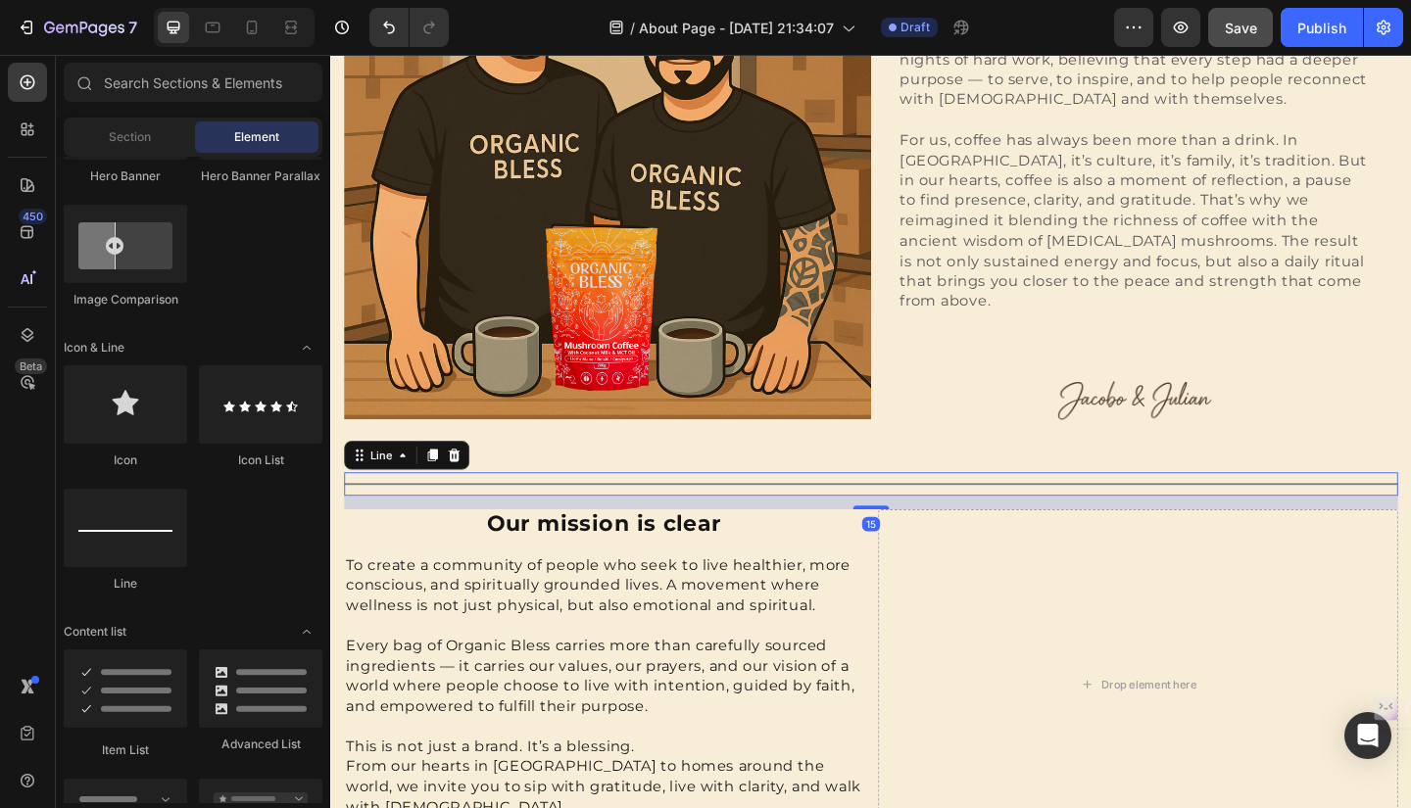
click at [908, 509] on div "Title Line 15" at bounding box center [918, 521] width 1146 height 25
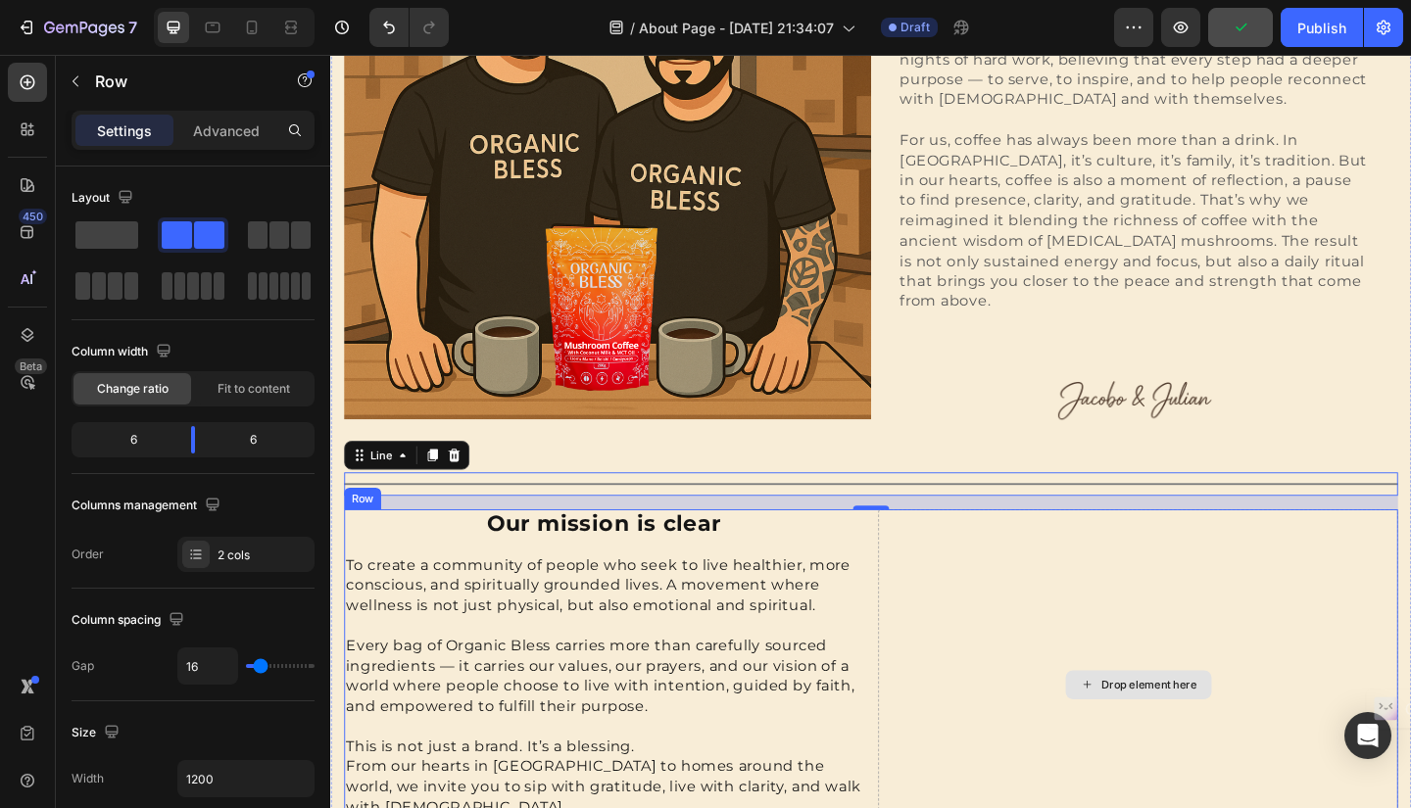
click at [1167, 669] on div "Drop element here" at bounding box center [1208, 740] width 565 height 381
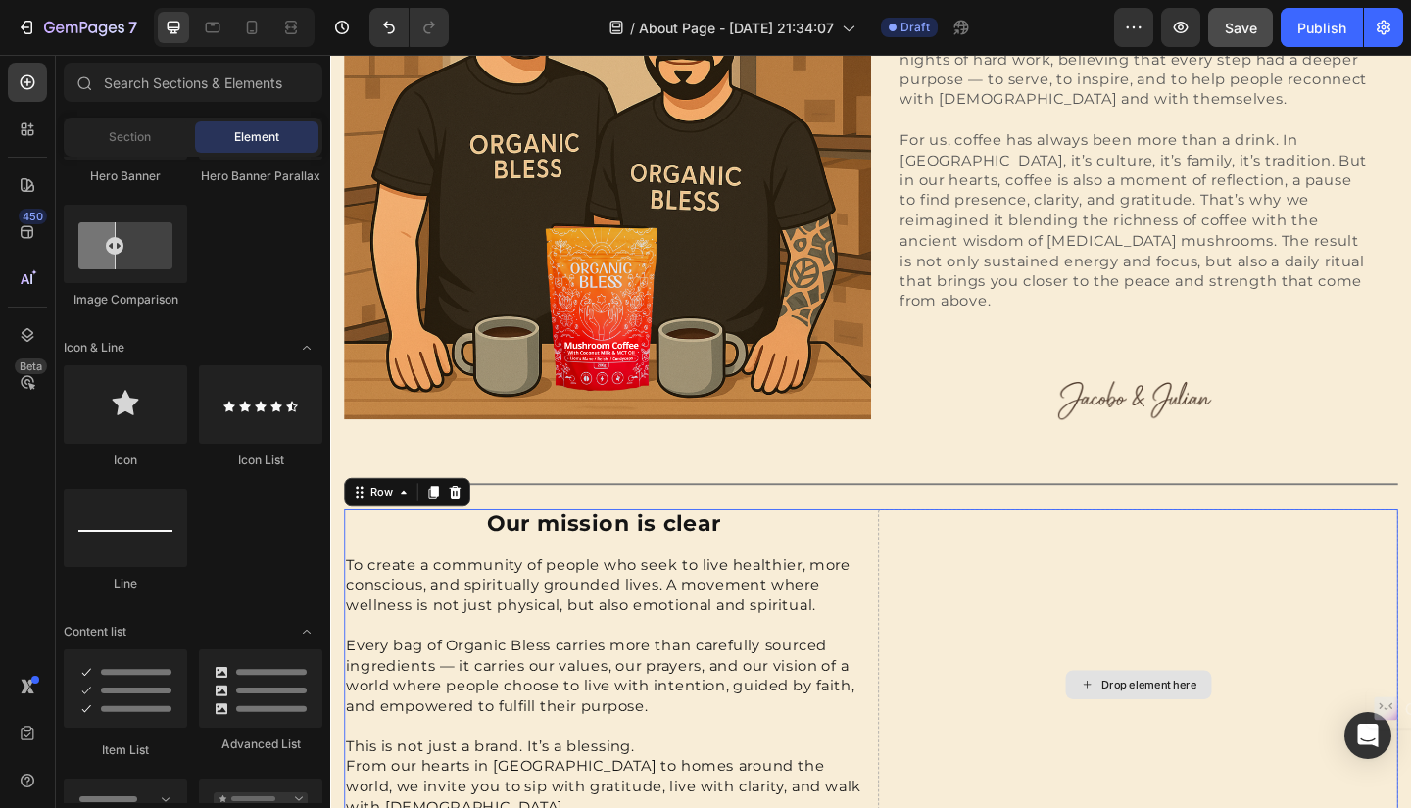
click at [1169, 733] on div "Drop element here" at bounding box center [1221, 741] width 104 height 16
click at [1132, 725] on div "Drop element here" at bounding box center [1209, 740] width 159 height 31
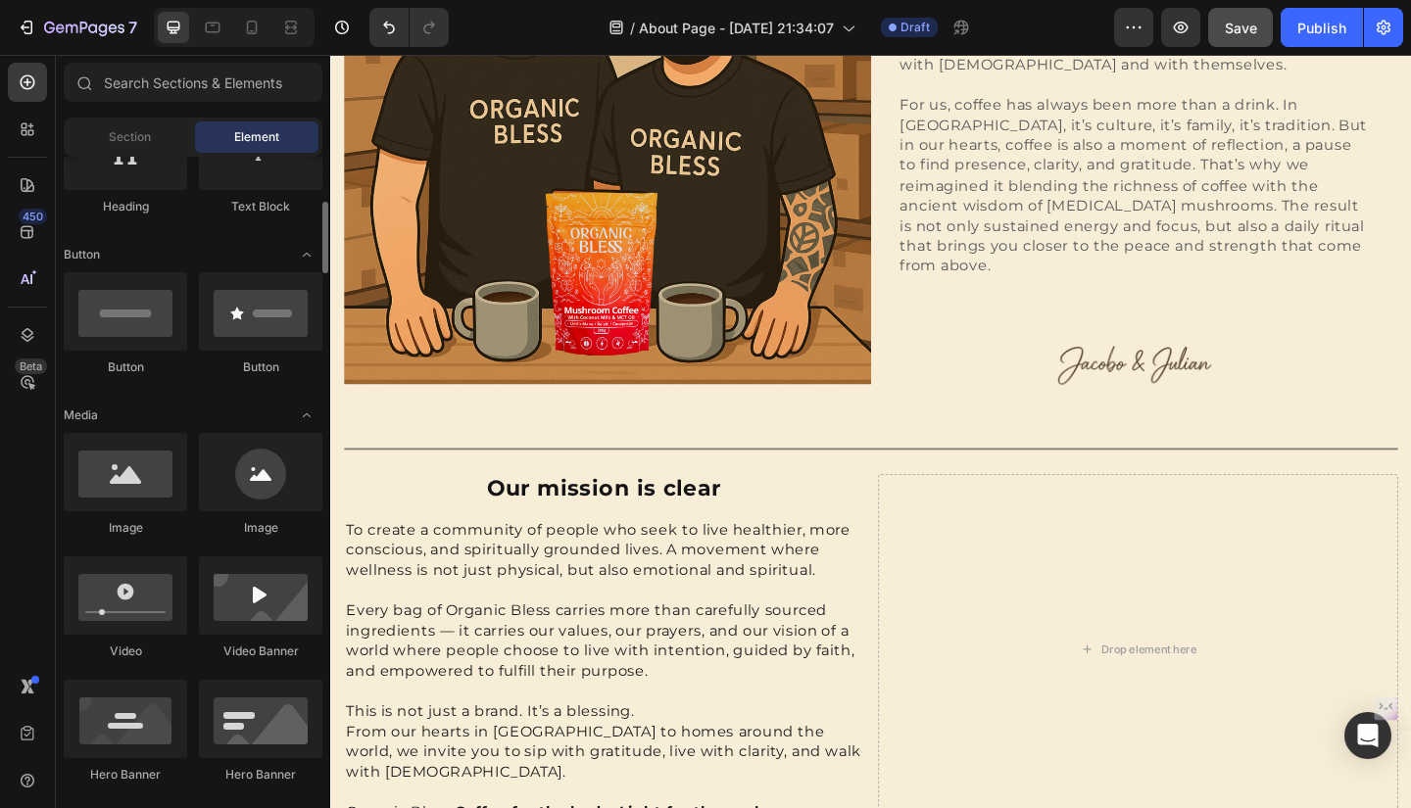
scroll to position [376, 0]
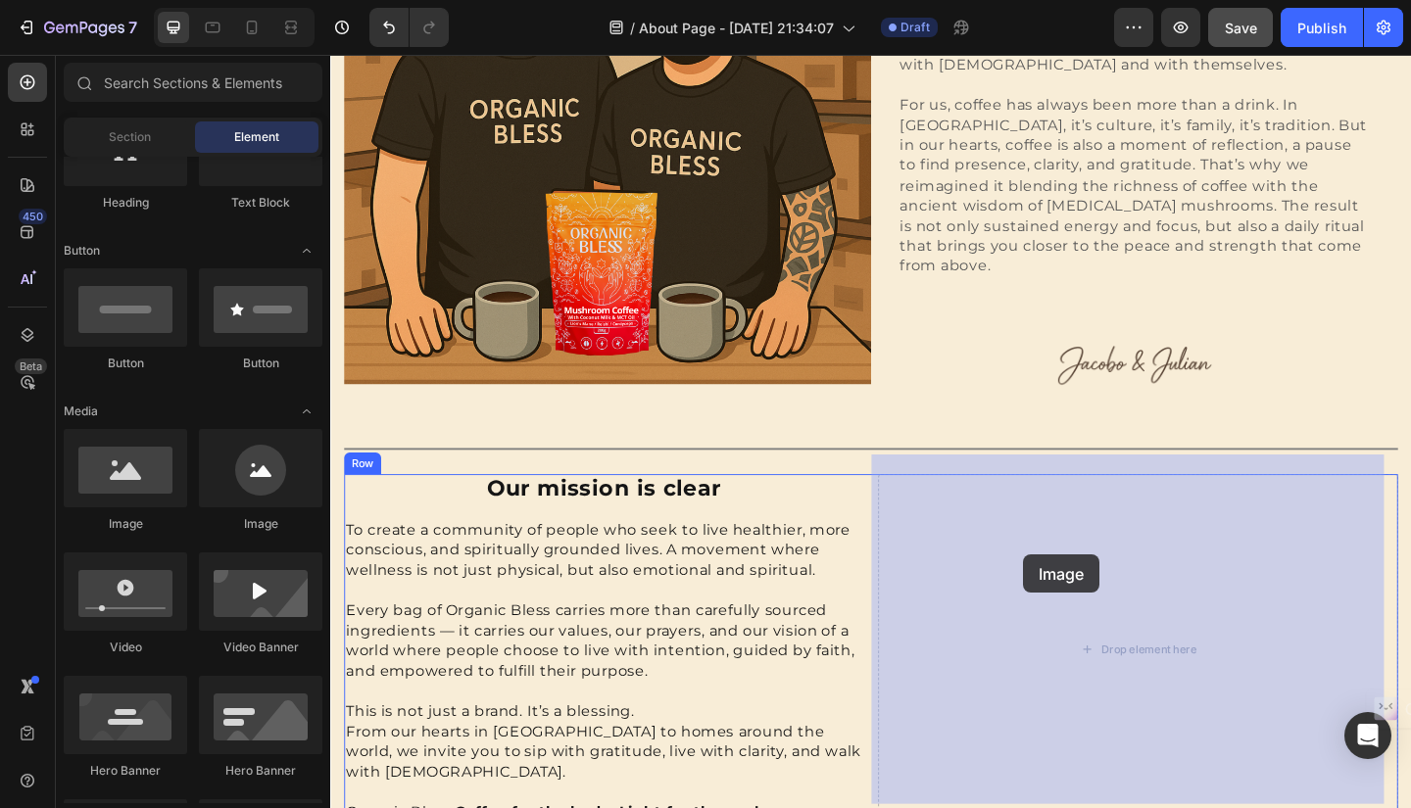
drag, startPoint x: 464, startPoint y: 522, endPoint x: 1083, endPoint y: 599, distance: 623.8
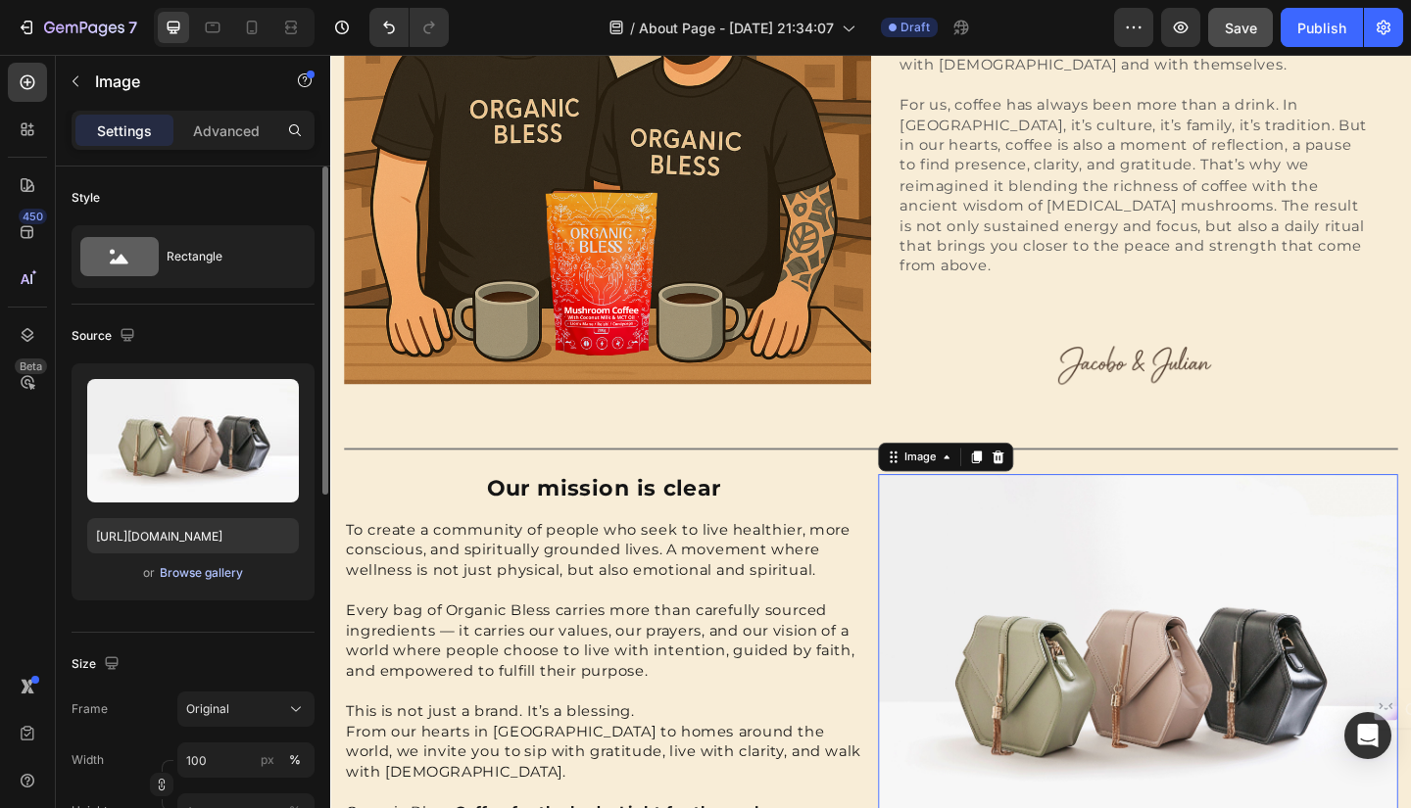
click at [205, 570] on div "Browse gallery" at bounding box center [201, 573] width 83 height 18
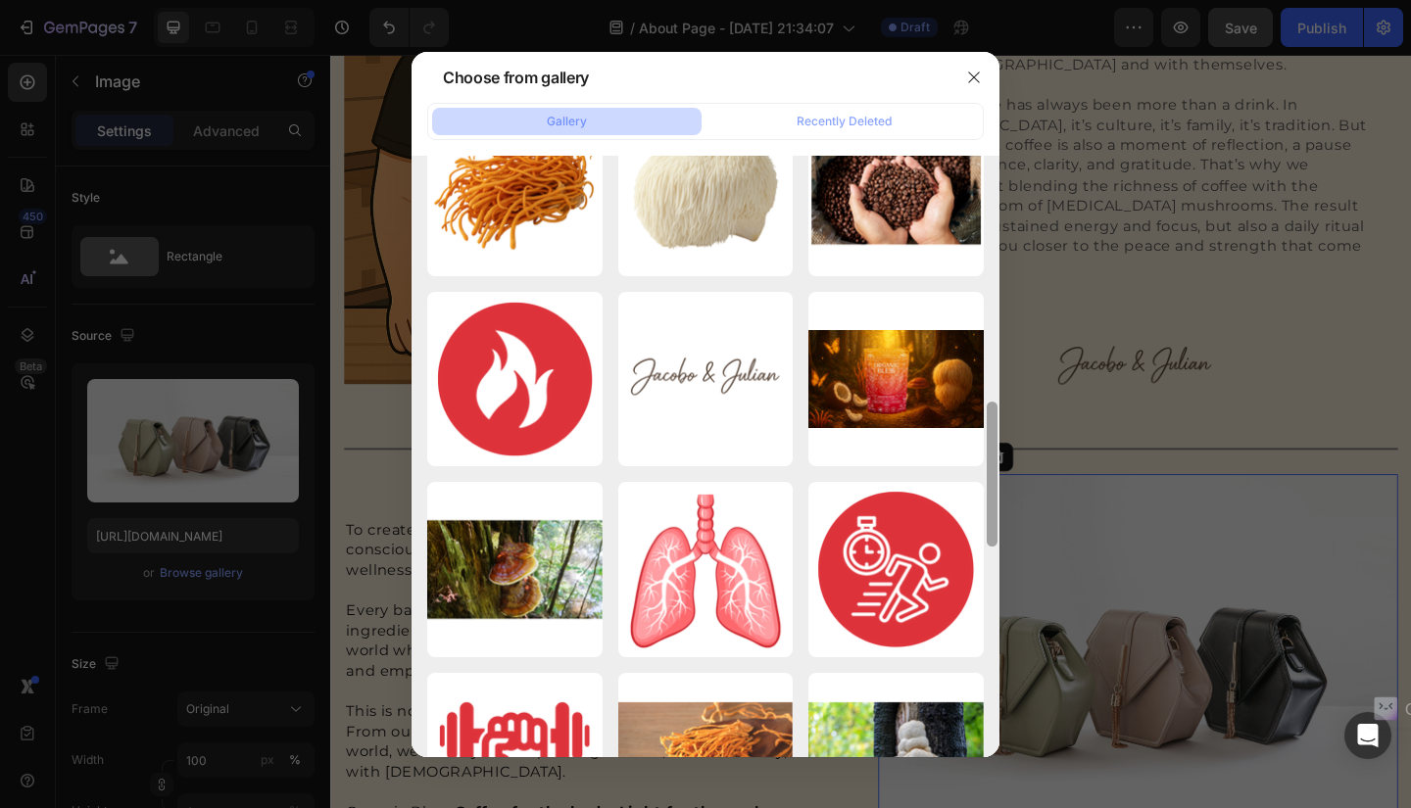
scroll to position [1031, 0]
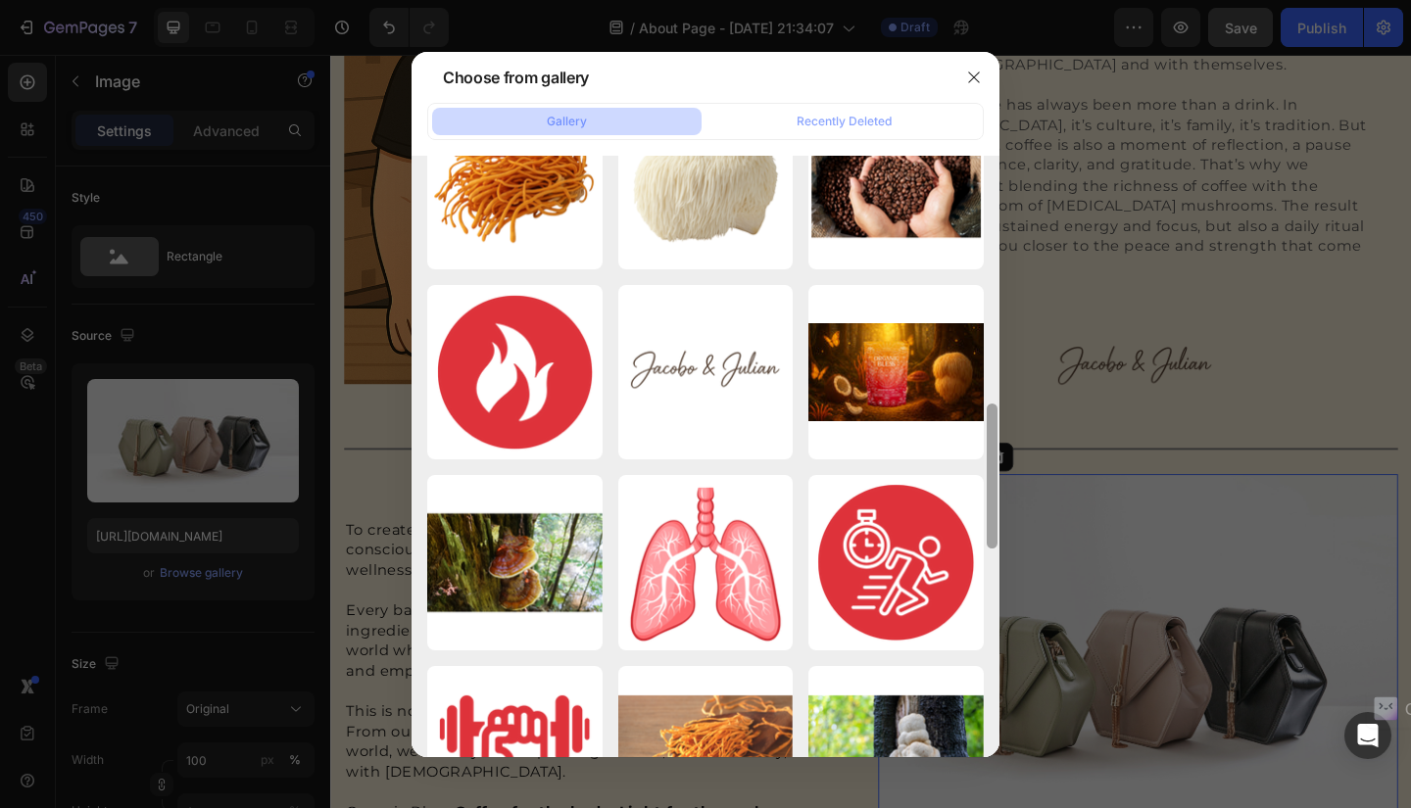
drag, startPoint x: 991, startPoint y: 232, endPoint x: 997, endPoint y: 692, distance: 459.5
click at [997, 692] on div at bounding box center [992, 457] width 15 height 602
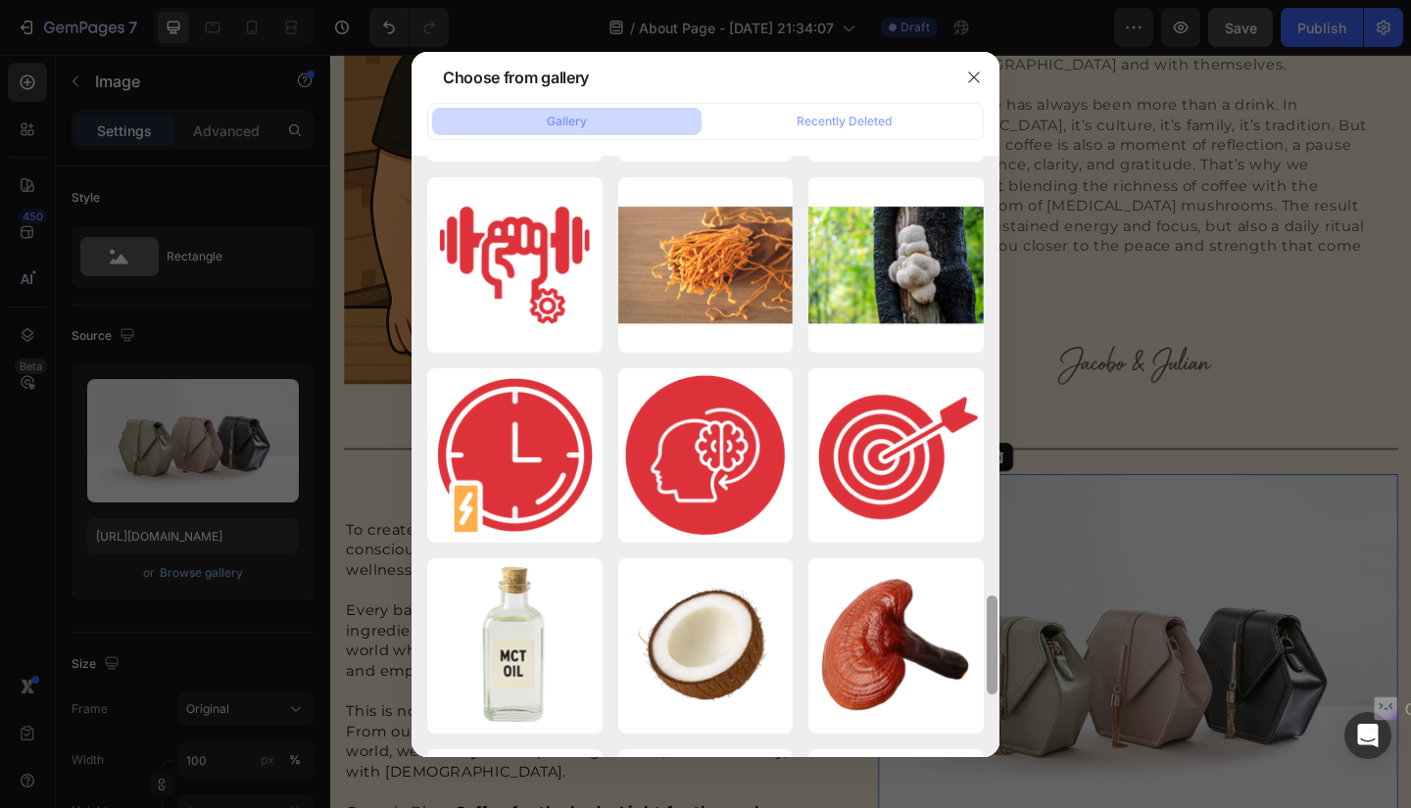
scroll to position [2676, 0]
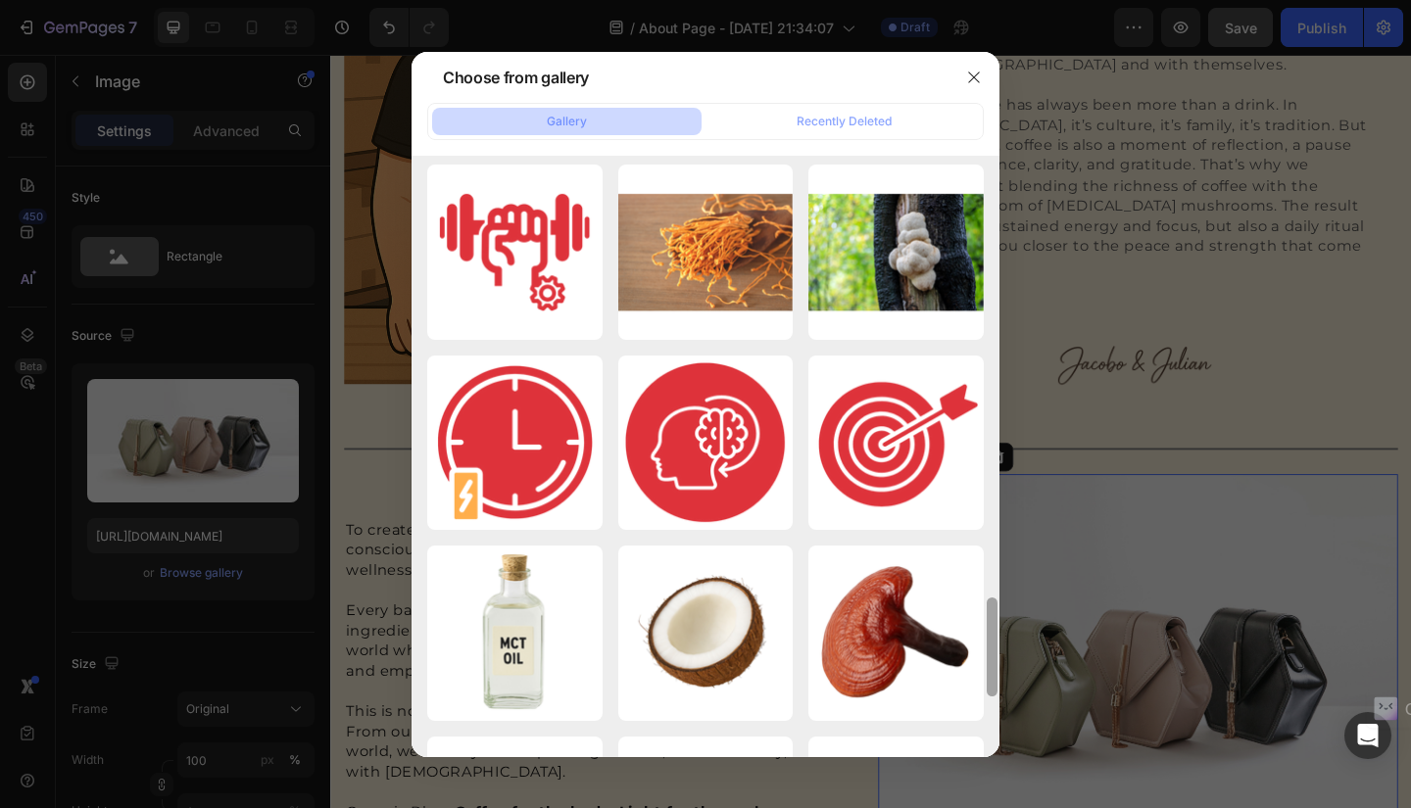
drag, startPoint x: 987, startPoint y: 457, endPoint x: 973, endPoint y: 854, distance: 397.0
click at [973, 0] on html "7 / About Page - Sep 27, 21:34:07 Draft Preview Save Publish 450 Beta Sections(…" at bounding box center [705, 0] width 1411 height 0
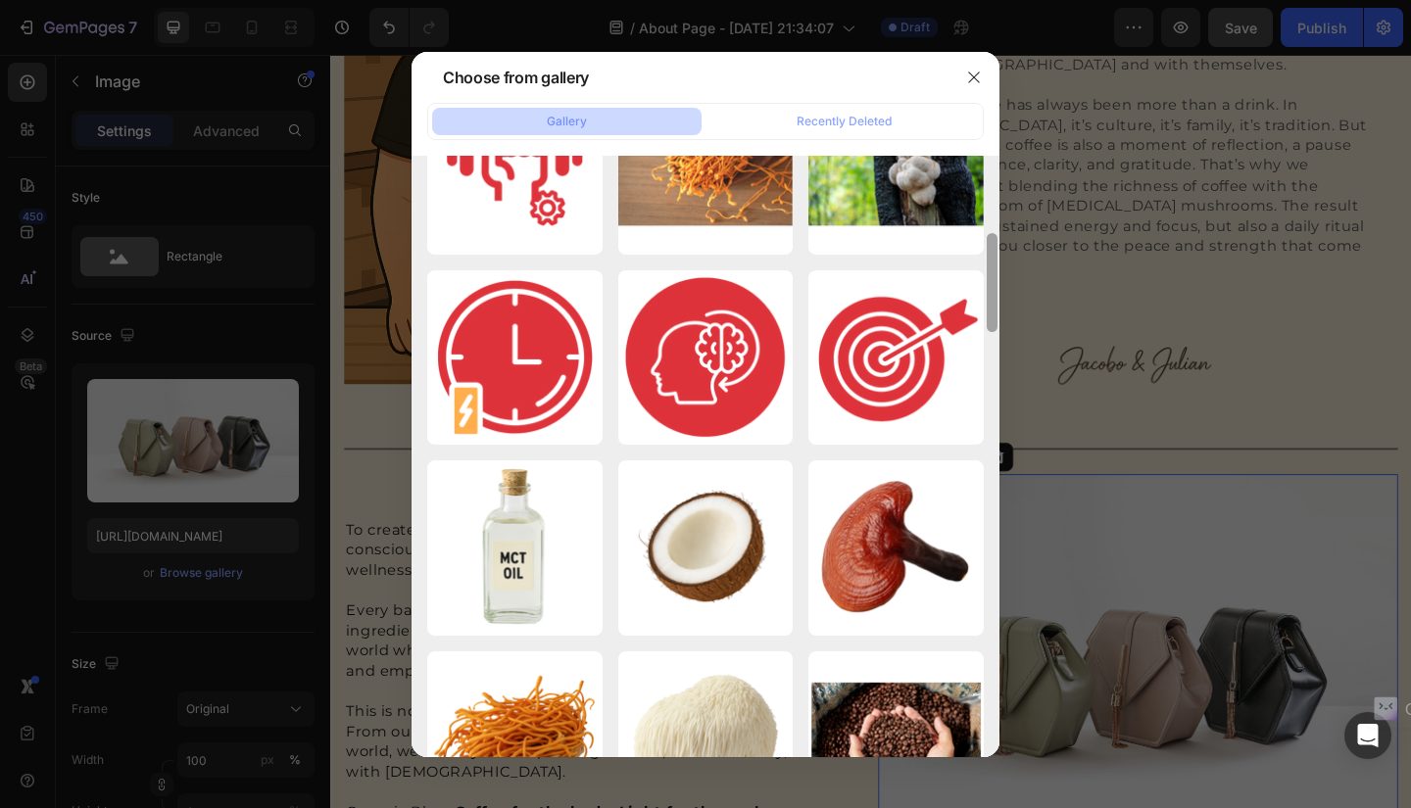
scroll to position [0, 0]
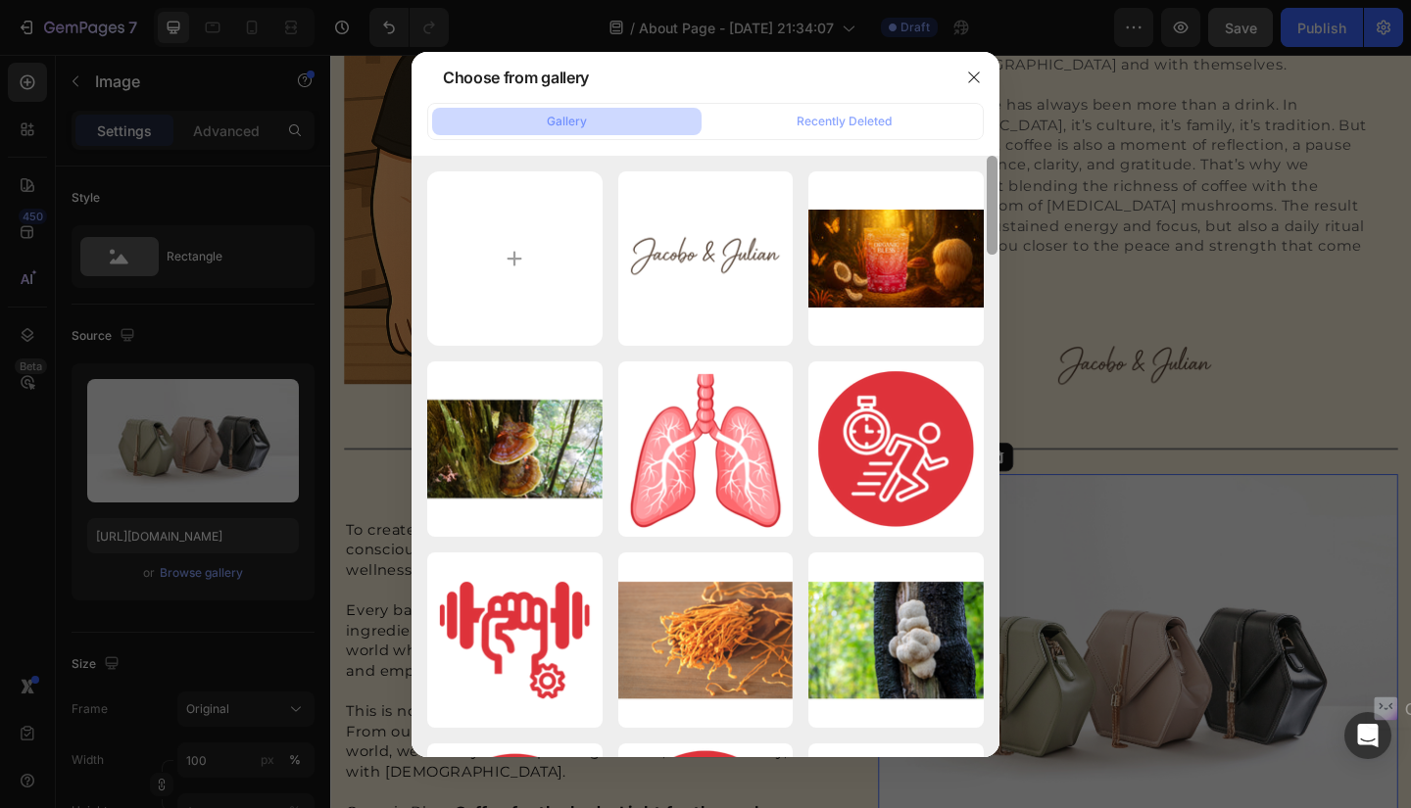
drag, startPoint x: 992, startPoint y: 635, endPoint x: 996, endPoint y: 103, distance: 532.0
click at [996, 103] on div "Gallery Recently Deleted ChatGPT Image Sep 27,...PM.png 2132.50 kb Página image…" at bounding box center [705, 430] width 588 height 654
click at [504, 253] on input "file" at bounding box center [514, 258] width 175 height 175
type input "C:\fakepath\ChatGPT Image Sep 27, 2025, 09_25_50 PM.png"
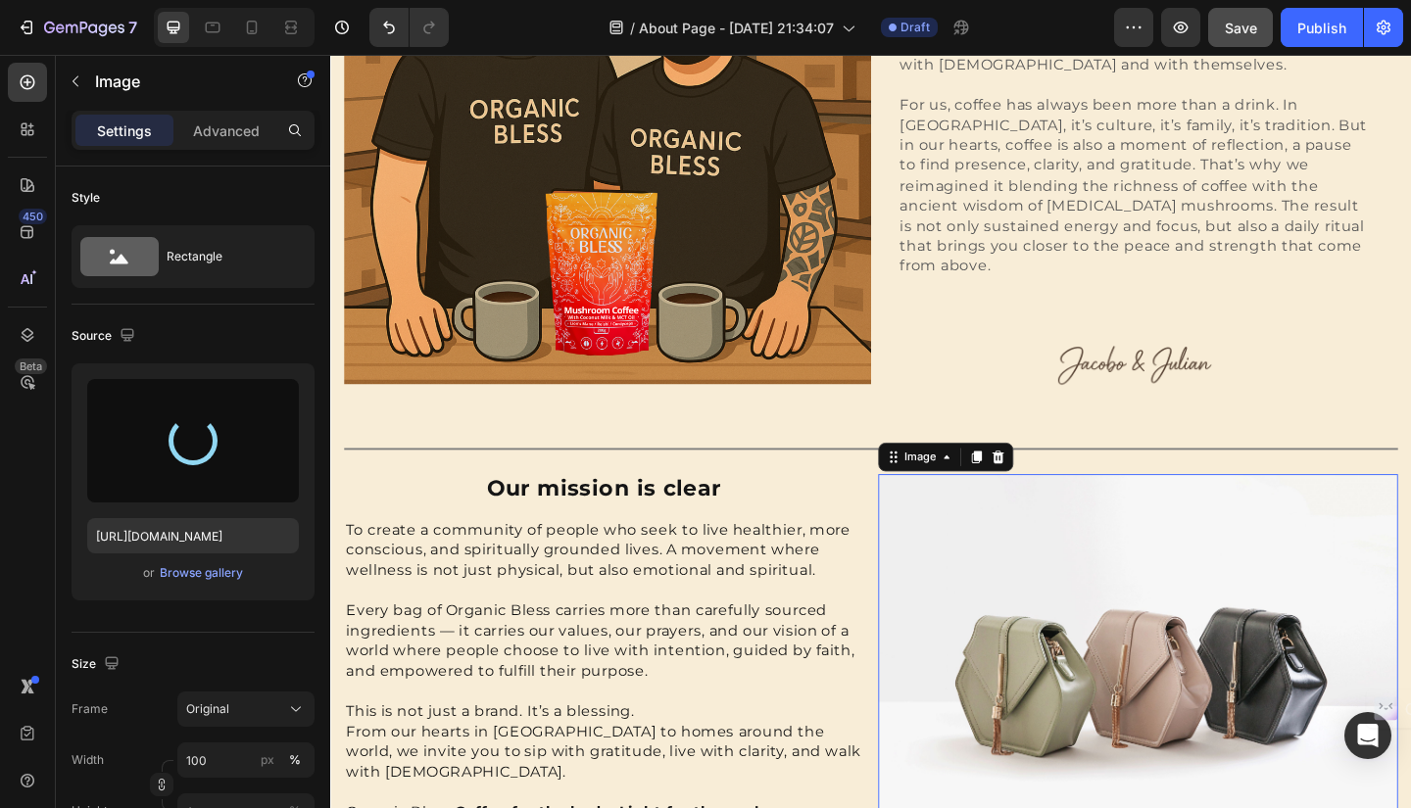
type input "https://cdn.shopify.com/s/files/1/0652/3496/0493/files/gempages_583564643495052…"
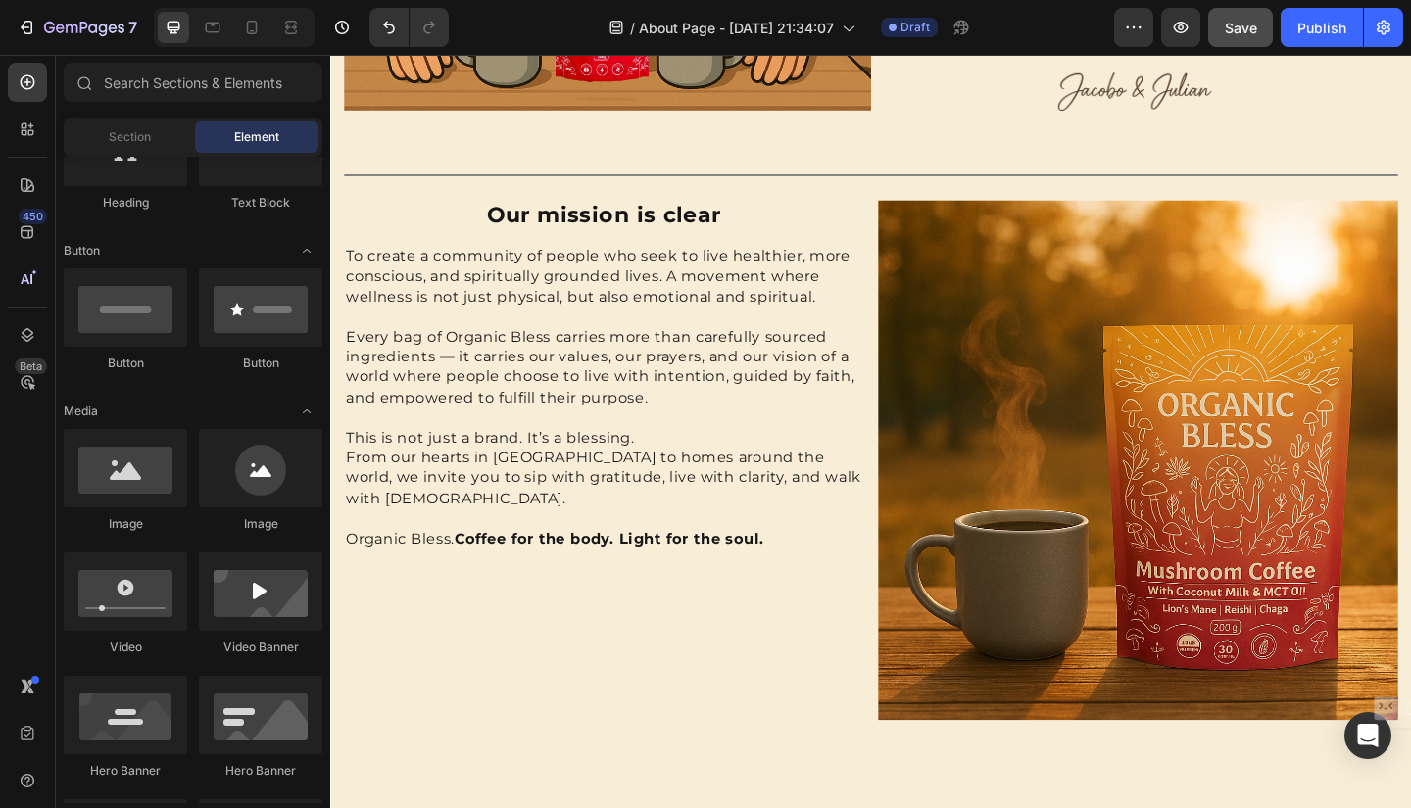
scroll to position [1359, 0]
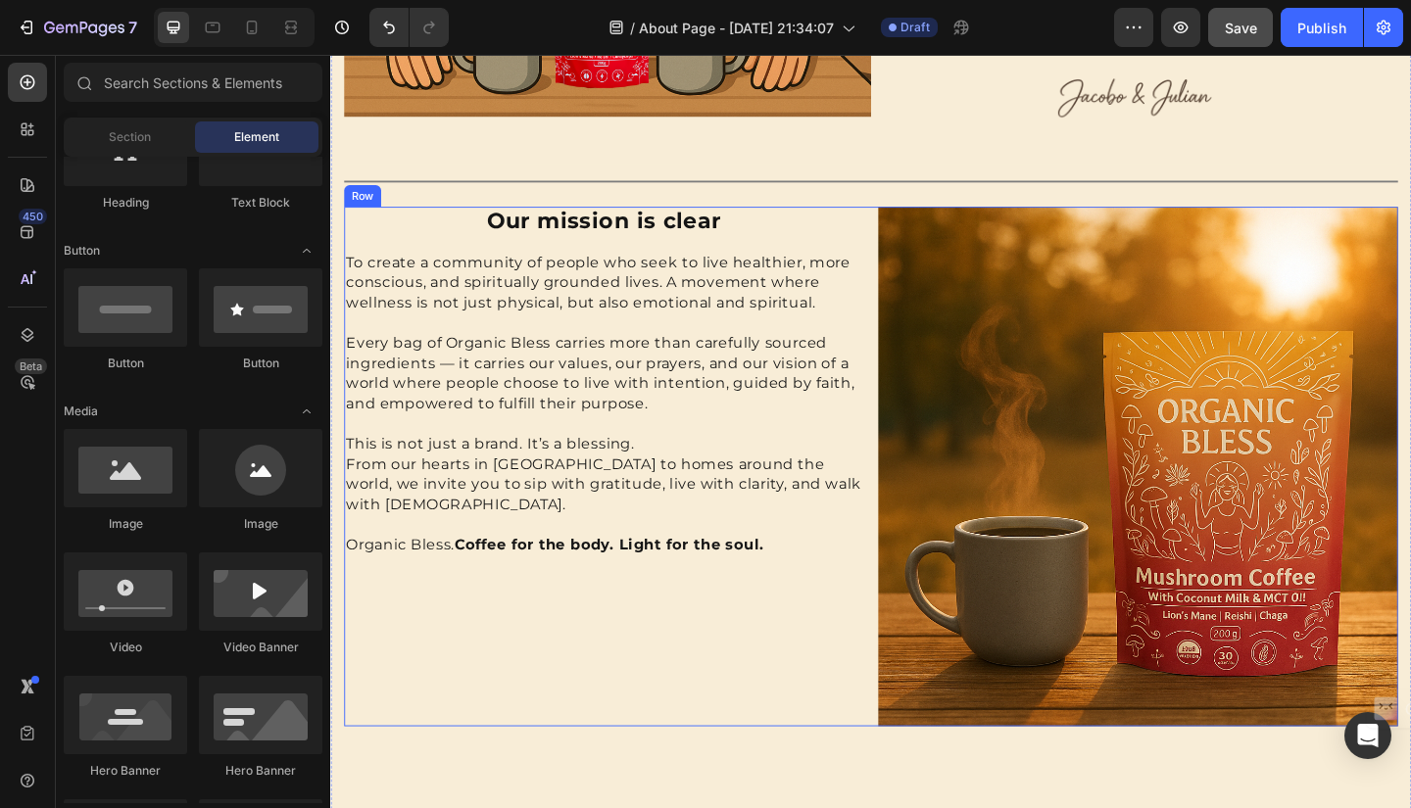
click at [903, 225] on div "Our mission is clear Heading To create a community of people who seek to live h…" at bounding box center [918, 502] width 1146 height 565
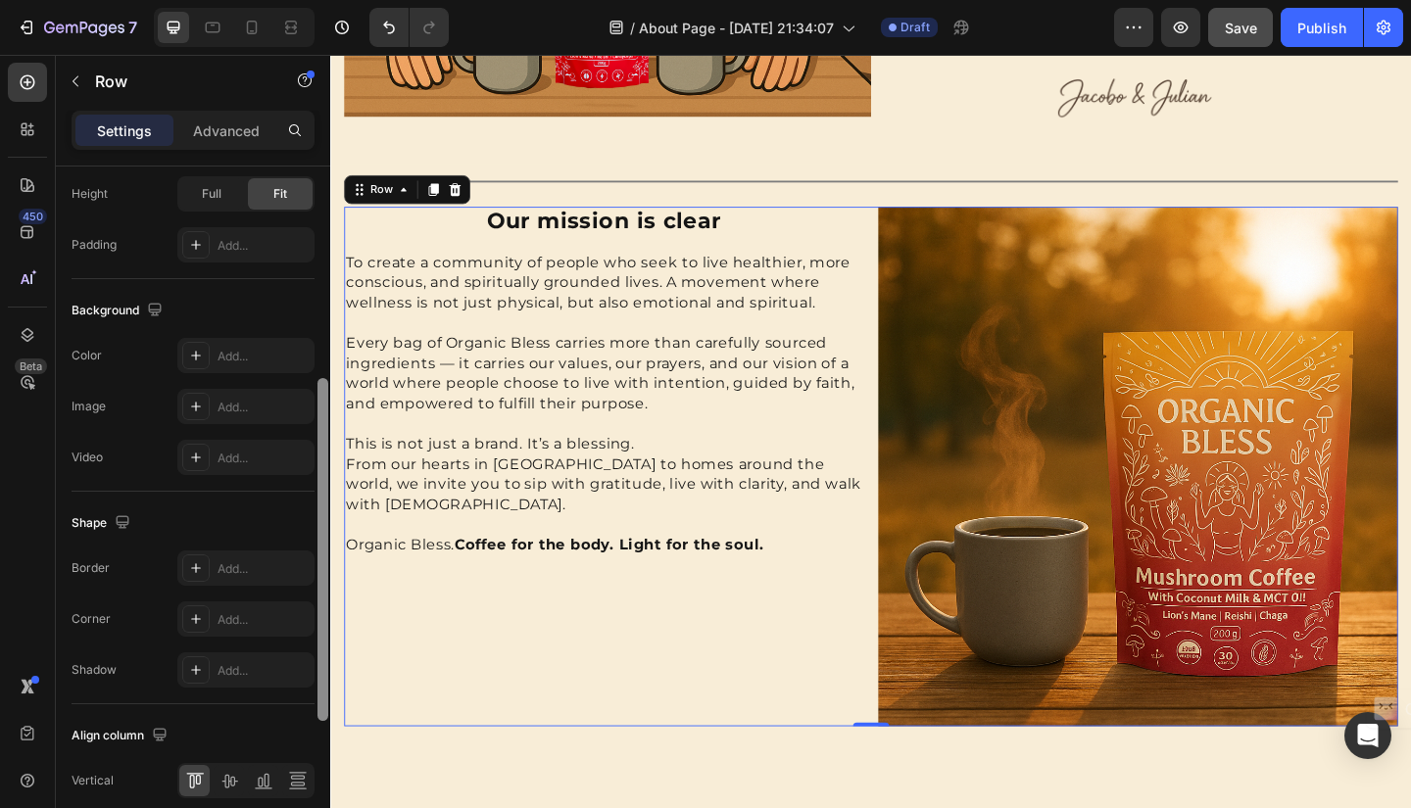
scroll to position [721, 0]
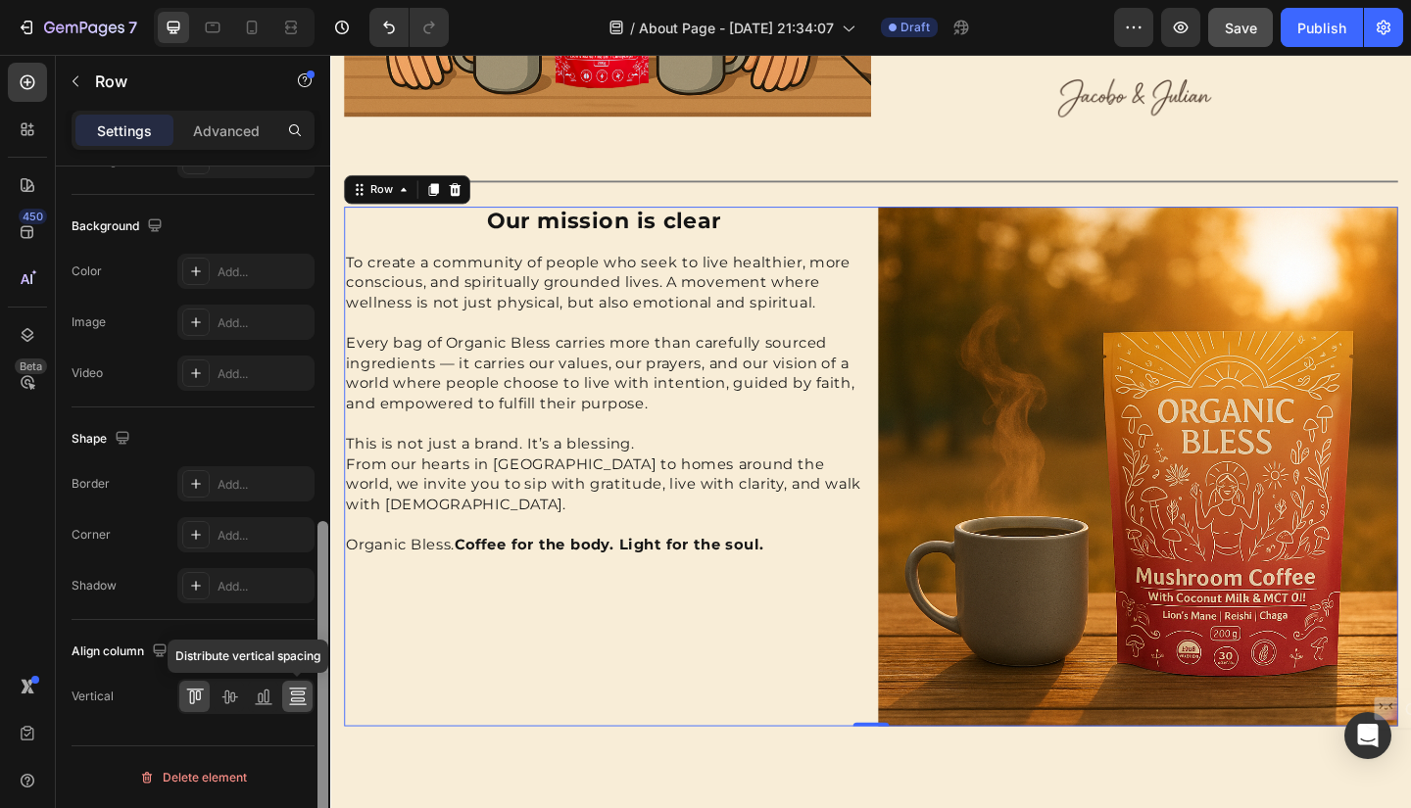
drag, startPoint x: 326, startPoint y: 302, endPoint x: 312, endPoint y: 681, distance: 379.4
click at [312, 681] on div "Layout Column width Change ratio Fit to content 6 6 Columns management Order 2 …" at bounding box center [193, 516] width 274 height 698
click at [229, 695] on icon at bounding box center [229, 697] width 20 height 20
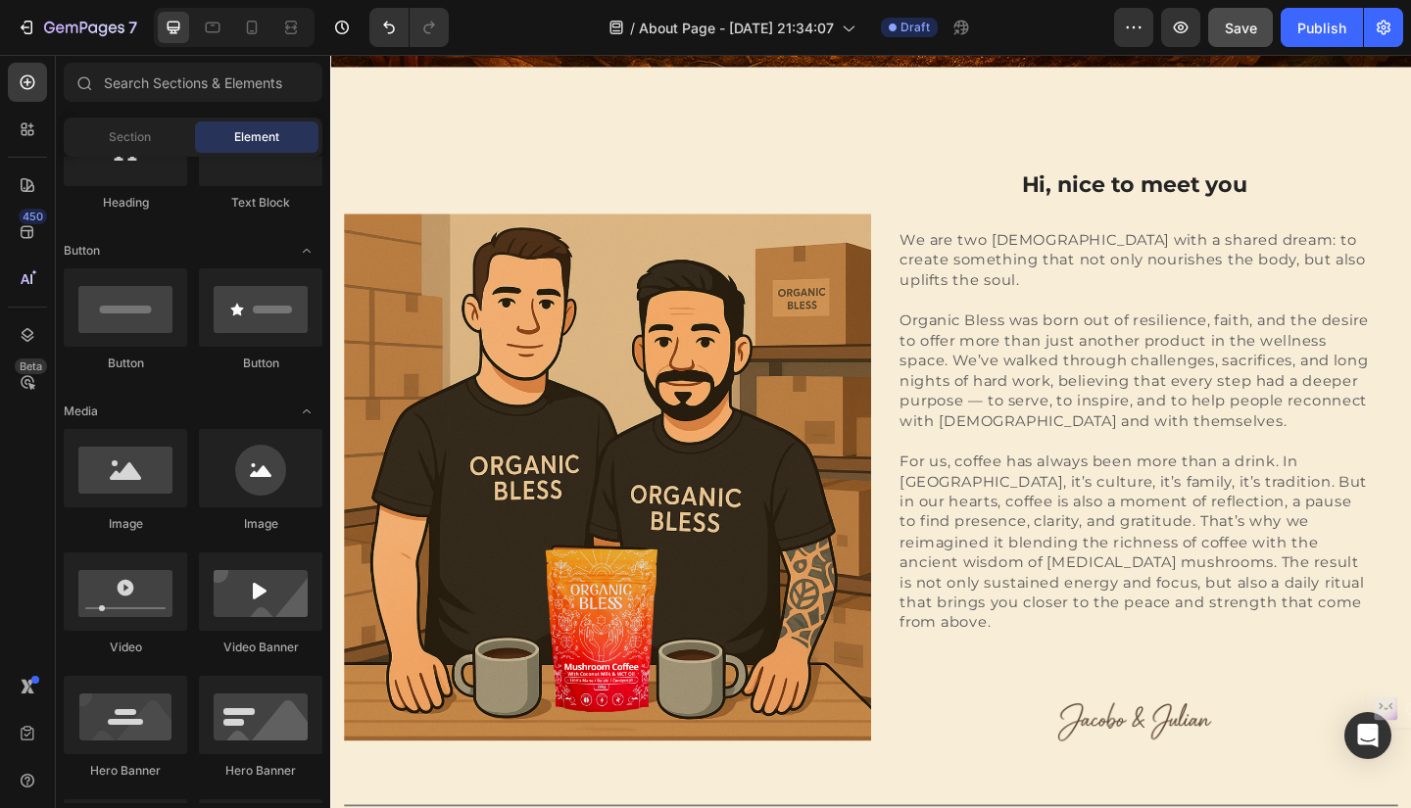
scroll to position [654, 0]
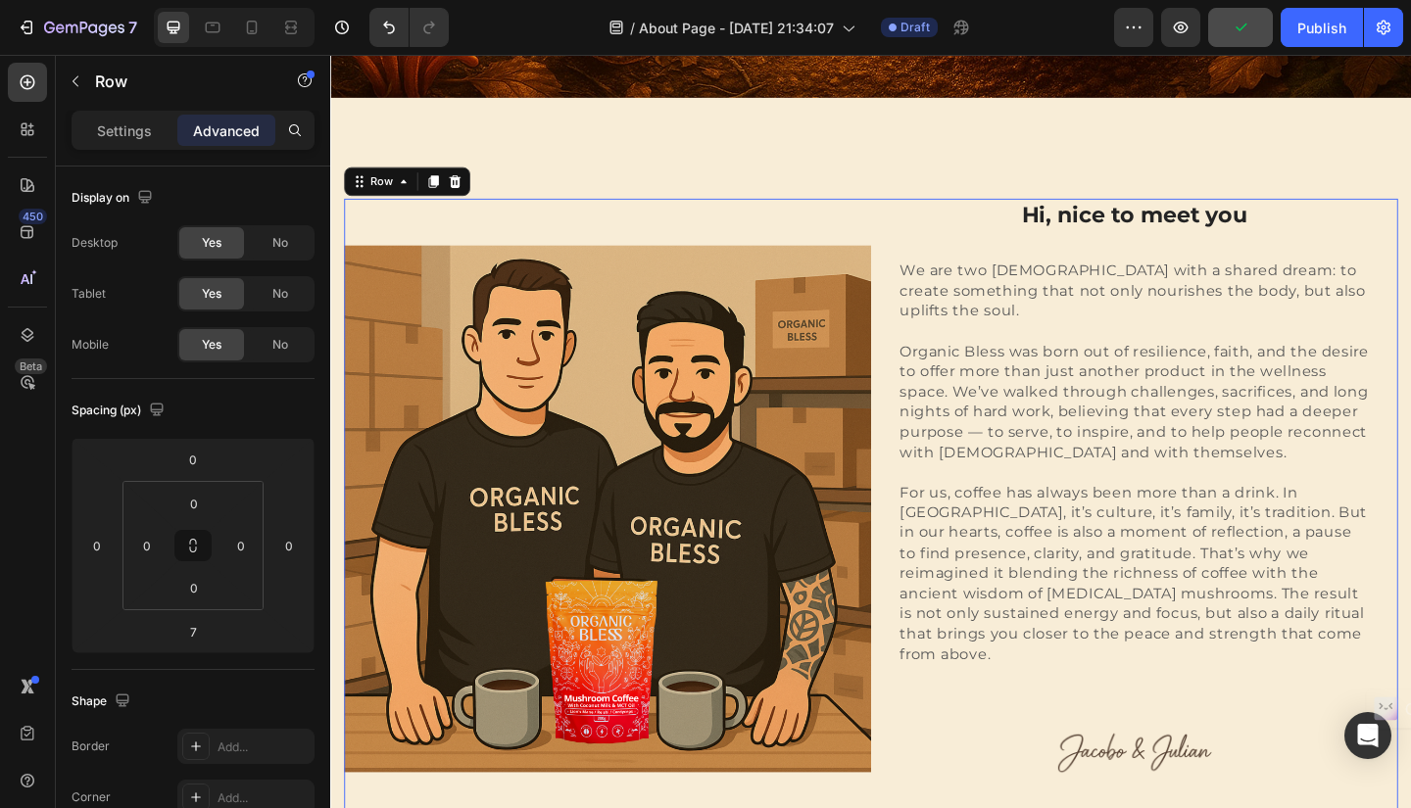
click at [895, 229] on div "Image" at bounding box center [631, 549] width 573 height 675
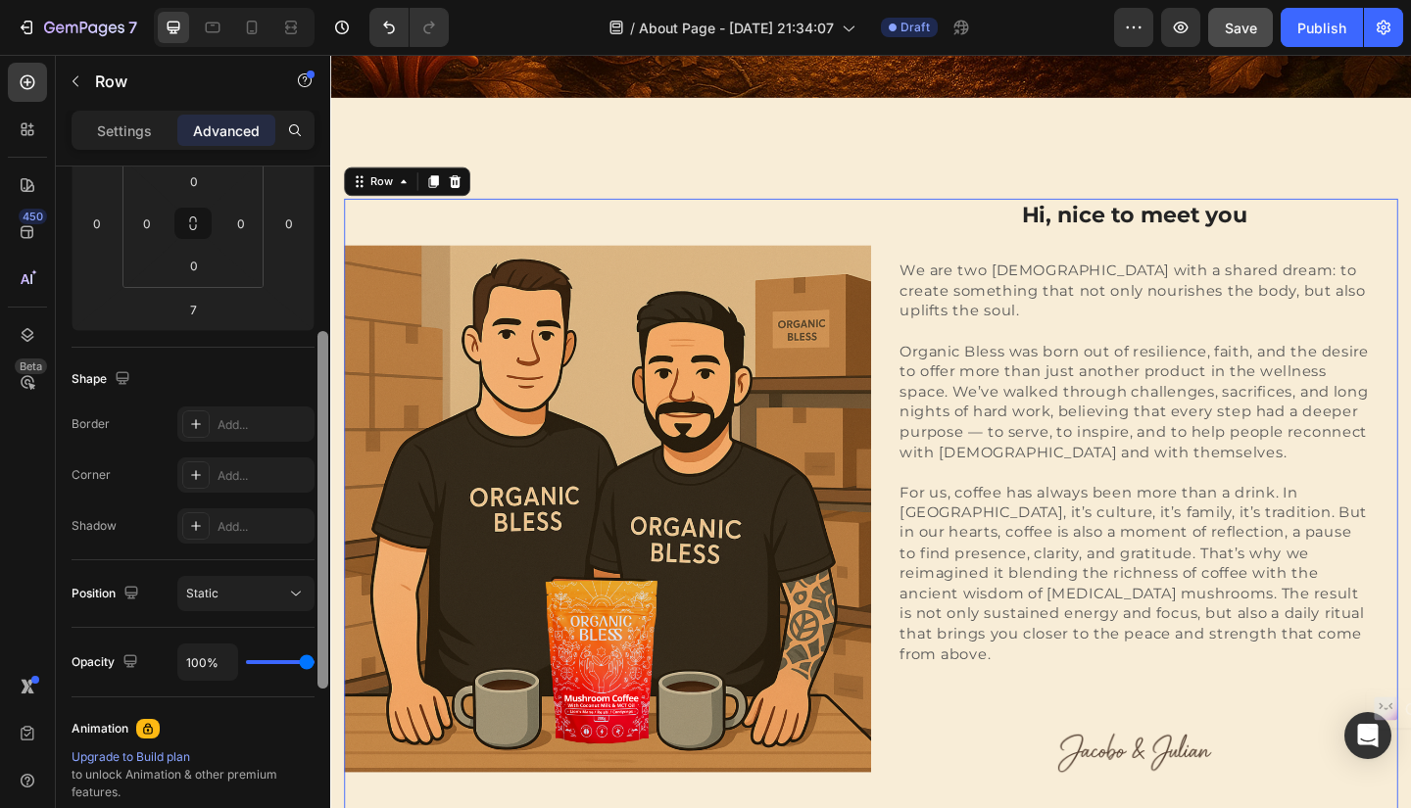
scroll to position [284, 0]
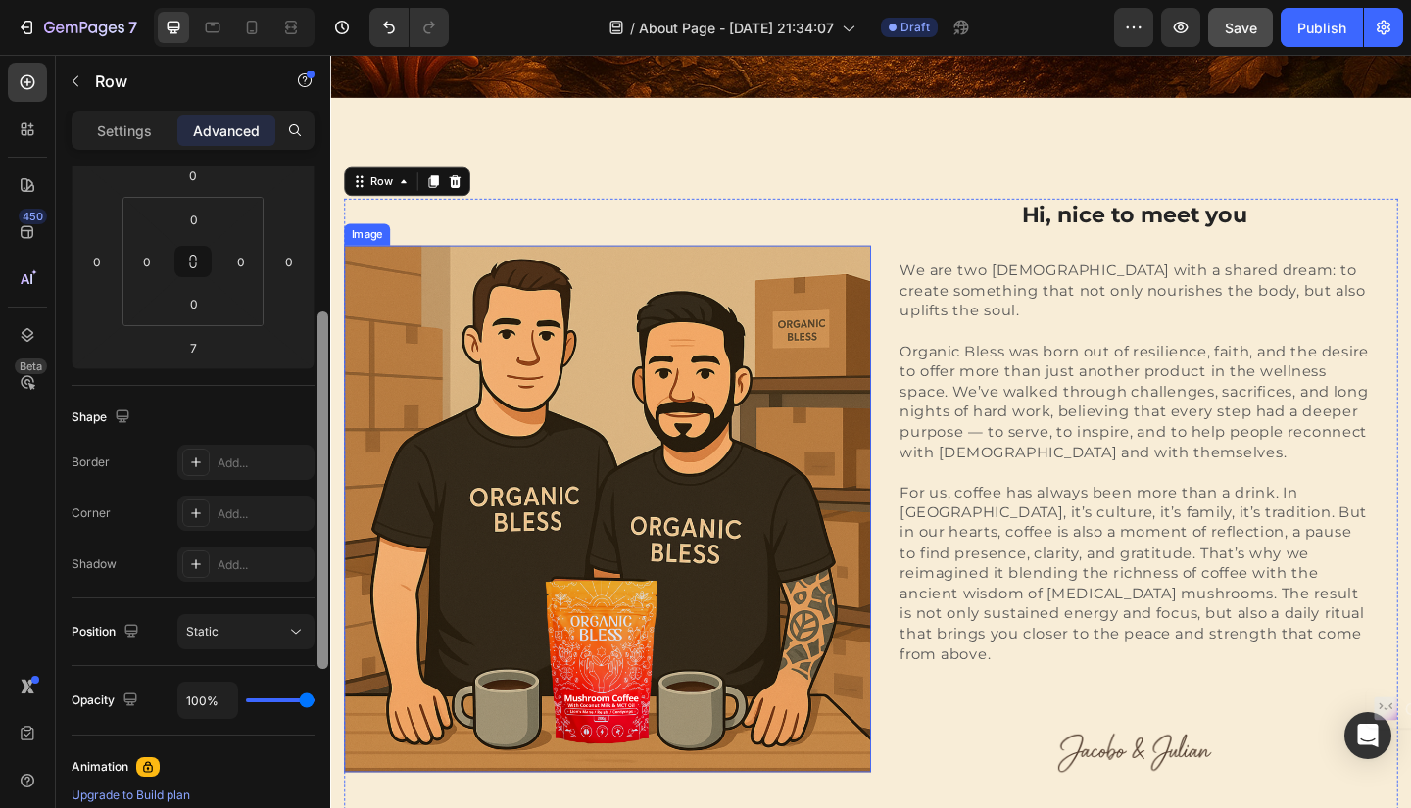
drag, startPoint x: 652, startPoint y: 345, endPoint x: 345, endPoint y: 292, distance: 312.1
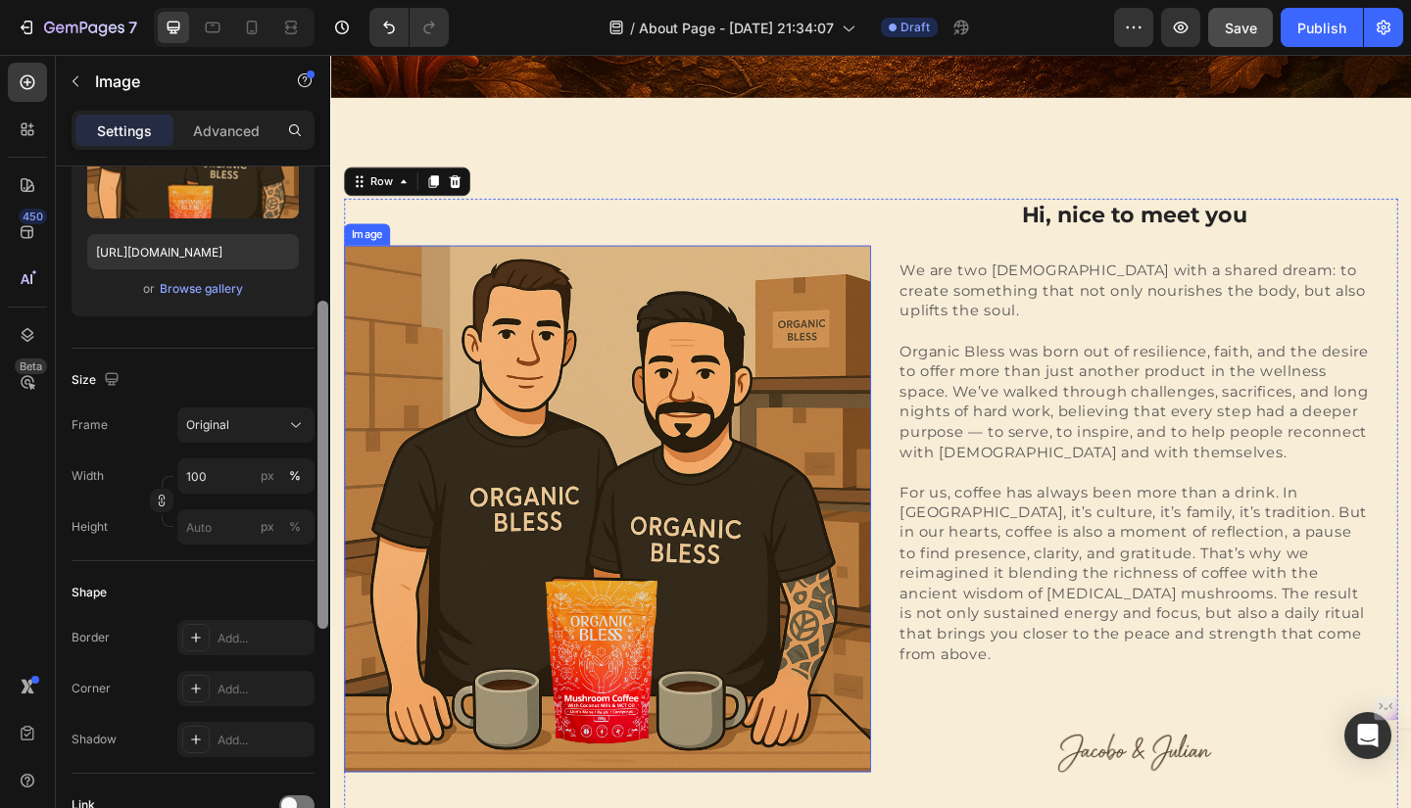
scroll to position [0, 0]
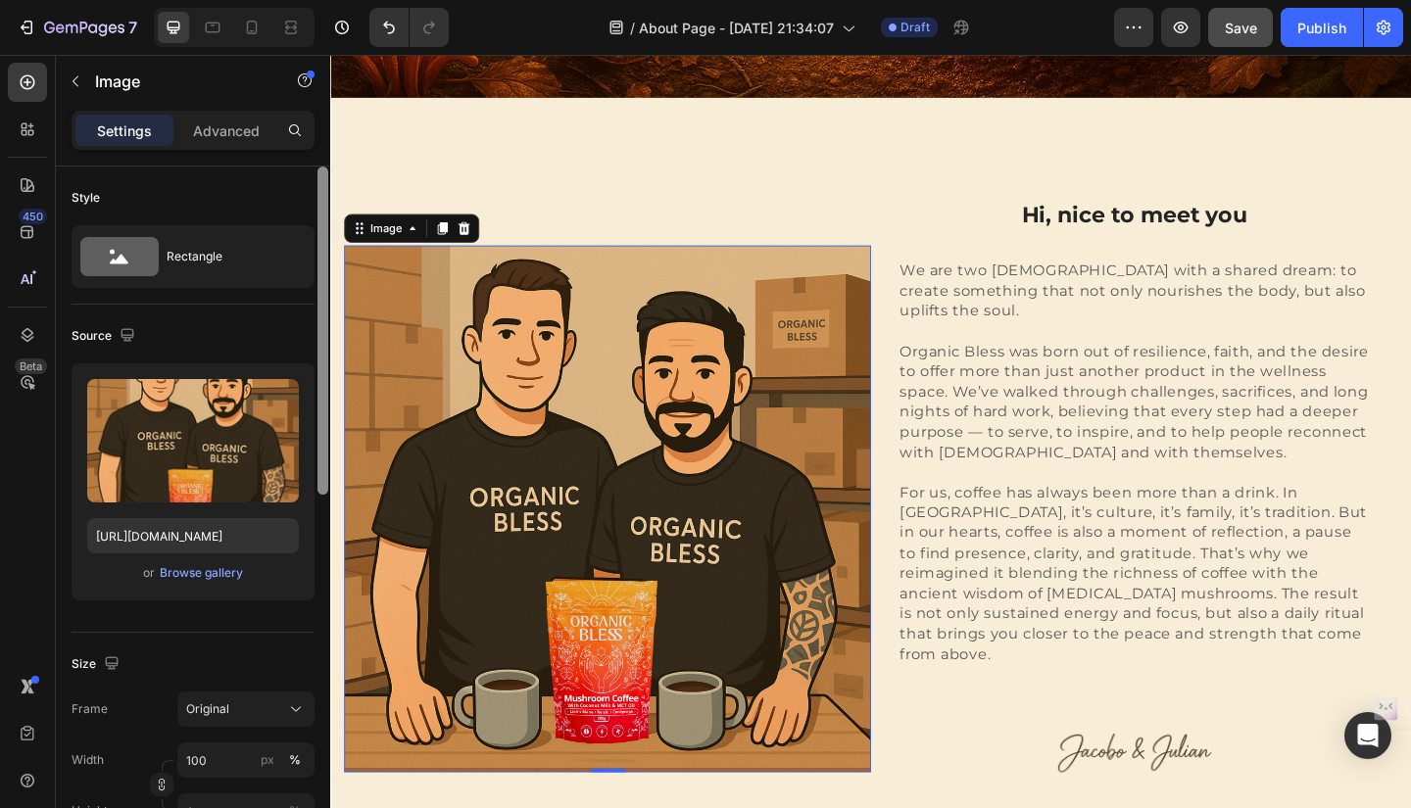
click at [138, 130] on p "Settings" at bounding box center [124, 130] width 55 height 21
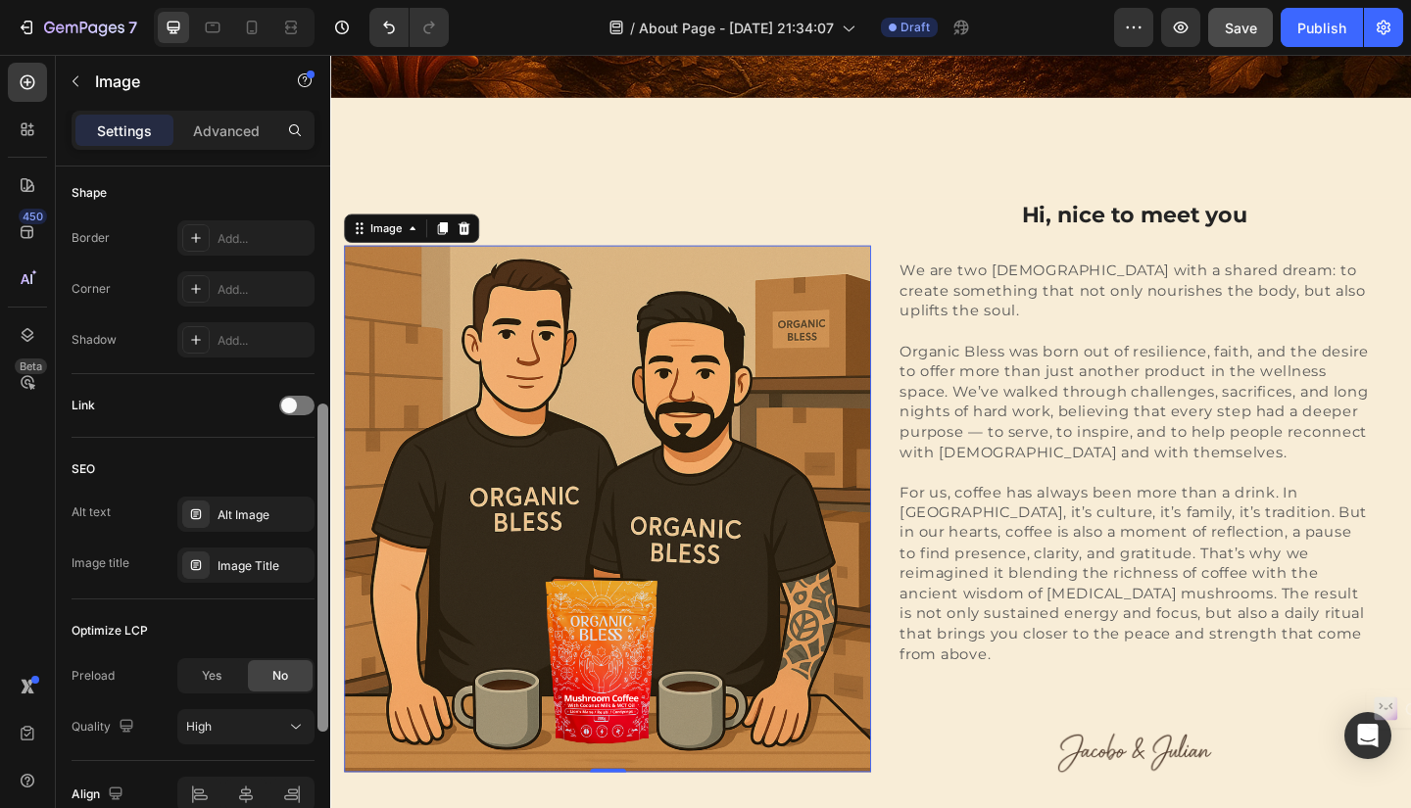
scroll to position [782, 0]
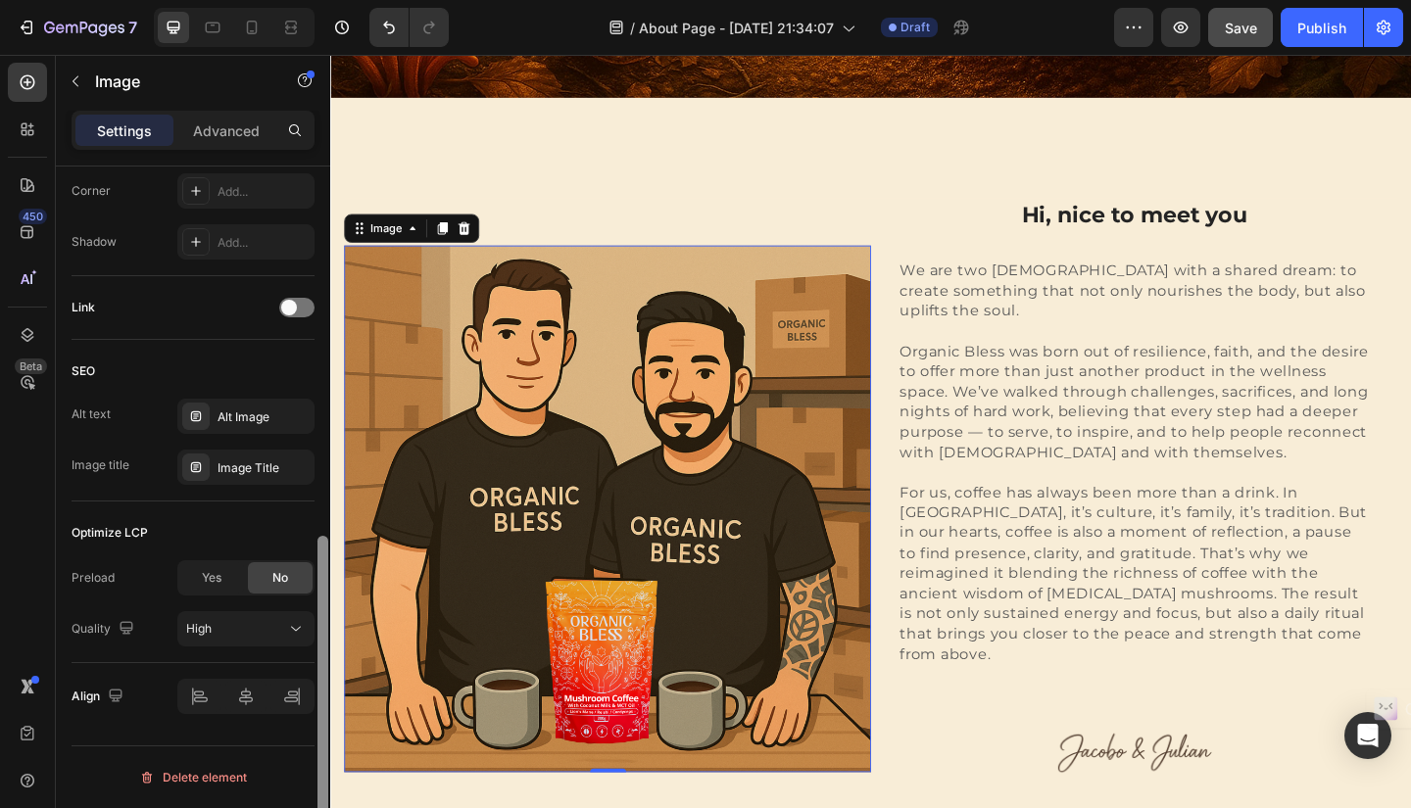
drag, startPoint x: 321, startPoint y: 224, endPoint x: 315, endPoint y: 623, distance: 398.8
click at [315, 623] on div at bounding box center [322, 516] width 15 height 698
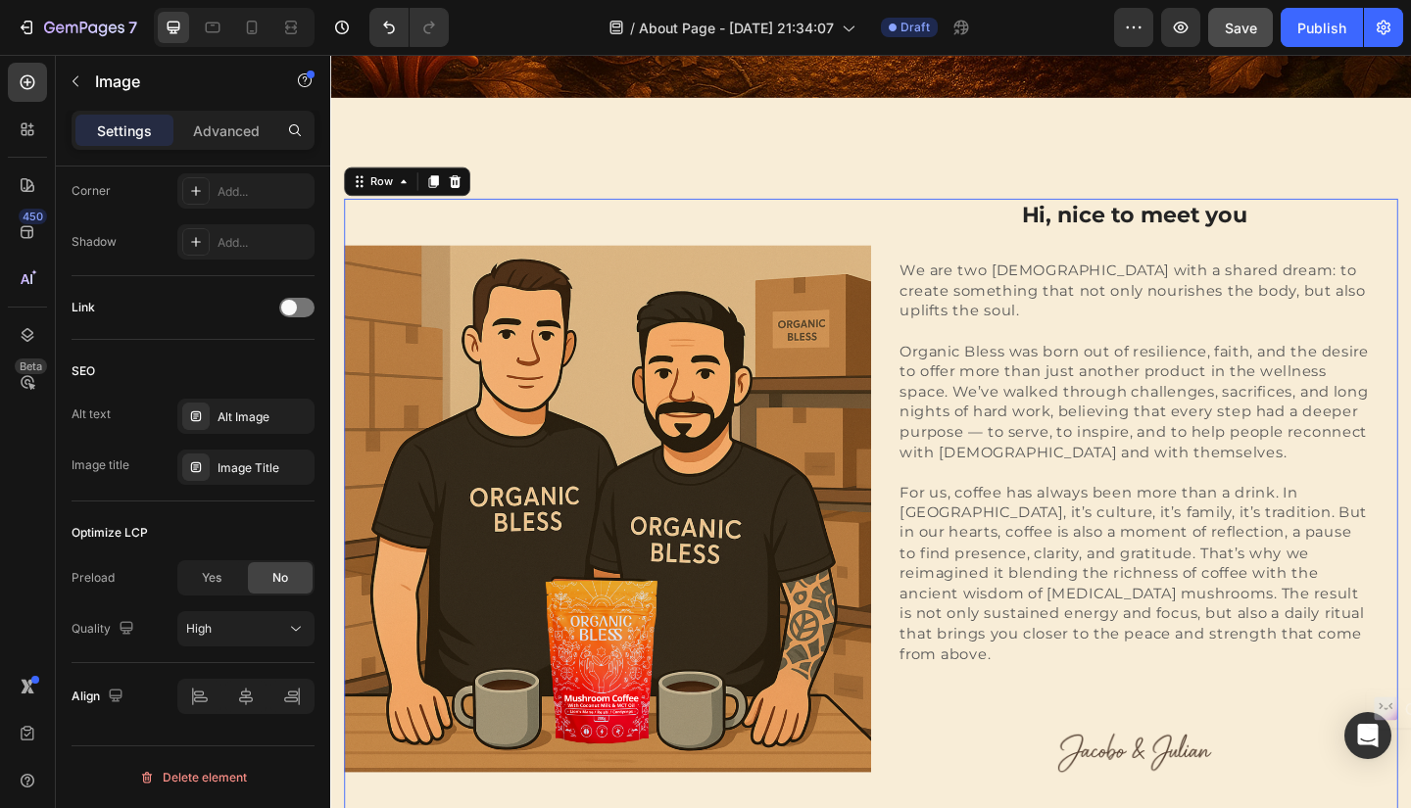
scroll to position [0, 0]
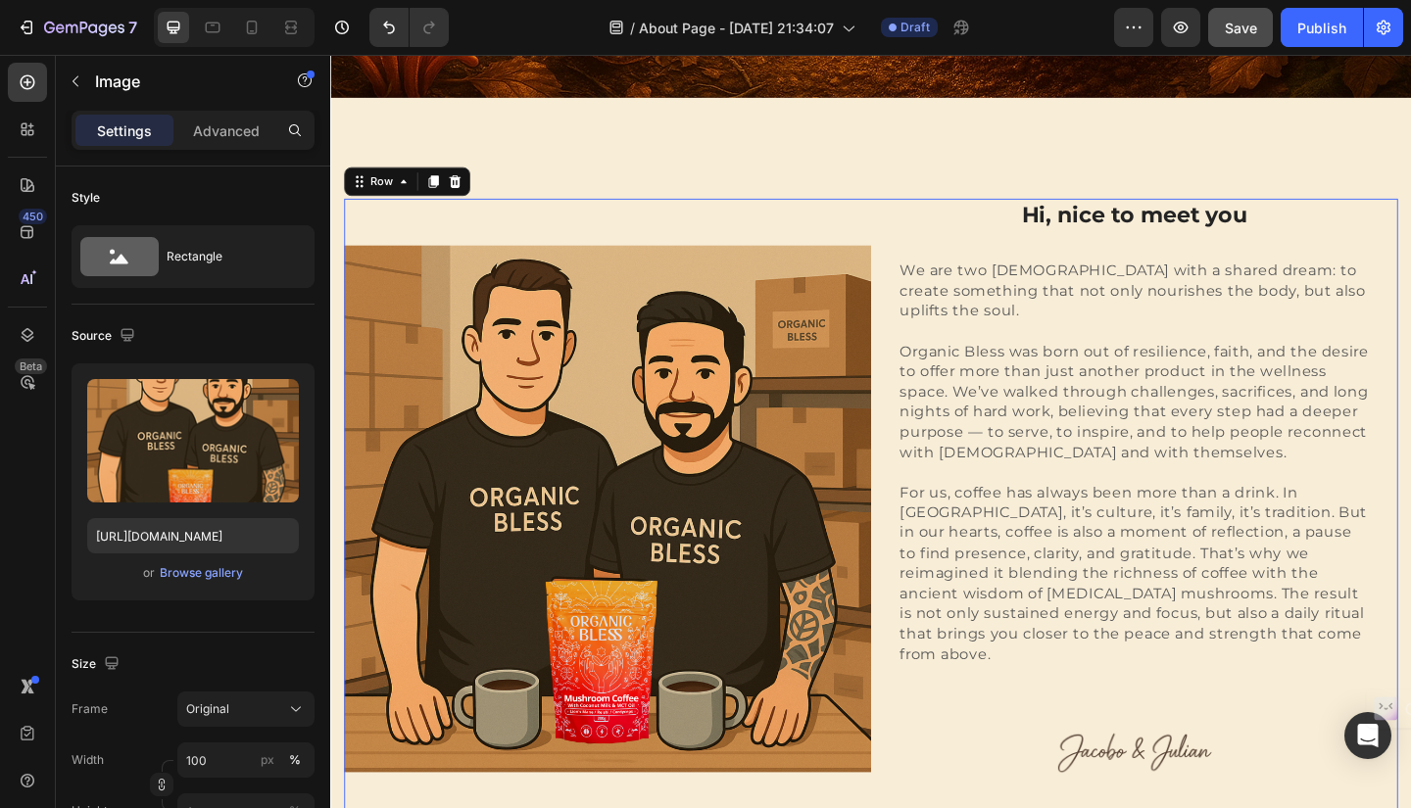
click at [903, 217] on div "Image" at bounding box center [631, 549] width 573 height 675
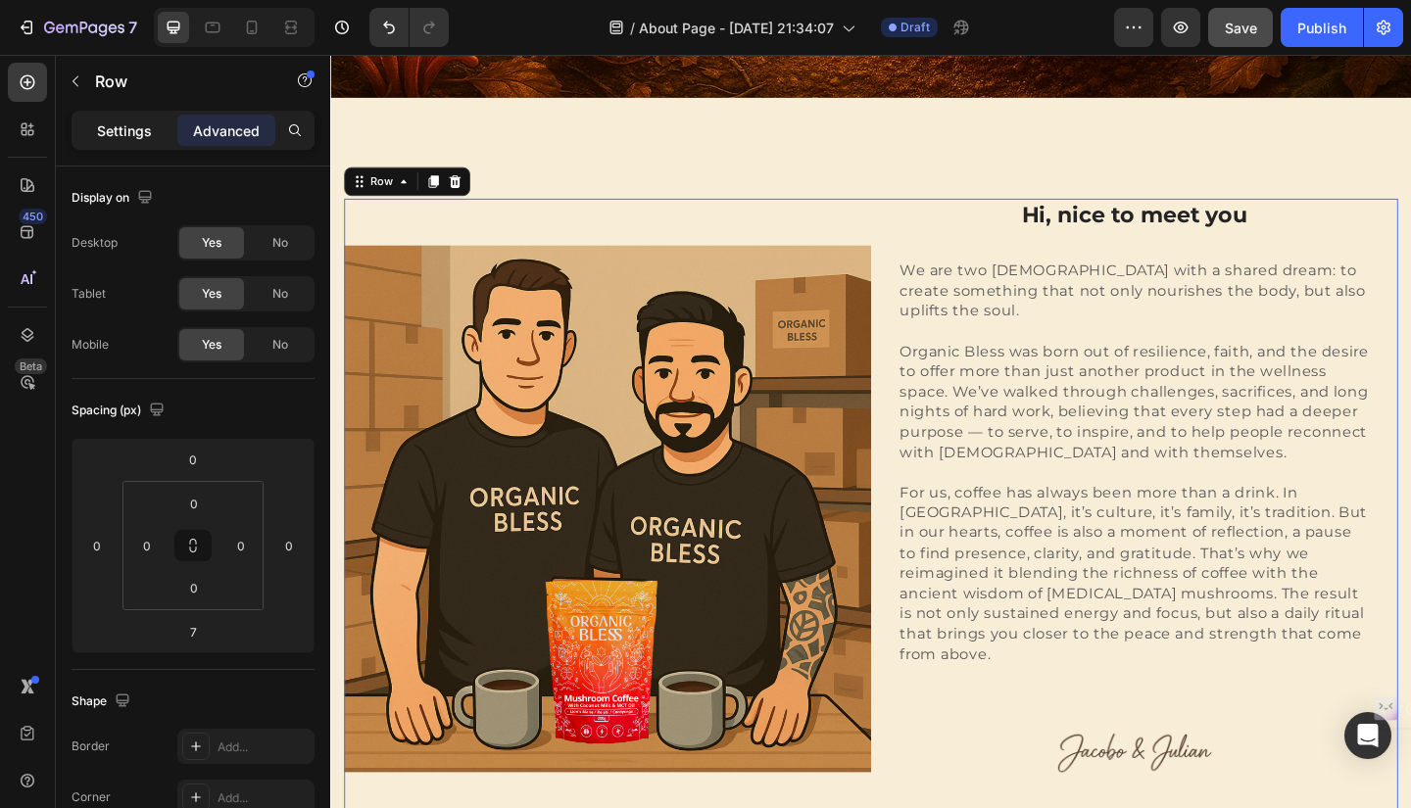
click at [103, 126] on p "Settings" at bounding box center [124, 130] width 55 height 21
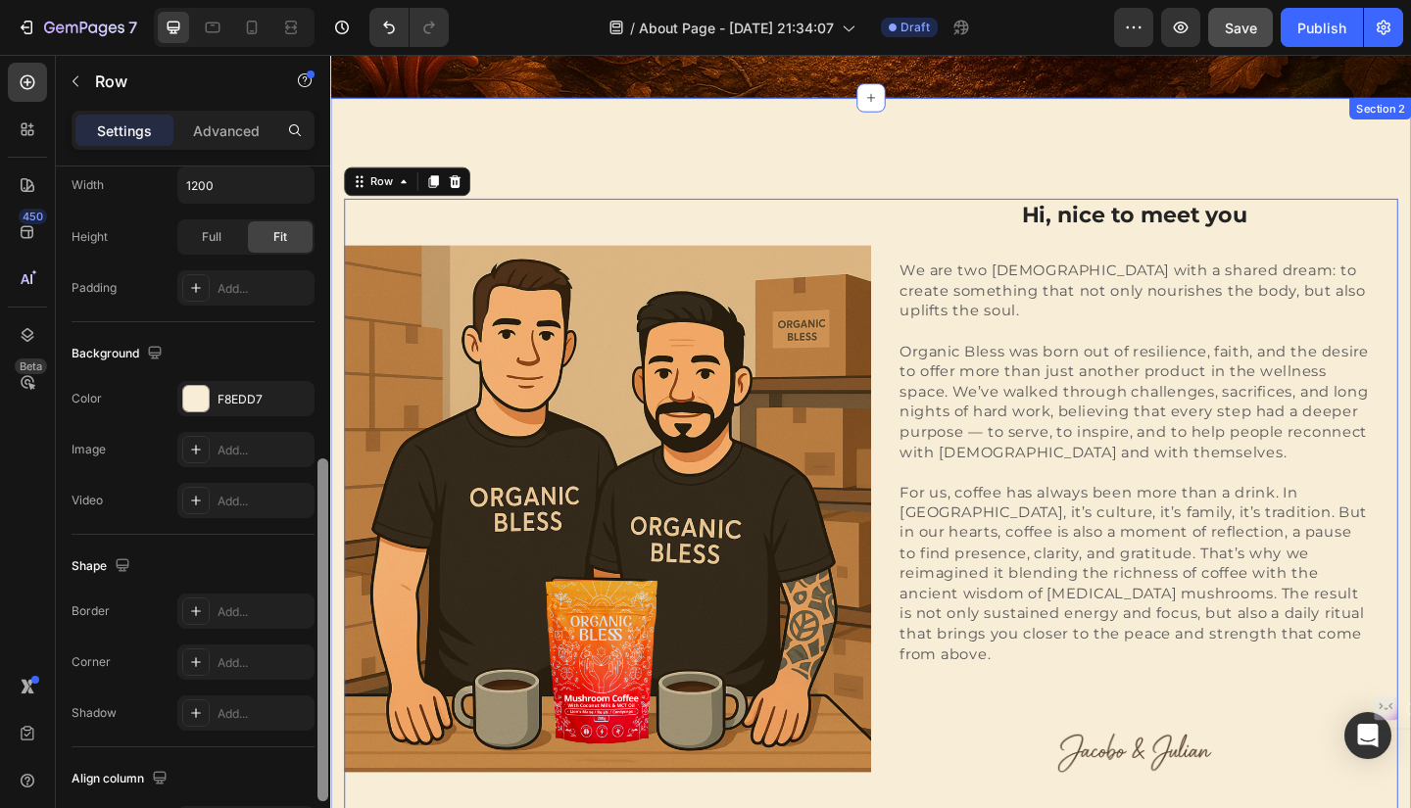
scroll to position [721, 0]
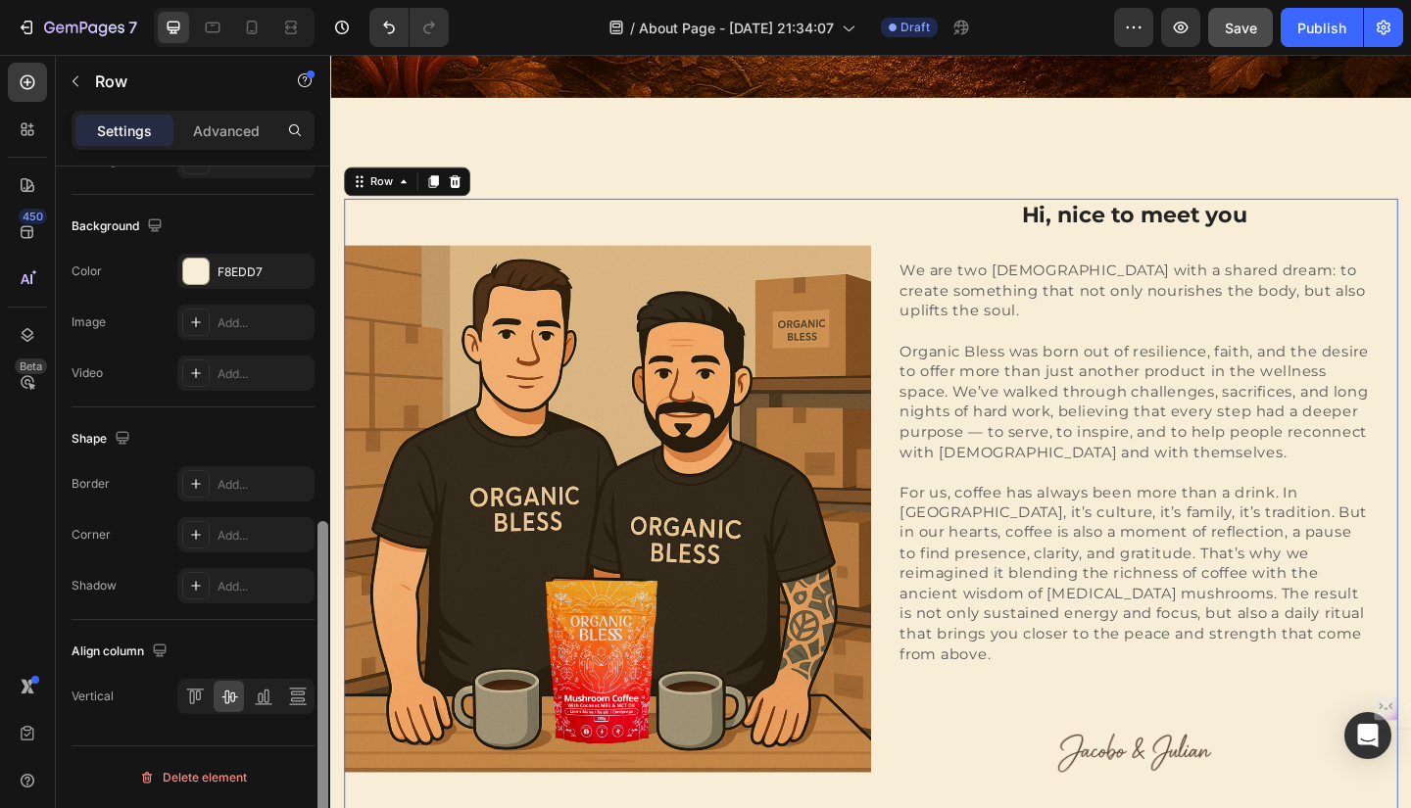
drag, startPoint x: 322, startPoint y: 194, endPoint x: 318, endPoint y: 645, distance: 450.7
click at [318, 645] on div at bounding box center [322, 692] width 11 height 343
click at [231, 698] on icon at bounding box center [229, 697] width 20 height 20
click at [228, 703] on icon at bounding box center [229, 697] width 20 height 20
click at [260, 695] on icon at bounding box center [264, 697] width 20 height 20
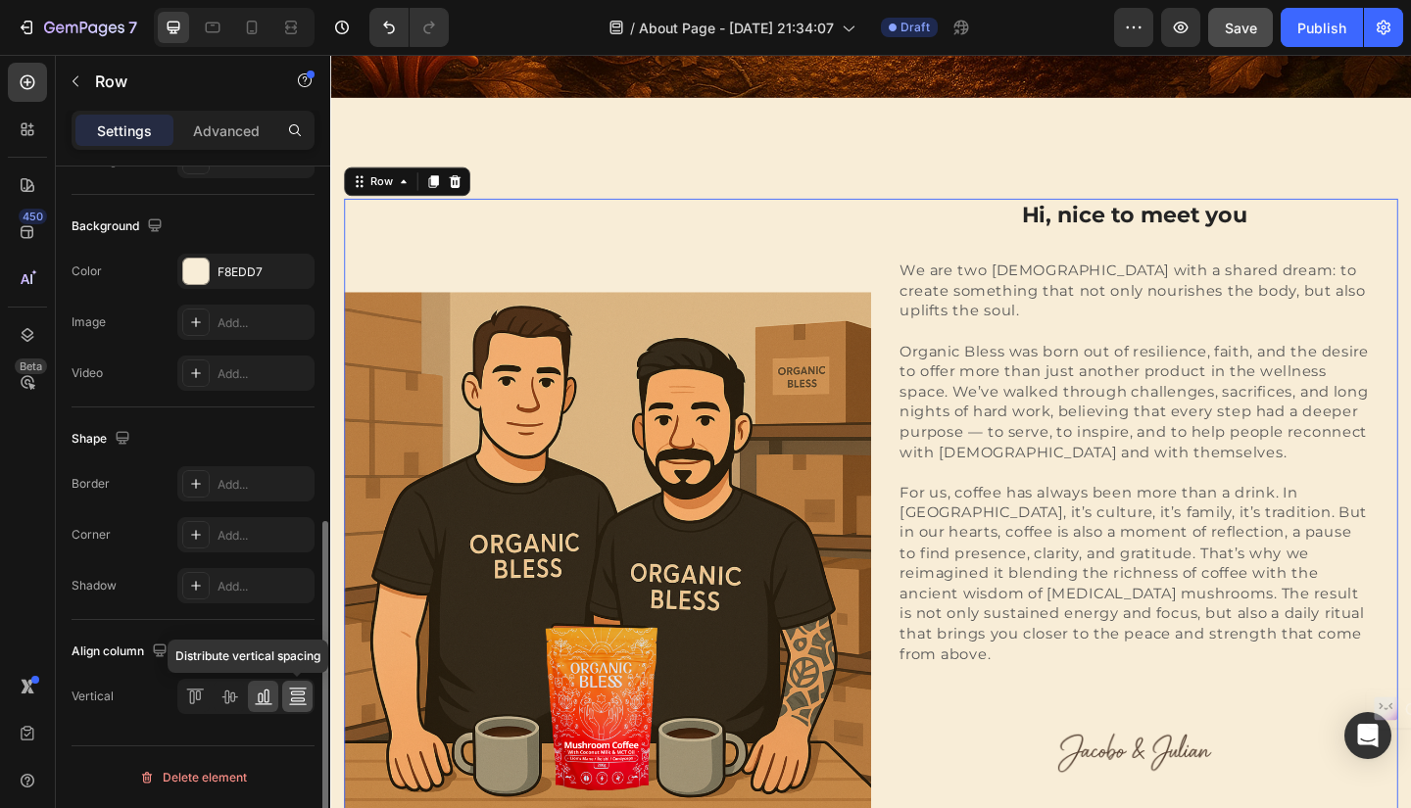
click at [299, 698] on icon at bounding box center [298, 697] width 20 height 20
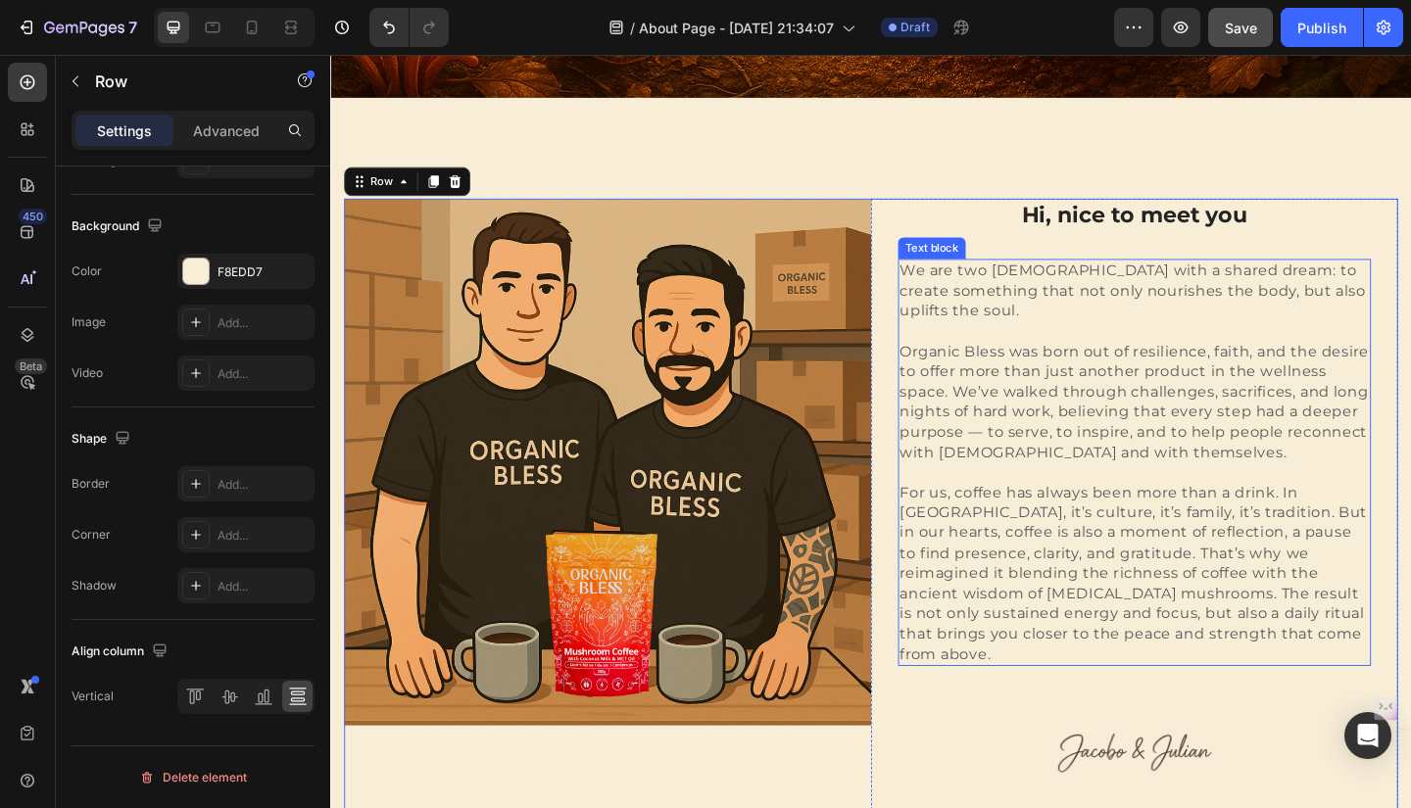
click at [1123, 665] on p "For us, coffee has always been more than a drink. In Colombia, it’s culture, it…" at bounding box center [1204, 620] width 510 height 198
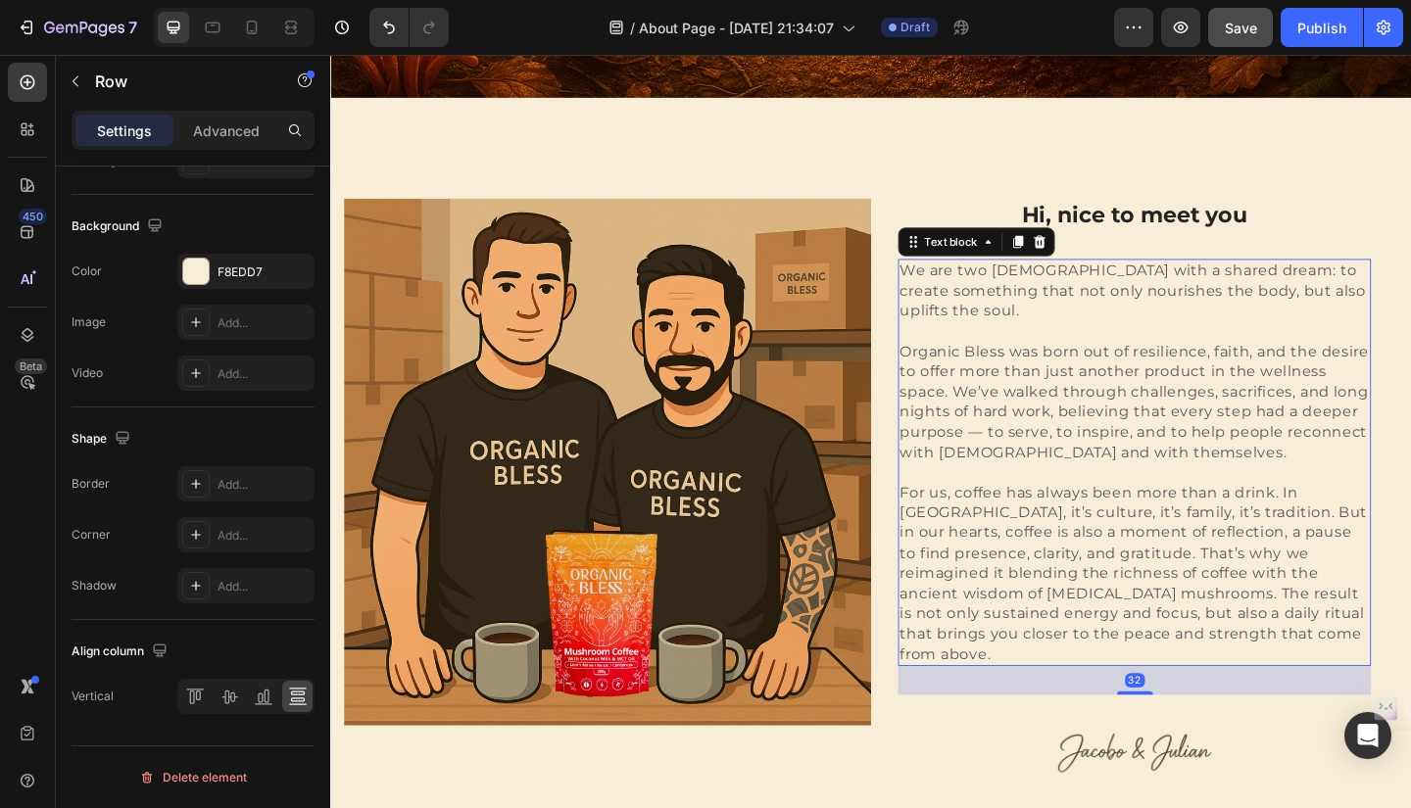
scroll to position [0, 0]
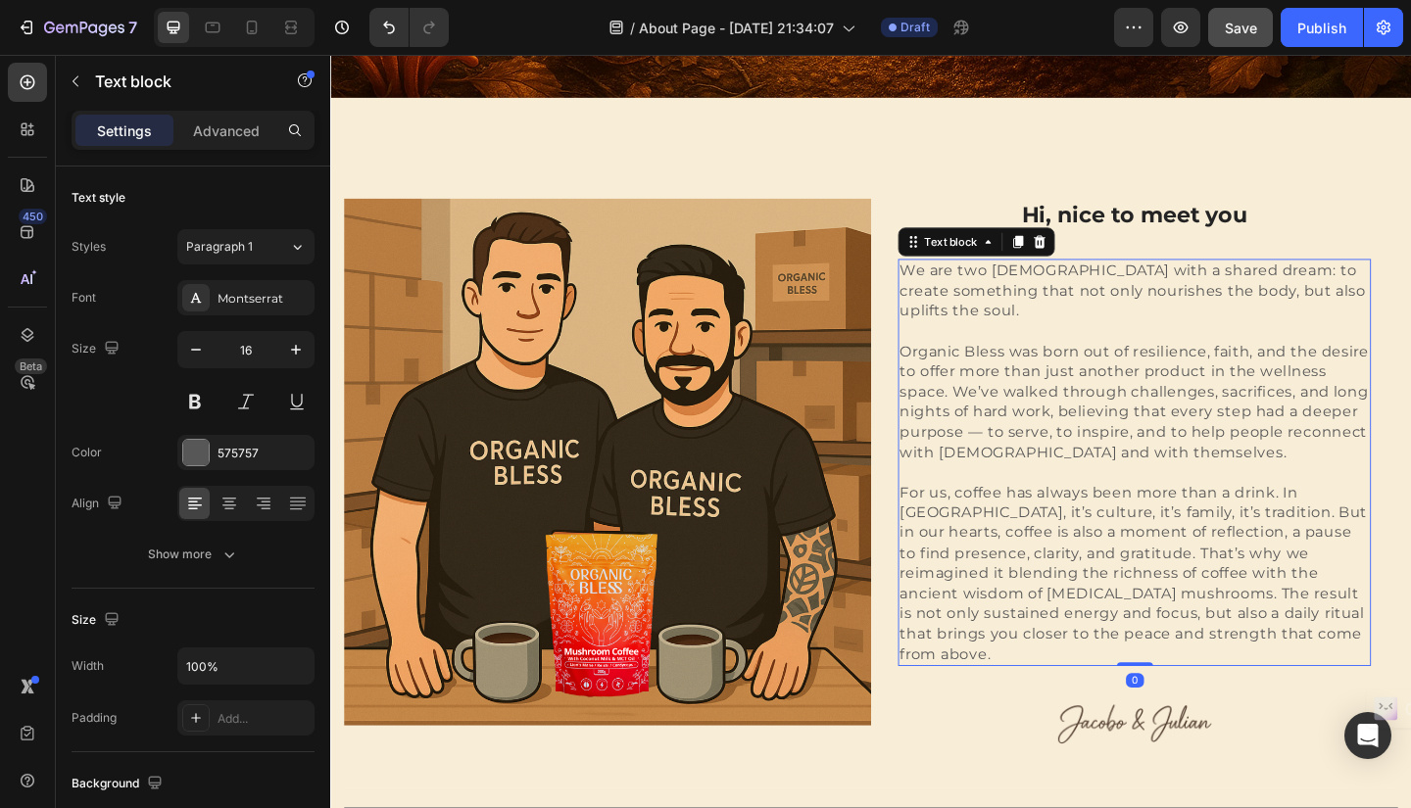
drag, startPoint x: 1200, startPoint y: 720, endPoint x: 1204, endPoint y: 677, distance: 43.3
click at [1204, 677] on div "We are two Colombians with a shared dream: to create something that not only no…" at bounding box center [1204, 498] width 514 height 443
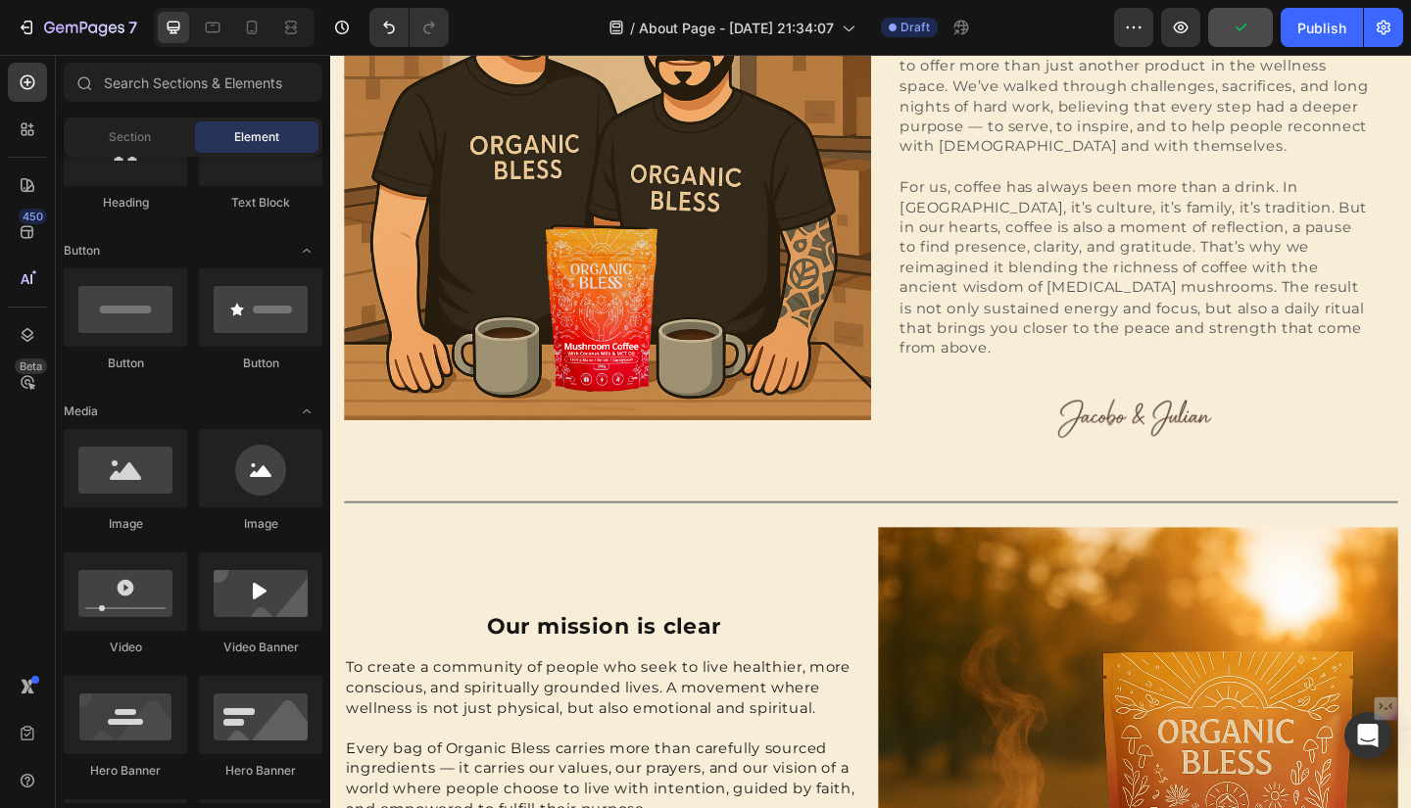
scroll to position [983, 0]
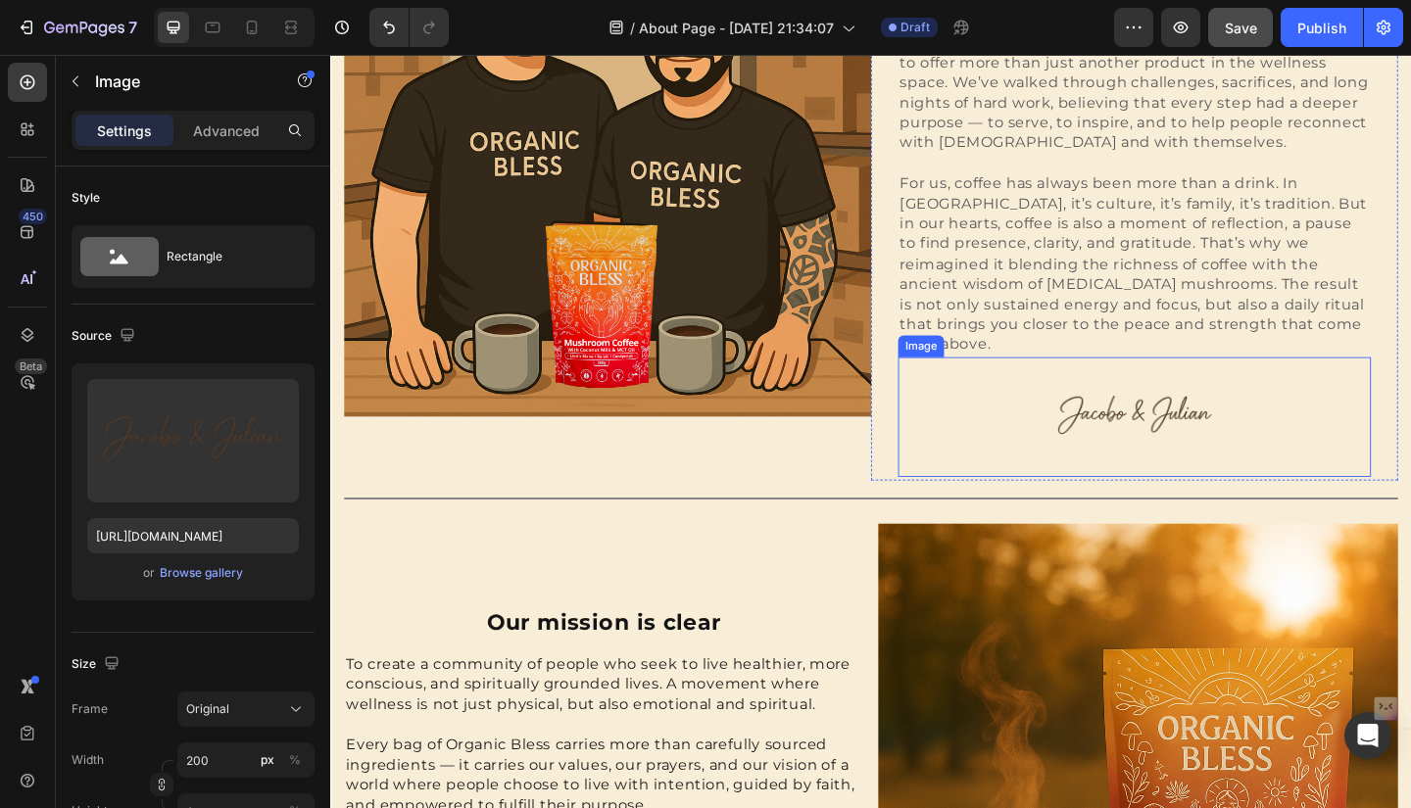
click at [964, 421] on div at bounding box center [1204, 449] width 514 height 130
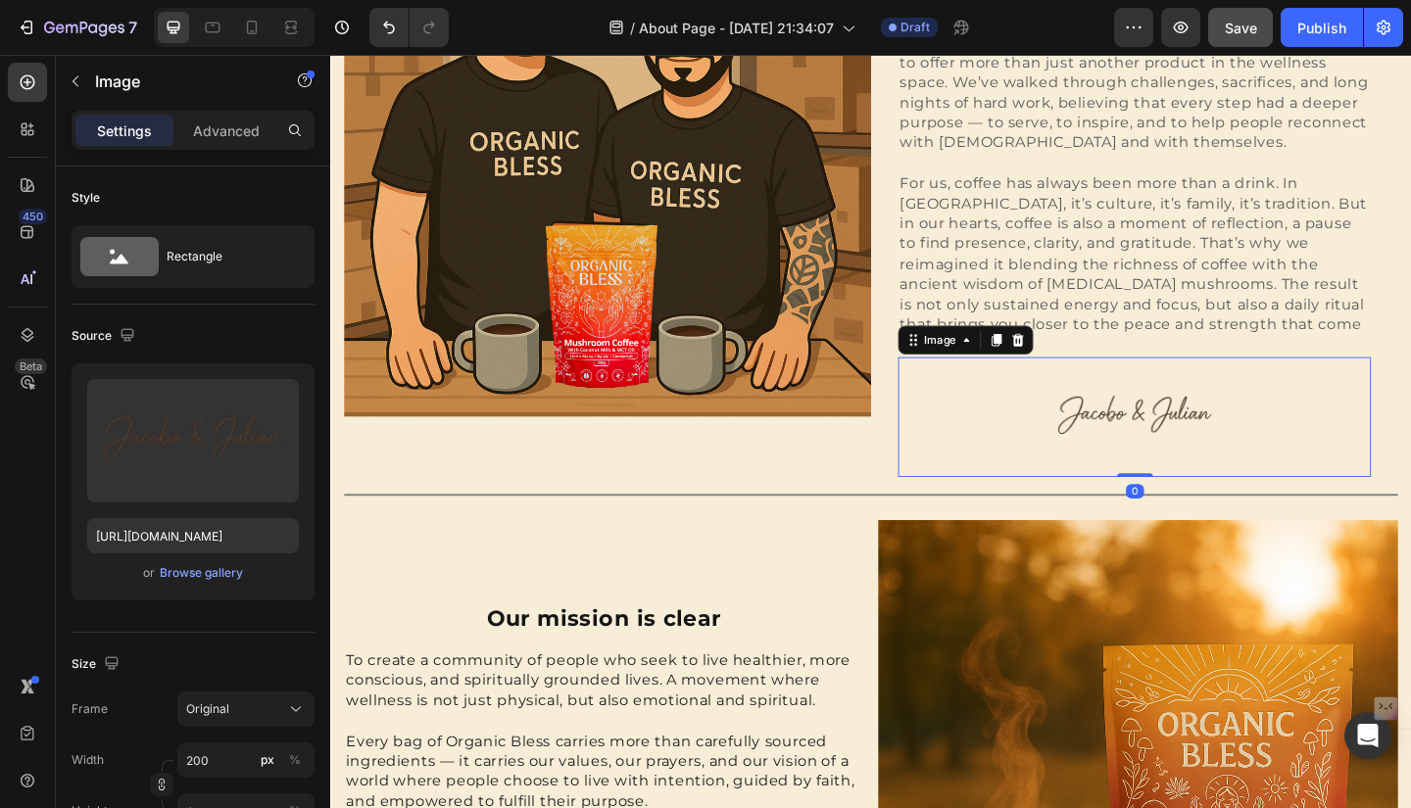
drag, startPoint x: 1203, startPoint y: 490, endPoint x: 1204, endPoint y: 454, distance: 36.3
click at [1204, 454] on div "Image 0" at bounding box center [1204, 449] width 514 height 130
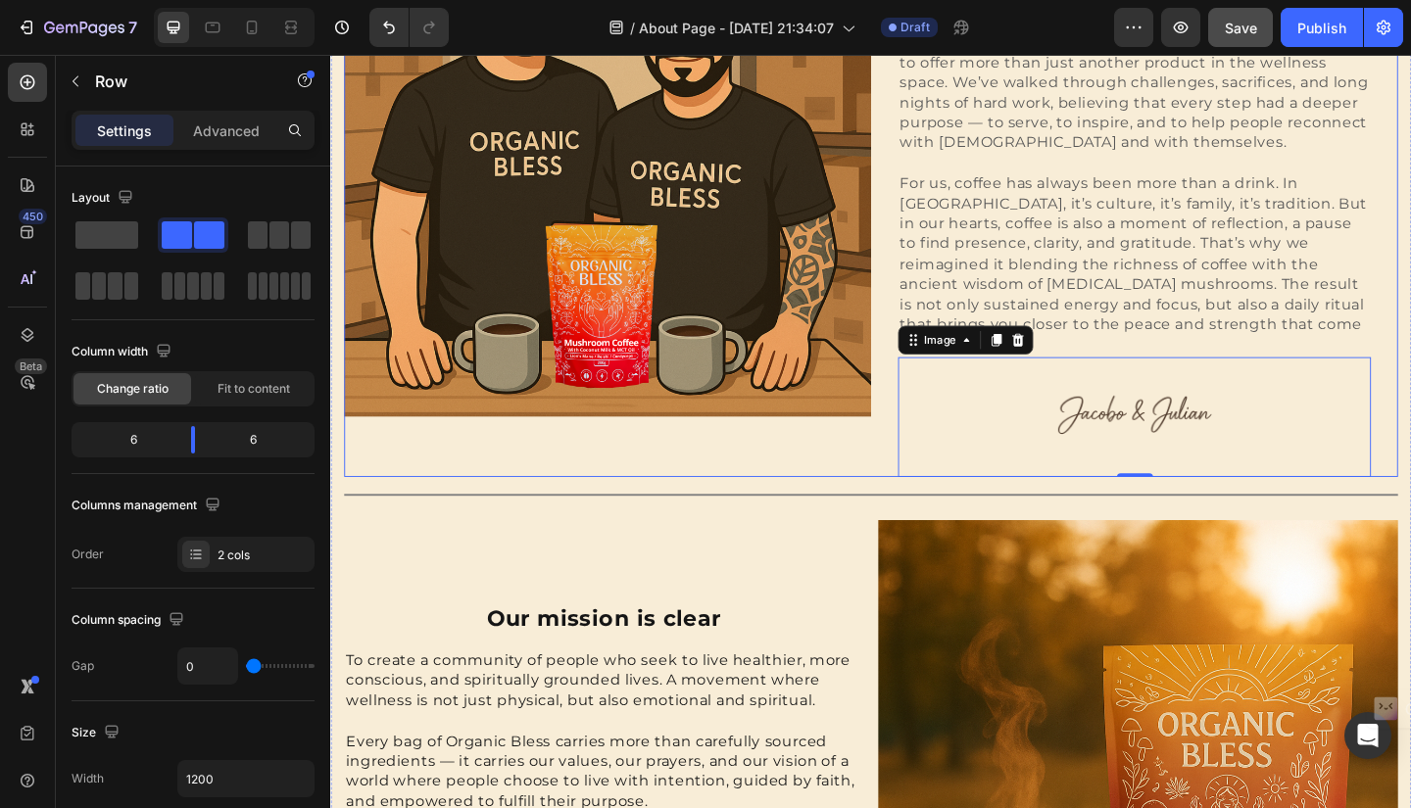
click at [902, 478] on div "Image" at bounding box center [631, 196] width 573 height 640
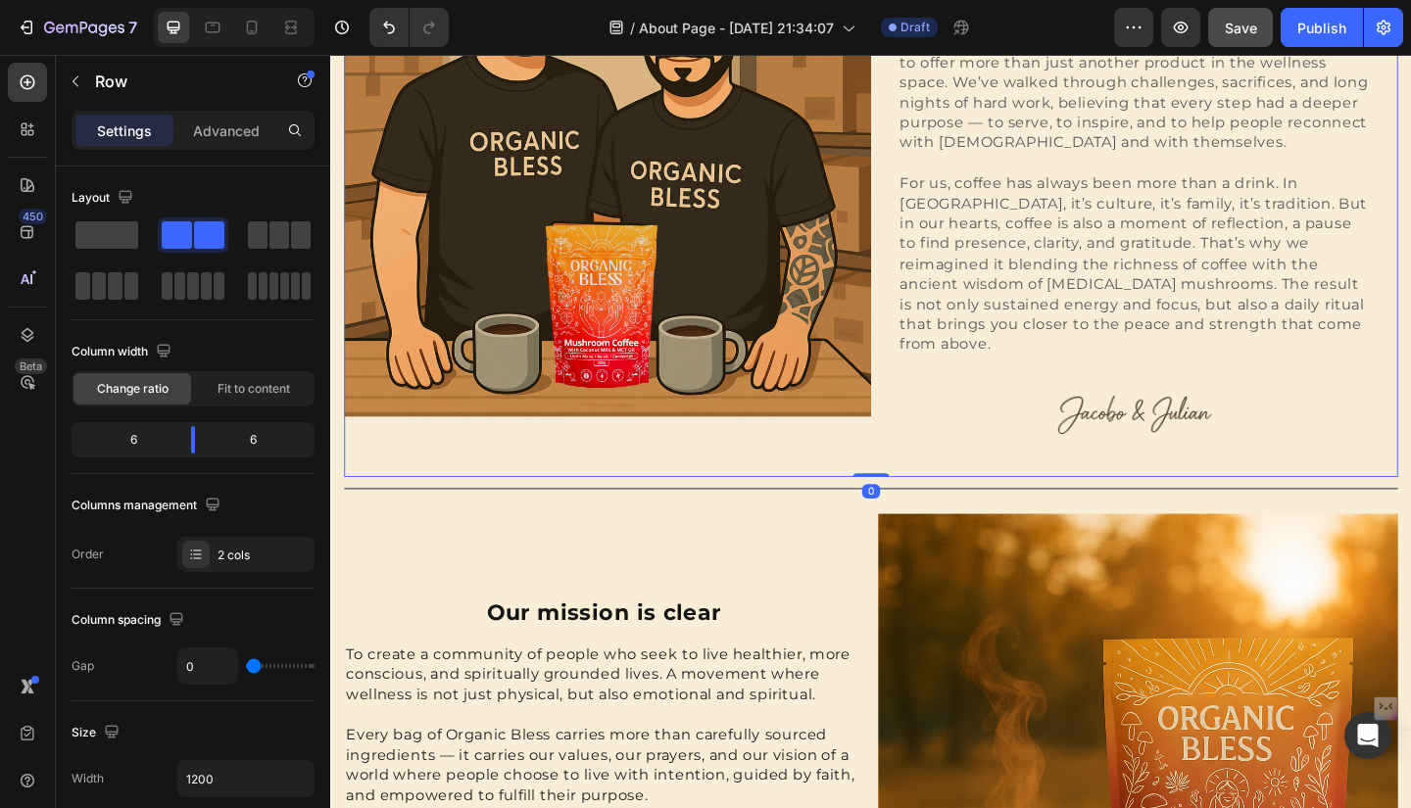
drag, startPoint x: 909, startPoint y: 496, endPoint x: 908, endPoint y: 453, distance: 43.1
click at [908, 453] on div "Image Hi, nice to meet you Heading We are two Colombians with a shared dream: t…" at bounding box center [918, 196] width 1146 height 640
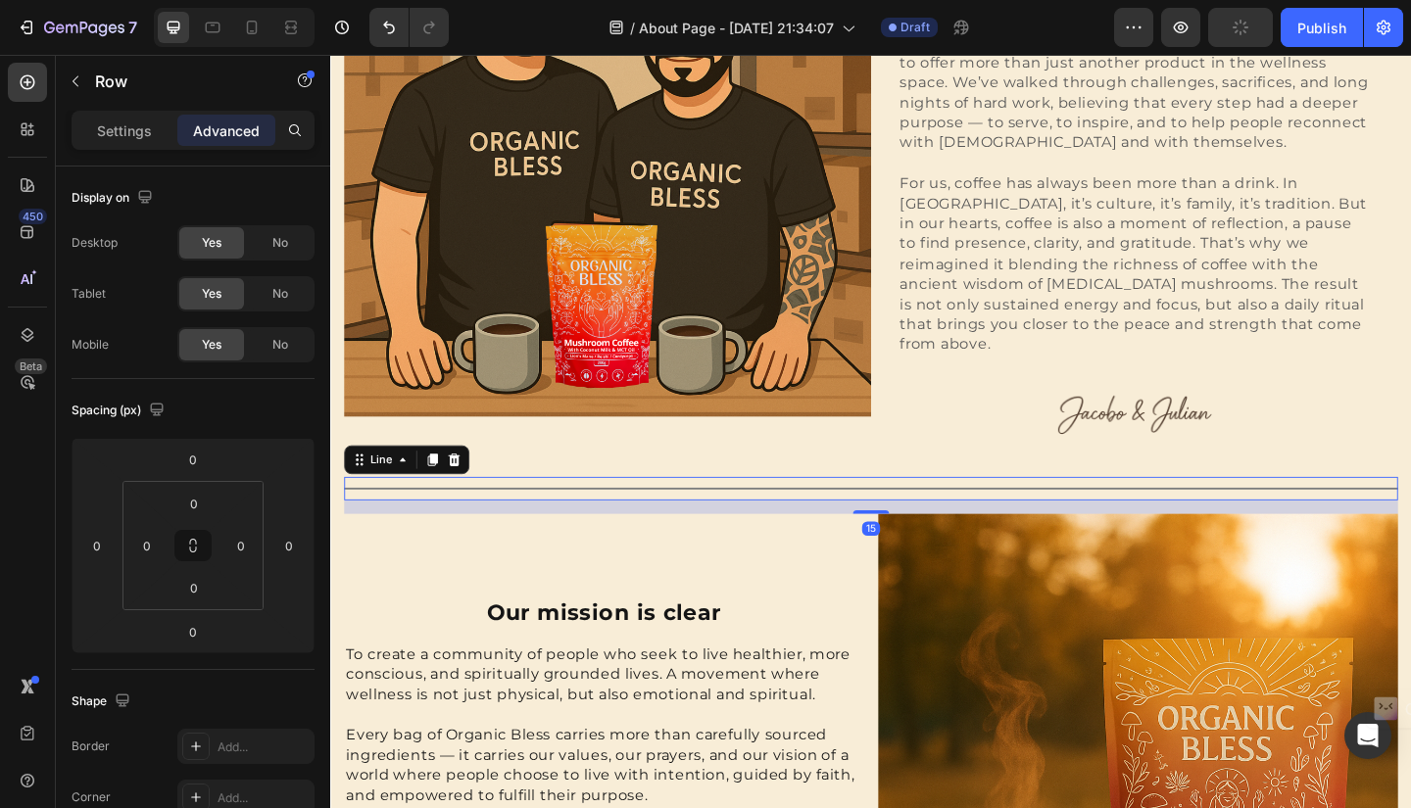
click at [984, 514] on div "Title Line 15" at bounding box center [918, 526] width 1146 height 25
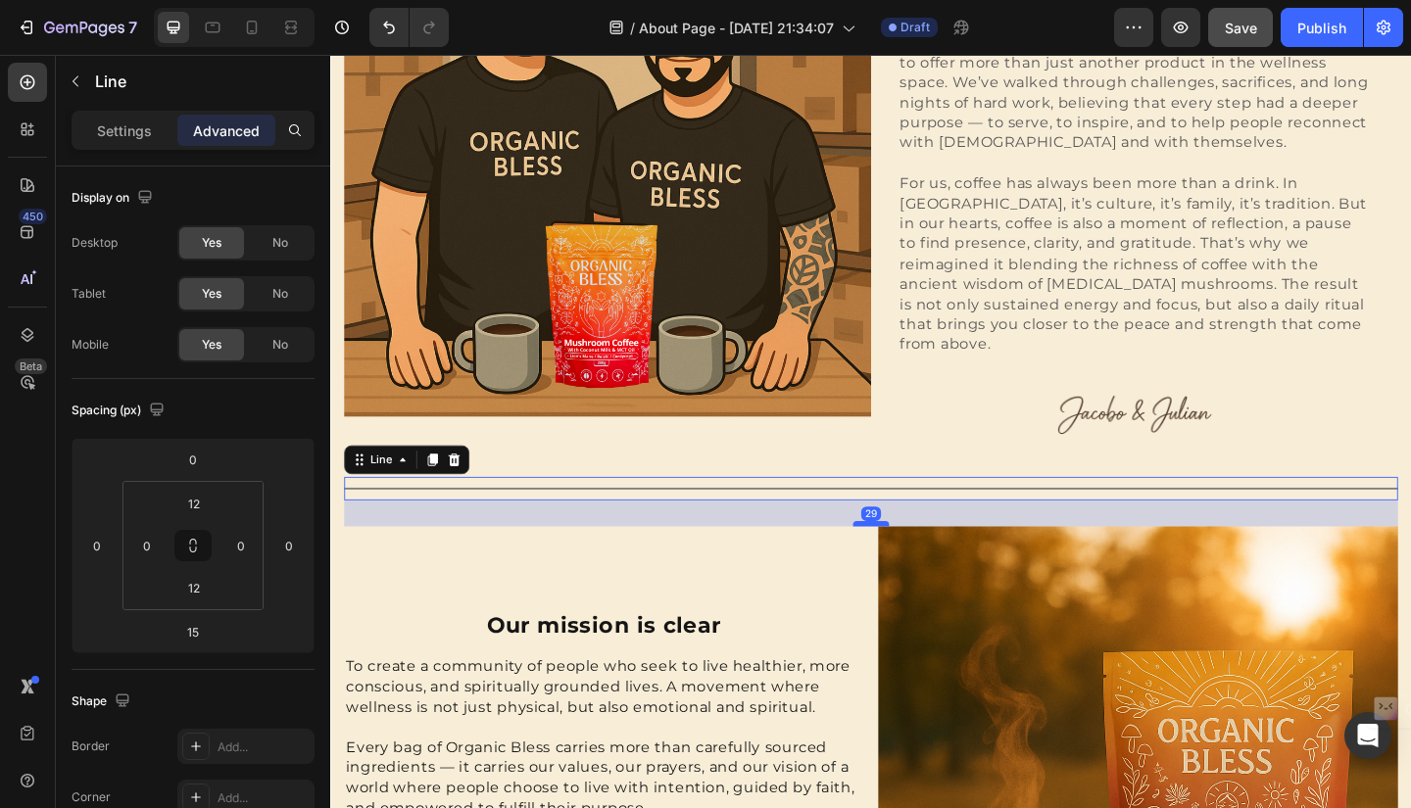
drag, startPoint x: 909, startPoint y: 528, endPoint x: 907, endPoint y: 542, distance: 13.9
click at [907, 562] on div at bounding box center [917, 565] width 39 height 6
type input "29"
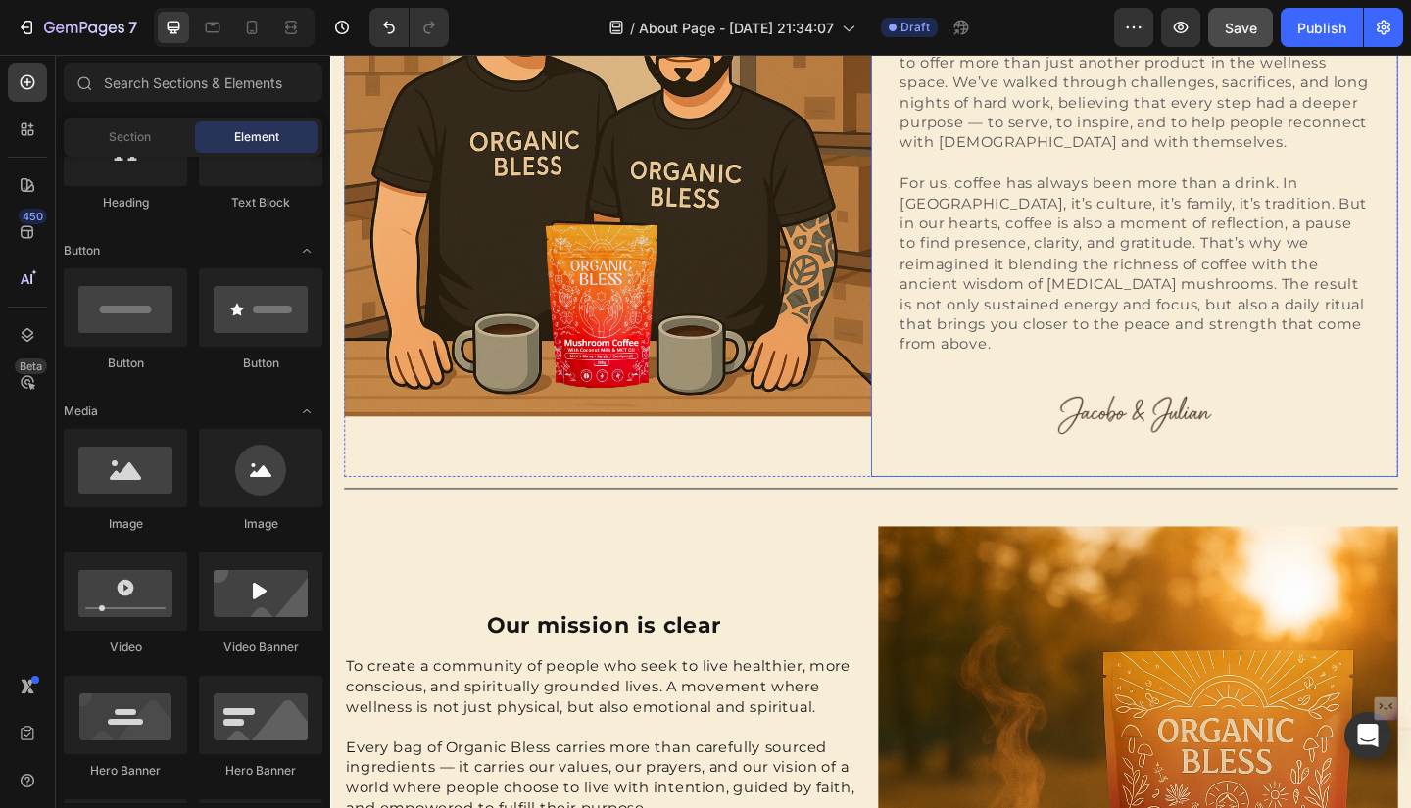
click at [931, 404] on div "Hi, nice to meet you Heading We are two Colombians with a shared dream: to crea…" at bounding box center [1204, 196] width 573 height 640
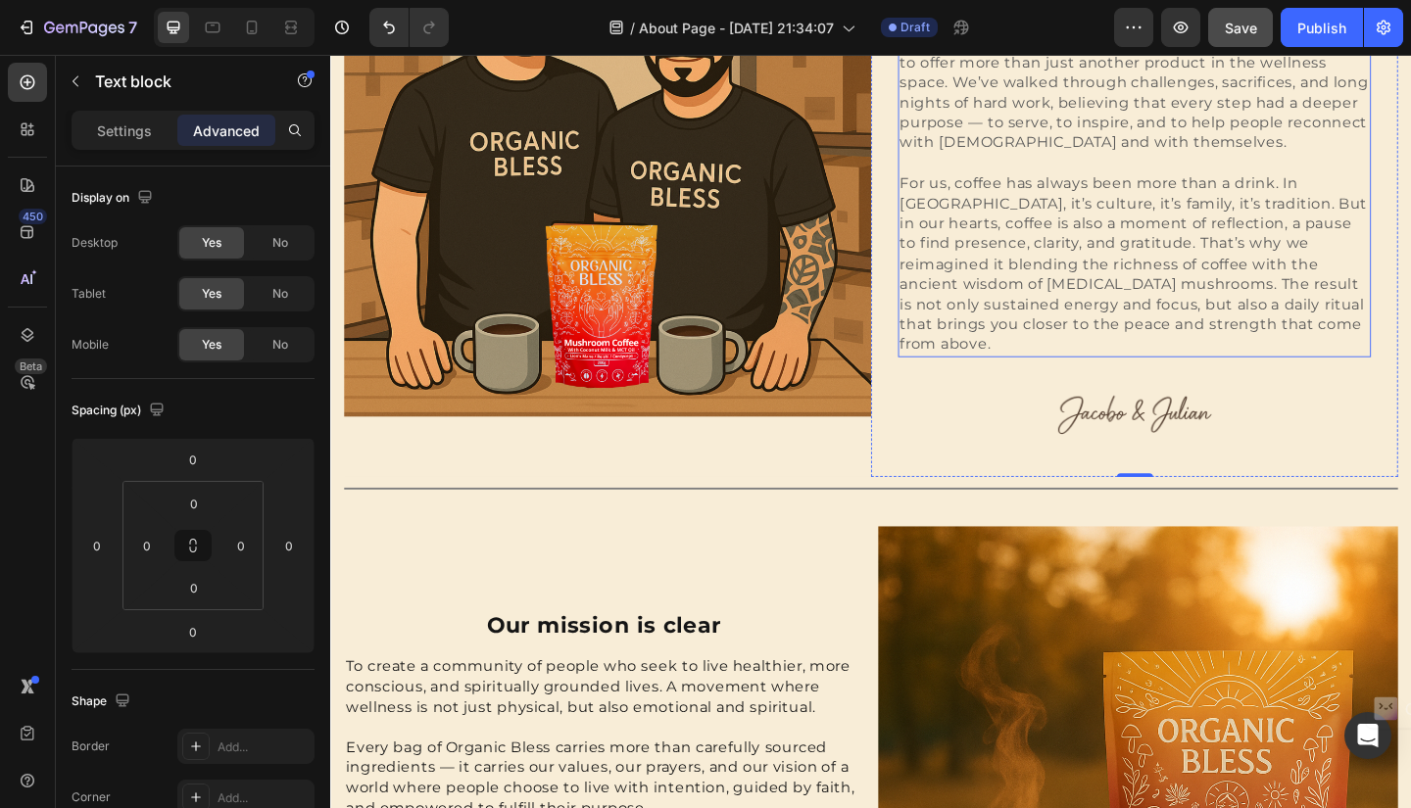
click at [1005, 344] on p "For us, coffee has always been more than a drink. In Colombia, it’s culture, it…" at bounding box center [1204, 283] width 510 height 198
click at [1157, 409] on img at bounding box center [1205, 449] width 196 height 130
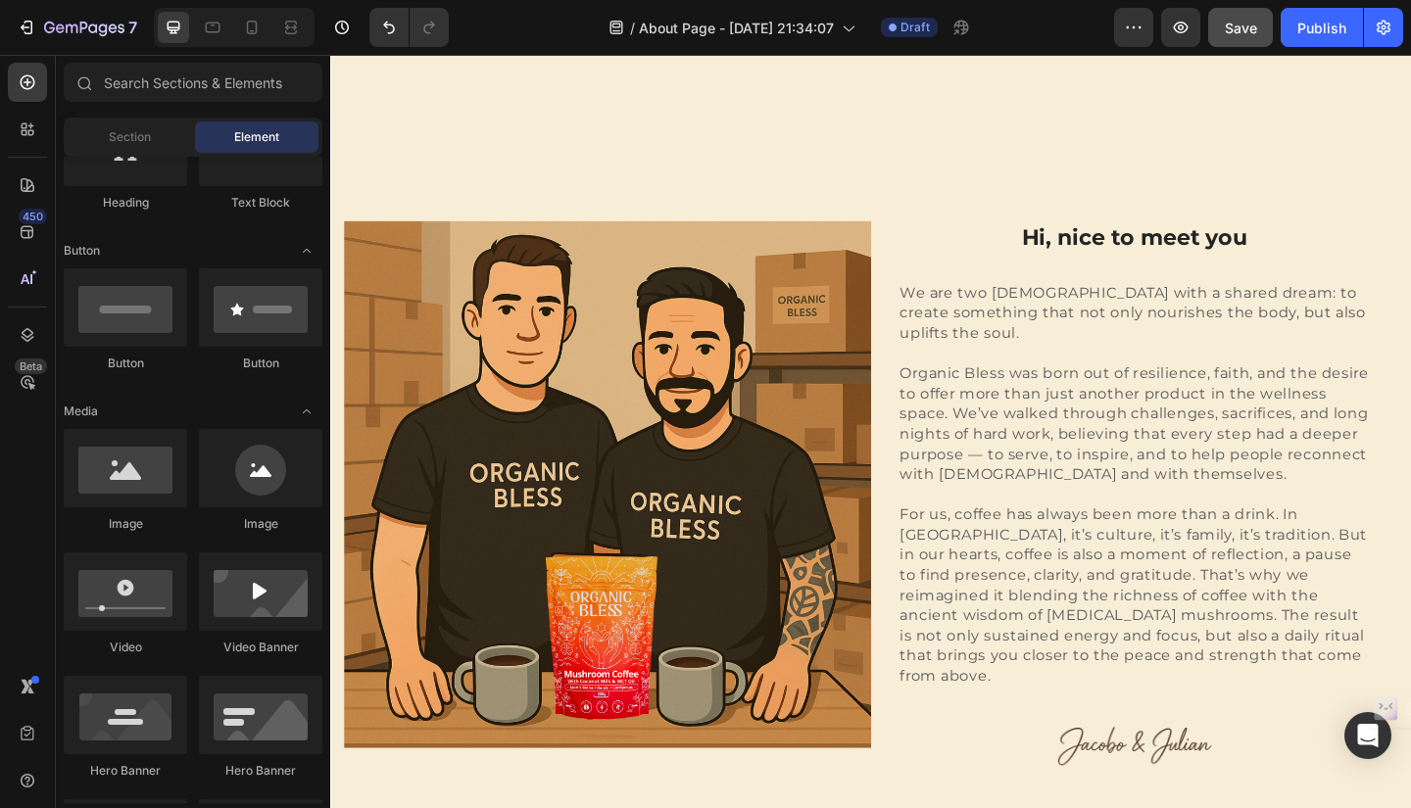
scroll to position [590, 0]
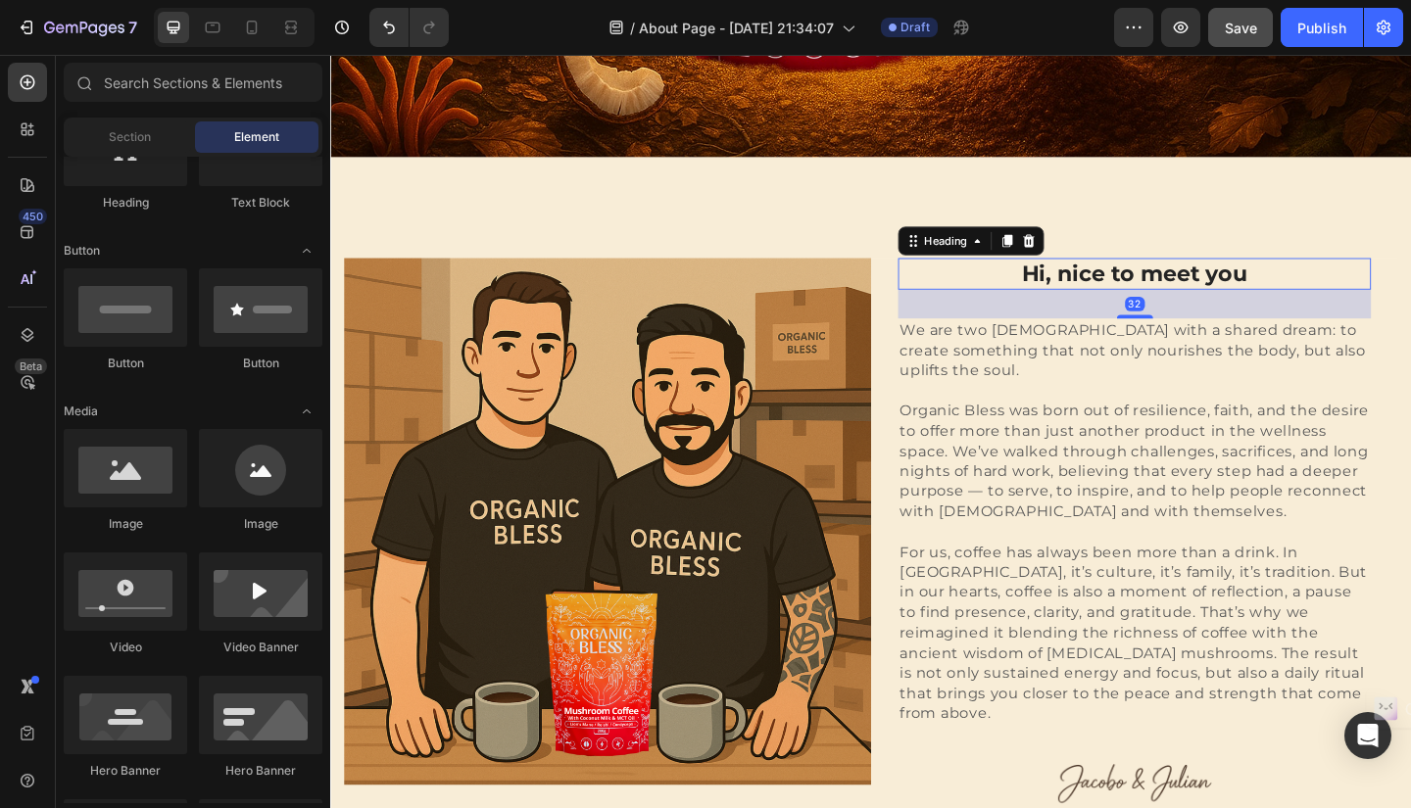
click at [1140, 298] on p "Hi, nice to meet you" at bounding box center [1204, 293] width 510 height 30
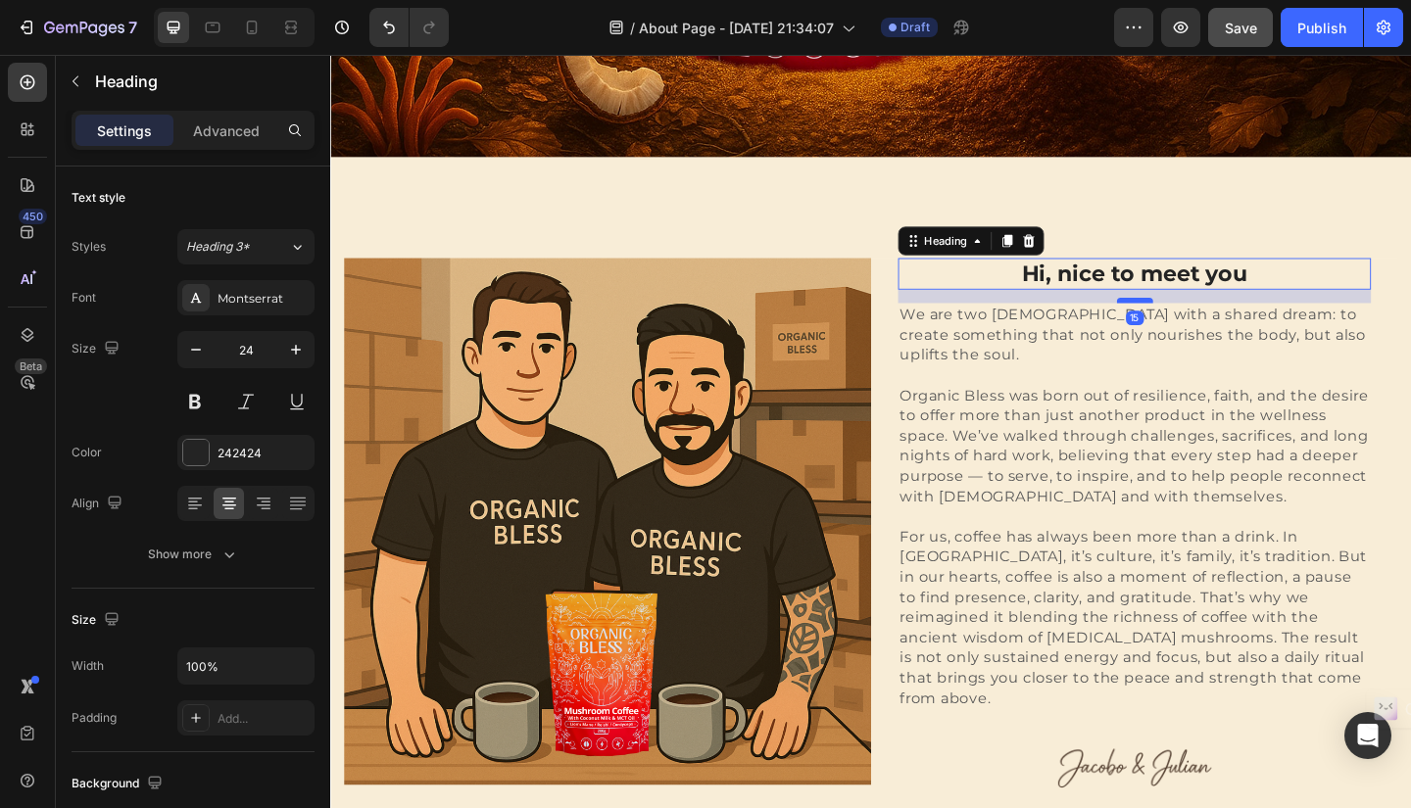
drag, startPoint x: 1196, startPoint y: 332, endPoint x: 1195, endPoint y: 315, distance: 16.7
click at [1195, 319] on div at bounding box center [1204, 322] width 39 height 6
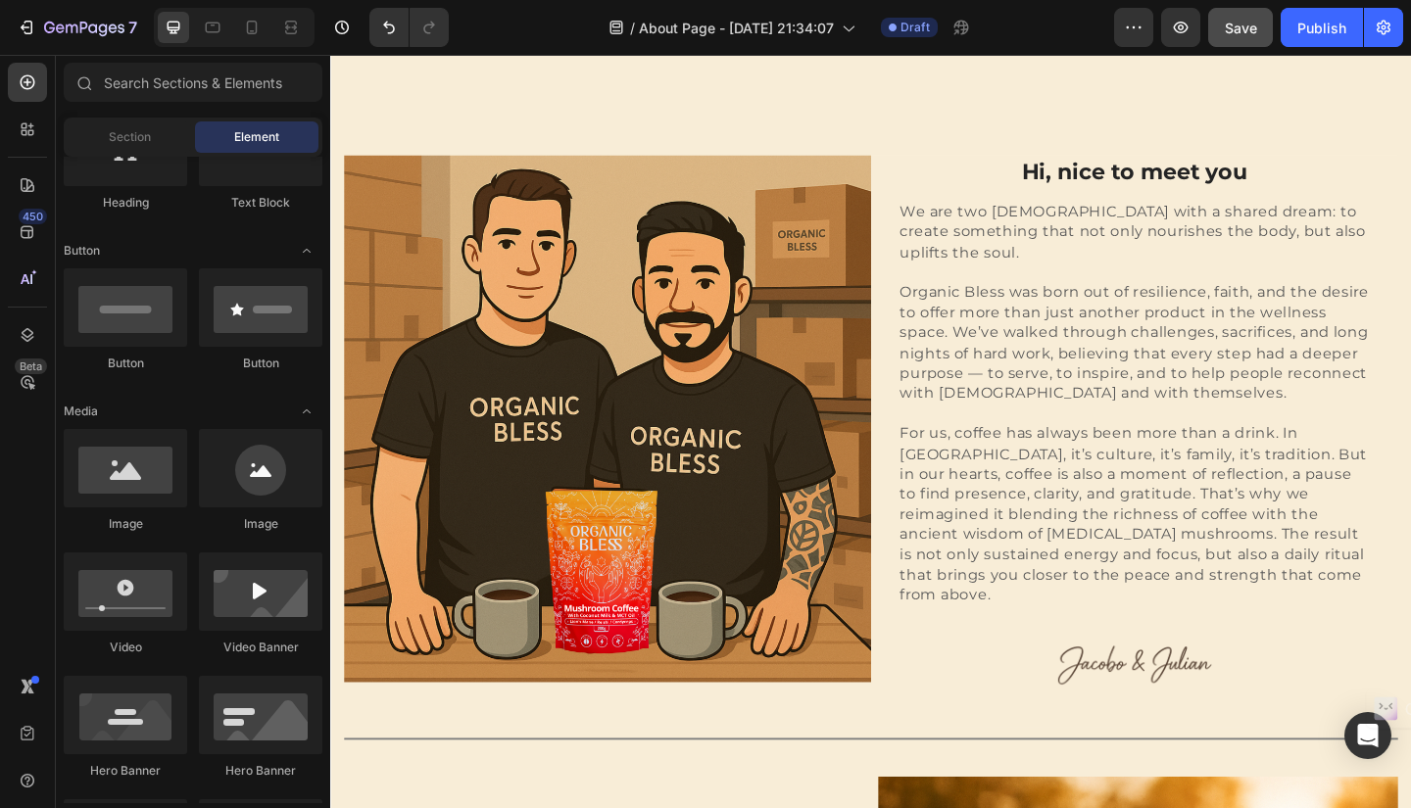
scroll to position [687, 0]
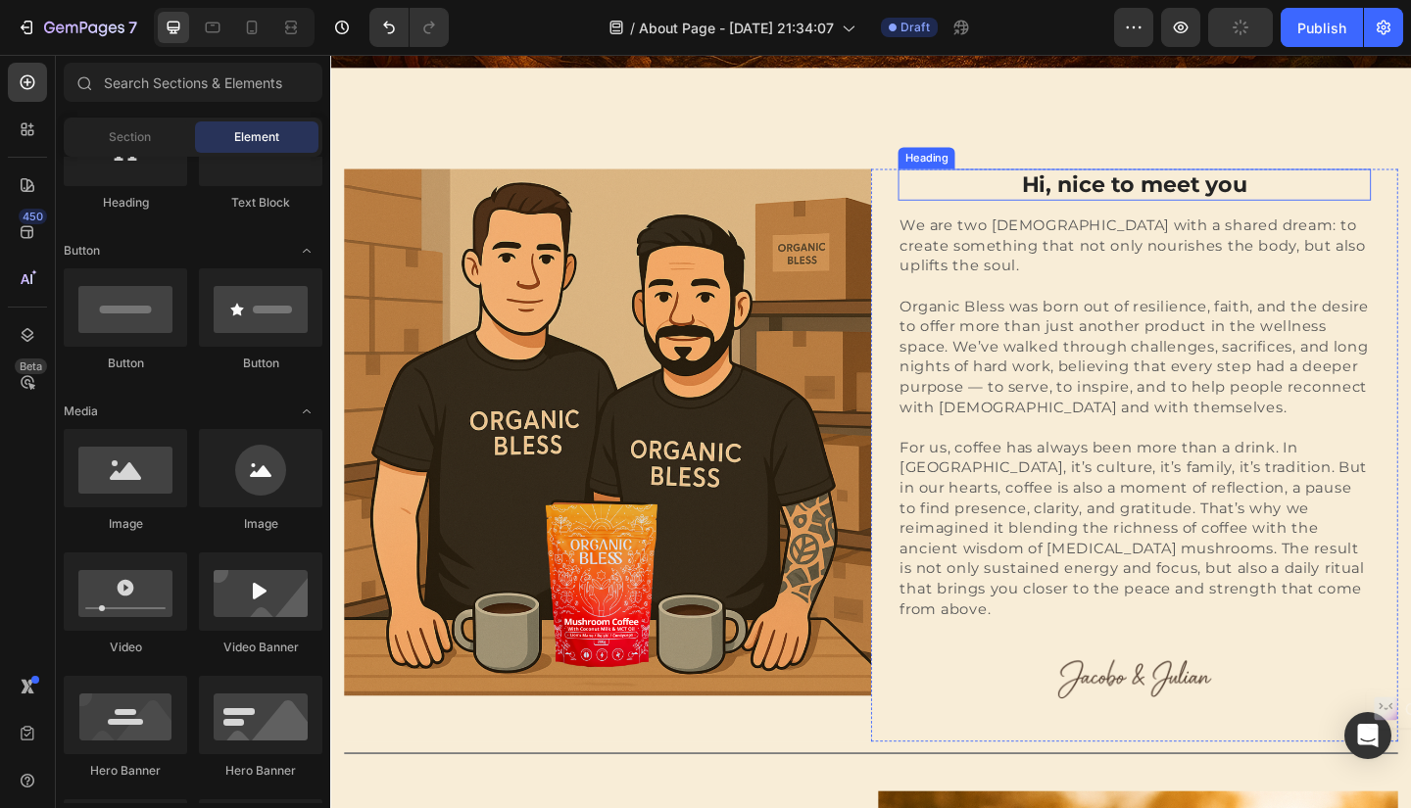
click at [1224, 194] on p "Hi, nice to meet you" at bounding box center [1204, 196] width 510 height 30
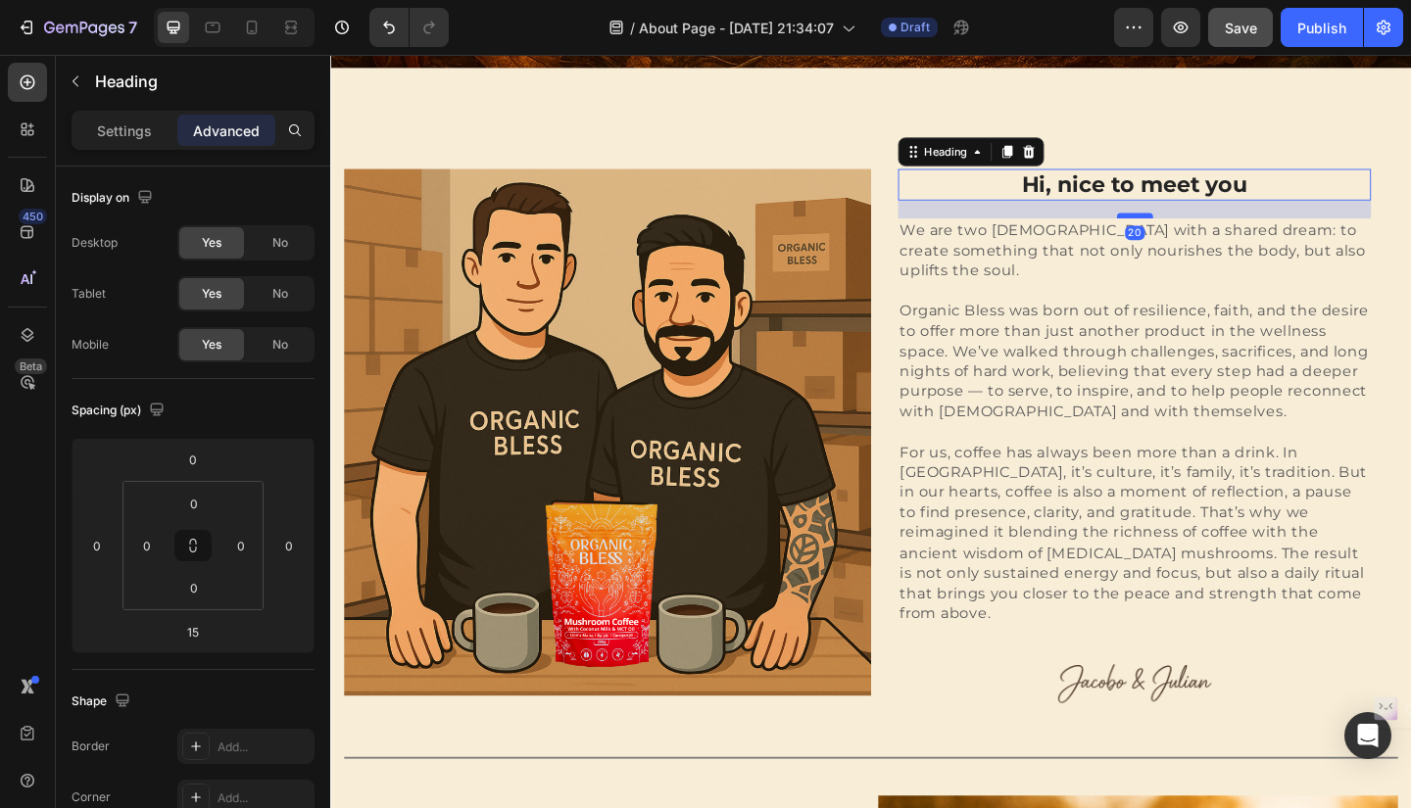
click at [1198, 227] on div at bounding box center [1204, 230] width 39 height 6
type input "20"
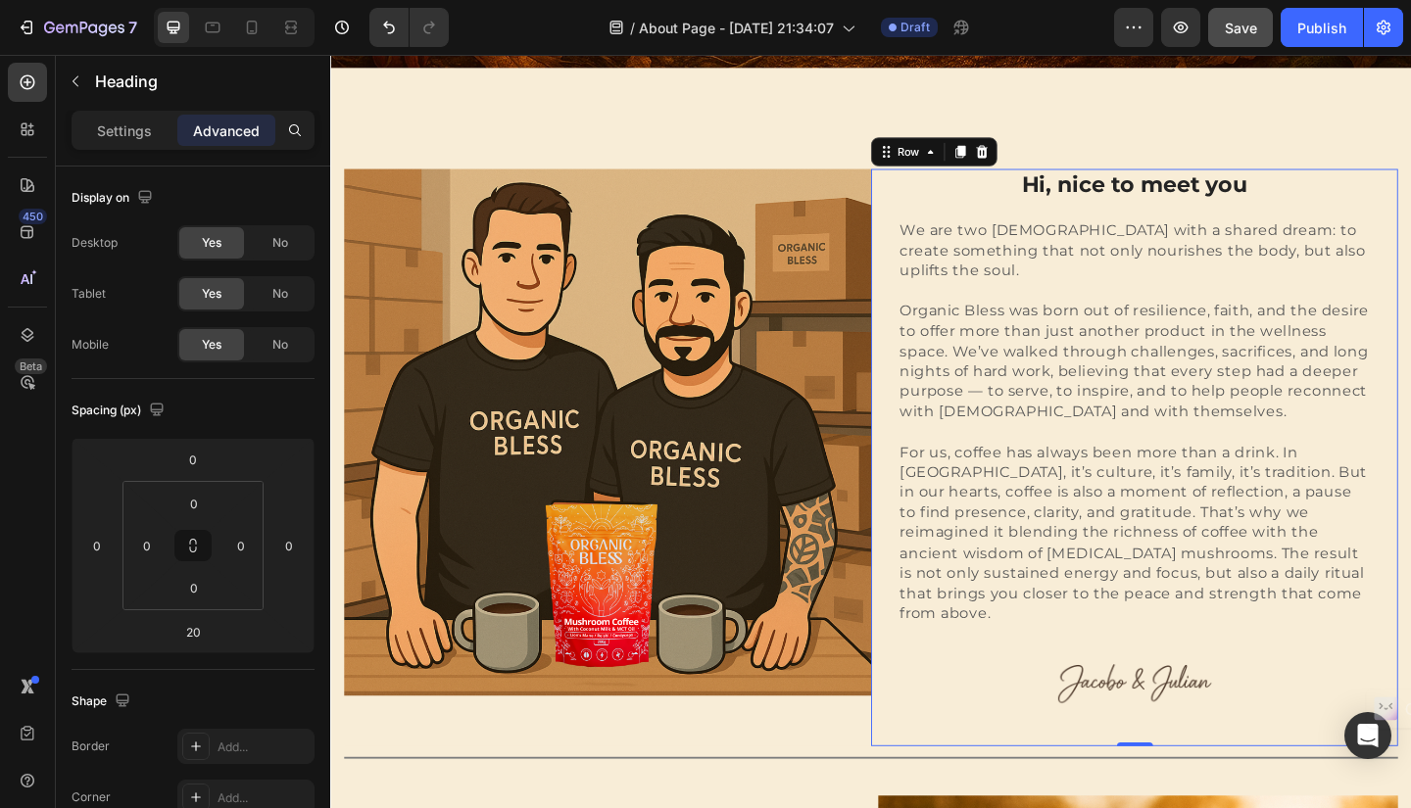
click at [1410, 648] on div "Hi, nice to meet you Heading We are two Colombians with a shared dream: to crea…" at bounding box center [1204, 493] width 573 height 628
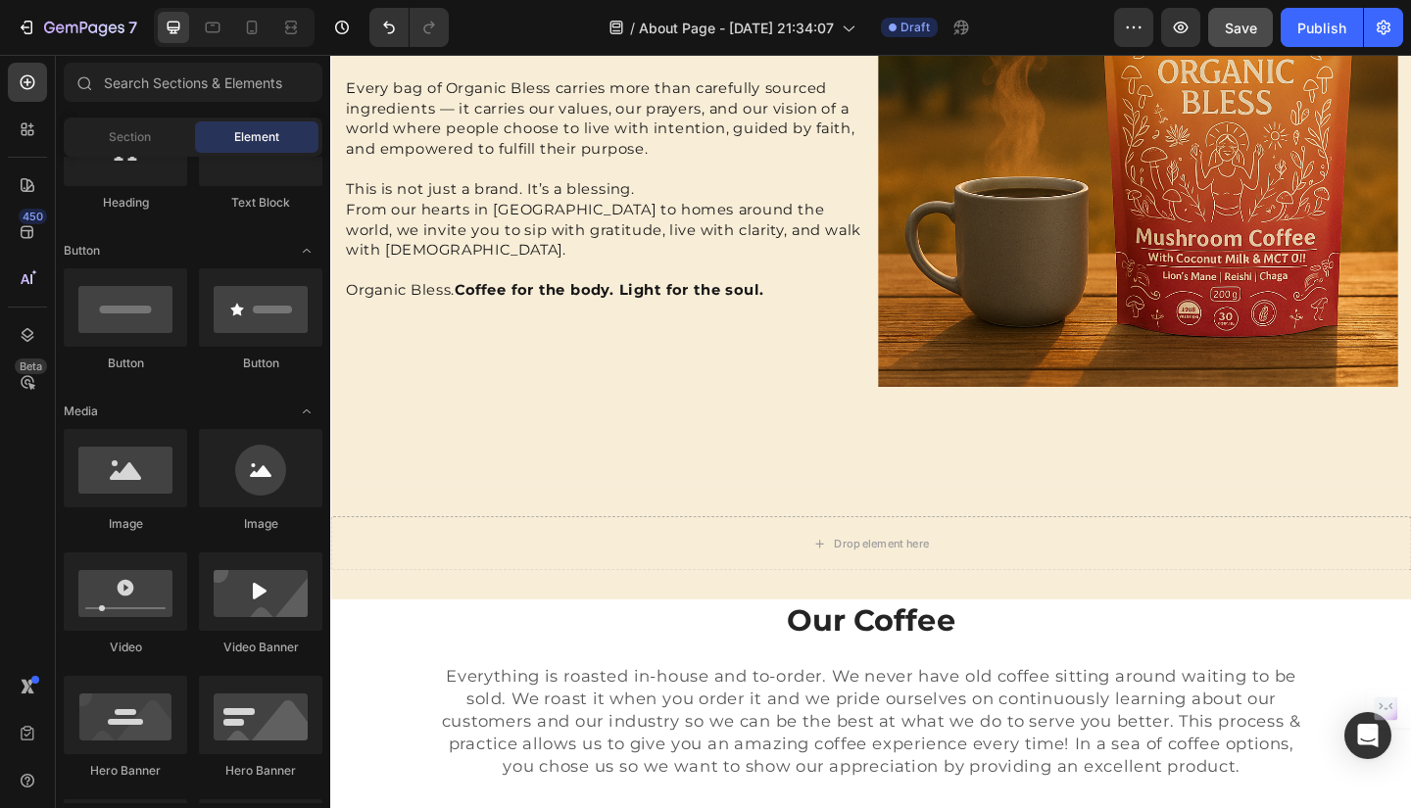
scroll to position [1699, 0]
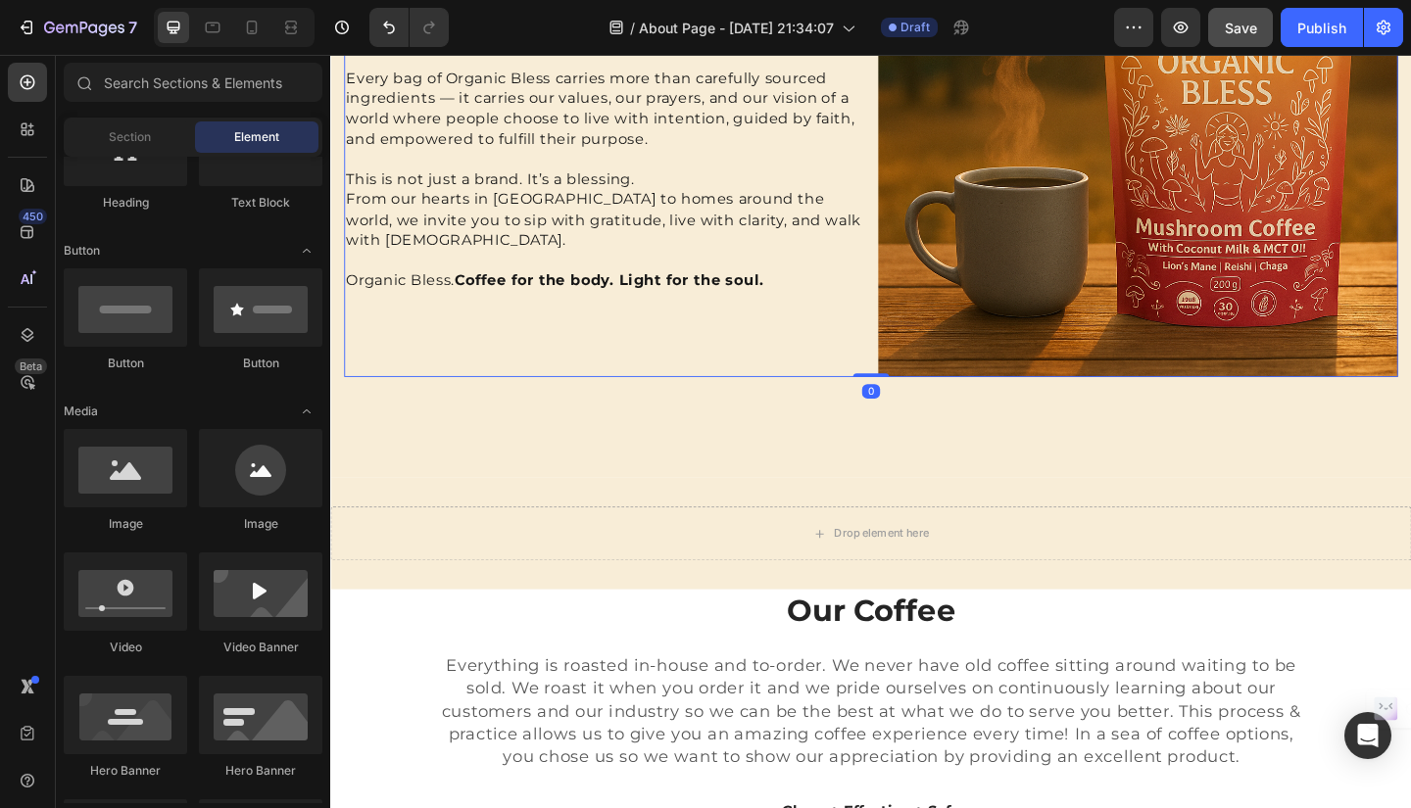
click at [889, 322] on div "Our mission is clear Heading To create a community of people who seek to live h…" at bounding box center [627, 122] width 565 height 565
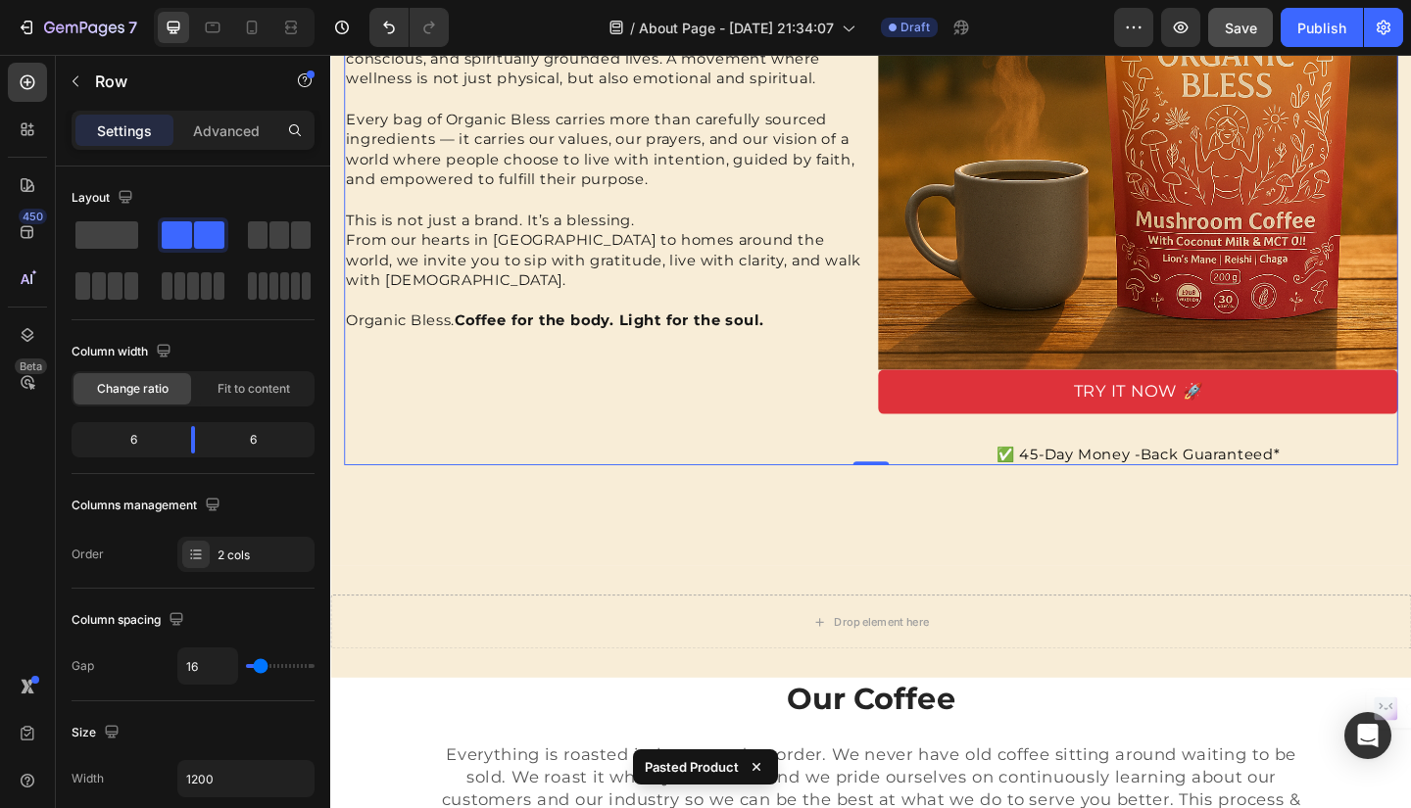
scroll to position [1752, 0]
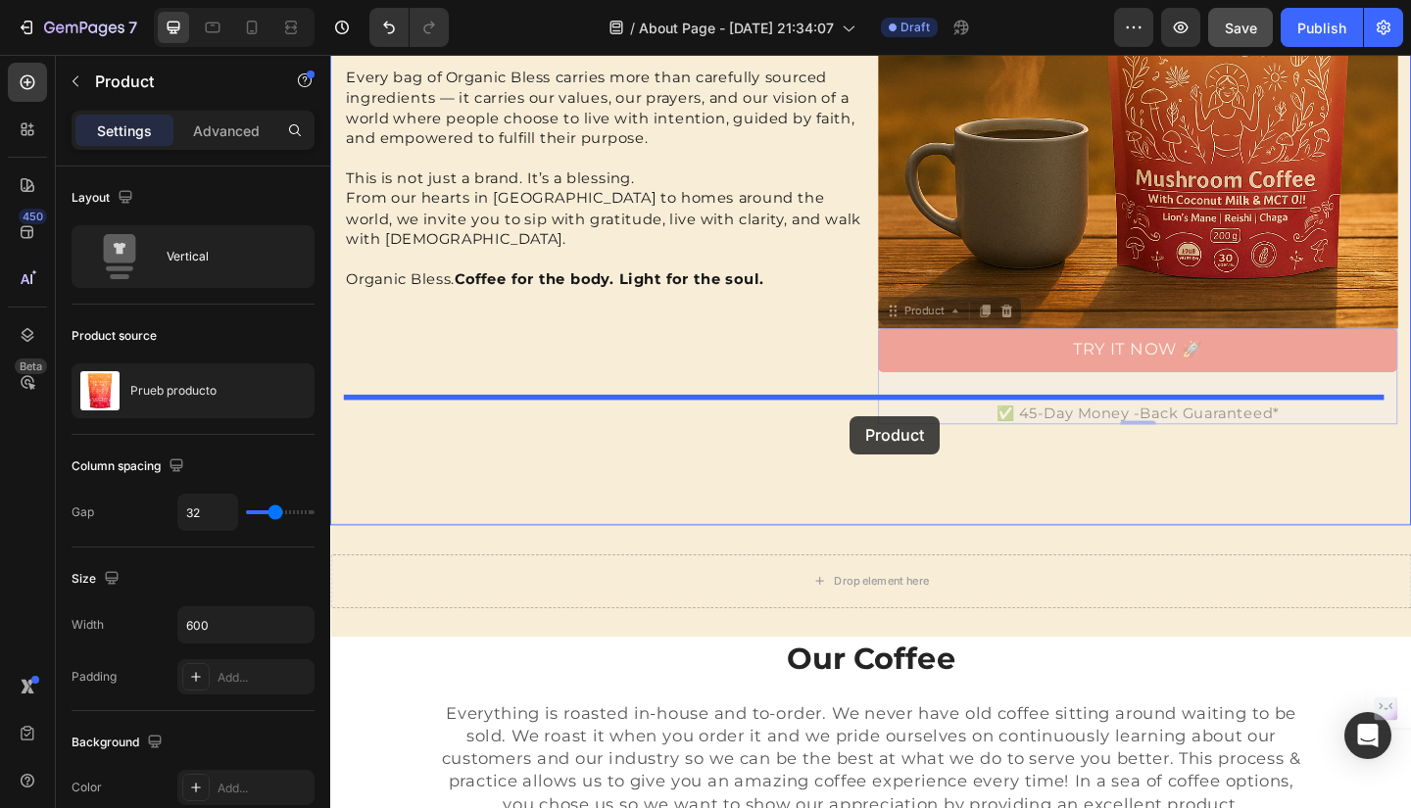
drag, startPoint x: 942, startPoint y: 310, endPoint x: 896, endPoint y: 448, distance: 145.6
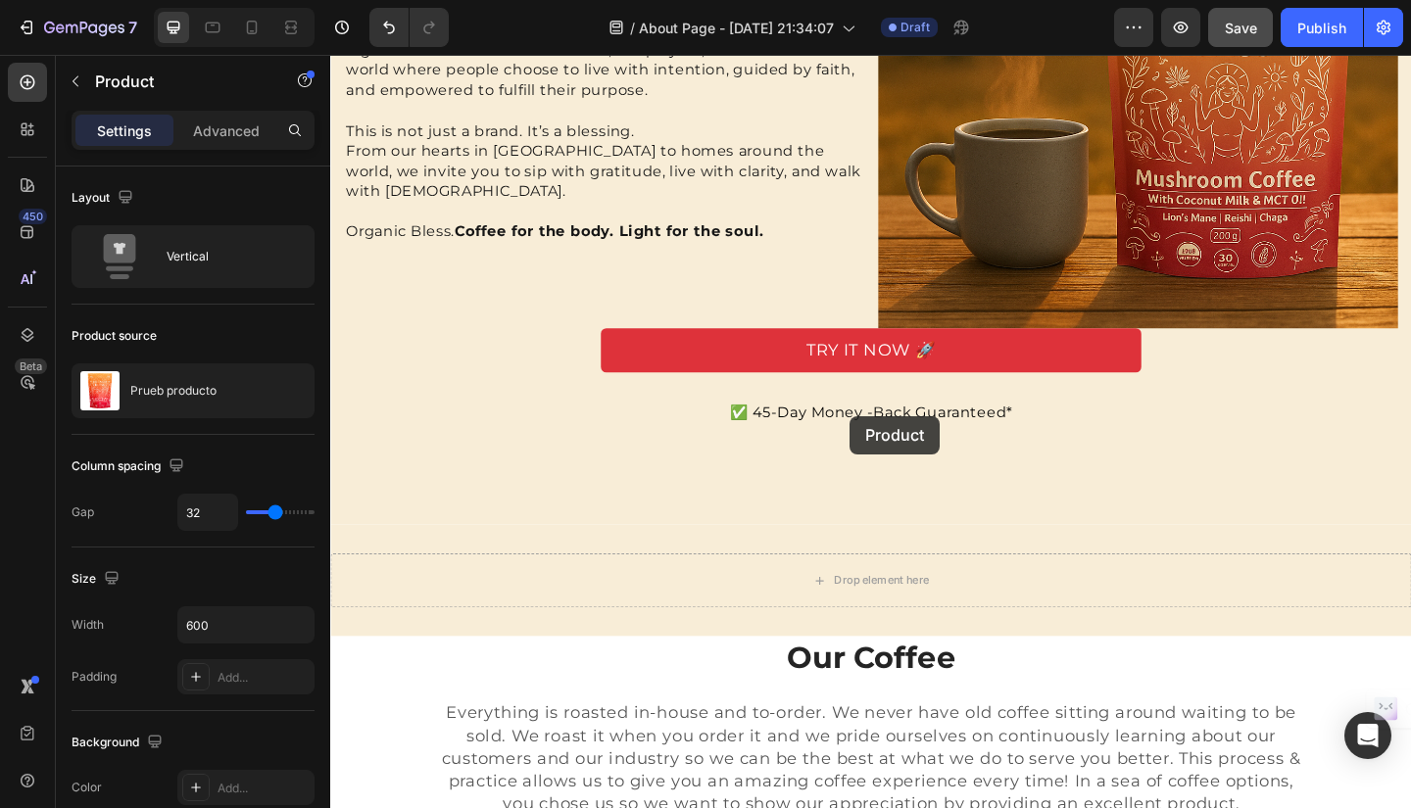
scroll to position [1699, 0]
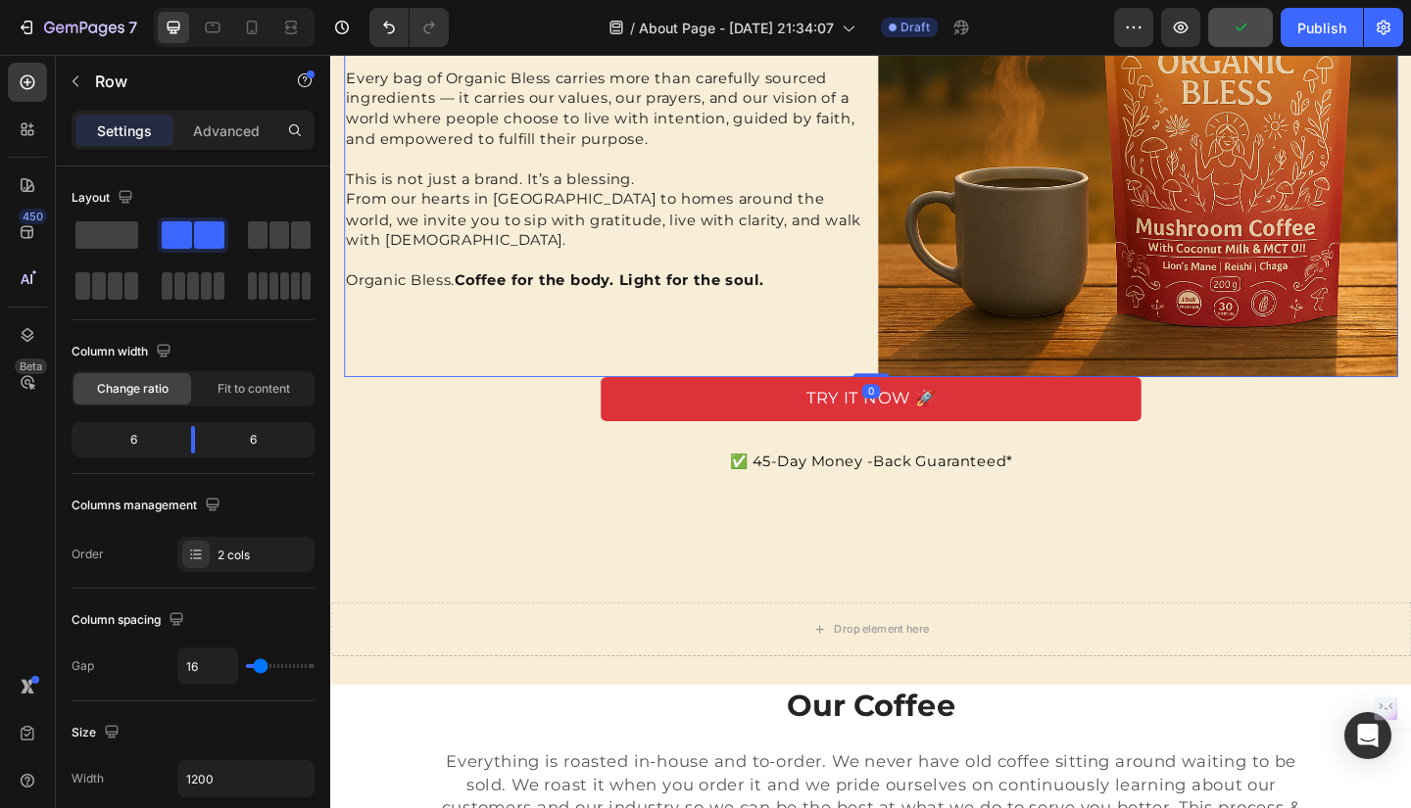
click at [873, 341] on div "Our mission is clear Heading To create a community of people who seek to live h…" at bounding box center [627, 122] width 565 height 565
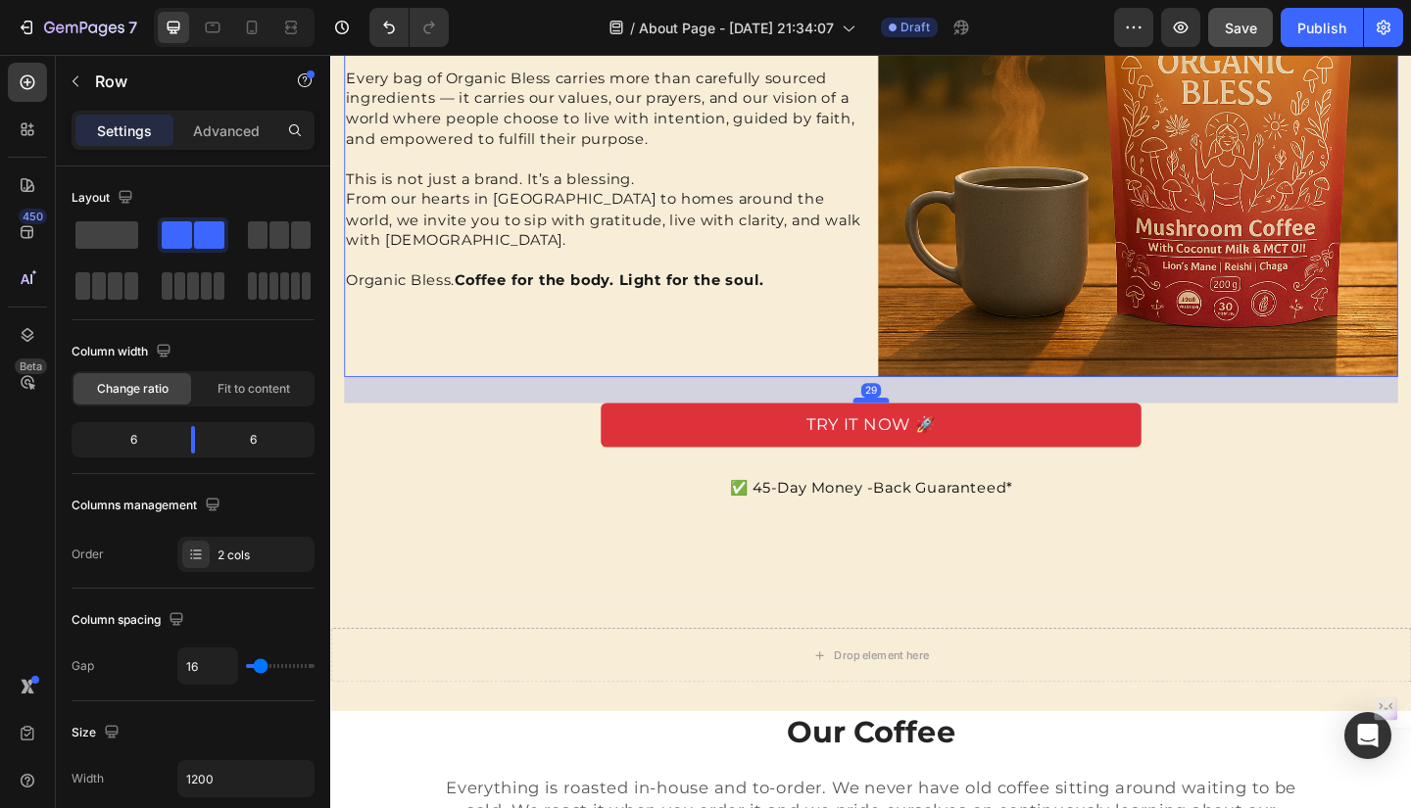
drag, startPoint x: 903, startPoint y: 373, endPoint x: 901, endPoint y: 402, distance: 28.5
click at [901, 428] on div at bounding box center [917, 431] width 39 height 6
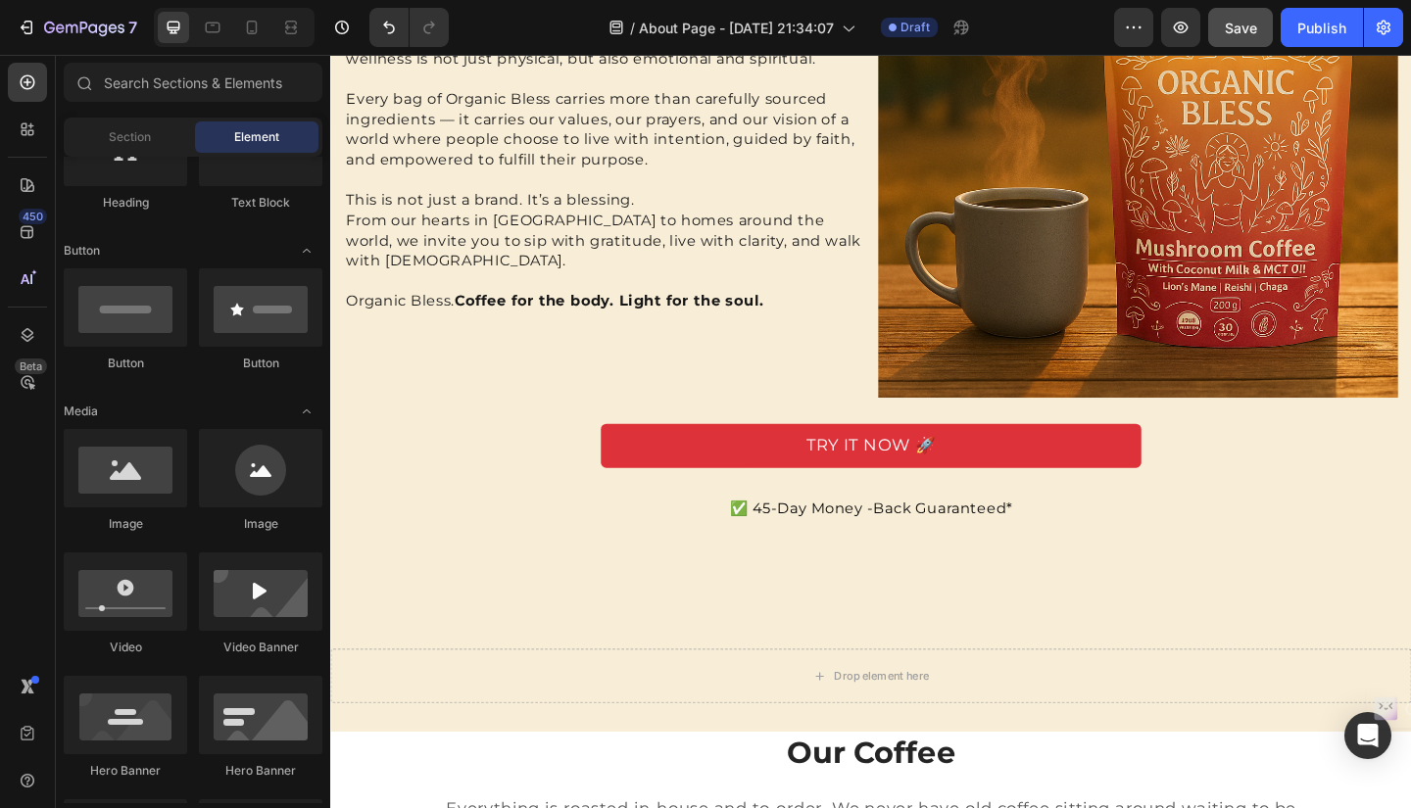
scroll to position [1673, 0]
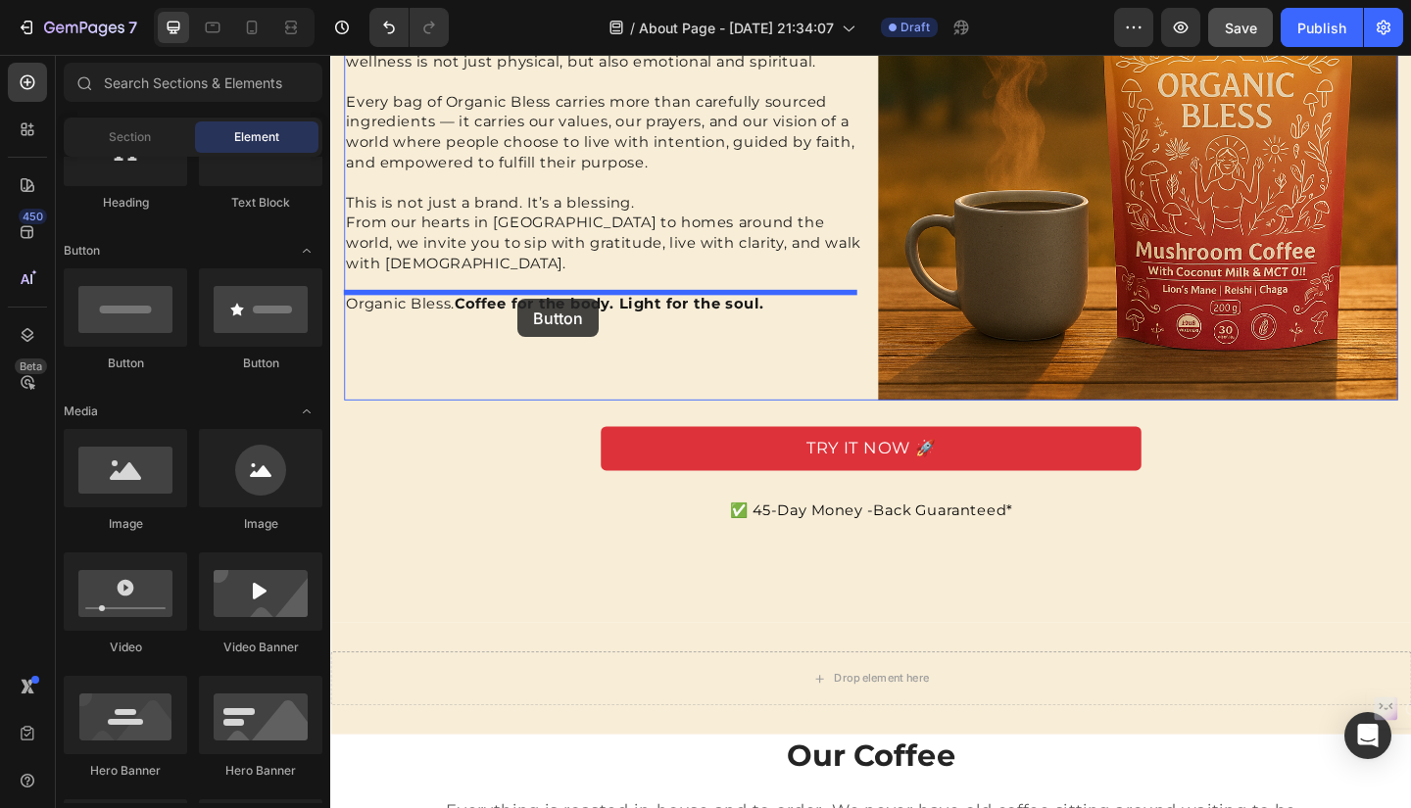
drag, startPoint x: 462, startPoint y: 377, endPoint x: 534, endPoint y: 320, distance: 91.3
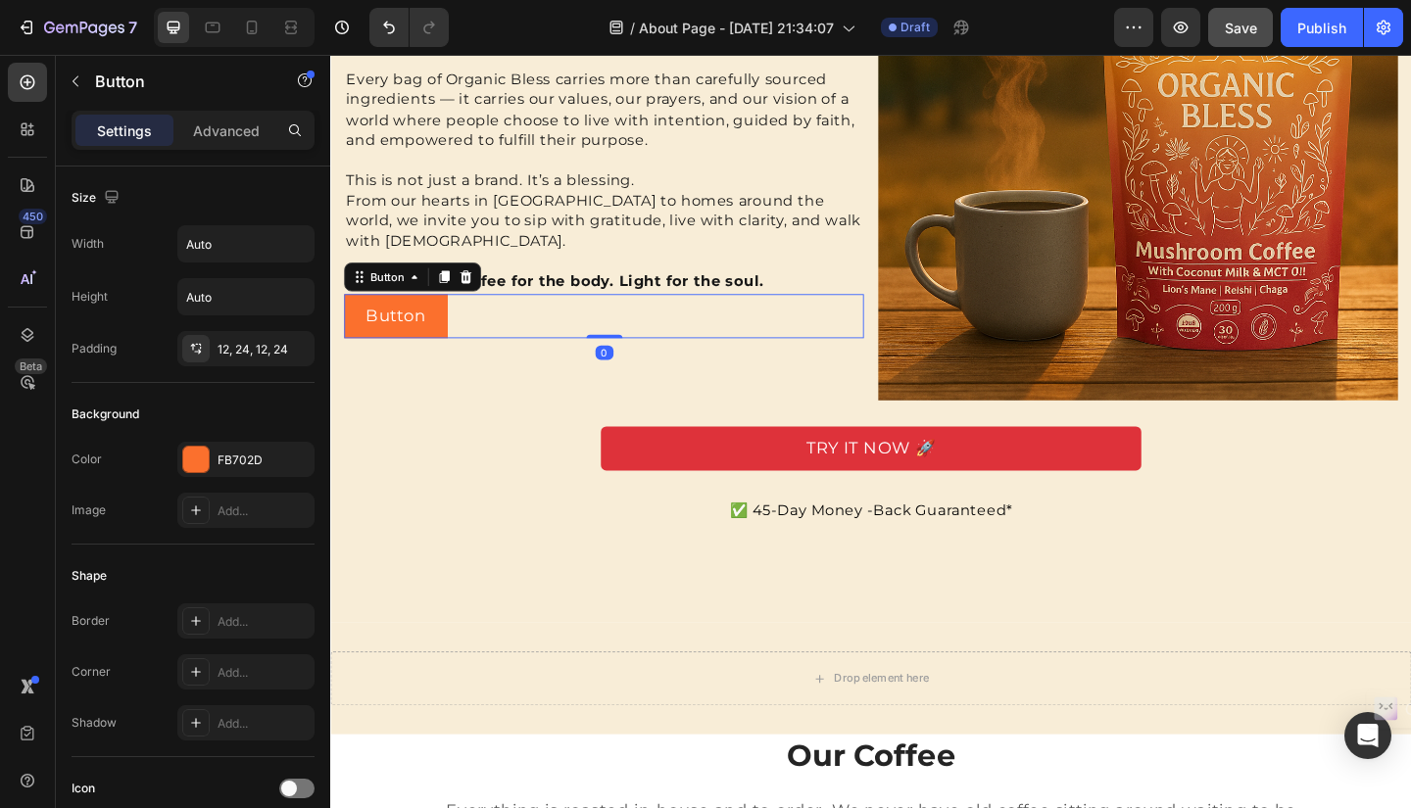
scroll to position [1649, 0]
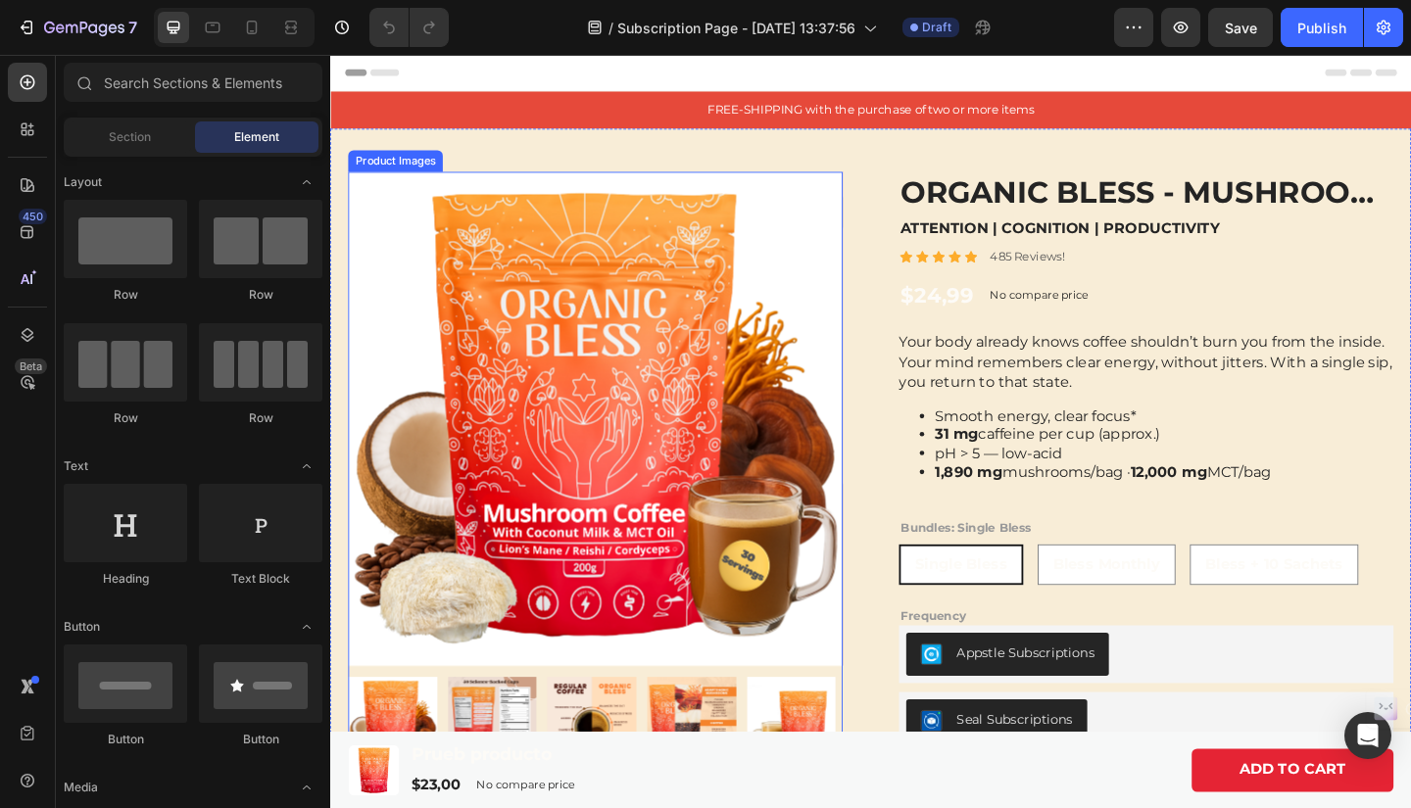
click at [506, 746] on img at bounding box center [506, 780] width 97 height 97
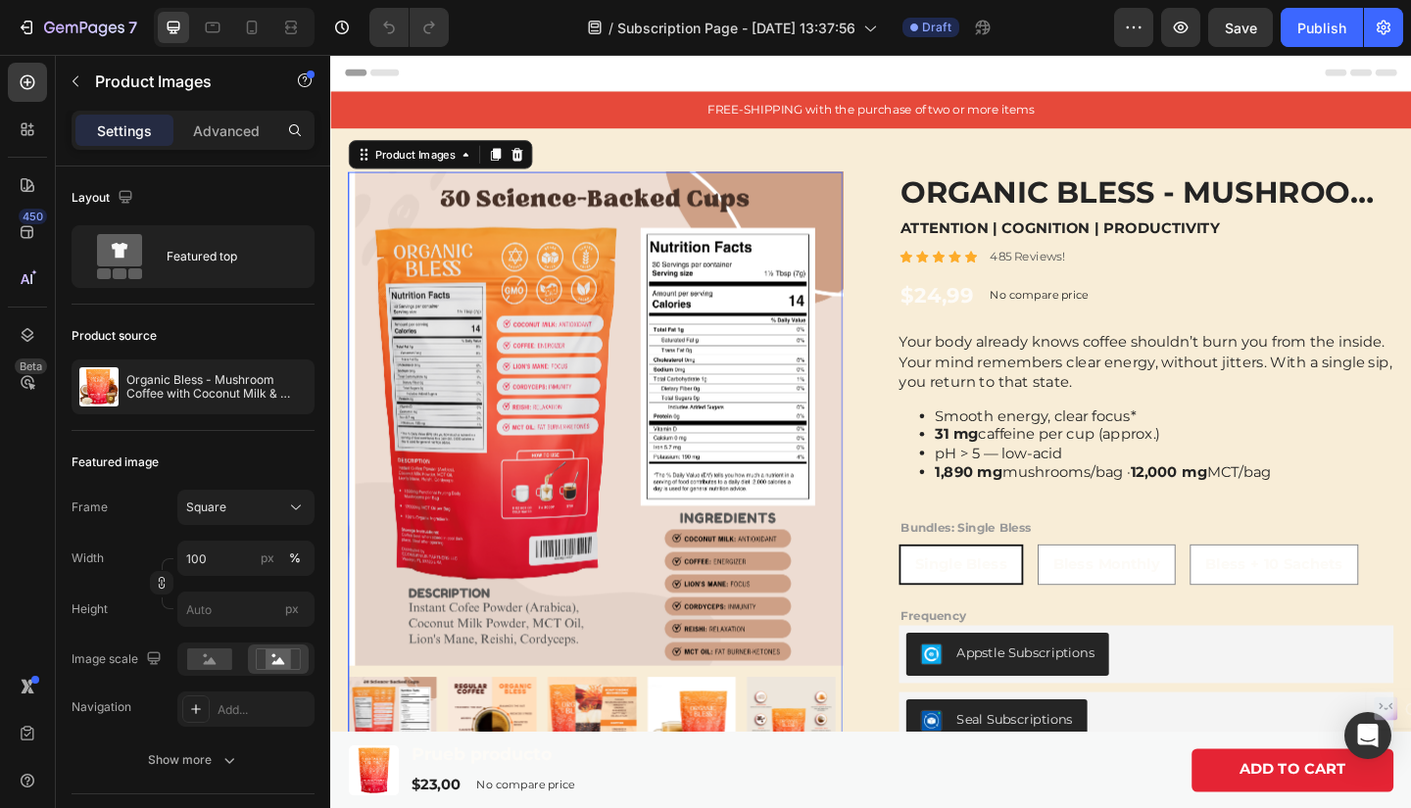
click at [506, 746] on img at bounding box center [506, 780] width 97 height 97
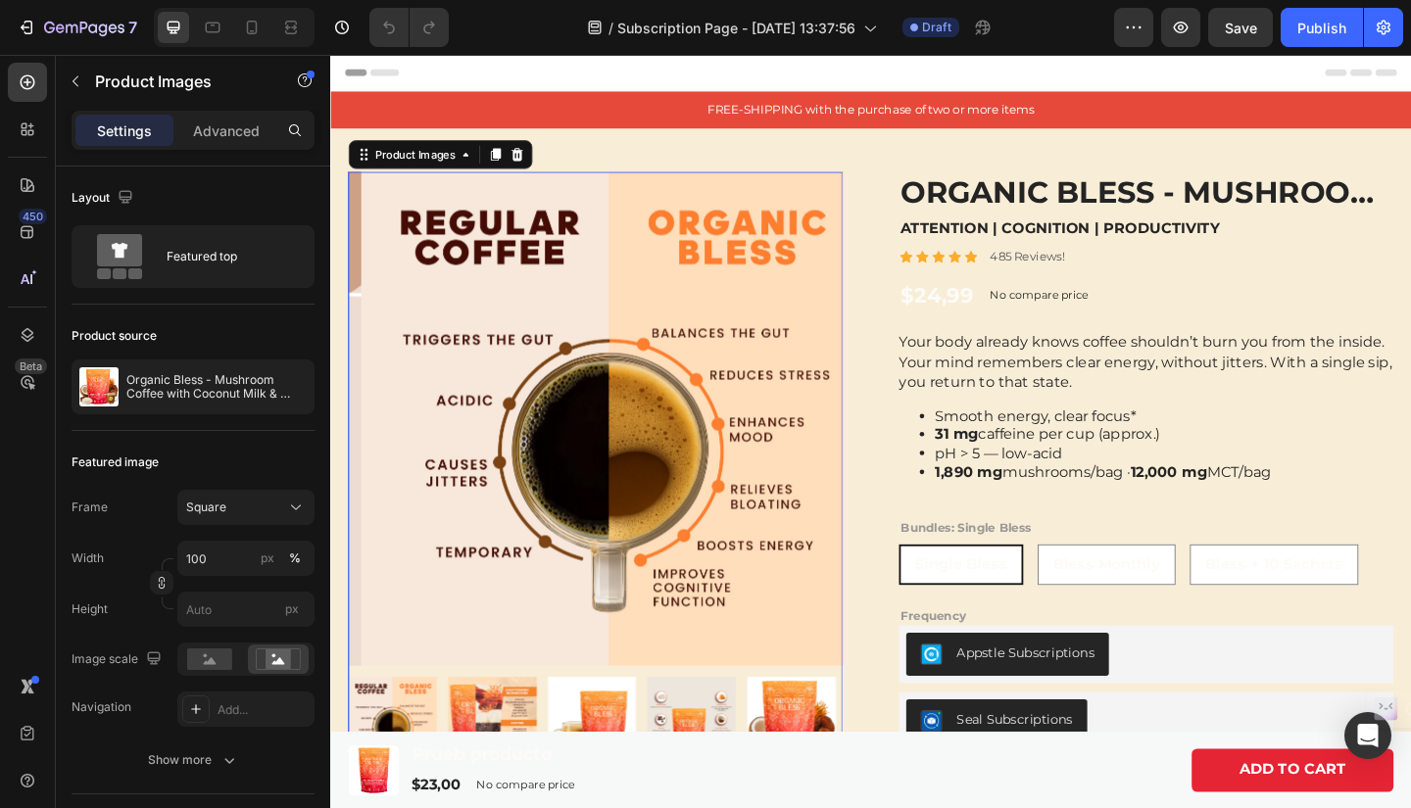
click at [506, 746] on img at bounding box center [506, 780] width 97 height 97
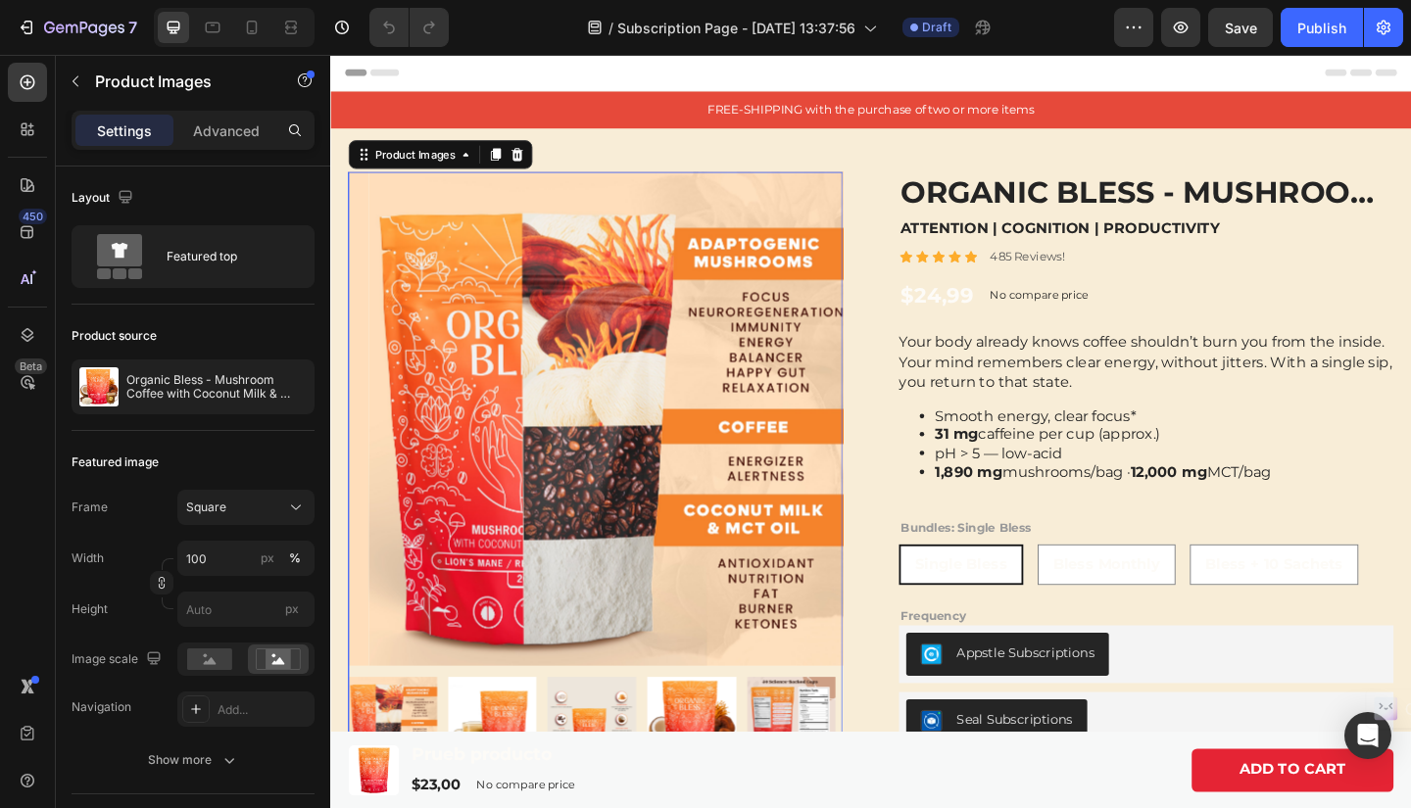
click at [506, 746] on img at bounding box center [506, 780] width 97 height 97
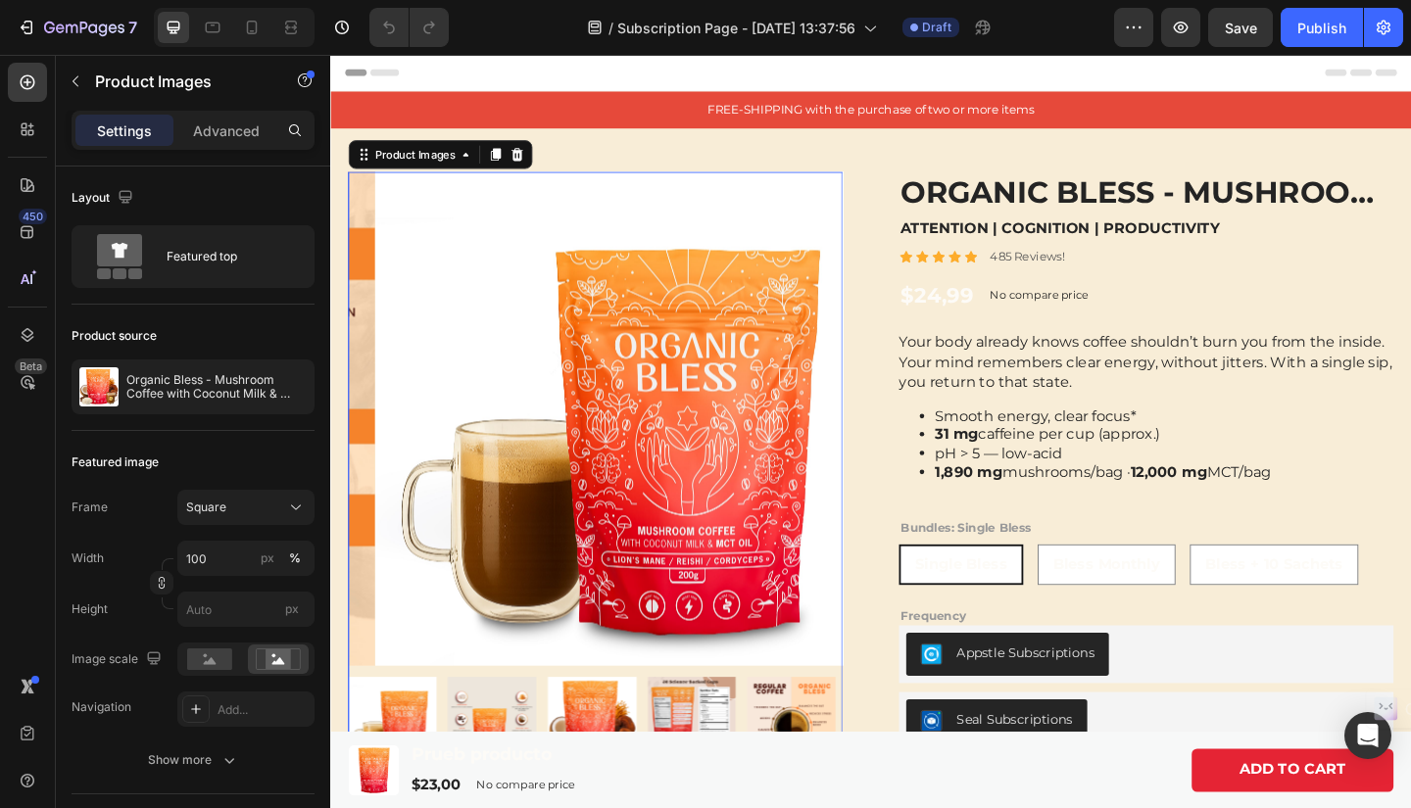
click at [506, 746] on img at bounding box center [506, 780] width 97 height 97
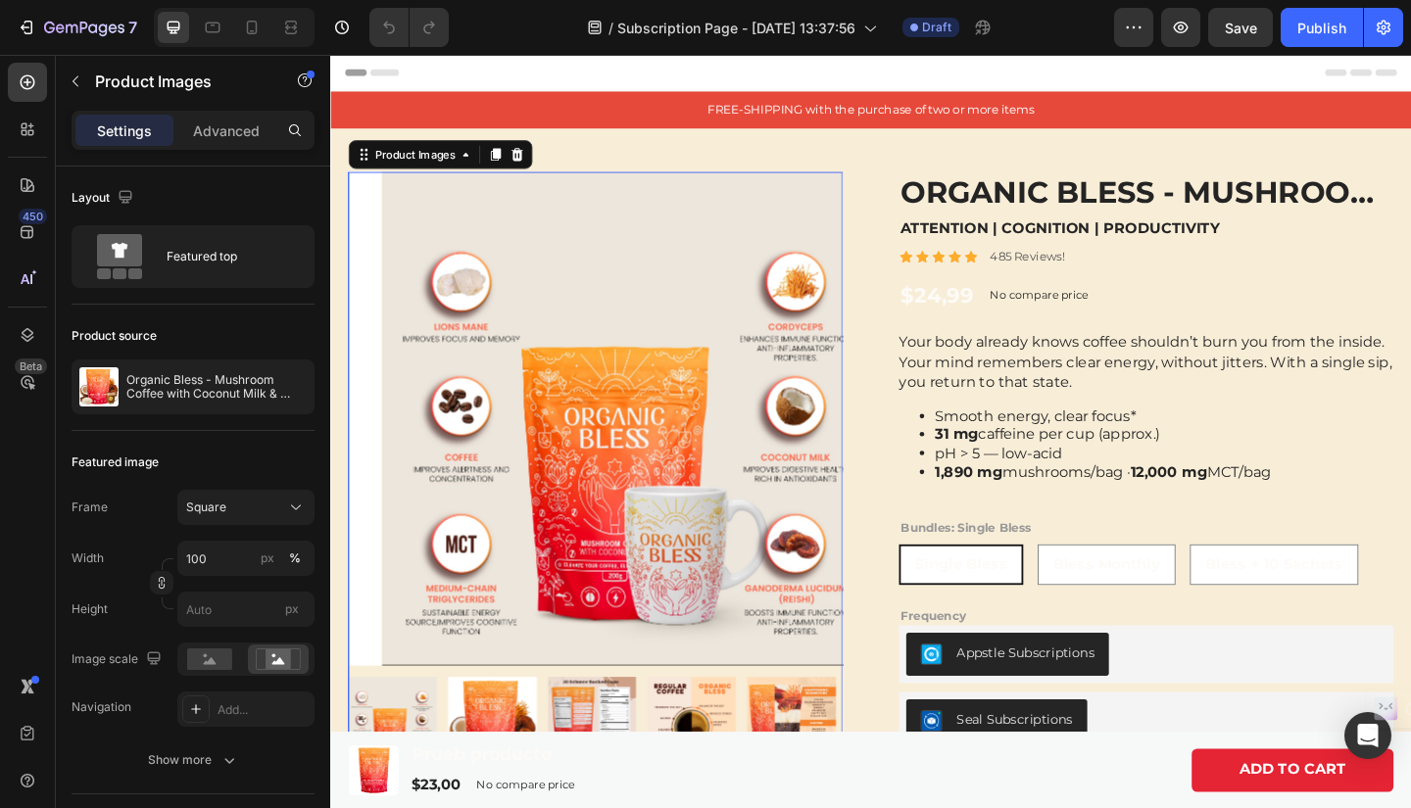
click at [506, 746] on img at bounding box center [506, 780] width 97 height 97
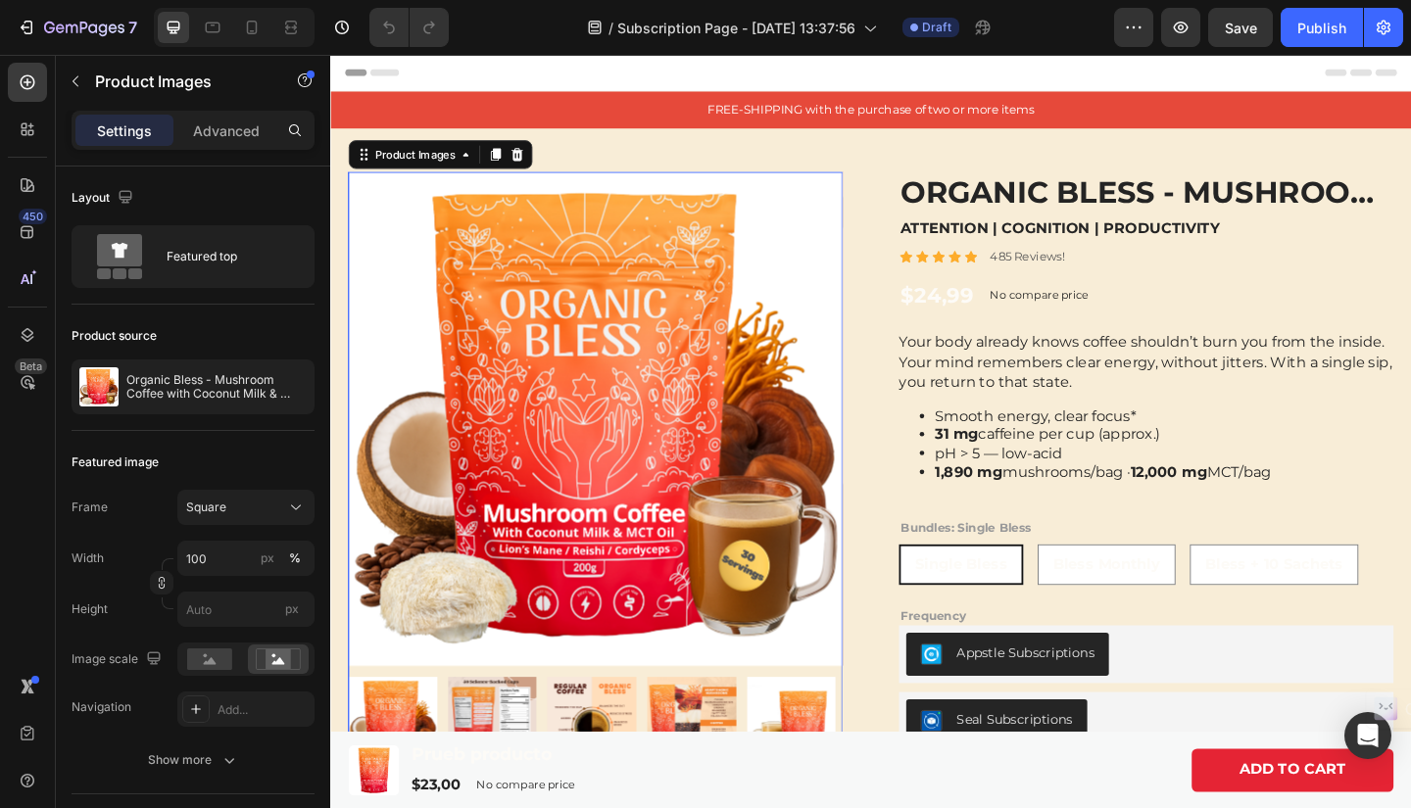
click at [506, 746] on img at bounding box center [506, 780] width 97 height 97
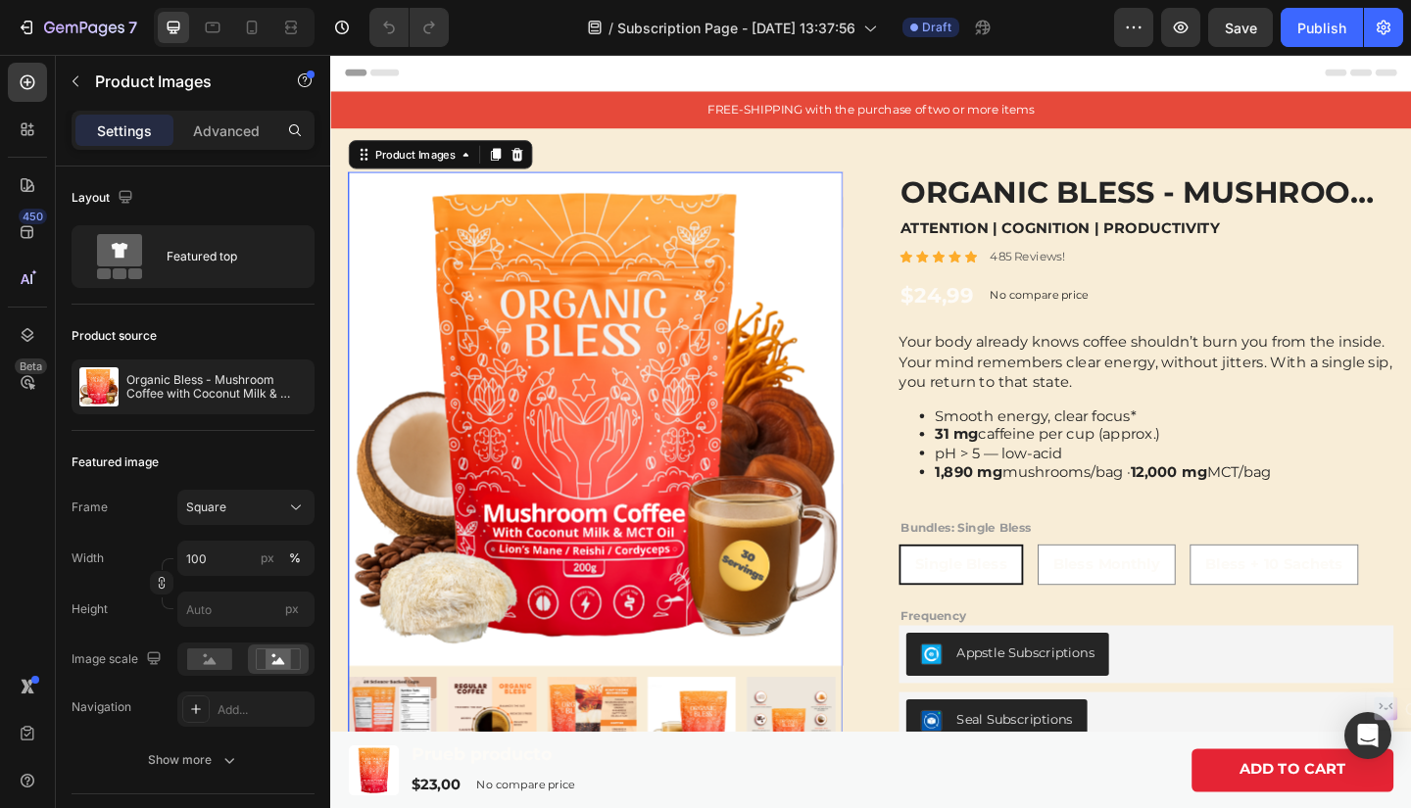
click at [506, 746] on img at bounding box center [506, 780] width 97 height 97
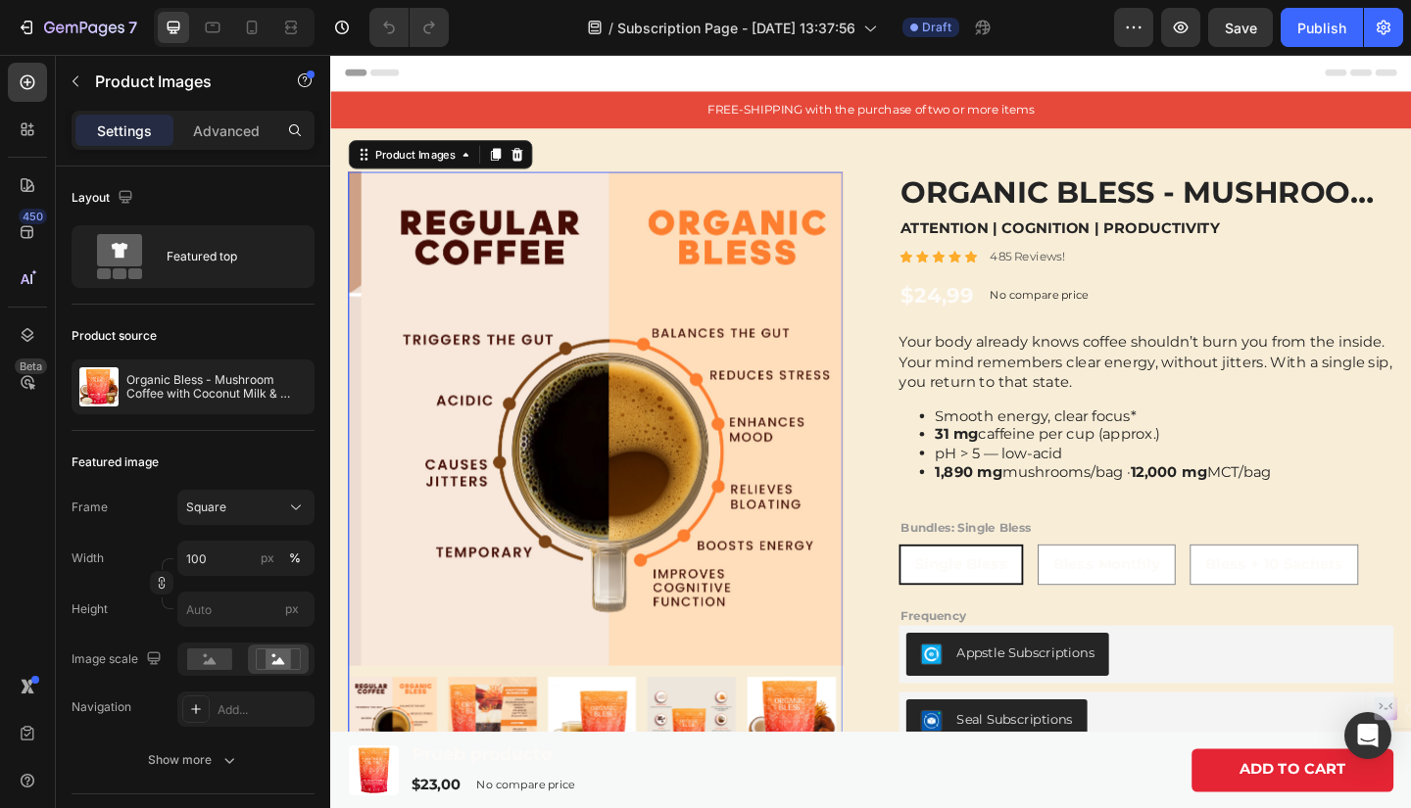
click at [506, 746] on img at bounding box center [506, 780] width 97 height 97
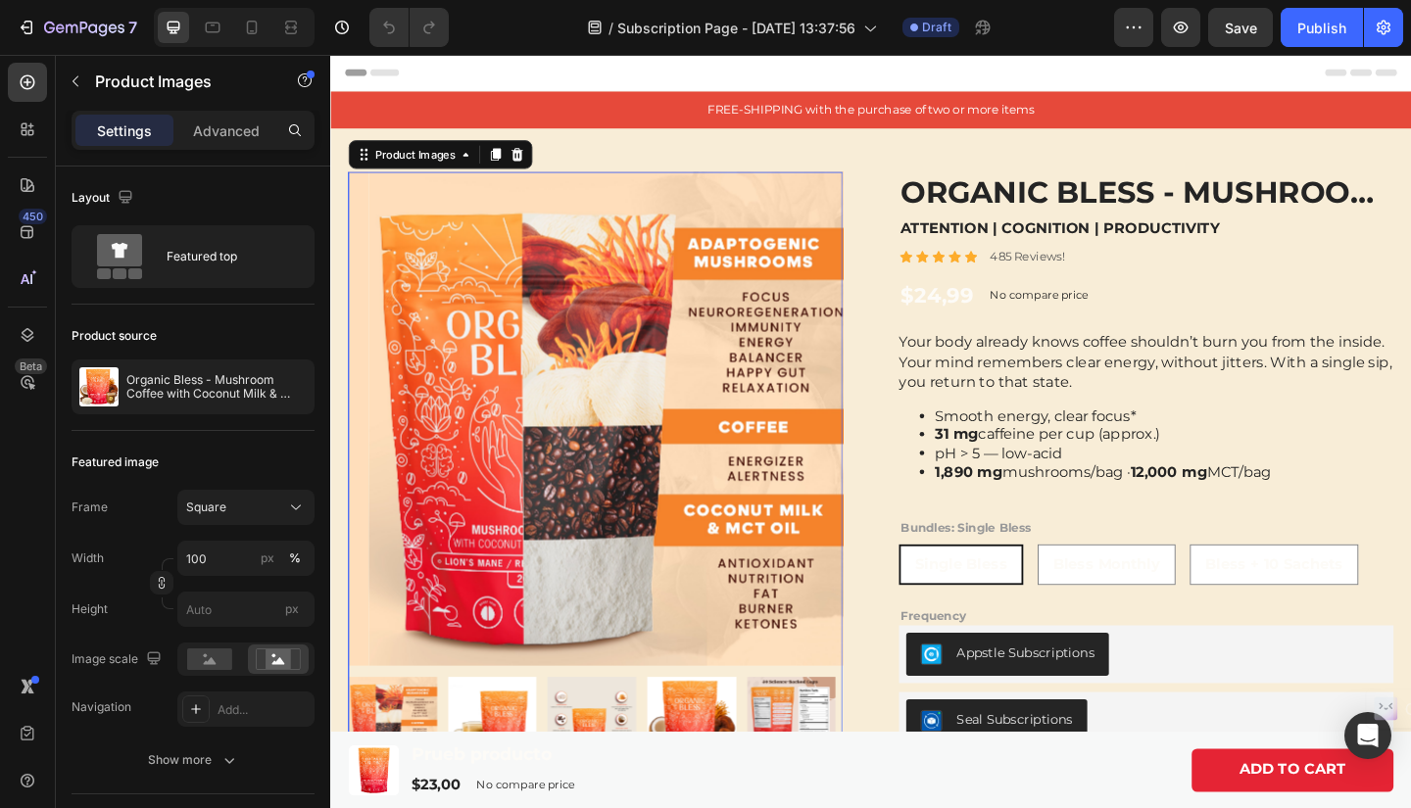
click at [506, 746] on img at bounding box center [506, 780] width 97 height 97
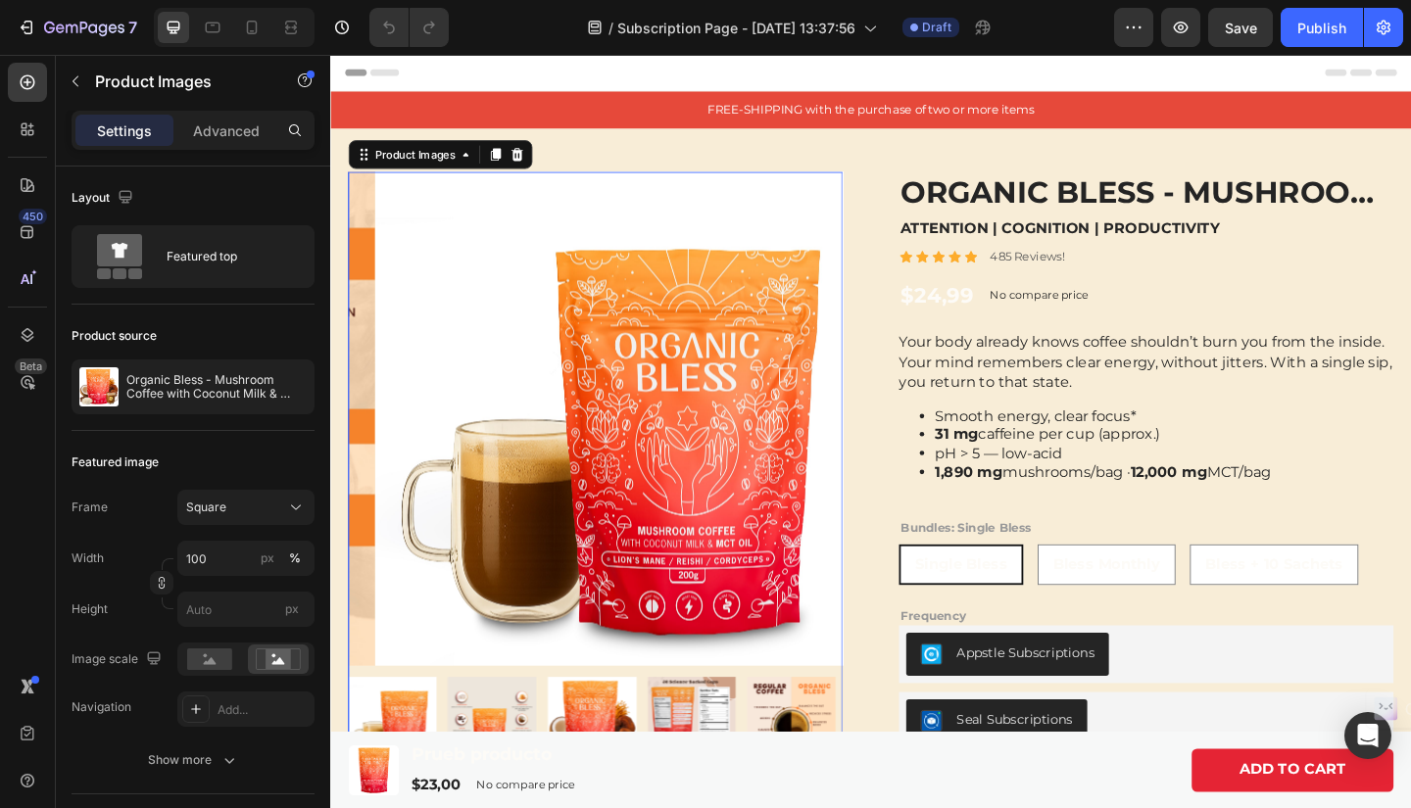
click at [506, 746] on img at bounding box center [506, 780] width 97 height 97
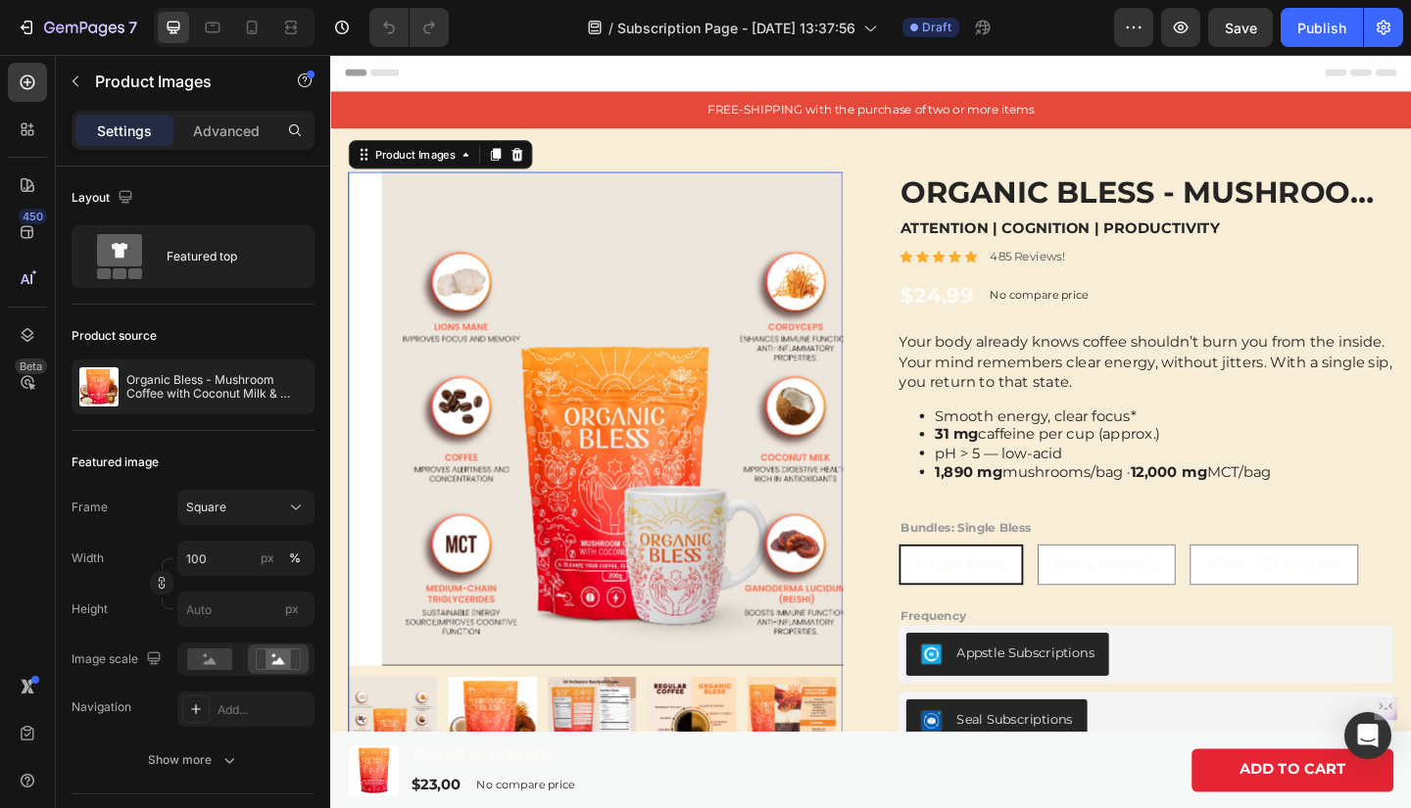
click at [506, 746] on img at bounding box center [506, 780] width 97 height 97
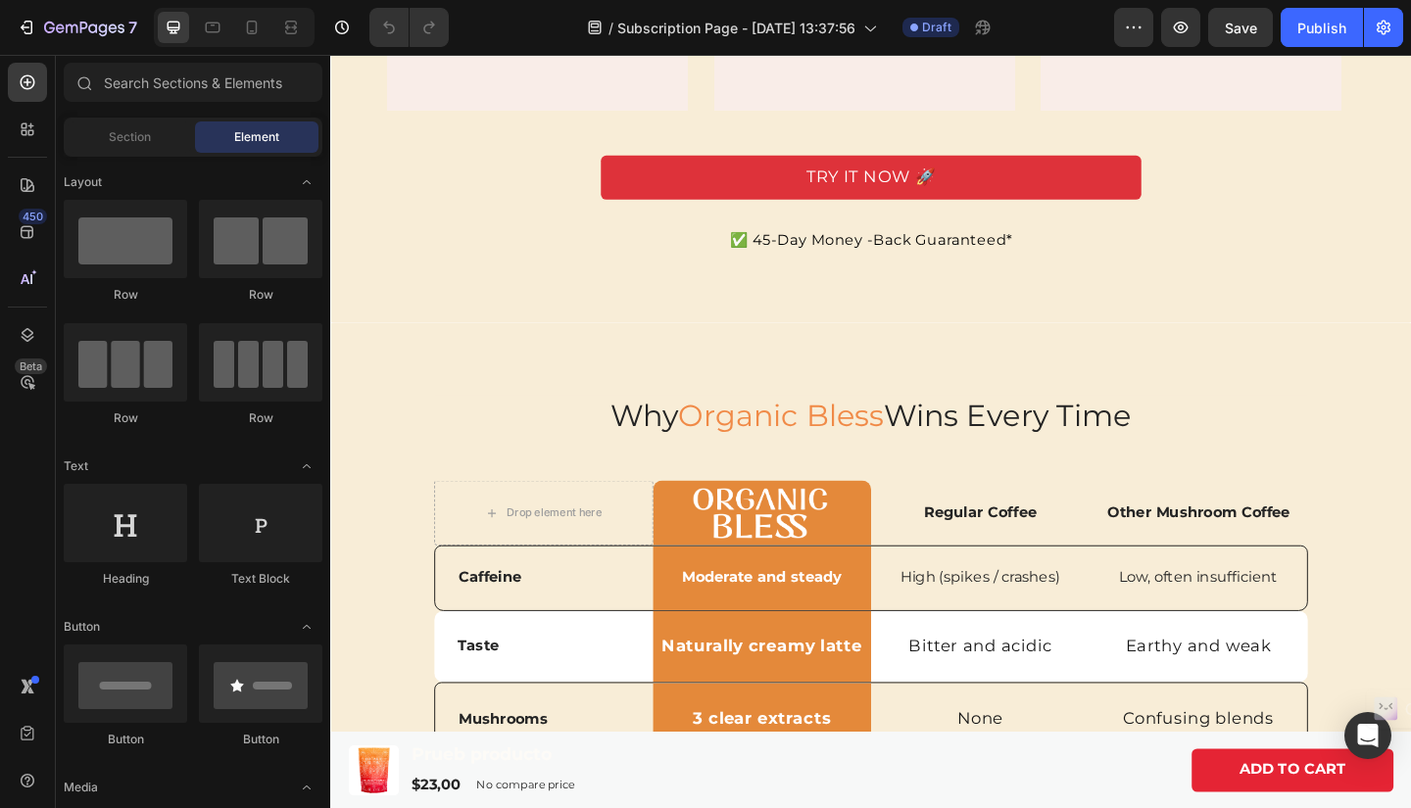
scroll to position [1726, 0]
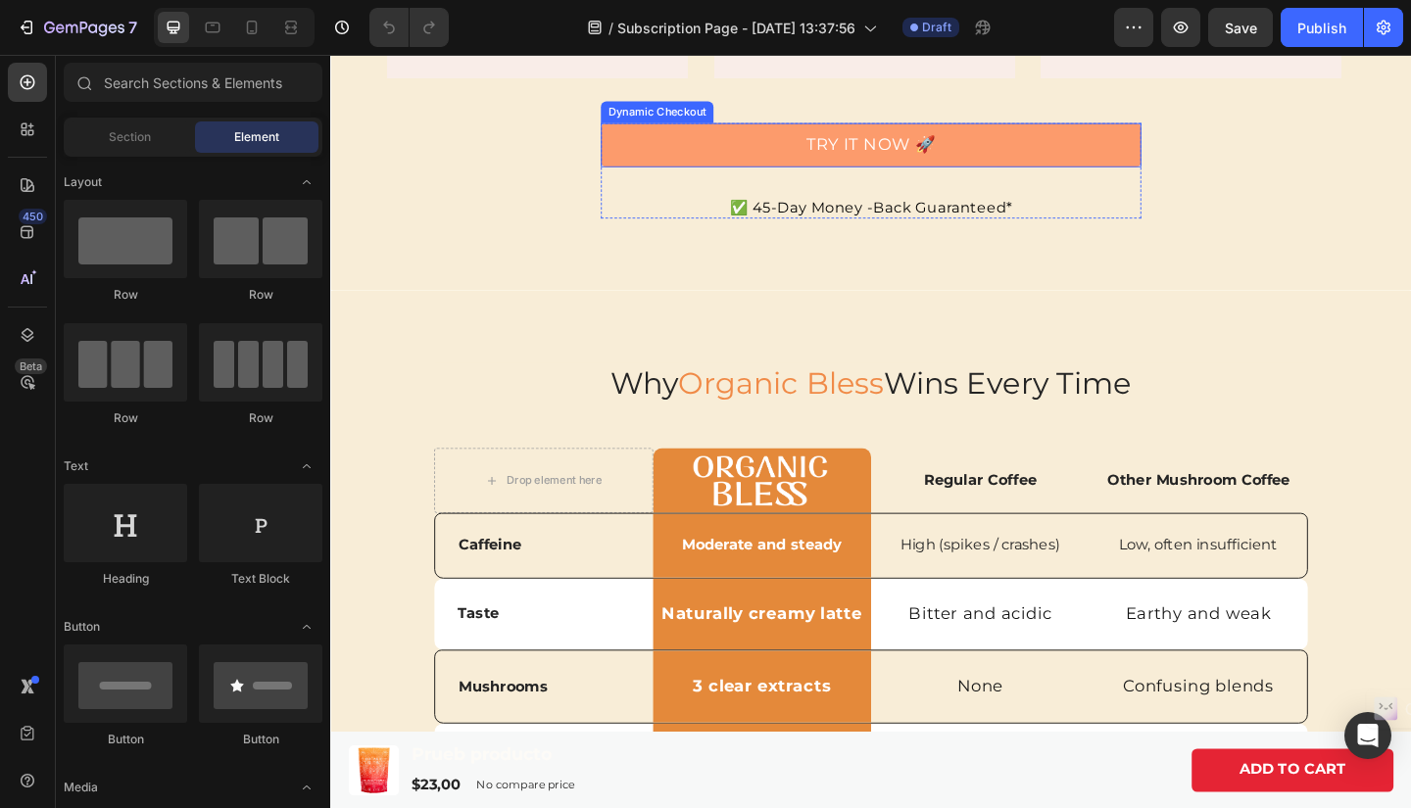
click at [1200, 177] on button "TRY IT NOW 🚀" at bounding box center [918, 153] width 588 height 48
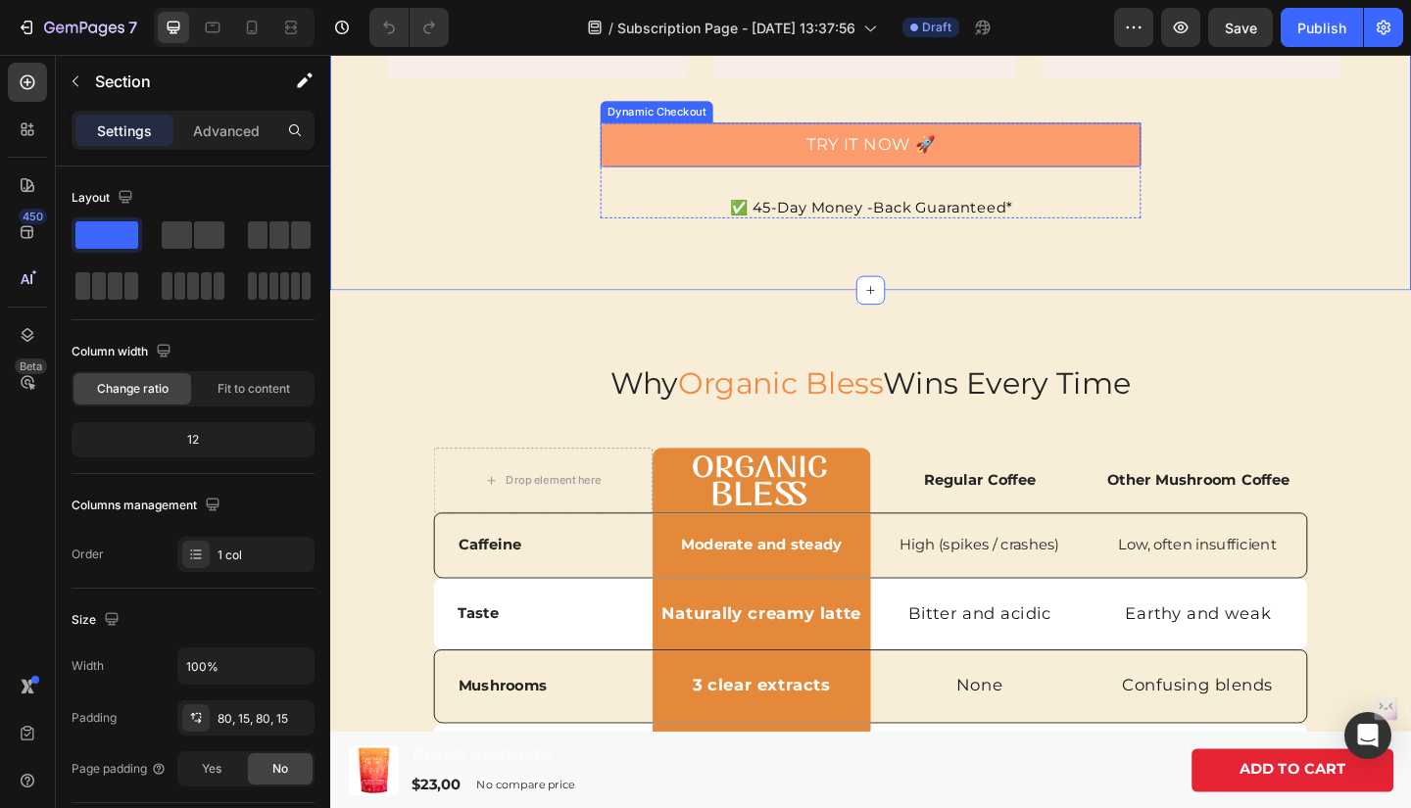
click at [1199, 177] on button "TRY IT NOW 🚀" at bounding box center [918, 153] width 588 height 48
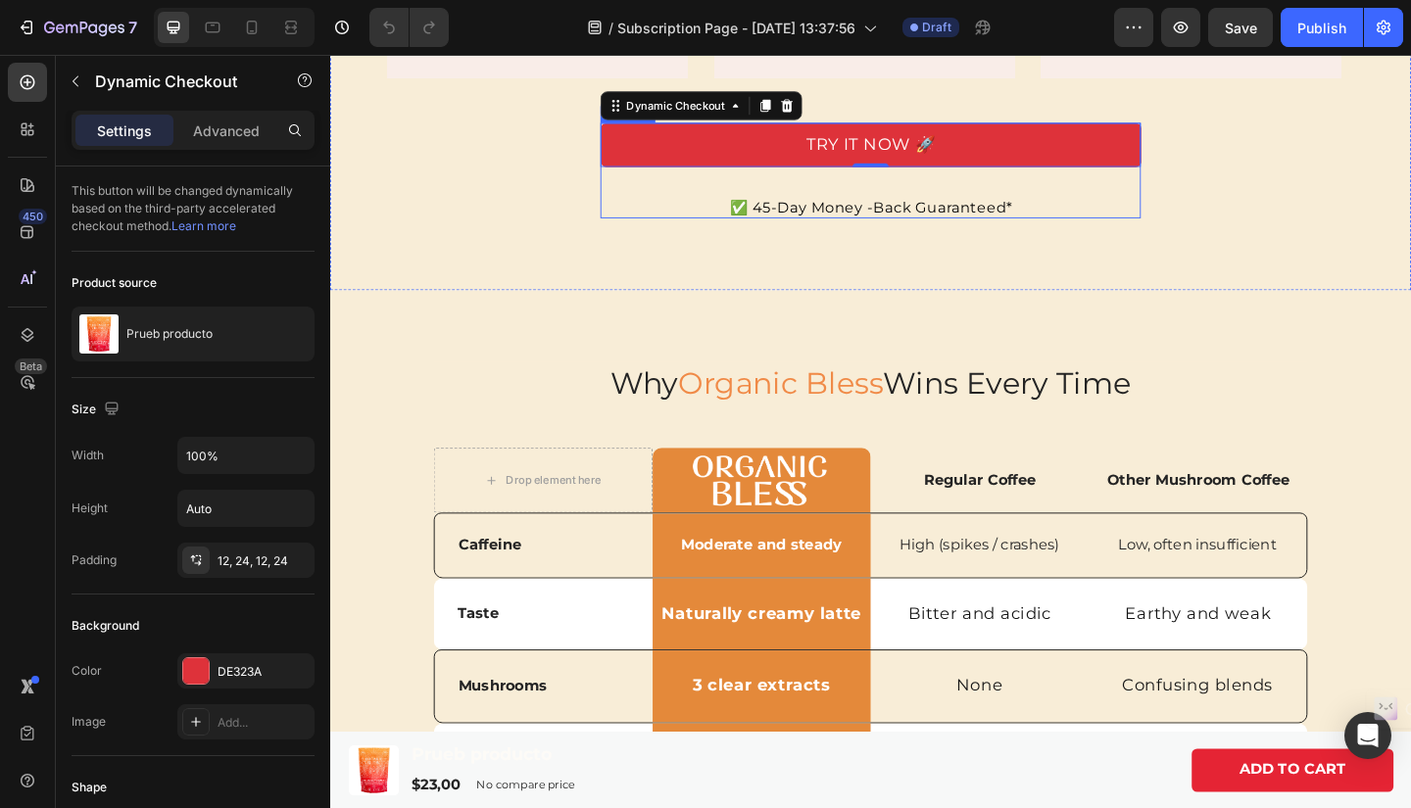
click at [1173, 233] on div "TRY IT NOW 🚀 Dynamic Checkout 0 ✅ 45-Day Money -Back Guaranteed* Text Block Pro…" at bounding box center [918, 181] width 588 height 104
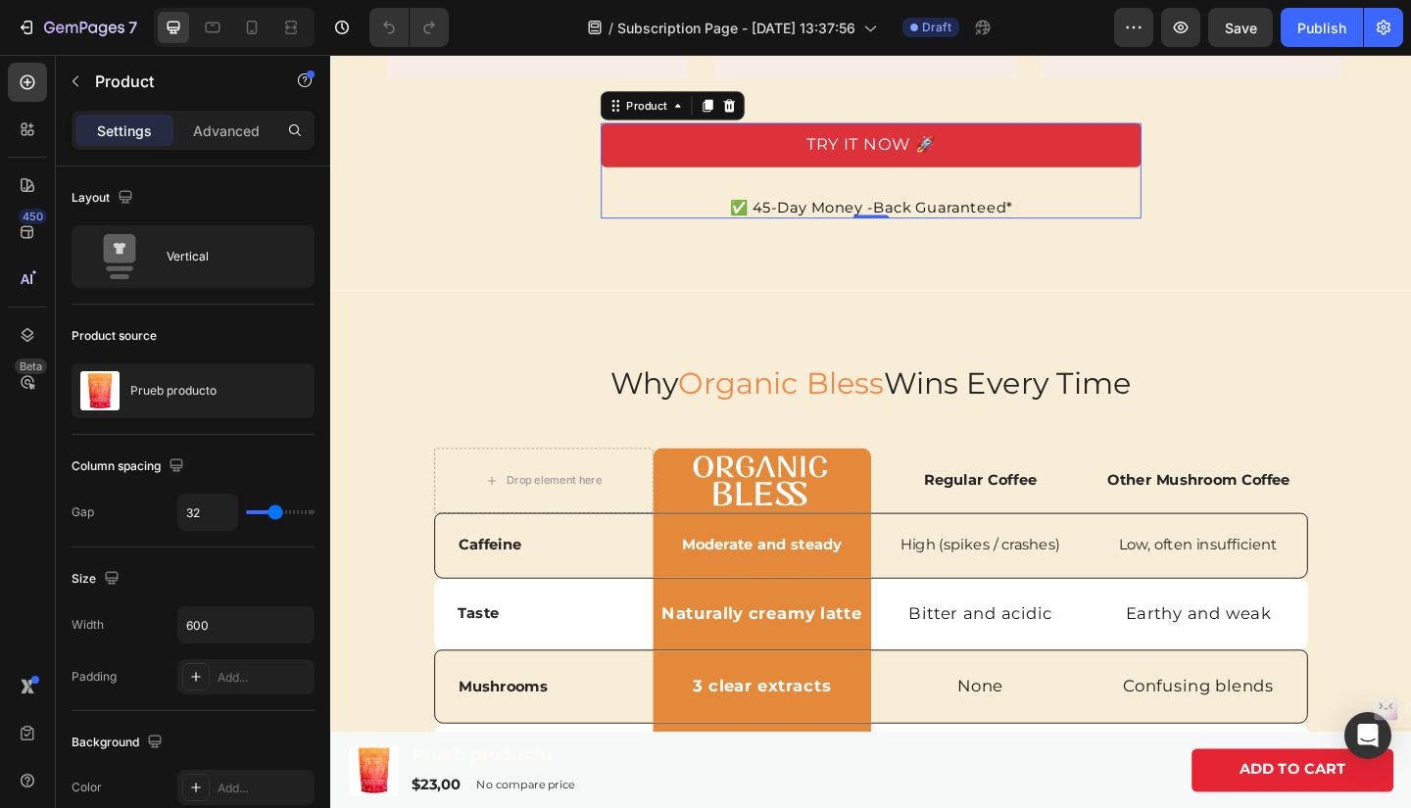
click at [1169, 233] on div "TRY IT NOW 🚀 Dynamic Checkout ✅ 45-Day Money -Back Guaranteed* Text Block Produ…" at bounding box center [918, 181] width 588 height 104
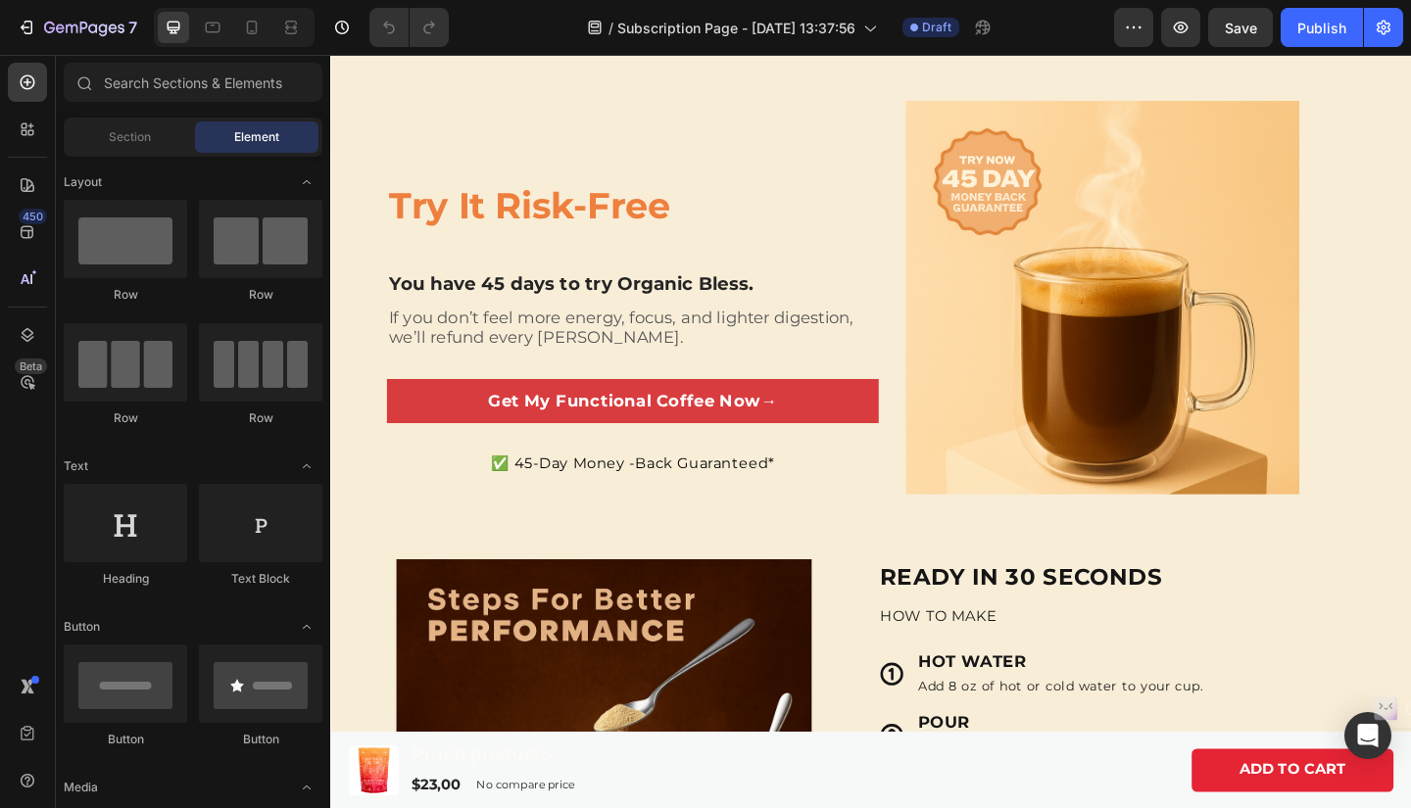
scroll to position [3167, 0]
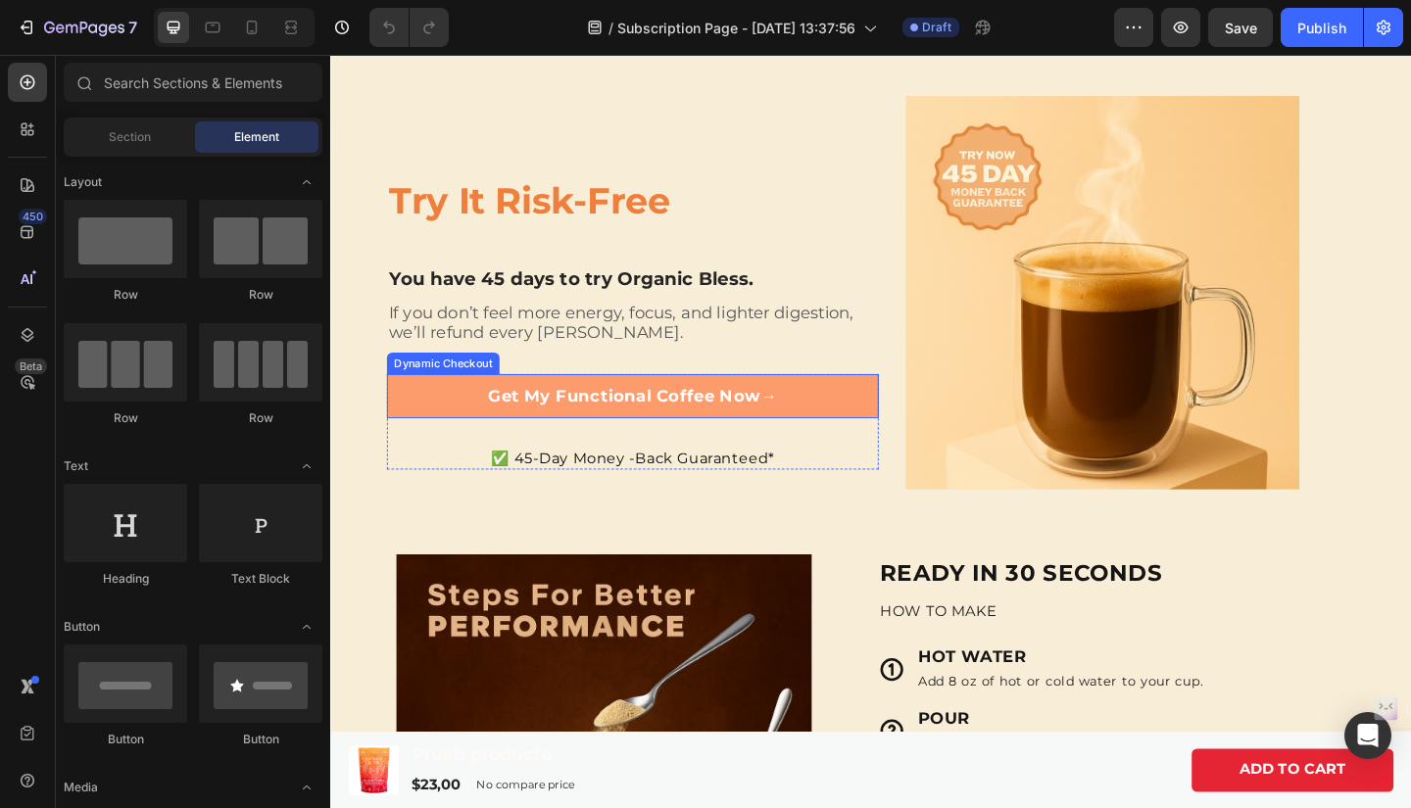
click at [828, 434] on button "Get My Functional Coffee Now →" at bounding box center [659, 427] width 535 height 48
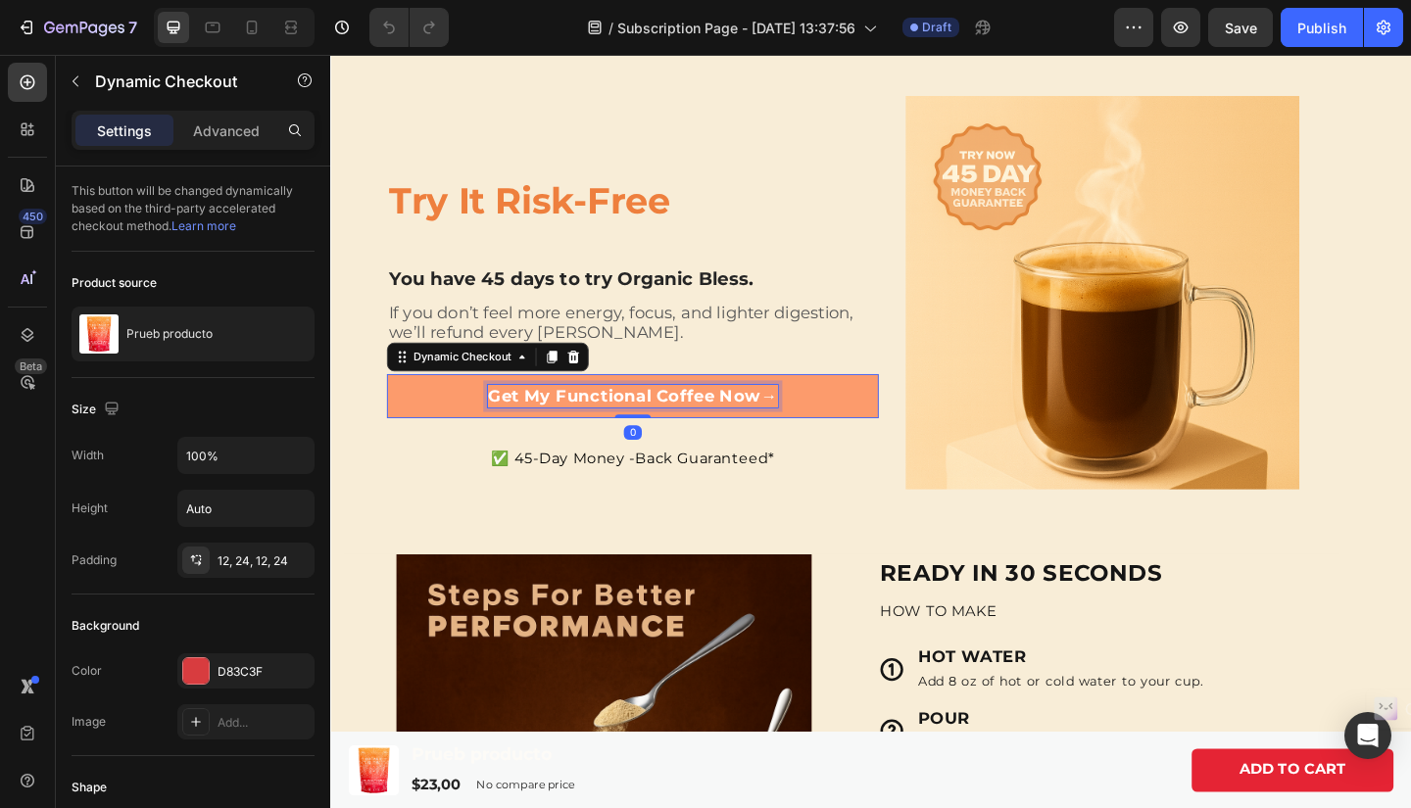
click at [800, 422] on p "Get My Functional Coffee Now →" at bounding box center [659, 426] width 314 height 24
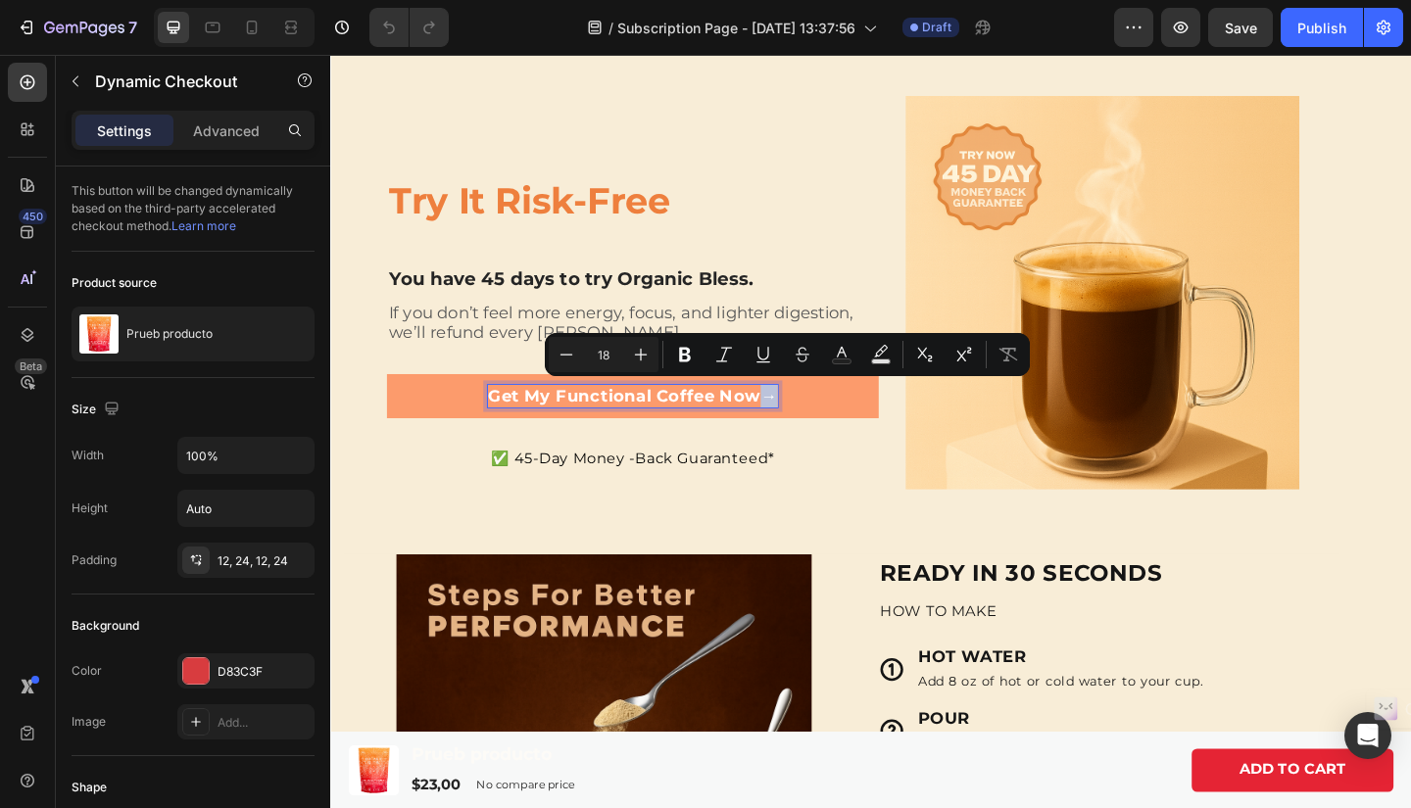
drag, startPoint x: 800, startPoint y: 422, endPoint x: 819, endPoint y: 423, distance: 18.6
click at [819, 423] on button "Get My Functional Coffee Now →" at bounding box center [659, 427] width 535 height 48
copy p "→"
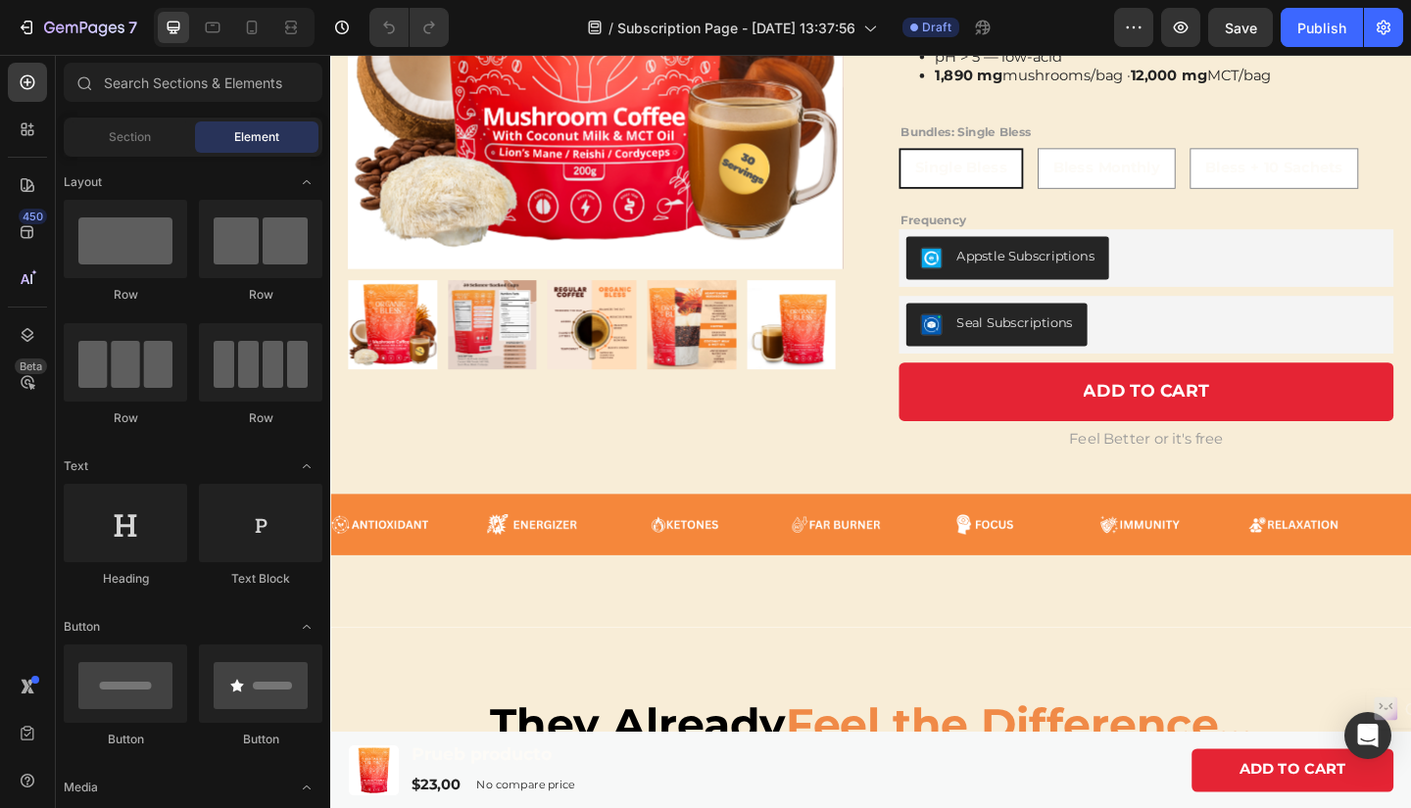
scroll to position [0, 0]
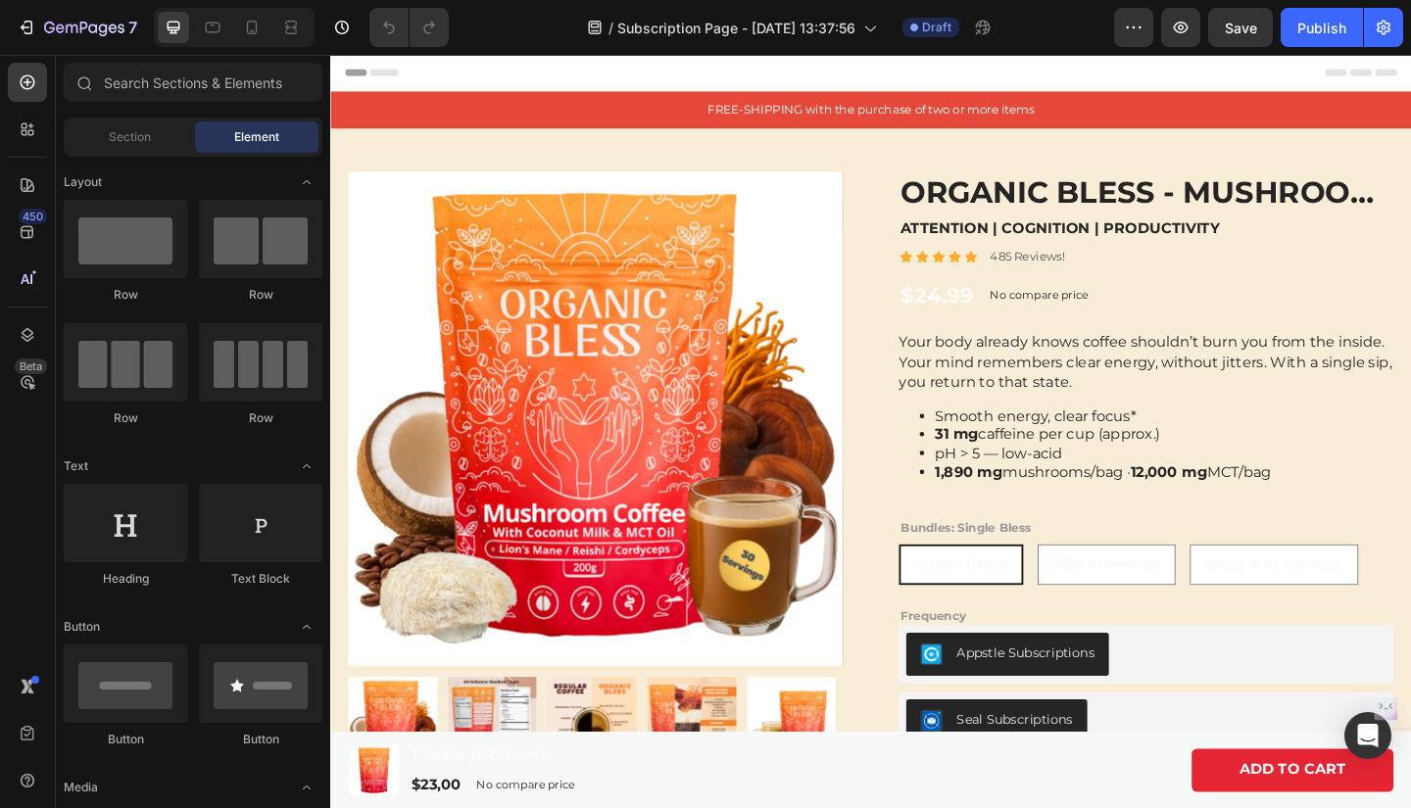
drag, startPoint x: 1497, startPoint y: 453, endPoint x: 1712, endPoint y: 106, distance: 408.3
click at [100, 19] on div "7" at bounding box center [90, 28] width 93 height 24
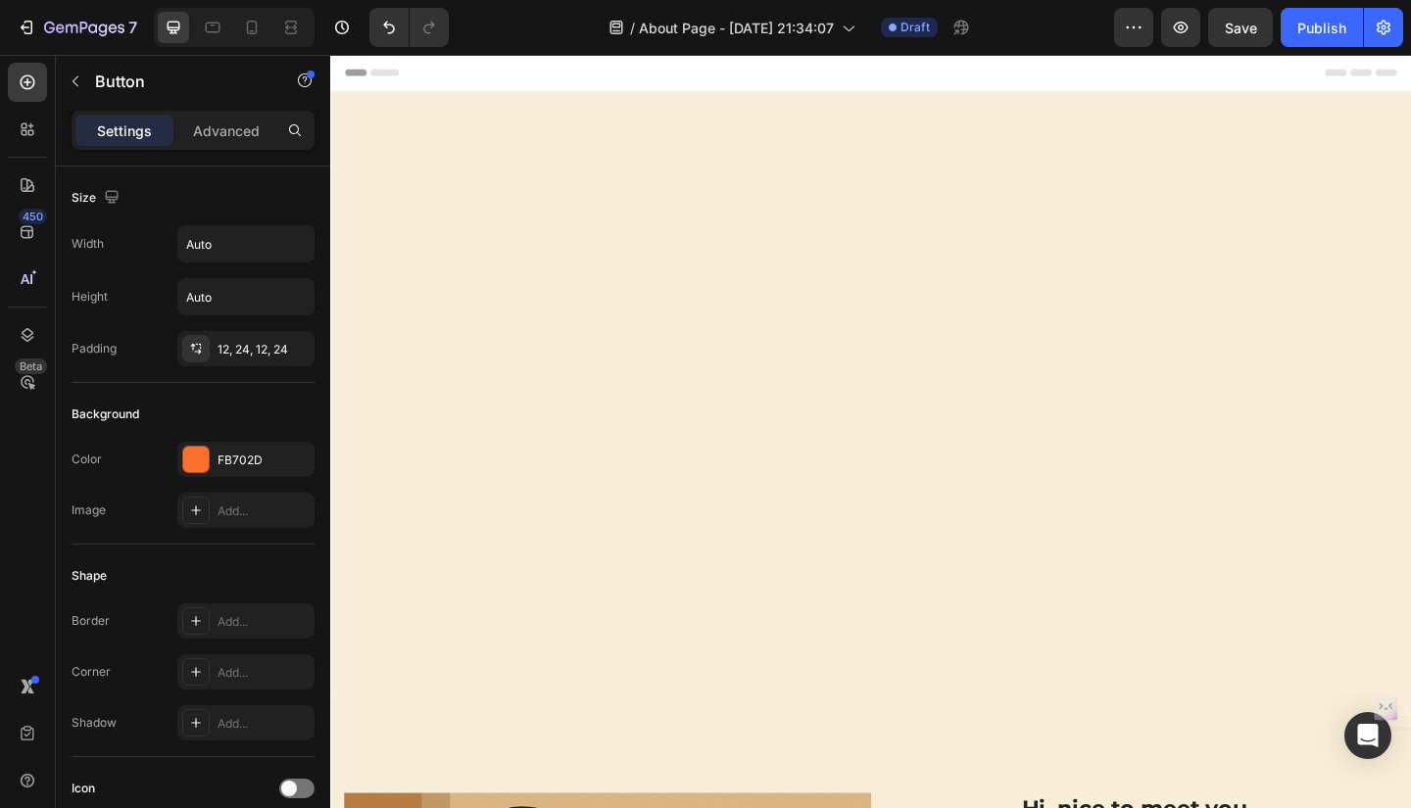
scroll to position [1649, 0]
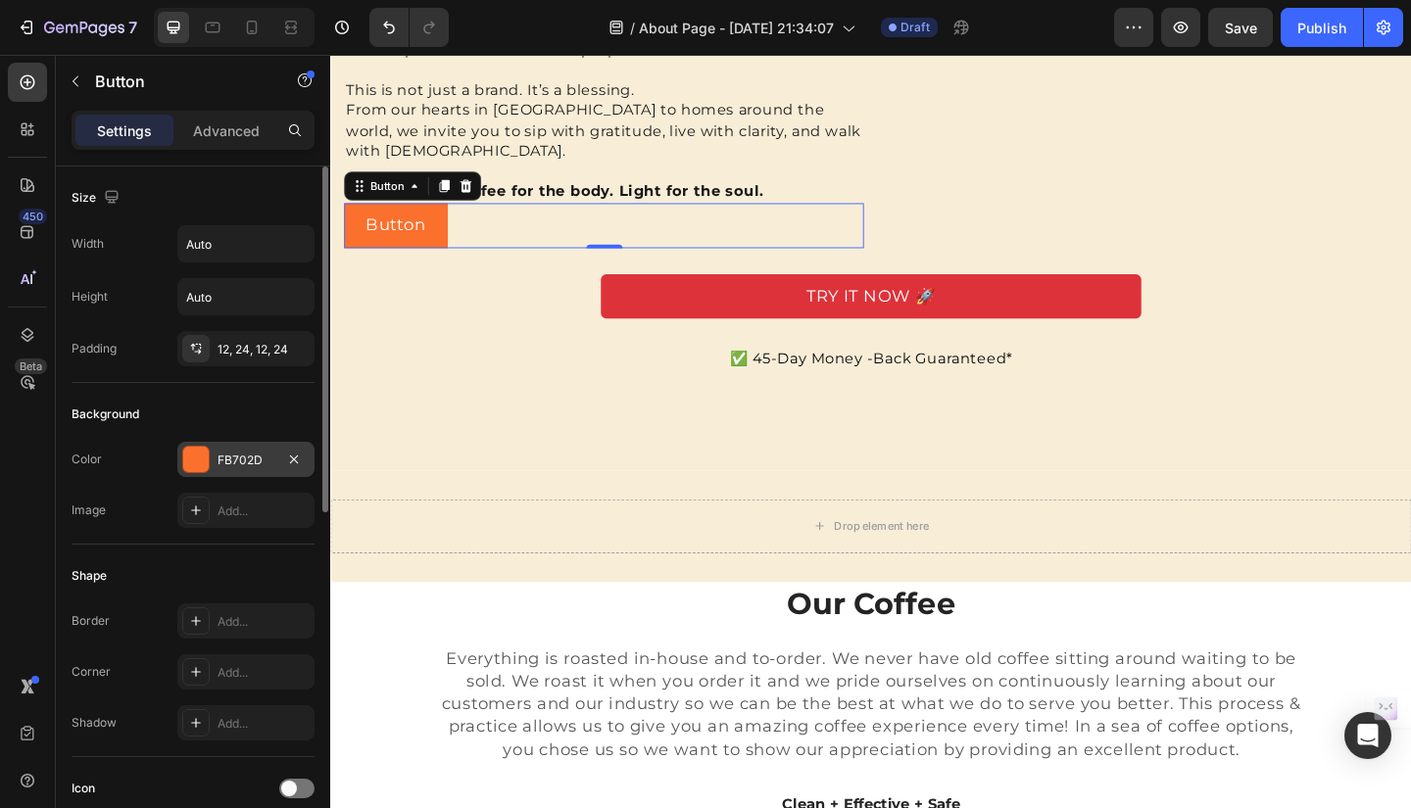
click at [227, 461] on div "FB702D" at bounding box center [245, 461] width 57 height 18
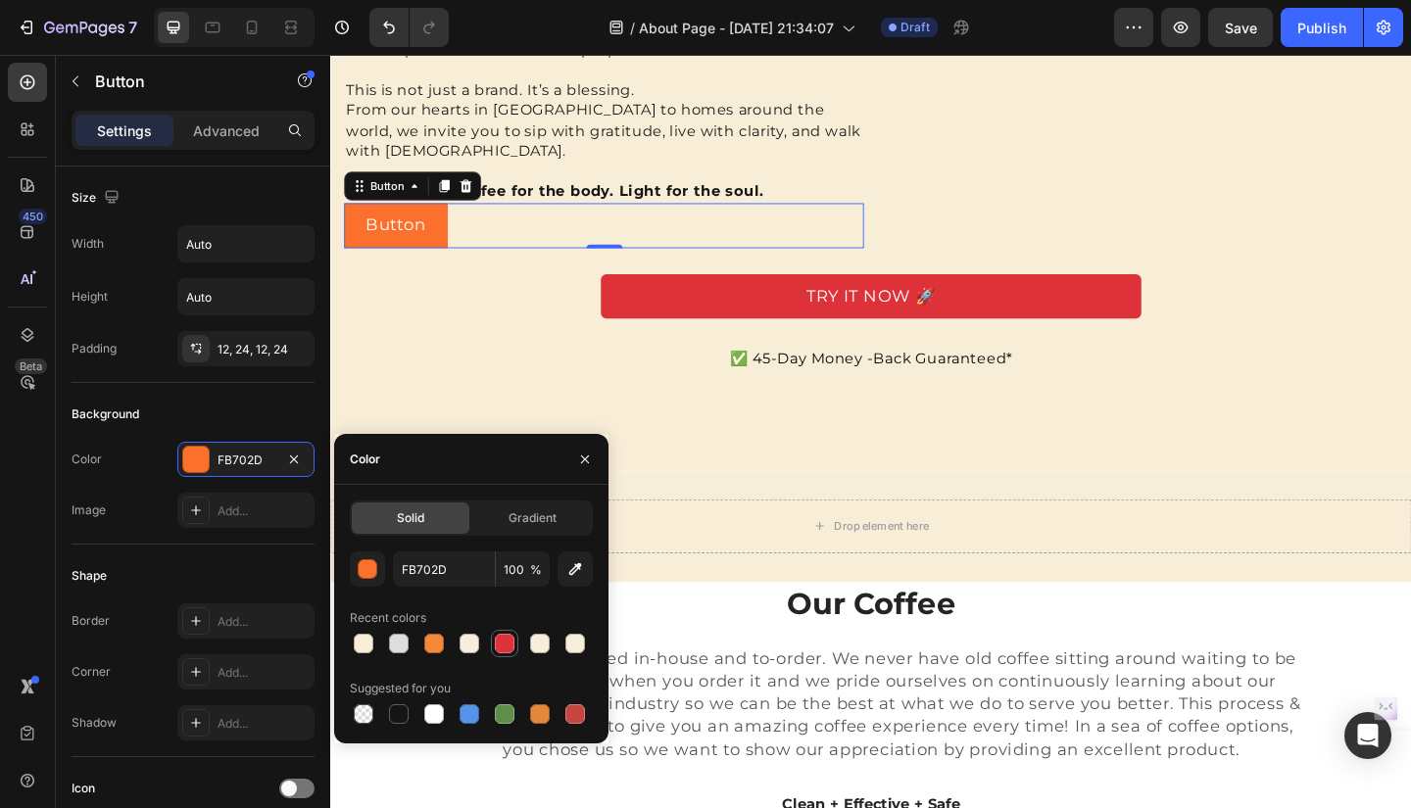
click at [506, 638] on div at bounding box center [505, 644] width 20 height 20
type input "DE323A"
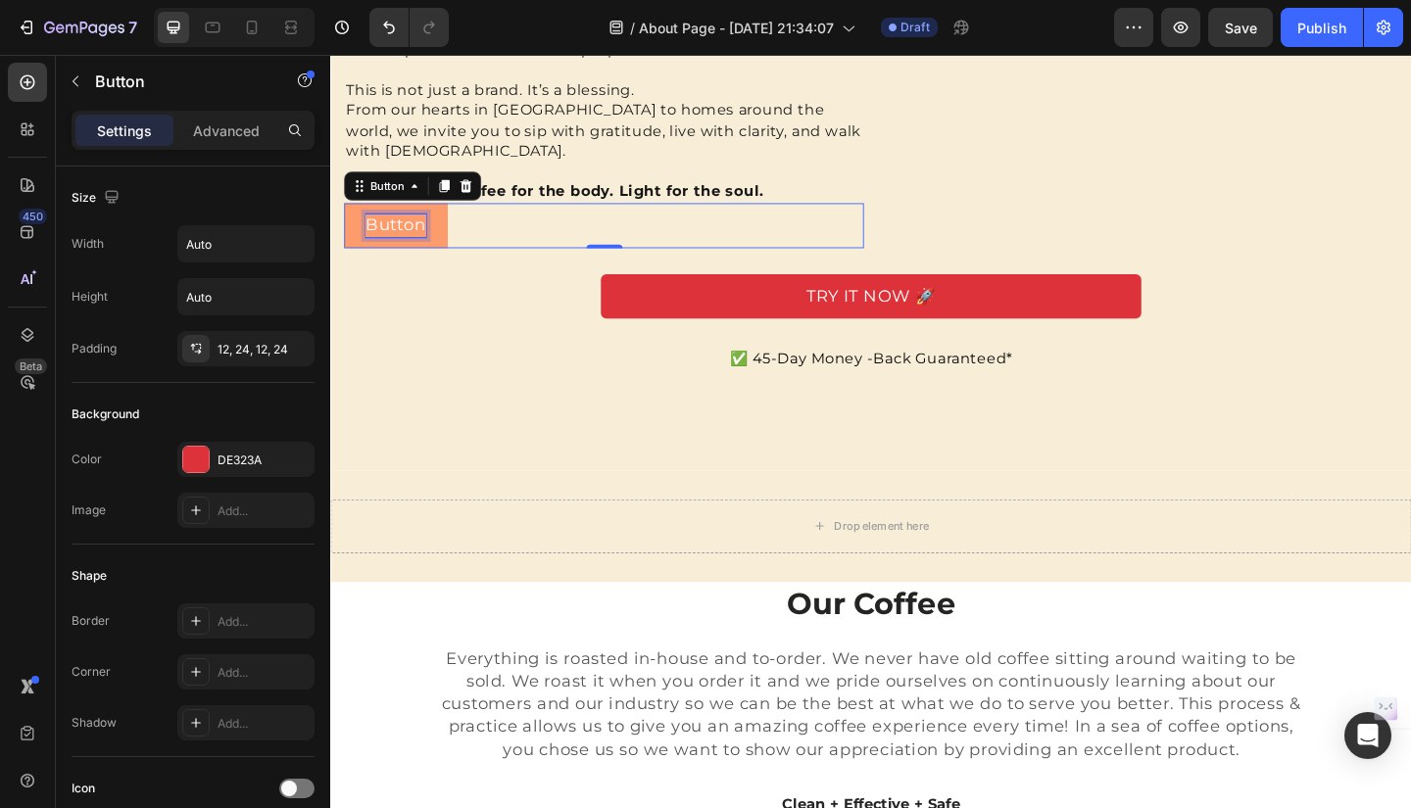
click at [430, 253] on p "Button" at bounding box center [401, 240] width 66 height 24
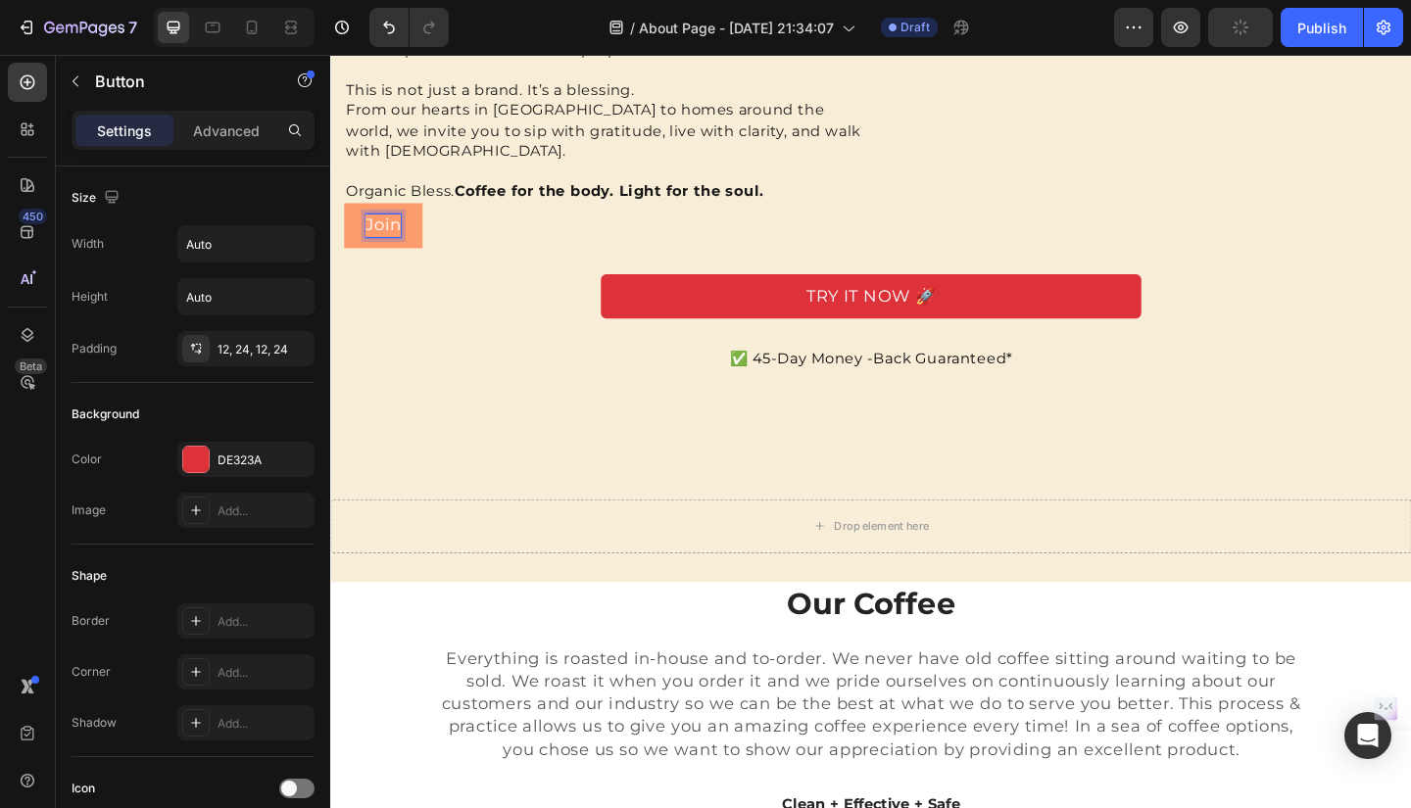
click at [345, 217] on button "Join" at bounding box center [387, 241] width 85 height 48
click at [345, 217] on button "Join Our" at bounding box center [408, 241] width 126 height 48
click at [494, 253] on p "Join Our Comunity" at bounding box center [455, 240] width 175 height 24
click at [436, 253] on p "Join Our Community" at bounding box center [465, 240] width 195 height 24
click at [385, 253] on p "Join Our Community" at bounding box center [465, 240] width 195 height 24
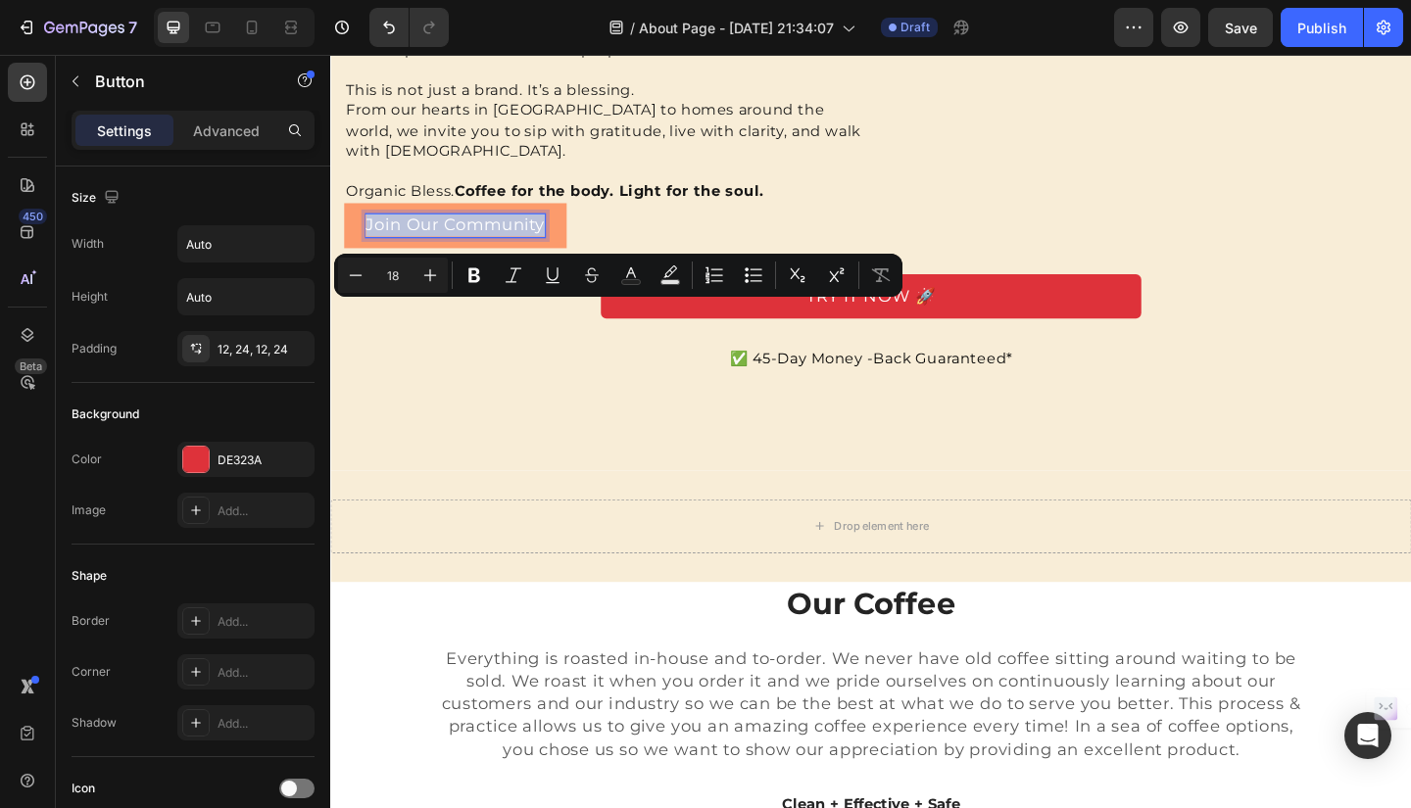
drag, startPoint x: 368, startPoint y: 338, endPoint x: 563, endPoint y: 340, distance: 195.0
click at [563, 265] on button "Join Our Community" at bounding box center [466, 241] width 242 height 48
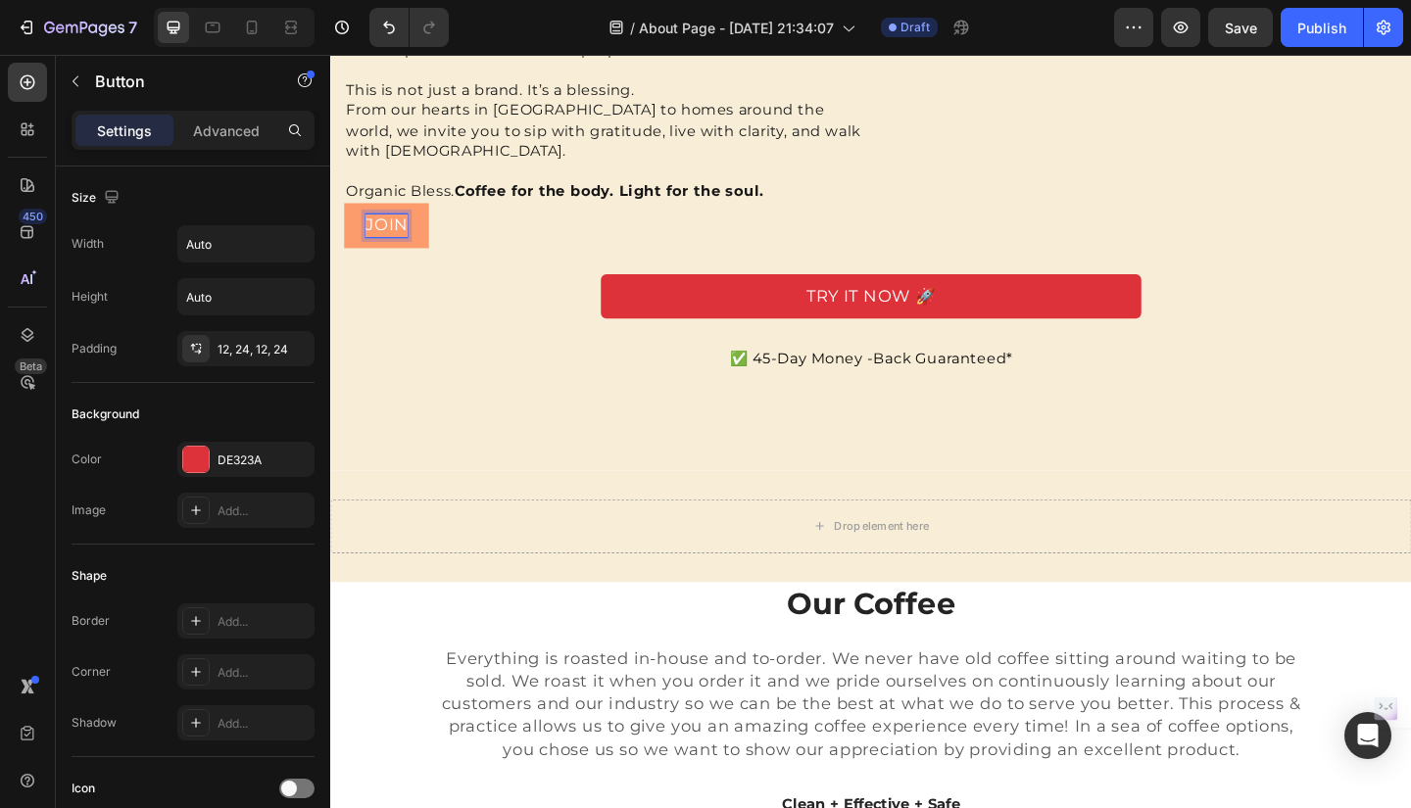
click at [345, 217] on button "JOIN" at bounding box center [391, 241] width 92 height 48
click at [345, 217] on button "JOIN OUR" at bounding box center [415, 241] width 141 height 48
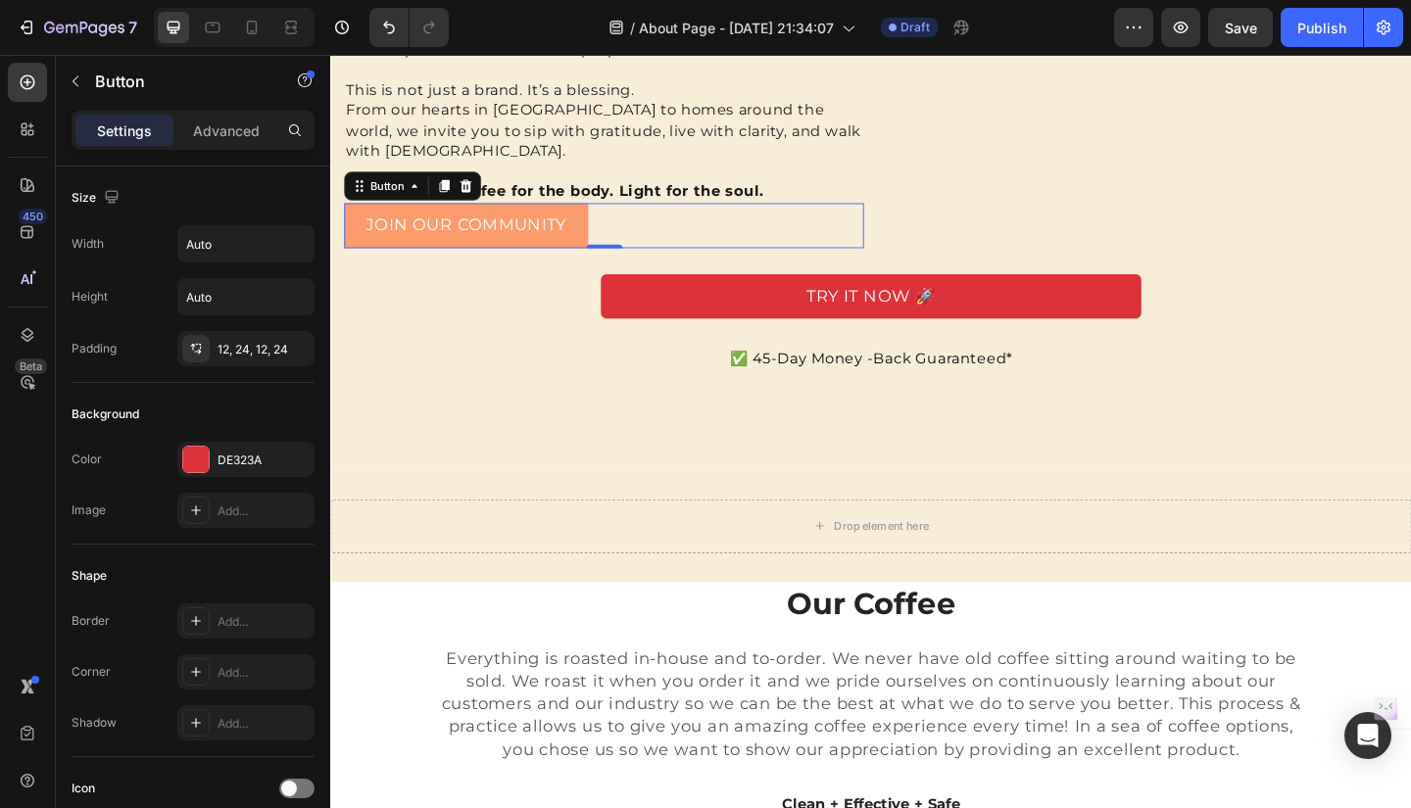
click at [594, 265] on button "JOIN OUR COMMUNITY" at bounding box center [477, 241] width 265 height 48
click at [585, 253] on p "JOIN OUR COMMUNITY" at bounding box center [477, 240] width 218 height 24
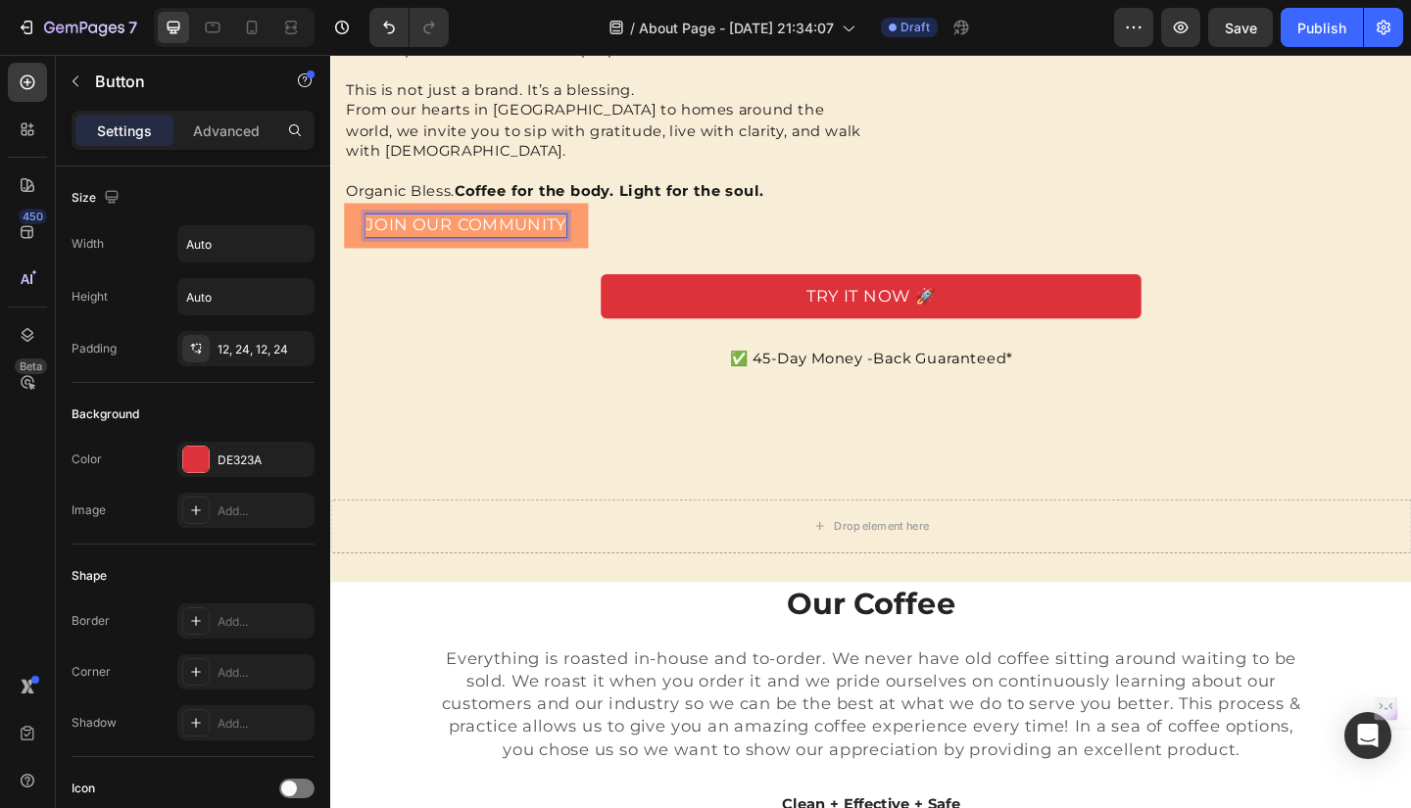
click at [345, 217] on button "JOIN OUR COMMUNITY" at bounding box center [477, 241] width 265 height 48
click at [764, 265] on div "JOIN OUR COMMUNITY → Button 0" at bounding box center [627, 241] width 565 height 48
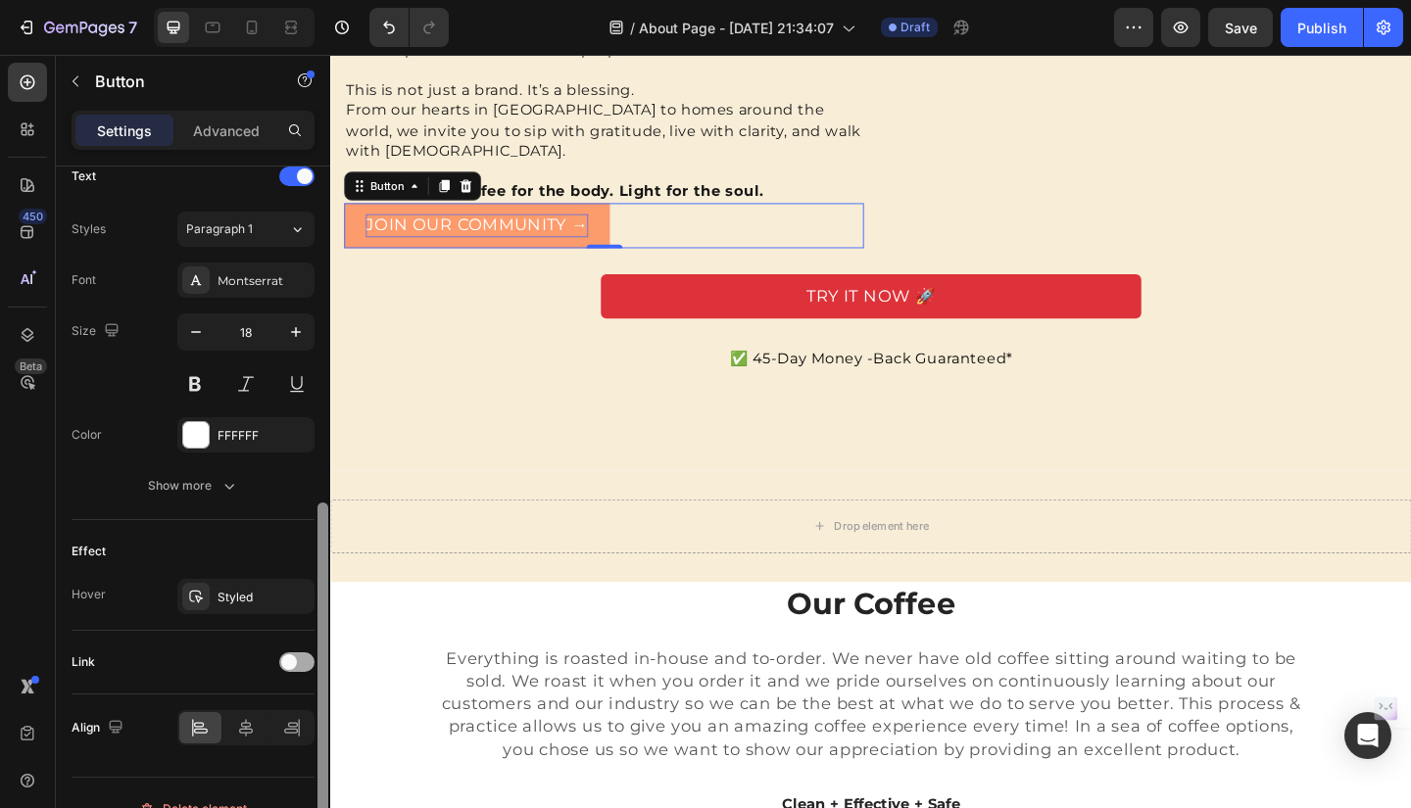
scroll to position [707, 0]
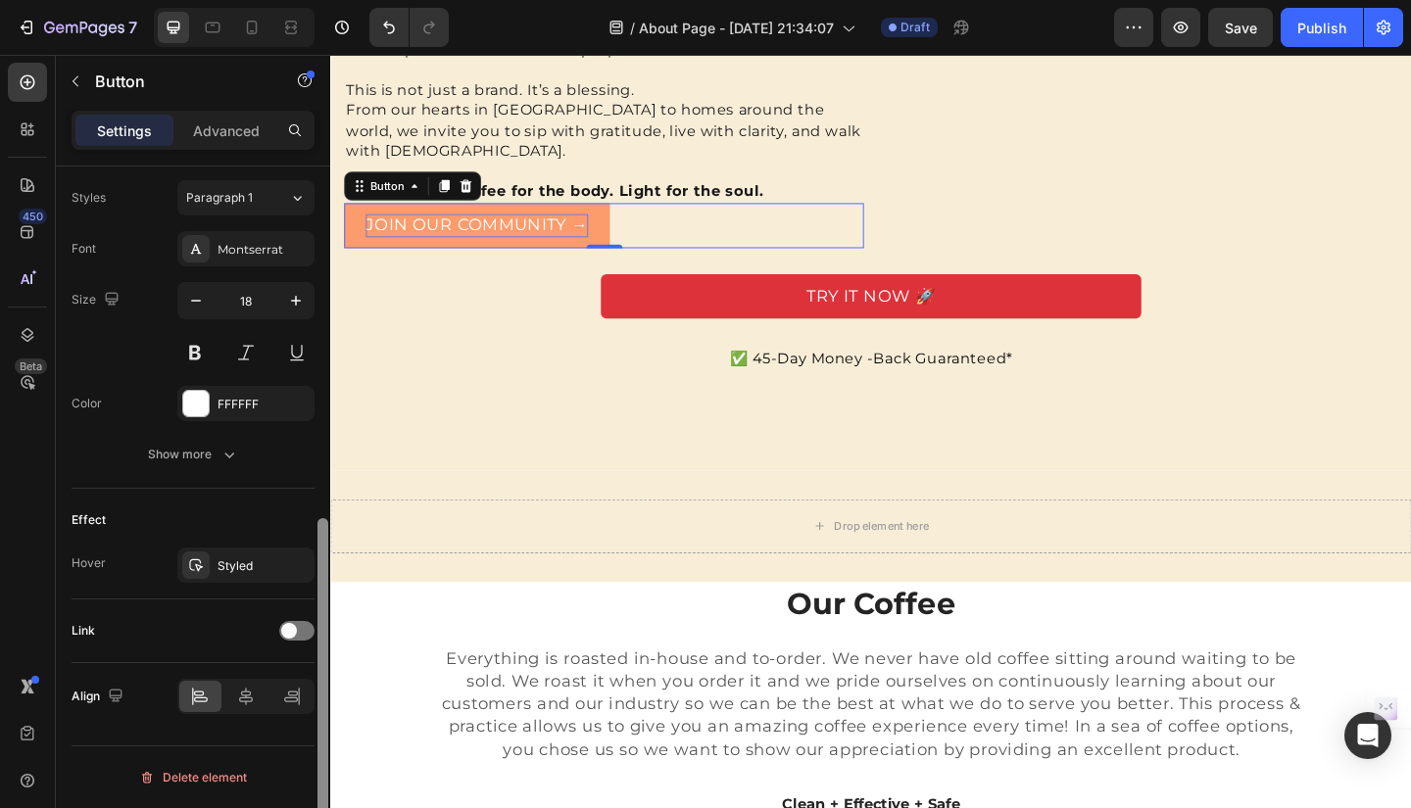
drag, startPoint x: 323, startPoint y: 224, endPoint x: 308, endPoint y: 652, distance: 428.4
click at [308, 652] on div "Size Width Auto Height Auto Padding 12, 24, 12, 24 Background Color DE323A Imag…" at bounding box center [193, 516] width 274 height 698
click at [242, 692] on icon at bounding box center [246, 697] width 14 height 18
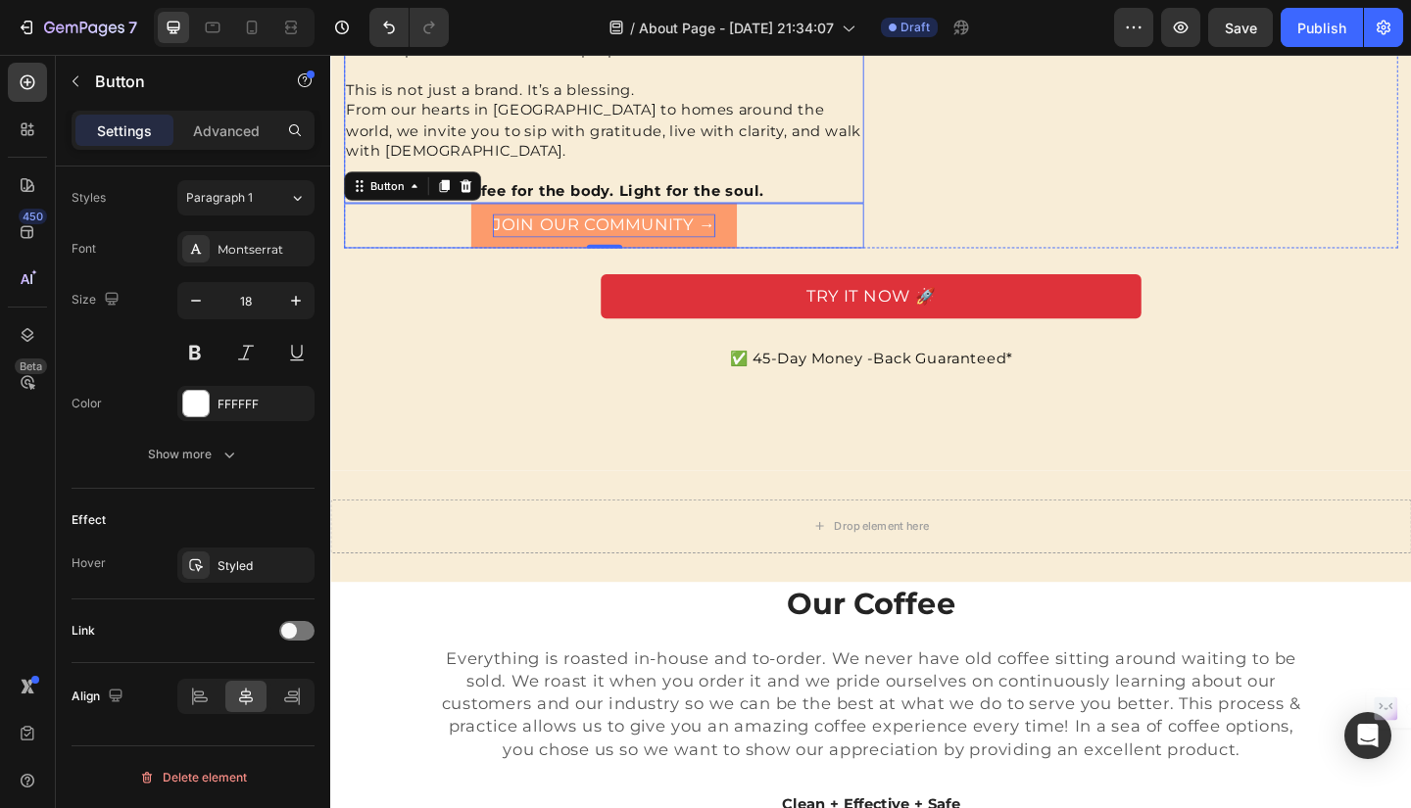
click at [833, 215] on p "Organic Bless. Coffee for the body. Light for the soul." at bounding box center [627, 204] width 561 height 22
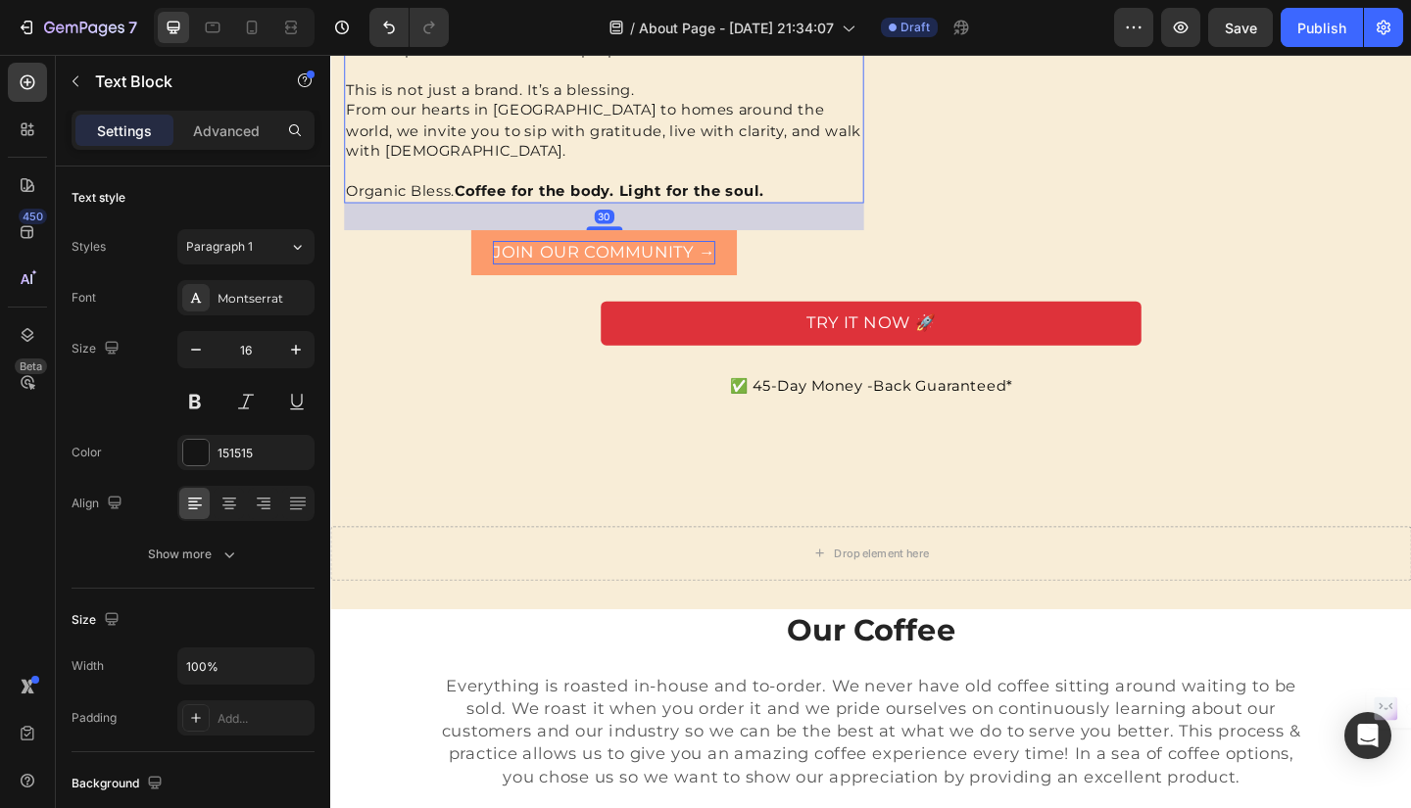
drag, startPoint x: 631, startPoint y: 312, endPoint x: 629, endPoint y: 341, distance: 29.5
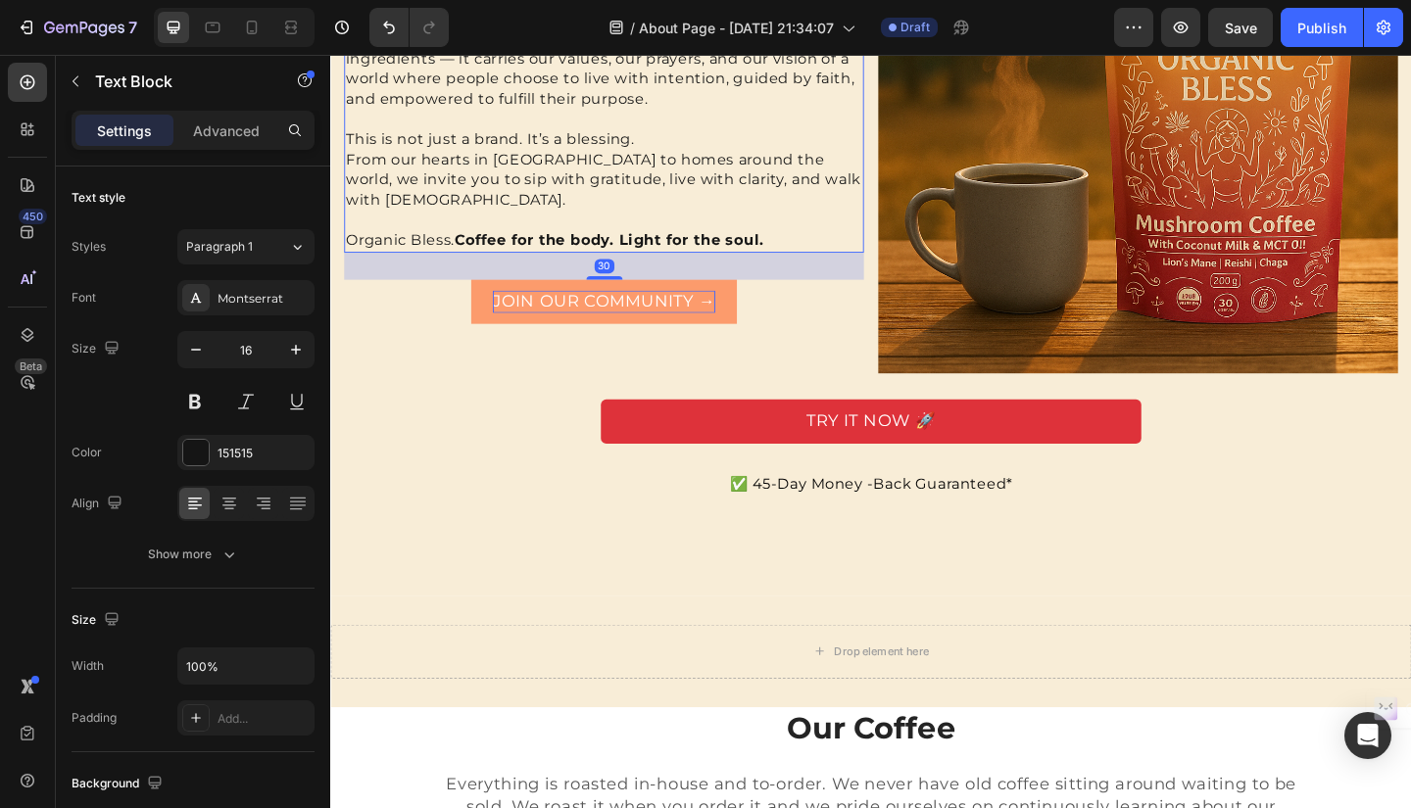
click at [629, 341] on div "Our mission is clear Heading To create a community of people who seek to live h…" at bounding box center [627, 118] width 565 height 565
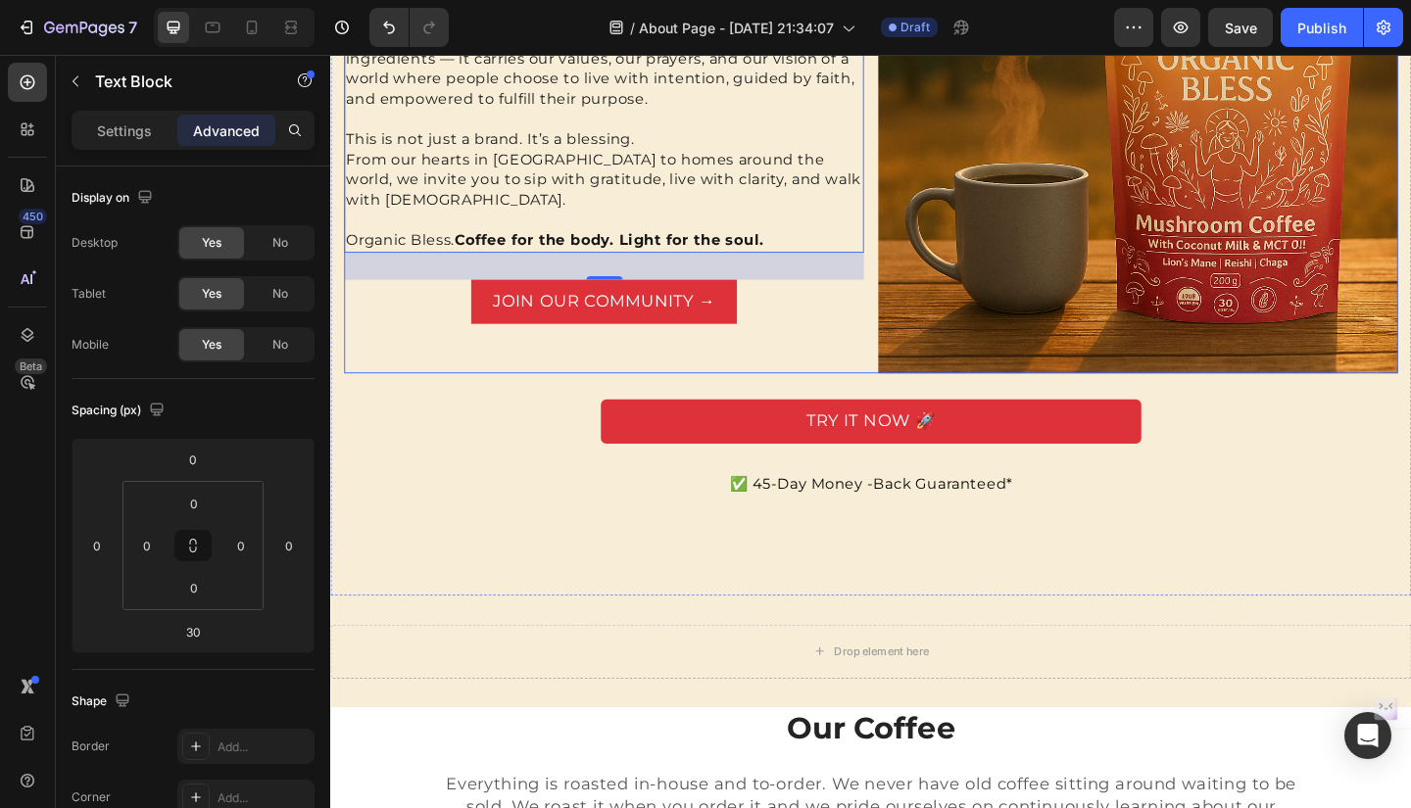
click at [904, 349] on div "Our mission is clear Heading To create a community of people who seek to live h…" at bounding box center [918, 118] width 1146 height 565
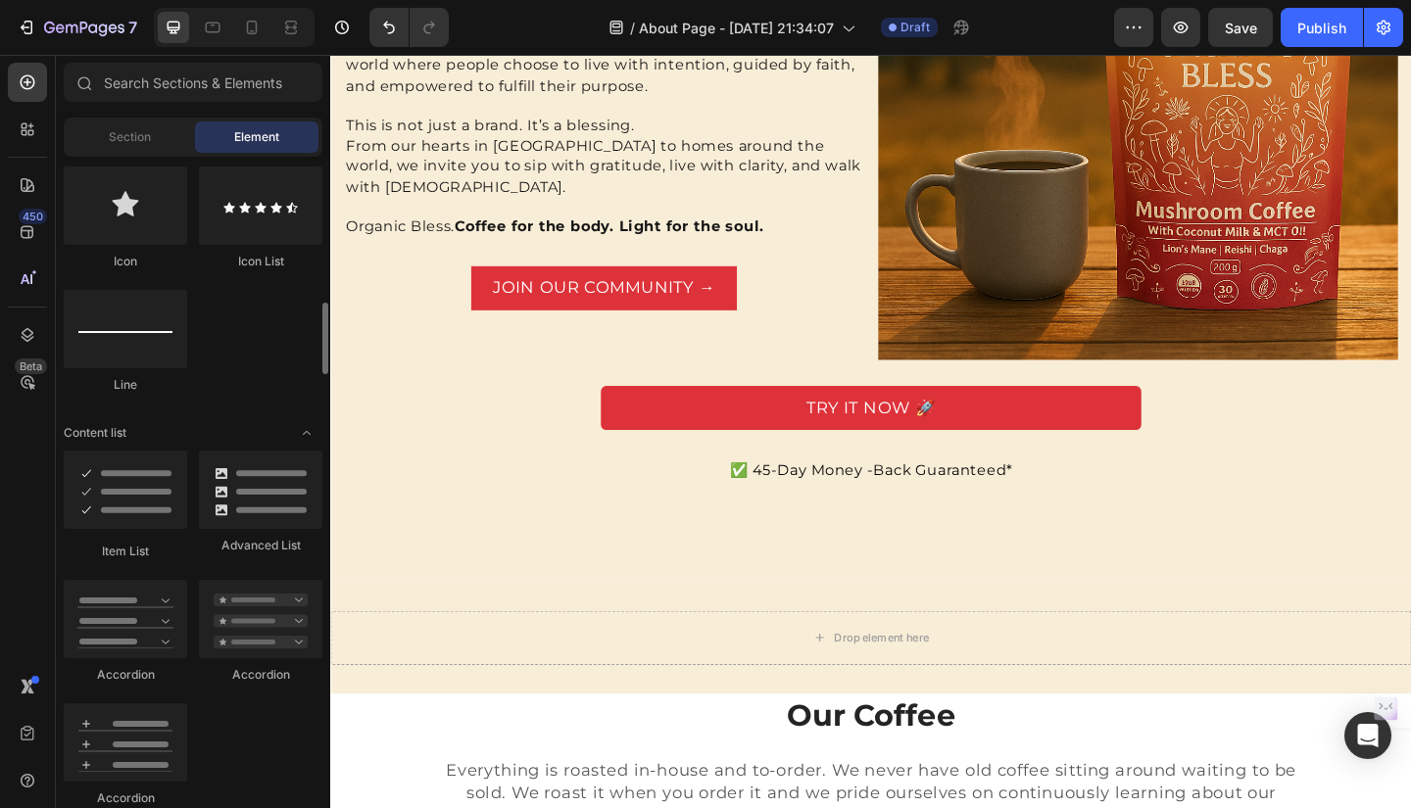
scroll to position [1295, 0]
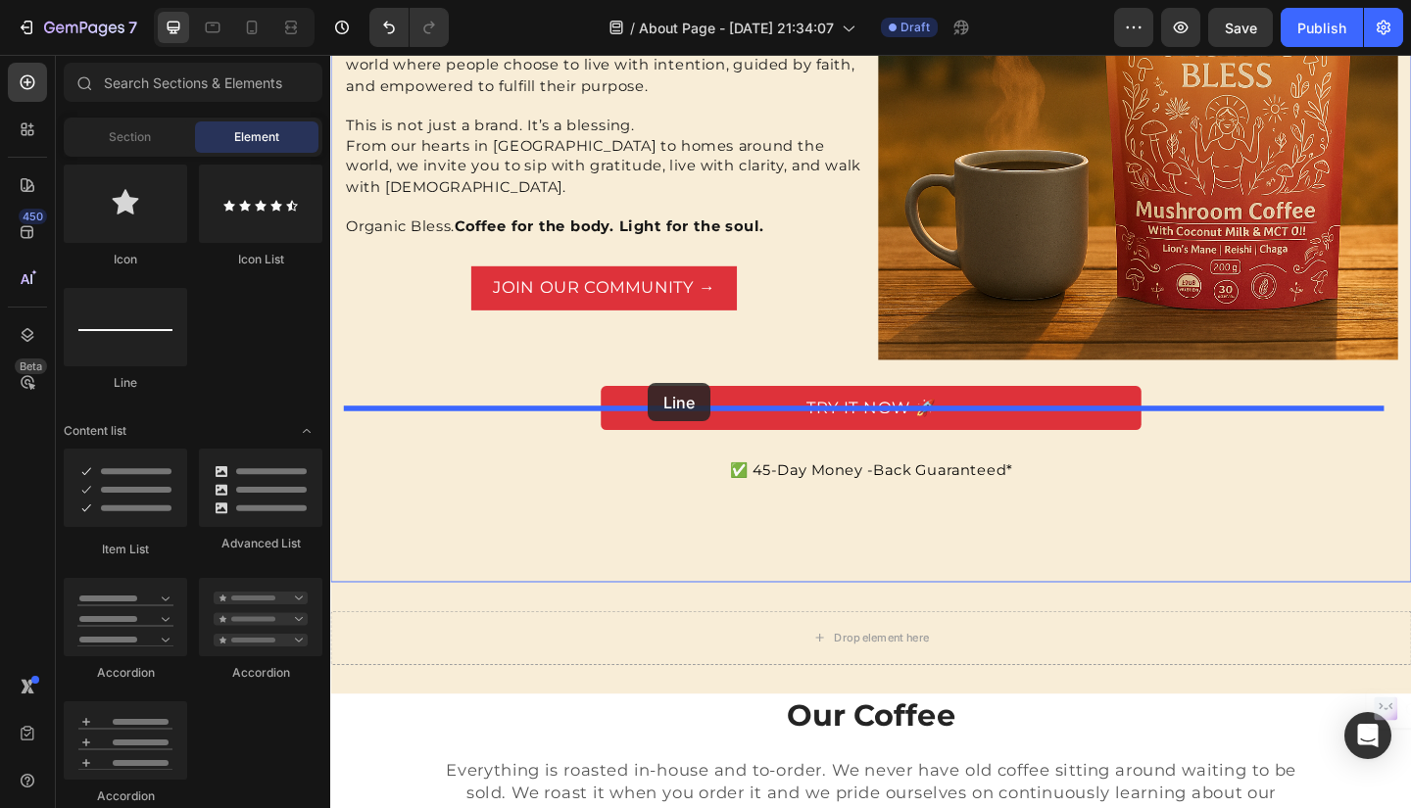
drag, startPoint x: 477, startPoint y: 373, endPoint x: 675, endPoint y: 412, distance: 201.7
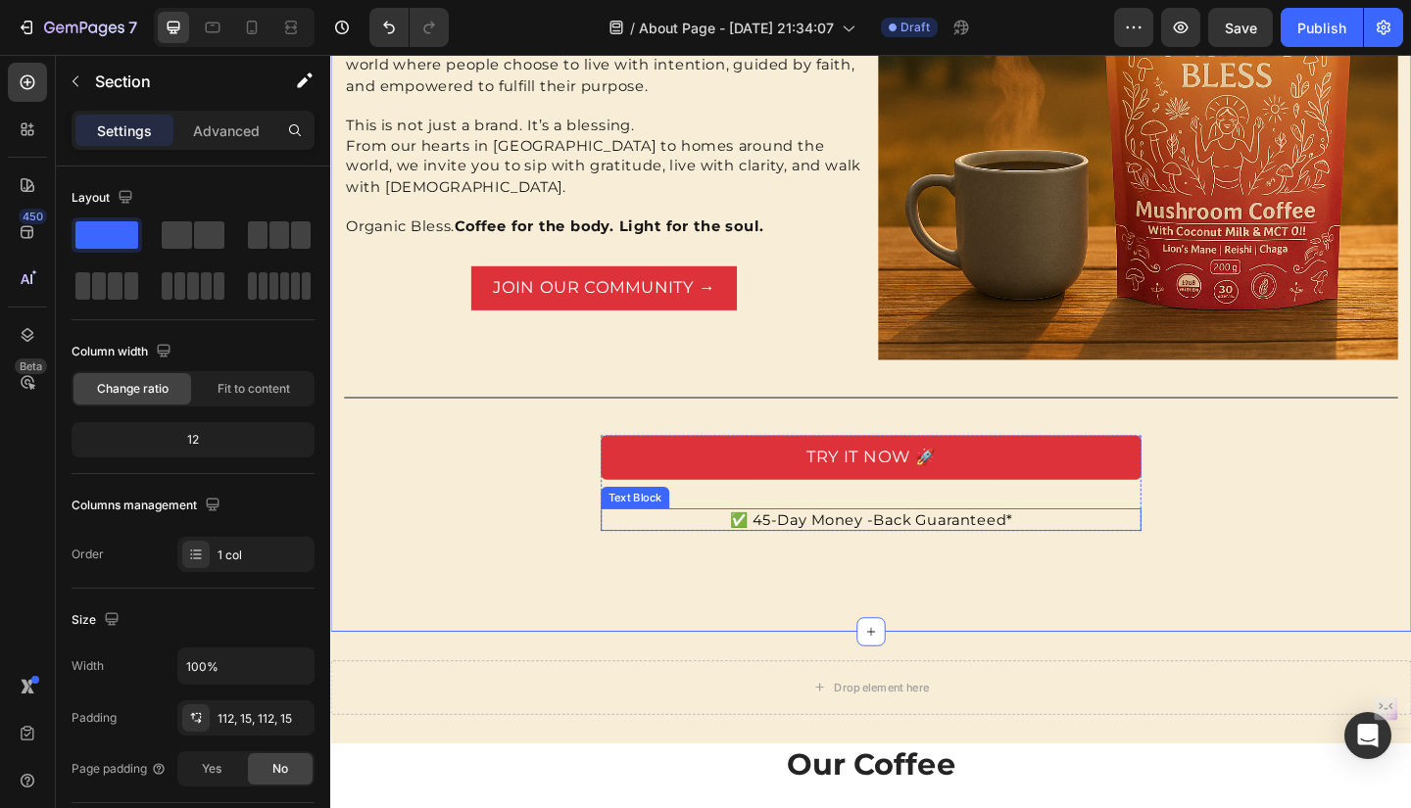
click at [1009, 570] on span "✅ 45-Day Money -Back Guaranteed*" at bounding box center [918, 561] width 308 height 19
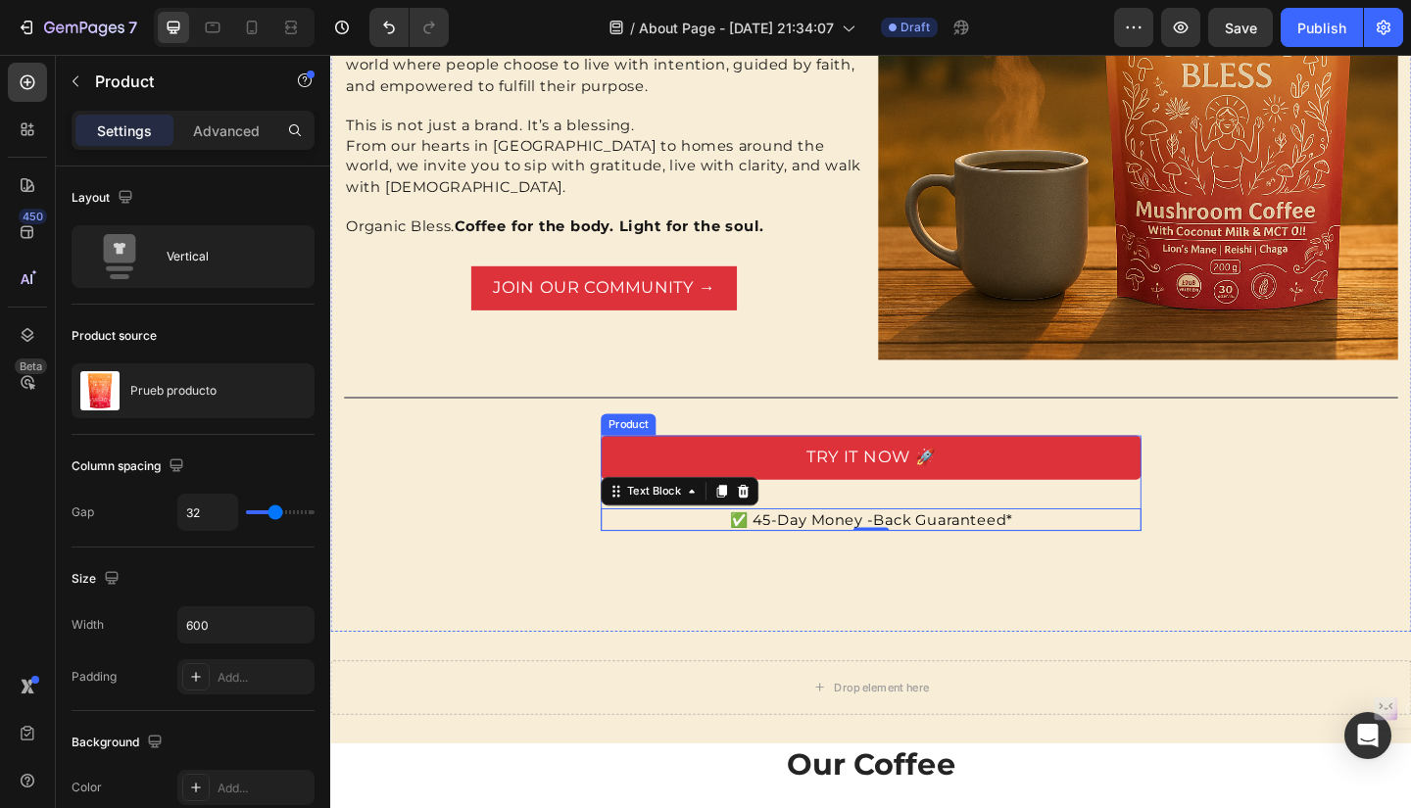
click at [1035, 555] on div "TRY IT NOW 🚀 Dynamic Checkout ✅ 45-Day Money -Back Guaranteed* Text Block 0 Pro…" at bounding box center [918, 521] width 588 height 104
click at [736, 571] on p "✅ 45-Day Money -Back Guaranteed*" at bounding box center [918, 561] width 584 height 21
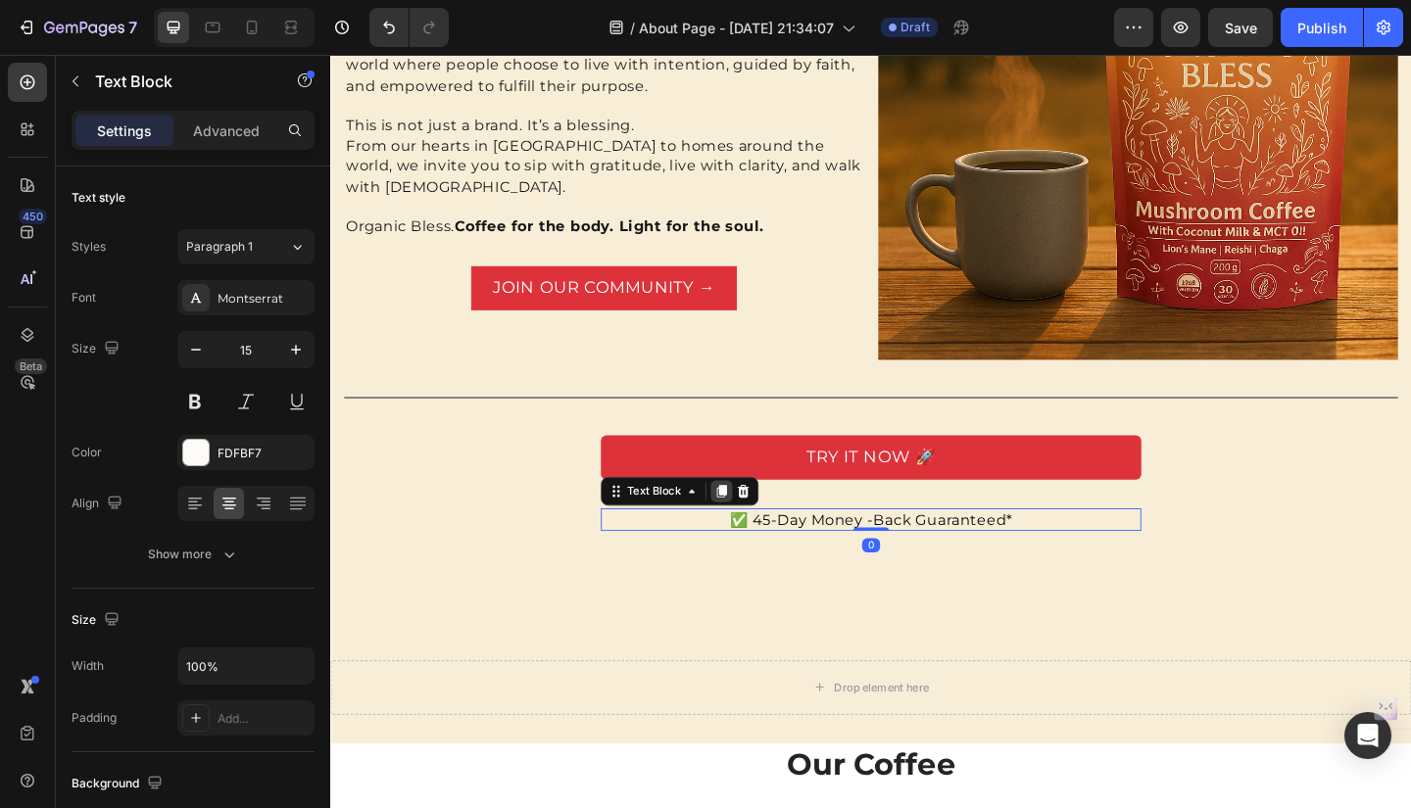
click at [747, 538] on icon at bounding box center [755, 530] width 16 height 16
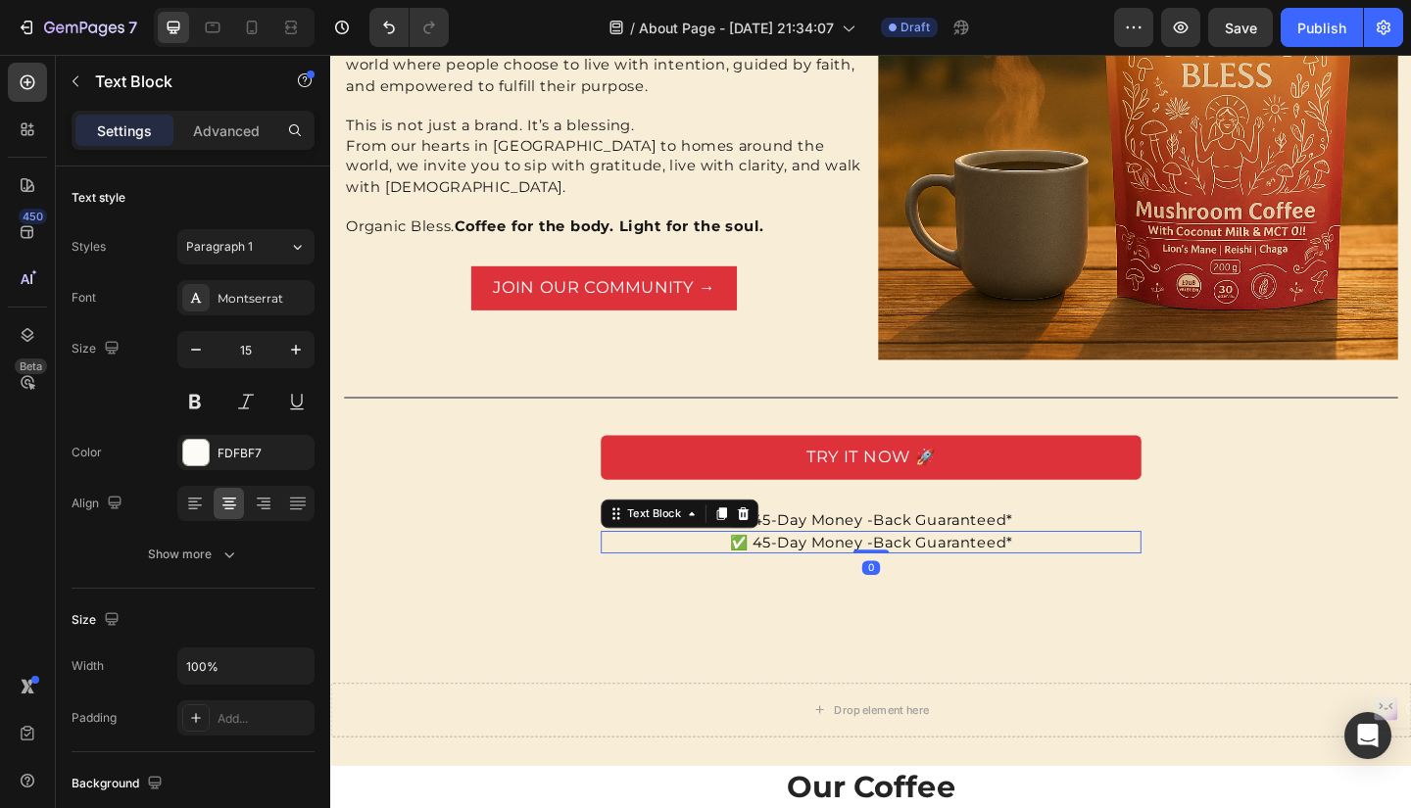
click at [852, 595] on span "✅ 45-Day Money -Back Guaranteed*" at bounding box center [918, 585] width 308 height 19
click at [1072, 596] on p "✅ 45-Day Money -Back Guaranteed*" at bounding box center [918, 585] width 584 height 21
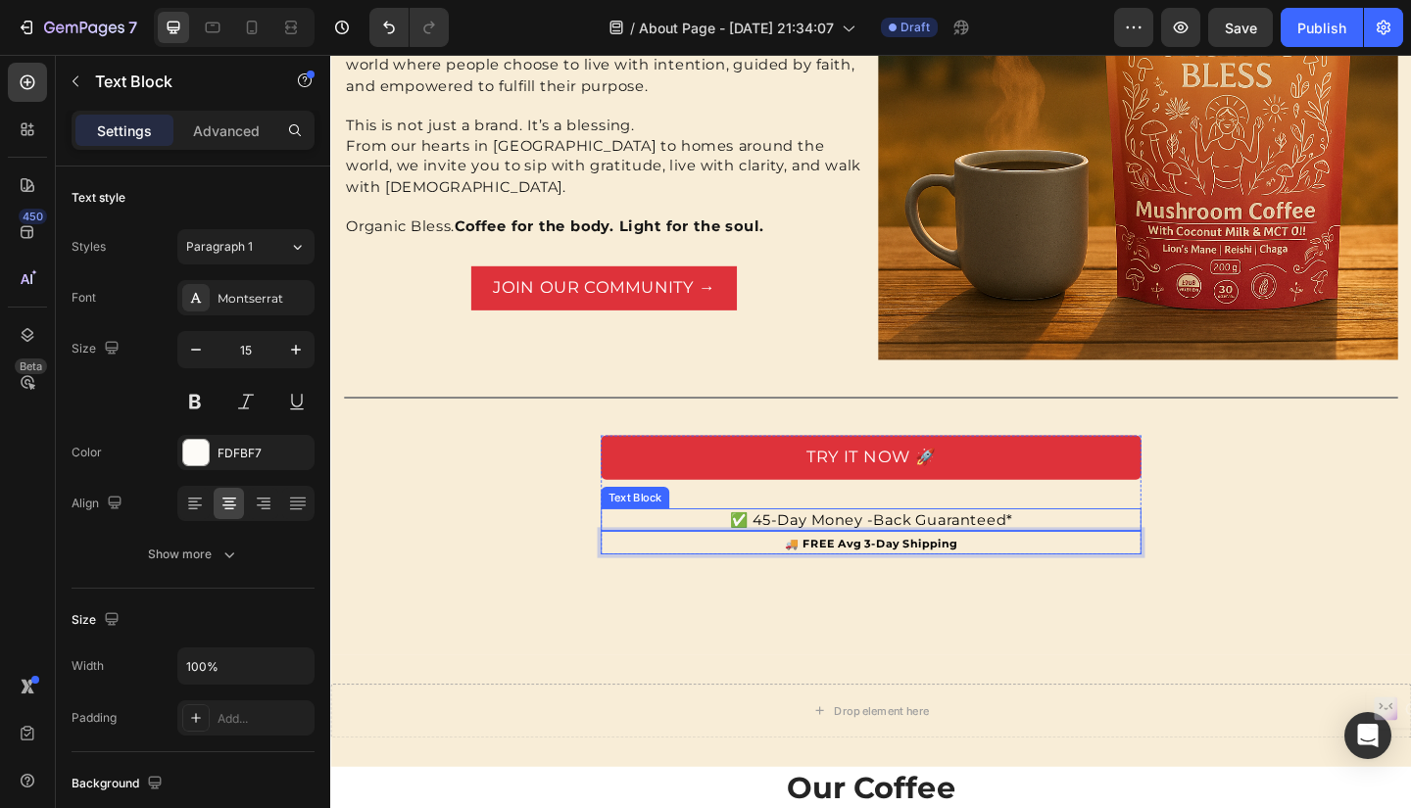
click at [1063, 573] on div "✅ 45-Day Money -Back Guaranteed*" at bounding box center [918, 561] width 588 height 24
click at [1013, 597] on p "🚚 FREE Avg 3-Day Shipping" at bounding box center [918, 586] width 584 height 22
click at [1005, 594] on strong "🚚 FREE Avg 3-Day Shipping" at bounding box center [918, 586] width 187 height 15
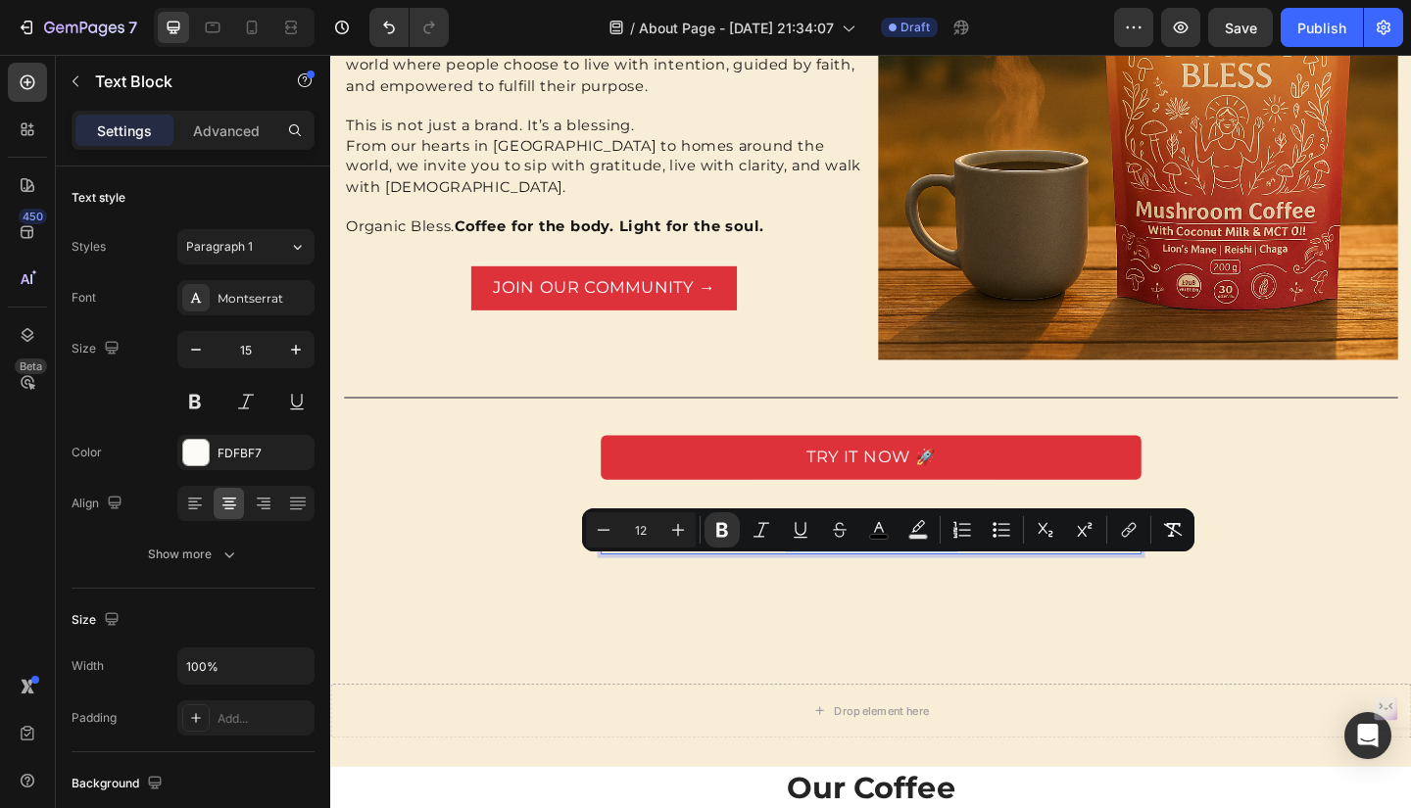
drag, startPoint x: 1009, startPoint y: 604, endPoint x: 818, endPoint y: 614, distance: 191.3
click at [818, 597] on p "🚚 FREE Avg 3-Day Shipping" at bounding box center [918, 586] width 584 height 22
click at [681, 531] on icon "Editor contextual toolbar" at bounding box center [678, 530] width 20 height 20
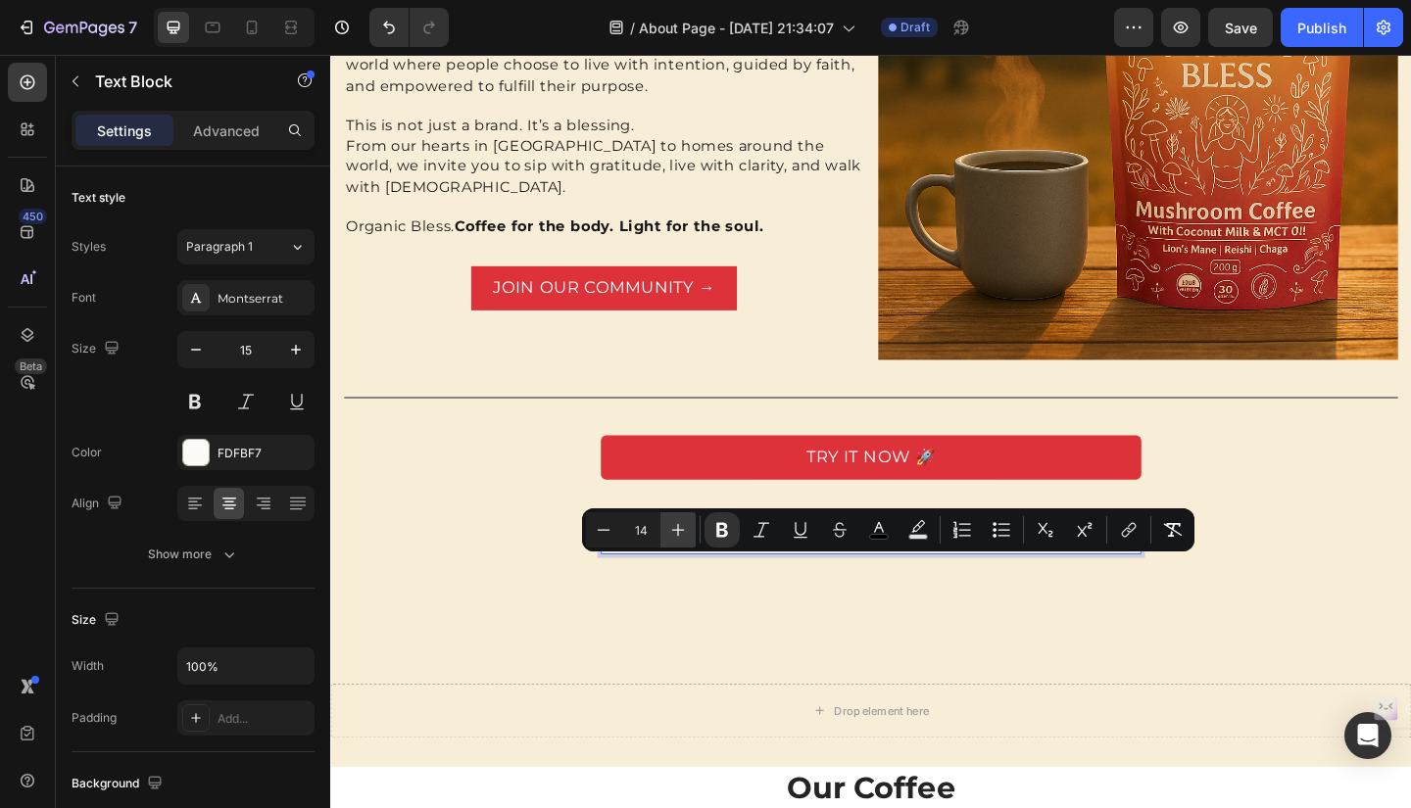
type input "15"
click at [727, 526] on icon "Editor contextual toolbar" at bounding box center [722, 530] width 12 height 15
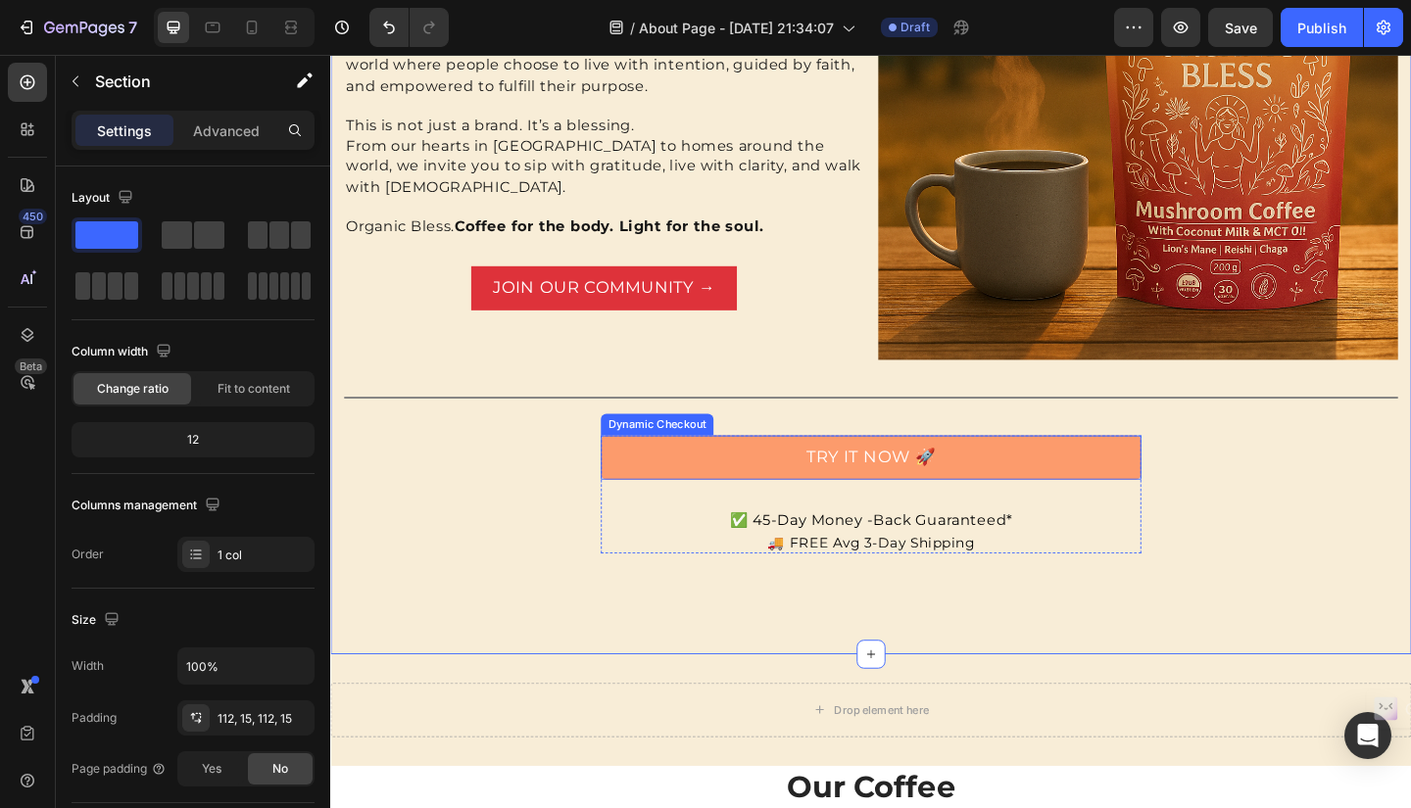
click at [988, 517] on button "TRY IT NOW 🚀" at bounding box center [918, 493] width 588 height 48
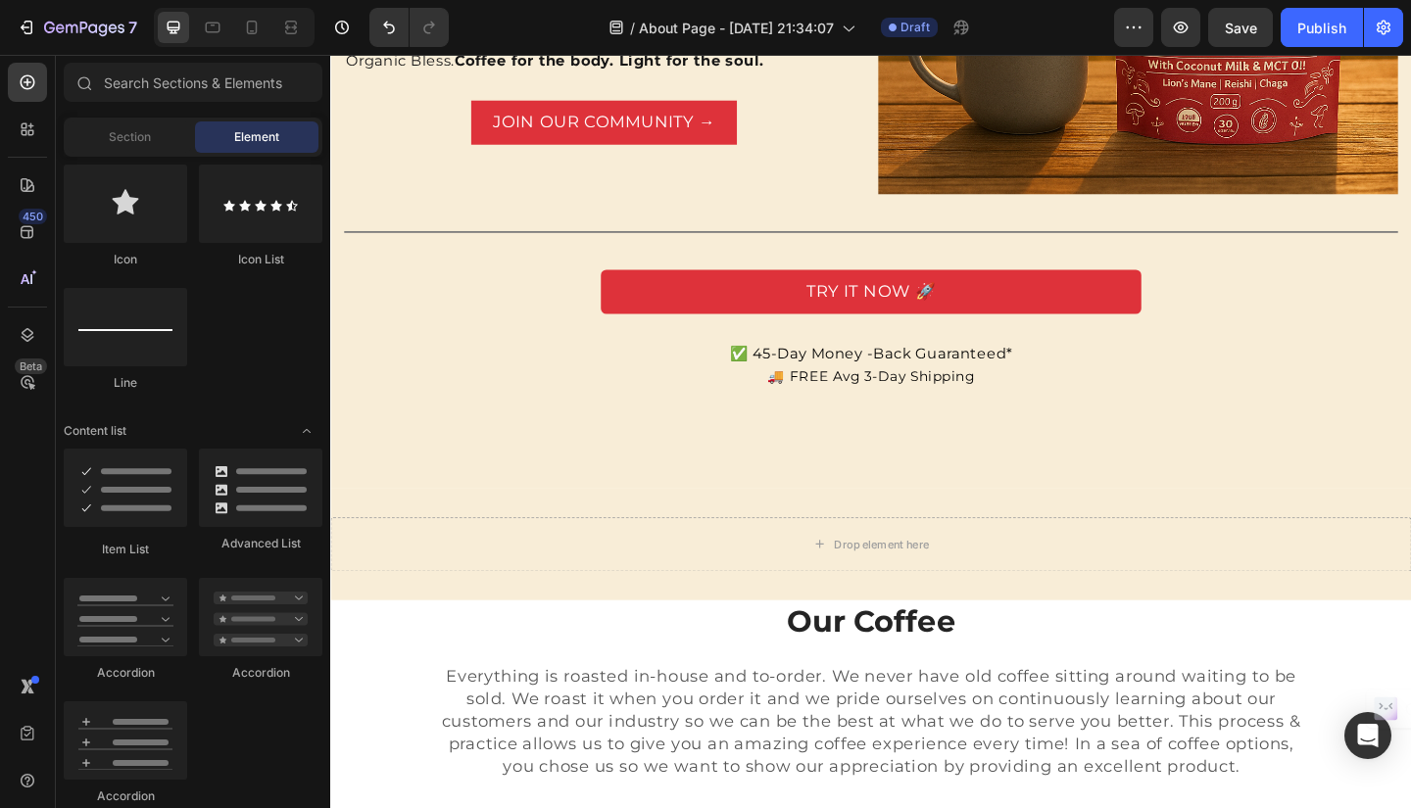
scroll to position [1618, 0]
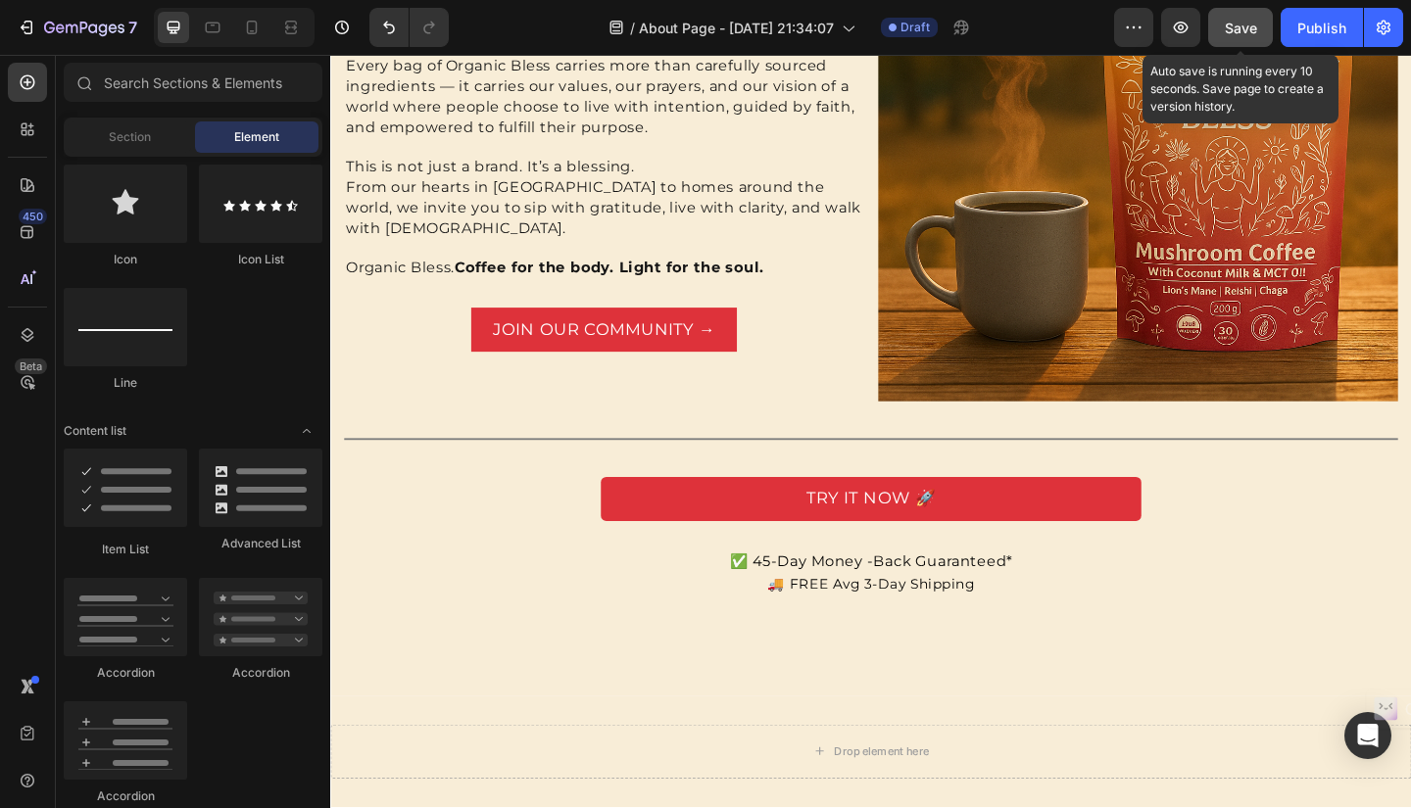
click at [1247, 16] on button "Save" at bounding box center [1240, 27] width 65 height 39
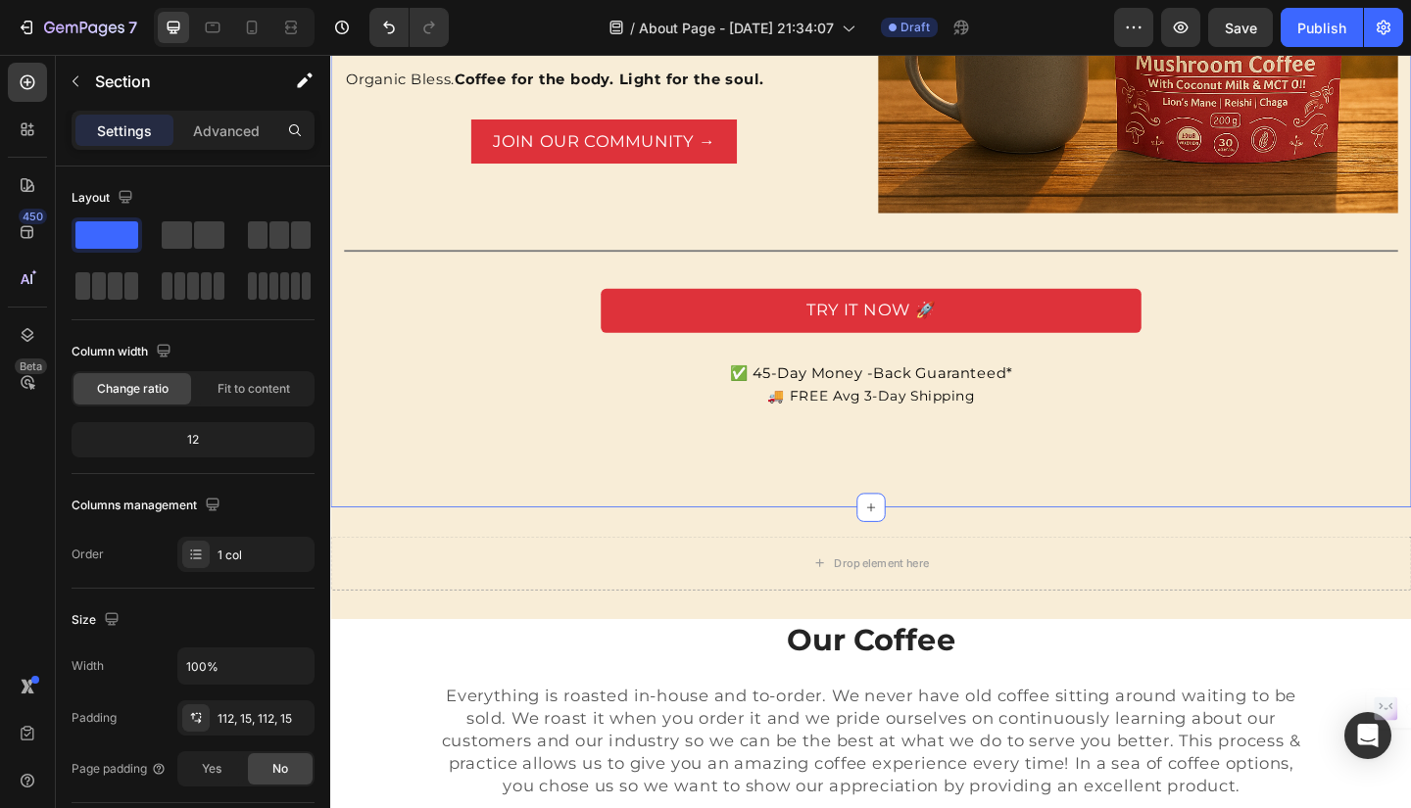
scroll to position [1881, 0]
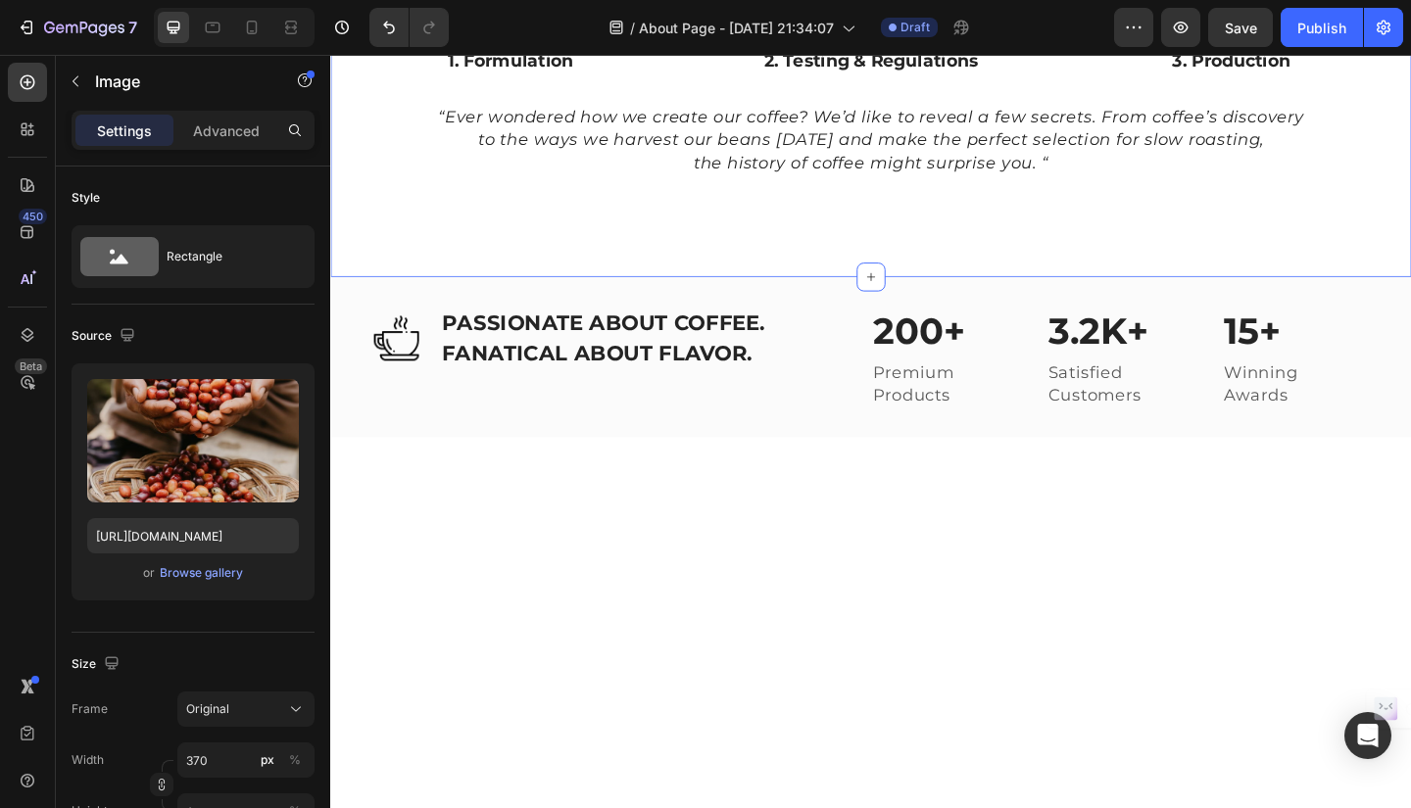
scroll to position [2816, 0]
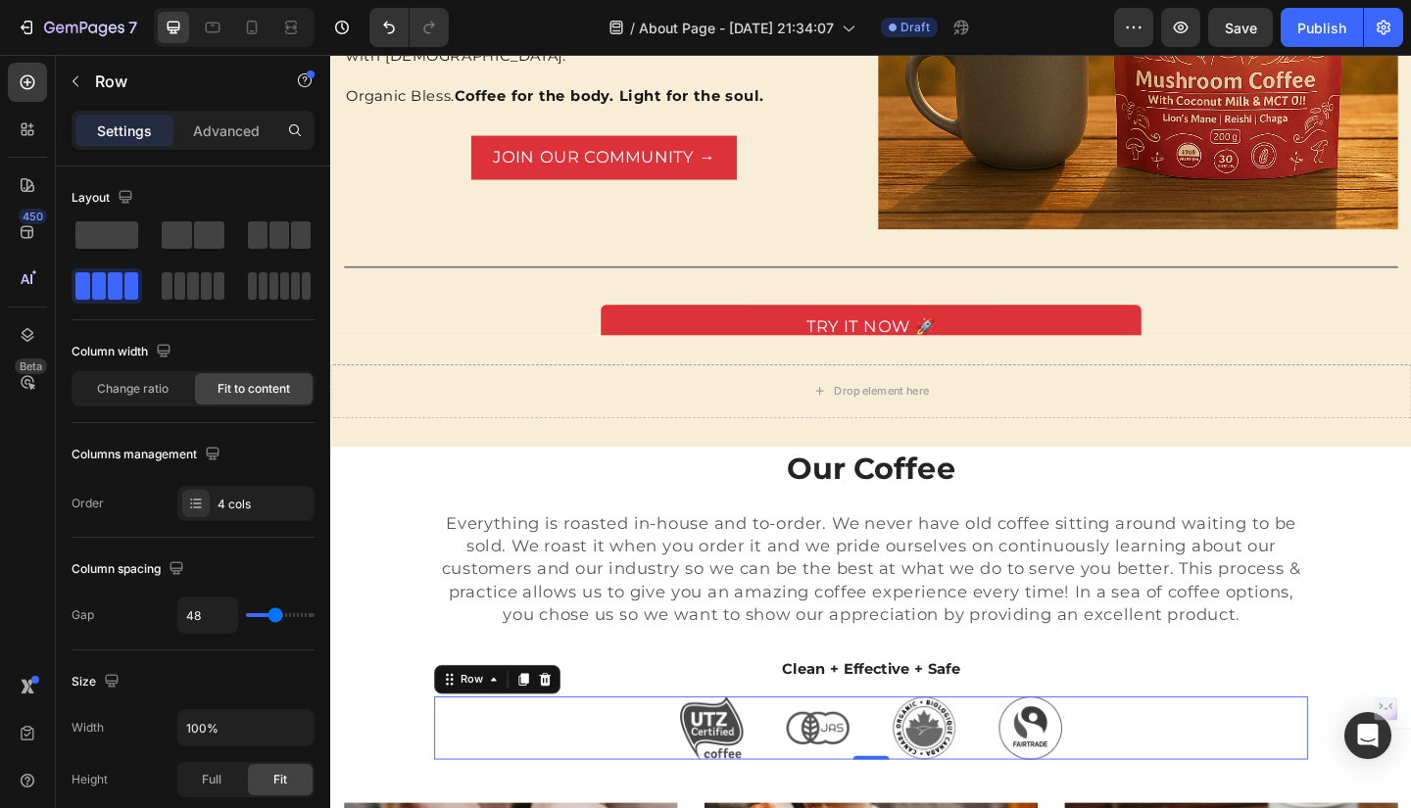
scroll to position [1804, 0]
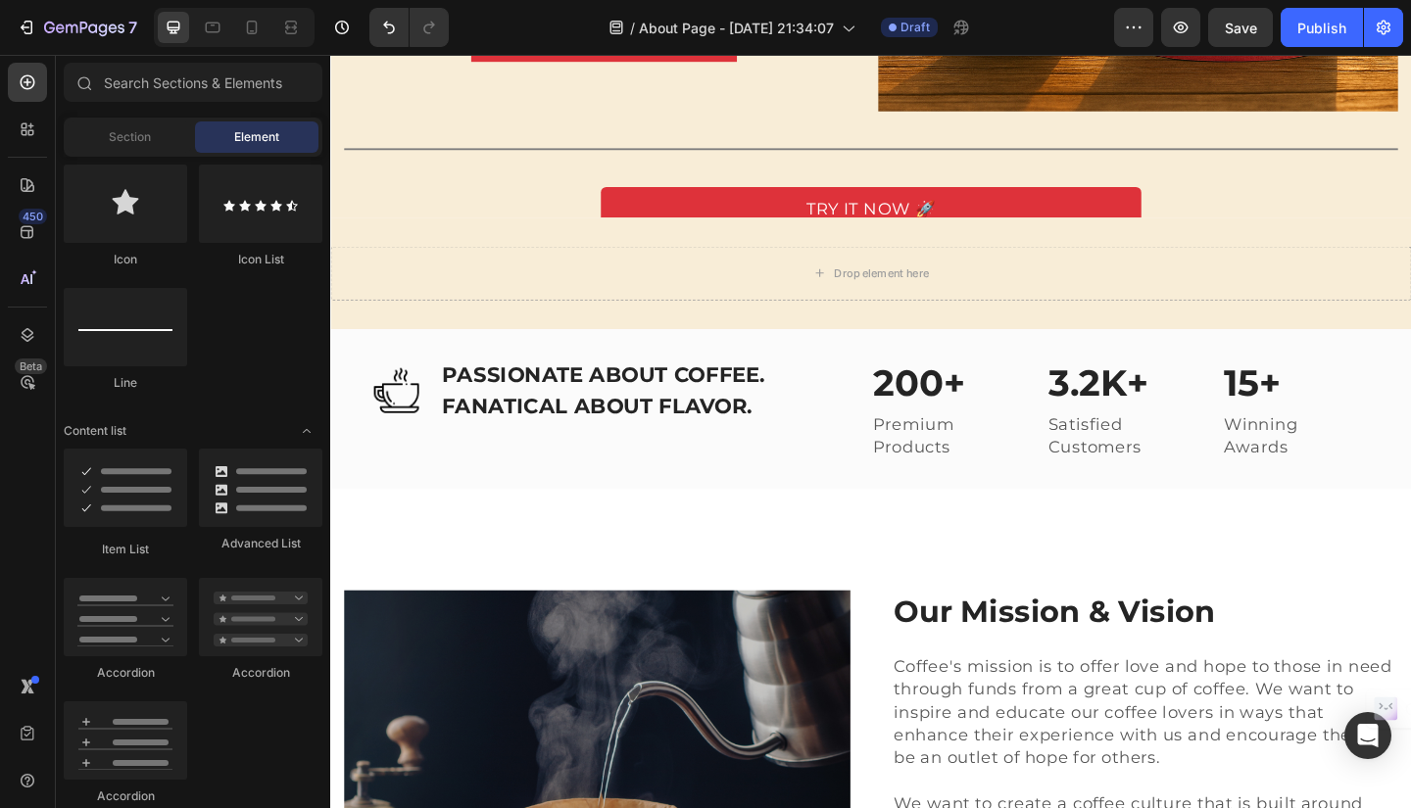
scroll to position [1893, 0]
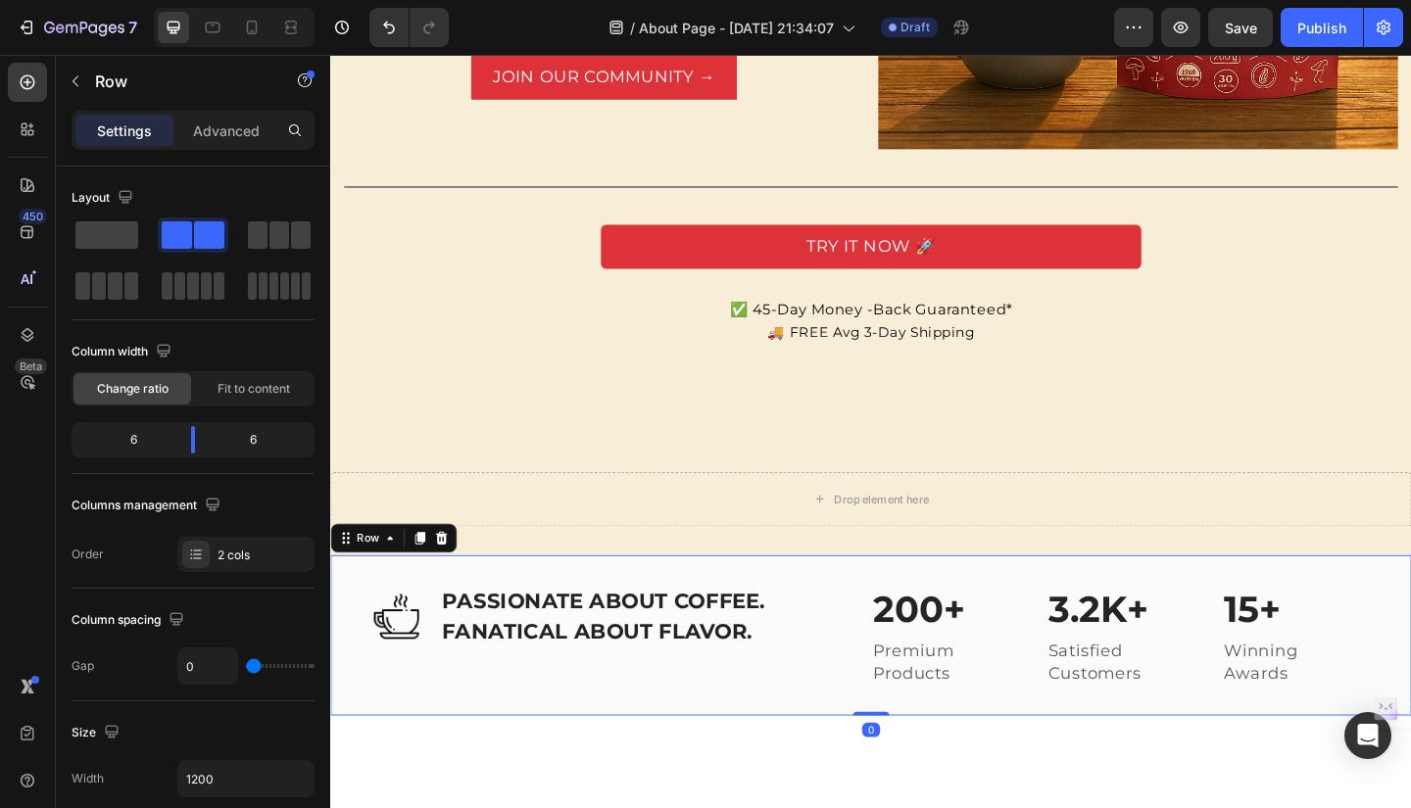
click at [1410, 600] on div "Image PASSIONATE ABOUT COFFEE. FANATICAL ABOUT FLAVOR. Heading Row 200+ Heading…" at bounding box center [918, 687] width 1176 height 174
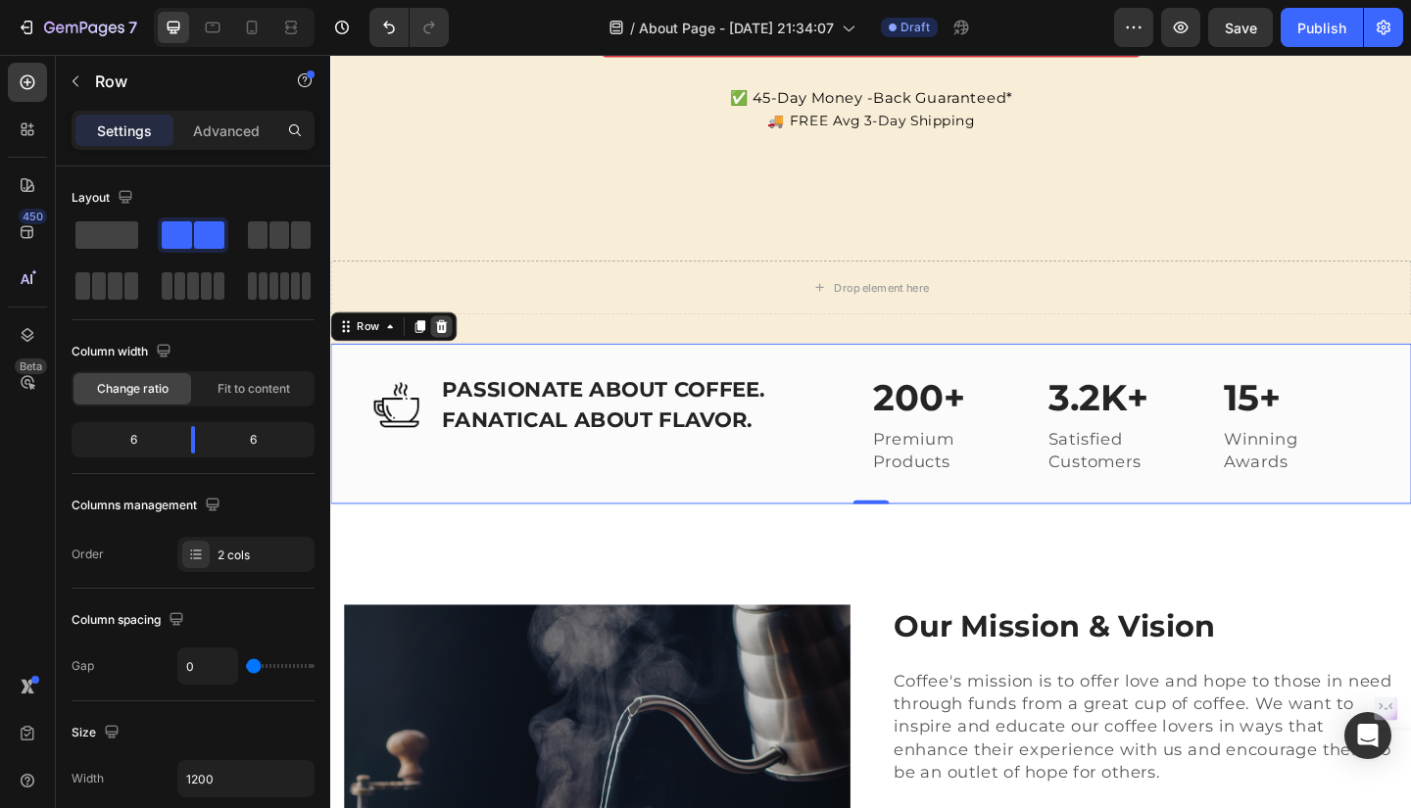
click at [449, 358] on icon at bounding box center [451, 351] width 13 height 14
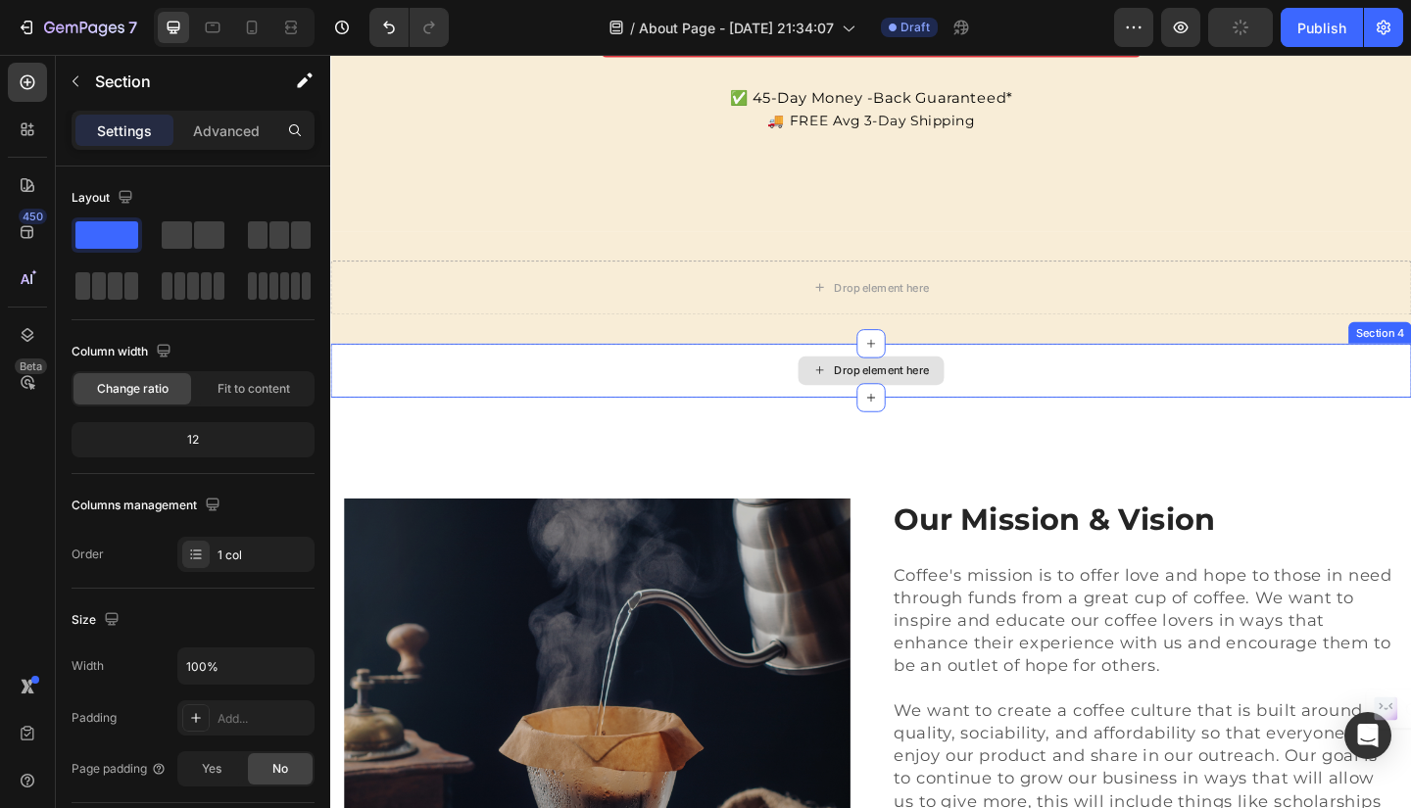
click at [1410, 428] on div "Drop element here" at bounding box center [918, 398] width 1176 height 59
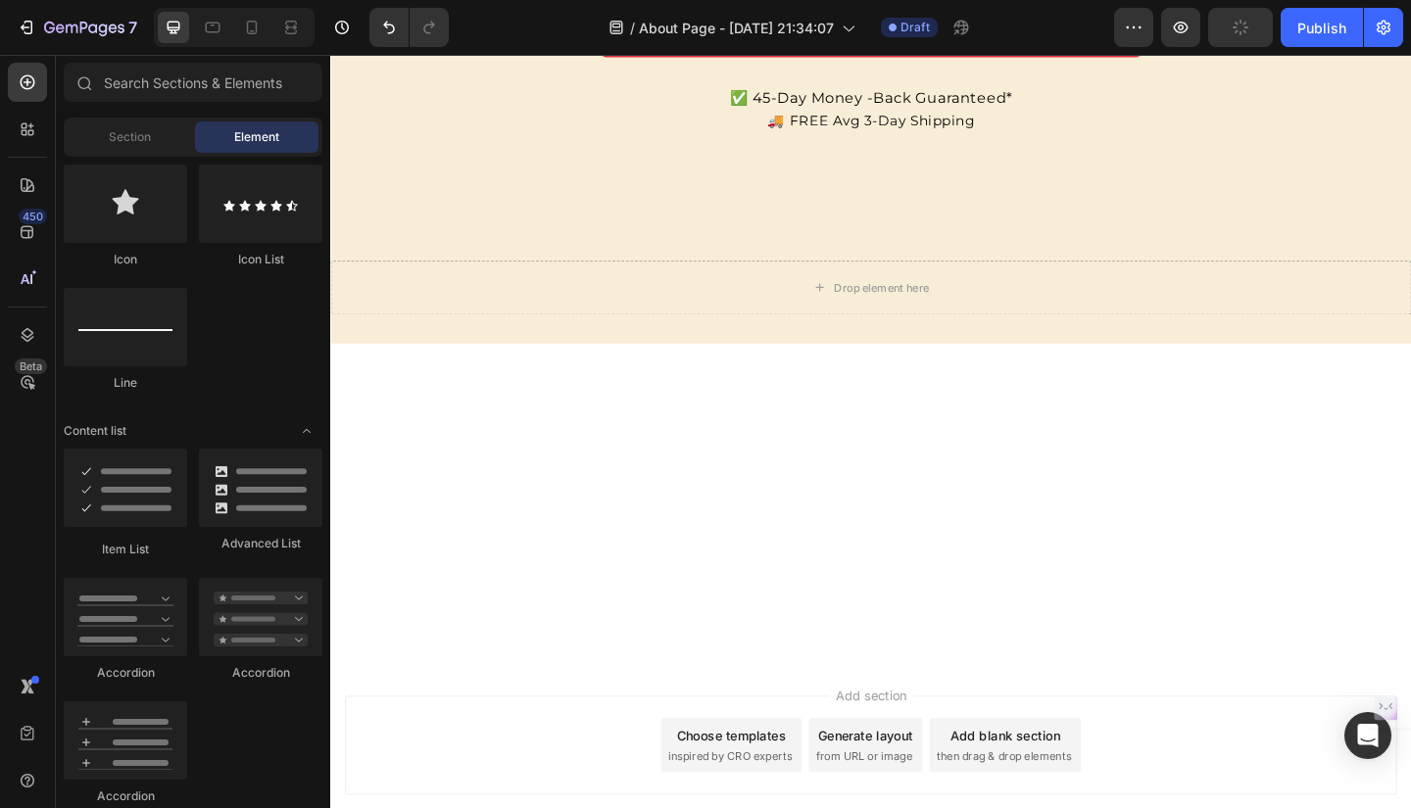
click at [1407, 485] on div at bounding box center [918, 541] width 1176 height 345
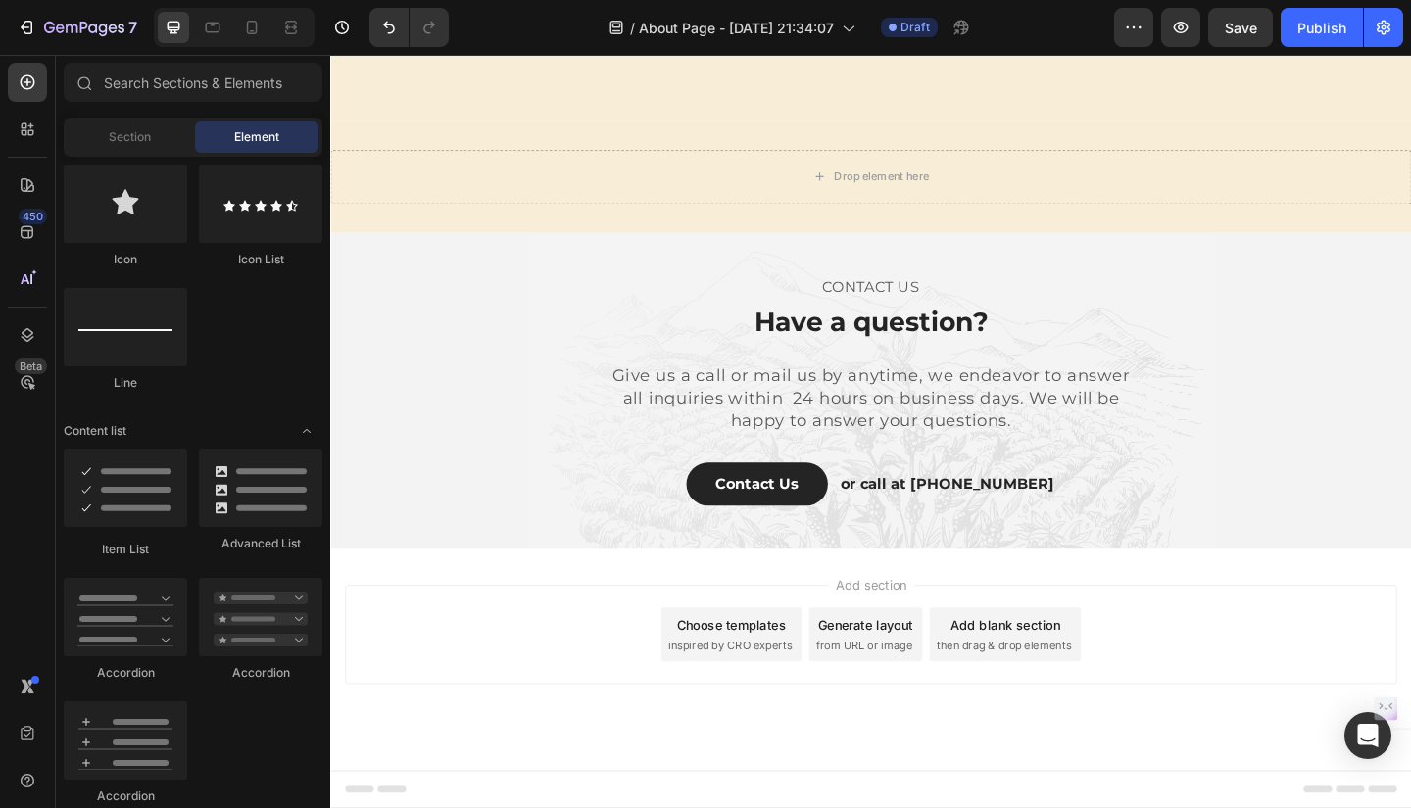
scroll to position [2255, 0]
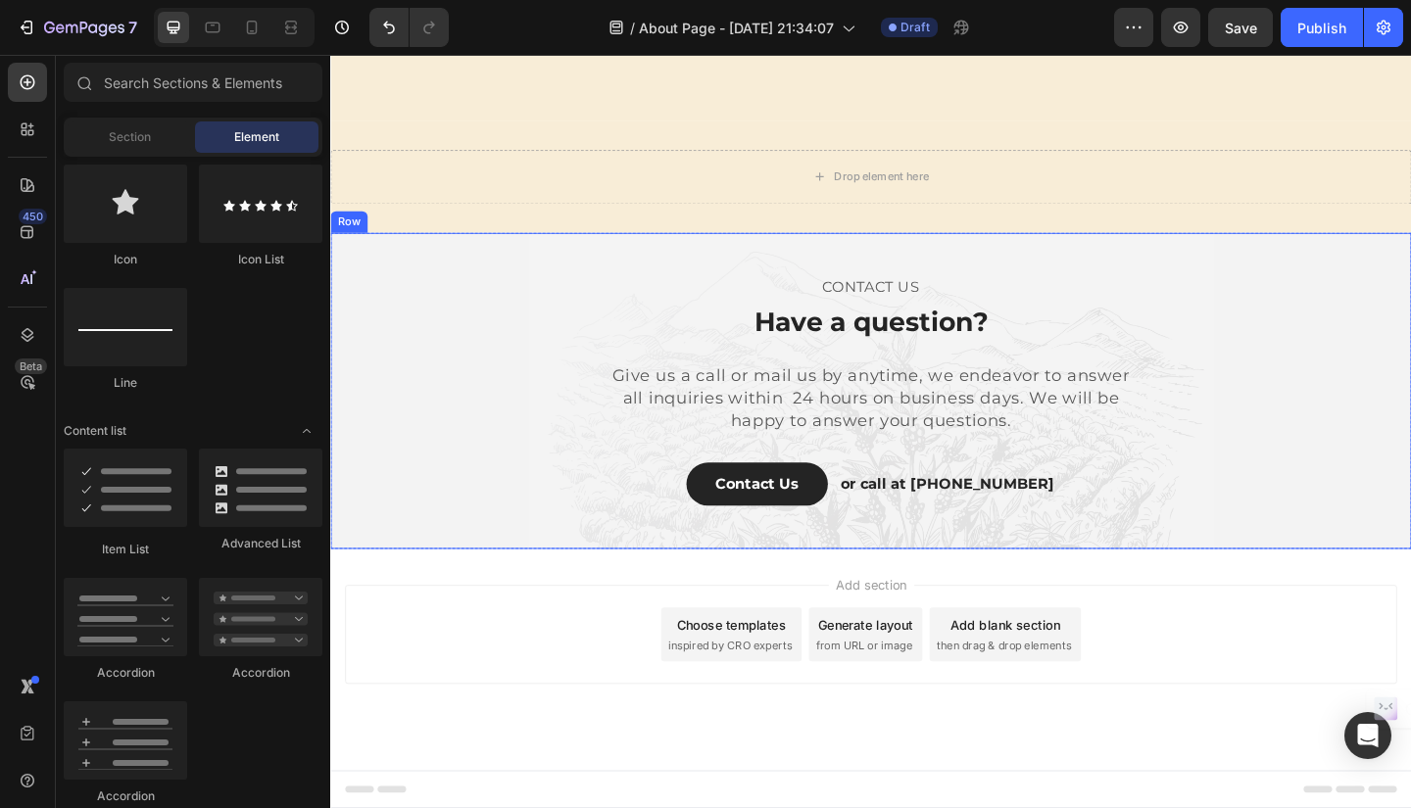
click at [1410, 322] on div "CONTACT US Text block Have a question? Heading Give us a call or mail us by any…" at bounding box center [918, 421] width 1176 height 345
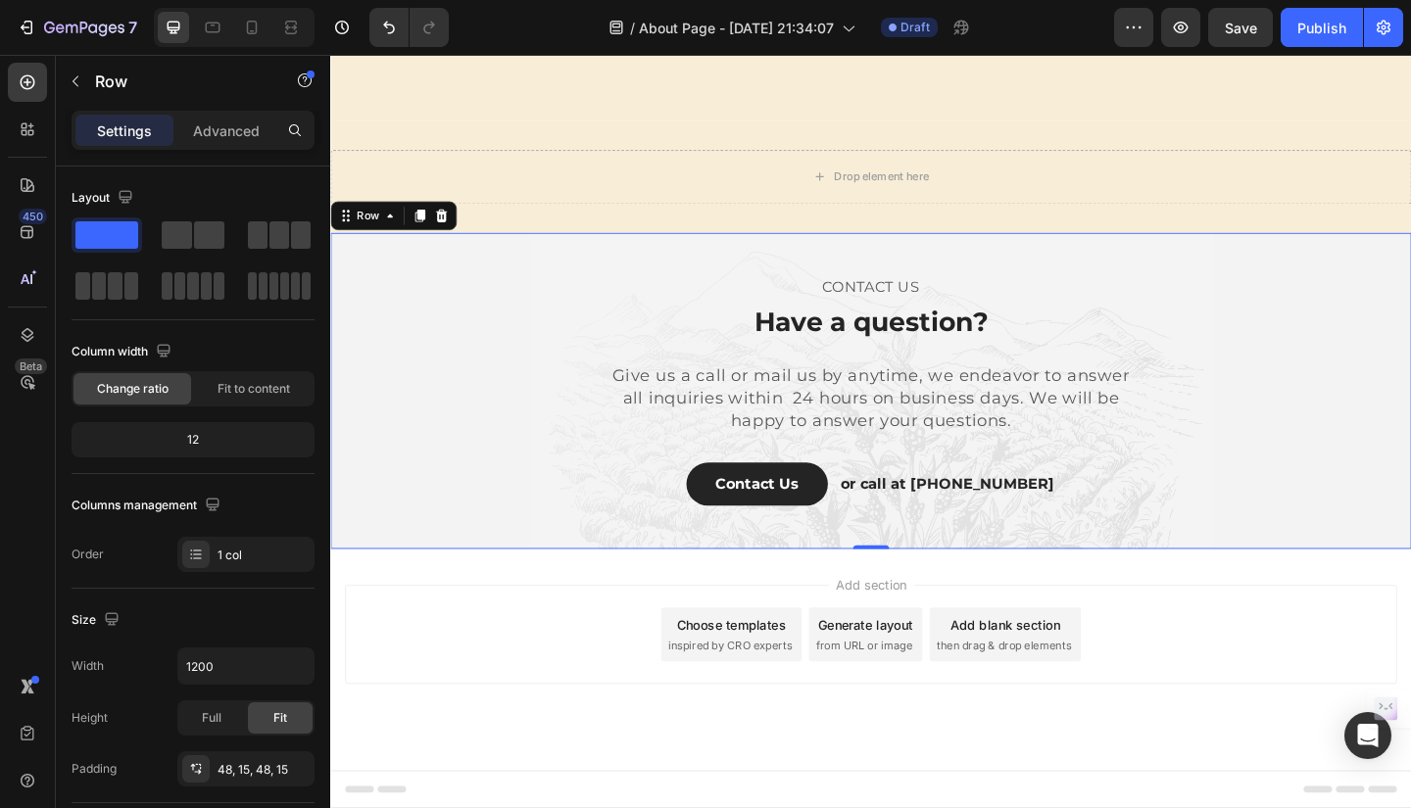
click at [456, 238] on icon at bounding box center [451, 230] width 16 height 16
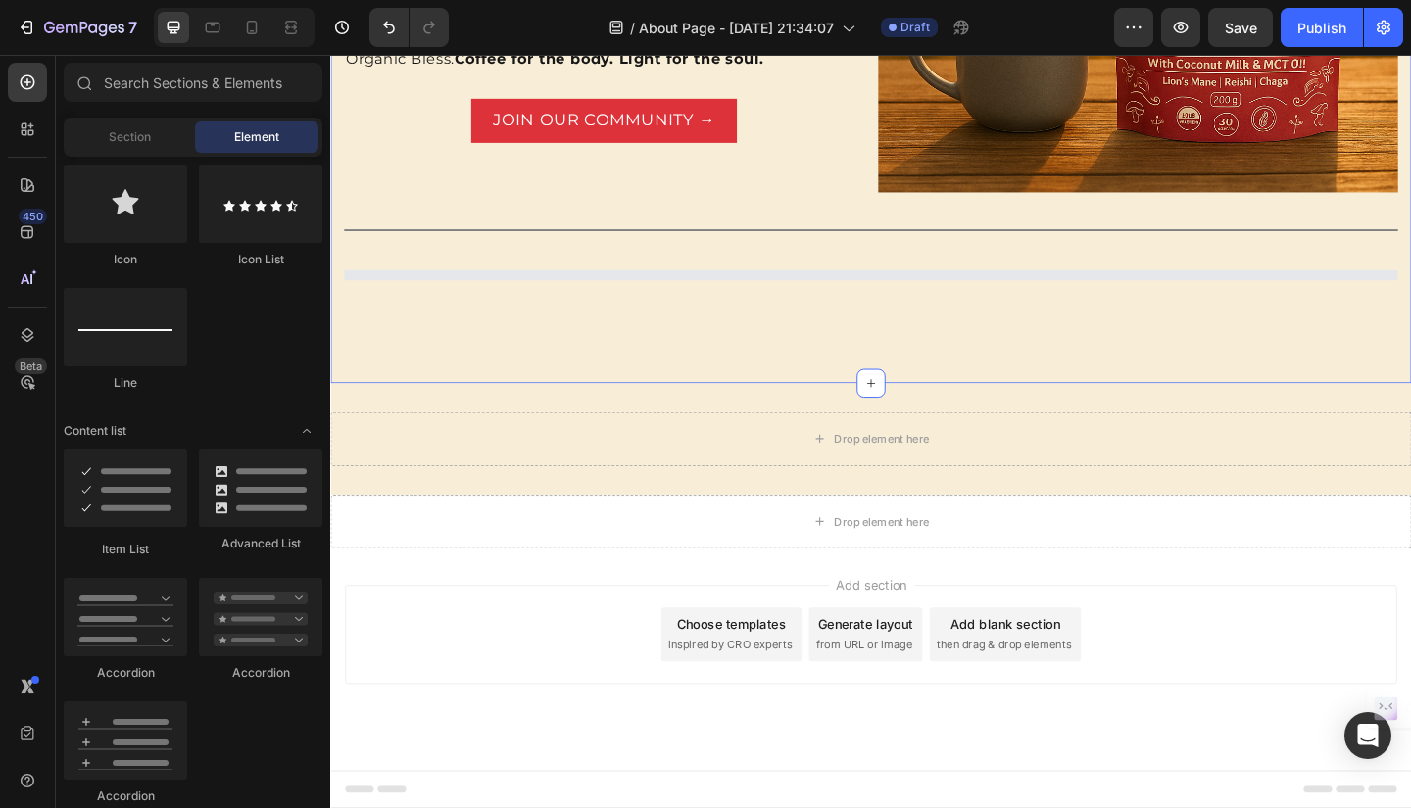
scroll to position [1870, 0]
click at [386, 27] on icon "Undo/Redo" at bounding box center [389, 28] width 20 height 20
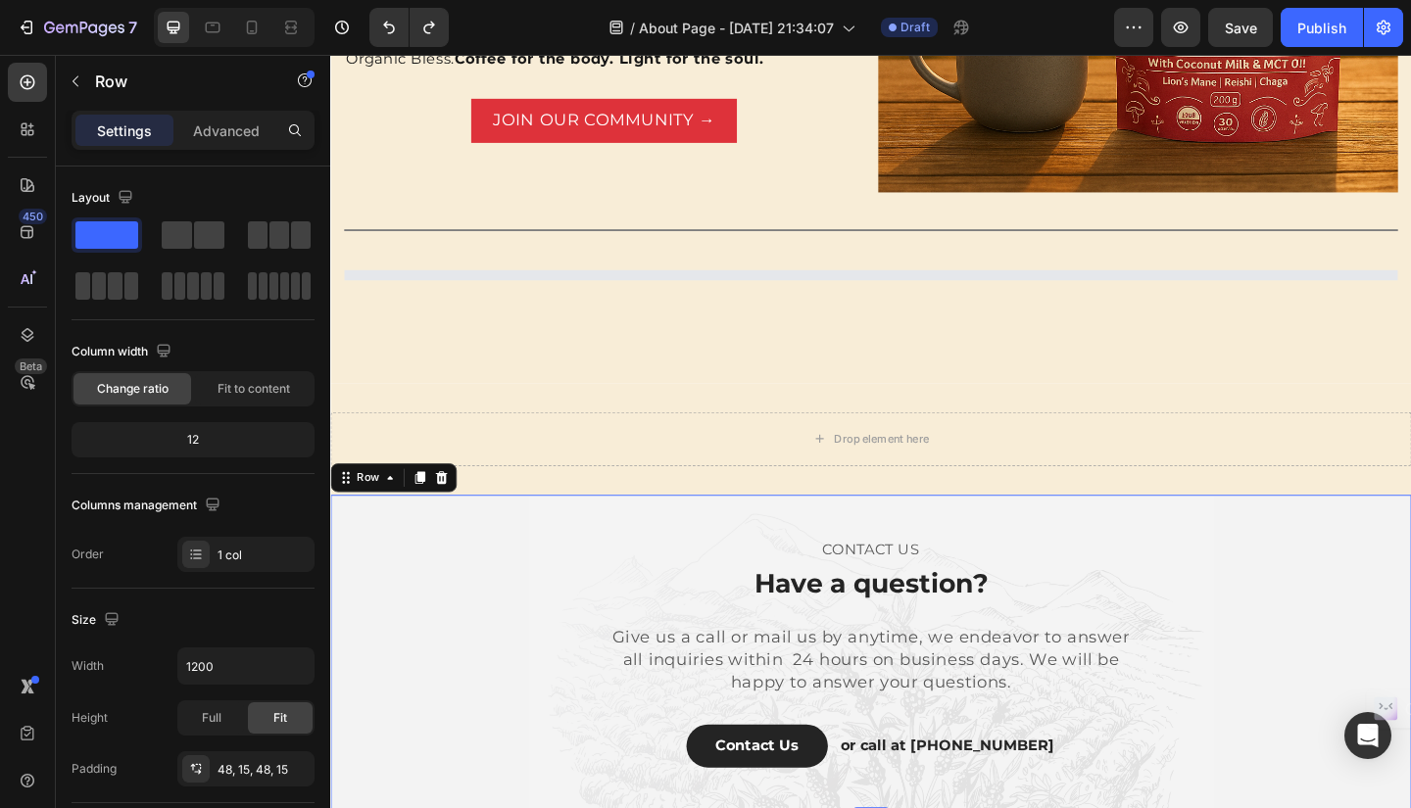
scroll to position [1838, 0]
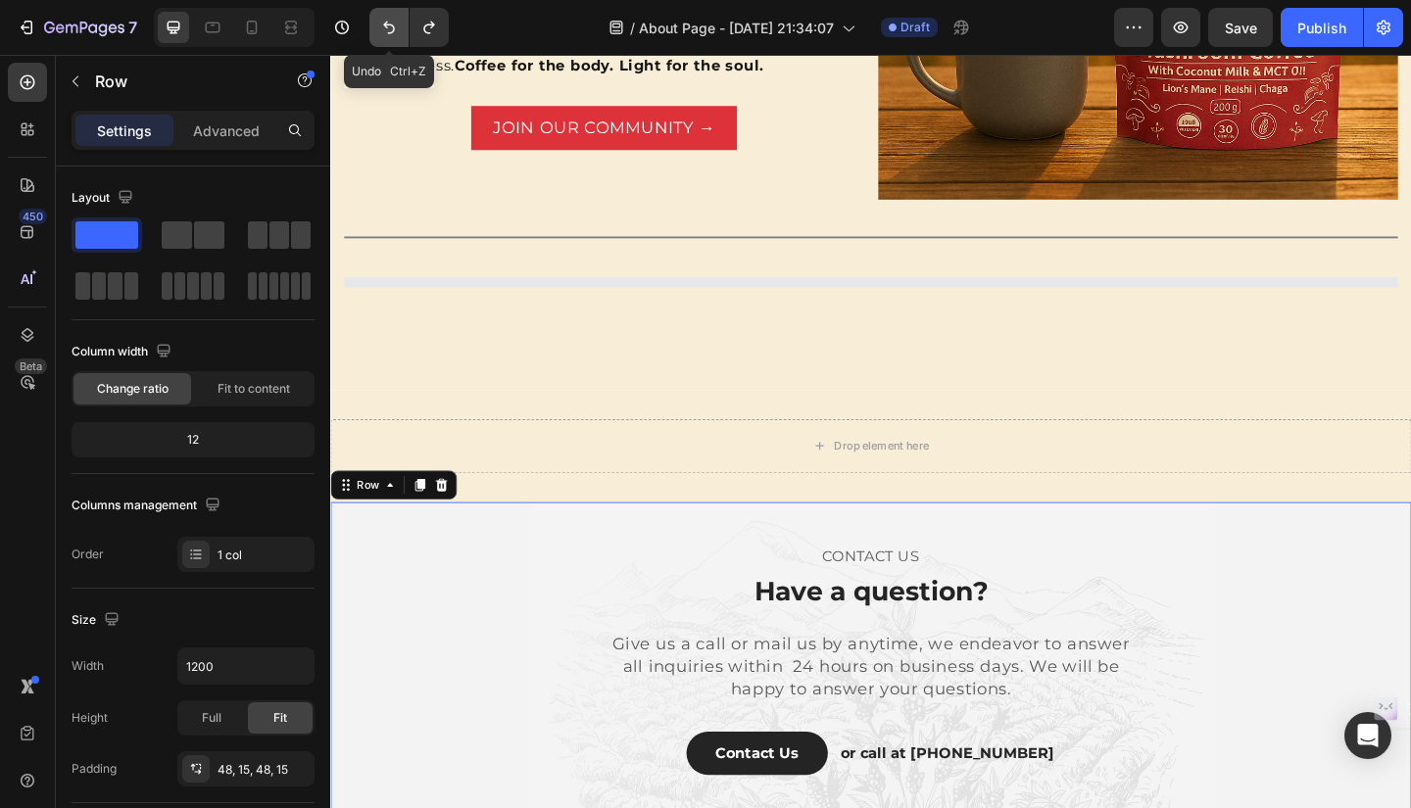
click at [397, 24] on icon "Undo/Redo" at bounding box center [389, 28] width 20 height 20
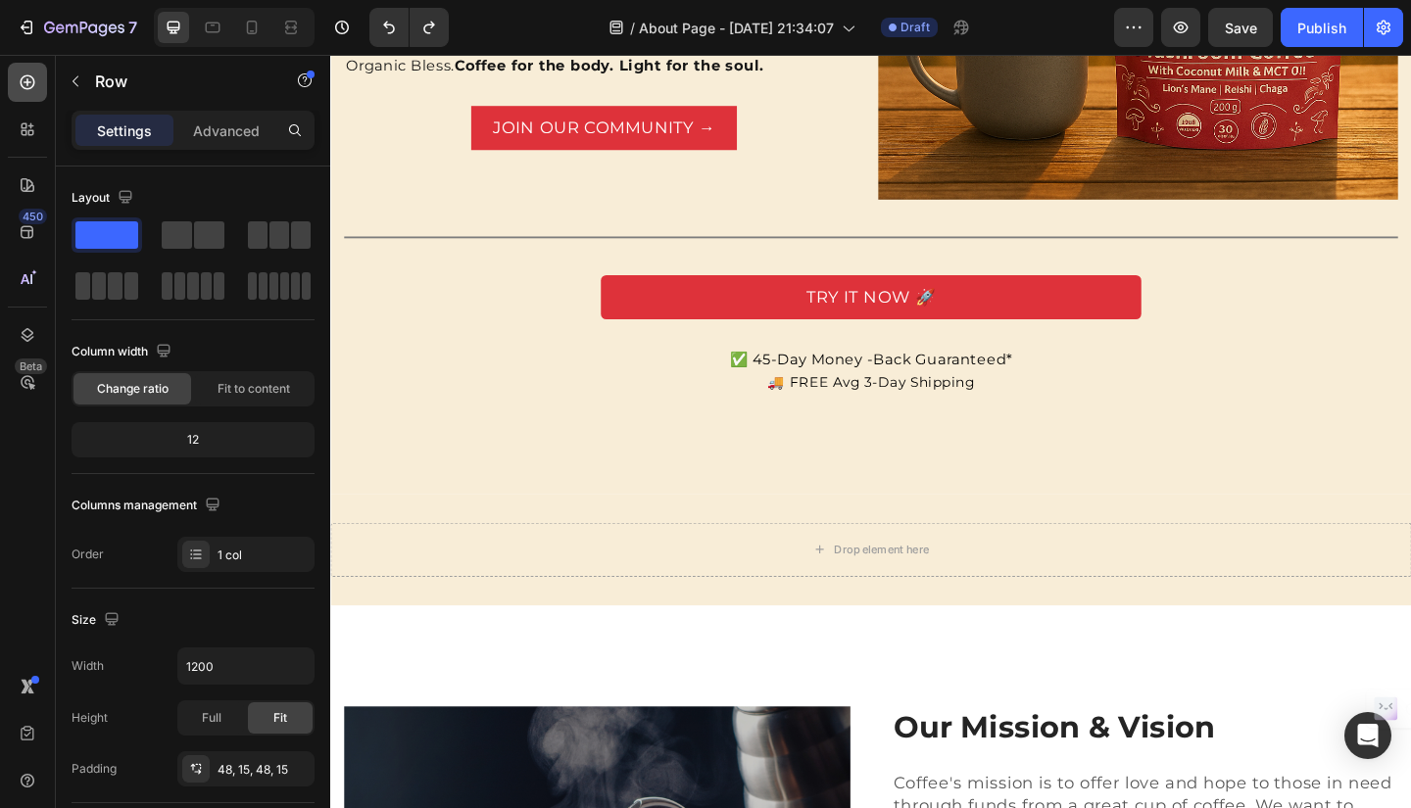
click at [31, 81] on icon at bounding box center [28, 82] width 20 height 20
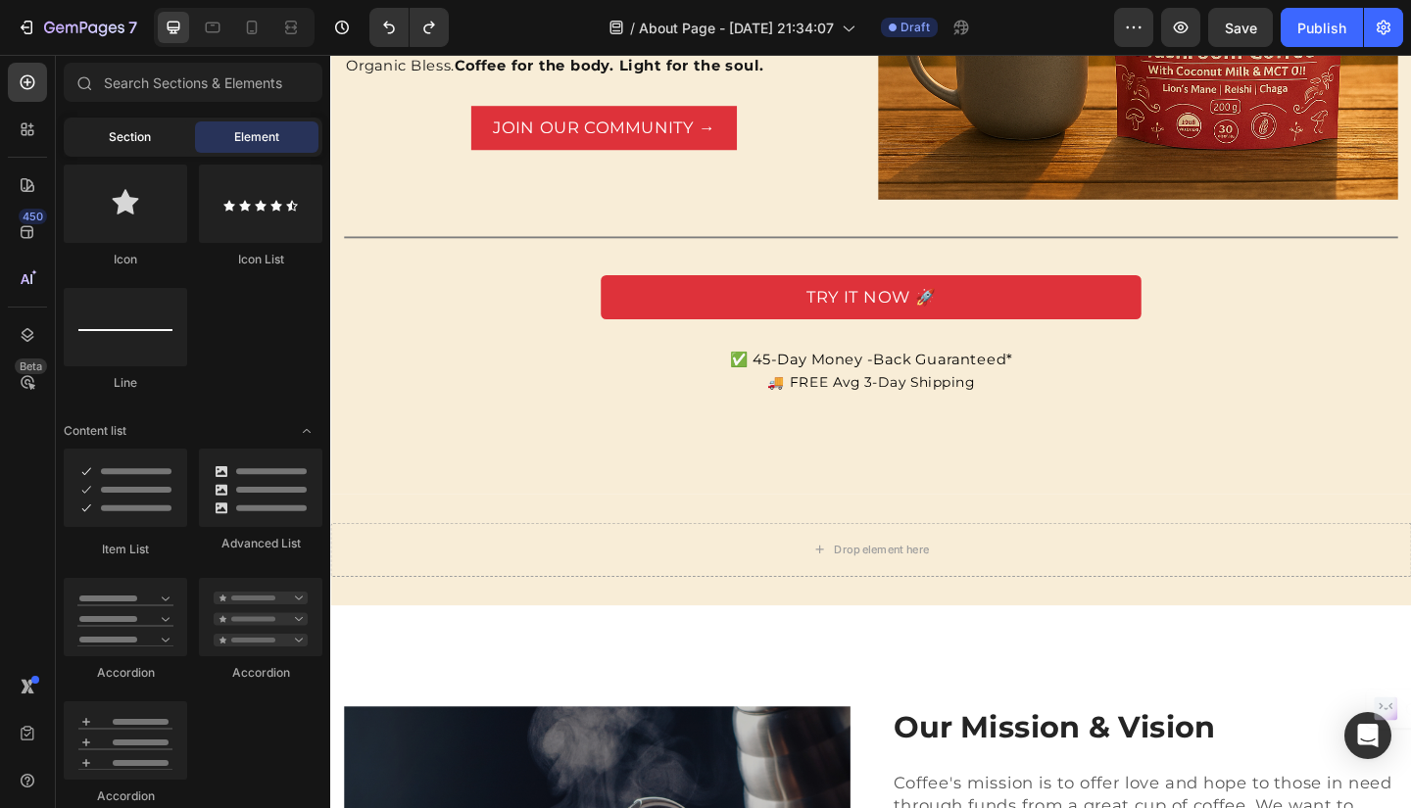
click at [135, 140] on span "Section" at bounding box center [130, 137] width 42 height 18
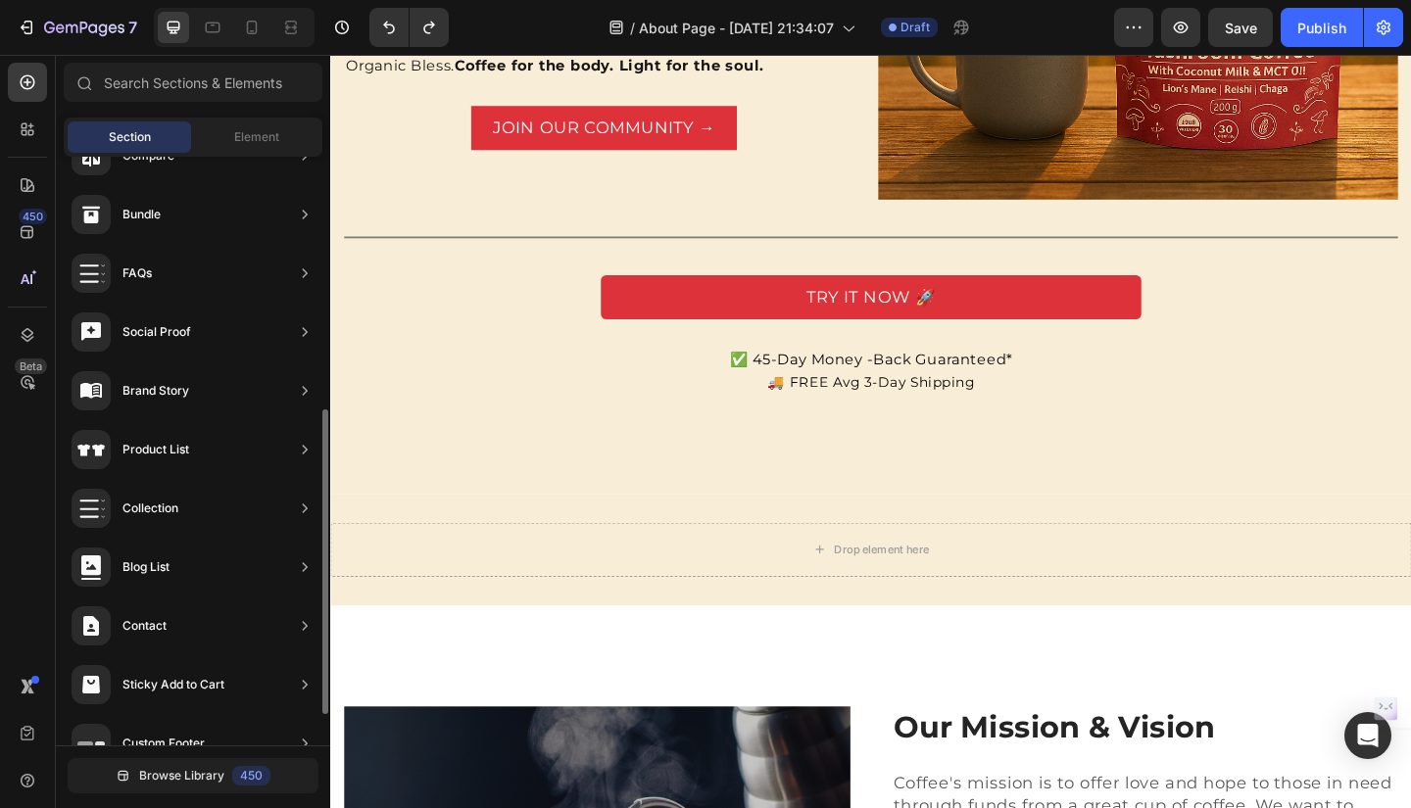
scroll to position [548, 0]
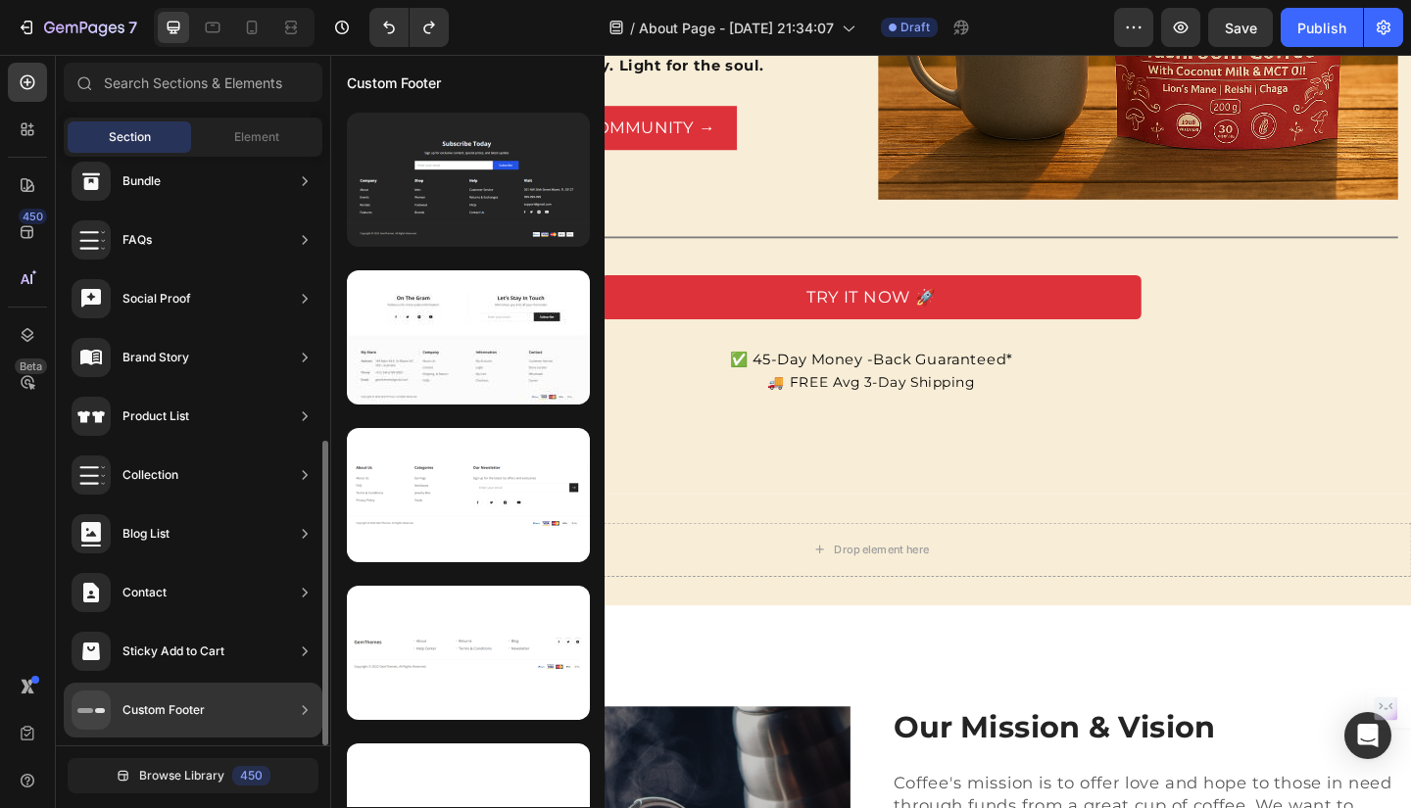
click at [258, 707] on div "Custom Footer" at bounding box center [193, 710] width 259 height 55
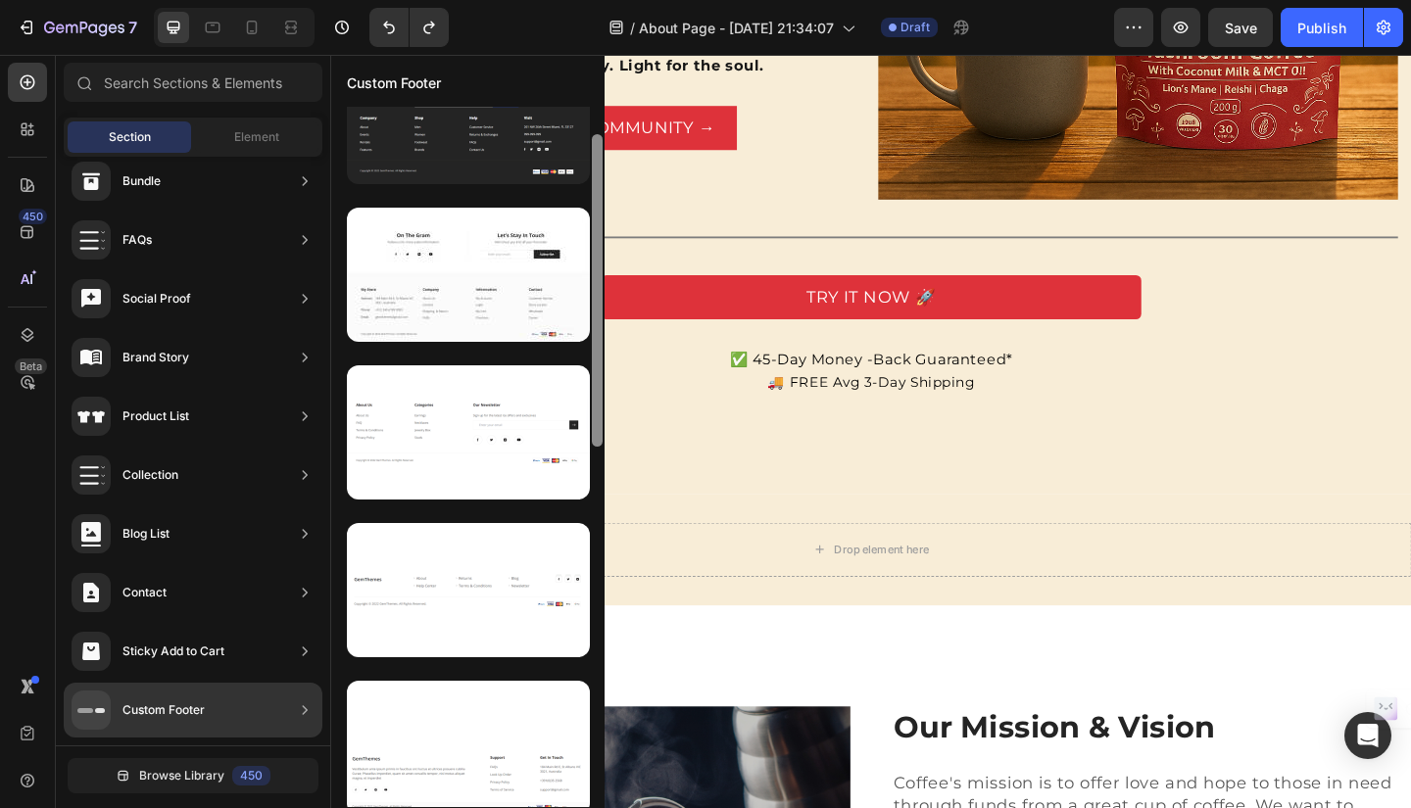
scroll to position [0, 0]
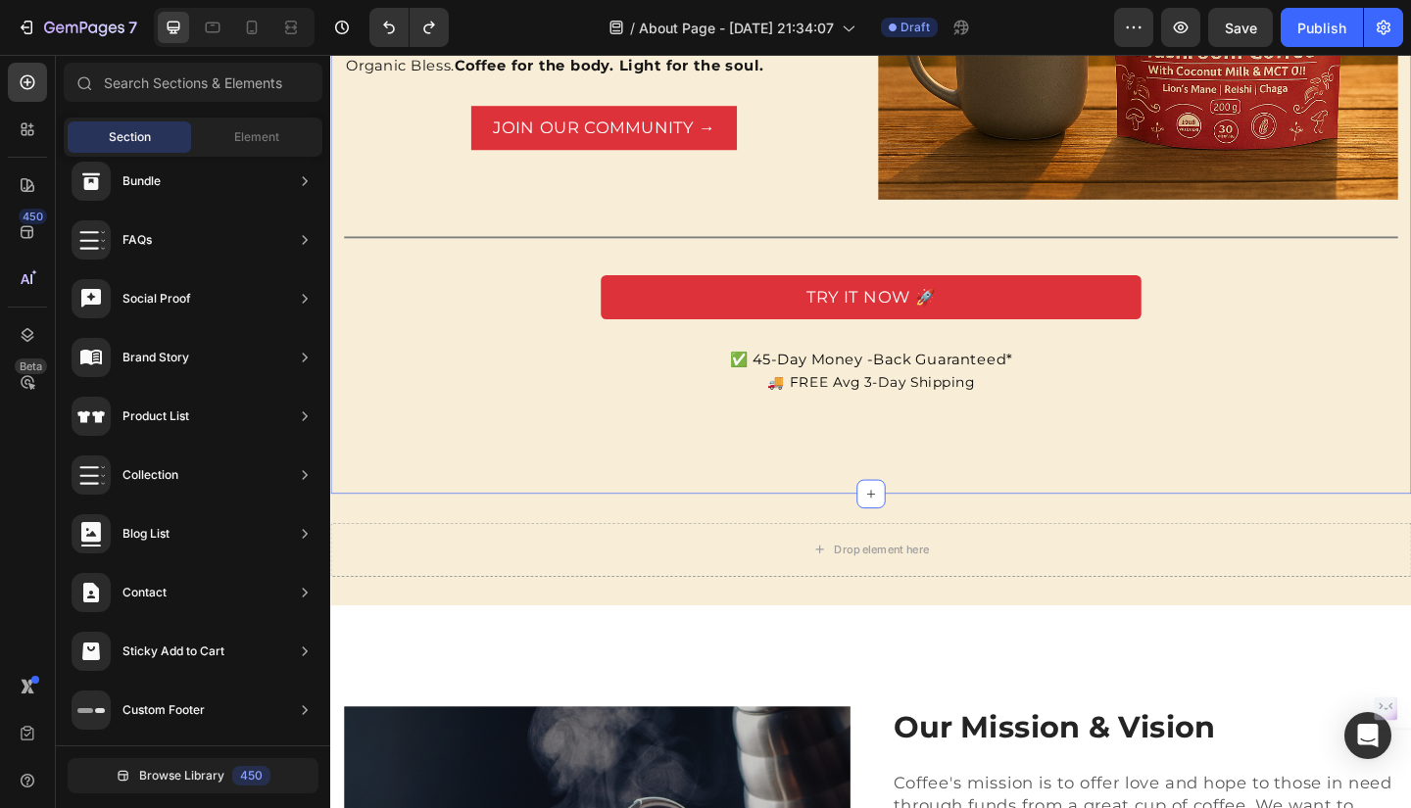
drag, startPoint x: 931, startPoint y: 346, endPoint x: 639, endPoint y: 476, distance: 319.7
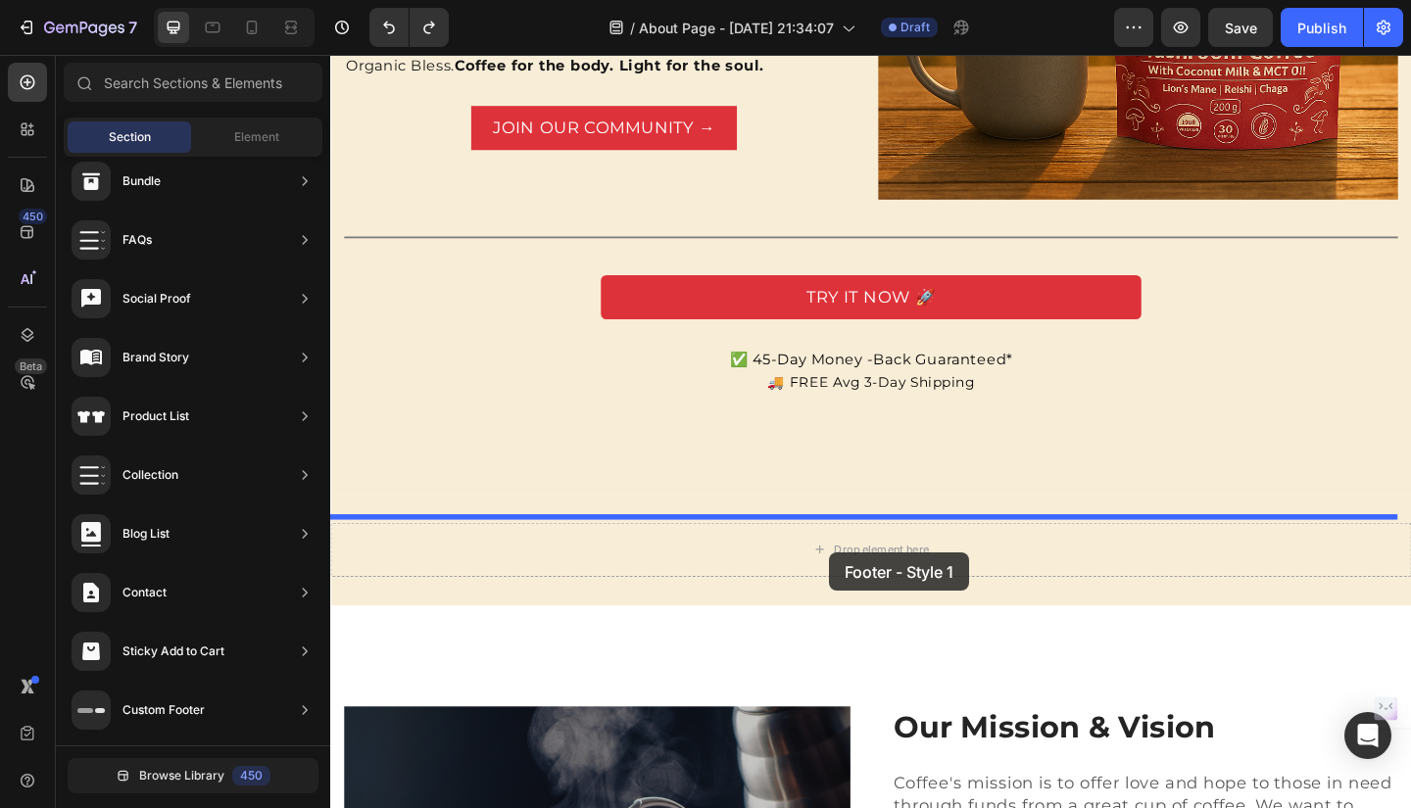
drag, startPoint x: 817, startPoint y: 266, endPoint x: 873, endPoint y: 597, distance: 334.8
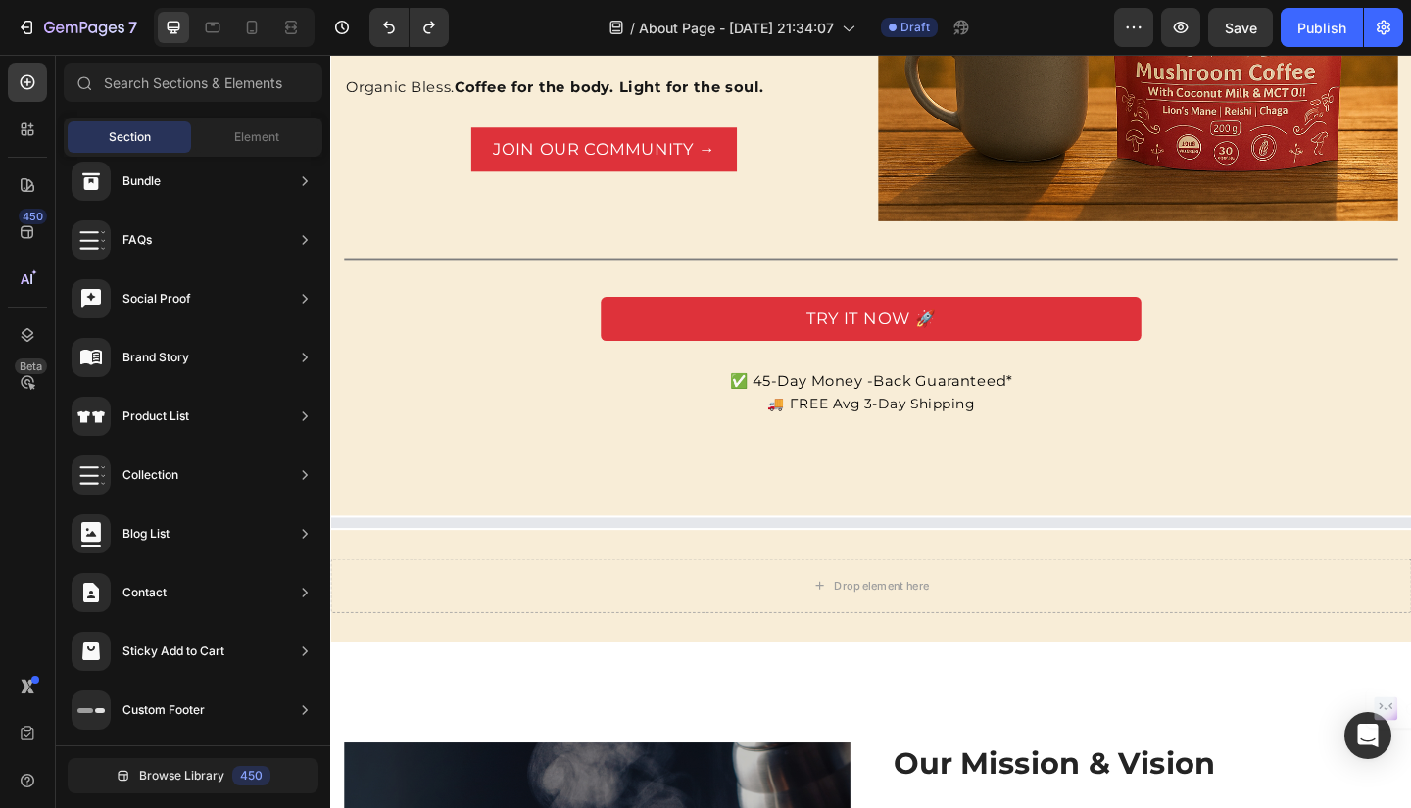
scroll to position [1808, 0]
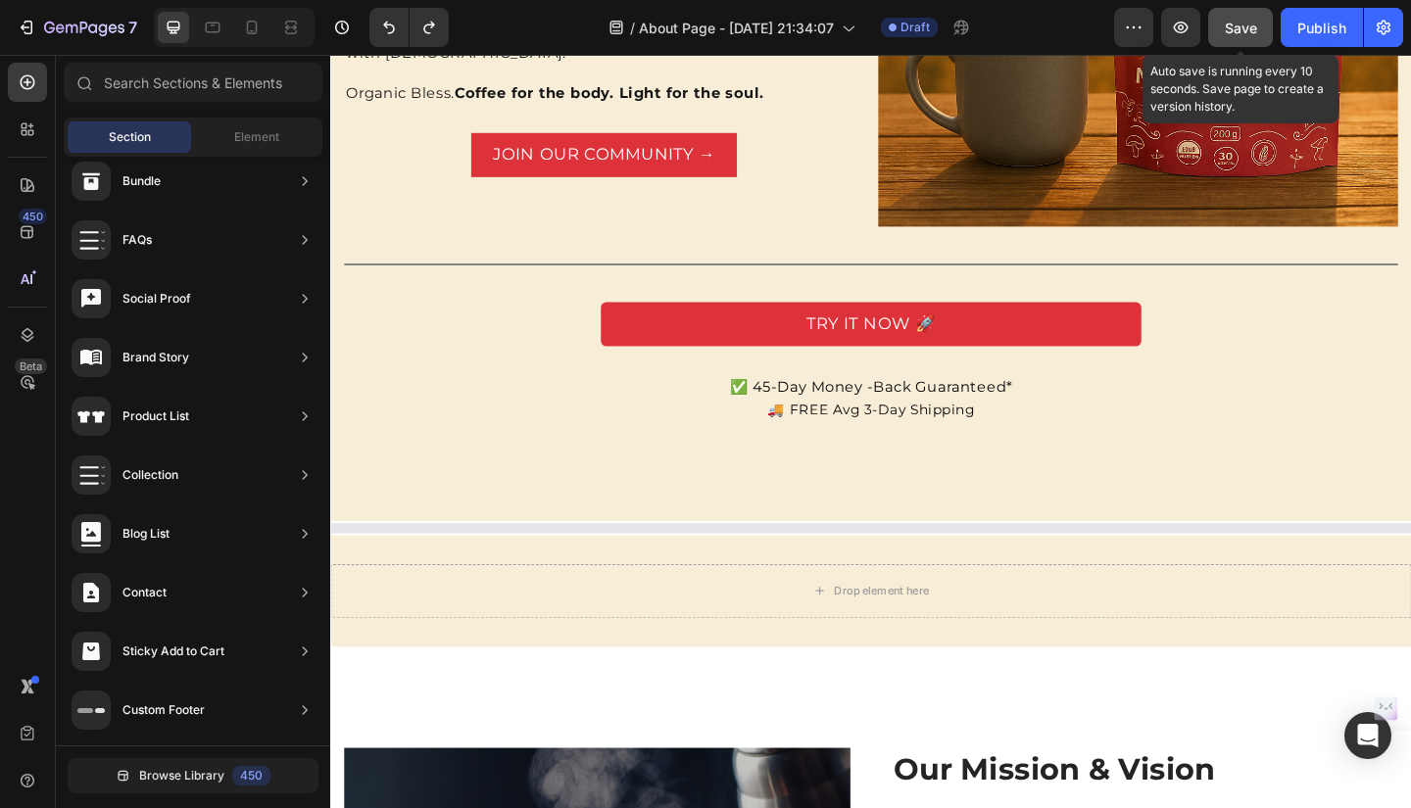
click at [1244, 28] on span "Save" at bounding box center [1241, 28] width 32 height 17
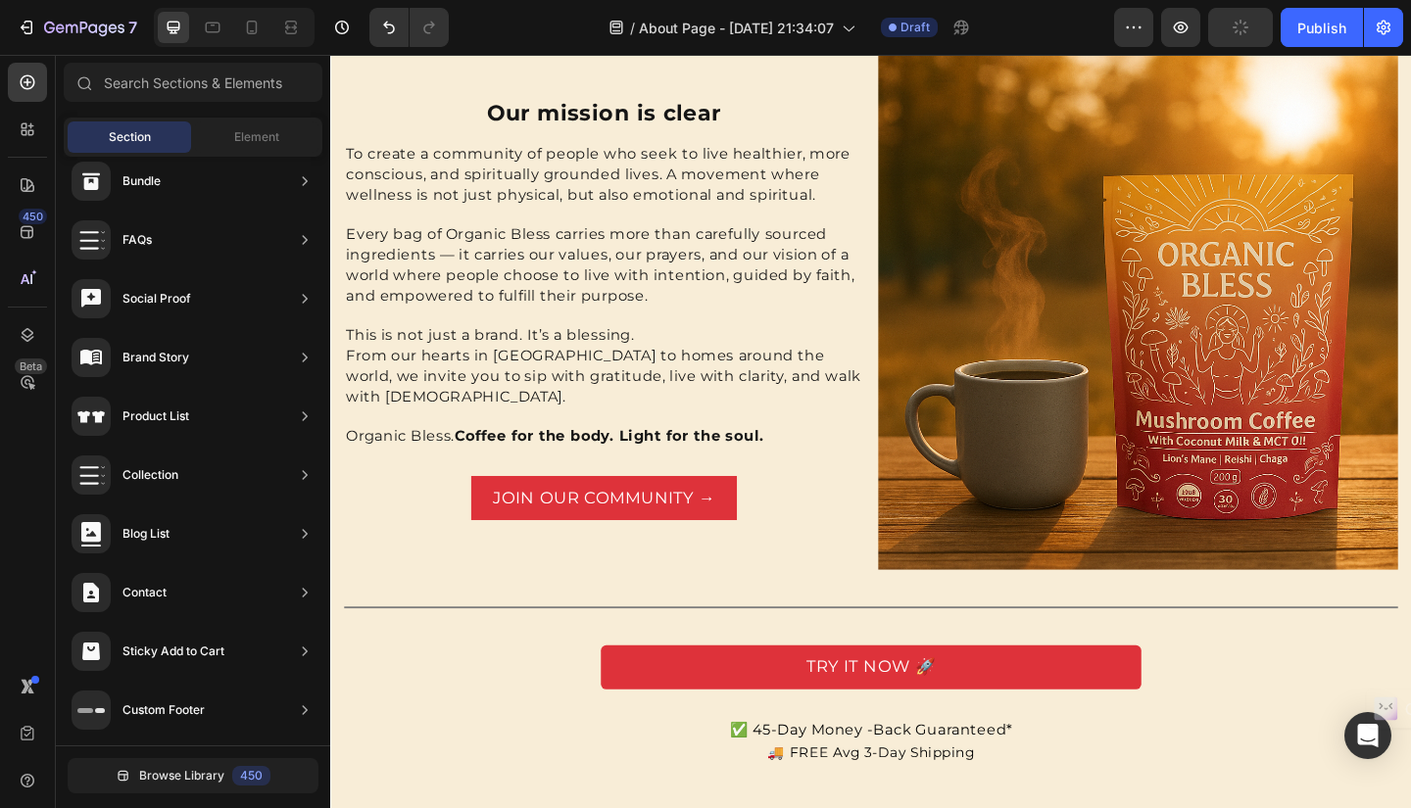
scroll to position [1425, 0]
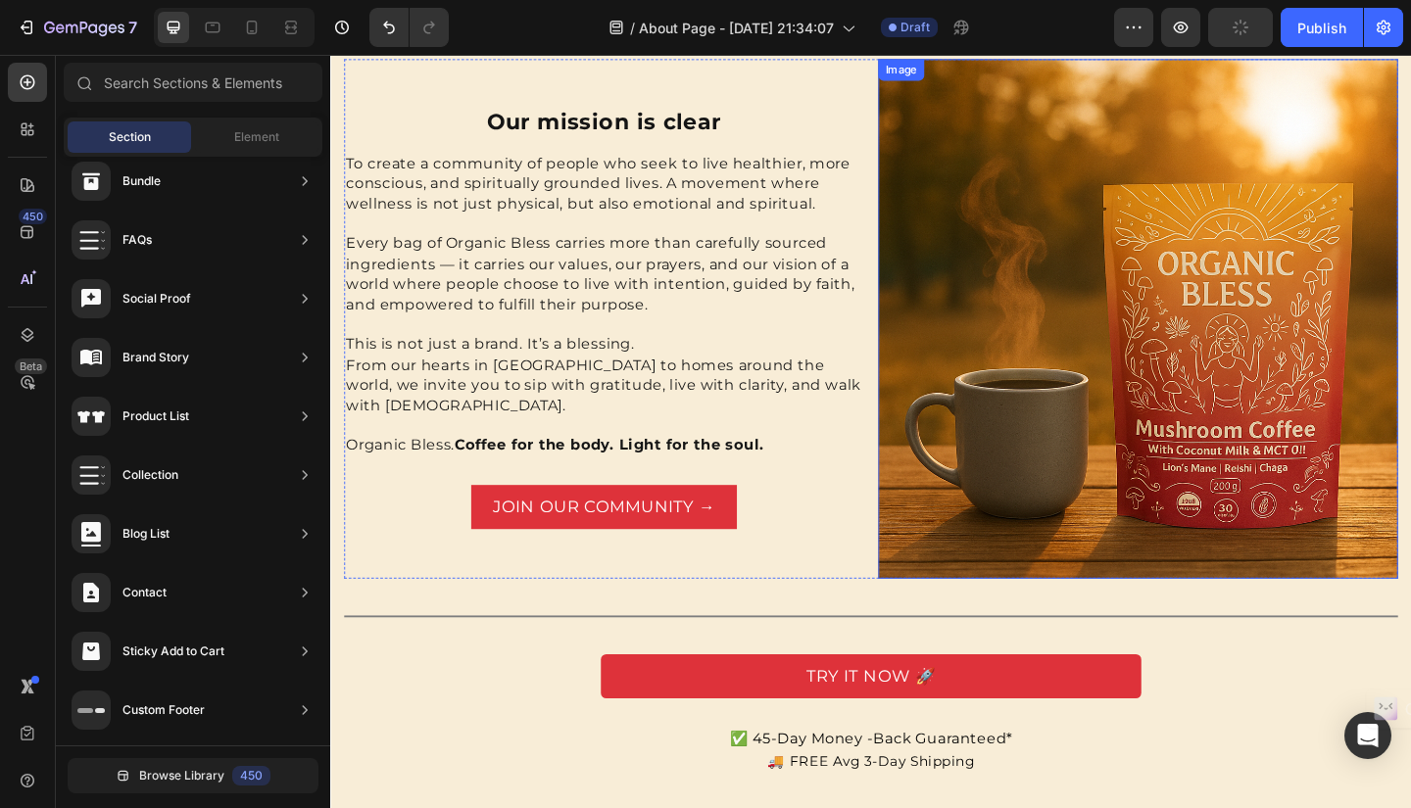
click at [1181, 194] on img at bounding box center [1208, 342] width 565 height 565
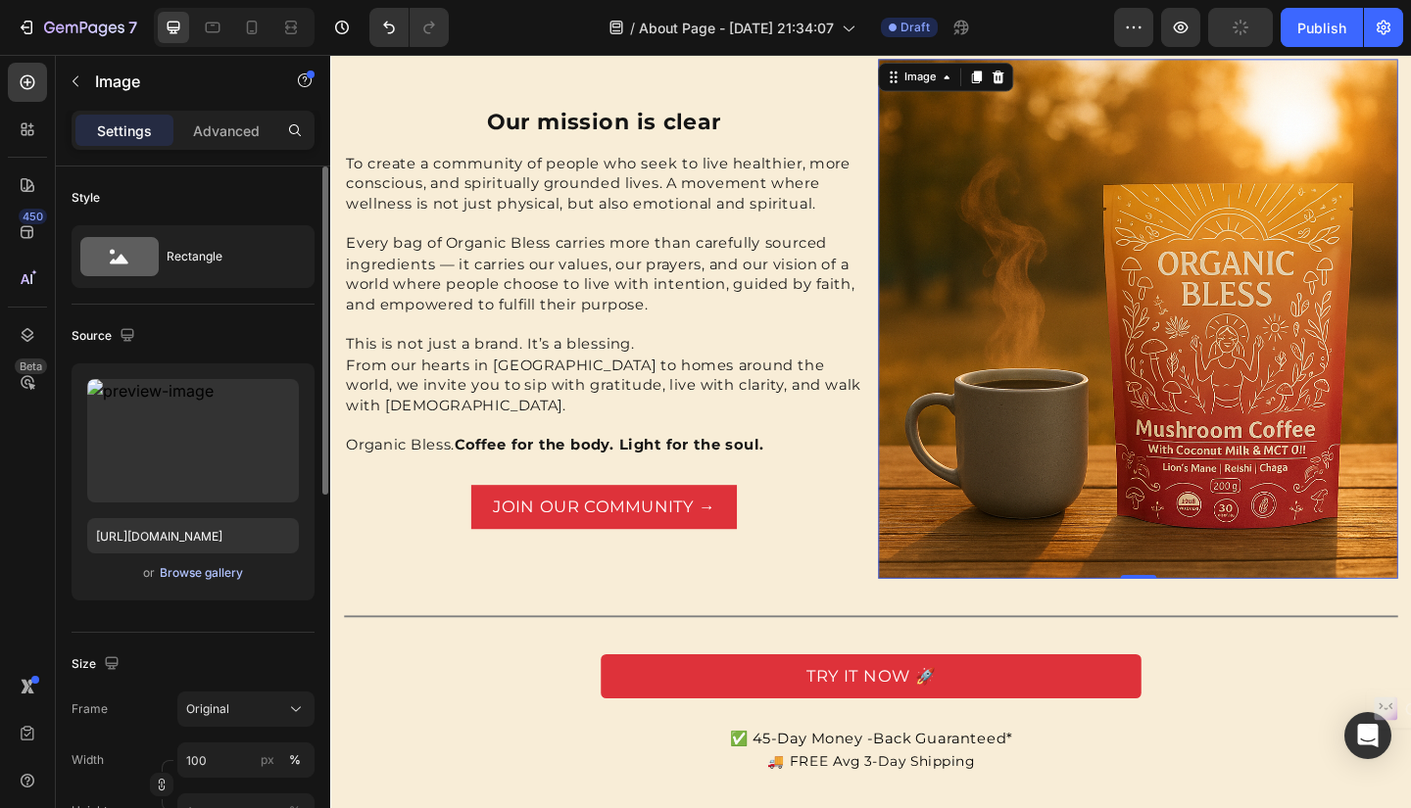
click at [227, 572] on div "Browse gallery" at bounding box center [201, 573] width 83 height 18
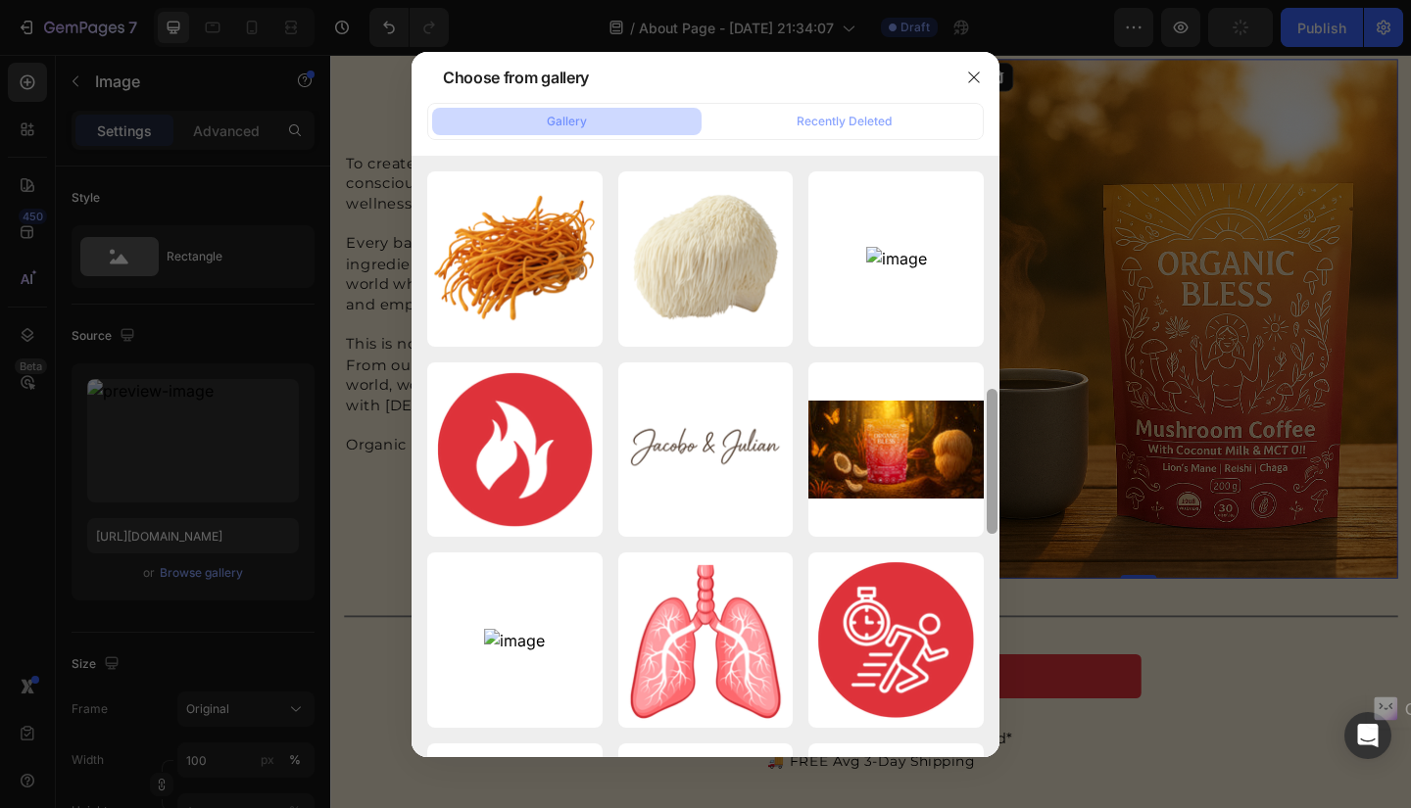
scroll to position [960, 0]
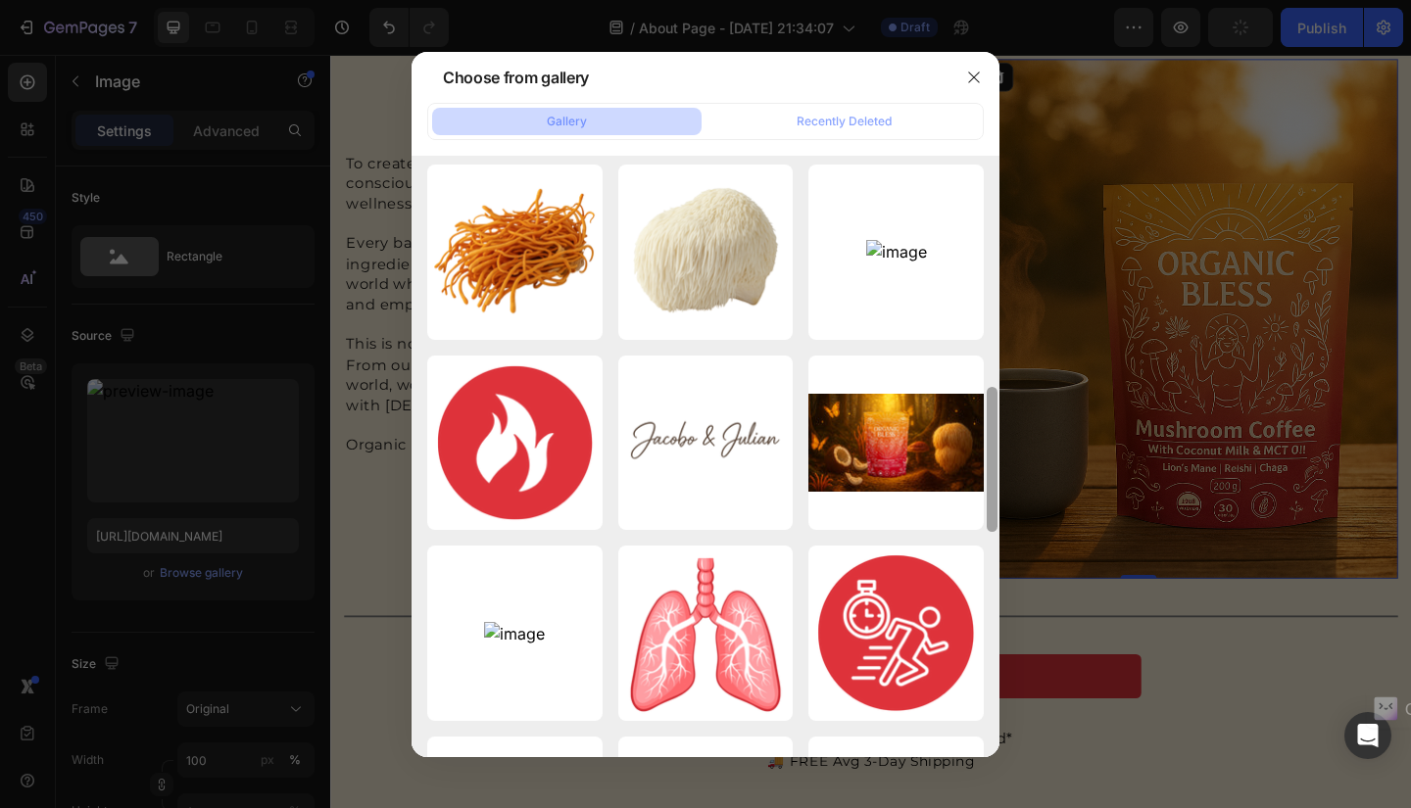
drag, startPoint x: 990, startPoint y: 341, endPoint x: 1031, endPoint y: 769, distance: 430.0
click at [1031, 769] on div "Choose from gallery Gallery Recently Deleted ChatGPT Image Sep 27,...PM.png 213…" at bounding box center [705, 404] width 1411 height 808
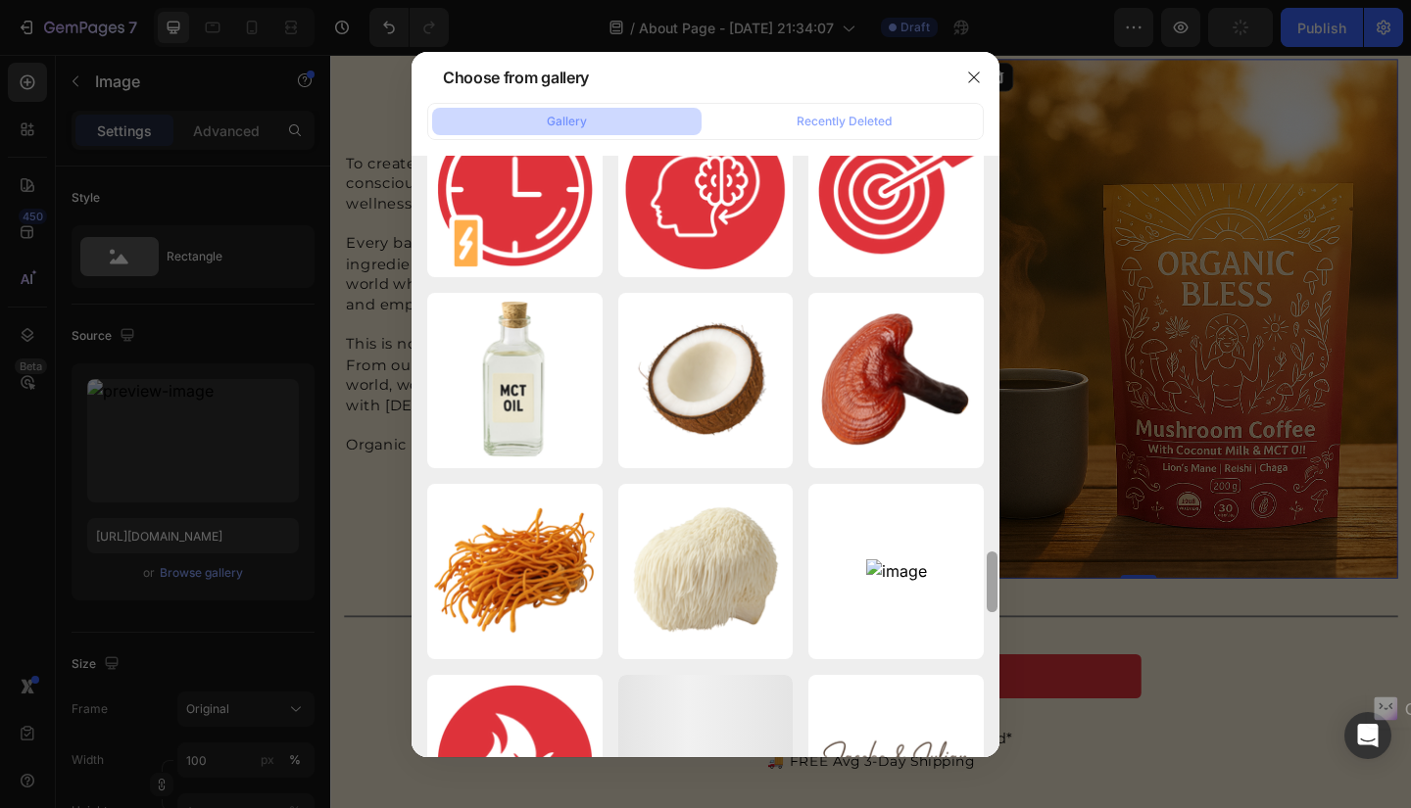
scroll to position [1980, 0]
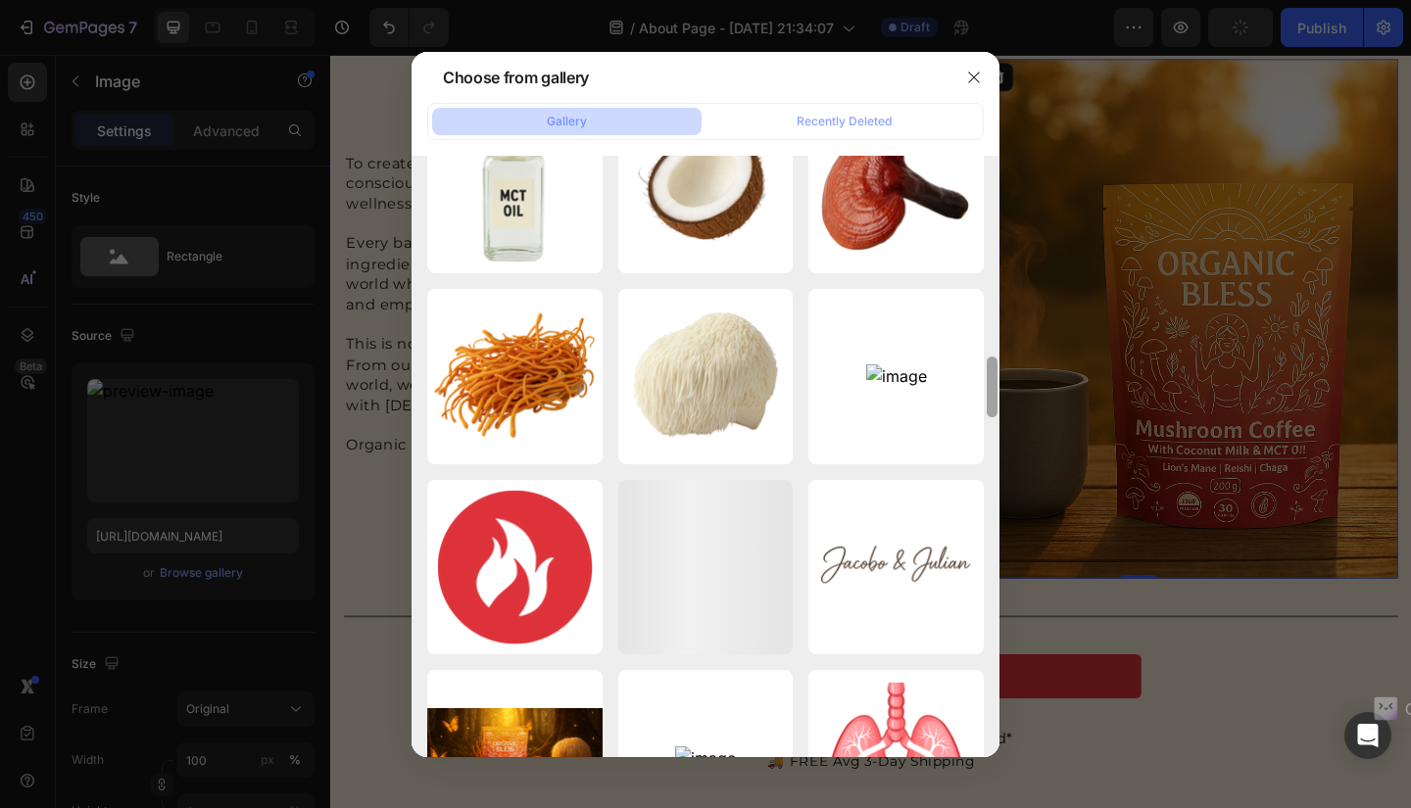
drag, startPoint x: 989, startPoint y: 443, endPoint x: 990, endPoint y: 689, distance: 245.9
click at [990, 689] on div at bounding box center [992, 457] width 15 height 602
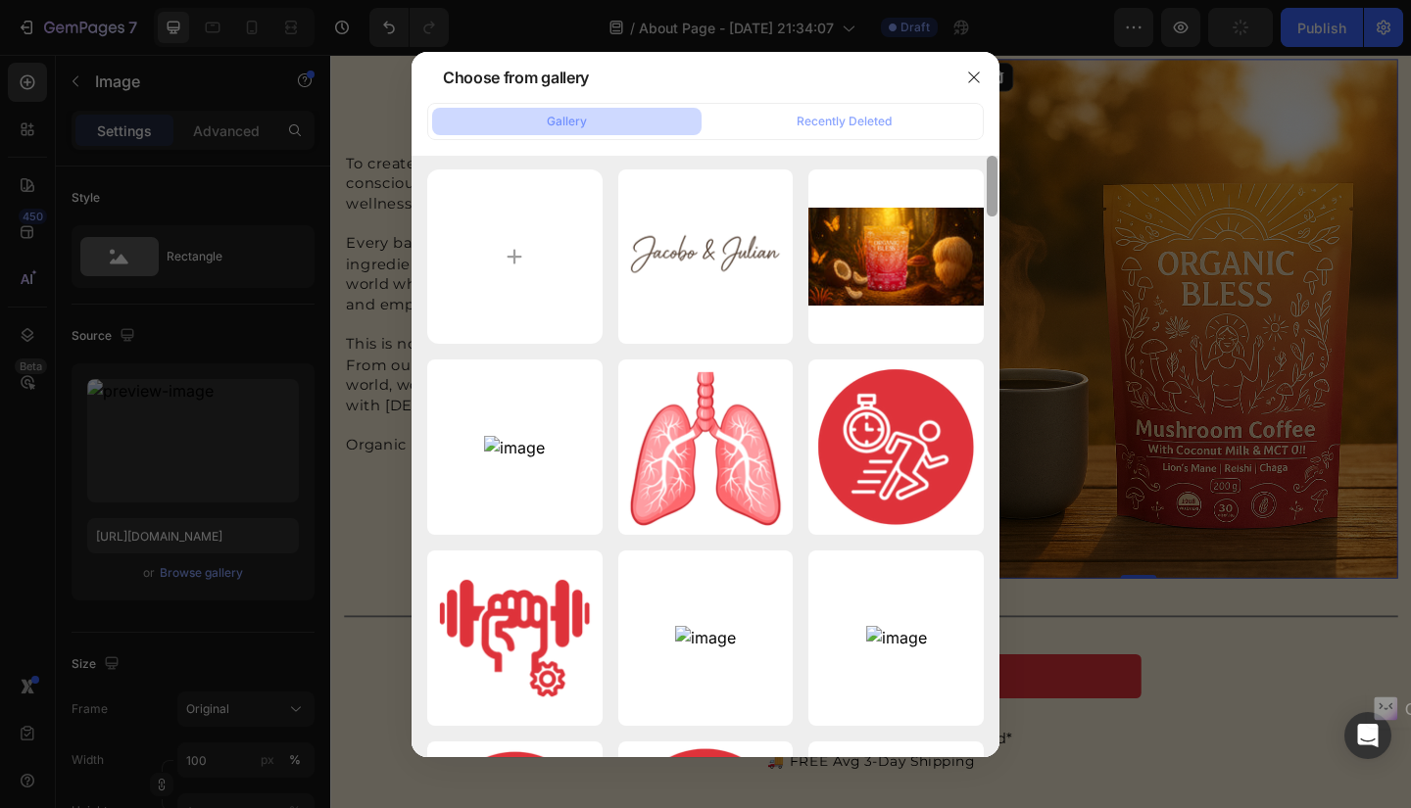
scroll to position [0, 0]
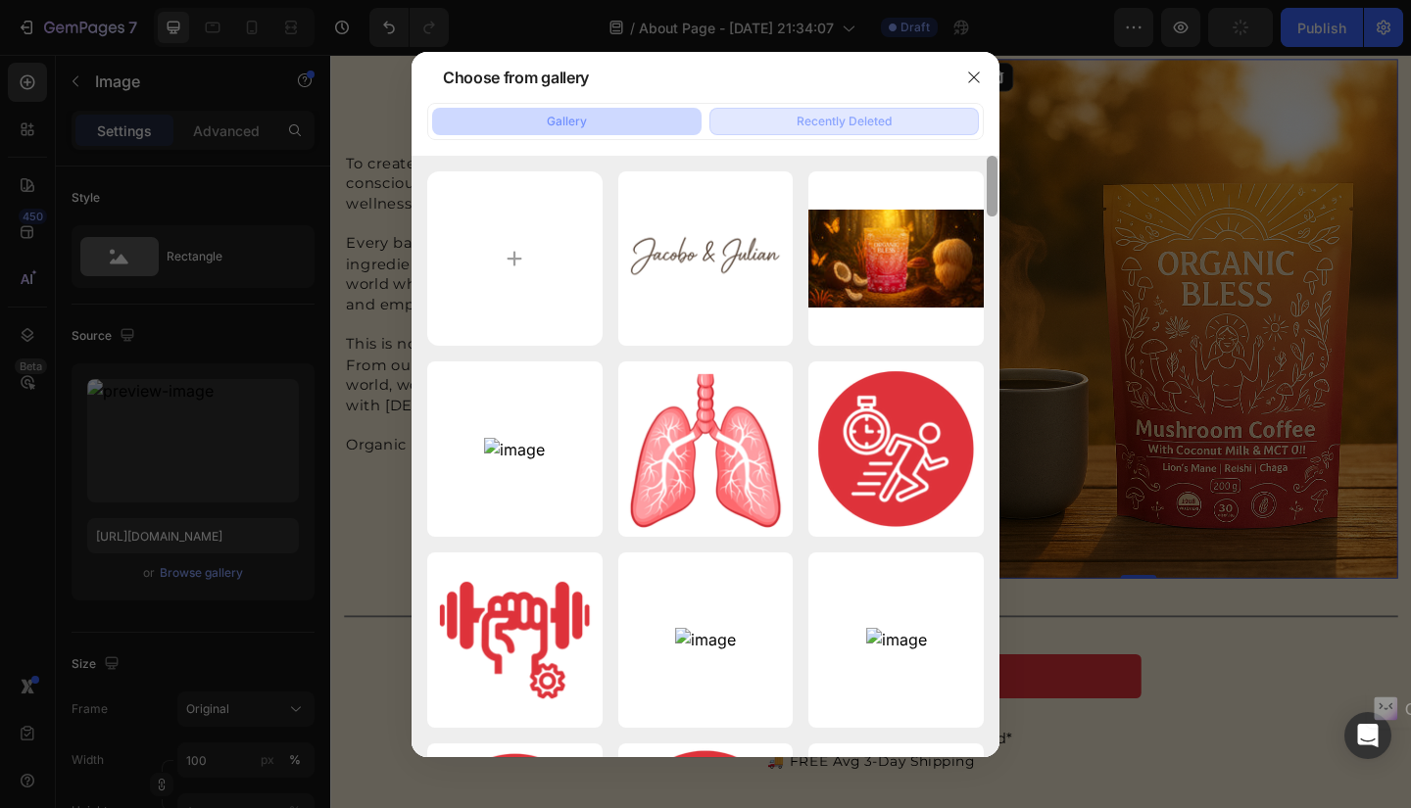
drag, startPoint x: 993, startPoint y: 370, endPoint x: 974, endPoint y: 133, distance: 237.9
click at [974, 133] on div "Gallery Recently Deleted ChatGPT Image Sep 27,...PM.png 2132.50 kb Página image…" at bounding box center [705, 430] width 588 height 654
click at [835, 119] on div "Recently Deleted" at bounding box center [843, 122] width 95 height 18
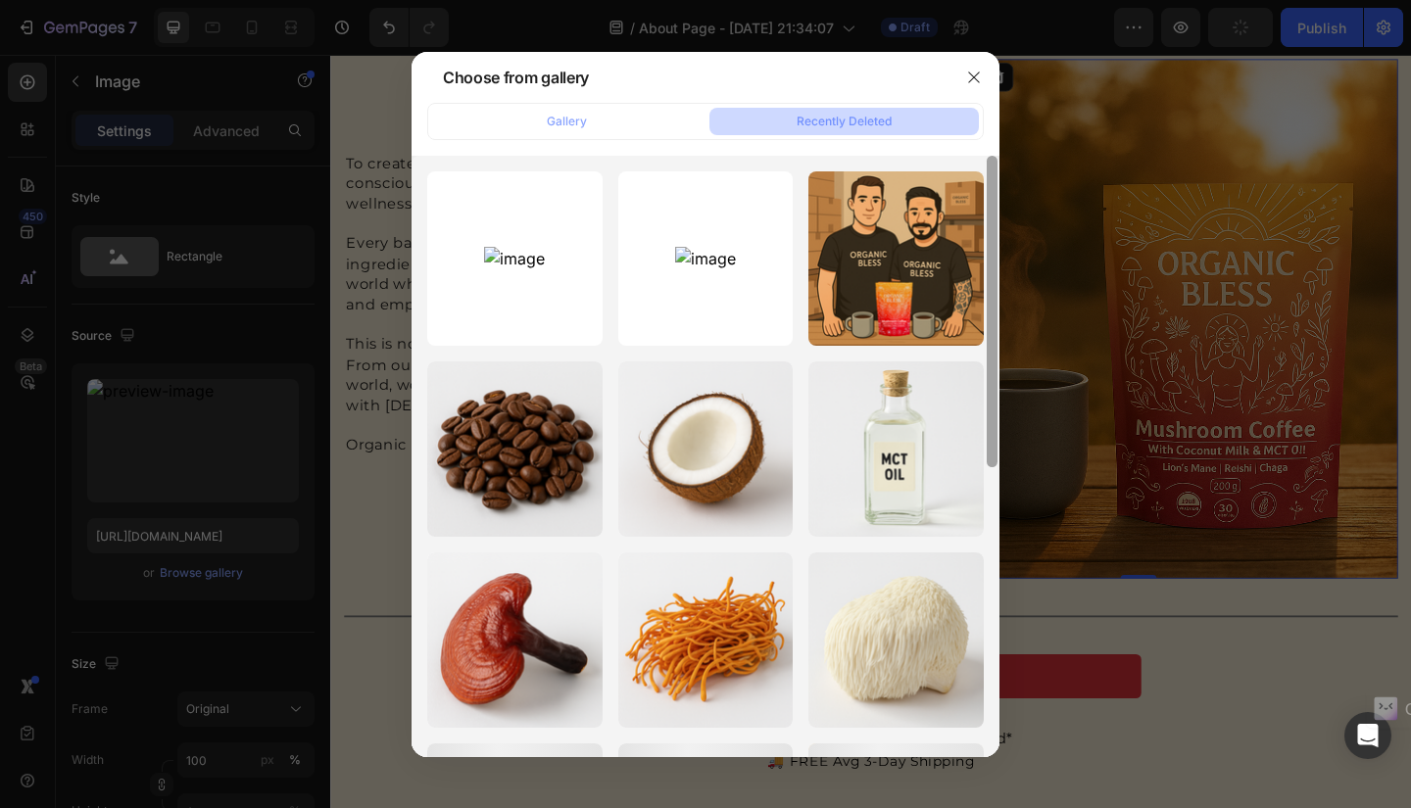
drag, startPoint x: 989, startPoint y: 231, endPoint x: 1004, endPoint y: 122, distance: 109.7
click at [1004, 122] on div "Choose from gallery Gallery Recently Deleted tik-tok.png 14.29 kb Restore Delet…" at bounding box center [705, 404] width 1411 height 808
click at [978, 84] on button "button" at bounding box center [973, 77] width 31 height 31
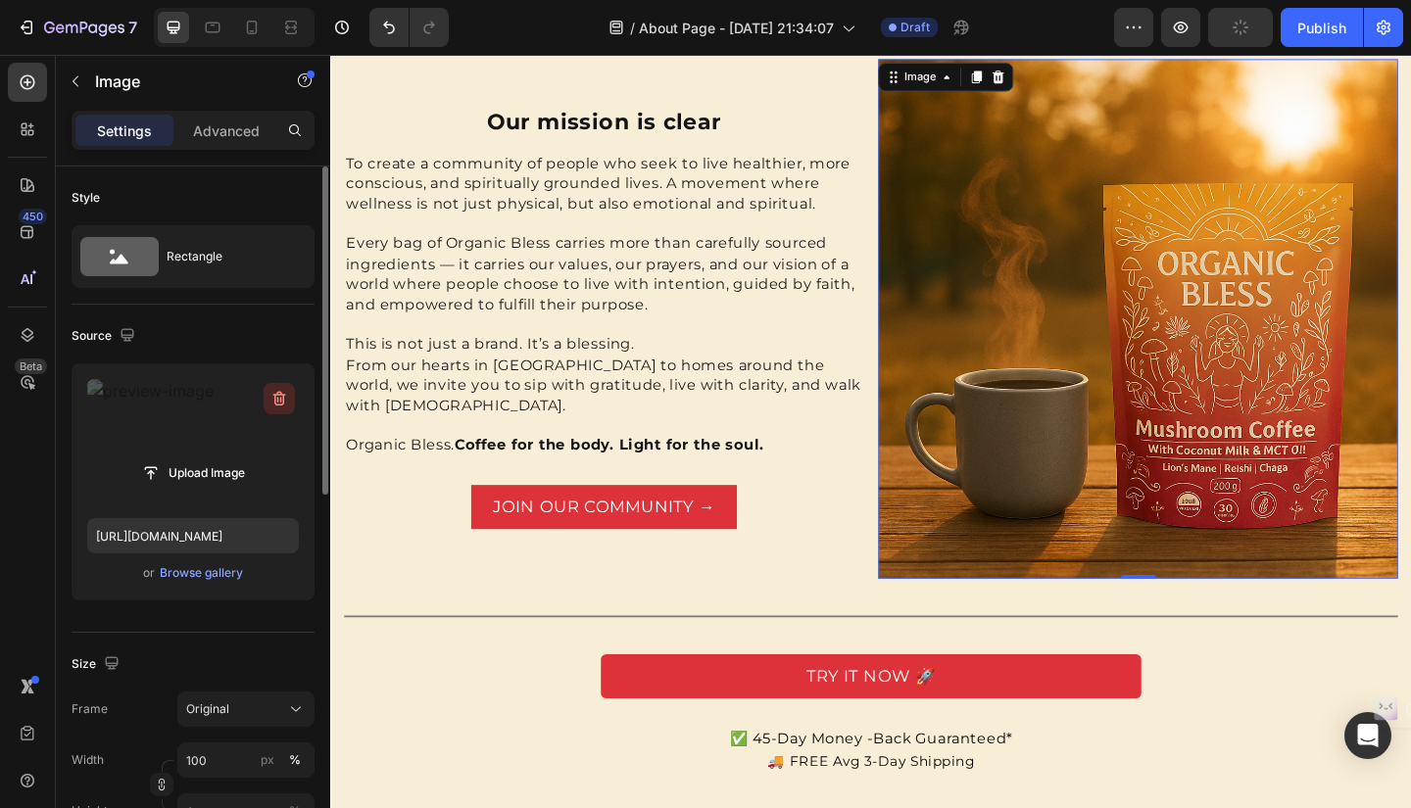
click at [279, 399] on icon "button" at bounding box center [279, 399] width 20 height 20
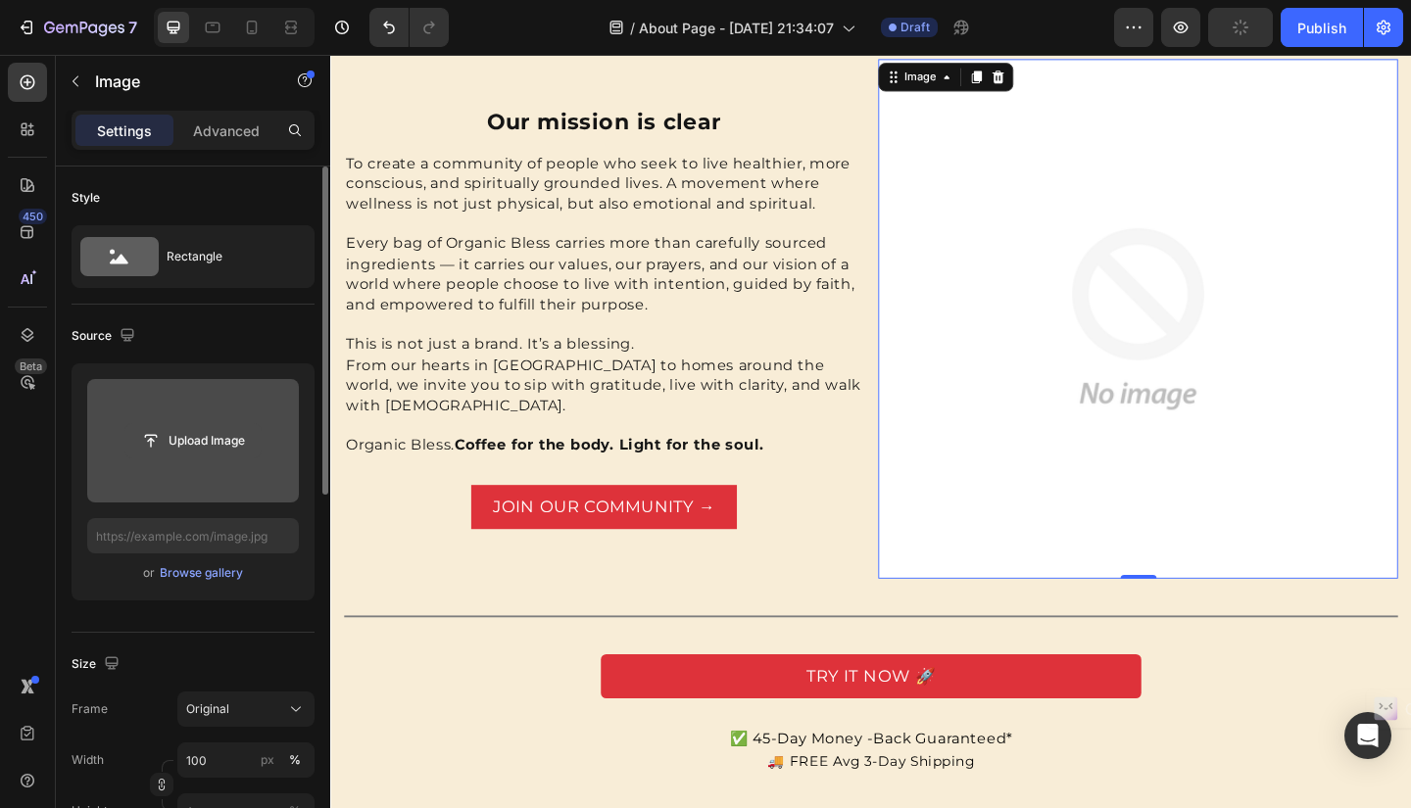
click at [185, 436] on input "file" at bounding box center [192, 440] width 135 height 33
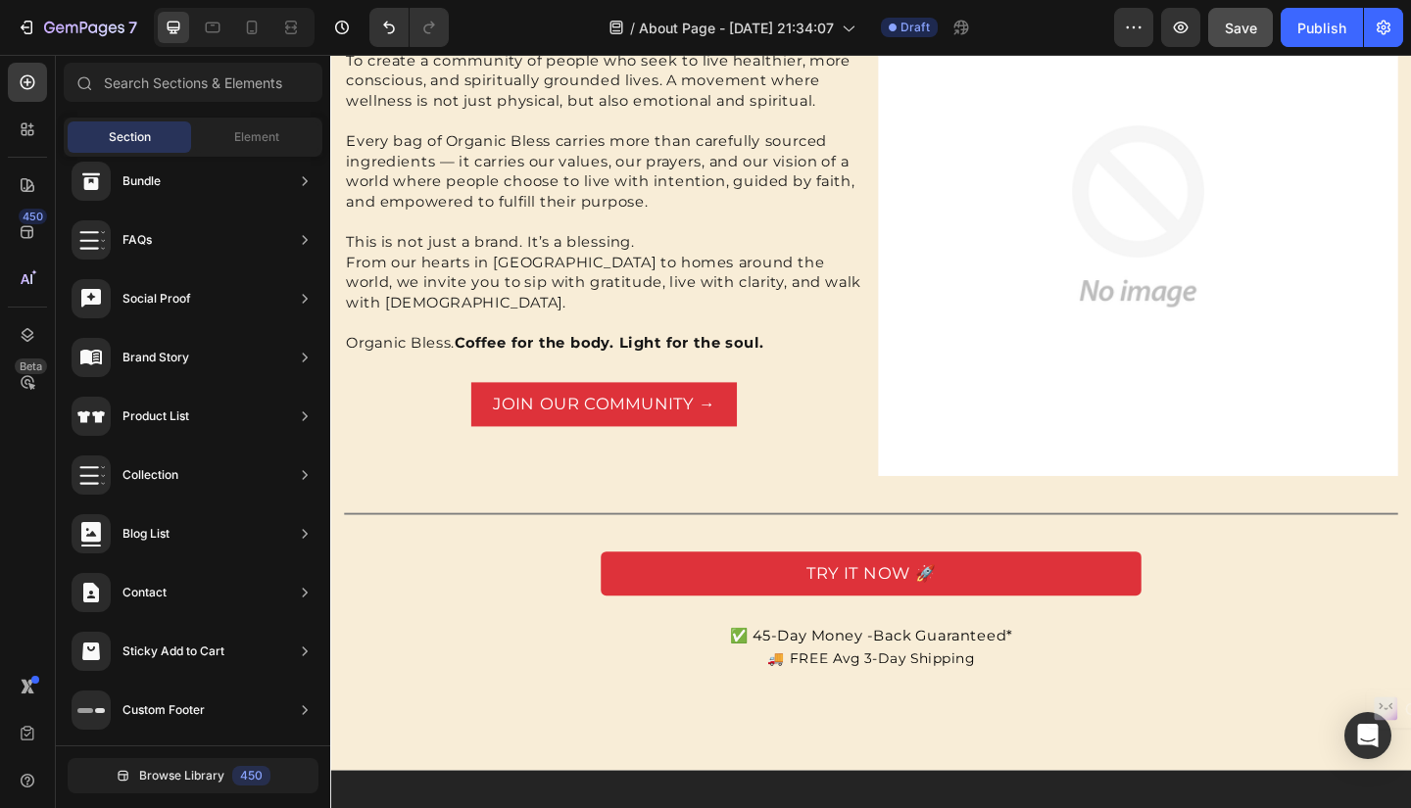
scroll to position [1371, 0]
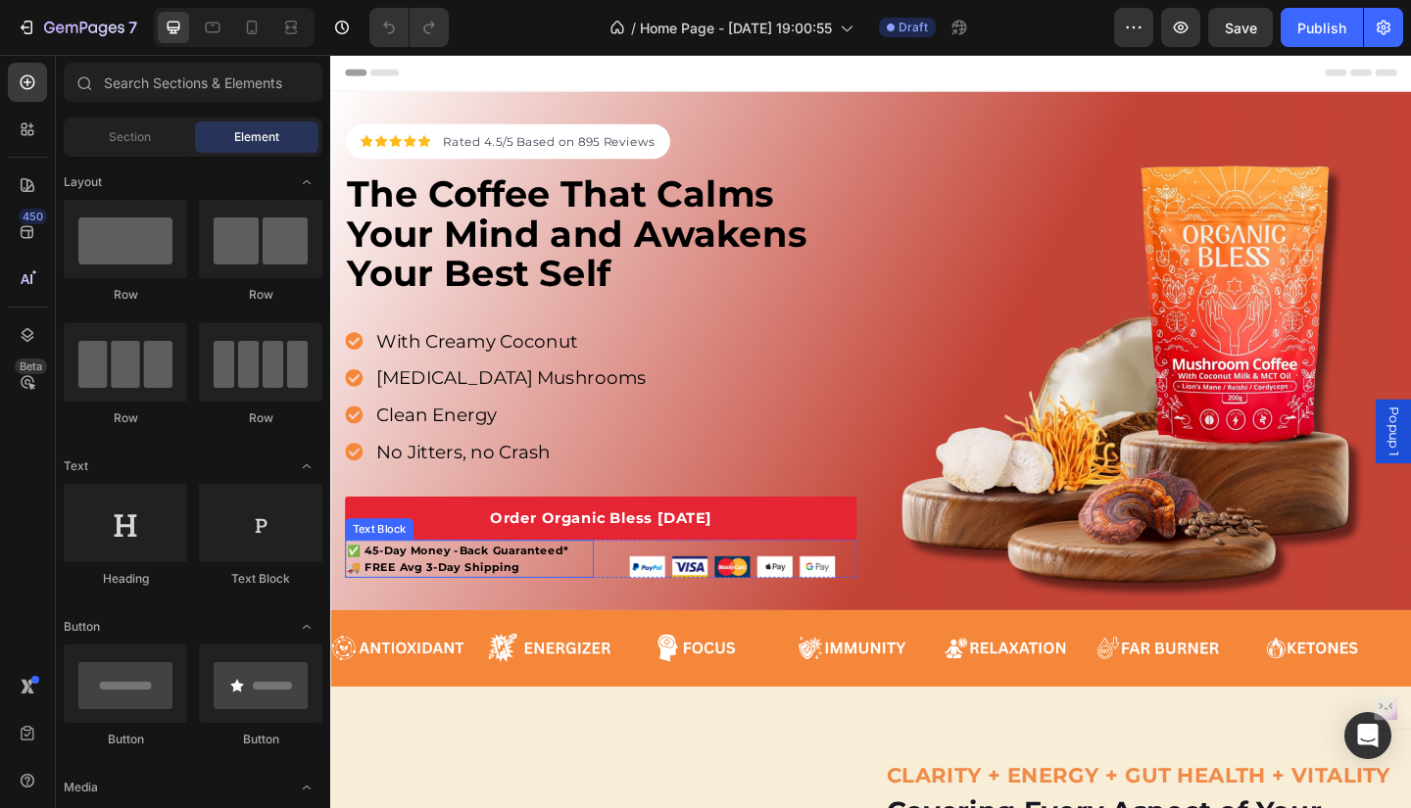
click at [395, 612] on strong "🚚 FREE Avg 3-Day Shipping" at bounding box center [441, 612] width 187 height 15
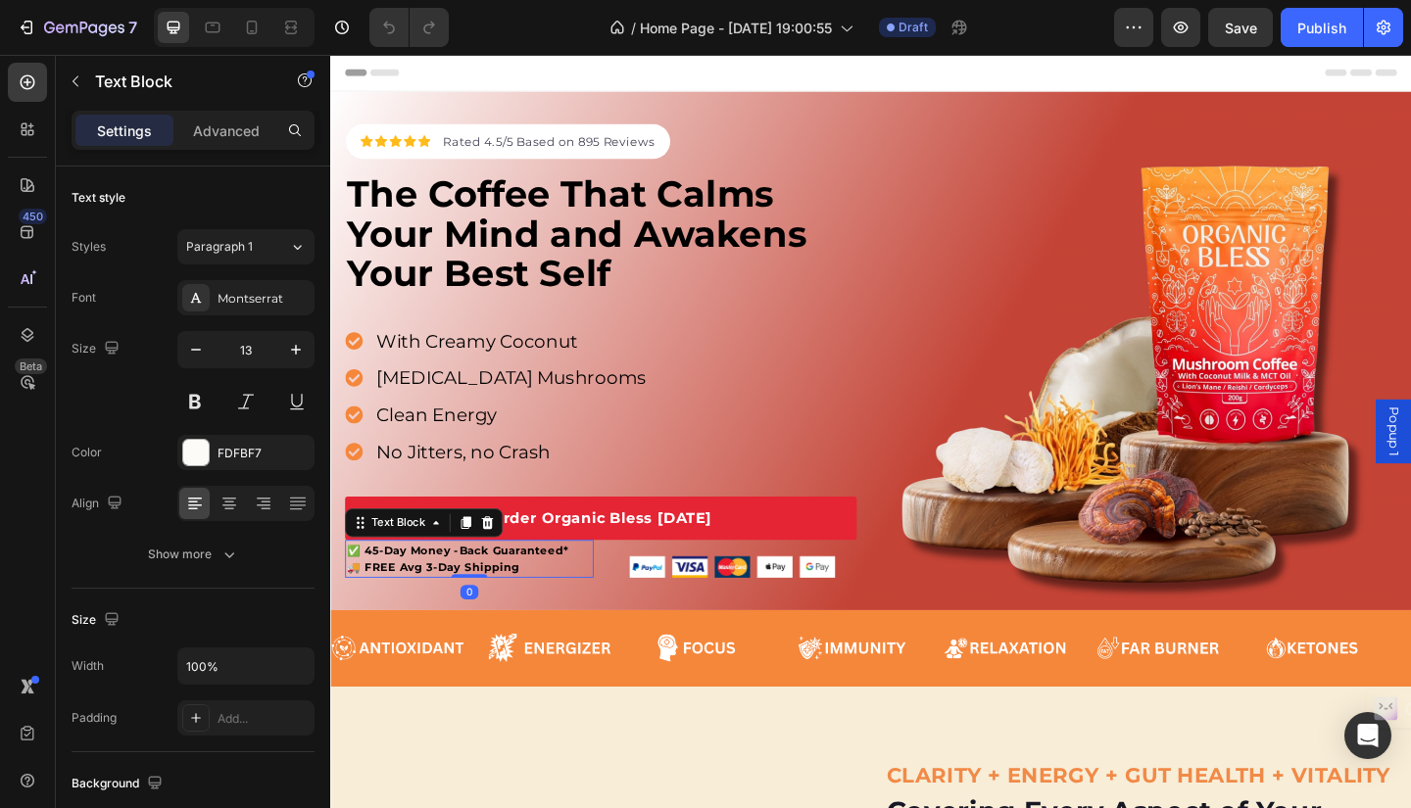
click at [548, 606] on p "🚚 FREE Avg 3-Day Shipping" at bounding box center [481, 612] width 266 height 19
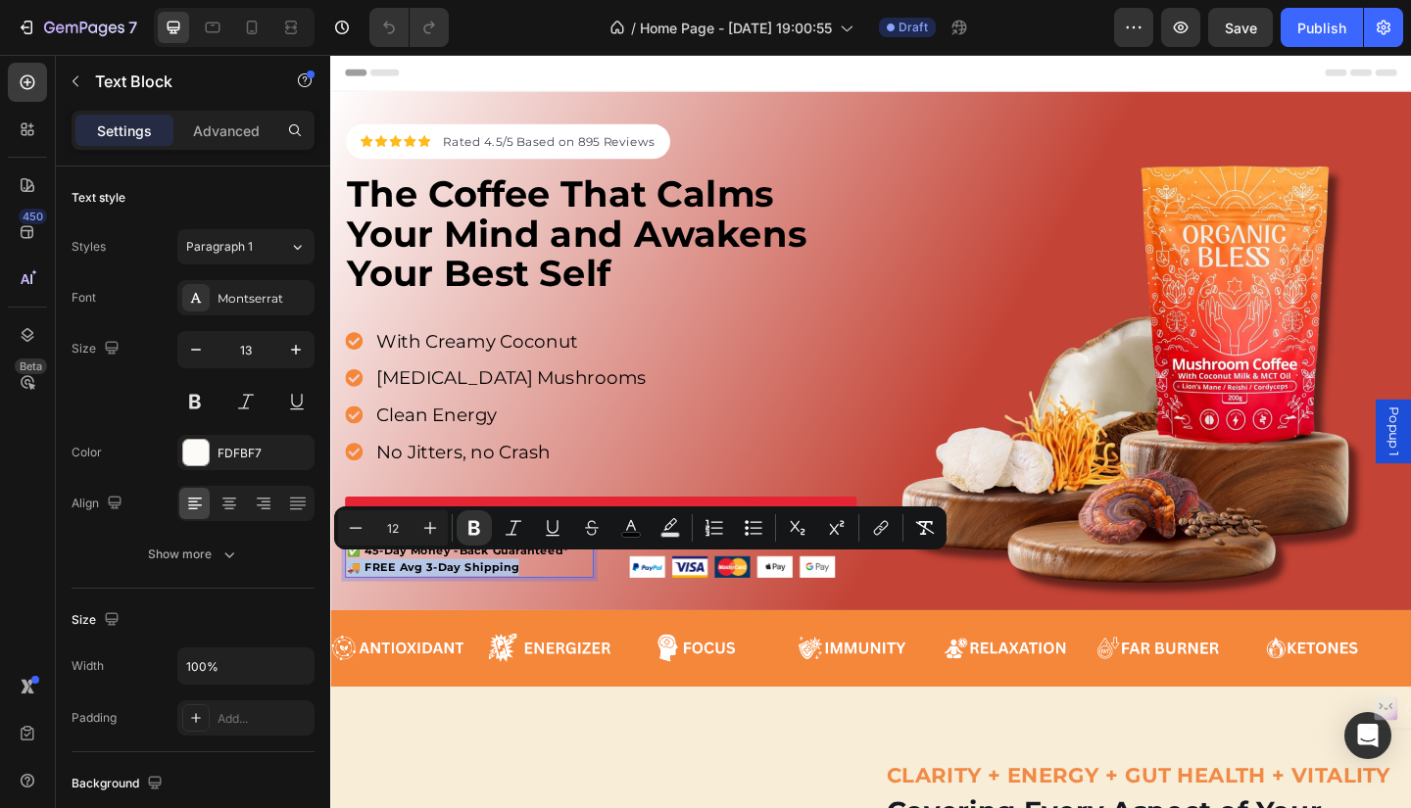
drag, startPoint x: 548, startPoint y: 606, endPoint x: 347, endPoint y: 607, distance: 200.8
click at [347, 607] on div "✅ 45-Day Money -Back Guaranteed* 🚚 FREE Avg 3-Day Shipping" at bounding box center [481, 603] width 270 height 41
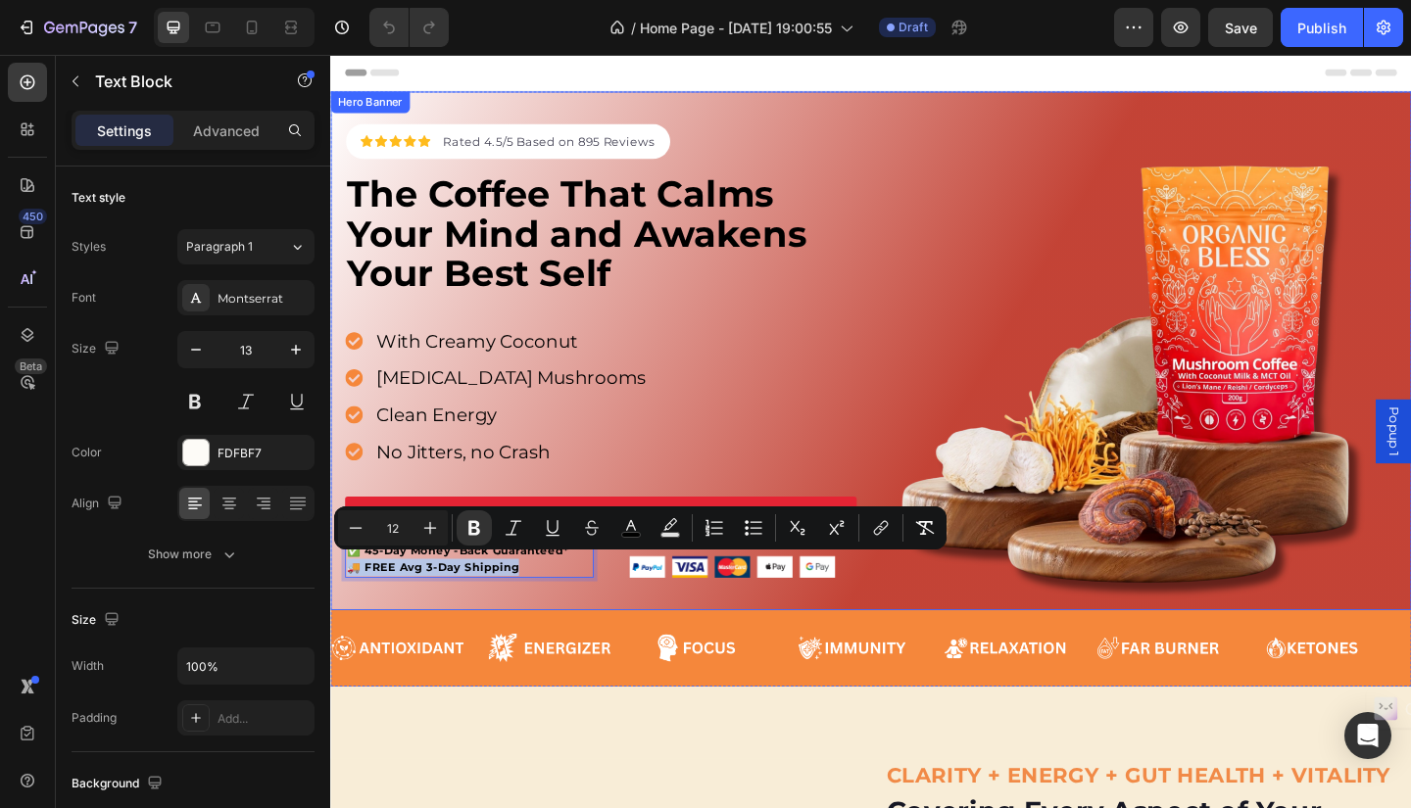
copy strong "🚚 FREE Avg 3-Day Shipping"
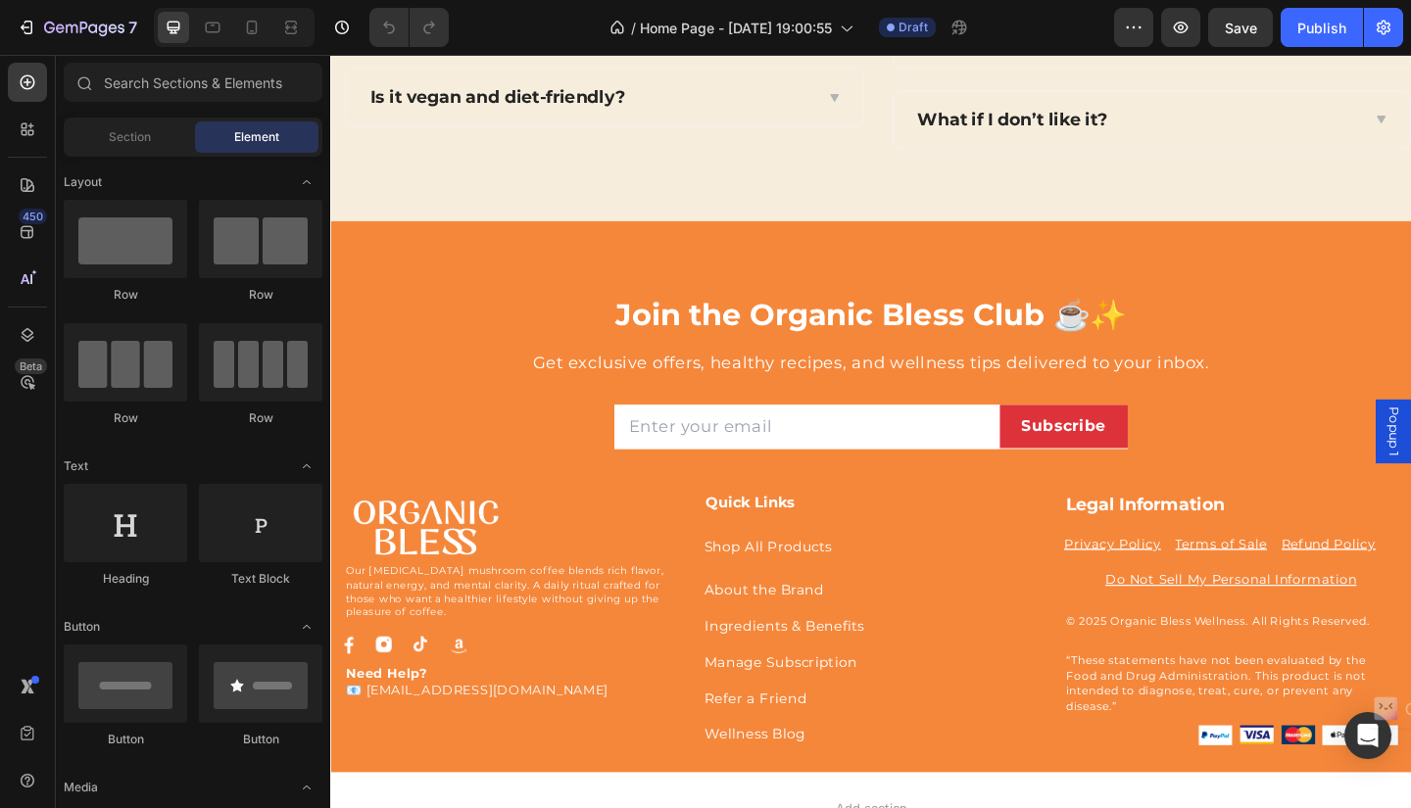
scroll to position [5639, 0]
